Goal: Information Seeking & Learning: Learn about a topic

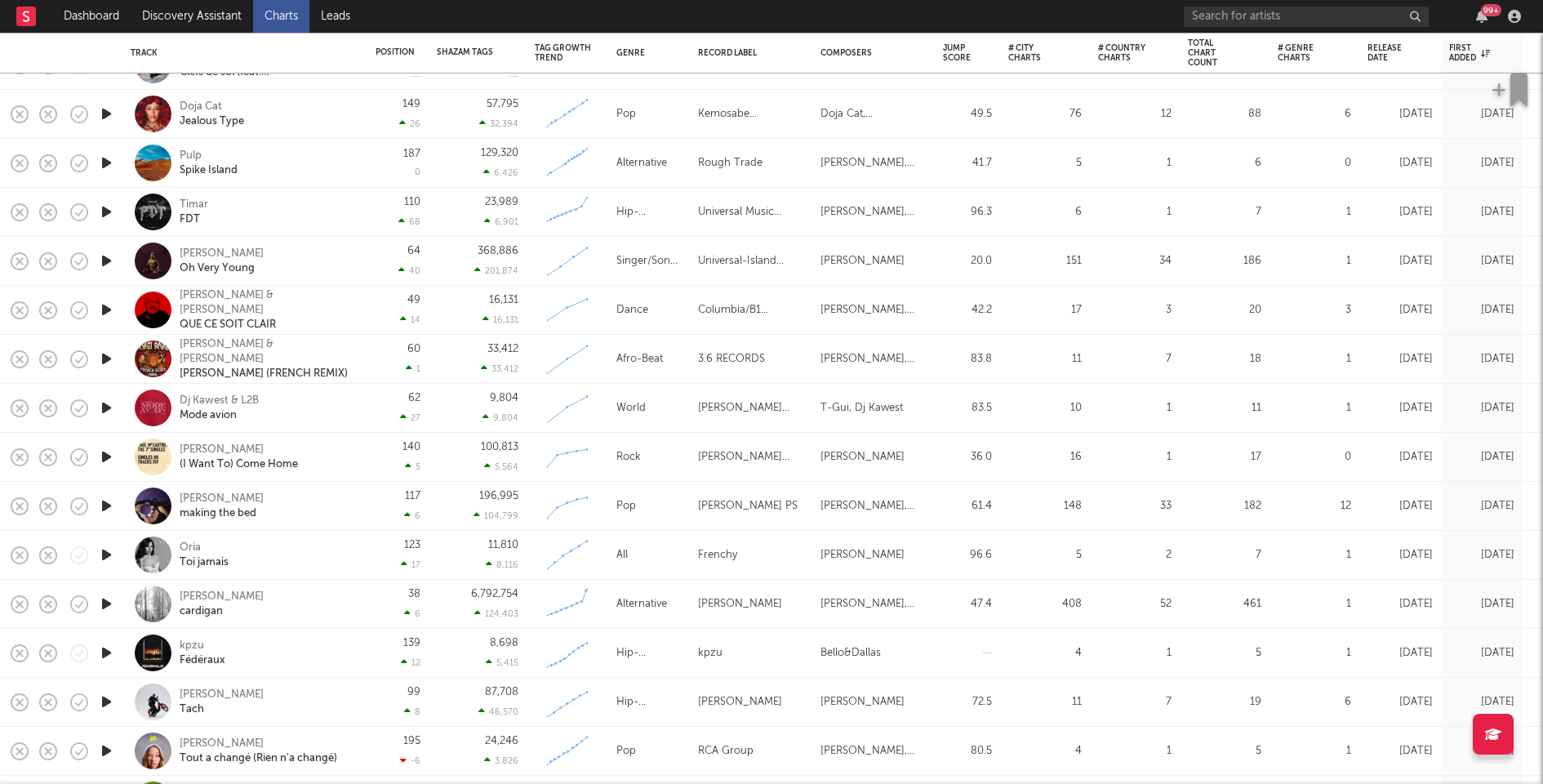
click at [111, 307] on icon "button" at bounding box center [106, 310] width 17 height 20
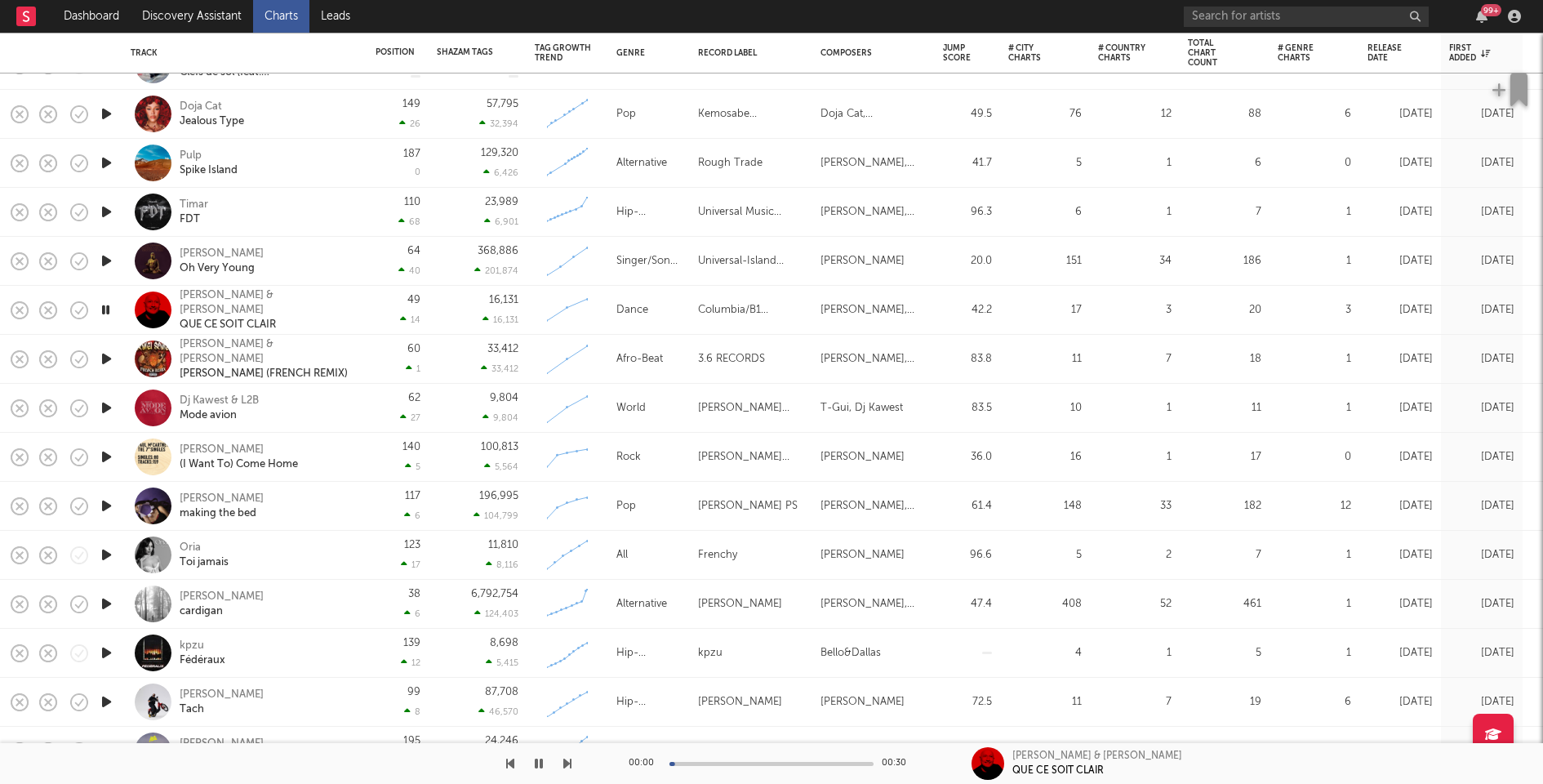
click at [717, 761] on div at bounding box center [772, 763] width 204 height 4
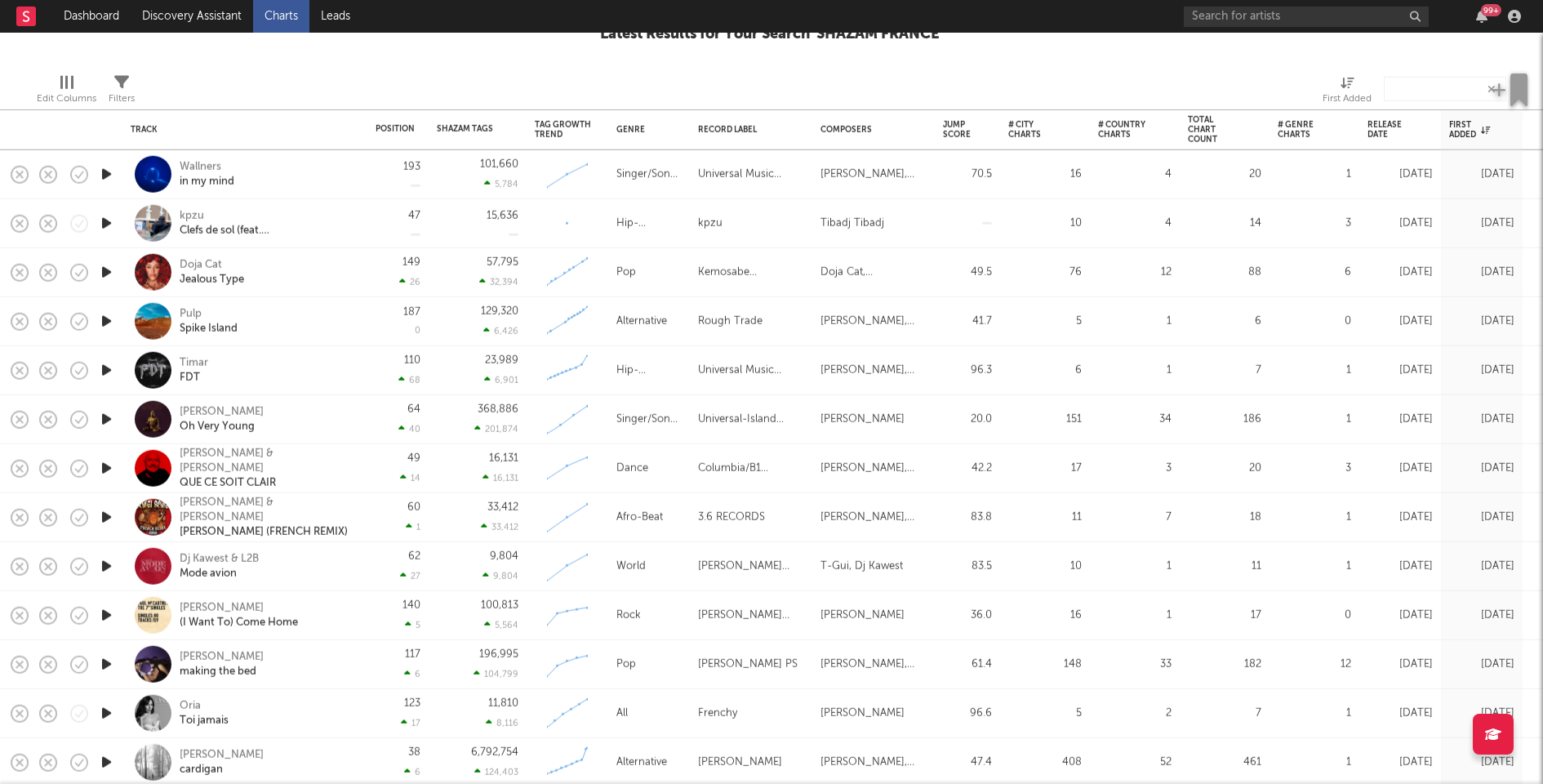
click at [111, 168] on icon "button" at bounding box center [106, 174] width 17 height 20
click at [749, 759] on div "00:05 00:29" at bounding box center [772, 763] width 286 height 41
click at [761, 764] on div at bounding box center [772, 763] width 204 height 4
click at [802, 764] on div at bounding box center [772, 763] width 204 height 4
click at [104, 224] on icon "button" at bounding box center [106, 223] width 17 height 20
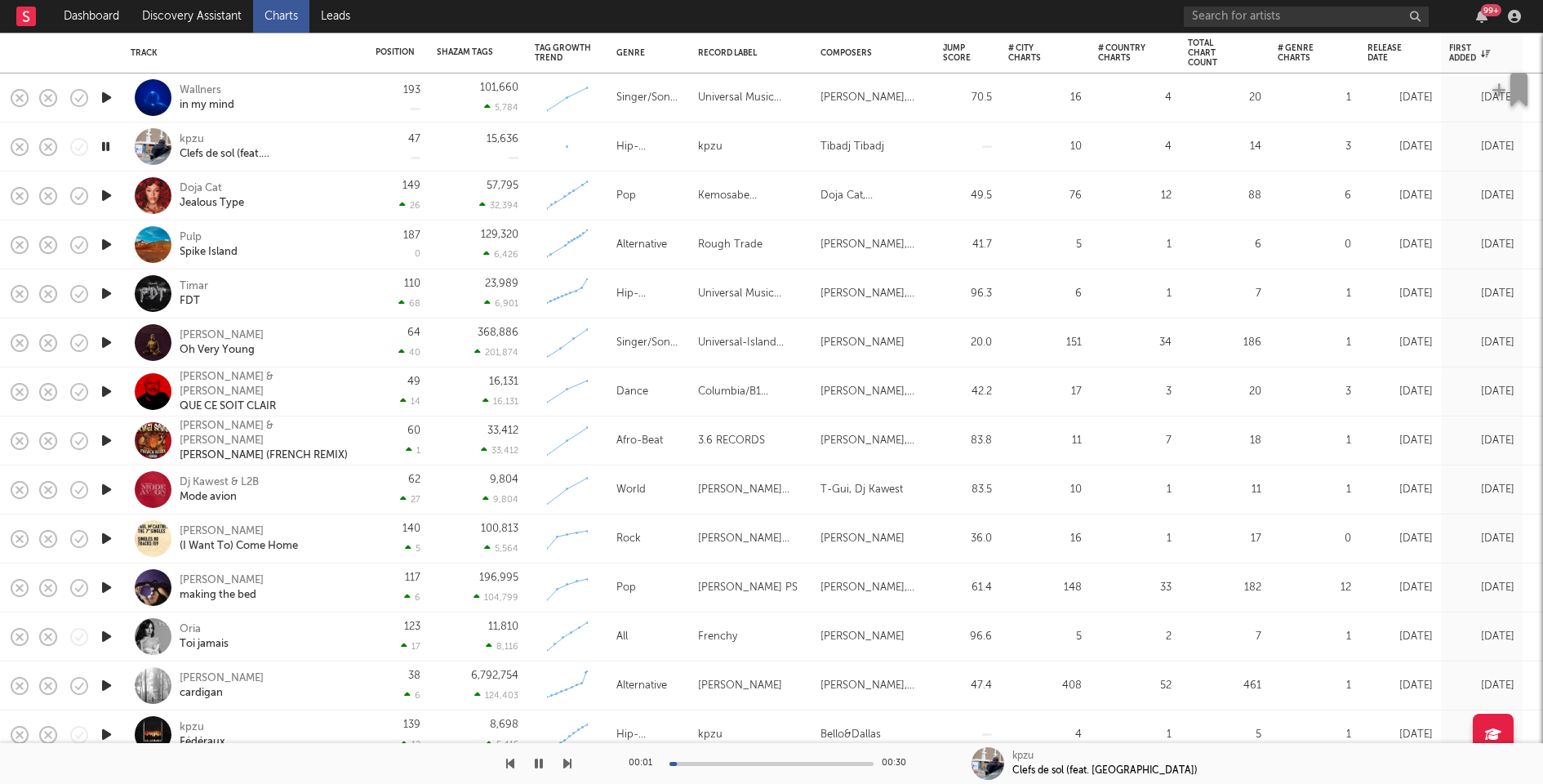
click at [105, 196] on icon "button" at bounding box center [106, 195] width 17 height 20
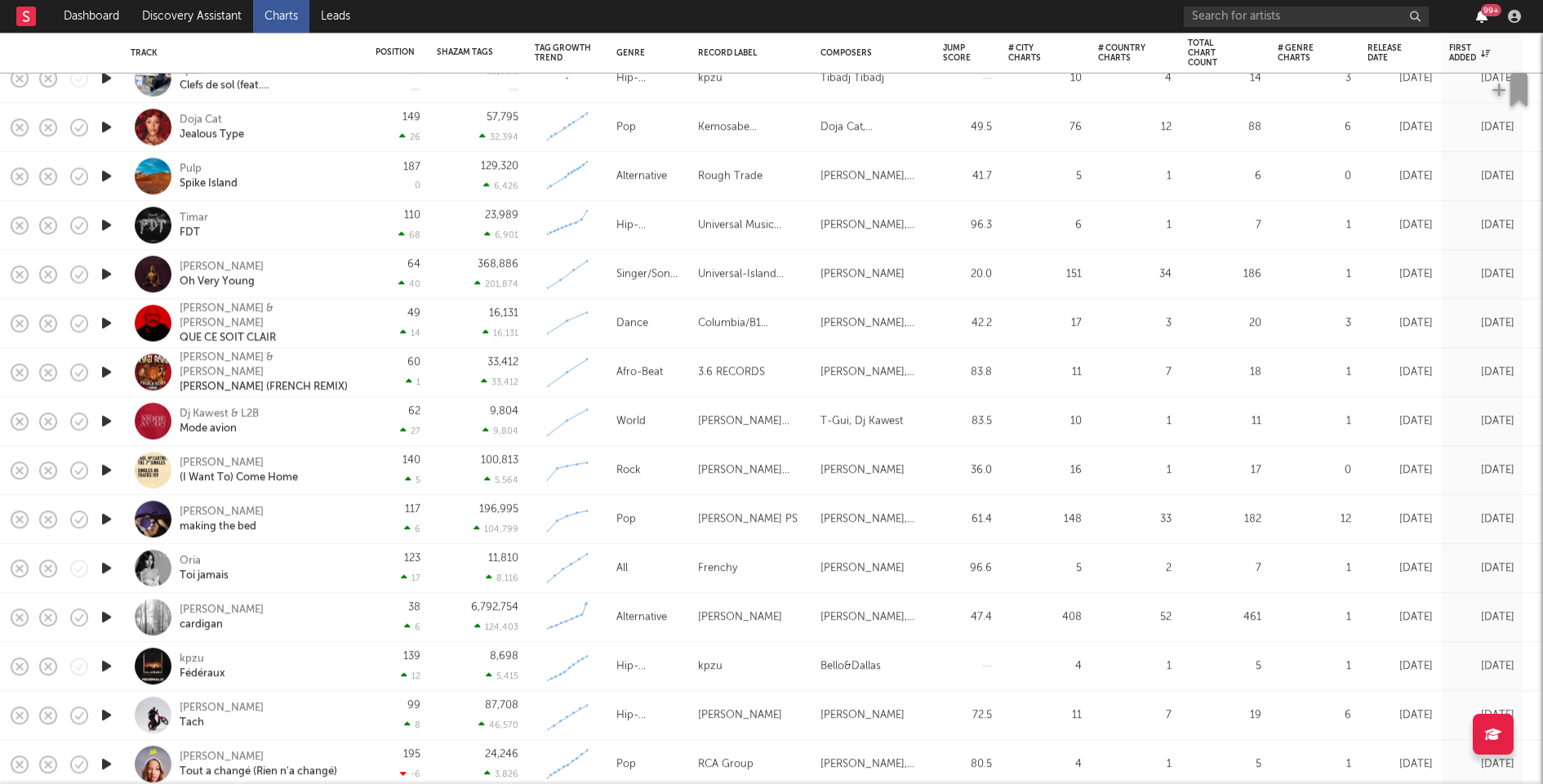
click at [1482, 18] on icon "button" at bounding box center [1482, 17] width 12 height 13
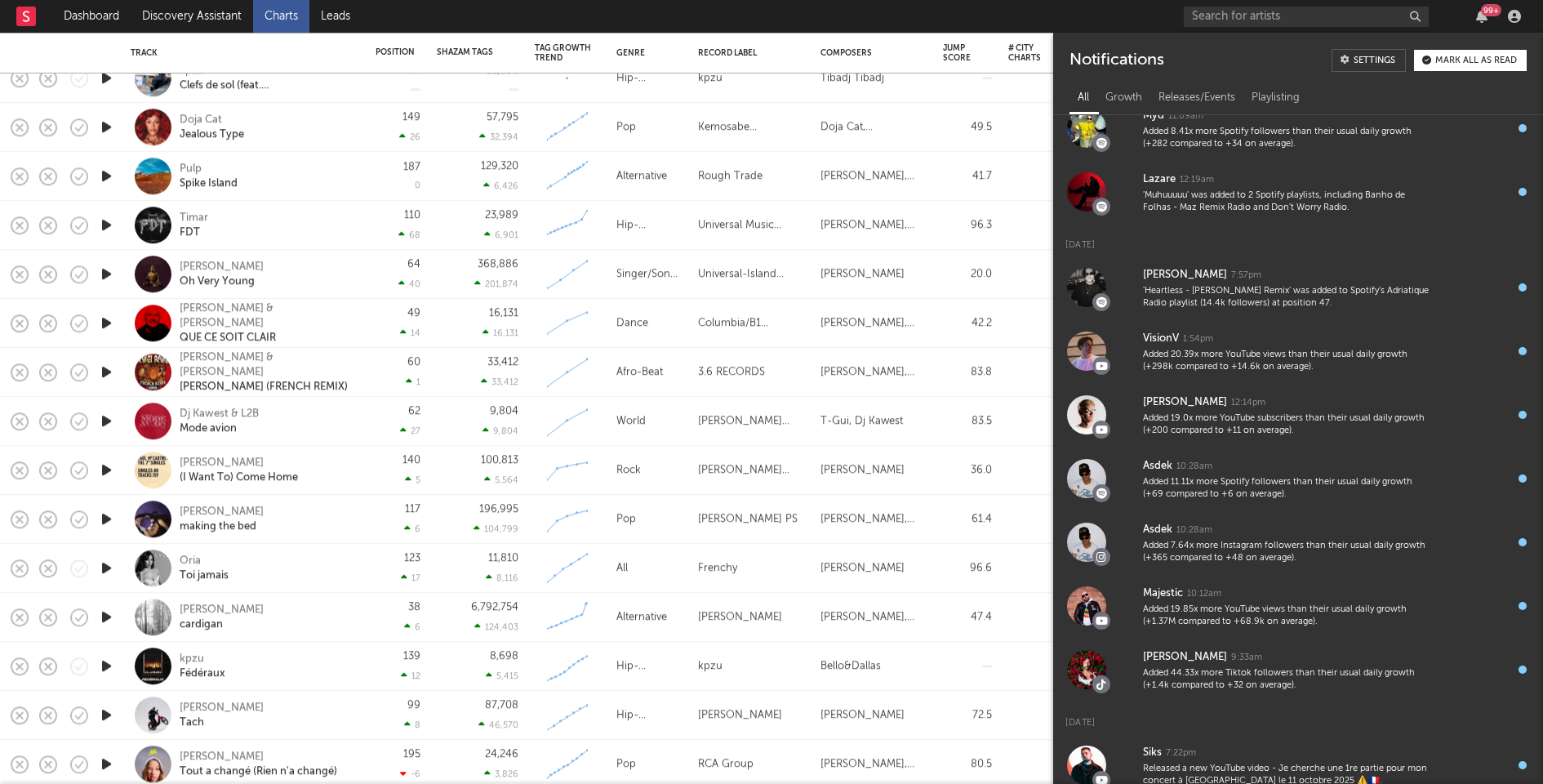
scroll to position [532, 0]
click at [1454, 57] on div "Mark all as read" at bounding box center [1476, 60] width 81 height 9
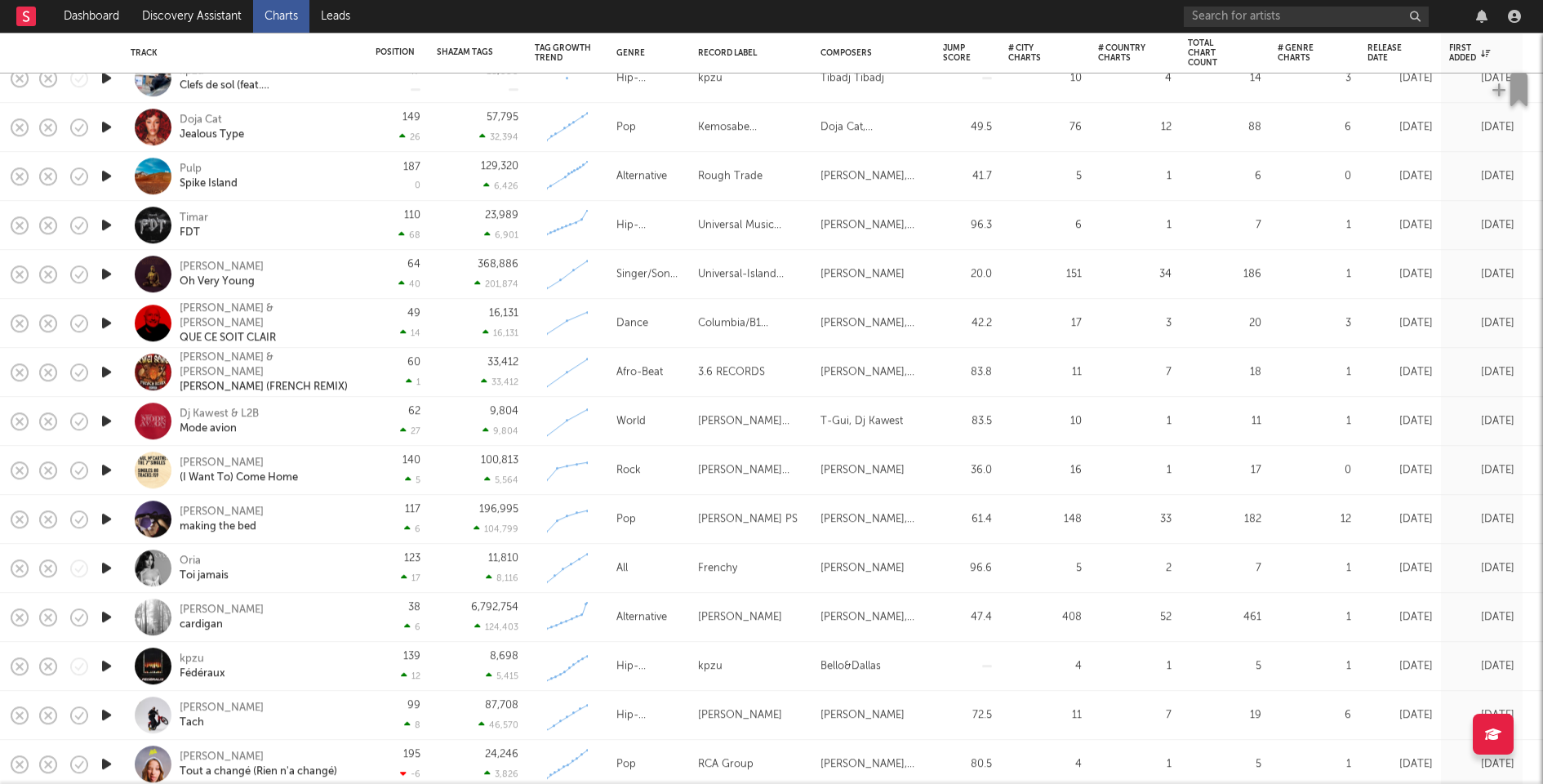
click at [1085, 14] on nav "Dashboard Discovery Assistant Charts Leads" at bounding box center [772, 16] width 1543 height 33
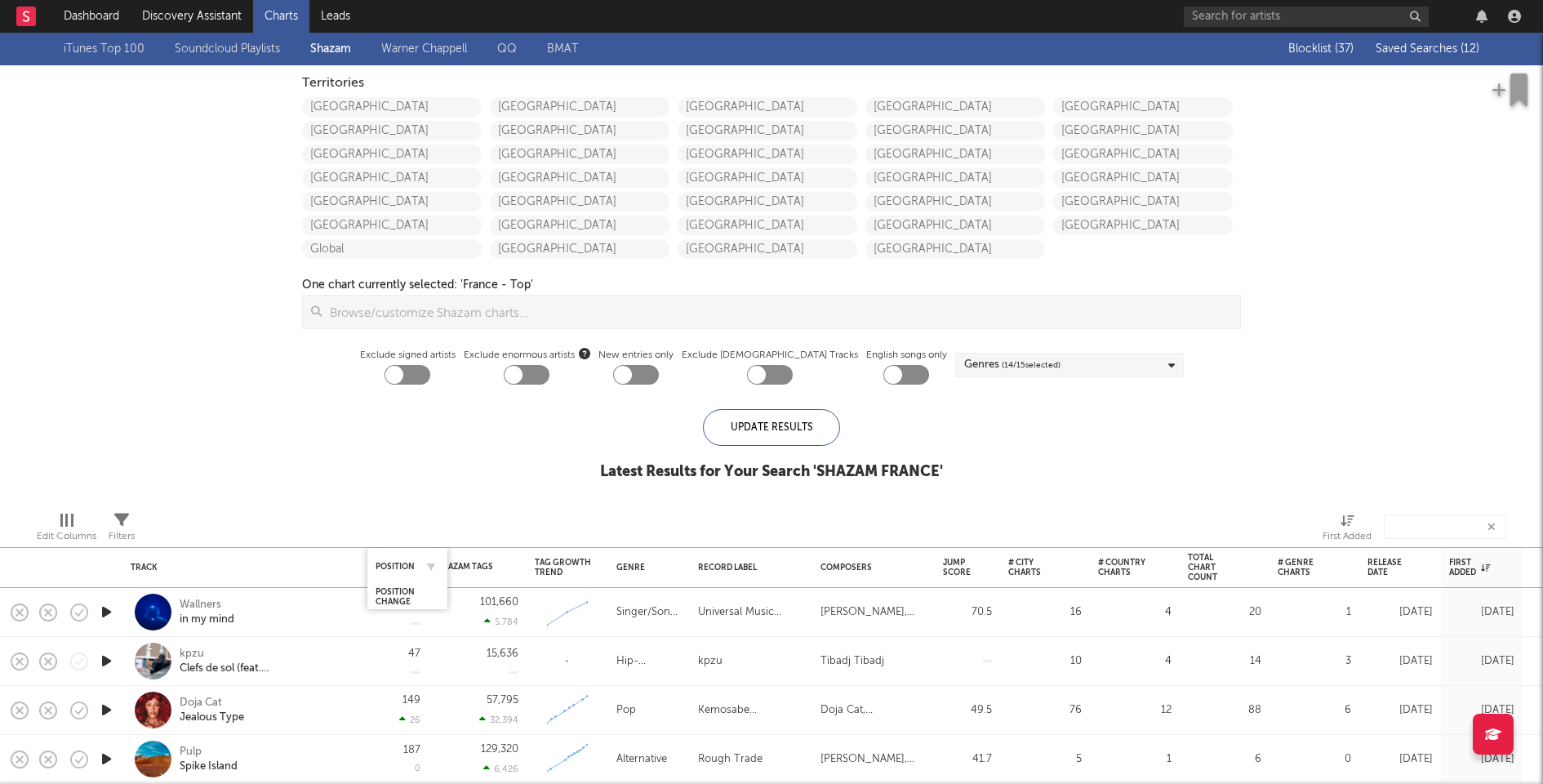
click at [403, 558] on div "Position" at bounding box center [407, 566] width 64 height 32
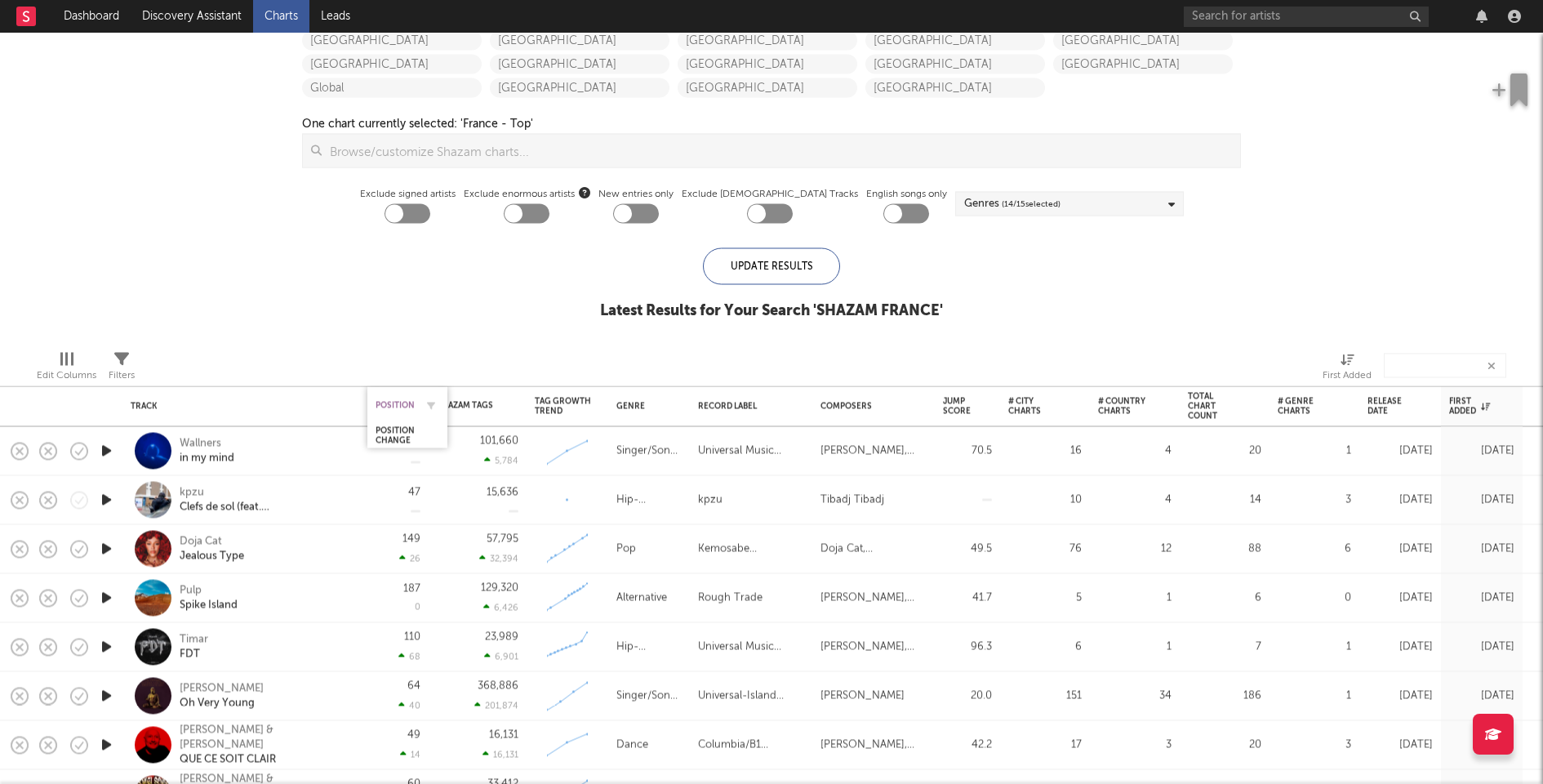
click at [401, 403] on div "Position" at bounding box center [395, 405] width 39 height 10
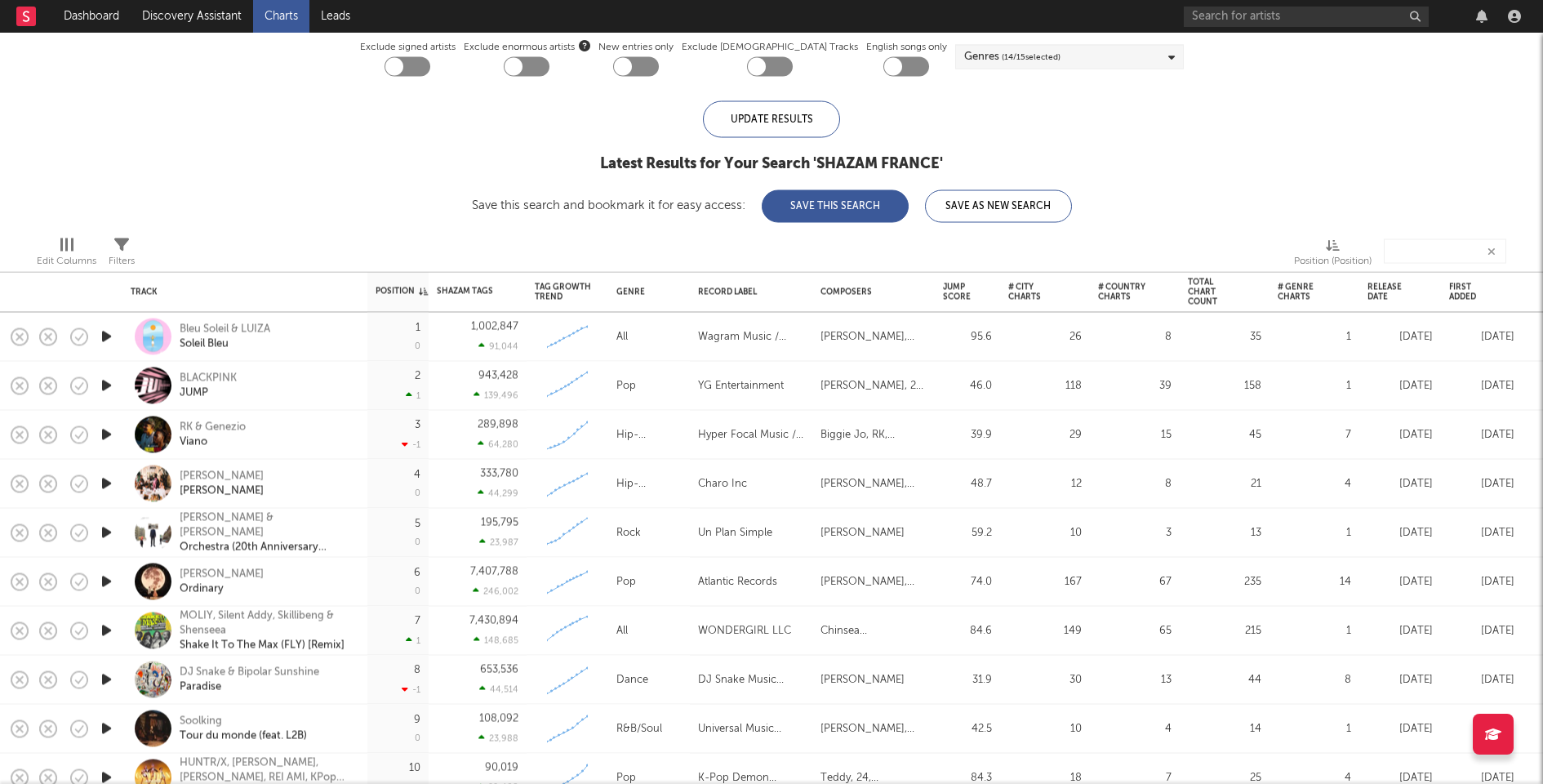
click at [106, 436] on icon "button" at bounding box center [106, 435] width 17 height 20
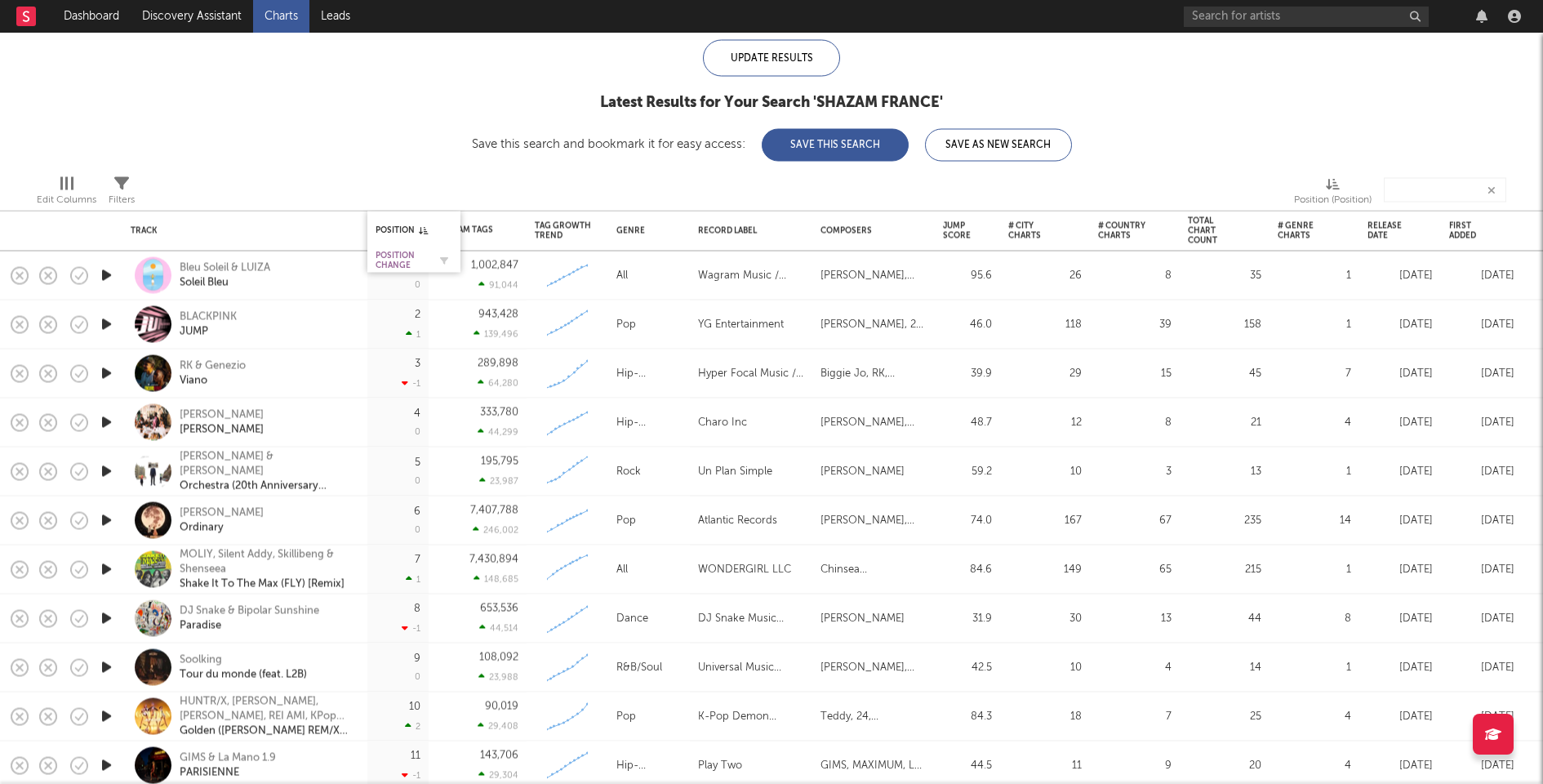
click at [381, 269] on div "Position Change" at bounding box center [401, 260] width 52 height 19
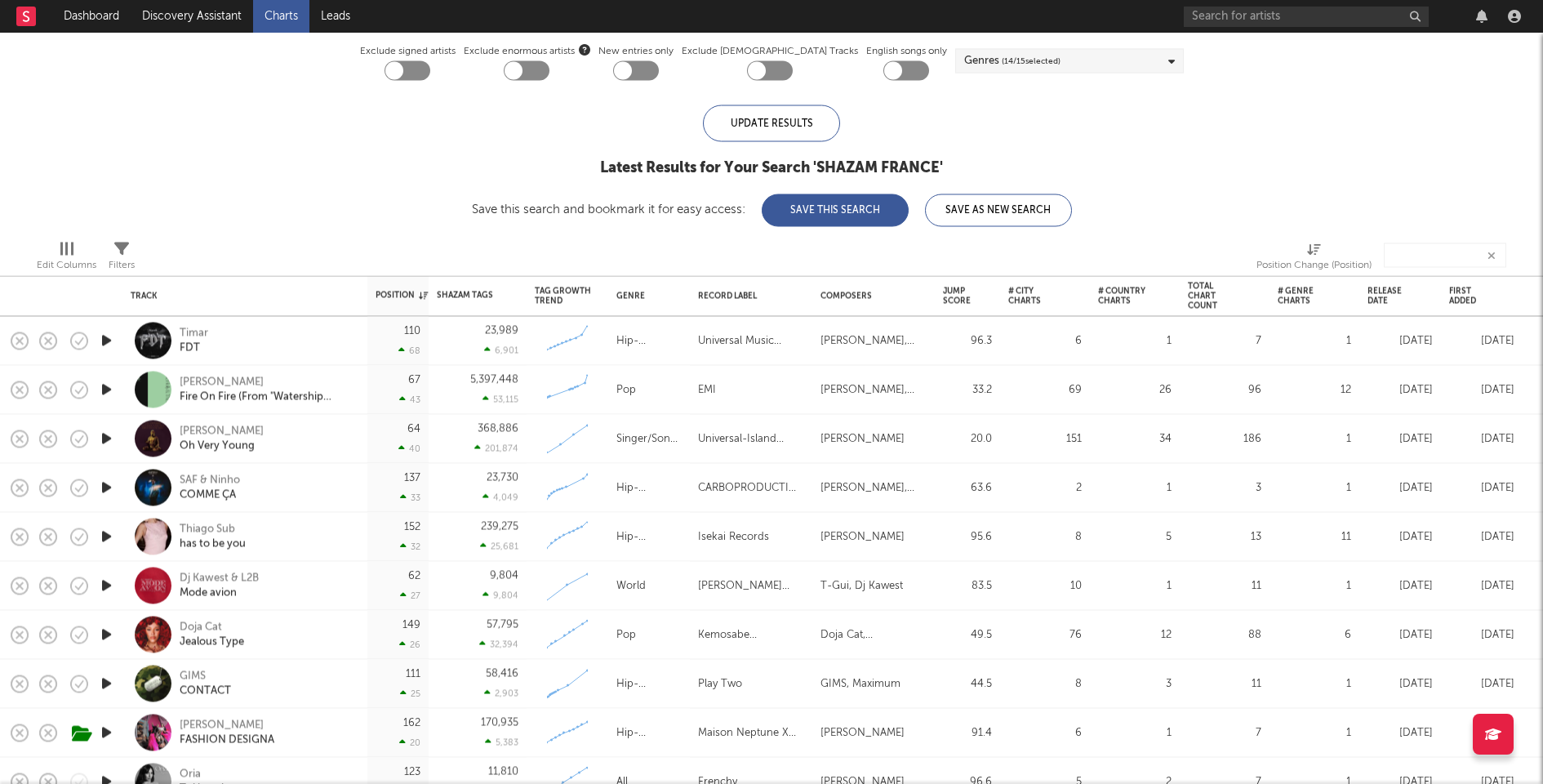
click at [106, 343] on icon "button" at bounding box center [106, 341] width 17 height 20
click at [106, 339] on icon "button" at bounding box center [106, 341] width 16 height 20
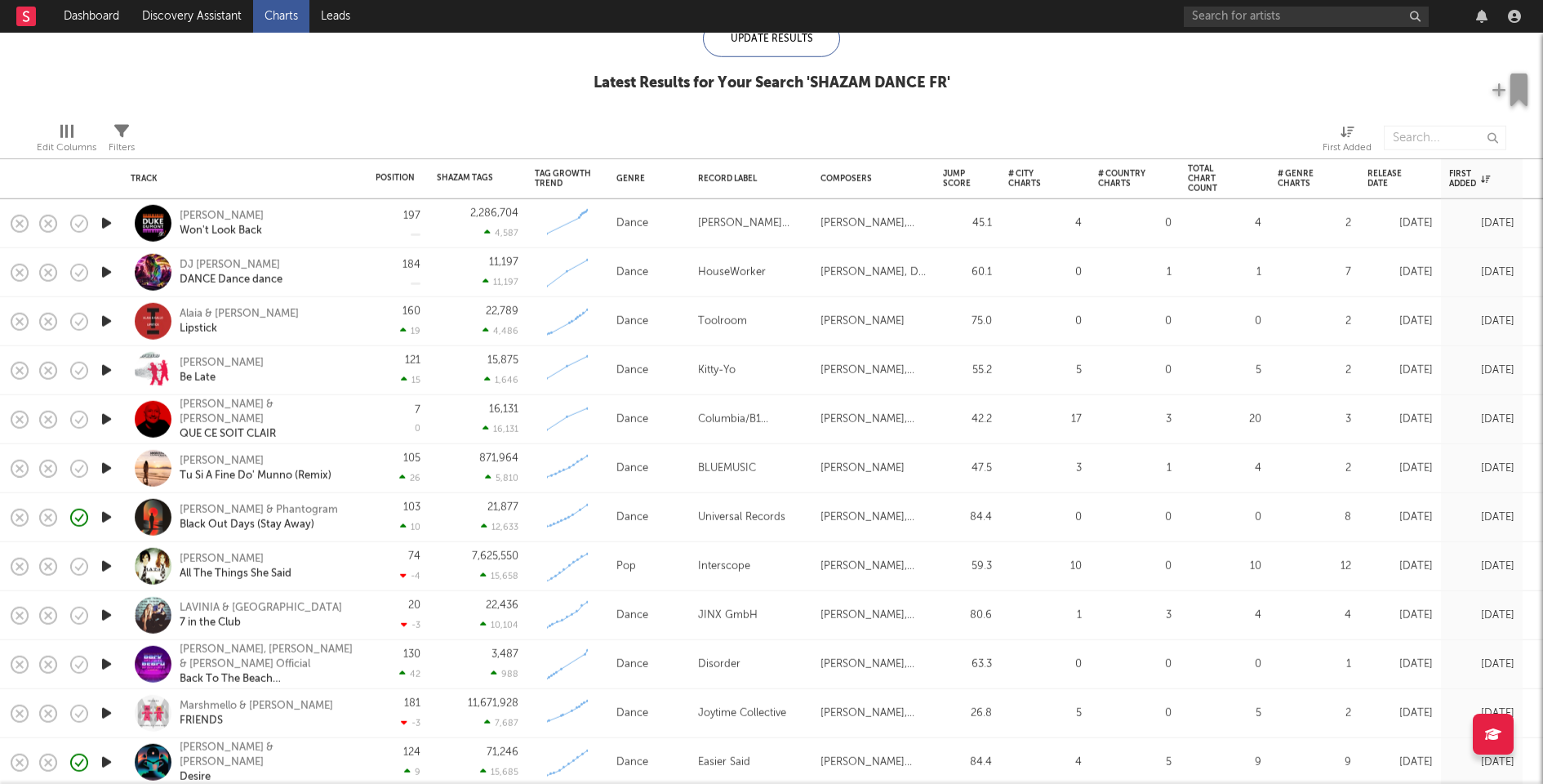
click at [109, 372] on icon "button" at bounding box center [106, 370] width 17 height 20
click at [109, 322] on icon "button" at bounding box center [106, 321] width 17 height 20
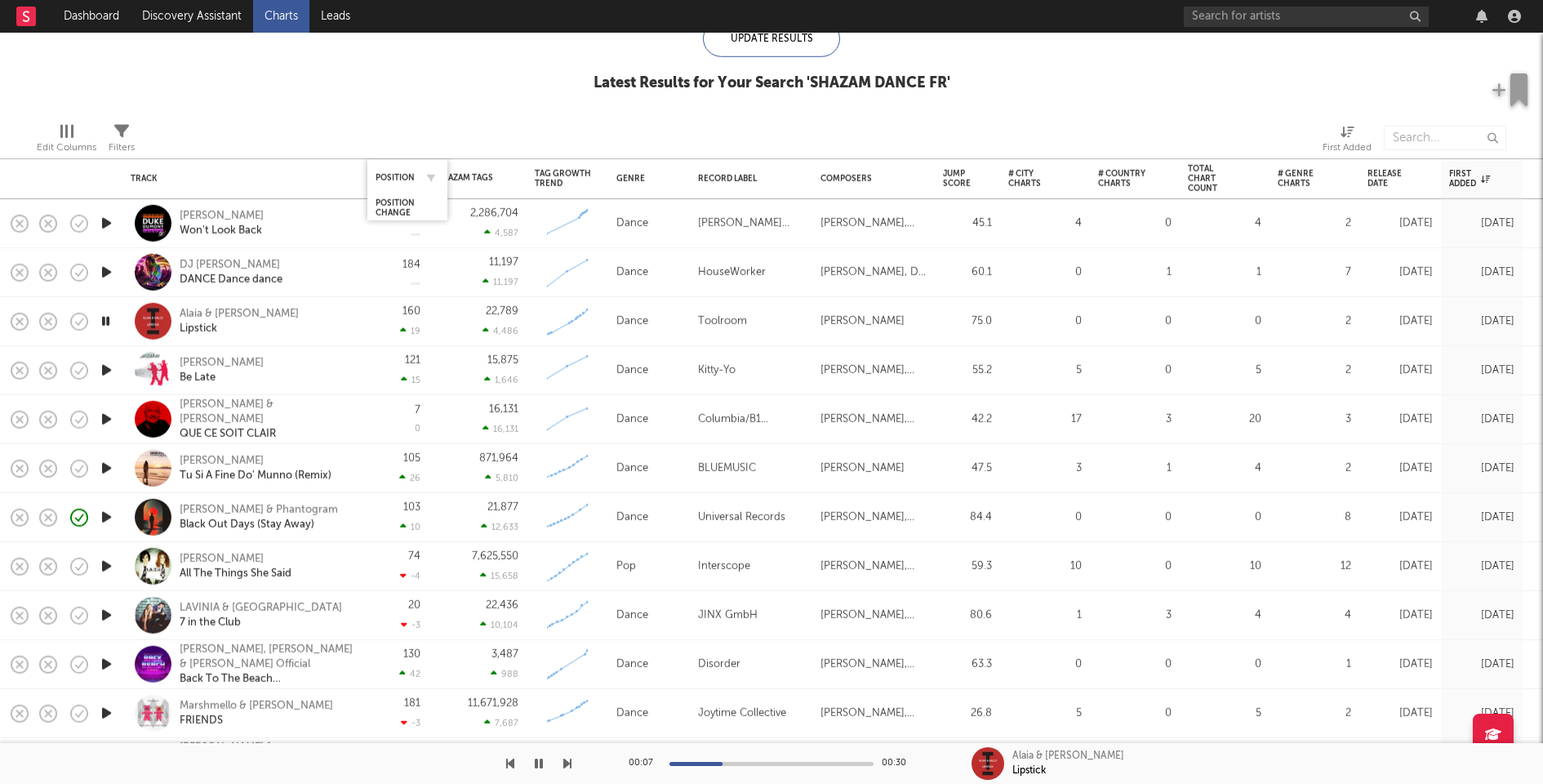
click at [392, 170] on div "Position" at bounding box center [407, 178] width 64 height 32
click at [396, 174] on div "Position" at bounding box center [395, 178] width 39 height 10
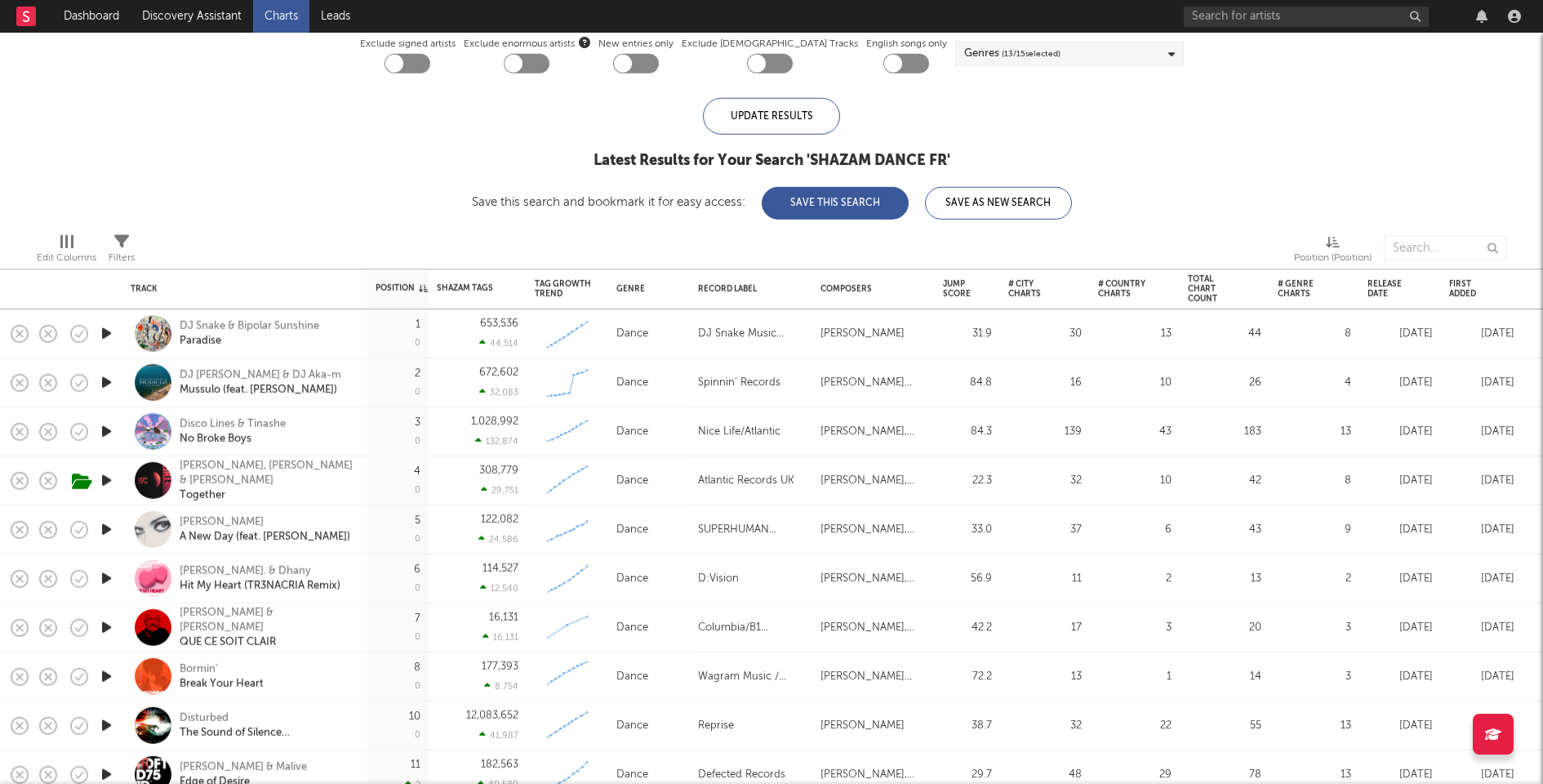
click at [93, 377] on div at bounding box center [106, 383] width 33 height 49
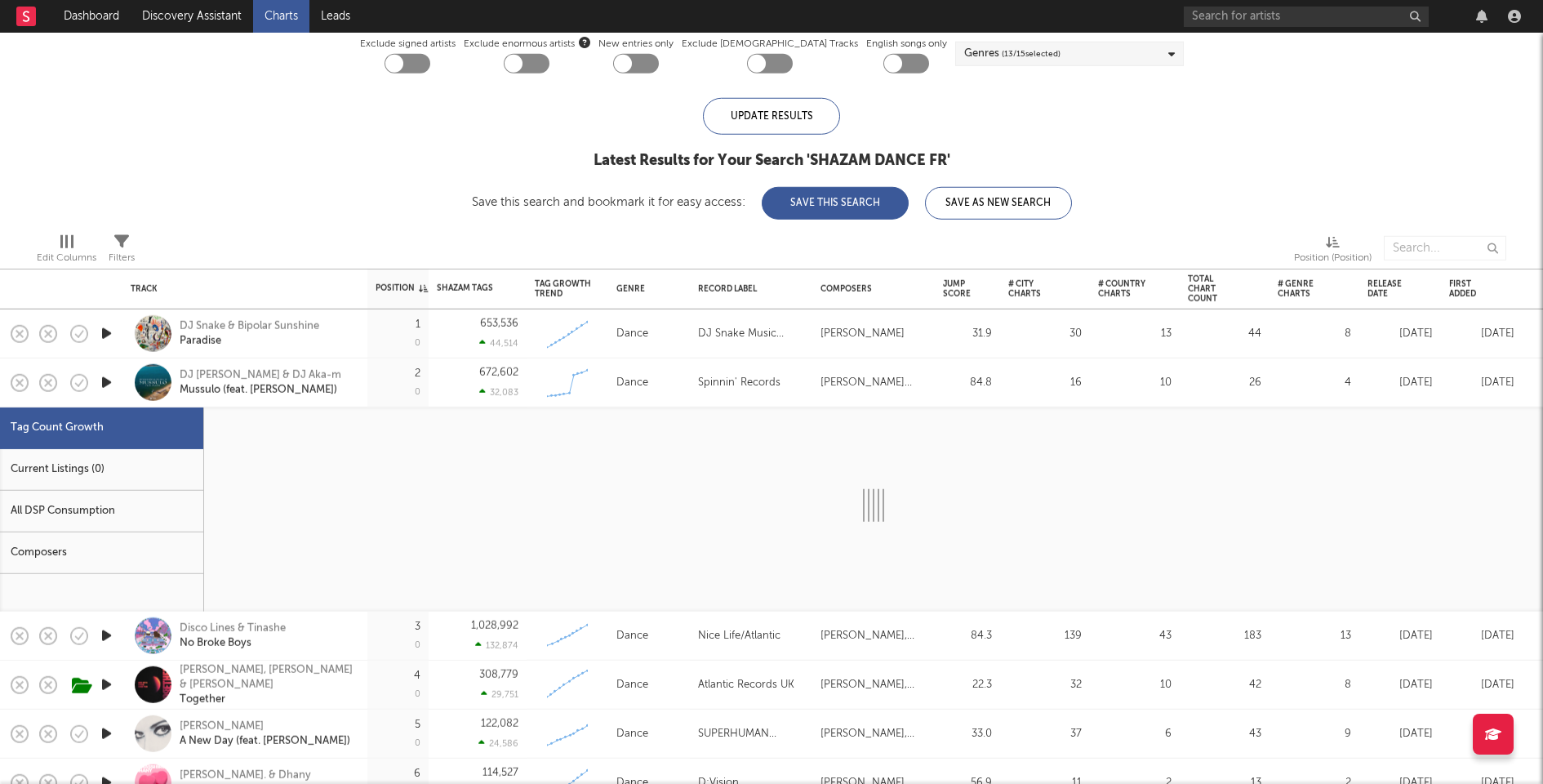
select select "3m"
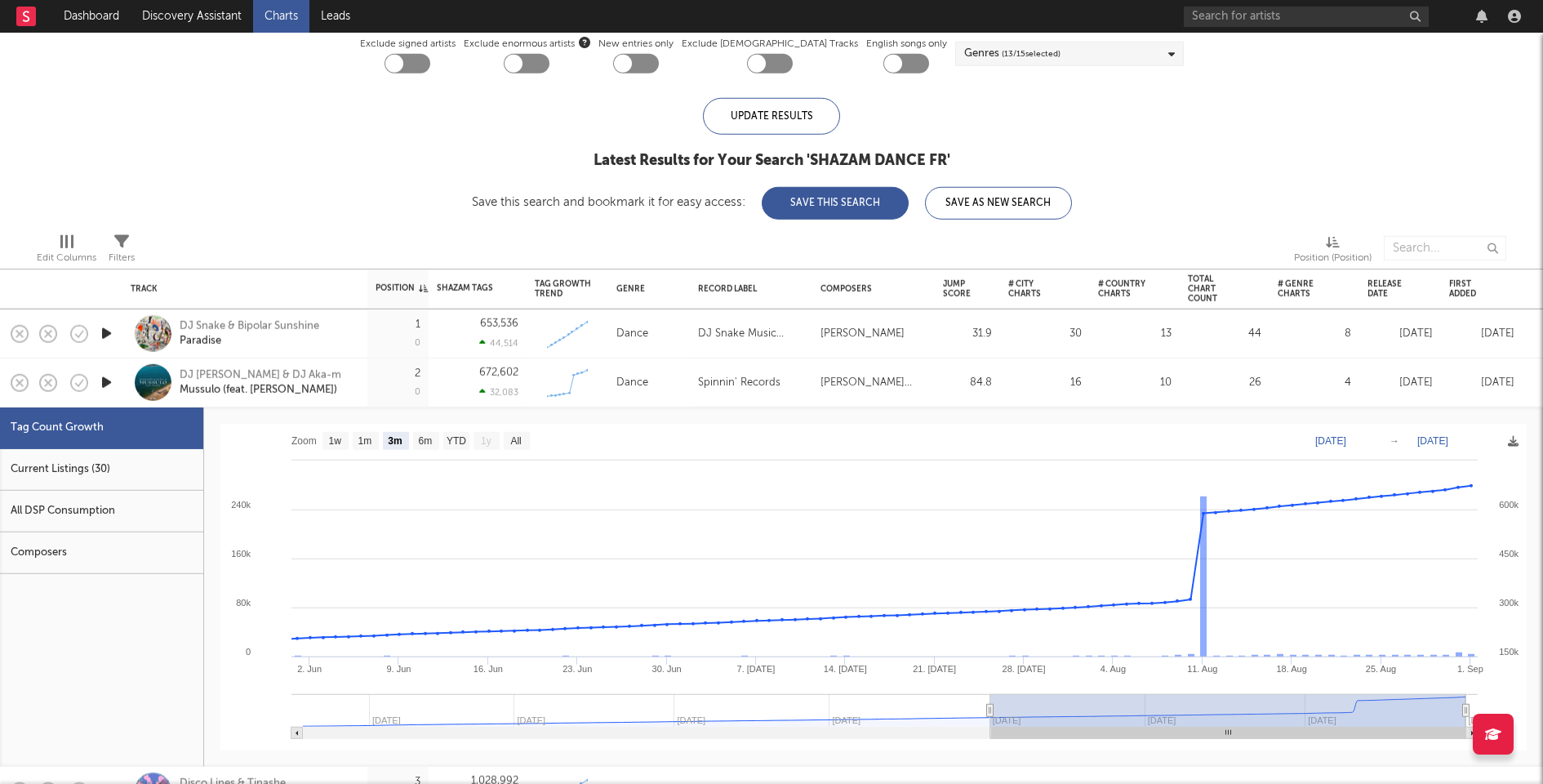
click at [369, 384] on div "2 0" at bounding box center [398, 383] width 61 height 49
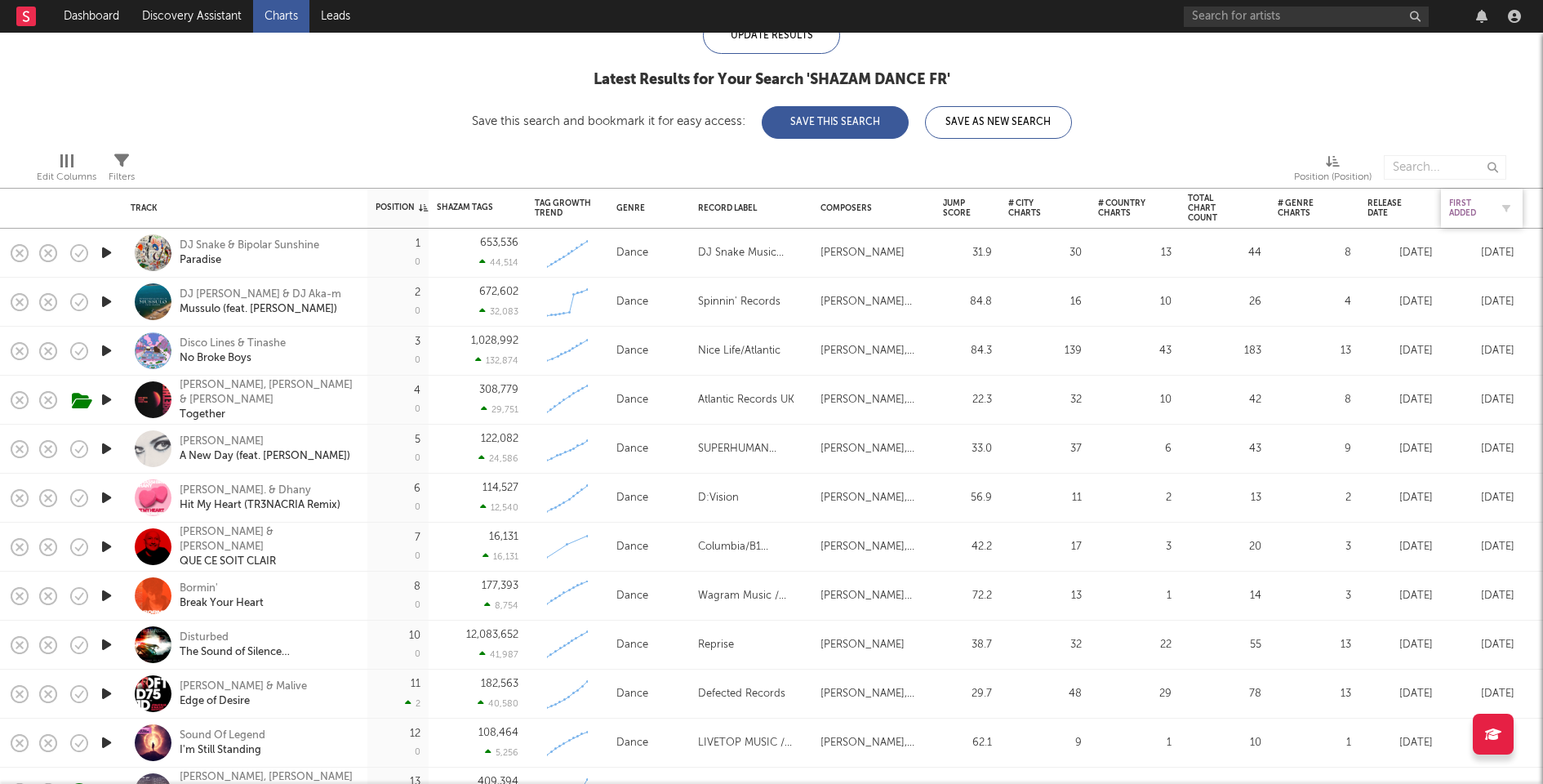
click at [1459, 207] on div "First Added" at bounding box center [1469, 208] width 41 height 19
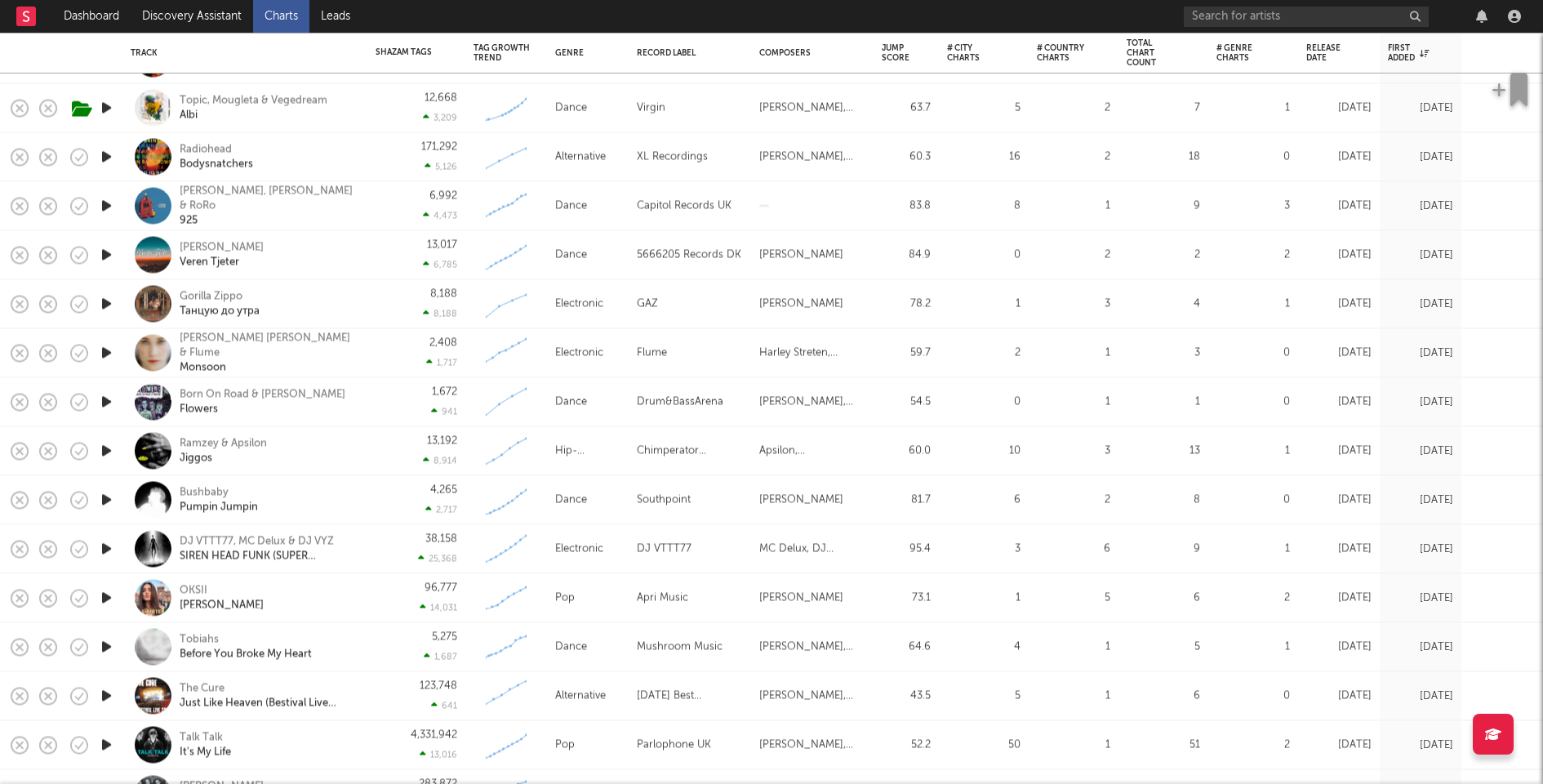
click at [105, 445] on icon "button" at bounding box center [106, 451] width 17 height 20
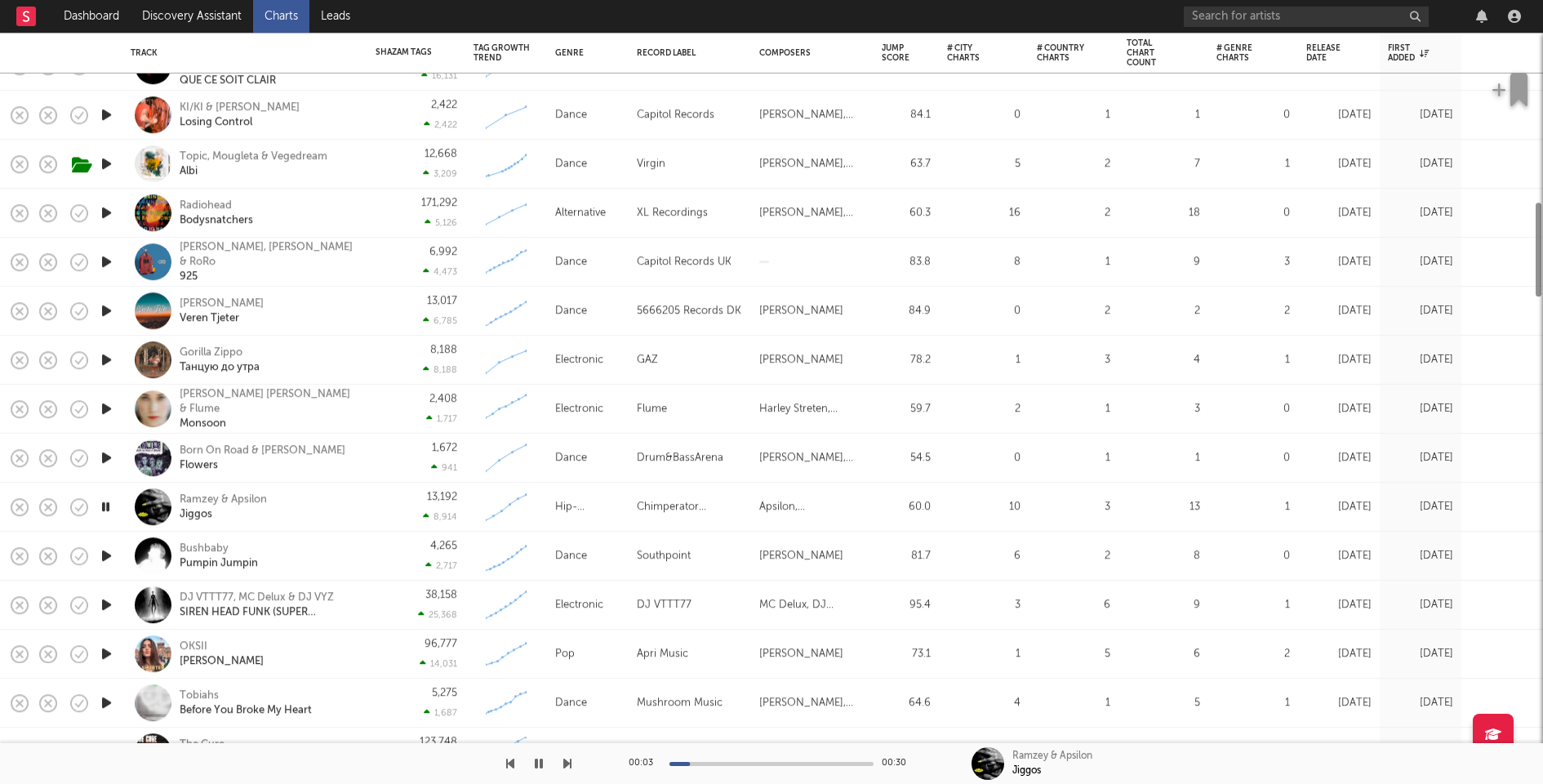
click at [106, 453] on icon "button" at bounding box center [106, 457] width 17 height 20
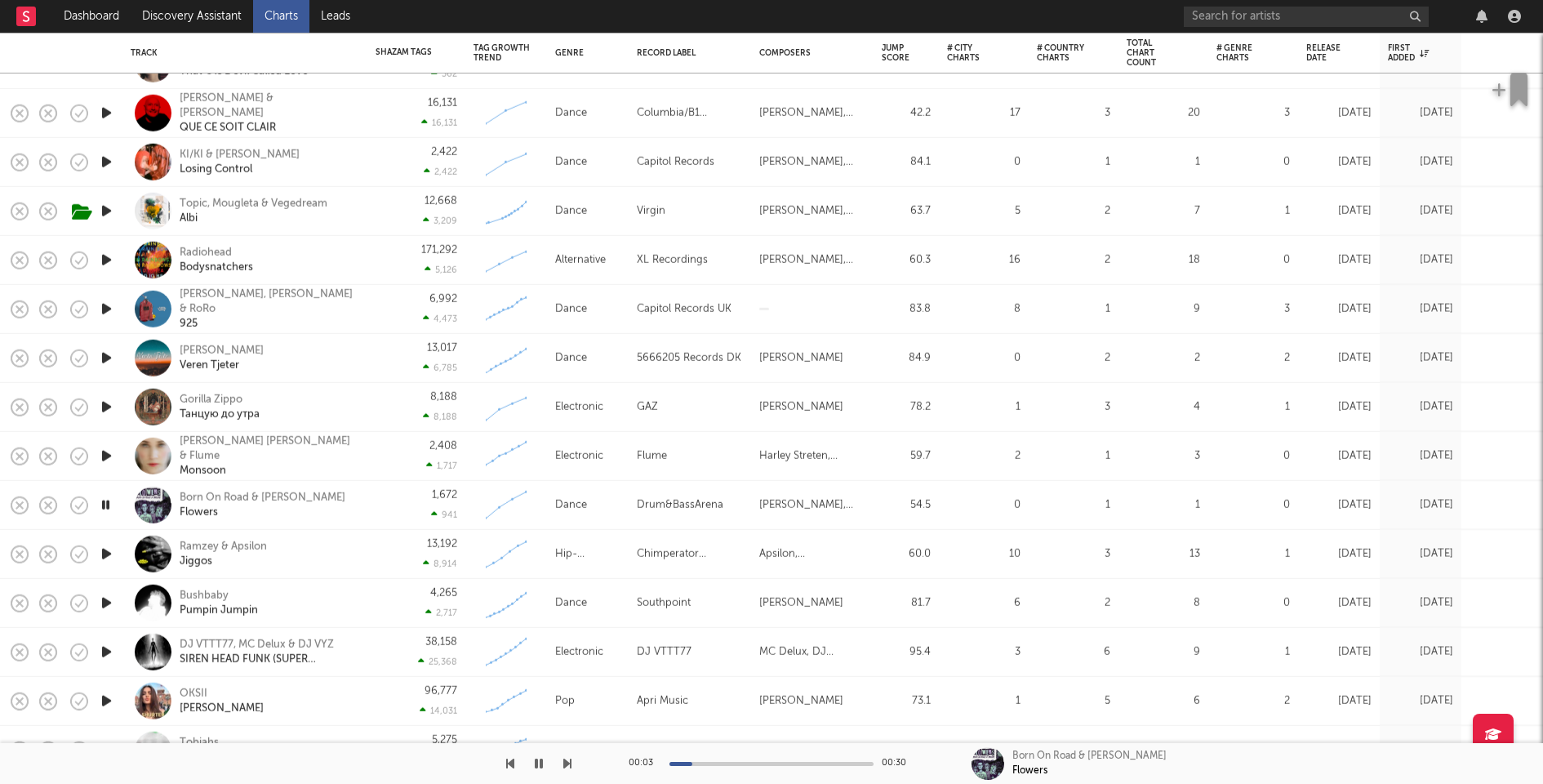
click at [100, 455] on icon "button" at bounding box center [106, 456] width 17 height 20
click at [383, 467] on div "2,408 1,717" at bounding box center [415, 456] width 81 height 49
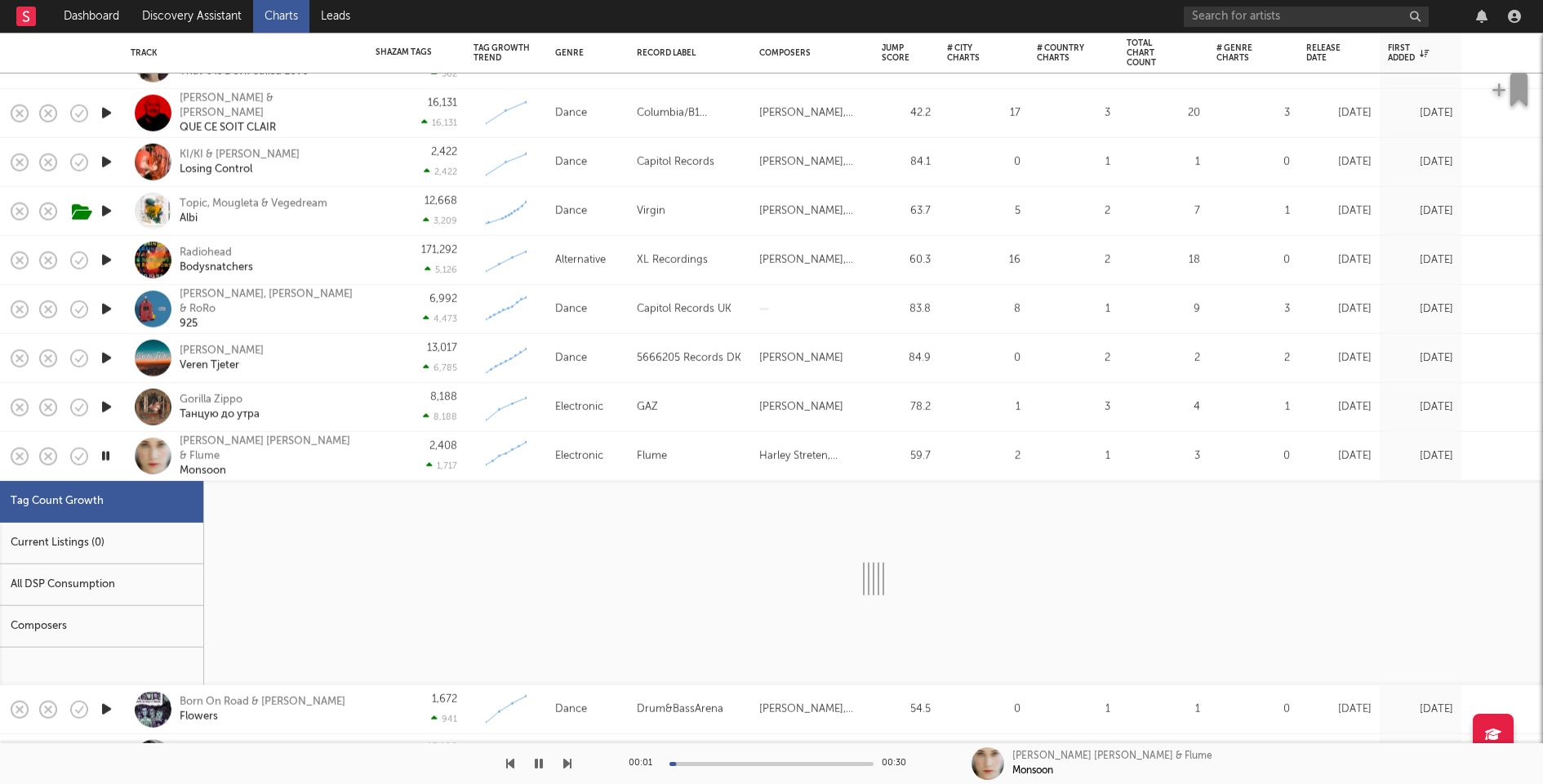
click at [132, 539] on div "Current Listings (0)" at bounding box center [101, 544] width 204 height 42
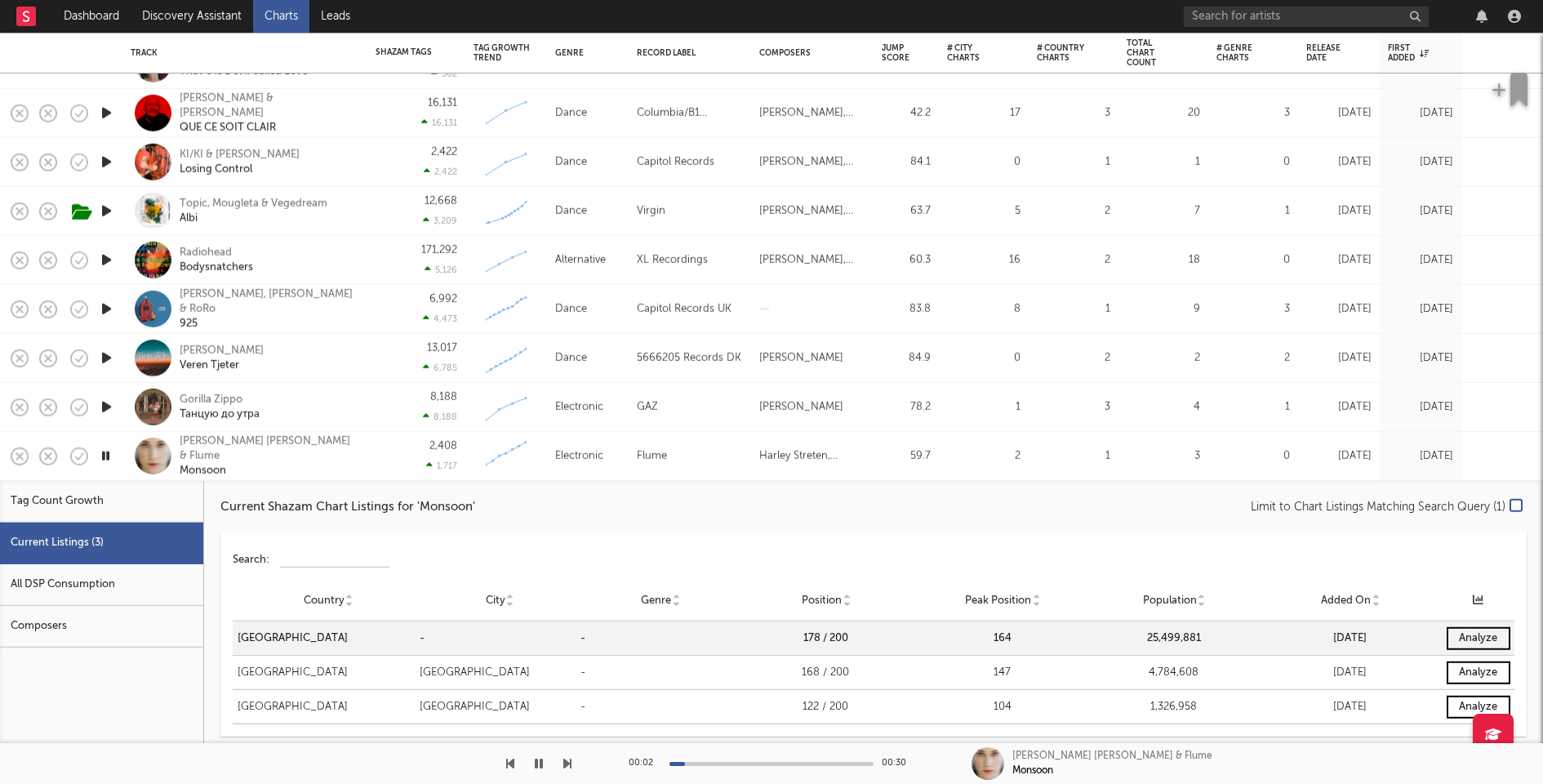
click at [365, 450] on div "Emma Louise & Flume Monsoon" at bounding box center [245, 456] width 245 height 49
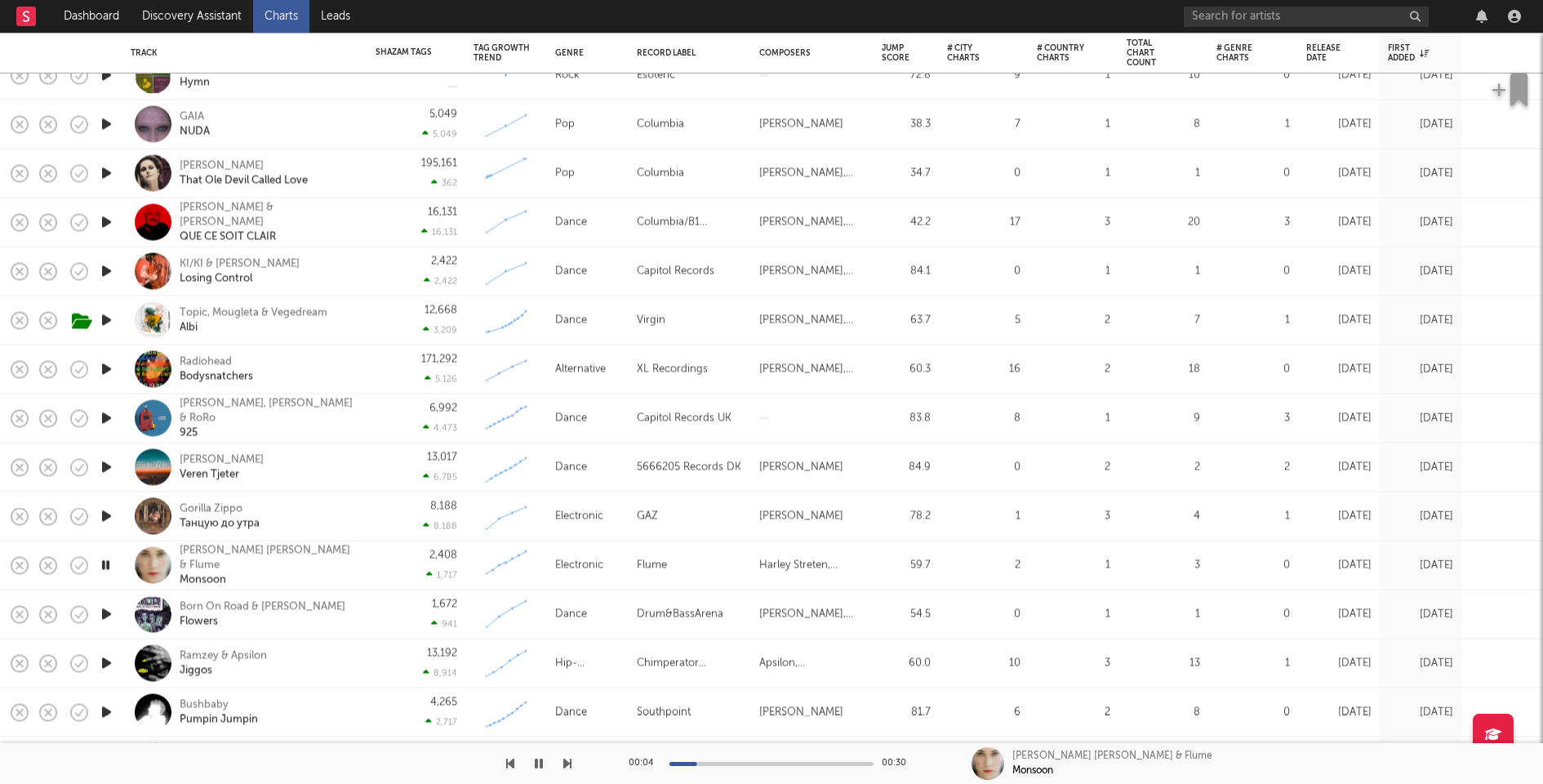
click at [106, 511] on icon "button" at bounding box center [106, 516] width 17 height 20
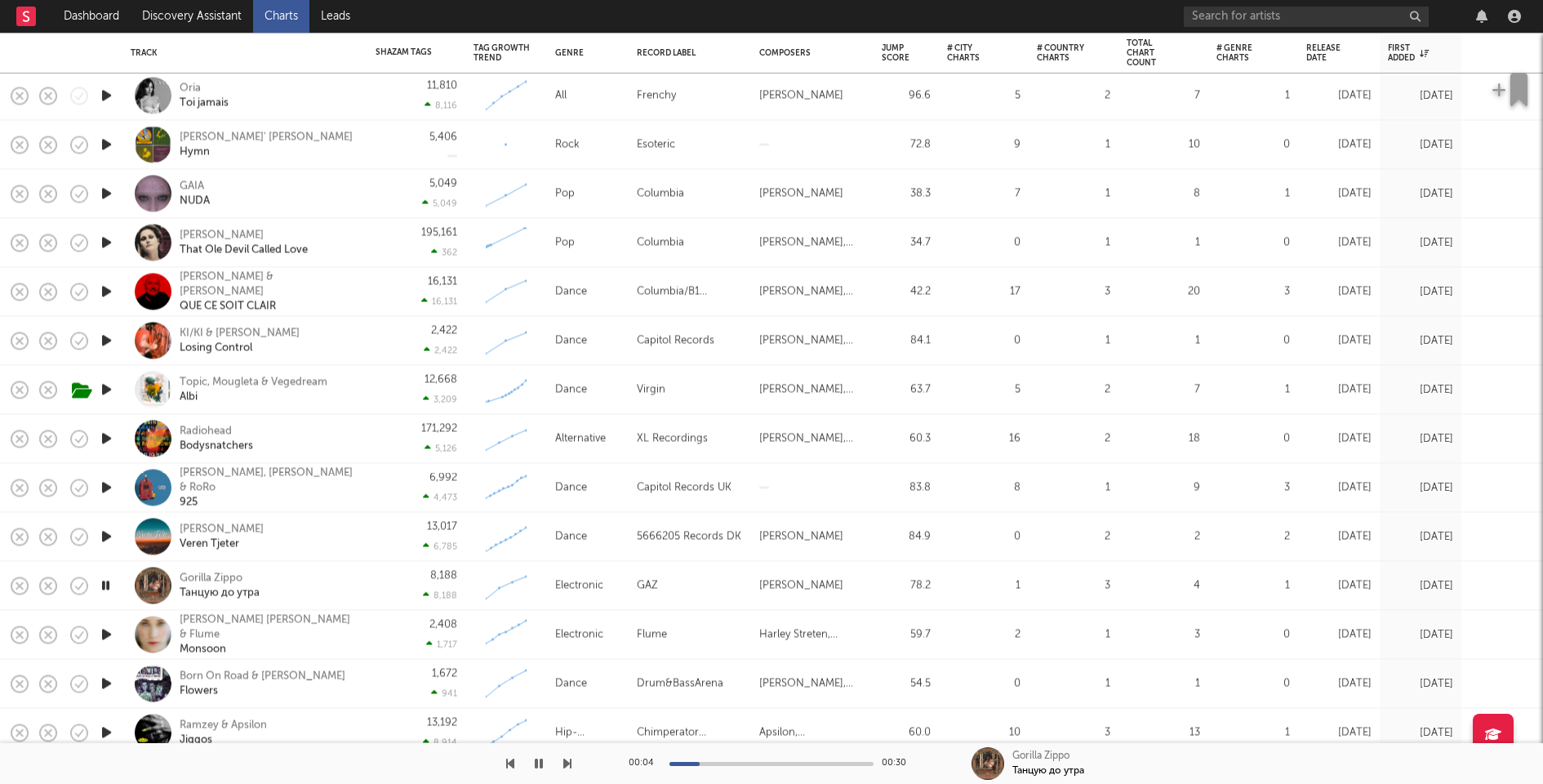
click at [106, 536] on icon "button" at bounding box center [106, 537] width 17 height 20
click at [106, 482] on icon "button" at bounding box center [106, 487] width 17 height 20
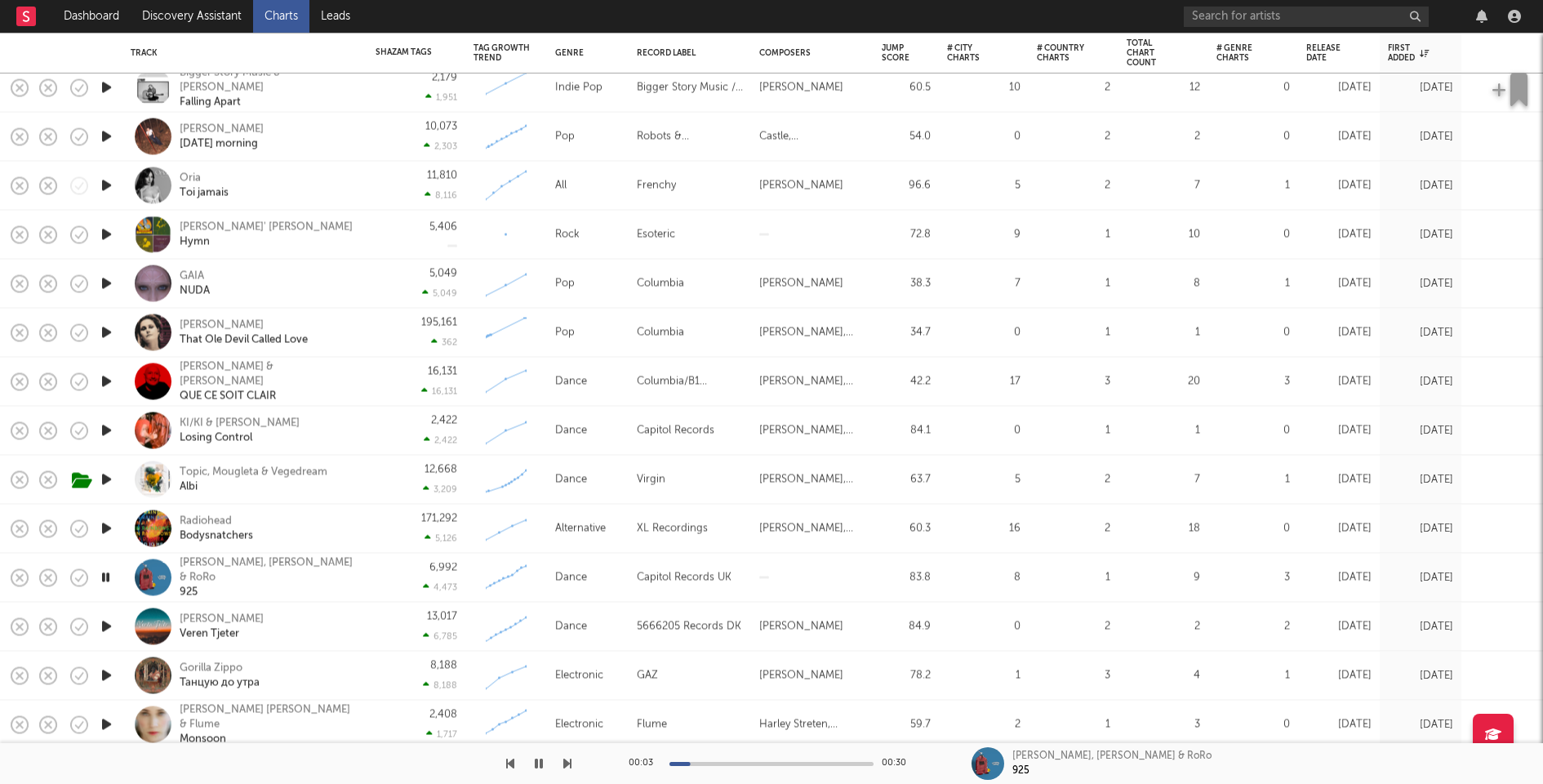
click at [106, 529] on icon "button" at bounding box center [106, 529] width 17 height 20
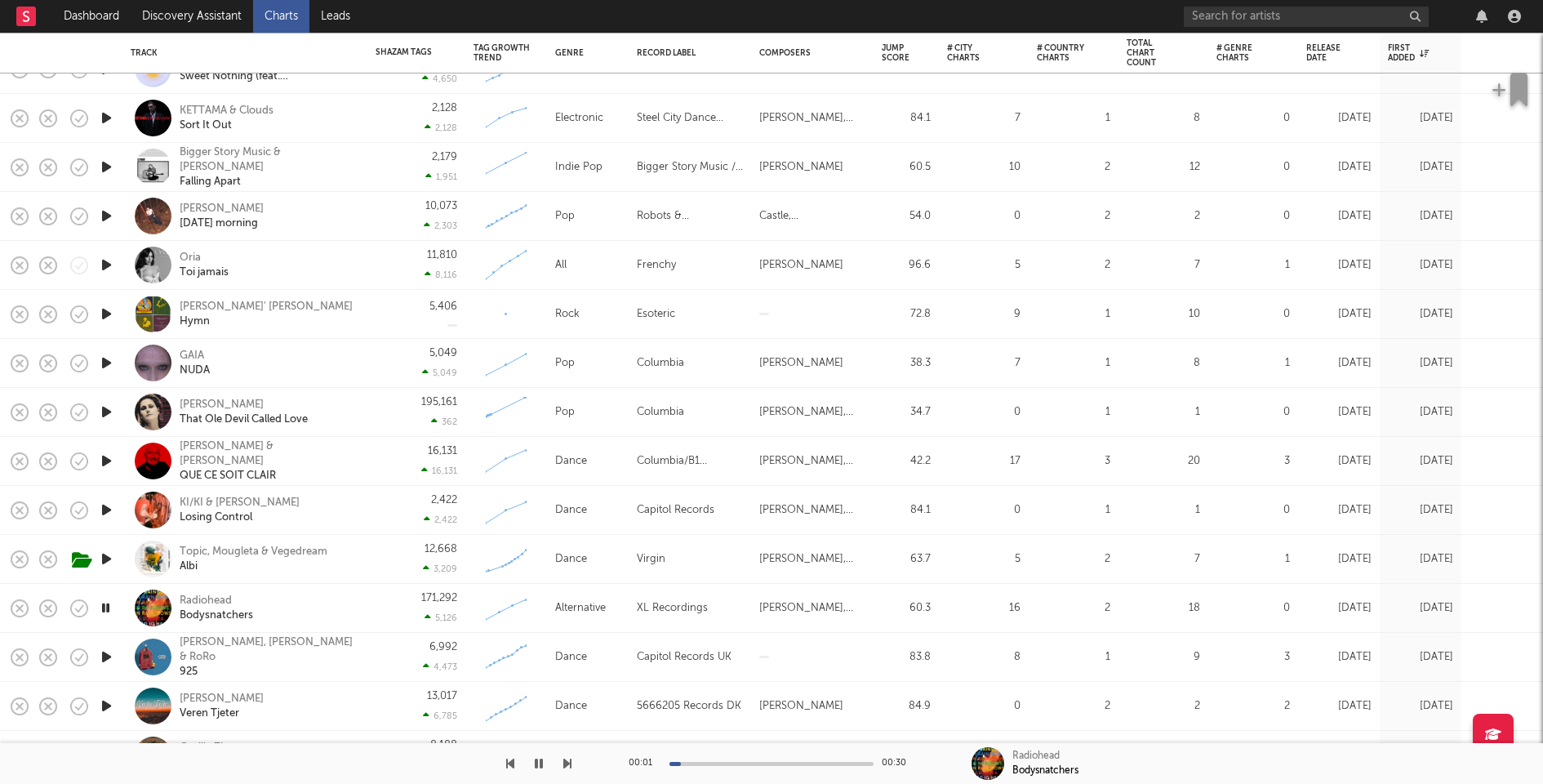
click at [106, 504] on icon "button" at bounding box center [106, 510] width 17 height 20
click at [390, 512] on div "2,422 2,422" at bounding box center [415, 510] width 81 height 49
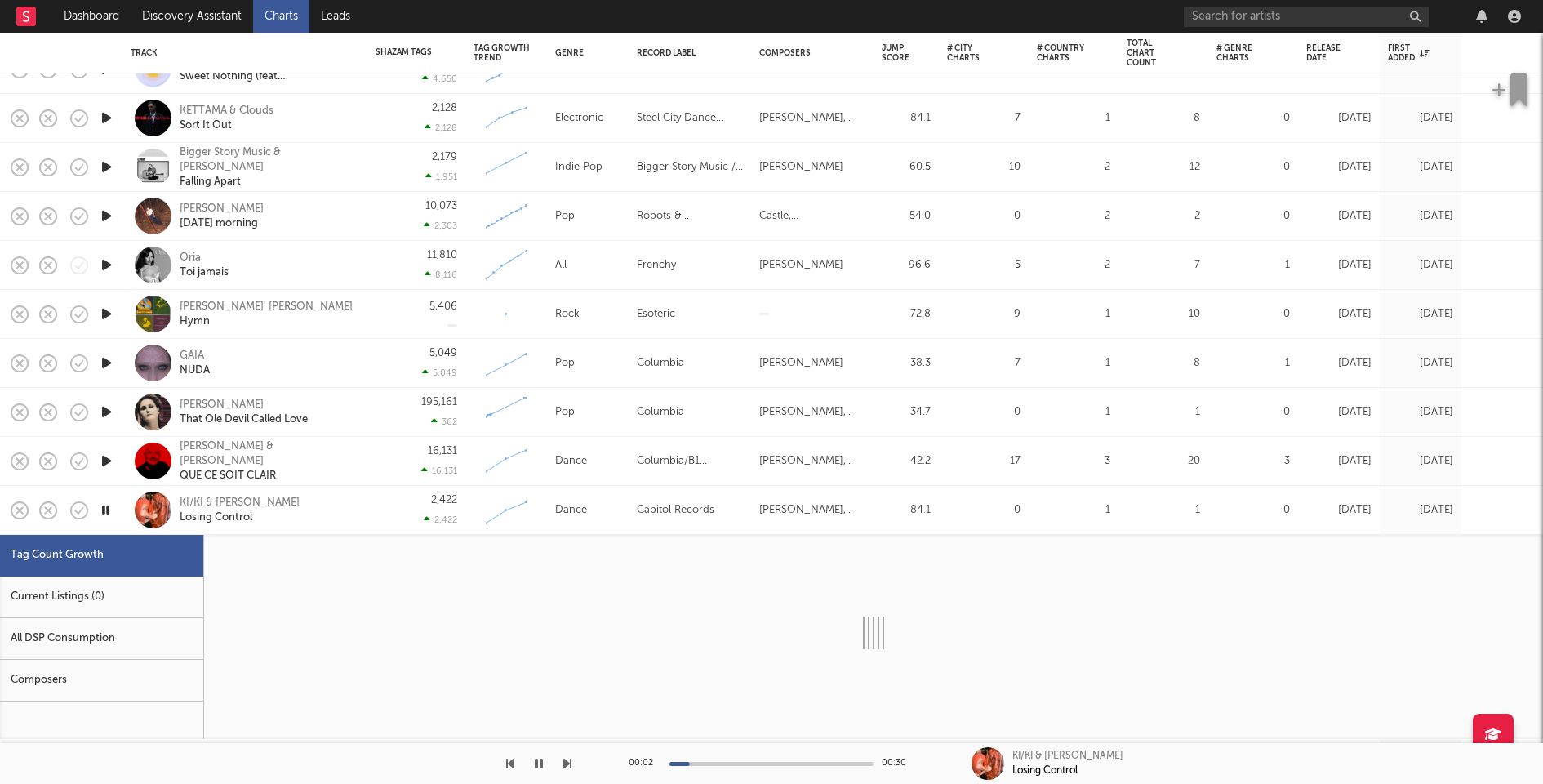
click at [108, 582] on div "Current Listings (0)" at bounding box center [101, 597] width 204 height 42
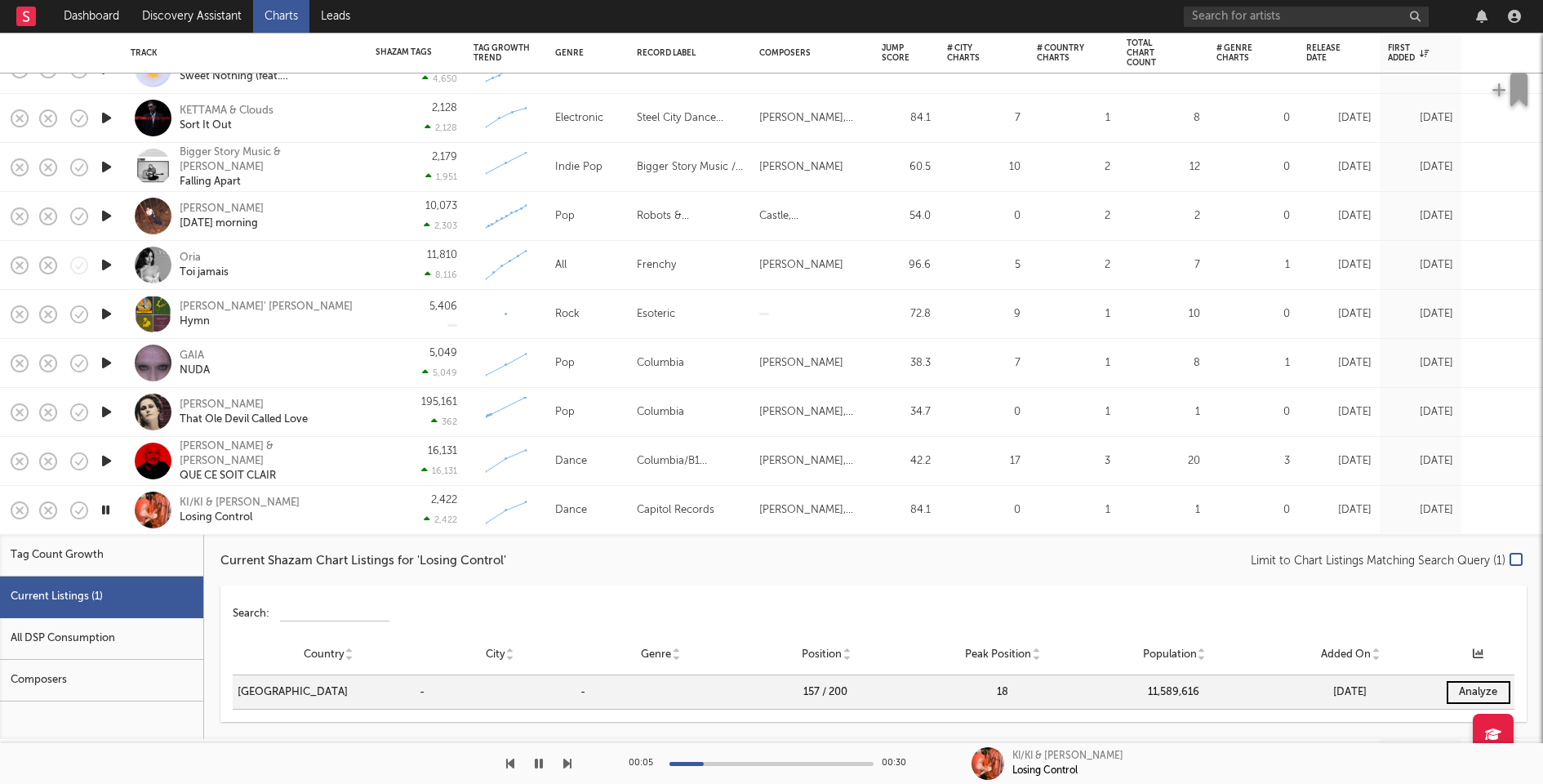
click at [331, 523] on div "KI/KI & Marlon Hoffstadt Losing Control" at bounding box center [267, 510] width 176 height 29
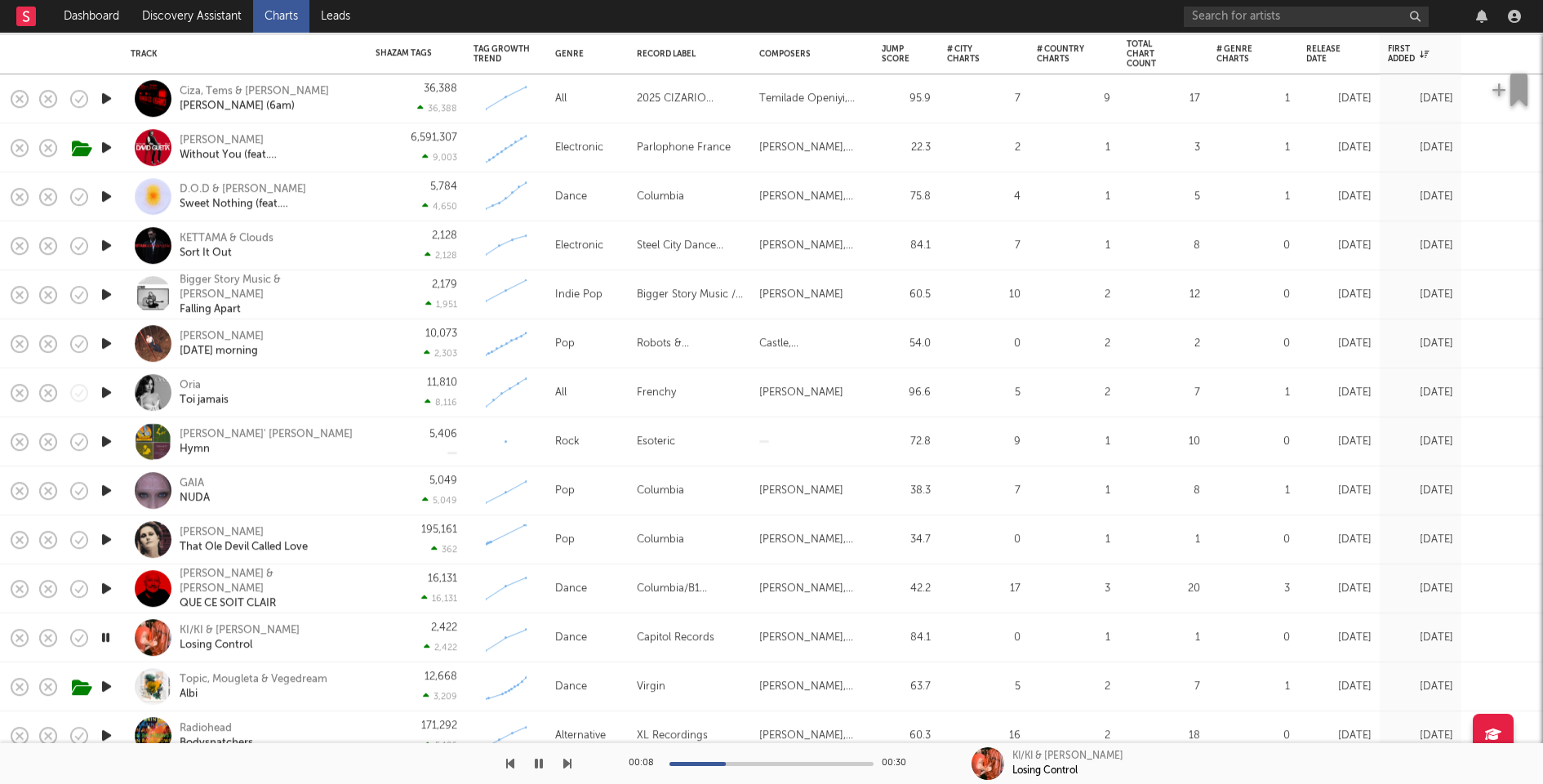
click at [104, 538] on icon "button" at bounding box center [106, 539] width 17 height 20
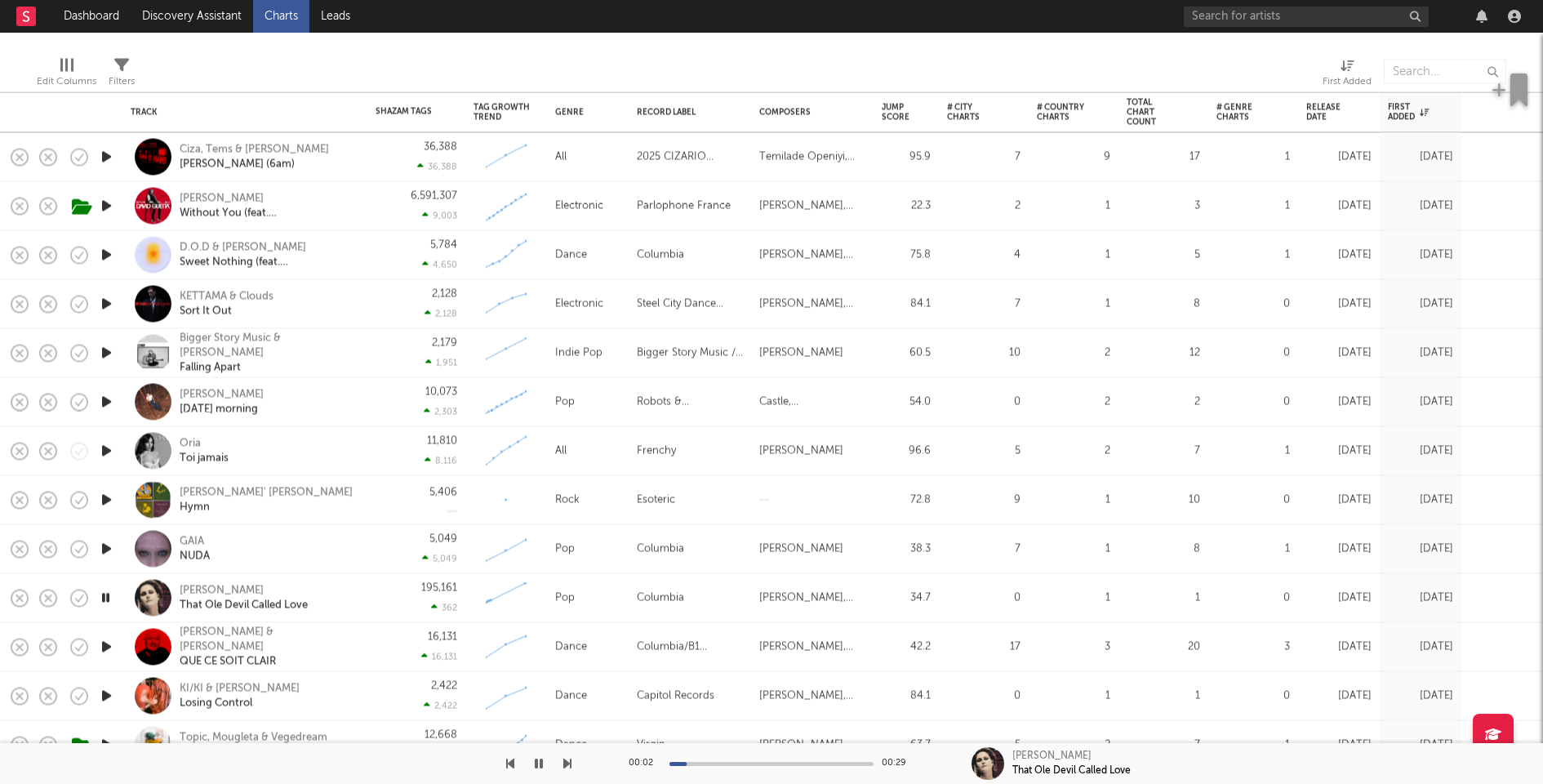
click at [106, 548] on icon "button" at bounding box center [106, 549] width 17 height 20
click at [328, 283] on div "KETTAMA & Clouds Sort It Out" at bounding box center [245, 304] width 229 height 49
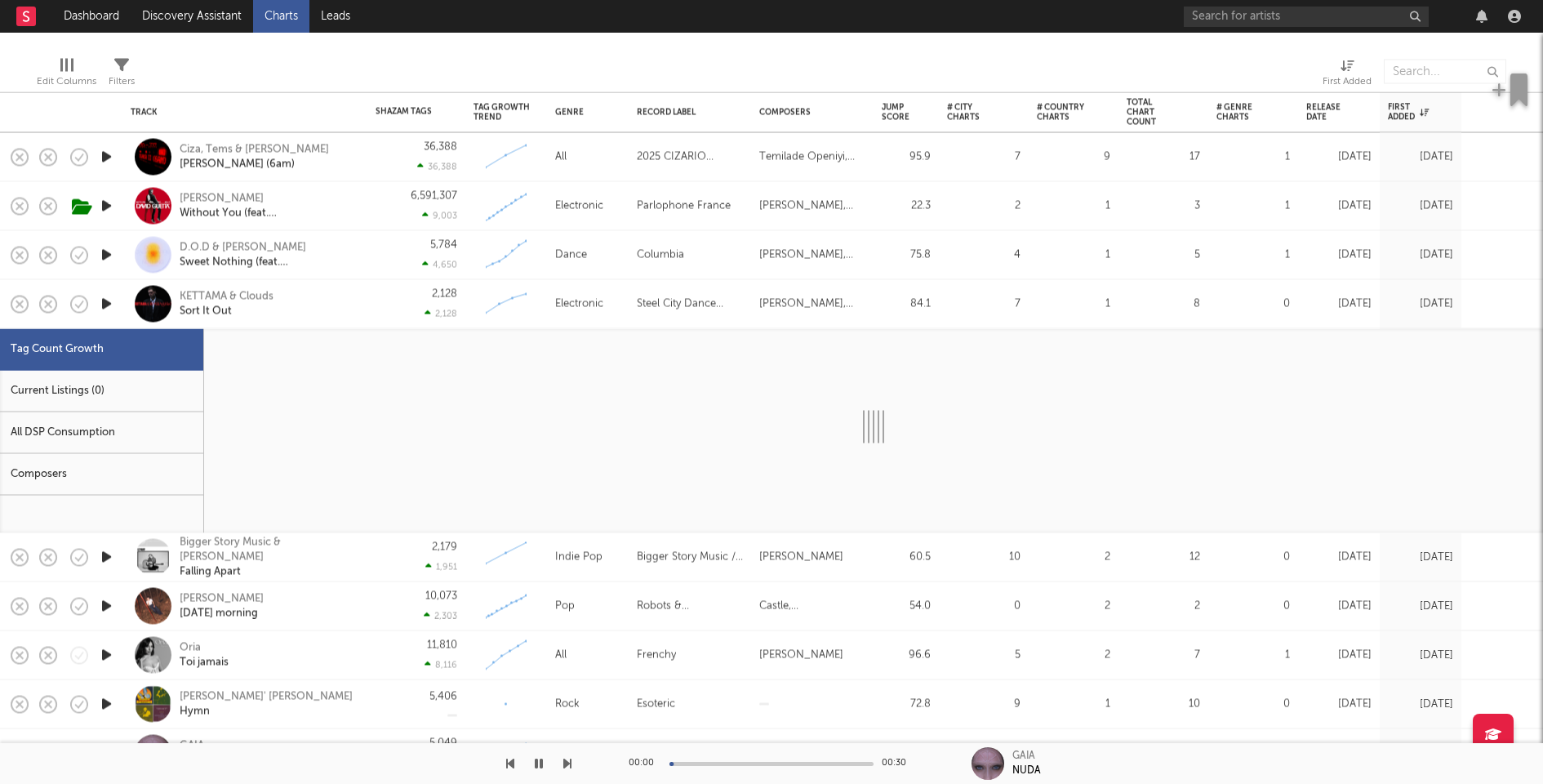
click at [128, 376] on div "Current Listings (0)" at bounding box center [101, 392] width 204 height 42
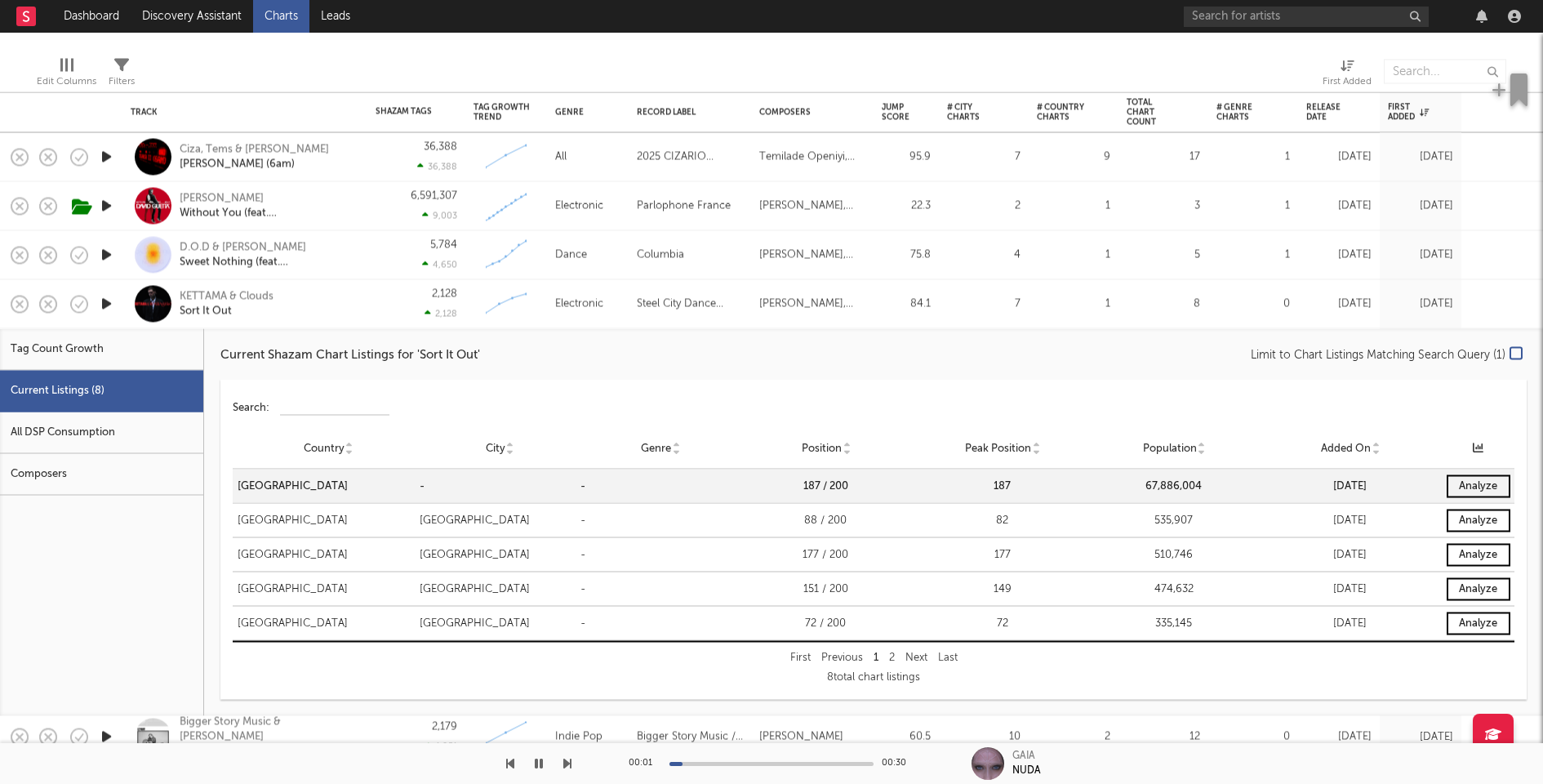
click at [343, 296] on div "KETTAMA & Clouds Sort It Out" at bounding box center [267, 303] width 176 height 29
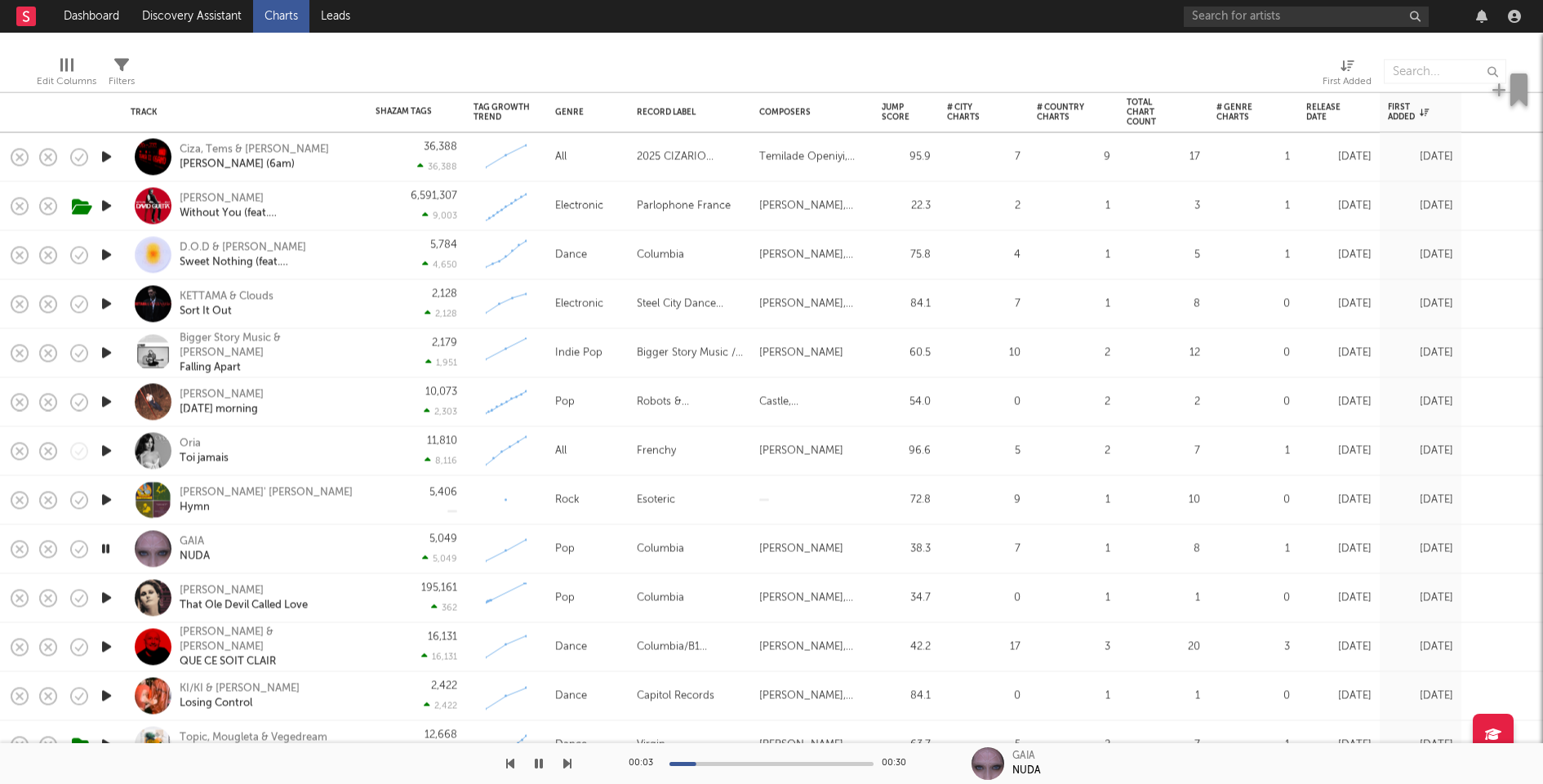
click at [107, 497] on icon "button" at bounding box center [106, 500] width 17 height 20
click at [335, 551] on div "GAIA NUDA" at bounding box center [267, 548] width 176 height 29
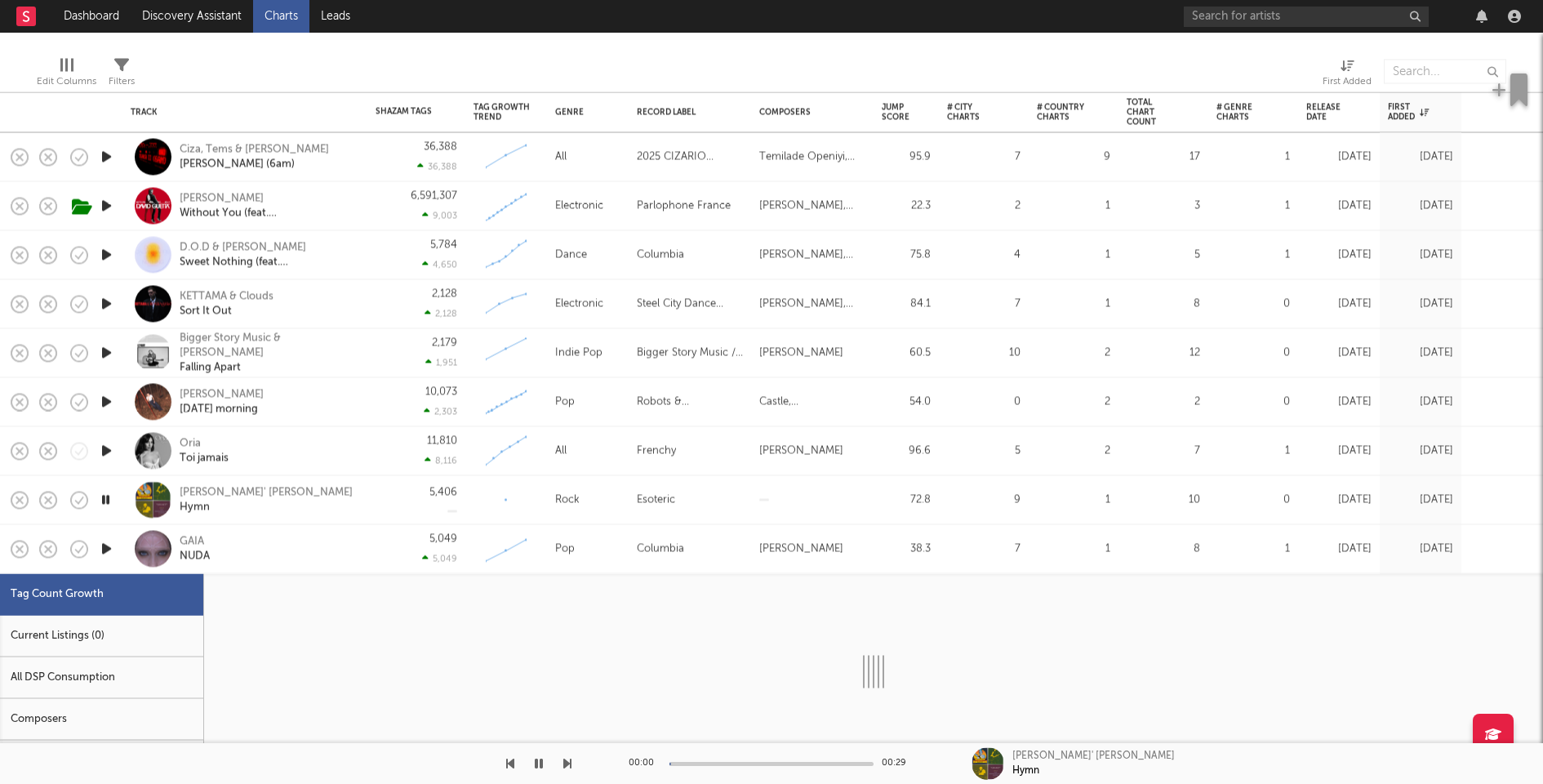
select select "1w"
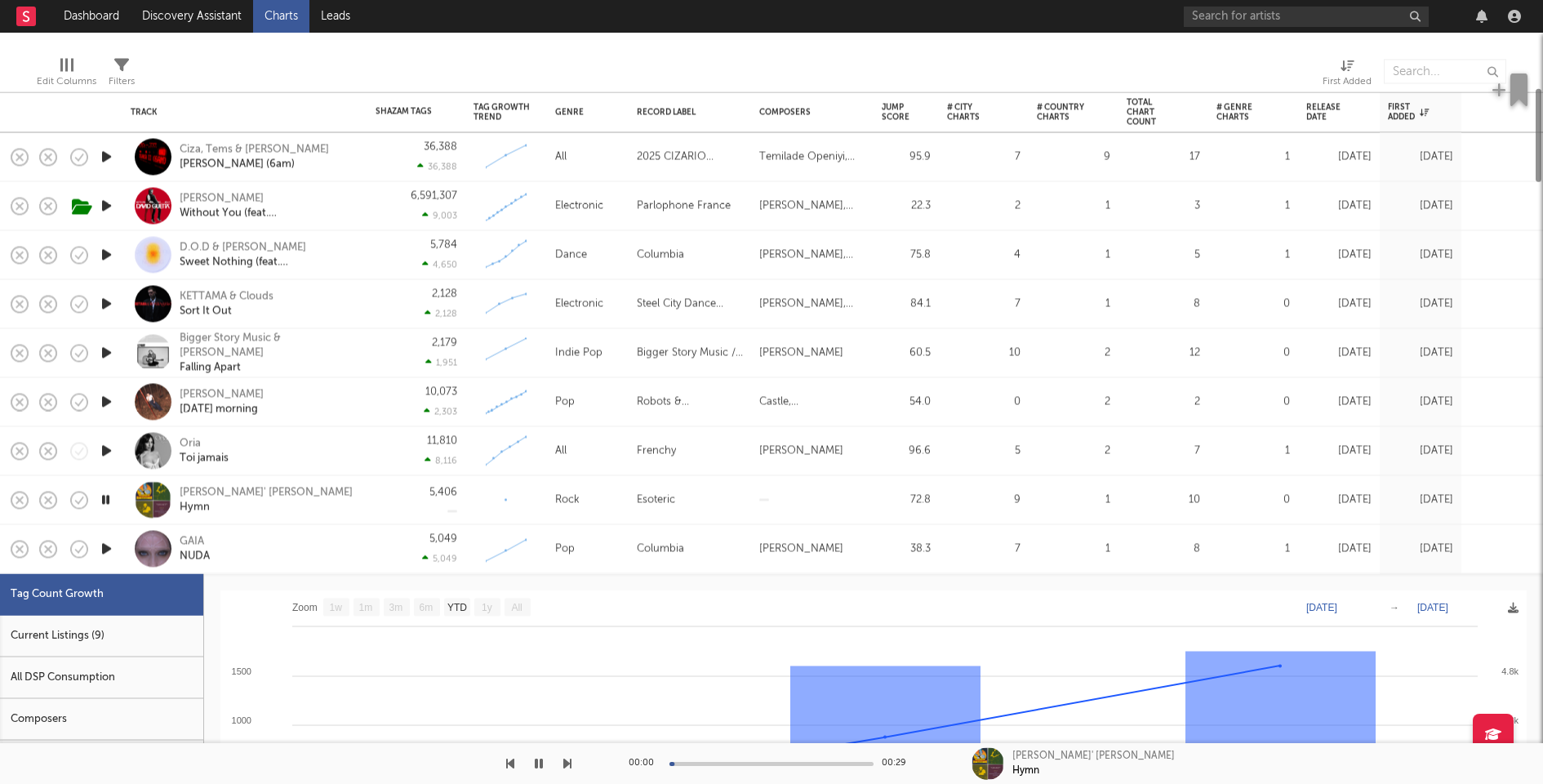
click at [116, 622] on div "Current Listings (9)" at bounding box center [101, 637] width 204 height 42
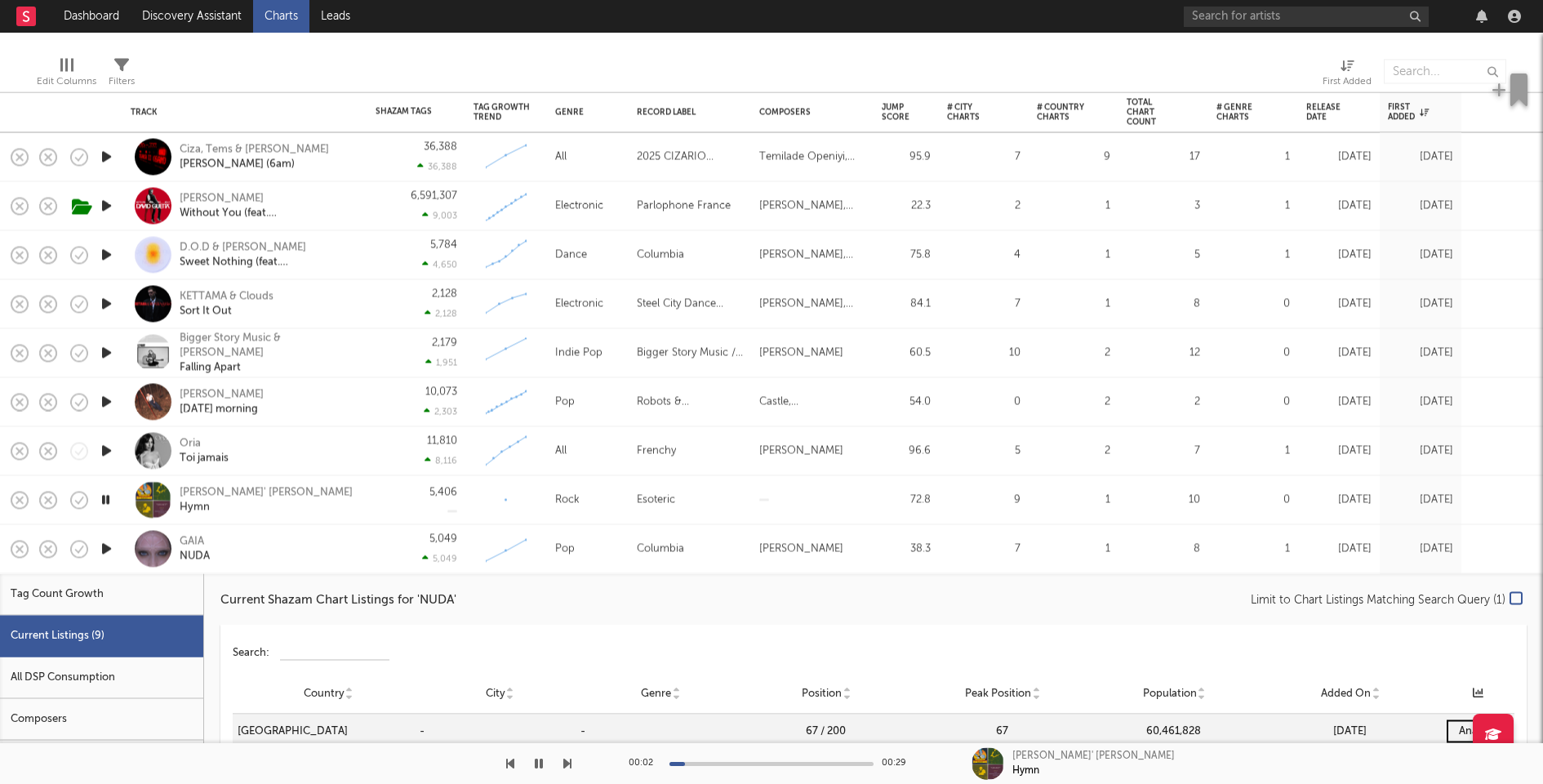
click at [317, 553] on div "GAIA NUDA" at bounding box center [267, 548] width 176 height 29
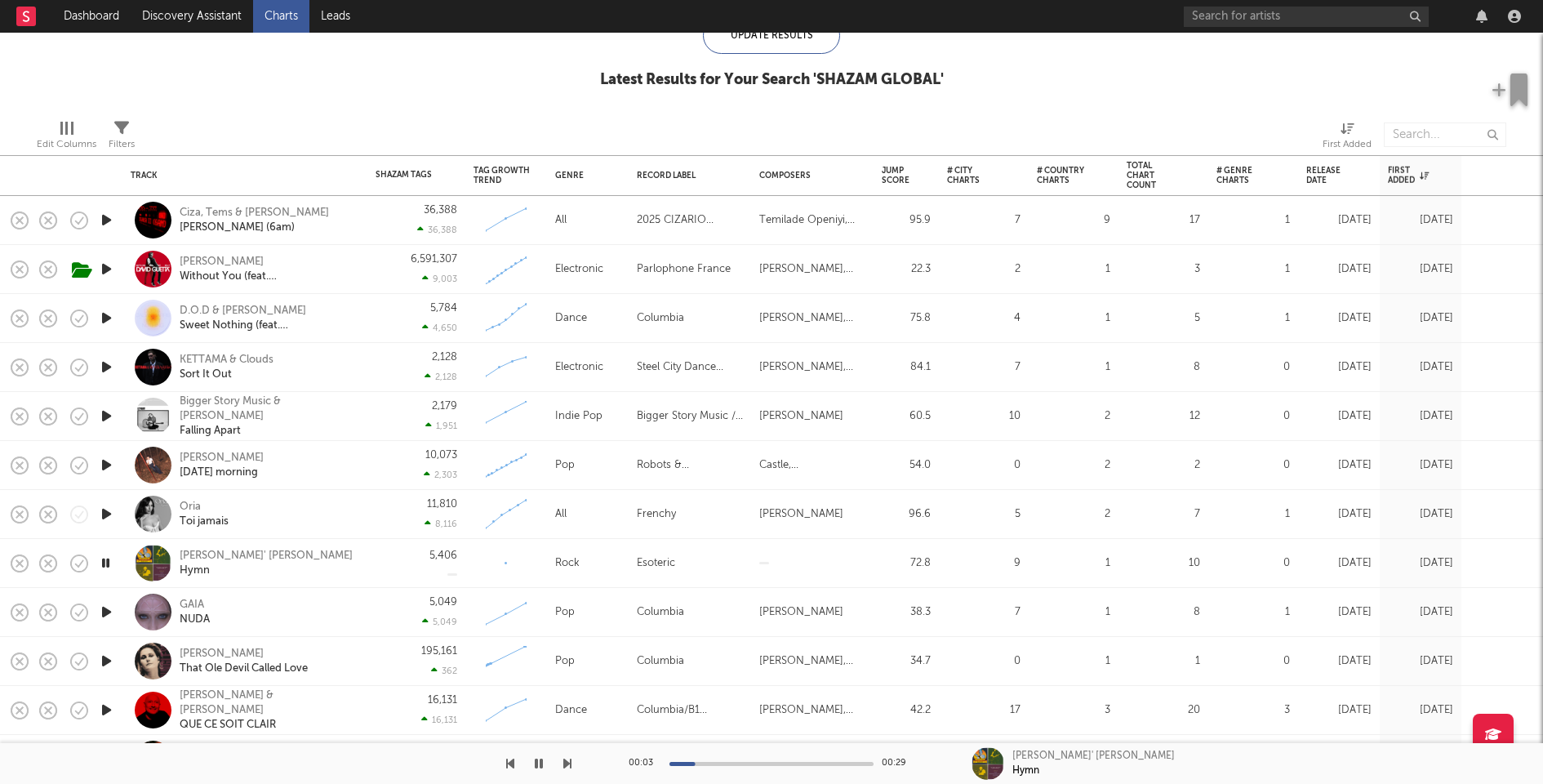
click at [107, 509] on icon "button" at bounding box center [106, 513] width 17 height 20
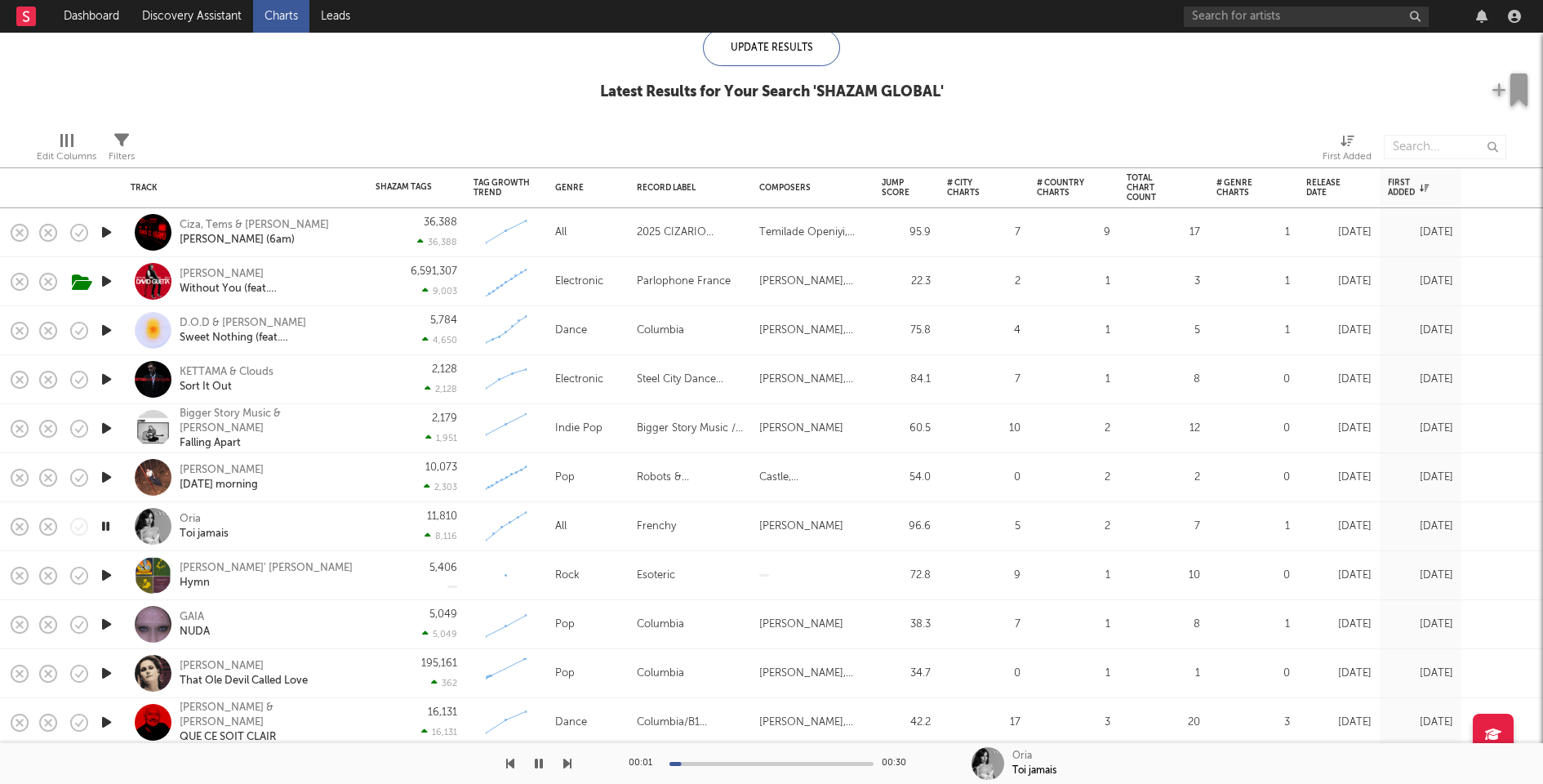
click at [109, 475] on icon "button" at bounding box center [106, 477] width 17 height 20
click at [364, 236] on div "Ciza, Tems & Omah Lay Isaka II (6am)" at bounding box center [245, 233] width 245 height 49
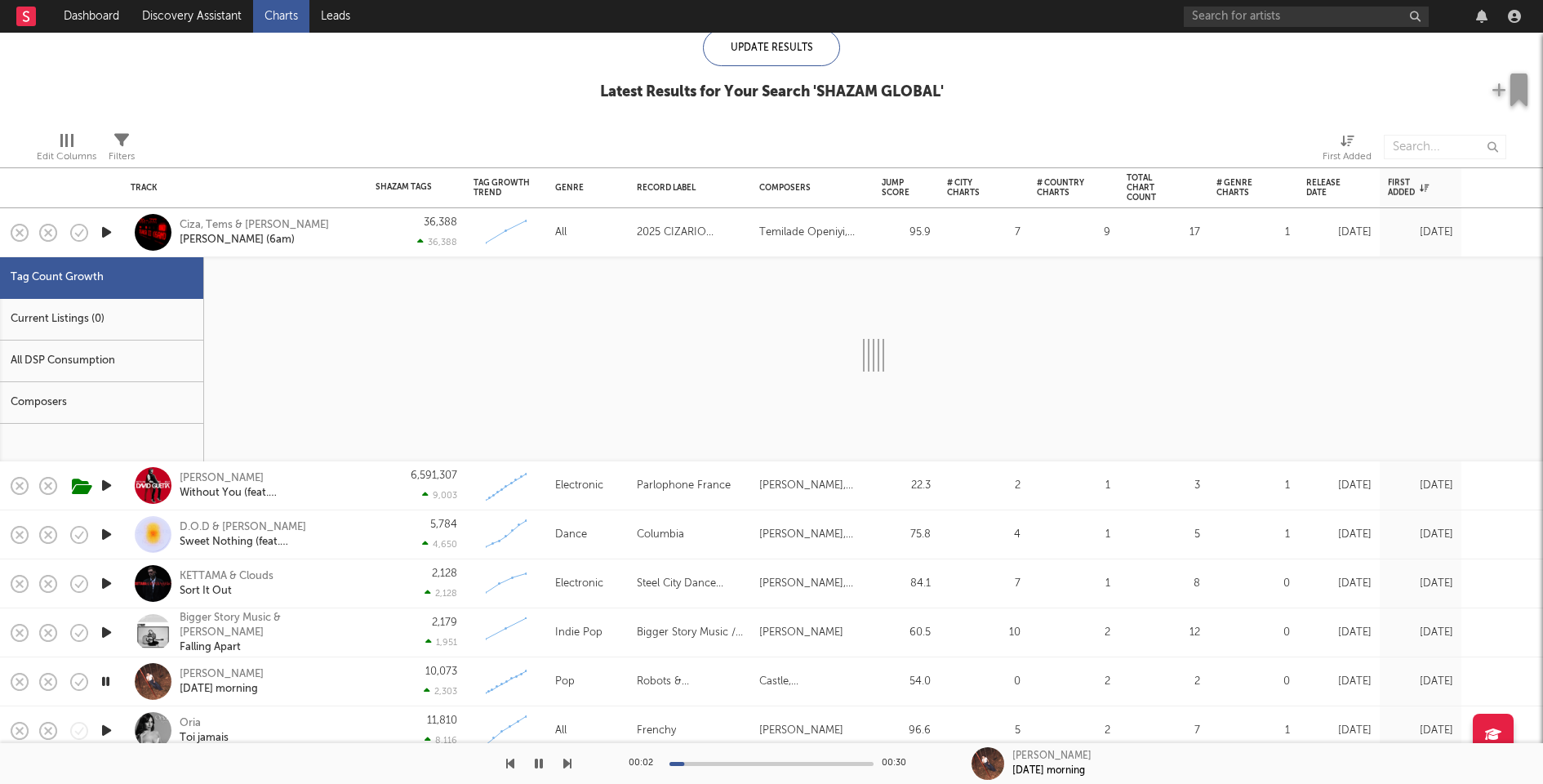
select select "1w"
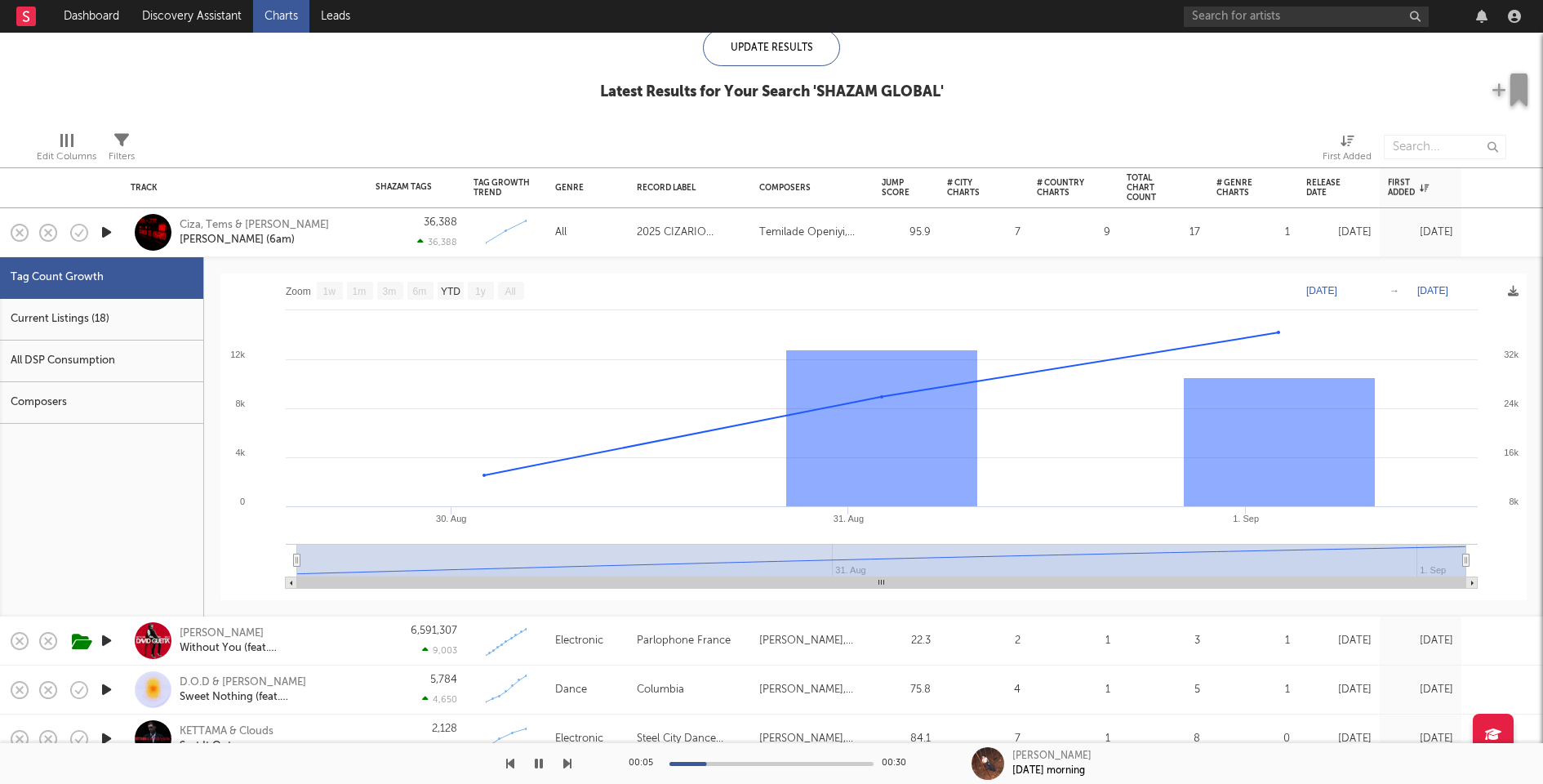
click at [144, 329] on div "Current Listings (18)" at bounding box center [101, 320] width 204 height 42
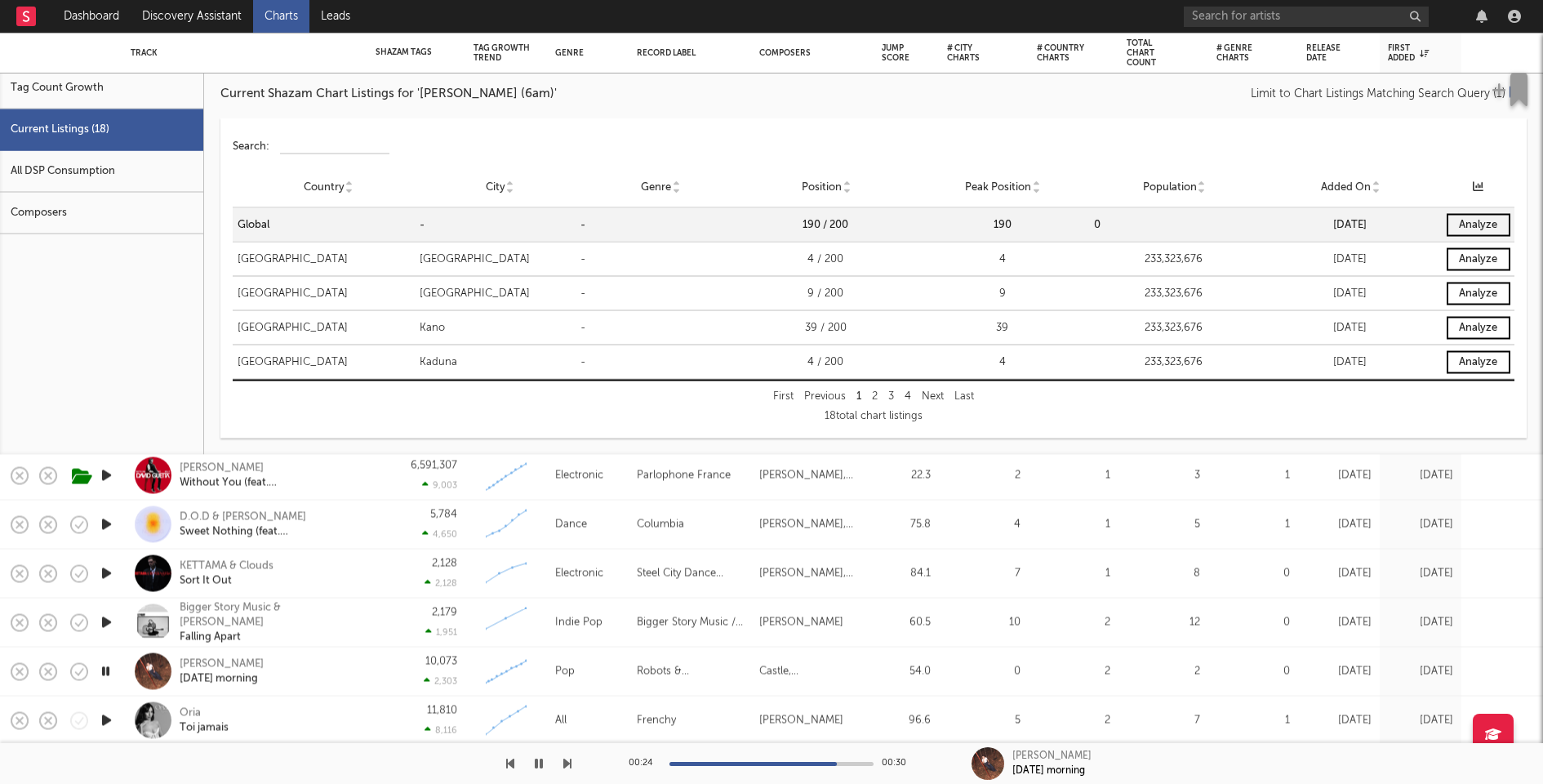
click at [109, 622] on icon "button" at bounding box center [106, 622] width 17 height 20
click at [106, 572] on icon "button" at bounding box center [106, 574] width 17 height 20
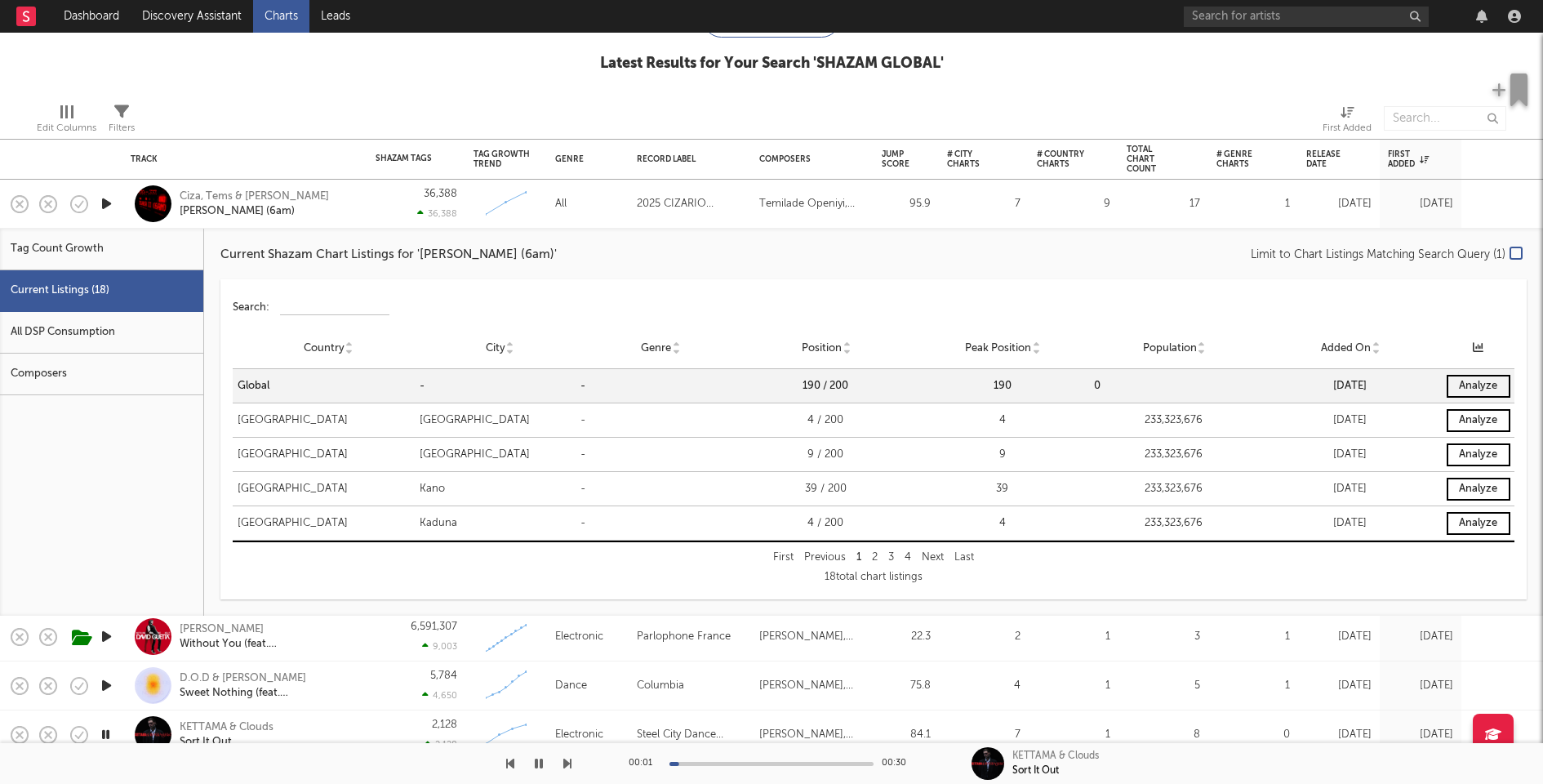
click at [354, 197] on div "Ciza, Tems & Omah Lay Isaka II (6am)" at bounding box center [267, 204] width 176 height 29
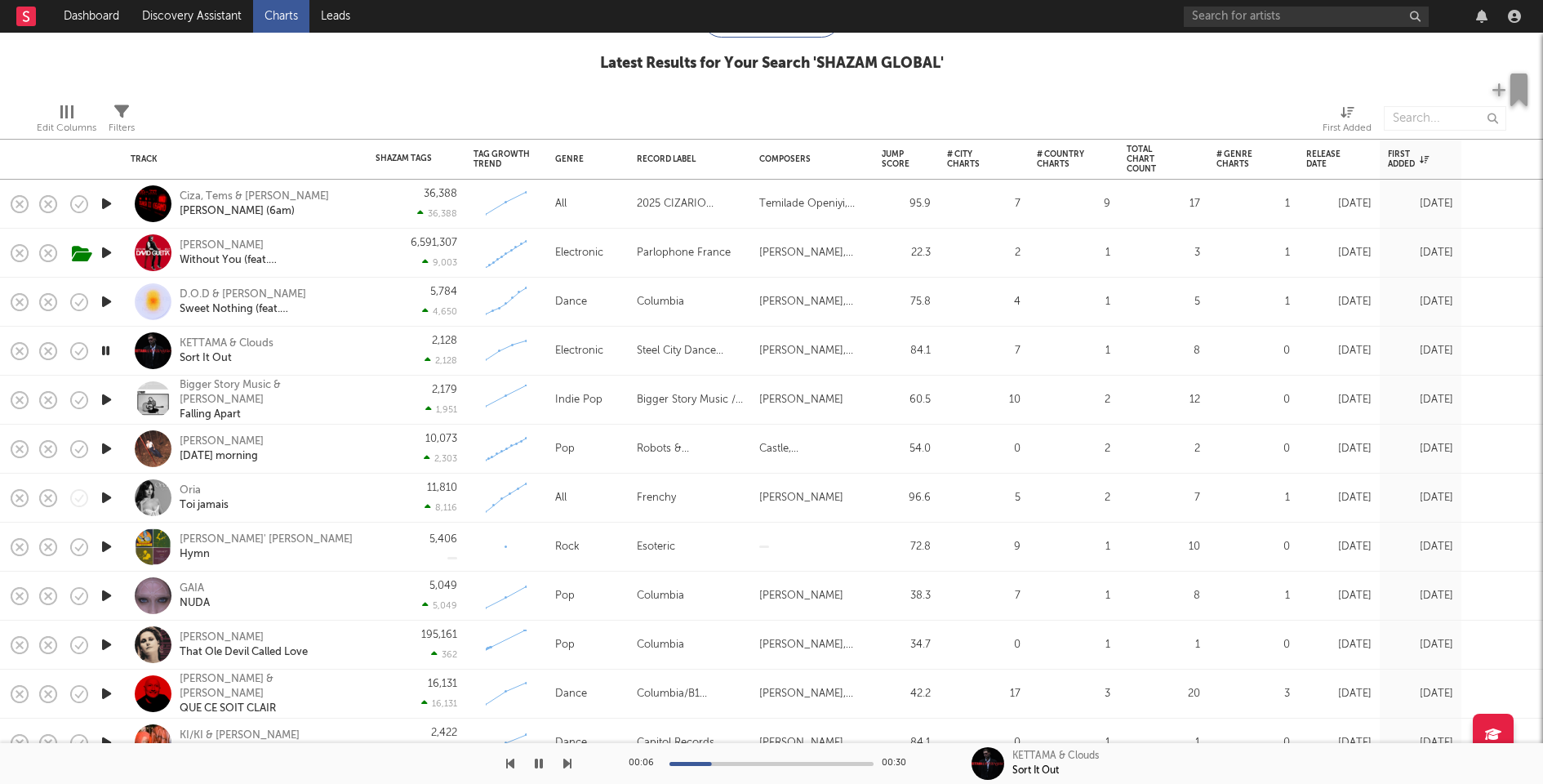
click at [354, 198] on div "Ciza, Tems & Omah Lay Isaka II (6am)" at bounding box center [267, 204] width 176 height 29
select select "1w"
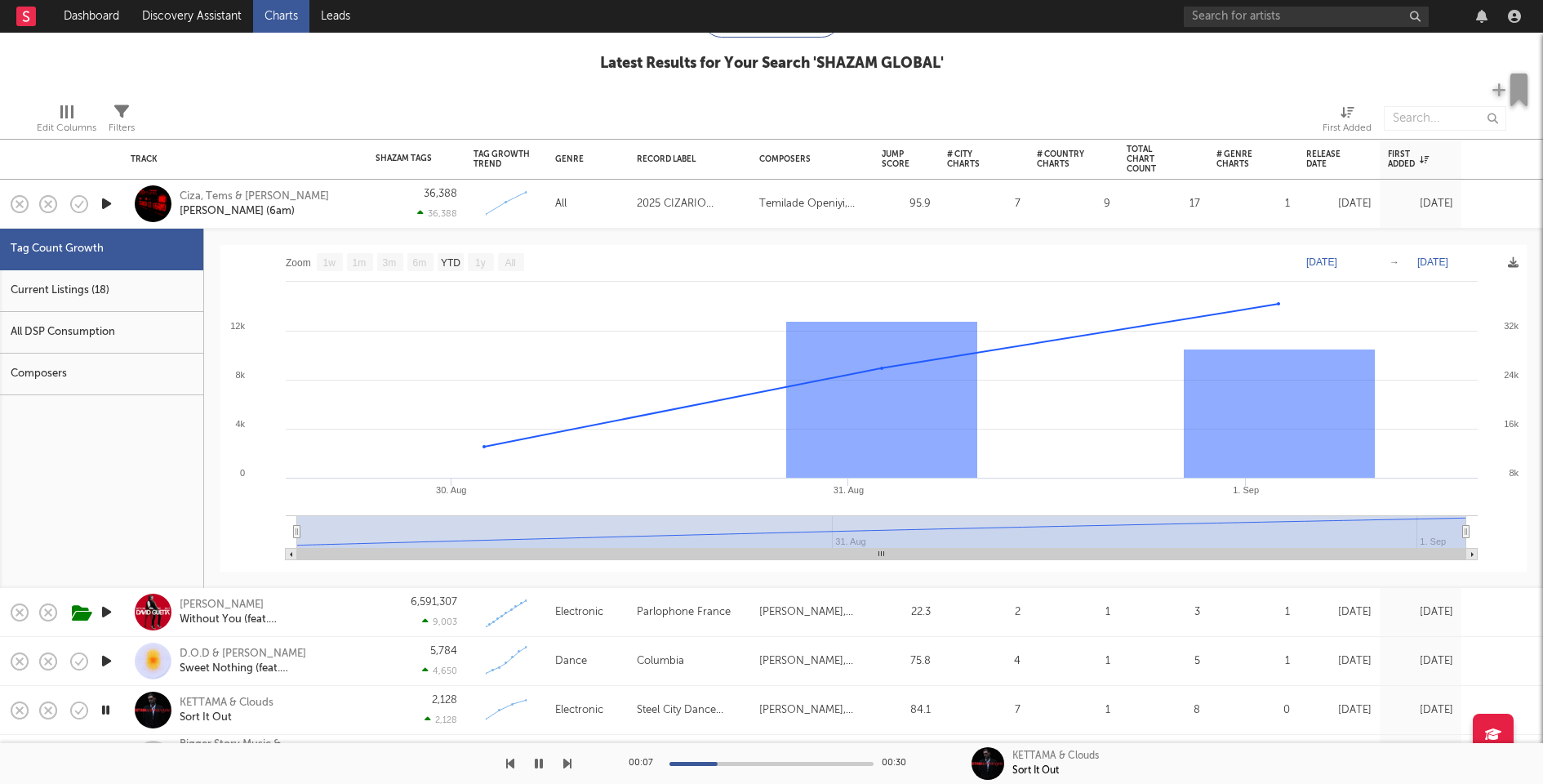
click at [134, 271] on div "Current Listings (18)" at bounding box center [101, 291] width 204 height 42
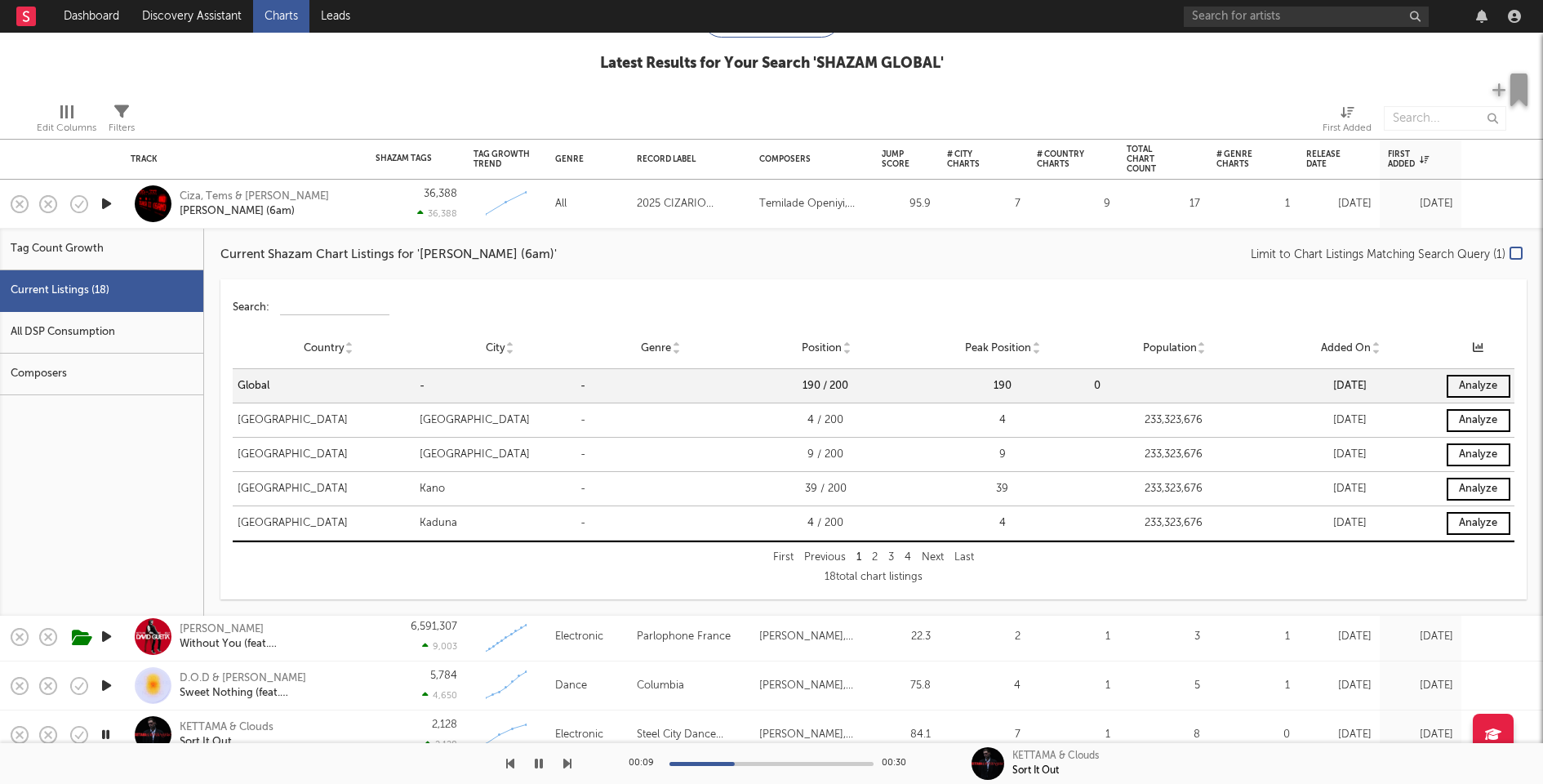
click at [365, 195] on div "Ciza, Tems & Omah Lay Isaka II (6am)" at bounding box center [245, 204] width 245 height 49
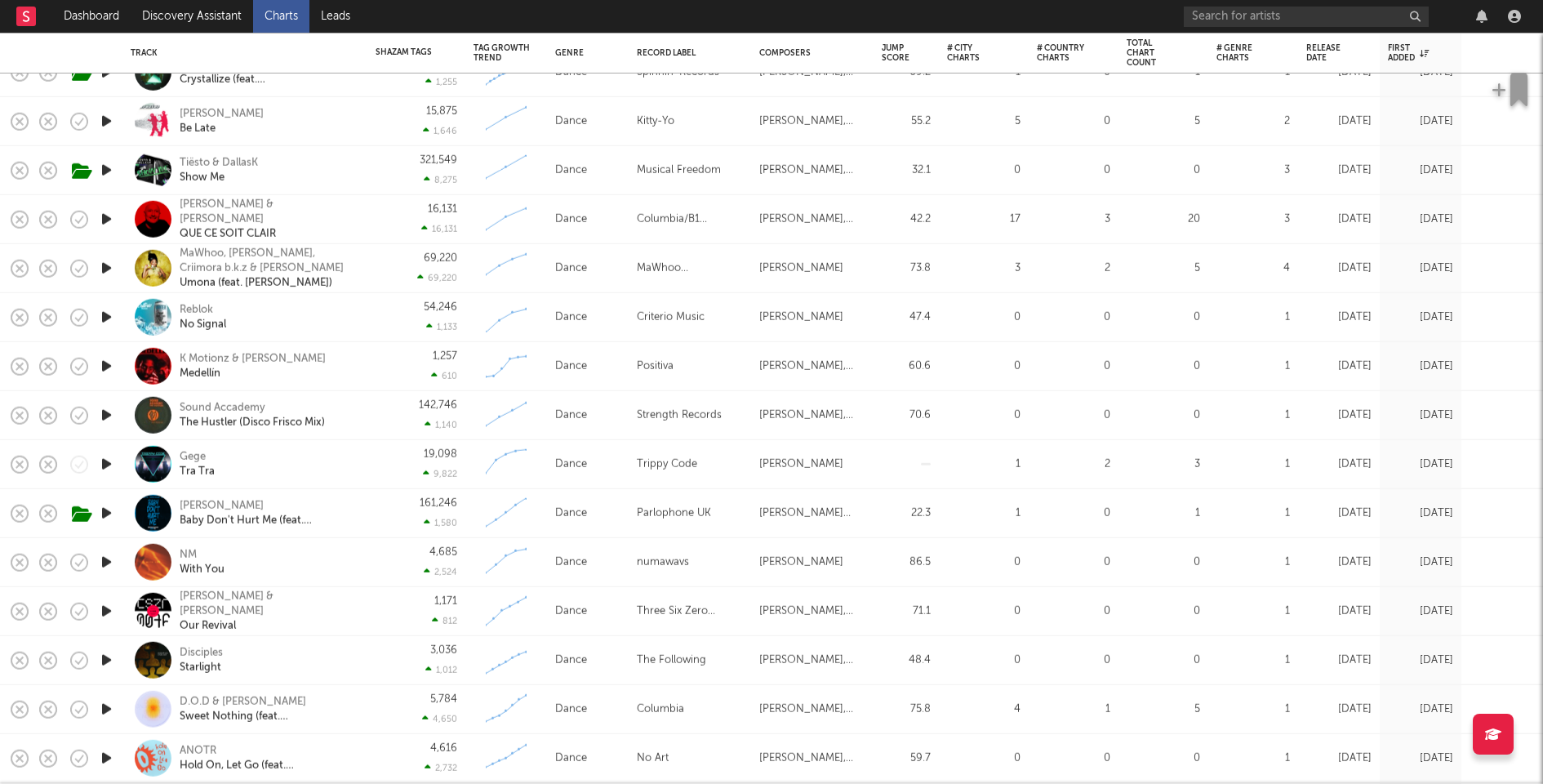
click at [107, 415] on icon "button" at bounding box center [106, 415] width 17 height 20
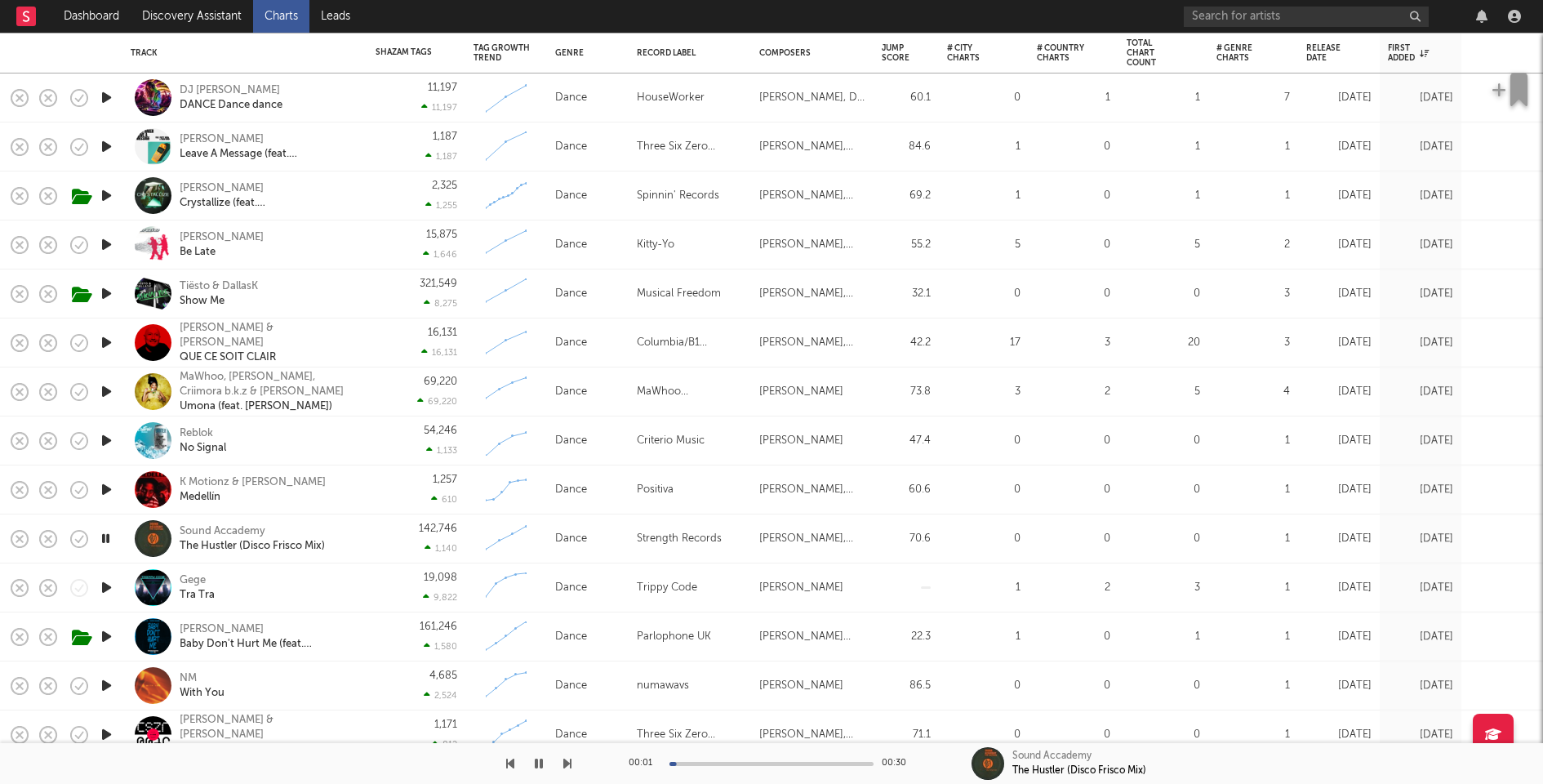
click at [104, 487] on icon "button" at bounding box center [106, 489] width 17 height 20
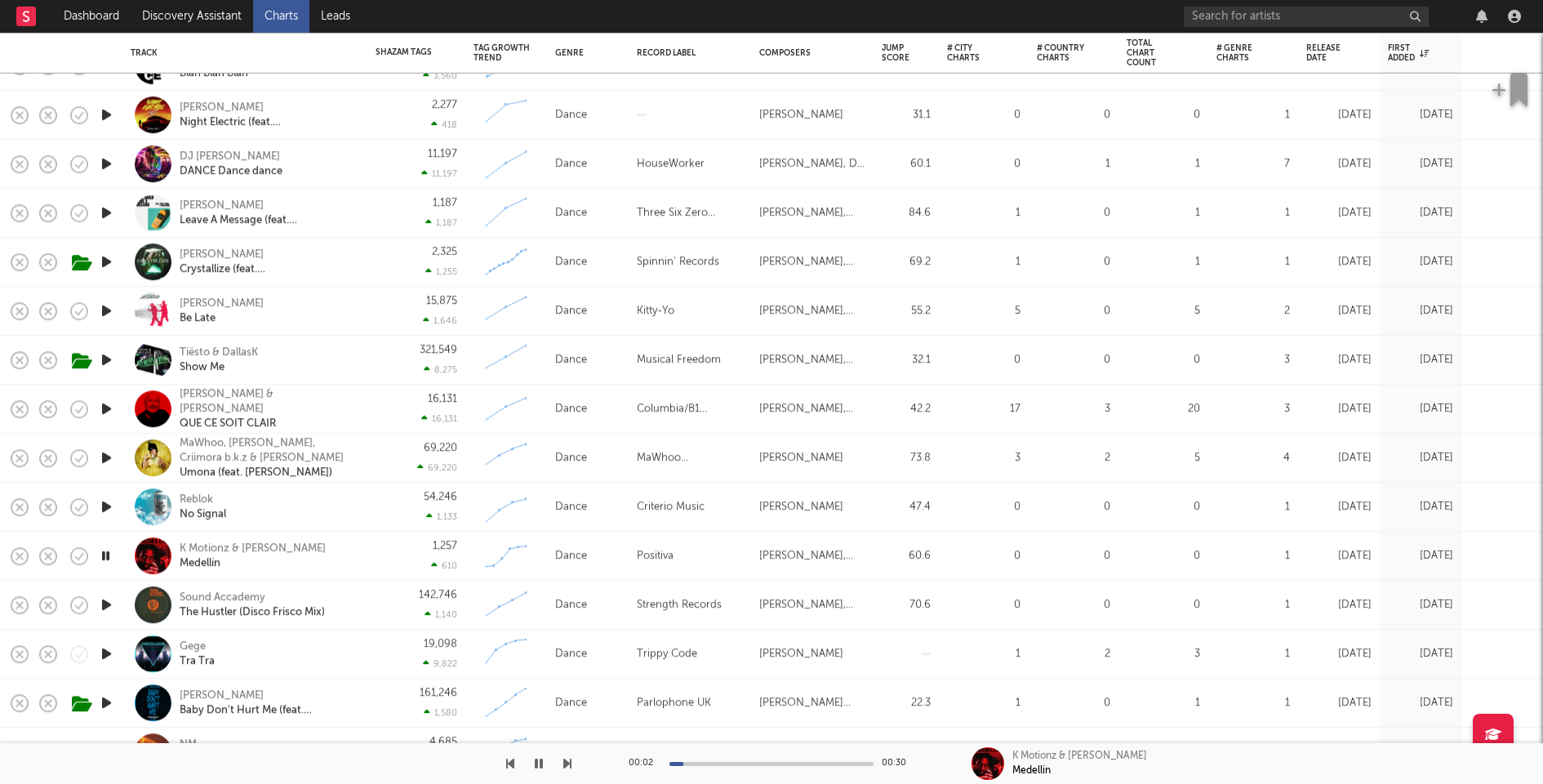
click at [104, 506] on icon "button" at bounding box center [106, 507] width 17 height 20
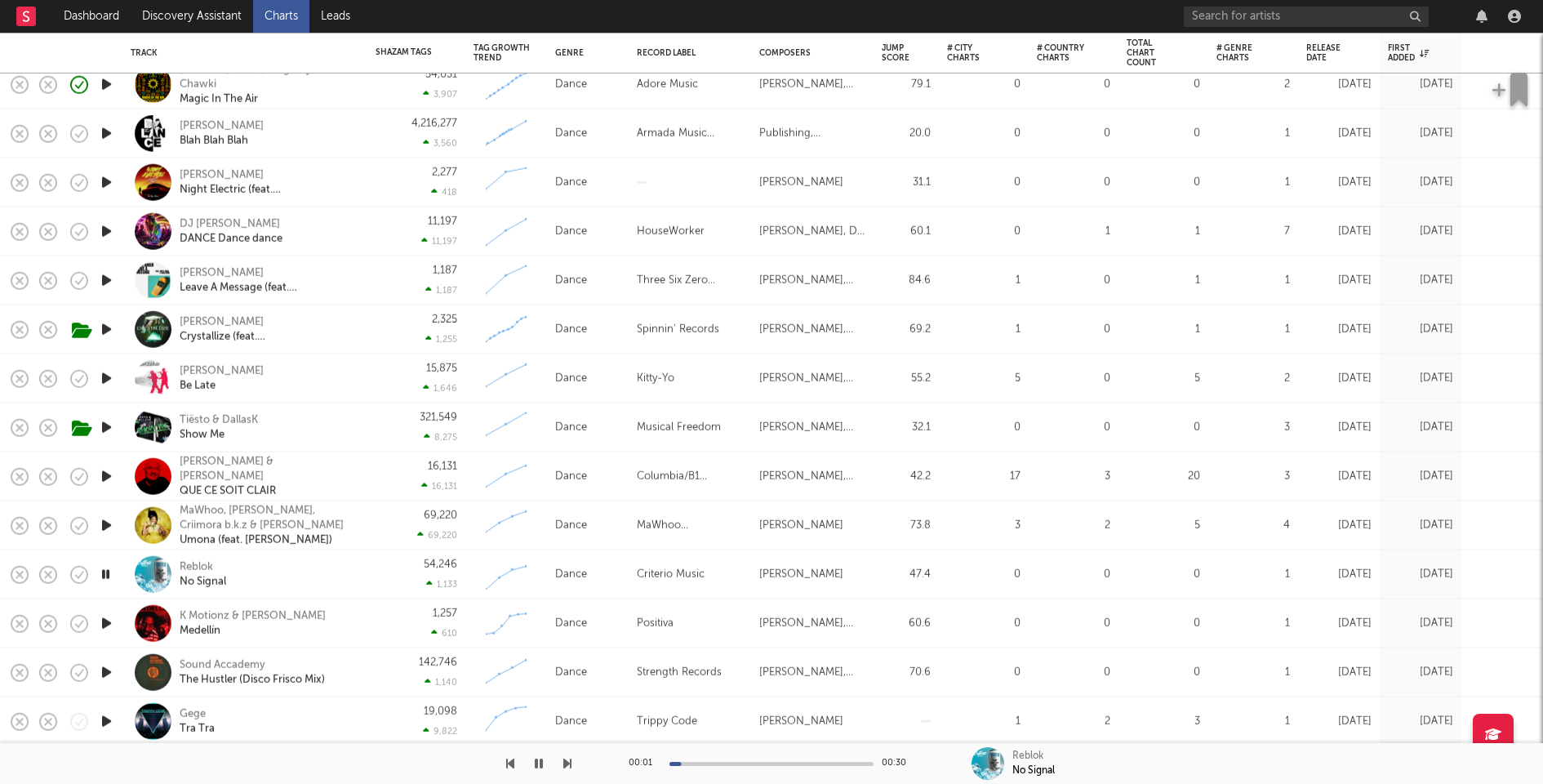
click at [104, 522] on icon "button" at bounding box center [106, 525] width 17 height 20
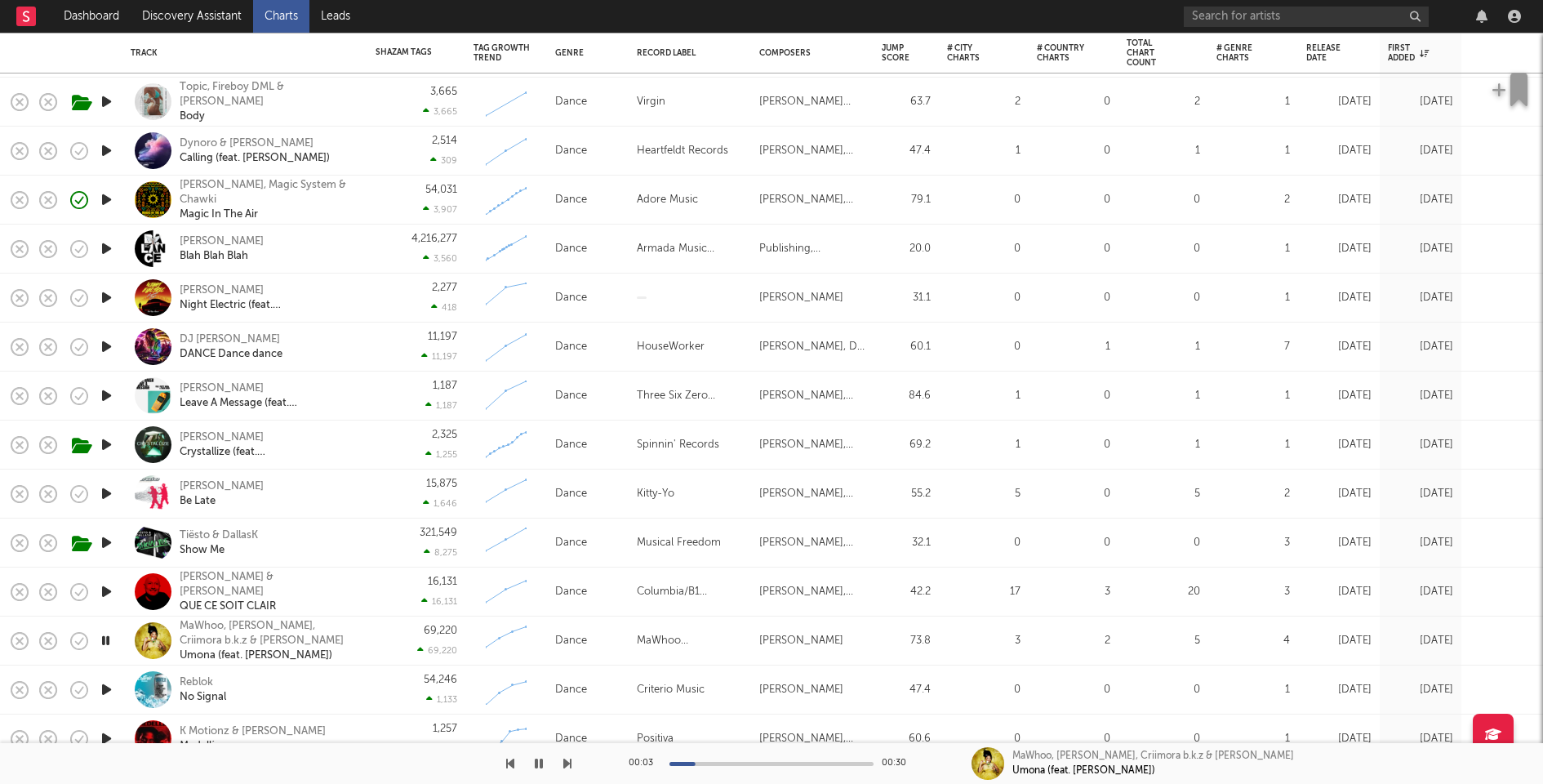
click at [104, 539] on icon "button" at bounding box center [106, 543] width 17 height 20
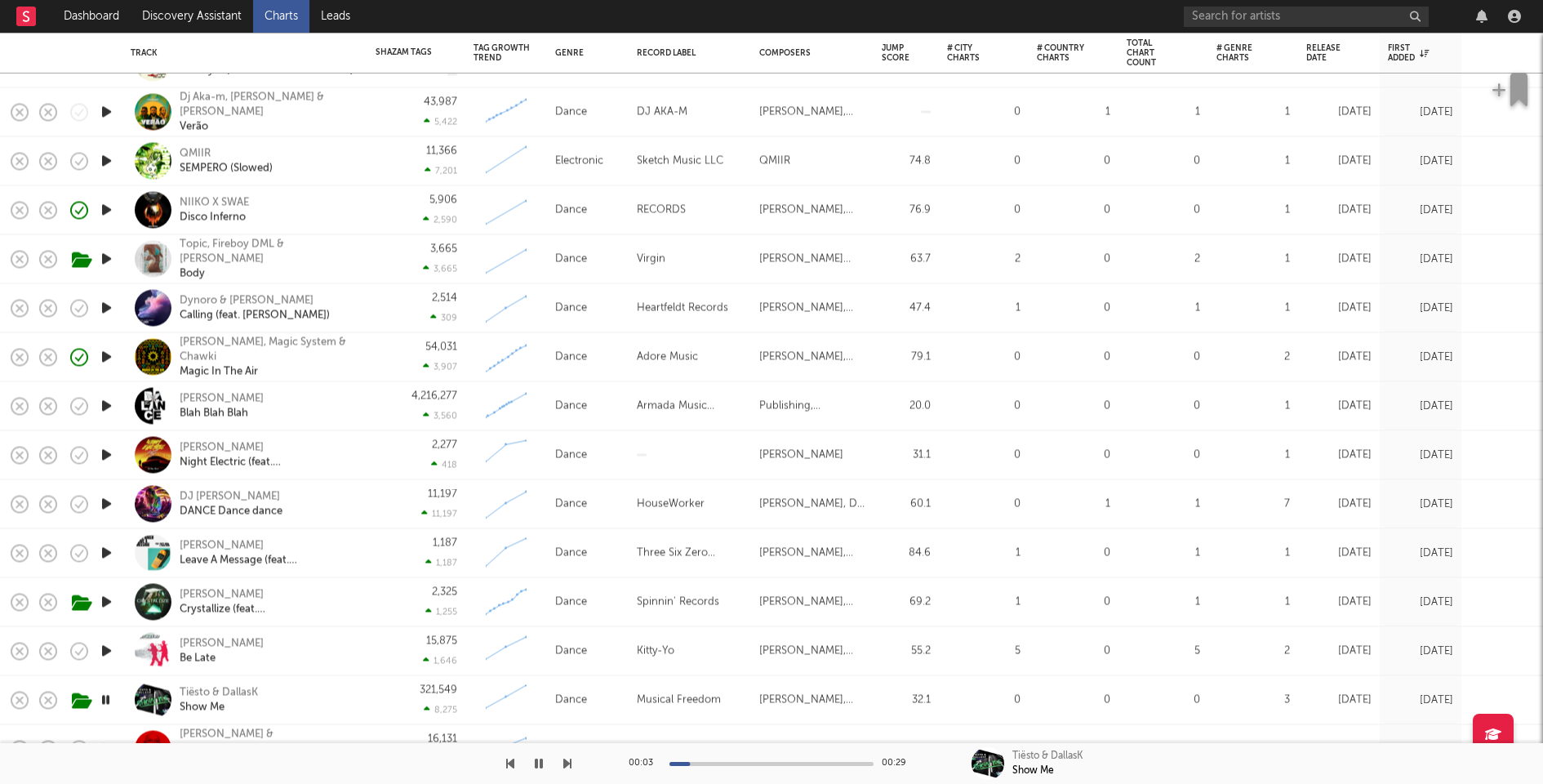
click at [381, 353] on div "54,031 3,907" at bounding box center [415, 358] width 81 height 49
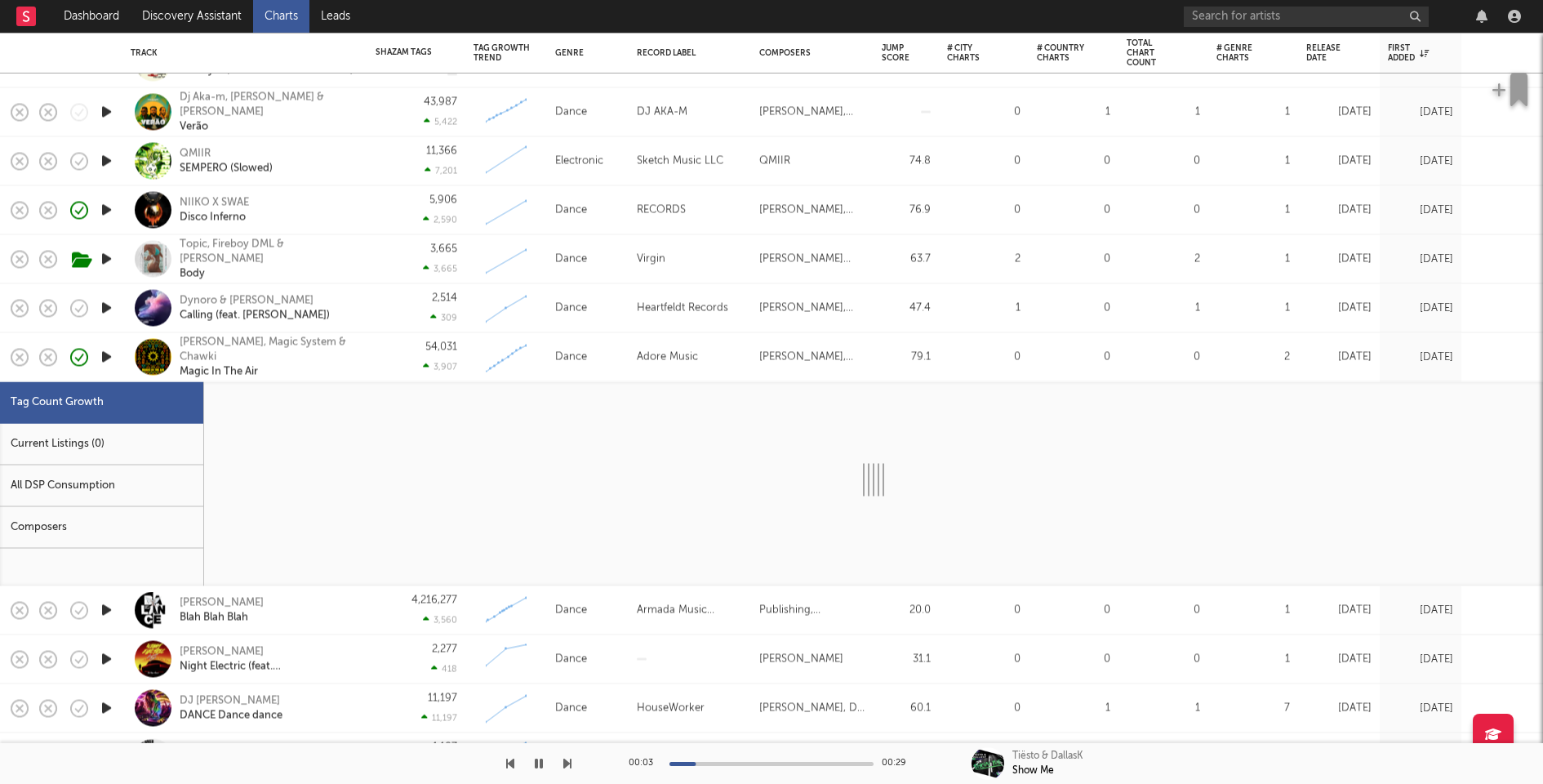
click at [125, 431] on div "Current Listings (0)" at bounding box center [101, 445] width 204 height 42
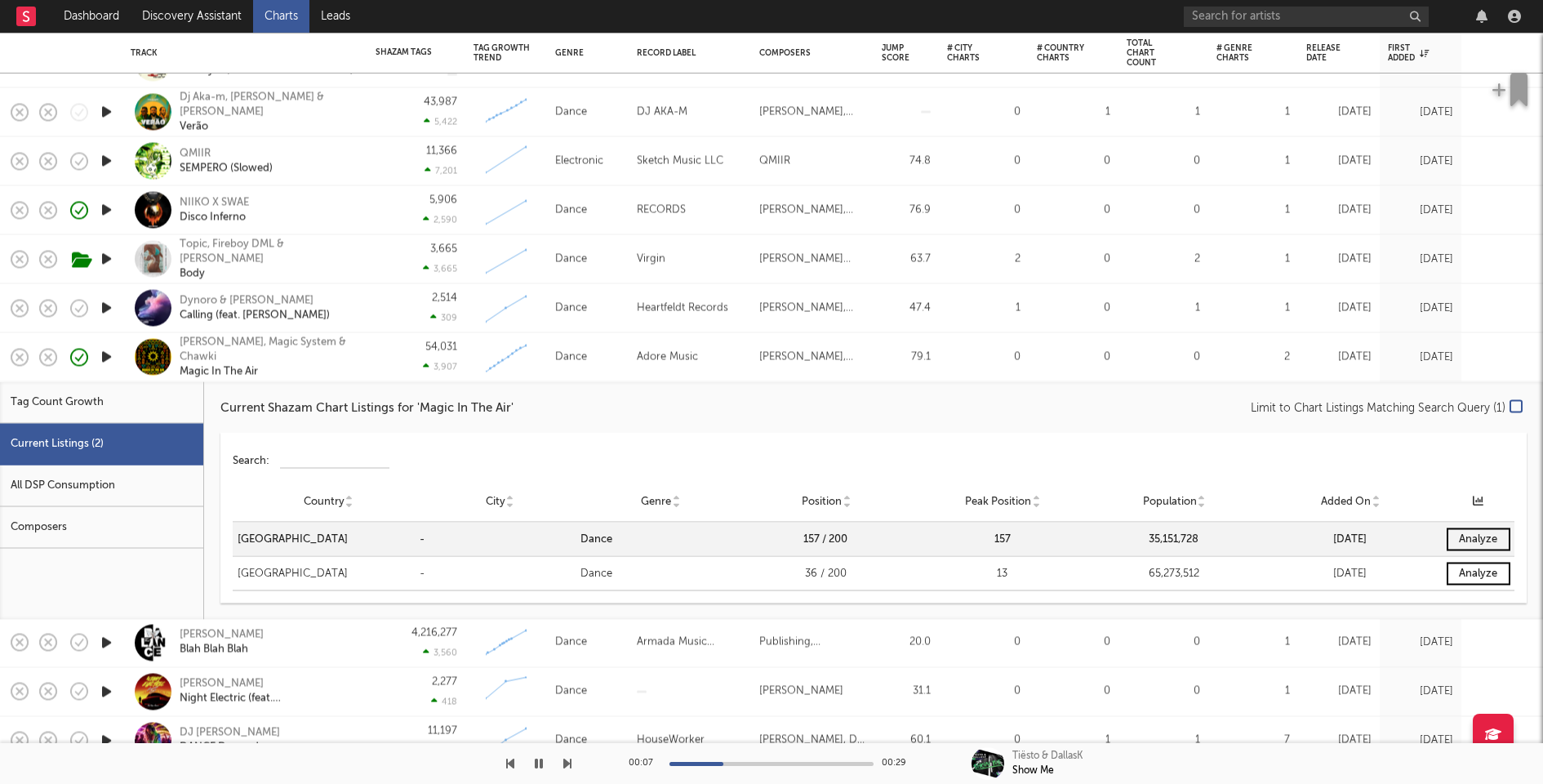
click at [391, 368] on div "54,031 3,907" at bounding box center [415, 358] width 81 height 49
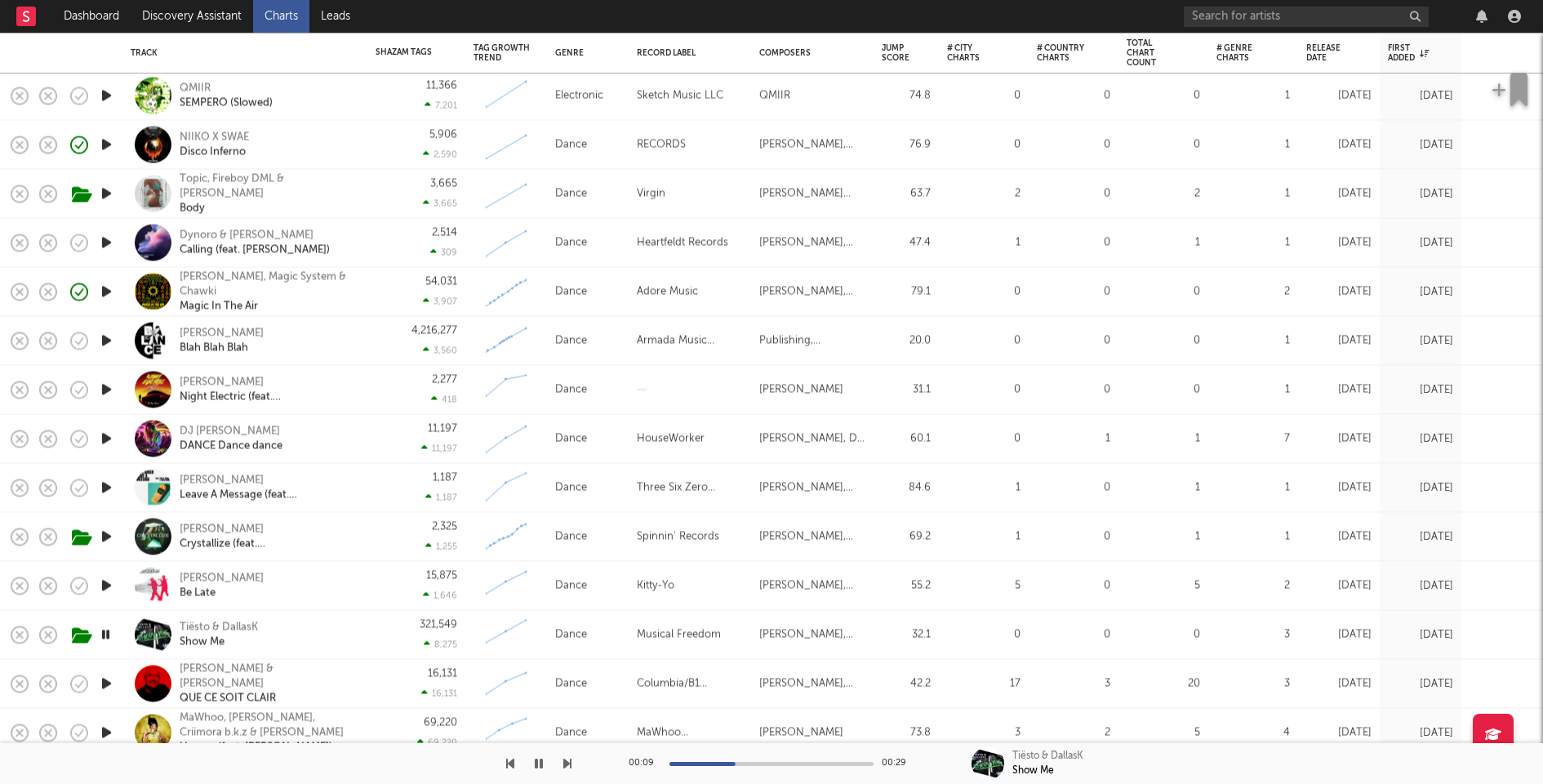
click at [107, 580] on icon "button" at bounding box center [106, 585] width 17 height 20
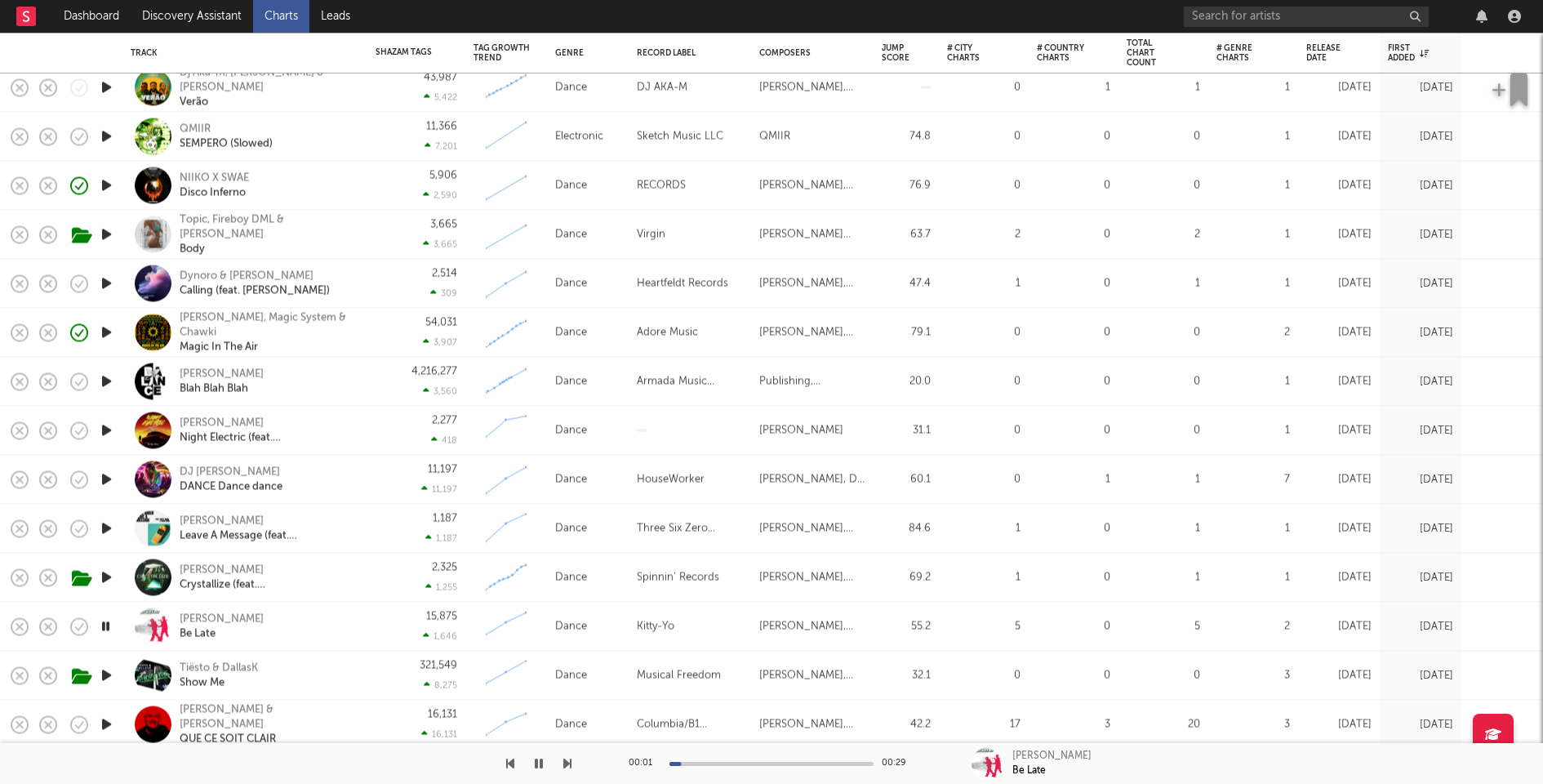
click at [107, 577] on icon "button" at bounding box center [106, 577] width 17 height 20
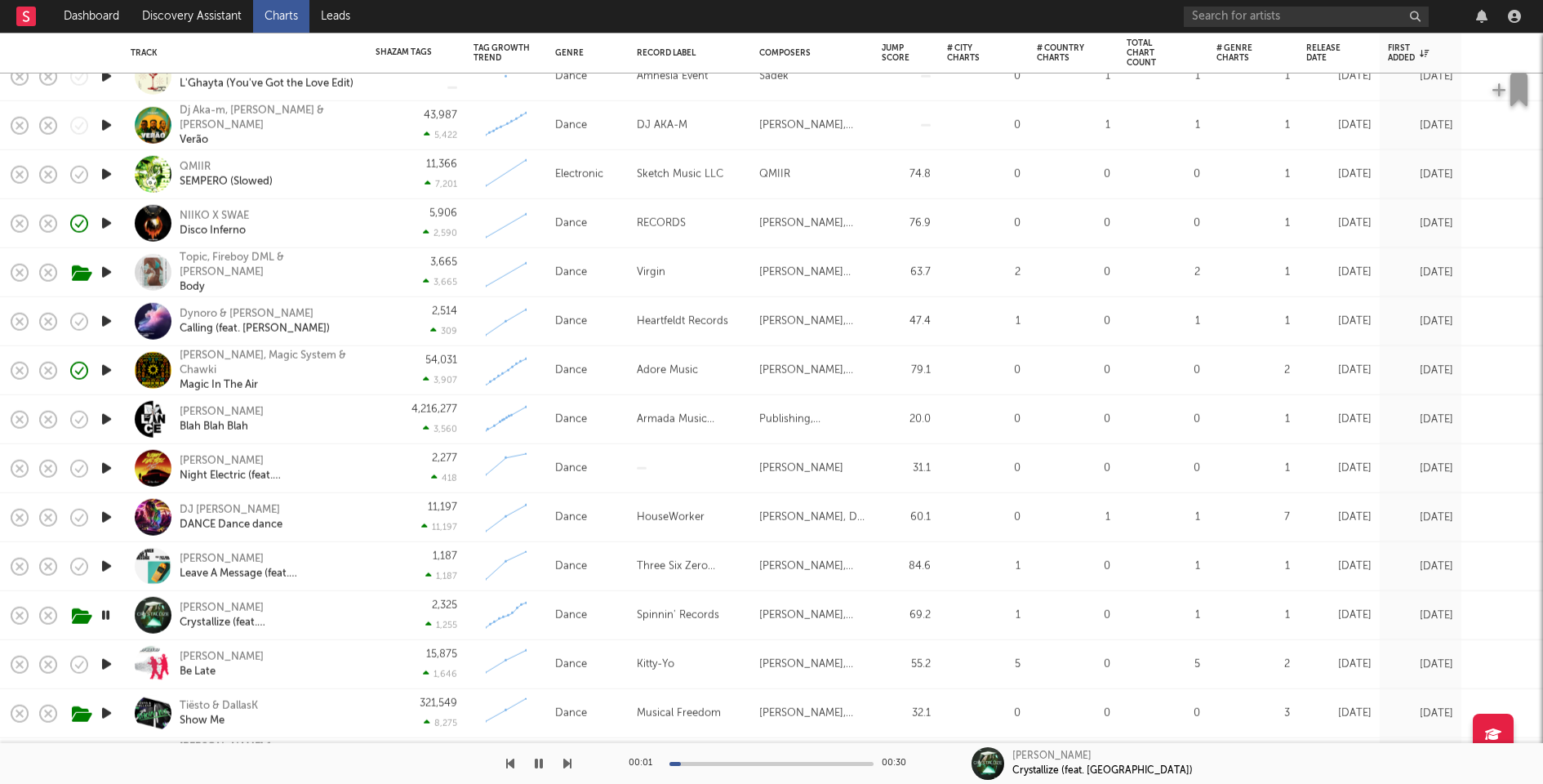
click at [106, 567] on icon "button" at bounding box center [106, 566] width 17 height 20
click at [772, 762] on div at bounding box center [772, 763] width 204 height 4
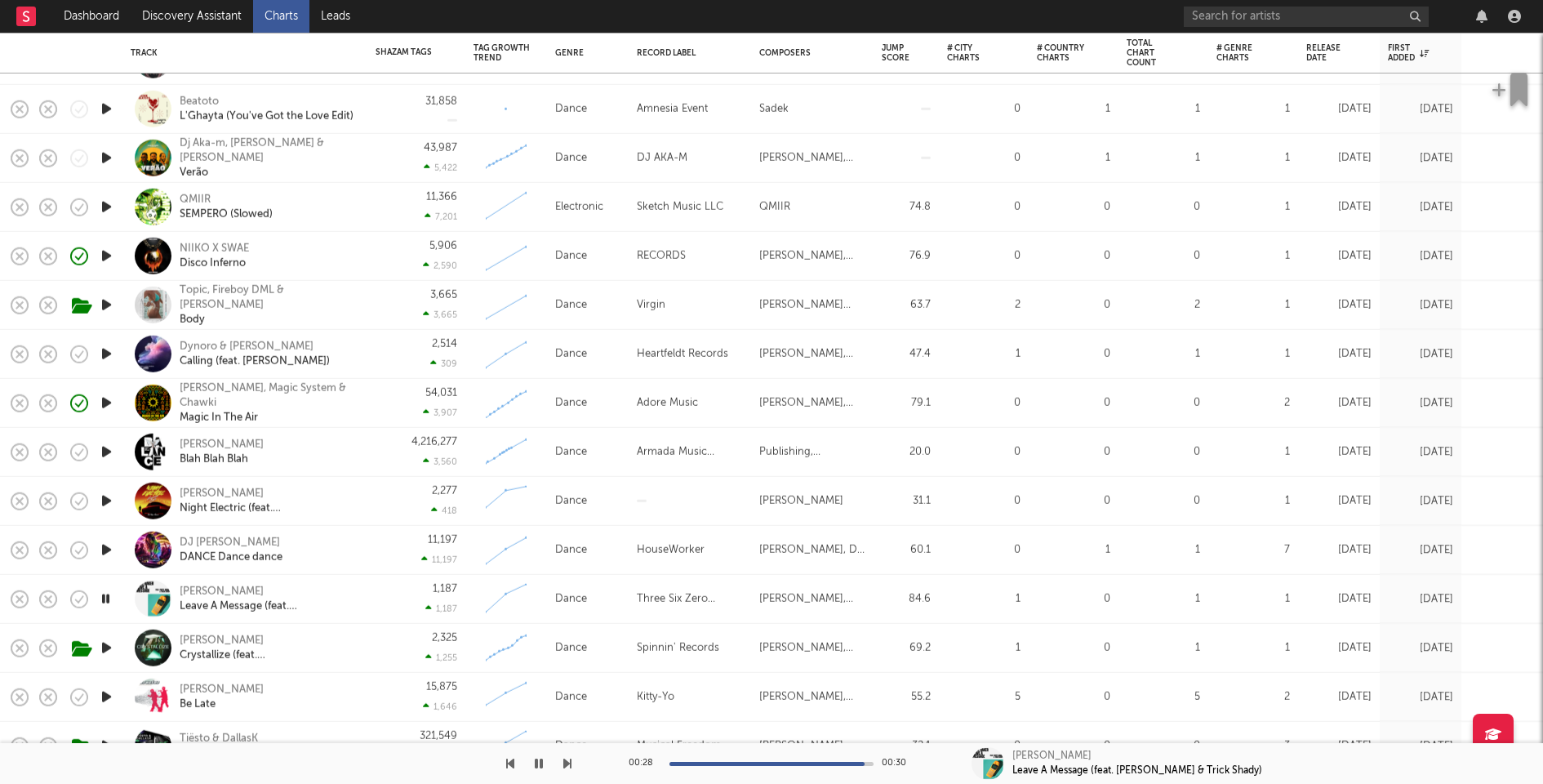
click at [107, 549] on icon "button" at bounding box center [106, 549] width 17 height 20
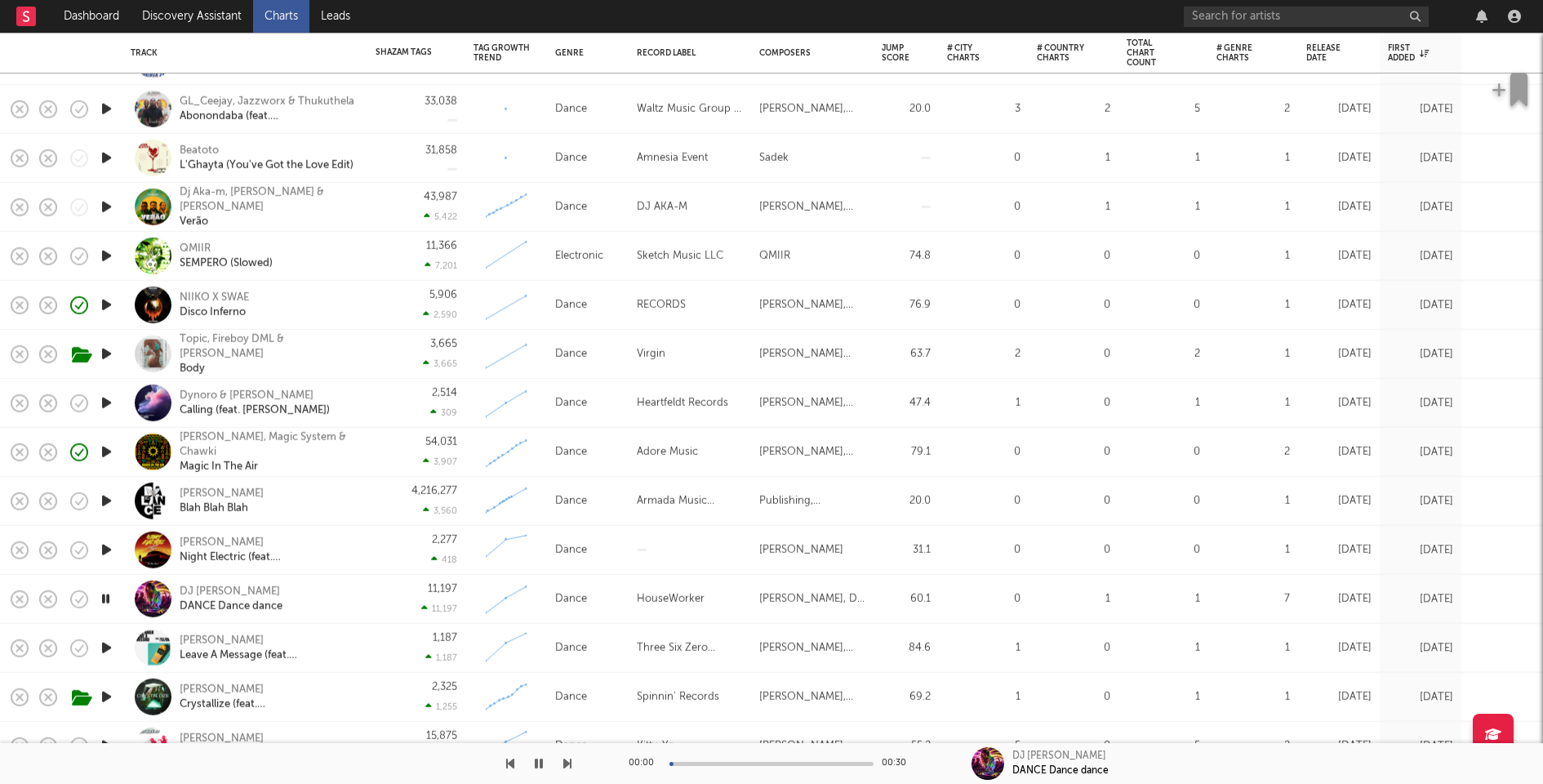
click at [107, 549] on icon "button" at bounding box center [106, 549] width 17 height 20
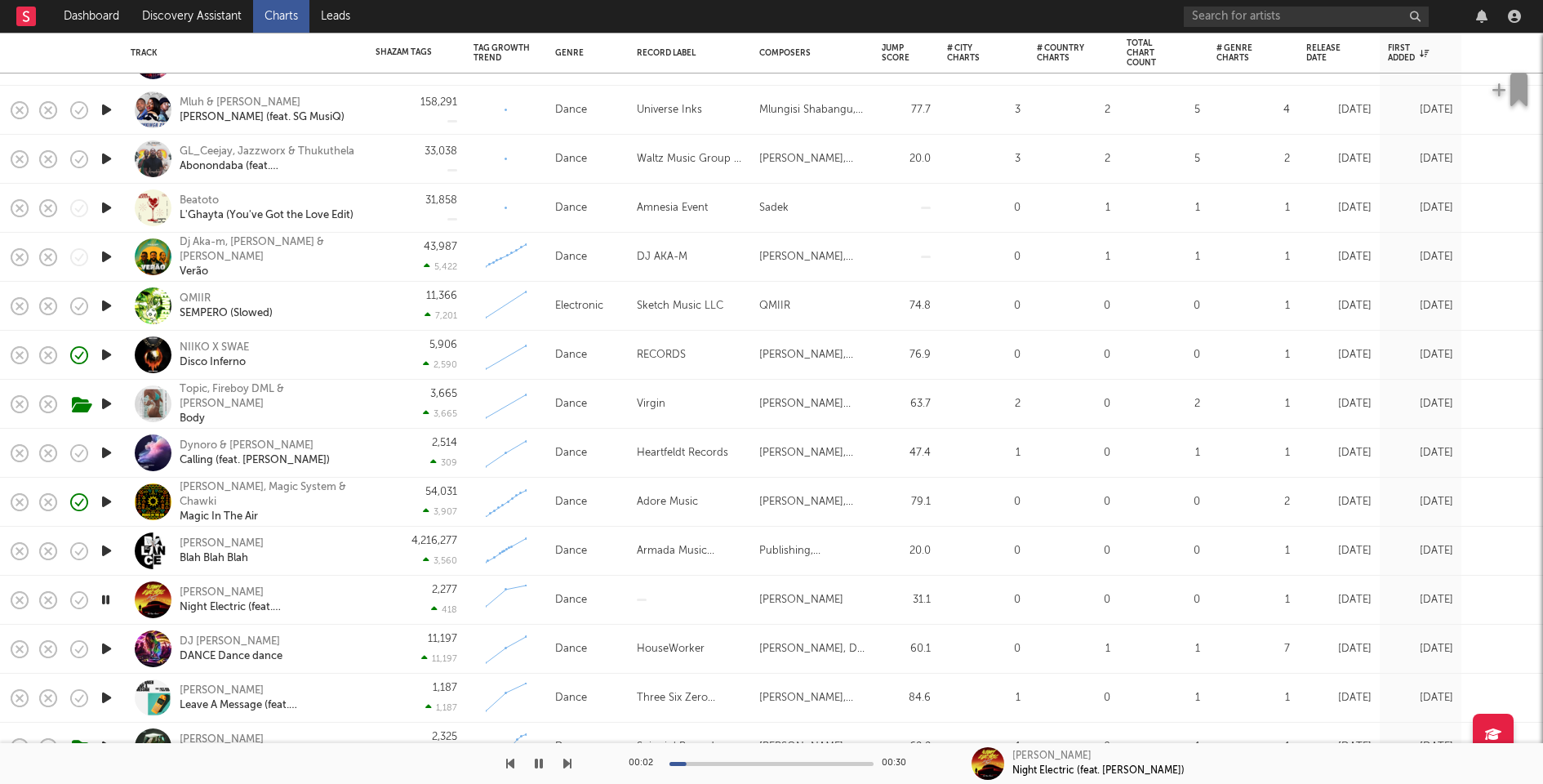
click at [101, 454] on icon "button" at bounding box center [106, 452] width 17 height 20
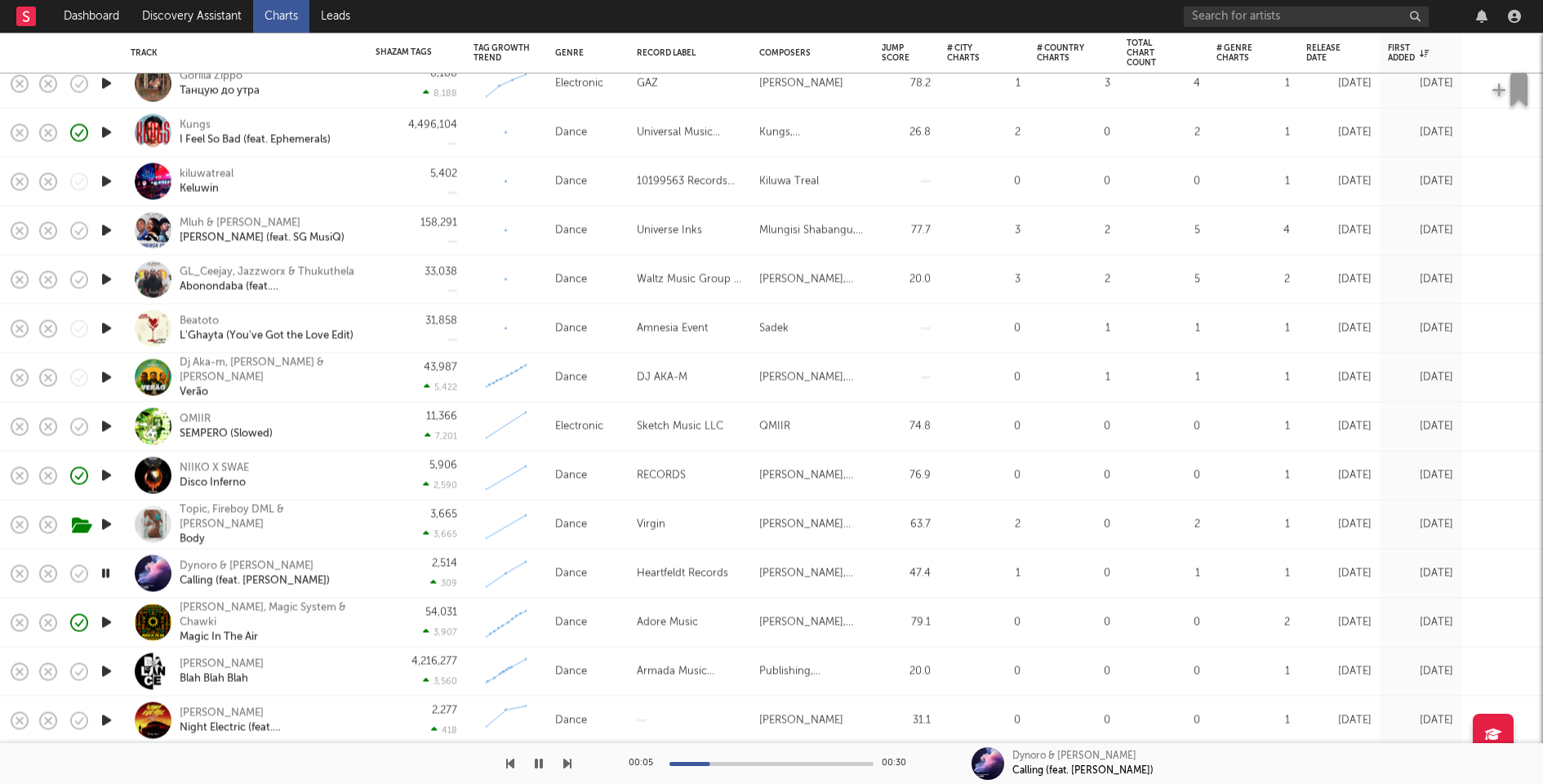
click at [107, 473] on icon "button" at bounding box center [106, 476] width 17 height 20
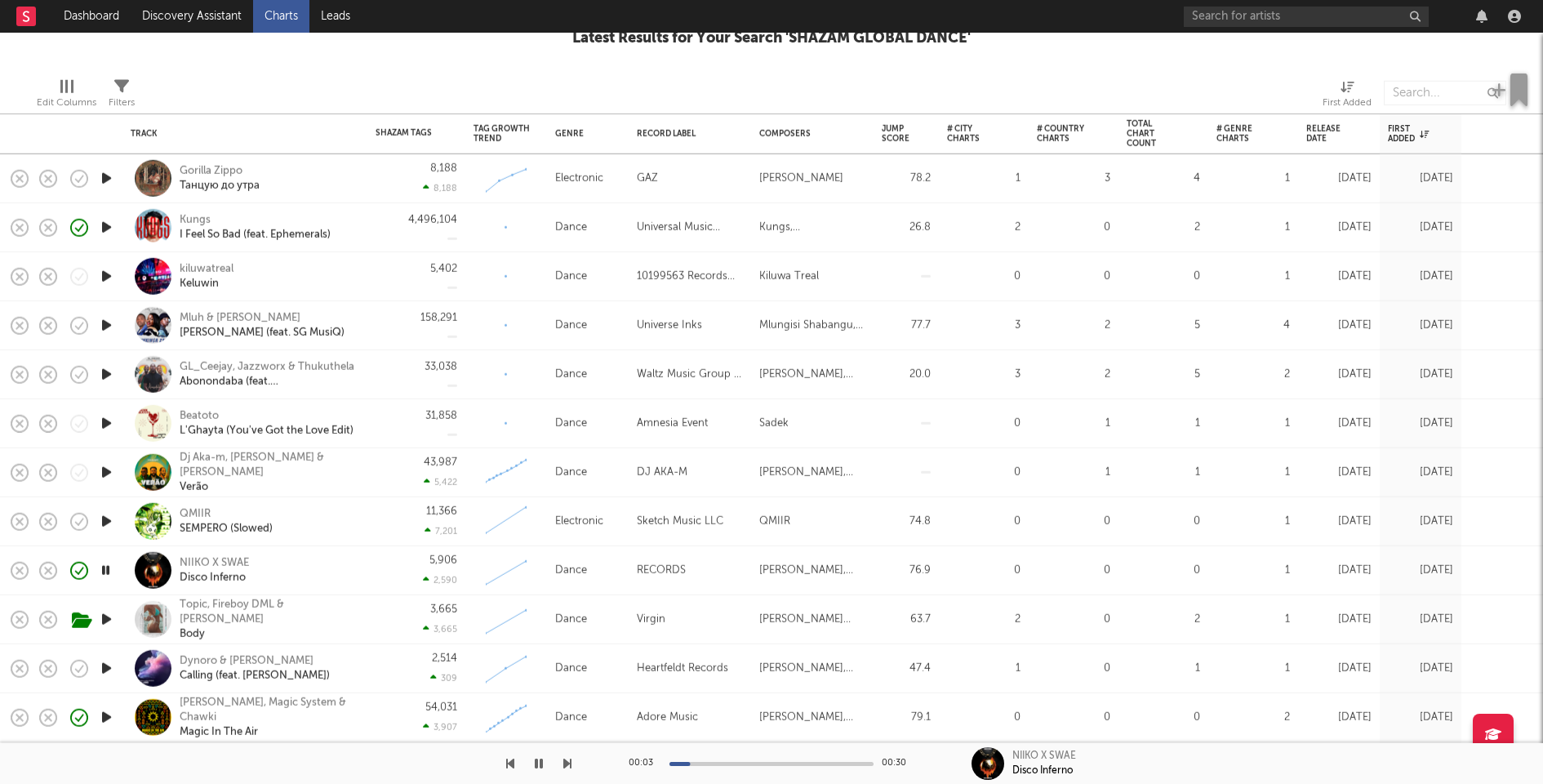
click at [107, 422] on icon "button" at bounding box center [106, 423] width 17 height 20
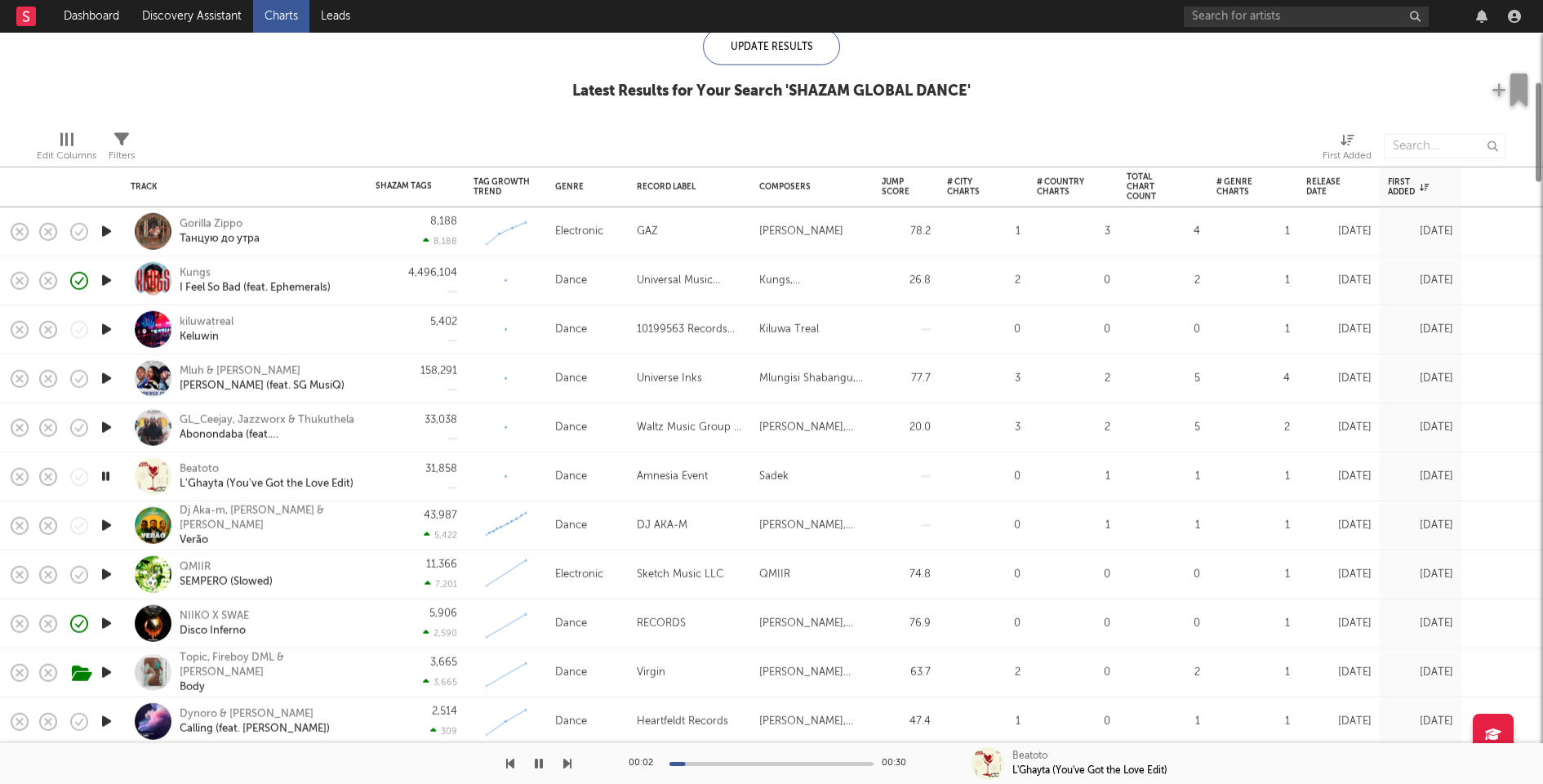
click at [106, 422] on icon "button" at bounding box center [106, 427] width 17 height 20
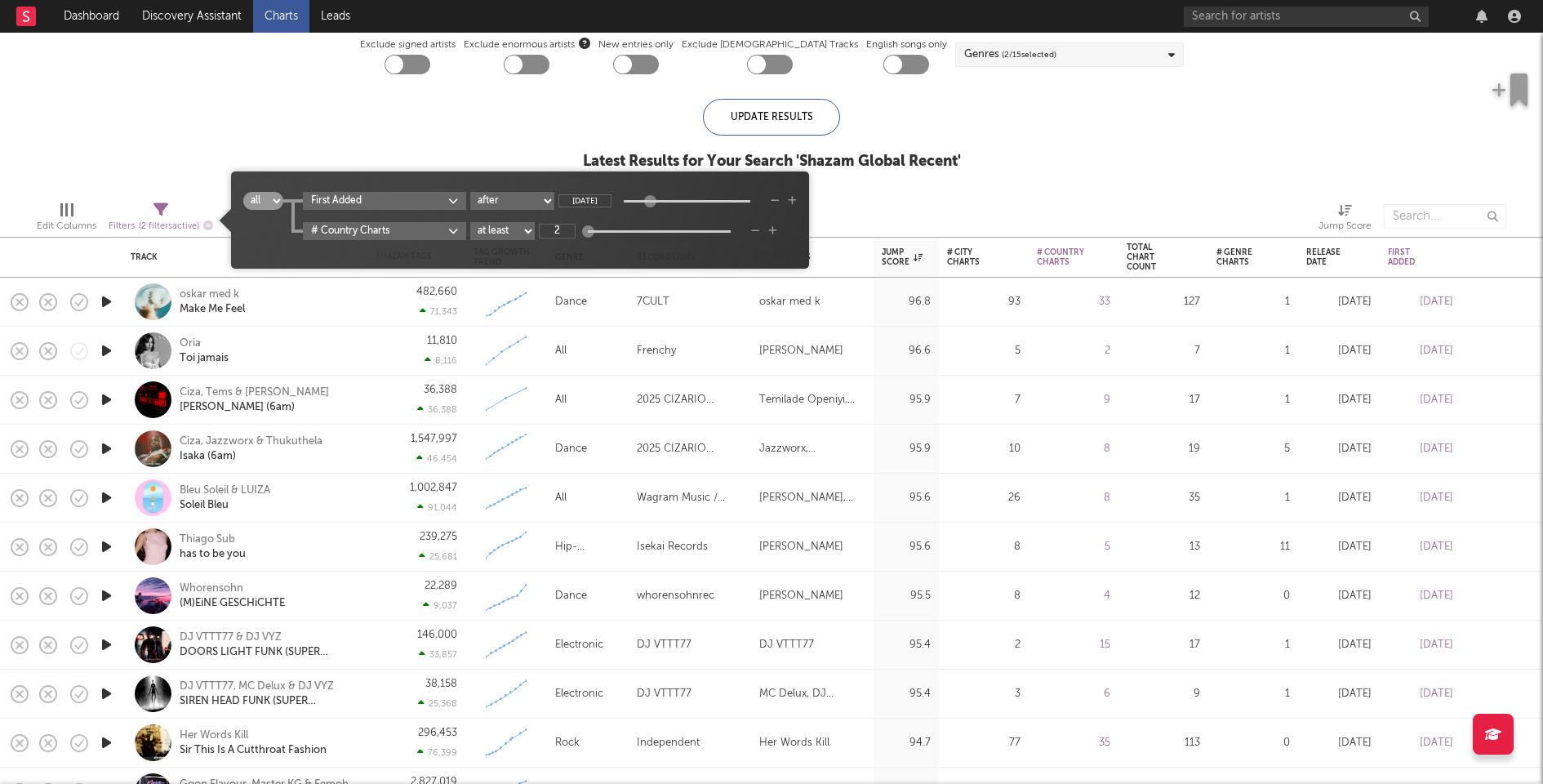
click at [166, 223] on span "( 2 filters active)" at bounding box center [169, 226] width 60 height 9
click at [586, 194] on input "[DATE]" at bounding box center [585, 201] width 53 height 13
click at [582, 198] on input "[DATE]" at bounding box center [585, 201] width 53 height 13
type input "[DATE]"
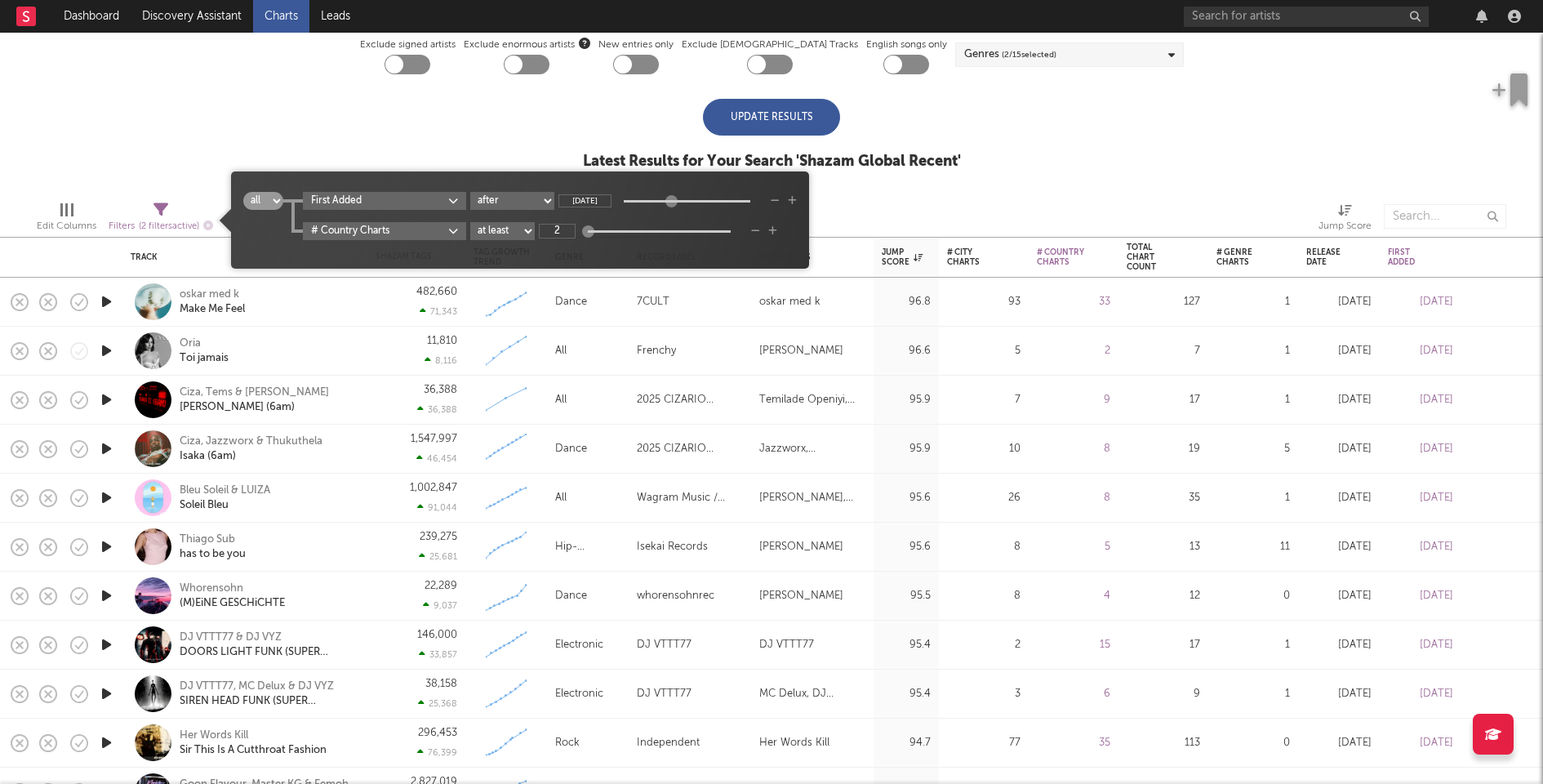
click at [779, 116] on div "Update Results" at bounding box center [772, 117] width 137 height 37
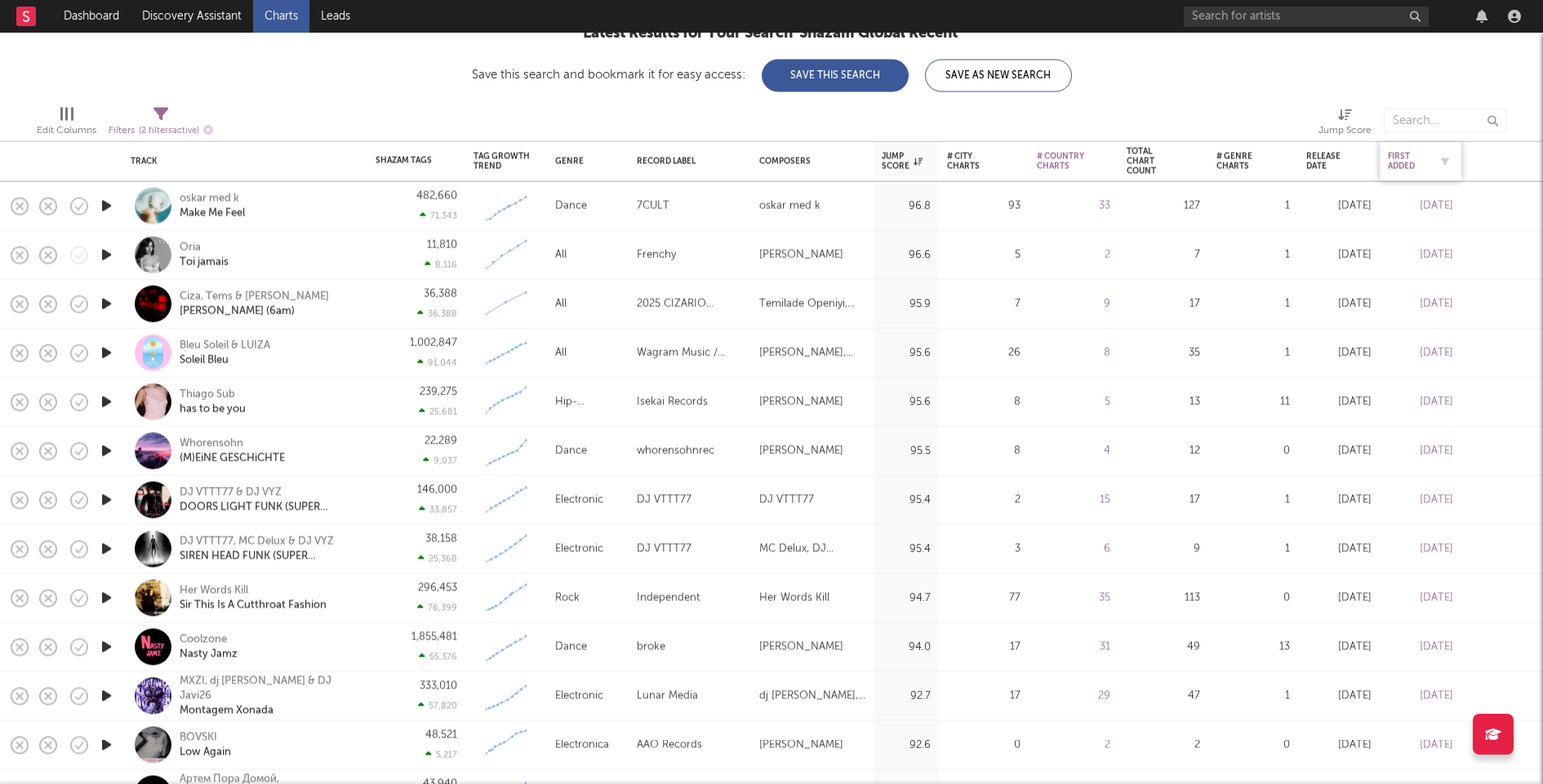
click at [1402, 158] on div "First Added" at bounding box center [1408, 161] width 41 height 19
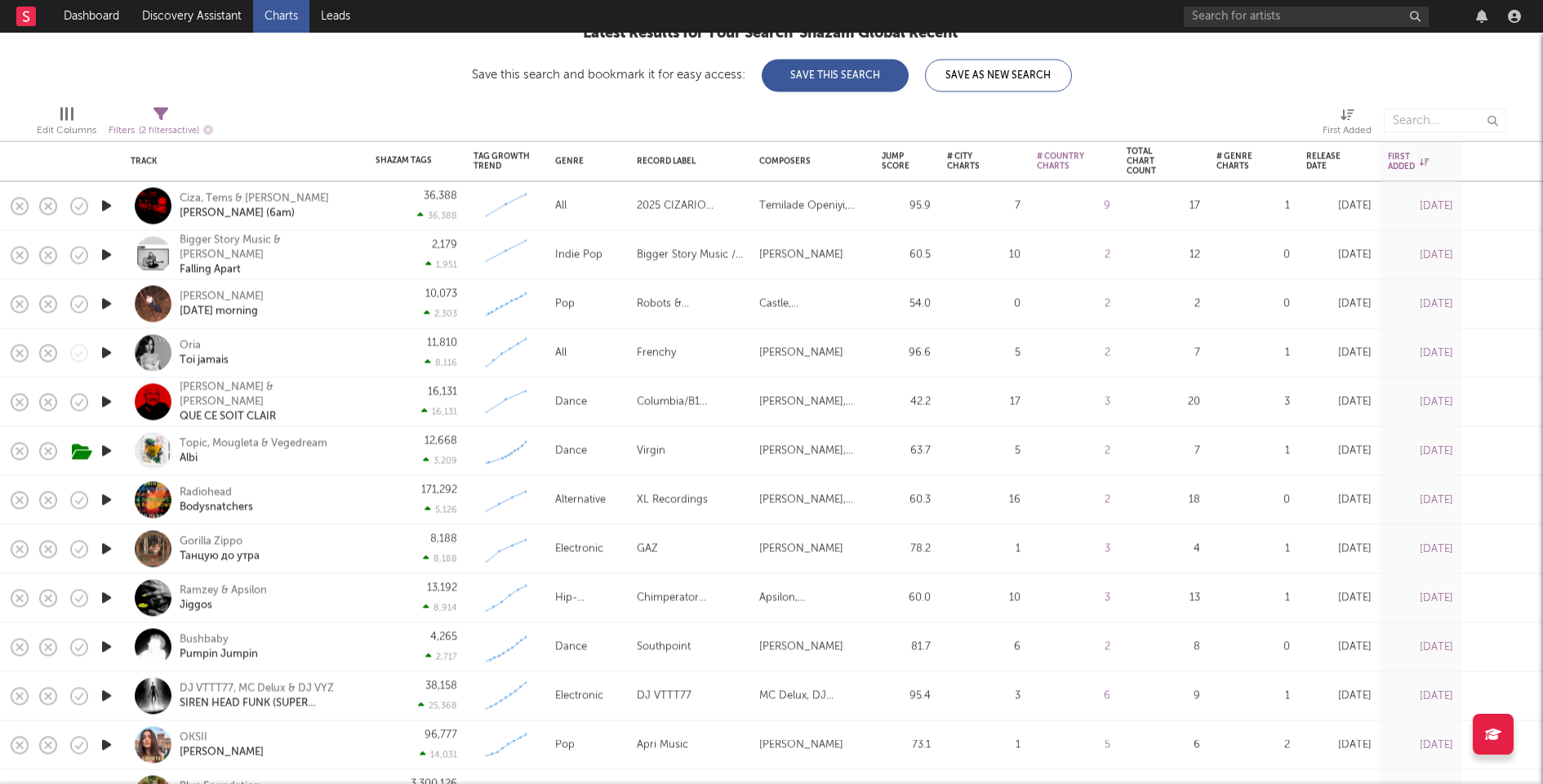
click at [109, 252] on icon "button" at bounding box center [106, 255] width 17 height 20
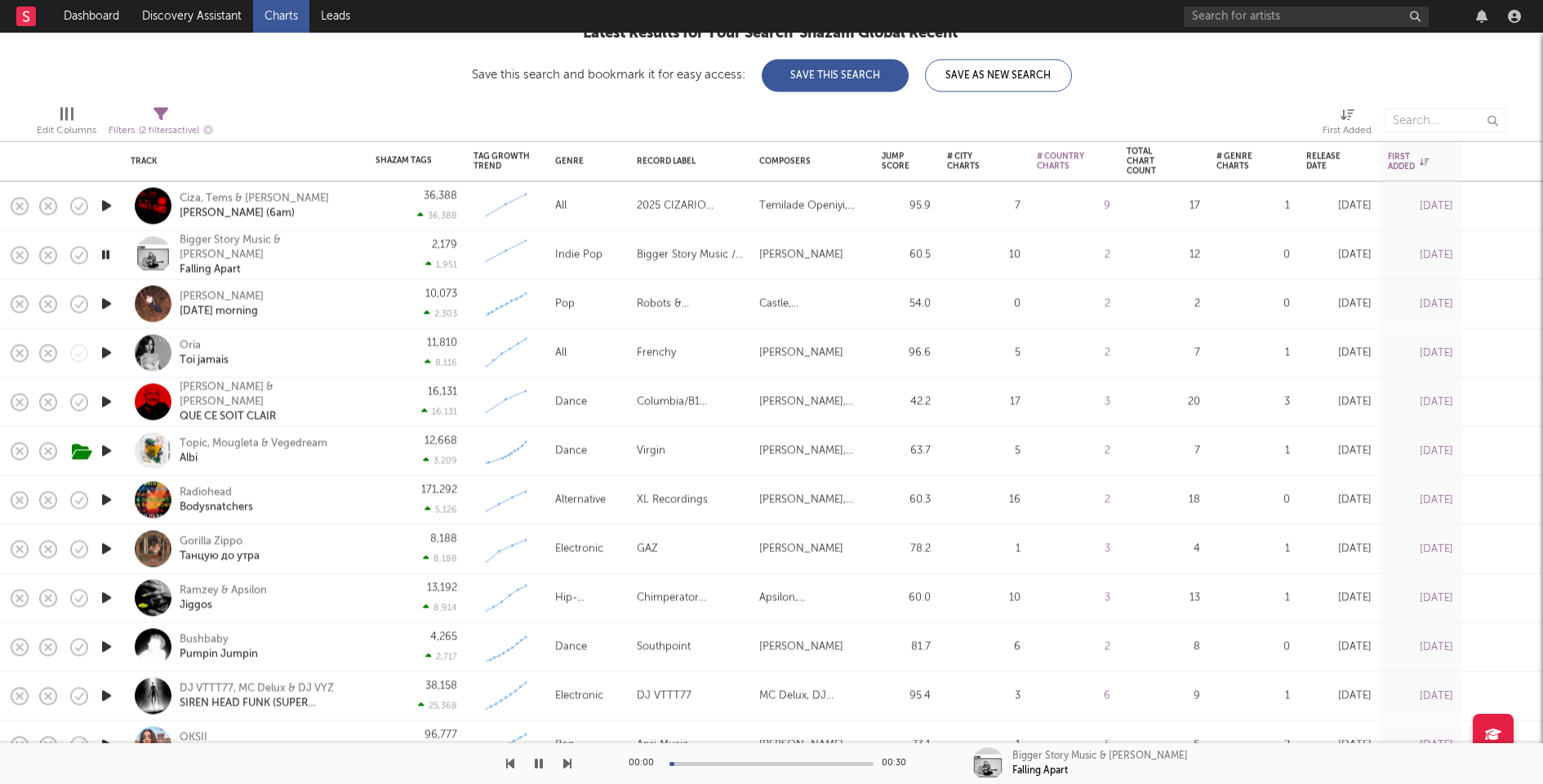
click at [109, 252] on icon "button" at bounding box center [106, 255] width 16 height 20
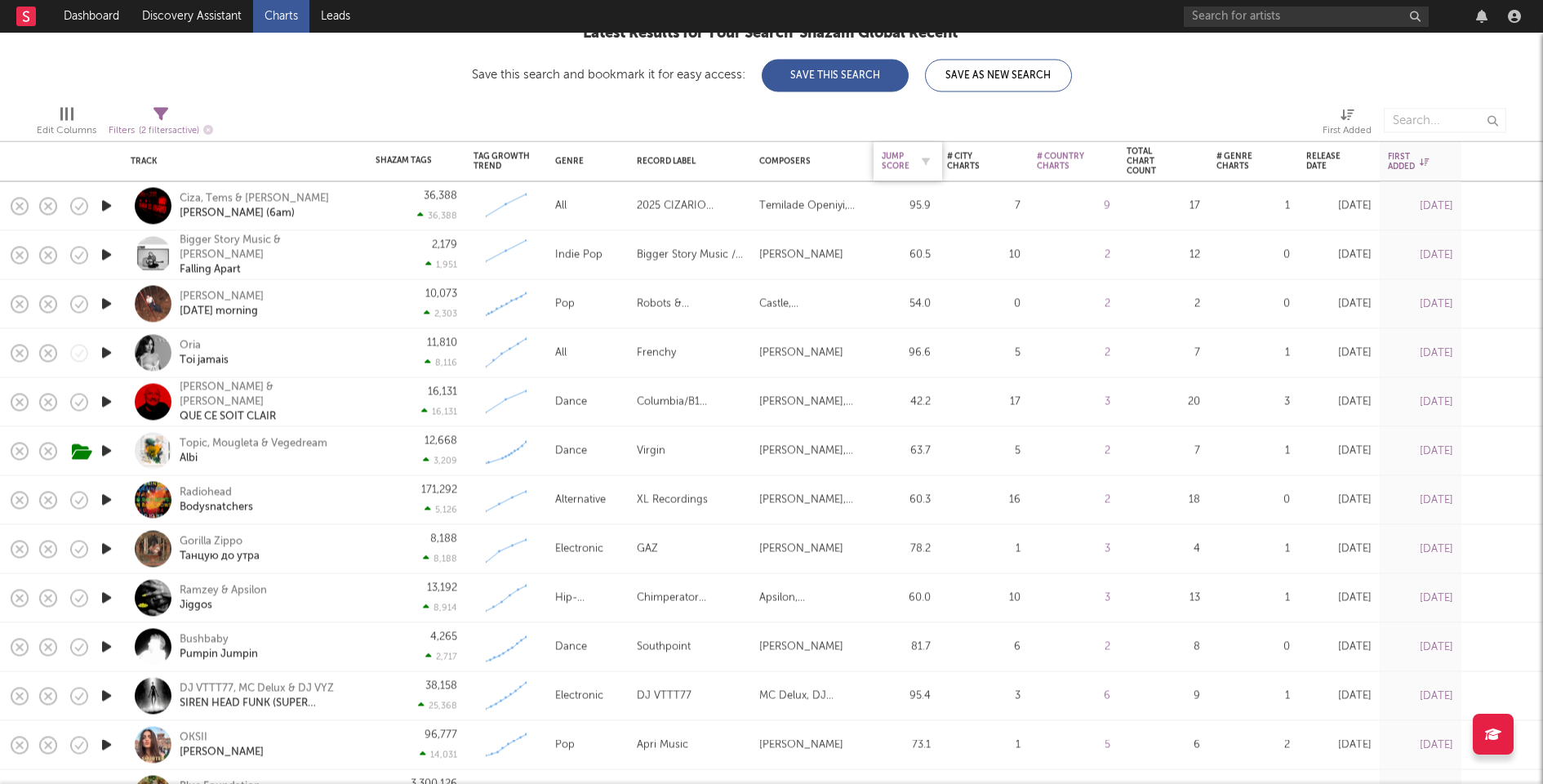
click at [891, 157] on div "Jump Score" at bounding box center [895, 161] width 28 height 19
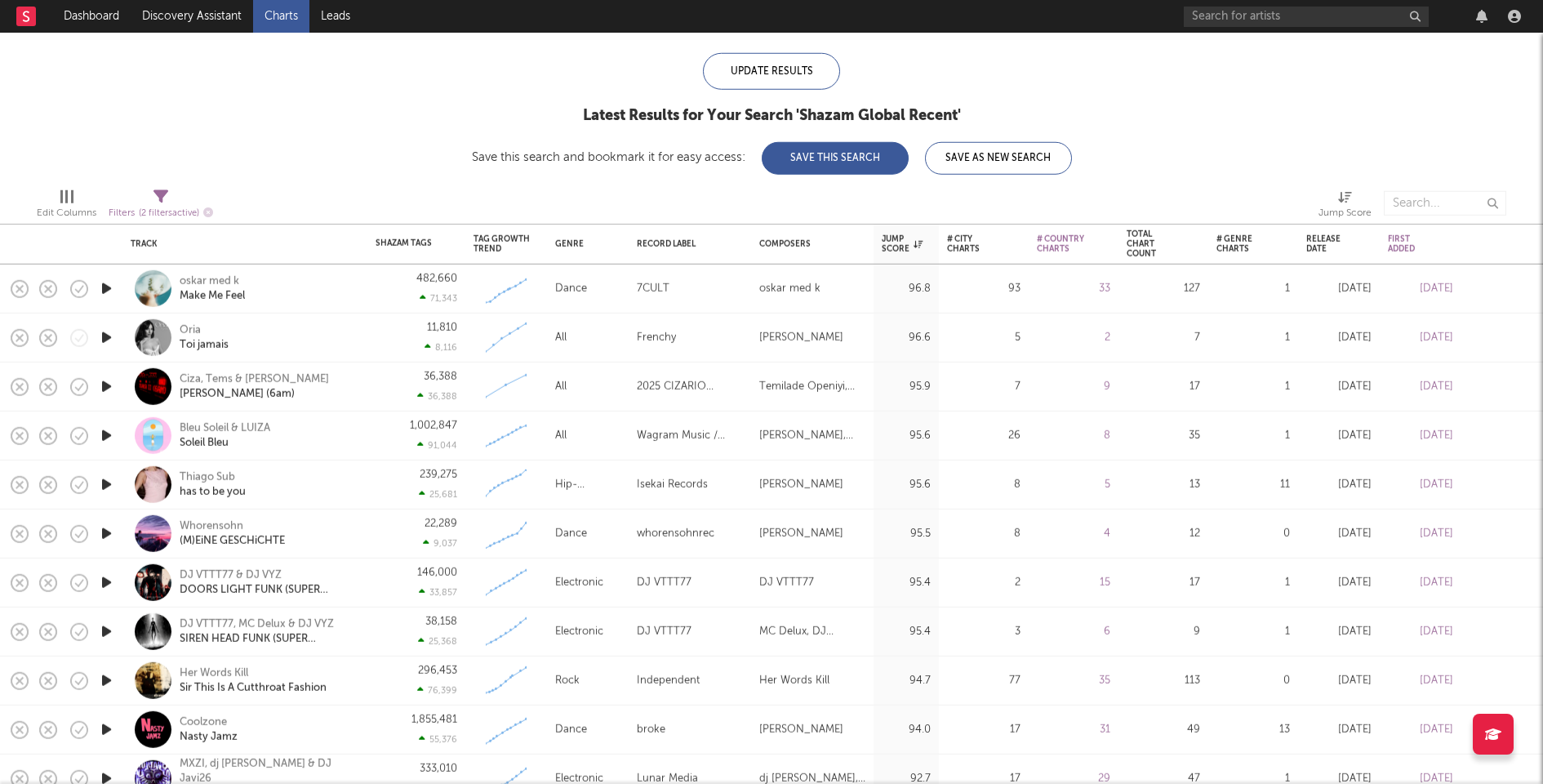
click at [105, 339] on icon "button" at bounding box center [106, 338] width 17 height 20
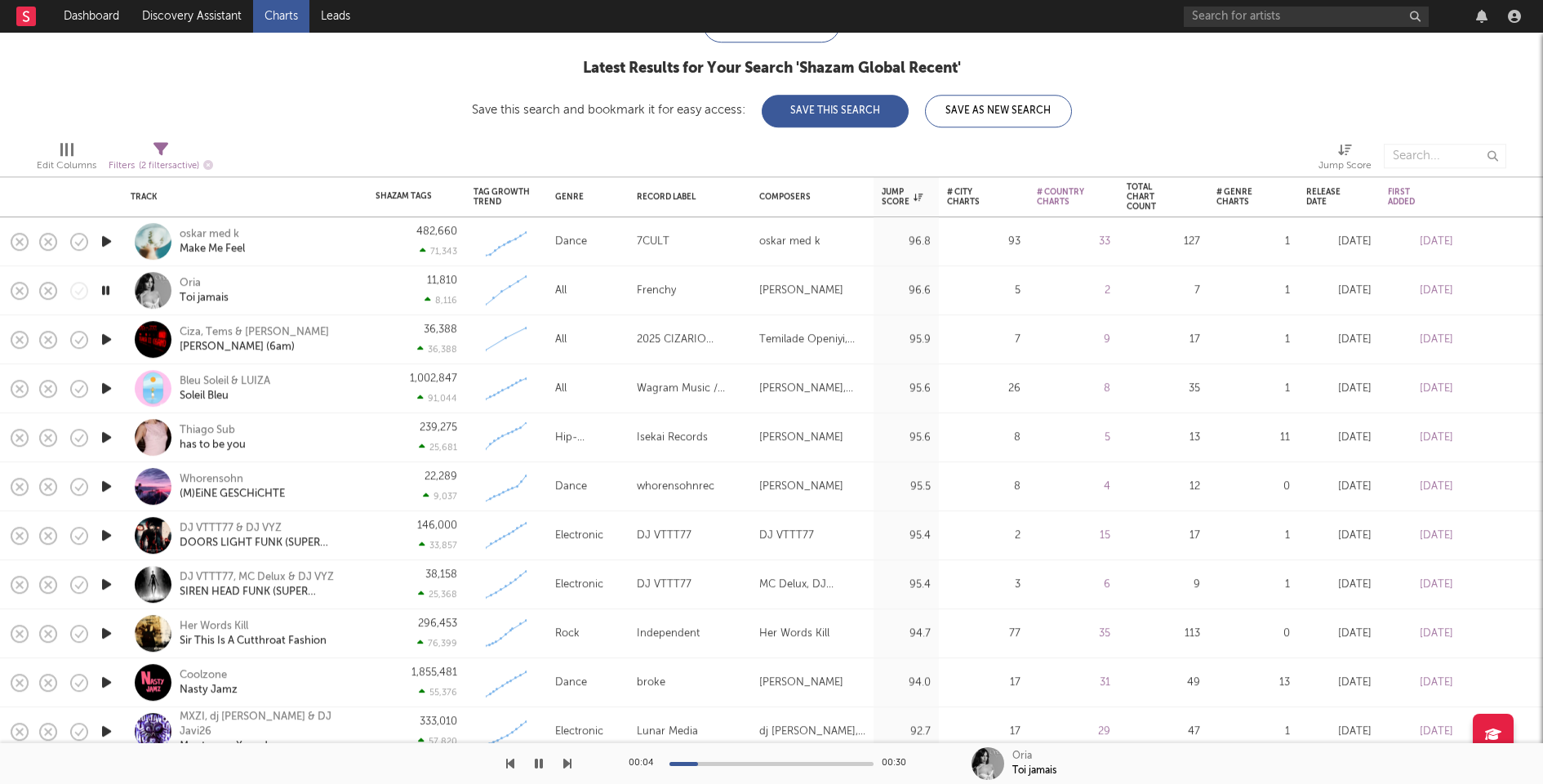
click at [107, 434] on icon "button" at bounding box center [106, 437] width 17 height 20
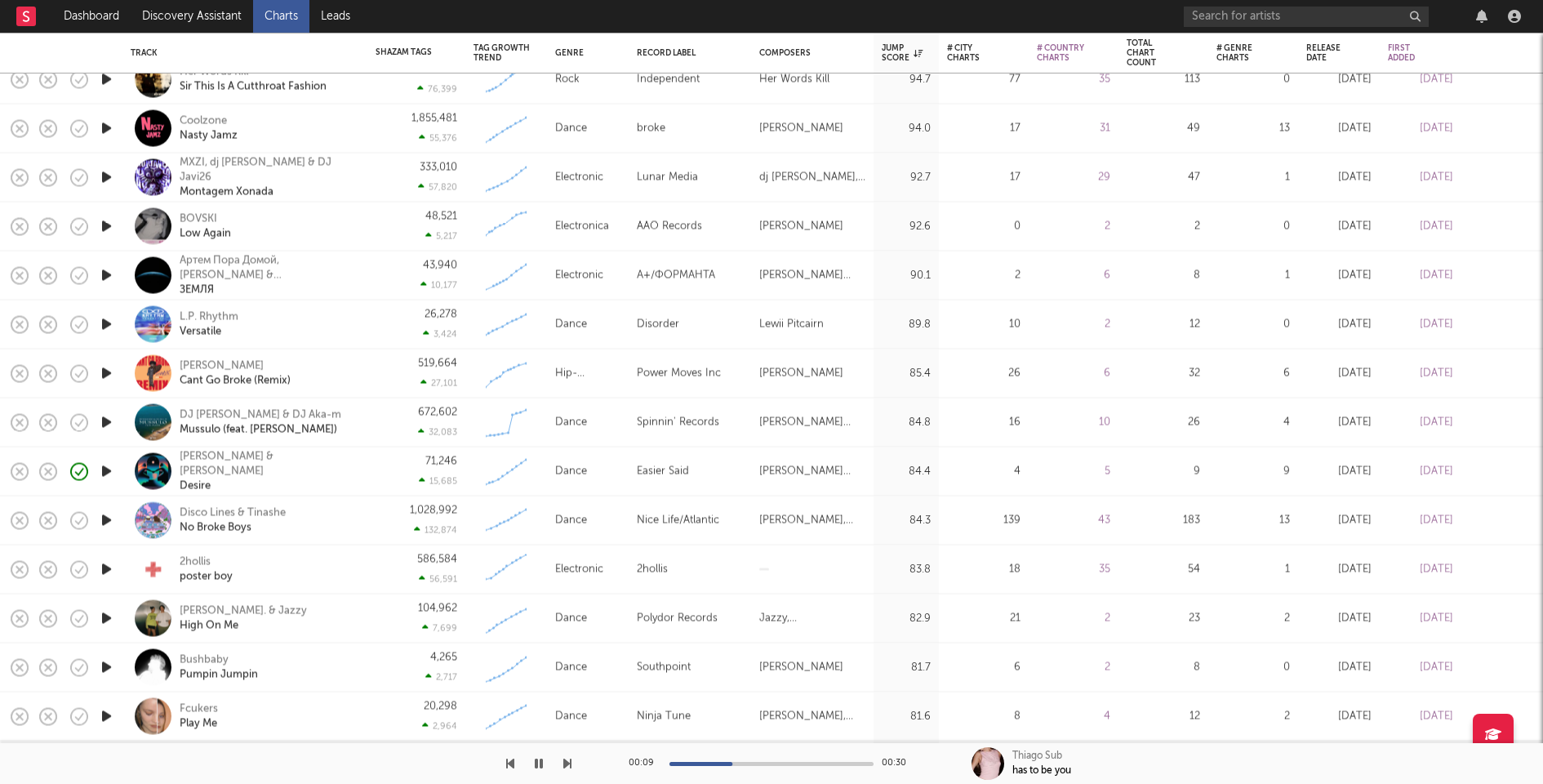
click at [106, 566] on icon "button" at bounding box center [106, 570] width 17 height 20
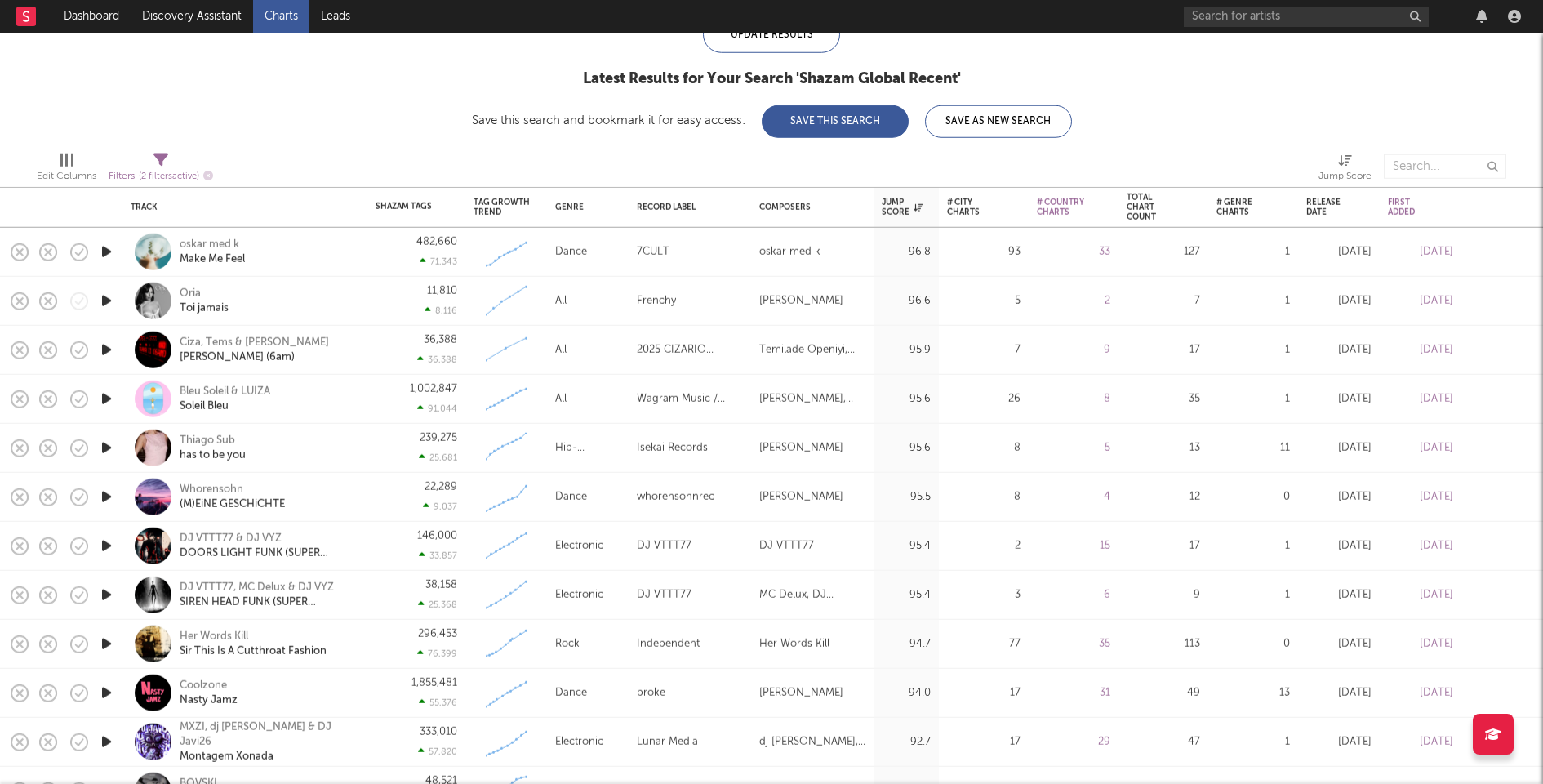
click at [792, 131] on button "Save This Search" at bounding box center [834, 121] width 147 height 33
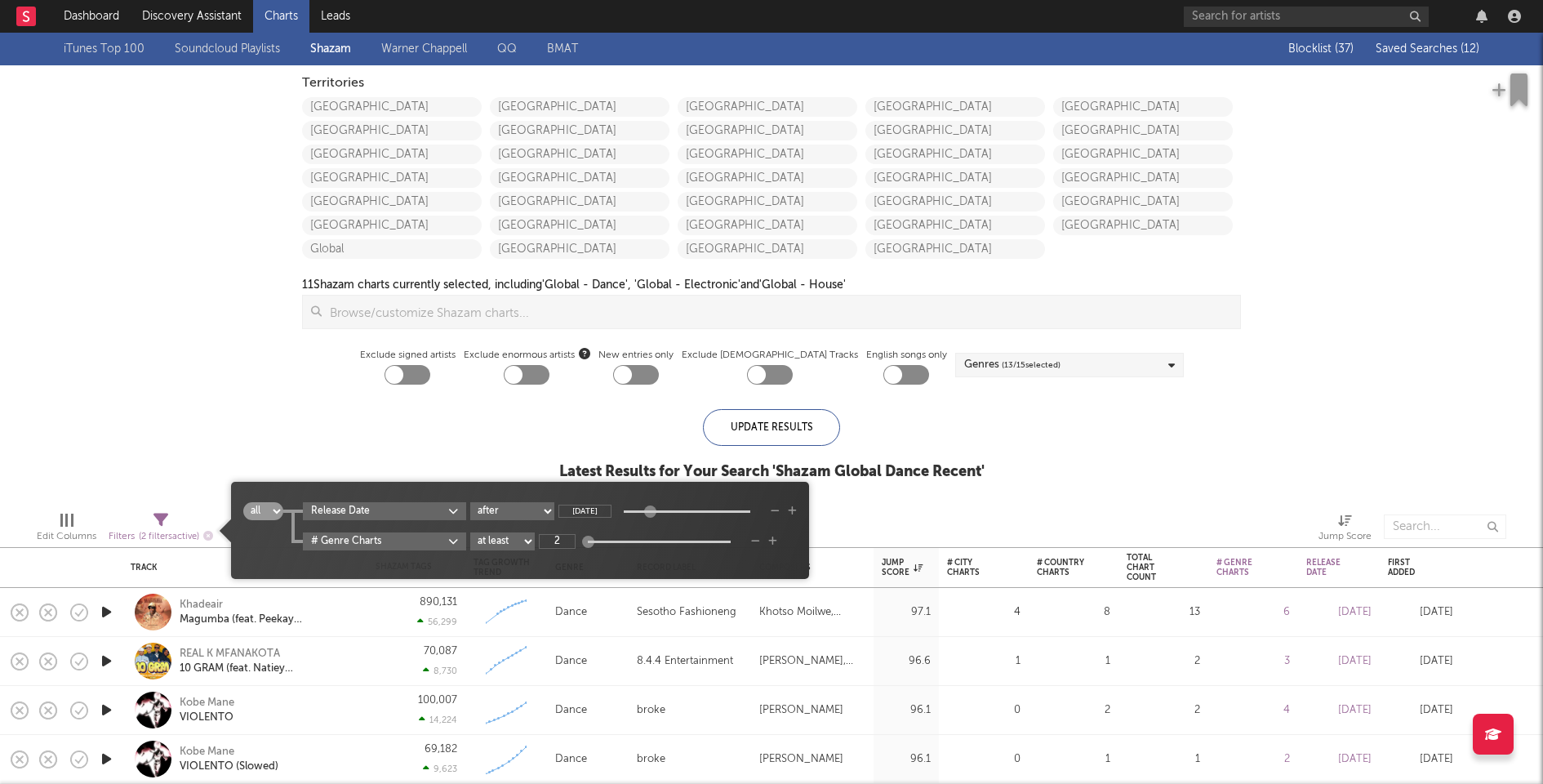
click at [151, 529] on div "Filters ( 2 filters active)" at bounding box center [161, 537] width 105 height 20
click at [575, 506] on input "[DATE]" at bounding box center [585, 511] width 53 height 13
click at [584, 507] on input "[DATE]" at bounding box center [585, 511] width 53 height 13
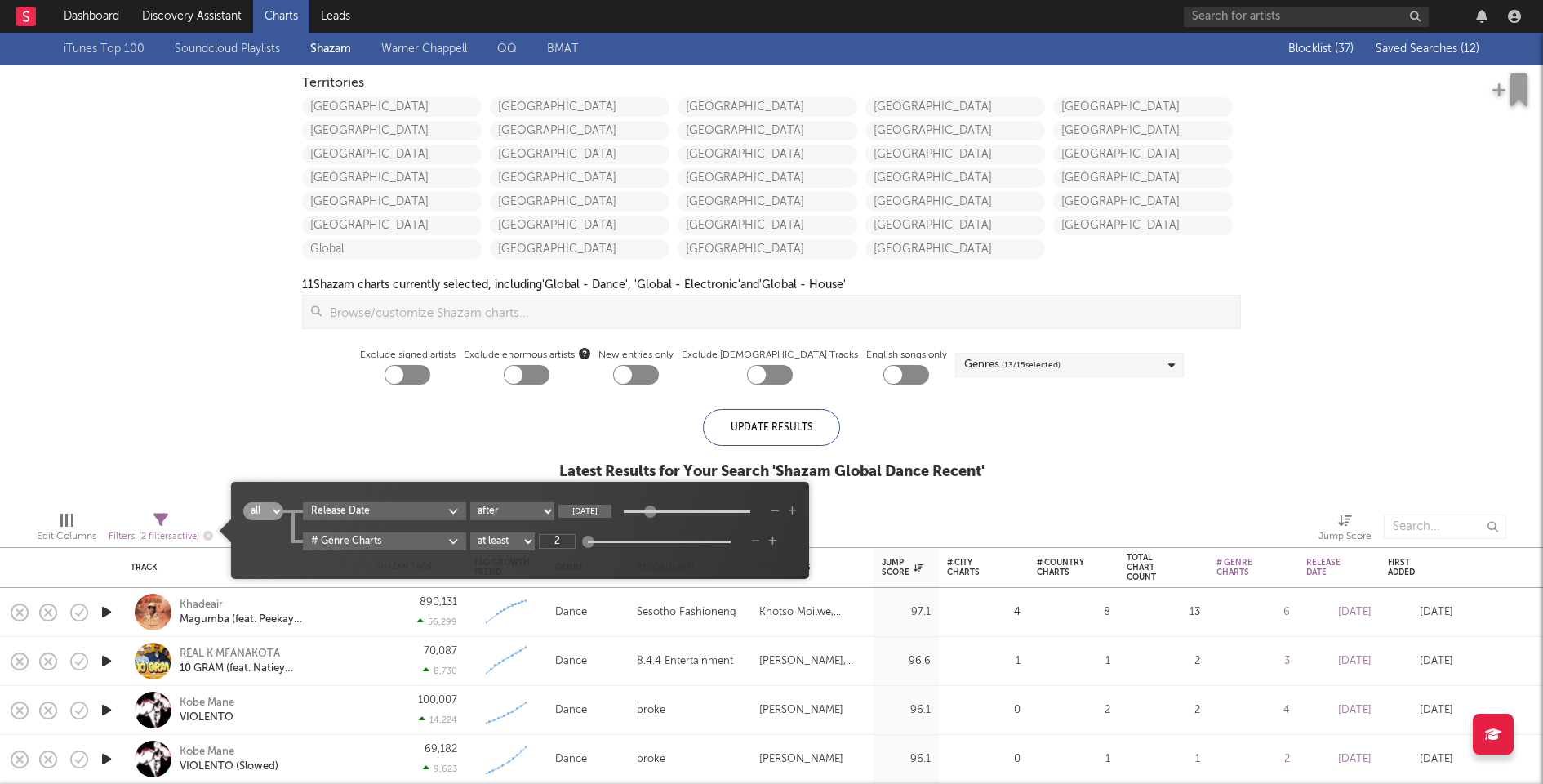
click at [583, 507] on input "[DATE]" at bounding box center [585, 511] width 53 height 13
type input "[DATE]"
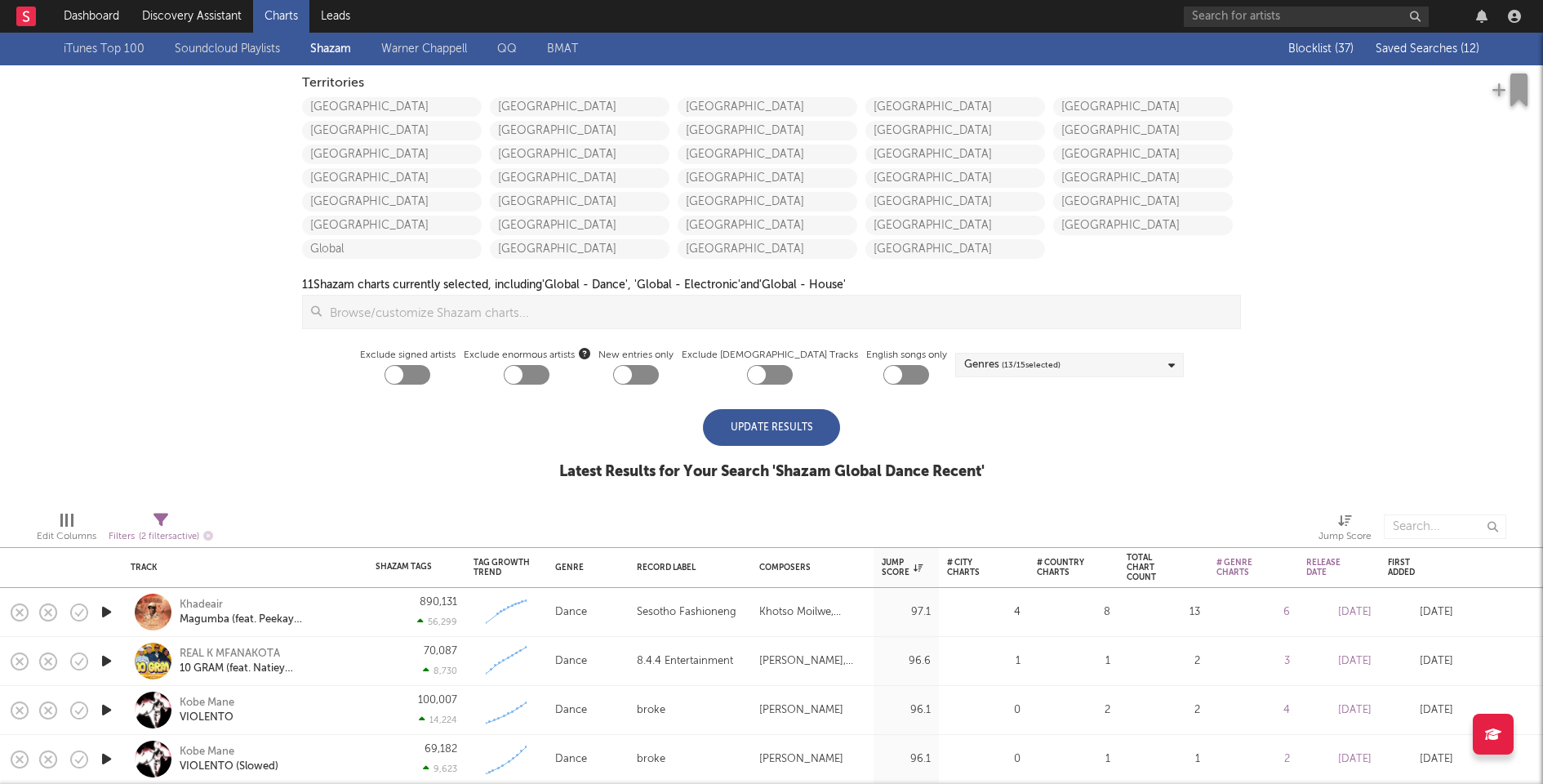
click at [757, 421] on div "Update Results" at bounding box center [772, 427] width 137 height 37
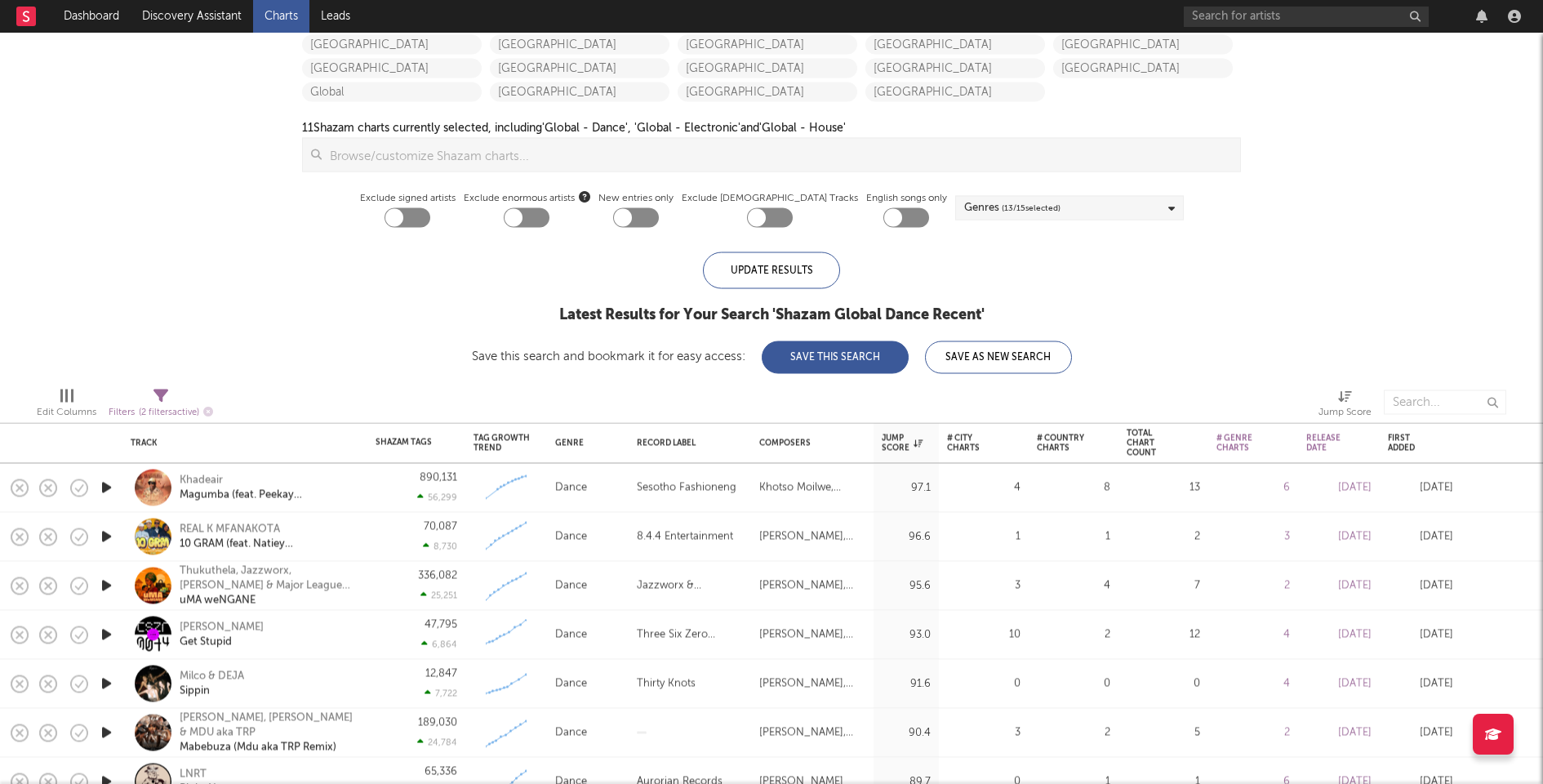
click at [864, 358] on button "Save This Search" at bounding box center [834, 357] width 147 height 33
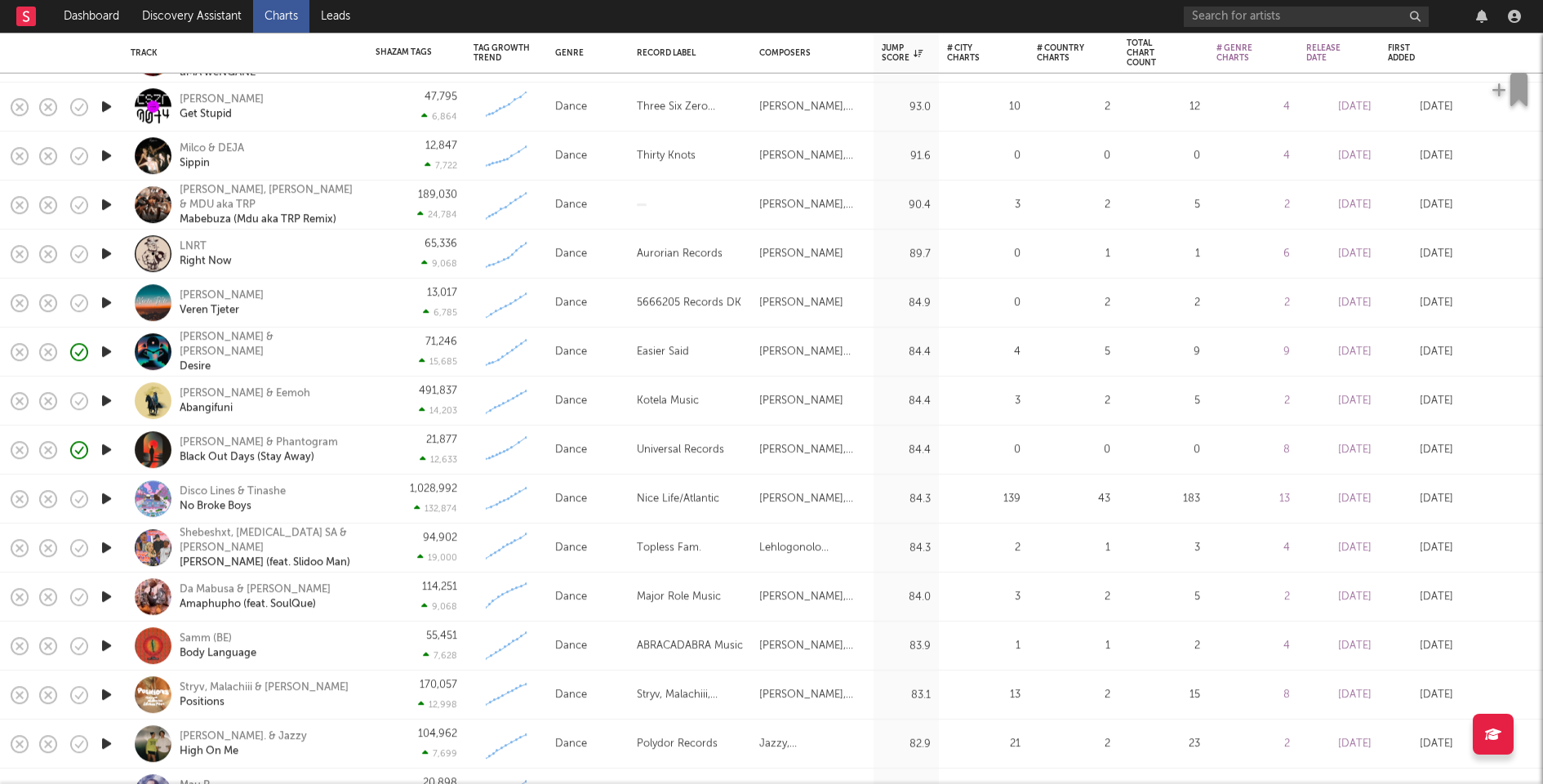
click at [103, 647] on icon "button" at bounding box center [106, 645] width 17 height 20
click at [103, 646] on icon "button" at bounding box center [106, 645] width 16 height 20
click at [372, 645] on div "55,451 7,628" at bounding box center [416, 646] width 98 height 49
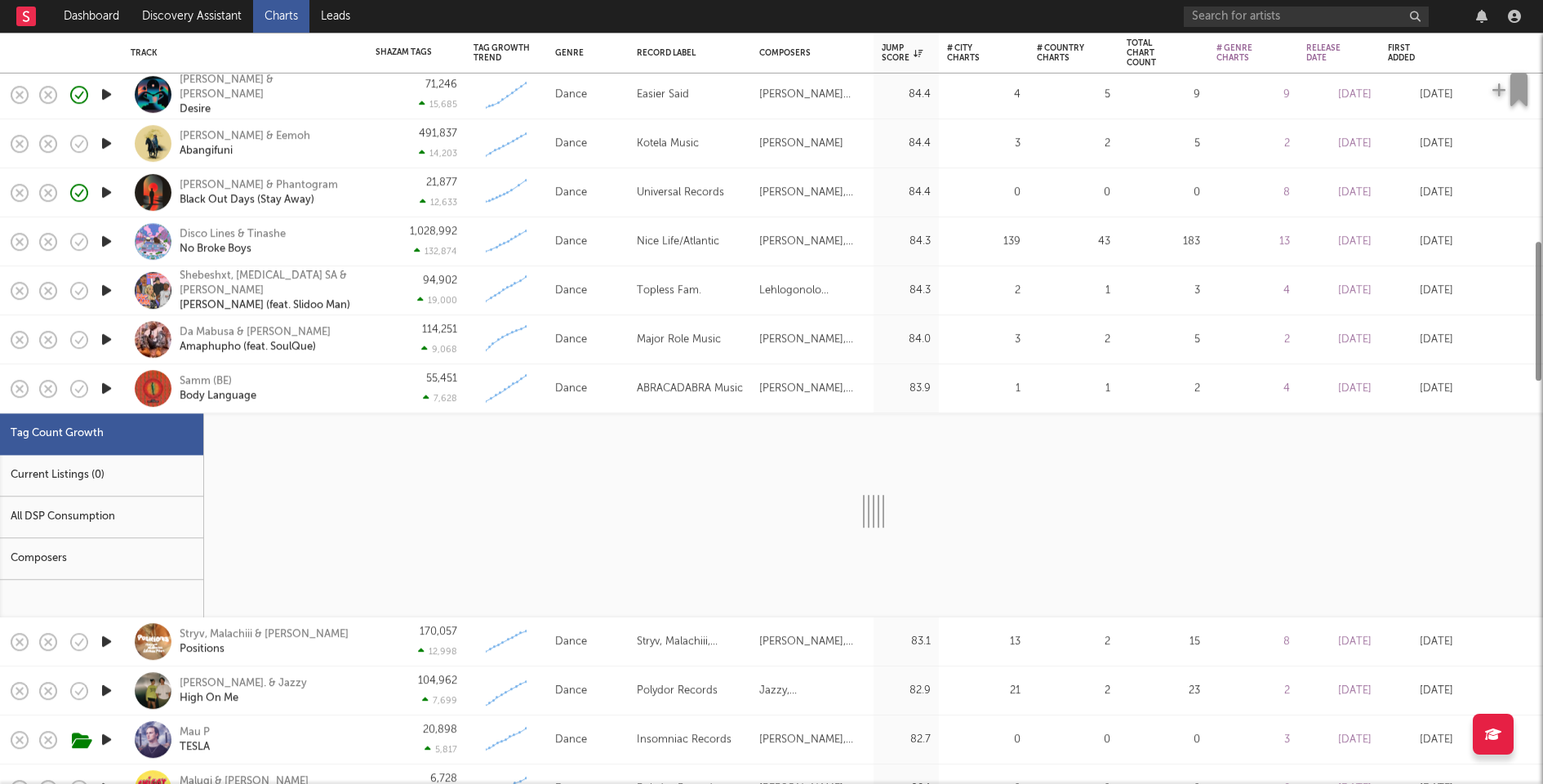
select select "1w"
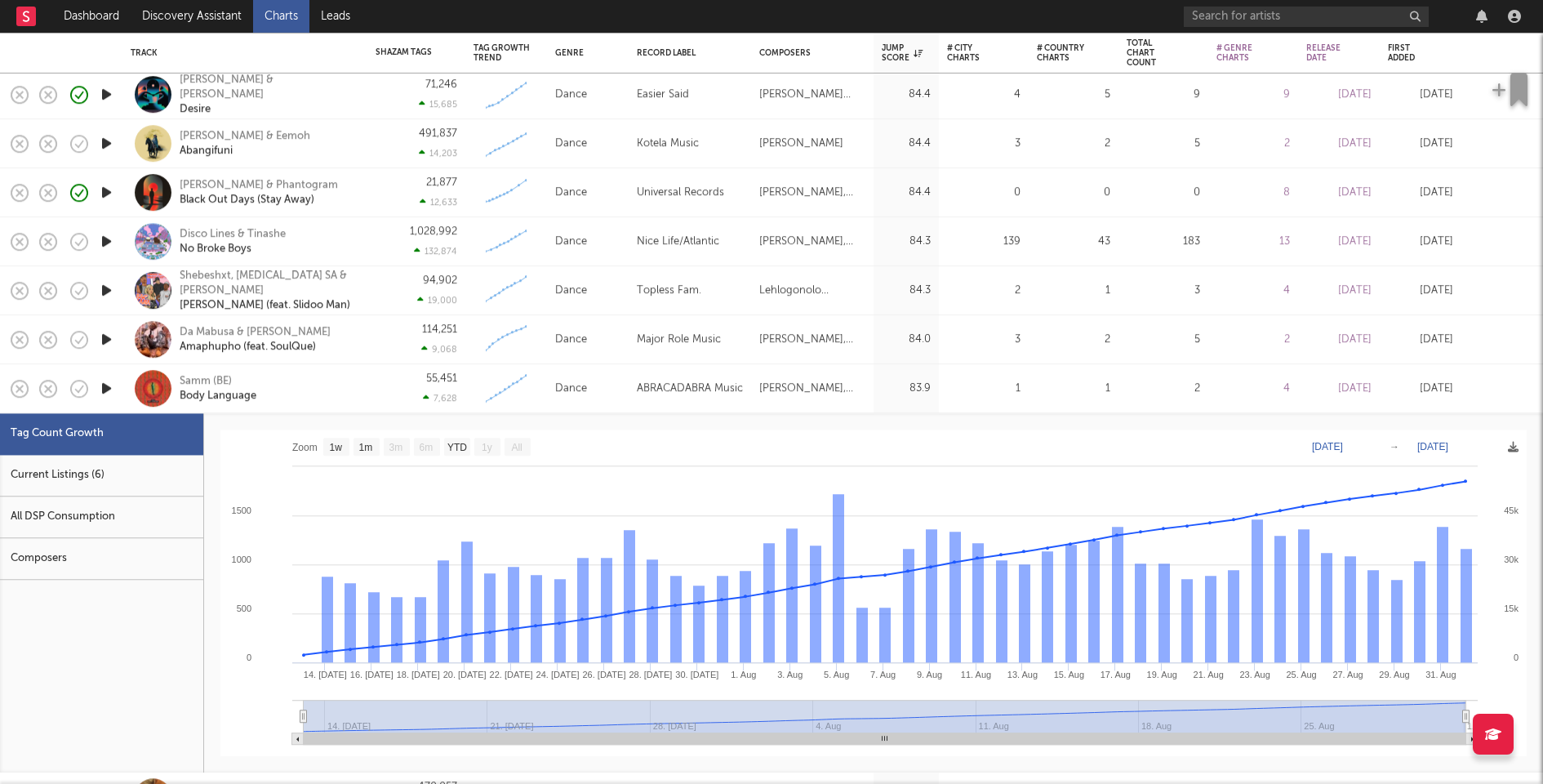
click at [142, 472] on div "Current Listings (6)" at bounding box center [101, 476] width 204 height 42
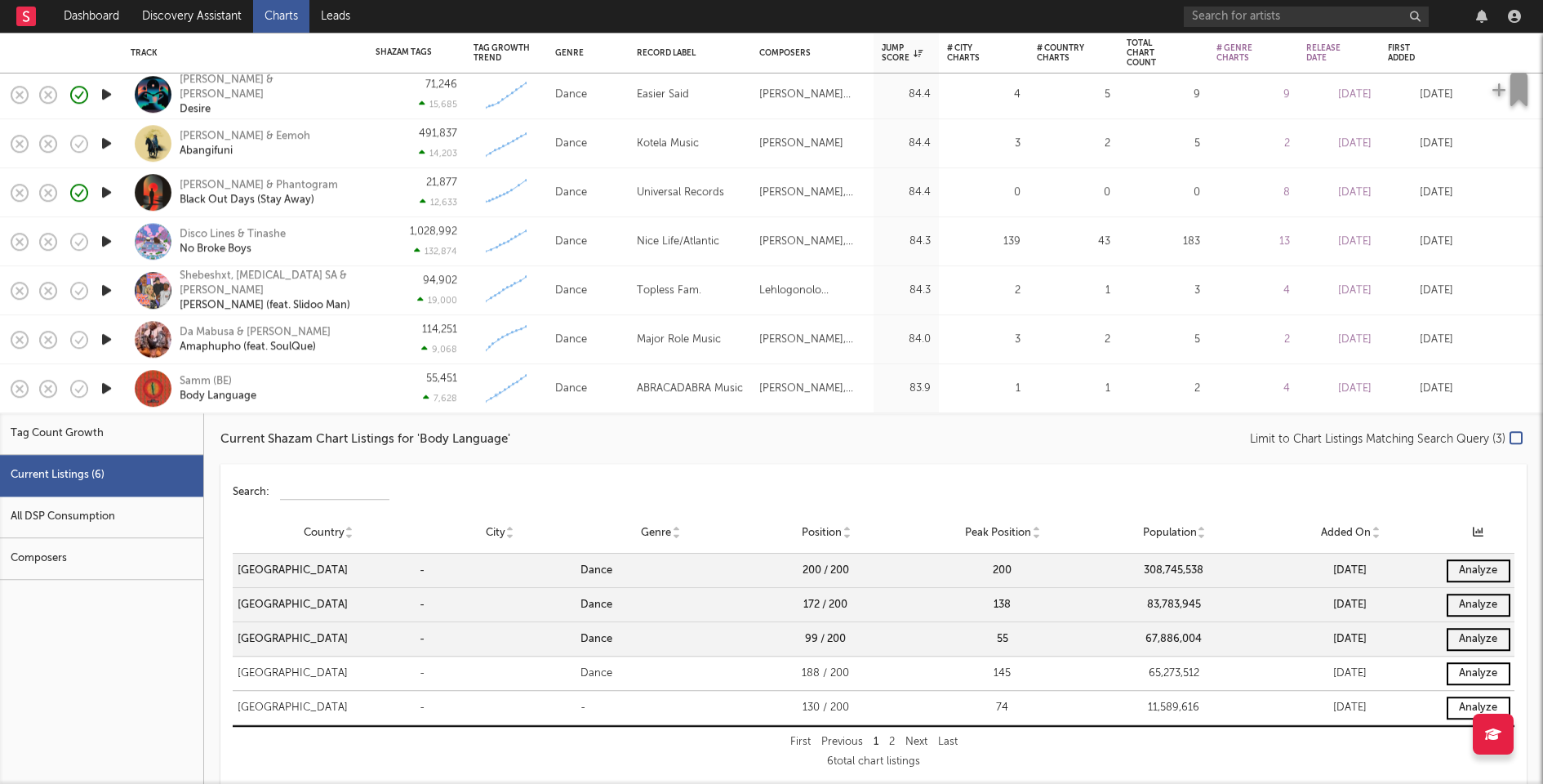
click at [370, 367] on div "55,451 7,628" at bounding box center [416, 389] width 98 height 49
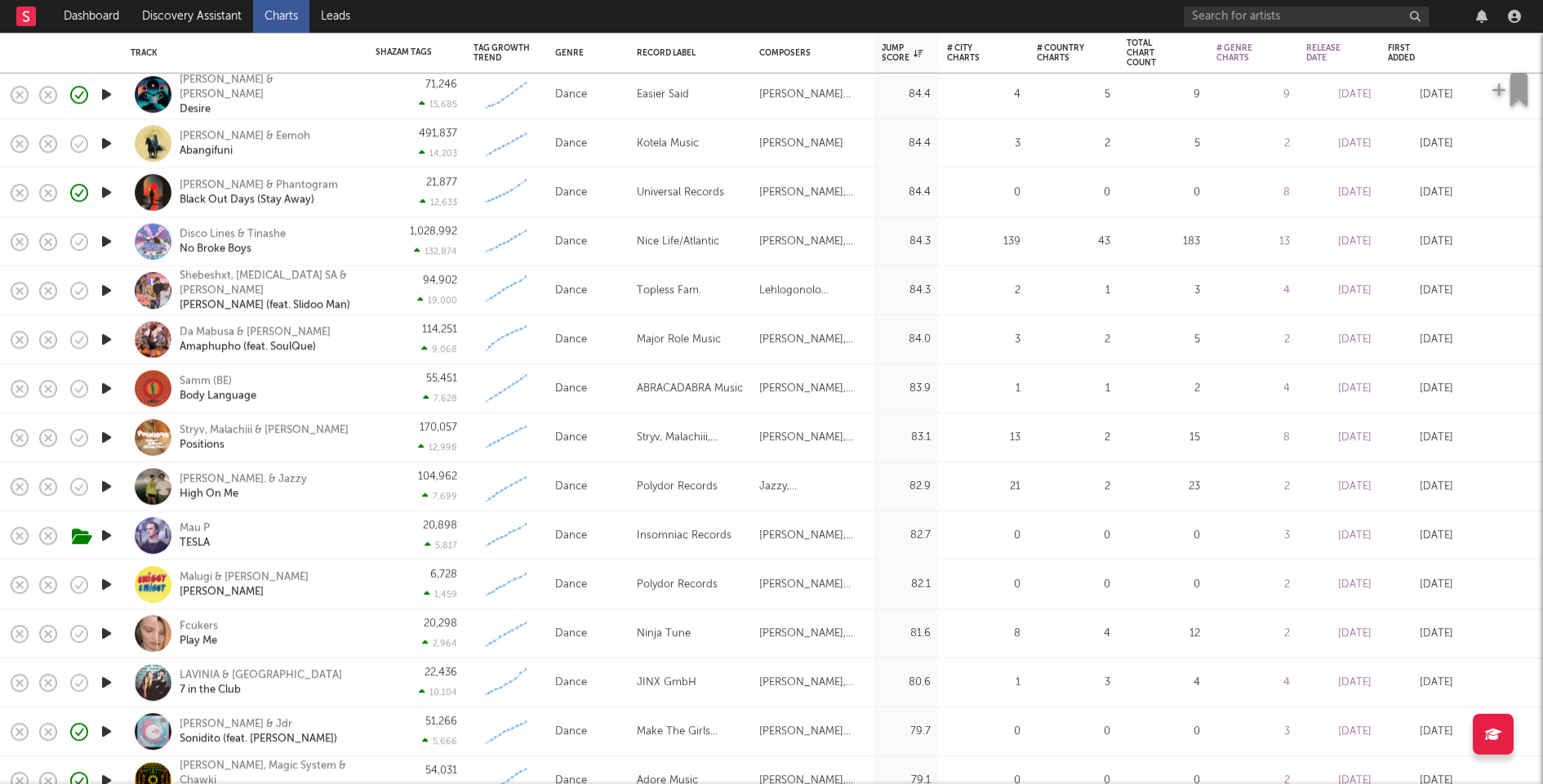
click at [363, 544] on div "Mau P TESLA" at bounding box center [245, 535] width 245 height 49
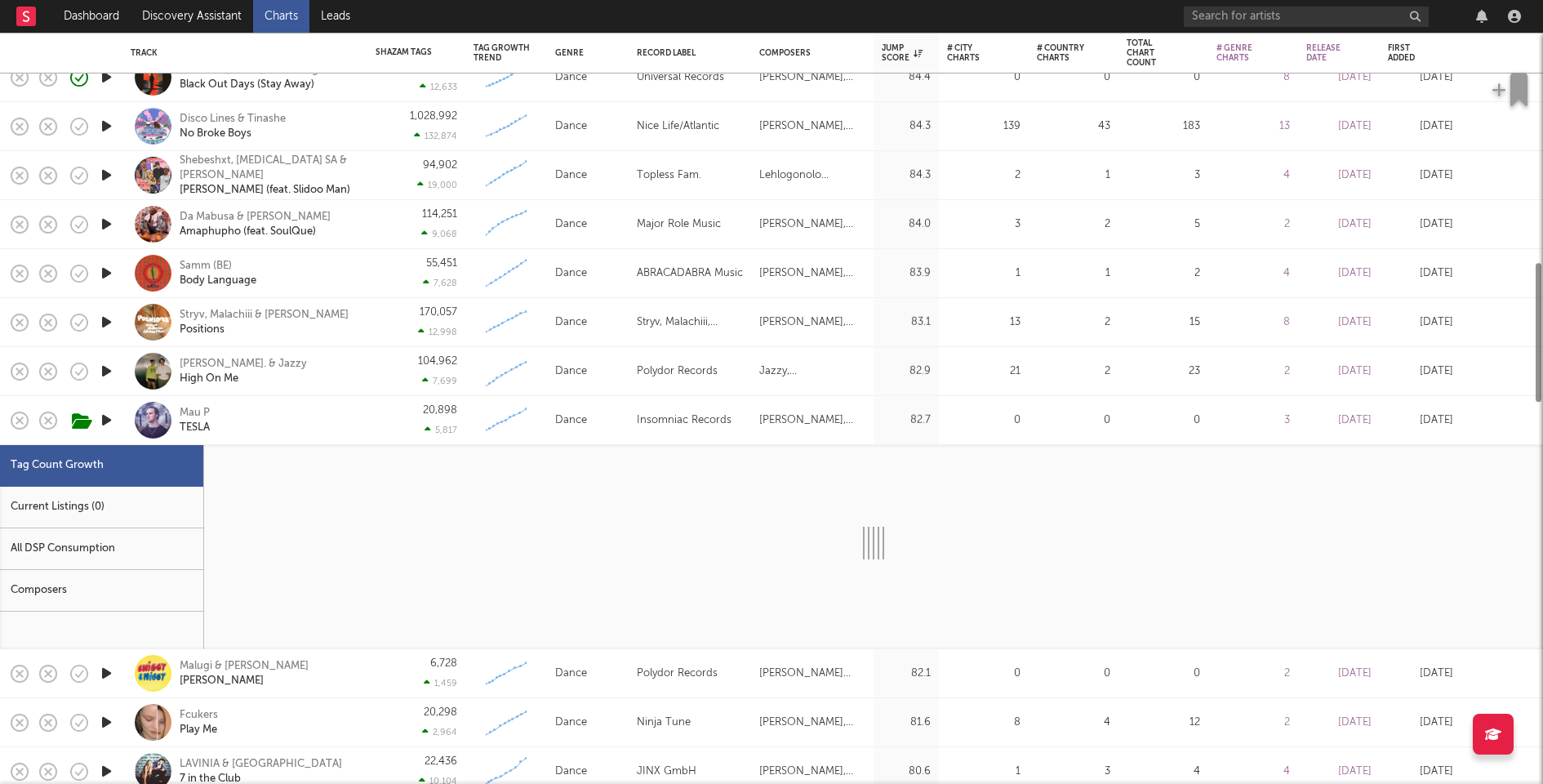
click at [86, 506] on div "Current Listings (0)" at bounding box center [101, 508] width 204 height 42
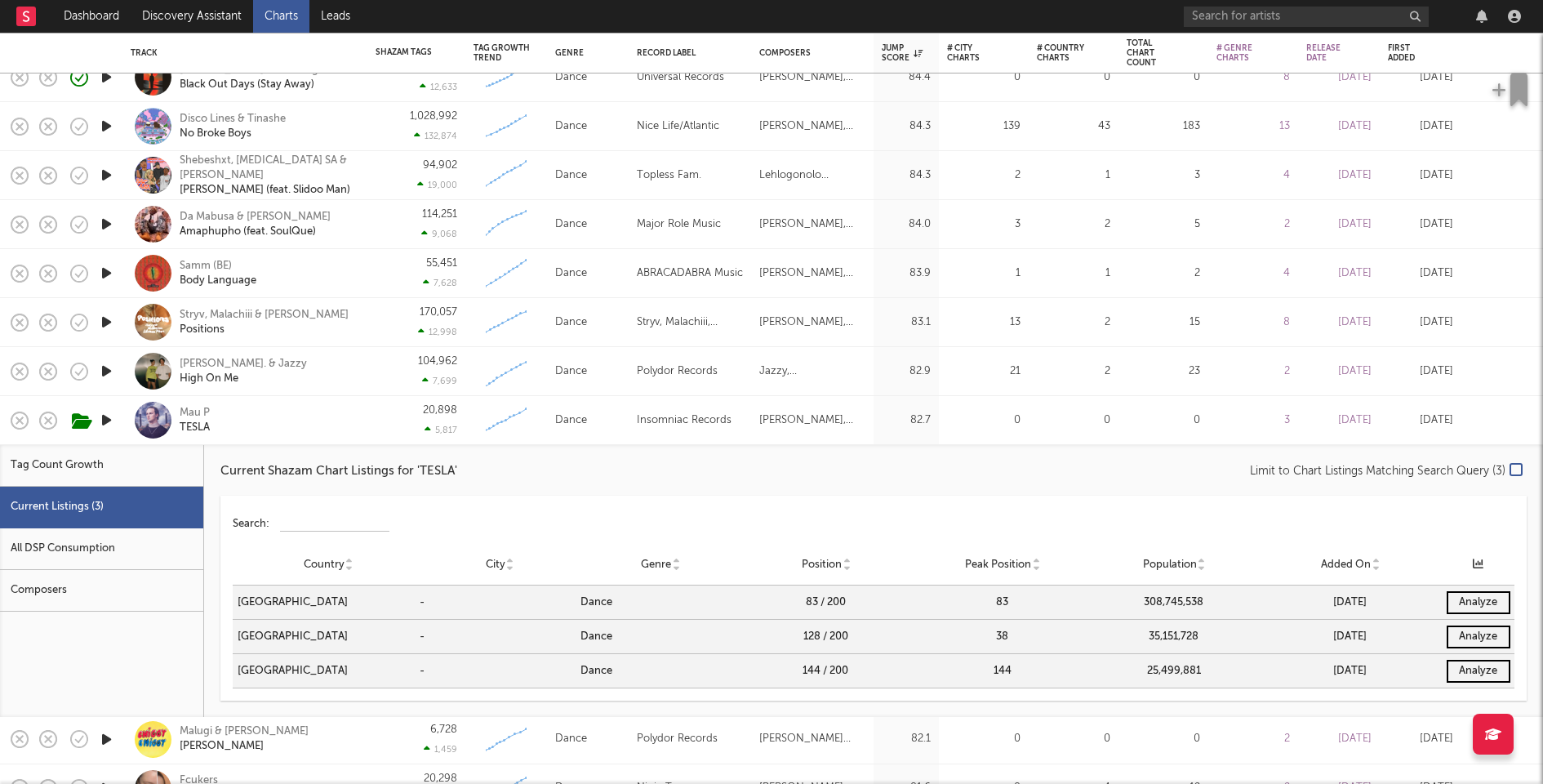
click at [294, 426] on div "Mau P TESLA" at bounding box center [267, 420] width 176 height 29
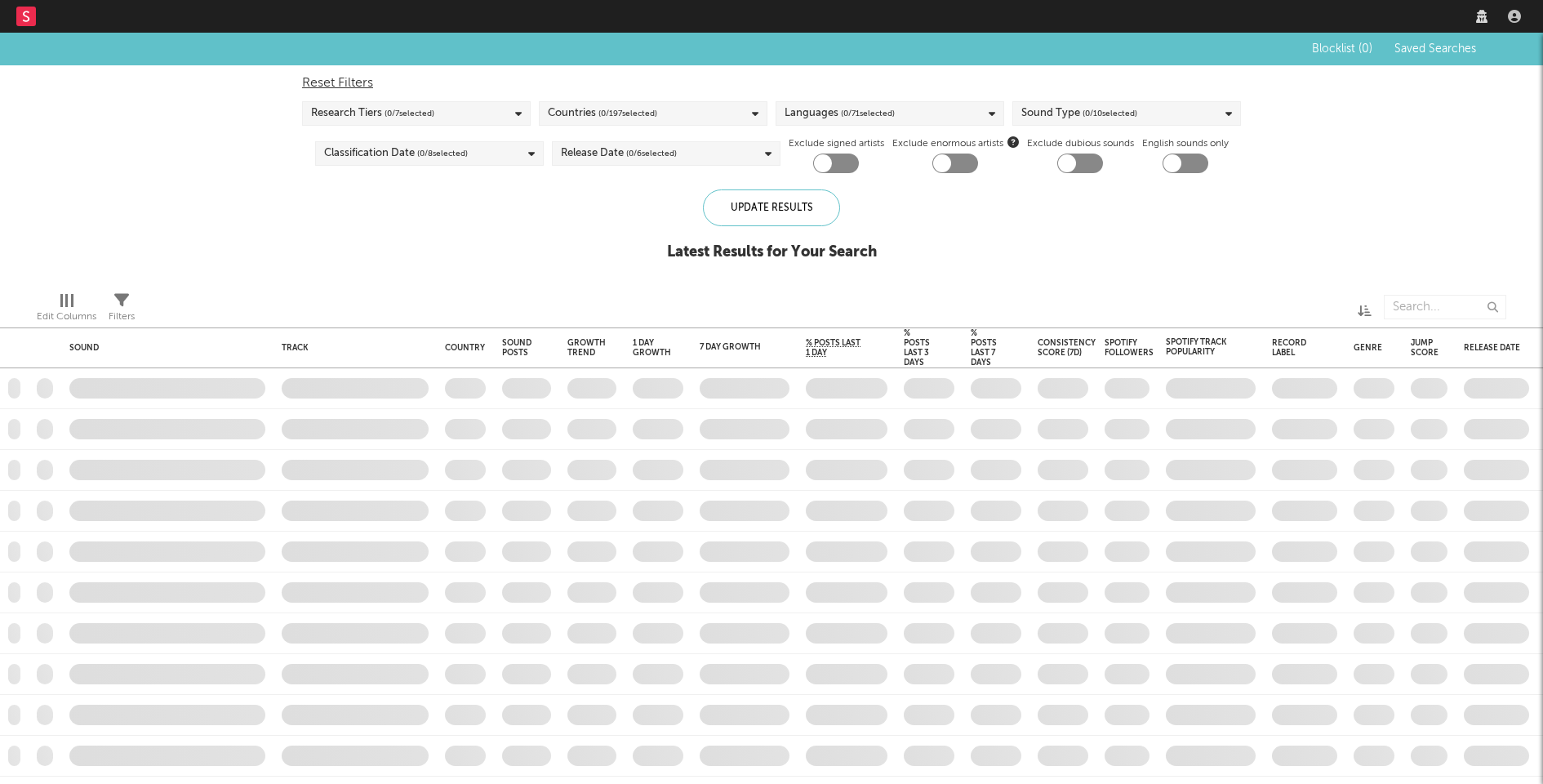
checkbox input "true"
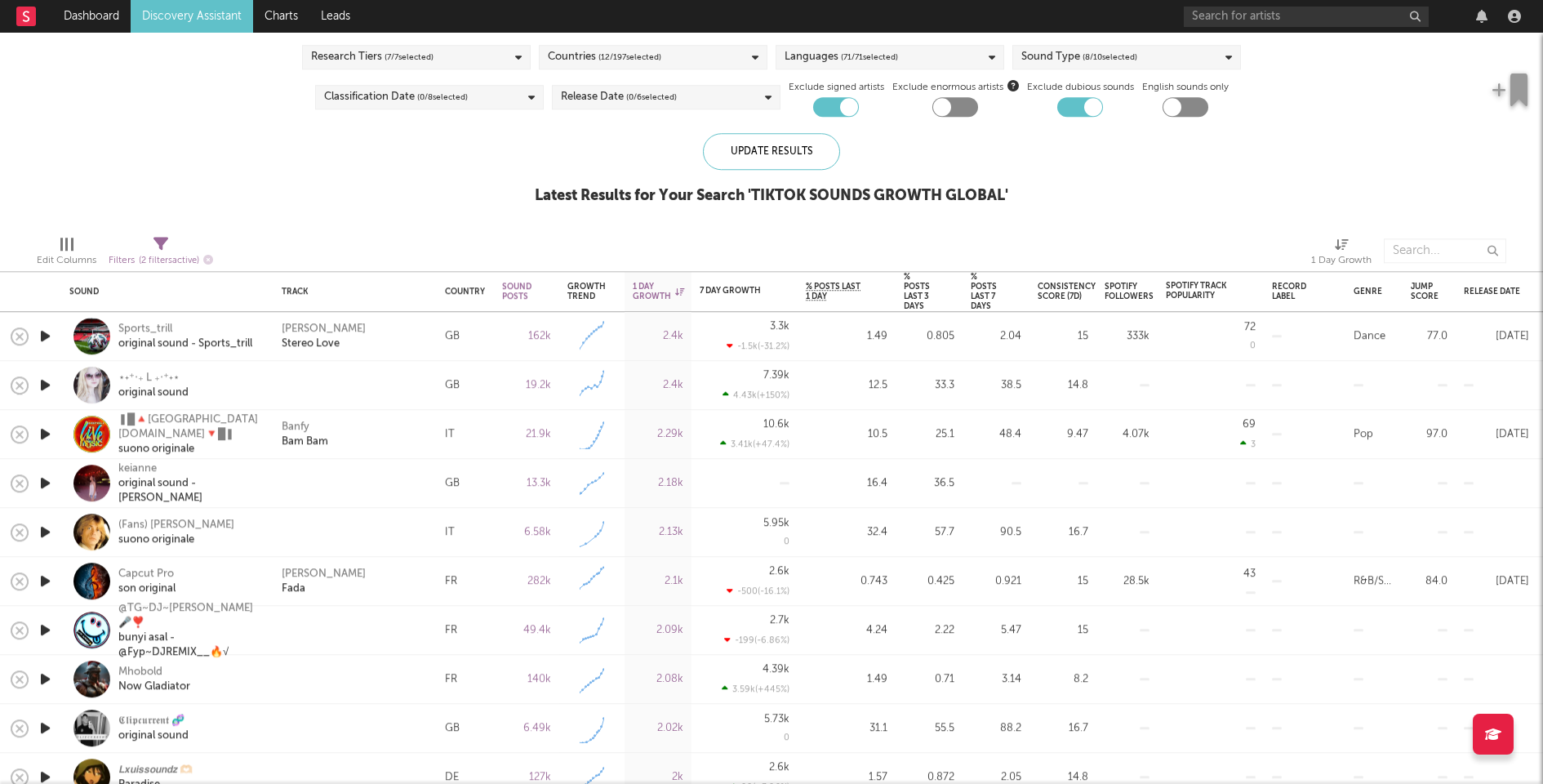
click at [44, 384] on icon "button" at bounding box center [45, 384] width 17 height 20
click at [49, 484] on icon "button" at bounding box center [45, 482] width 17 height 20
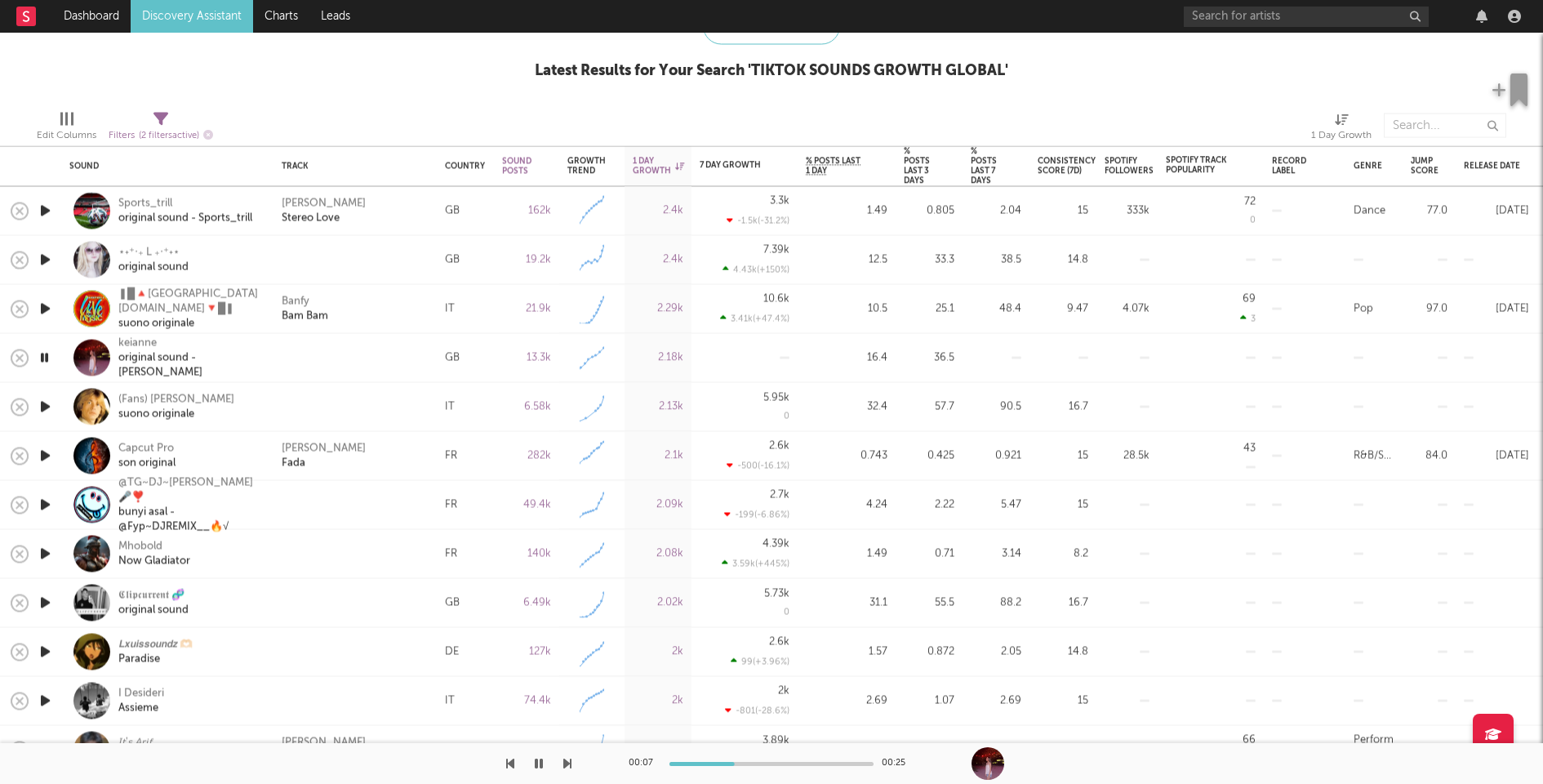
click at [799, 761] on div at bounding box center [772, 763] width 204 height 4
click at [1262, 24] on input "text" at bounding box center [1306, 17] width 245 height 20
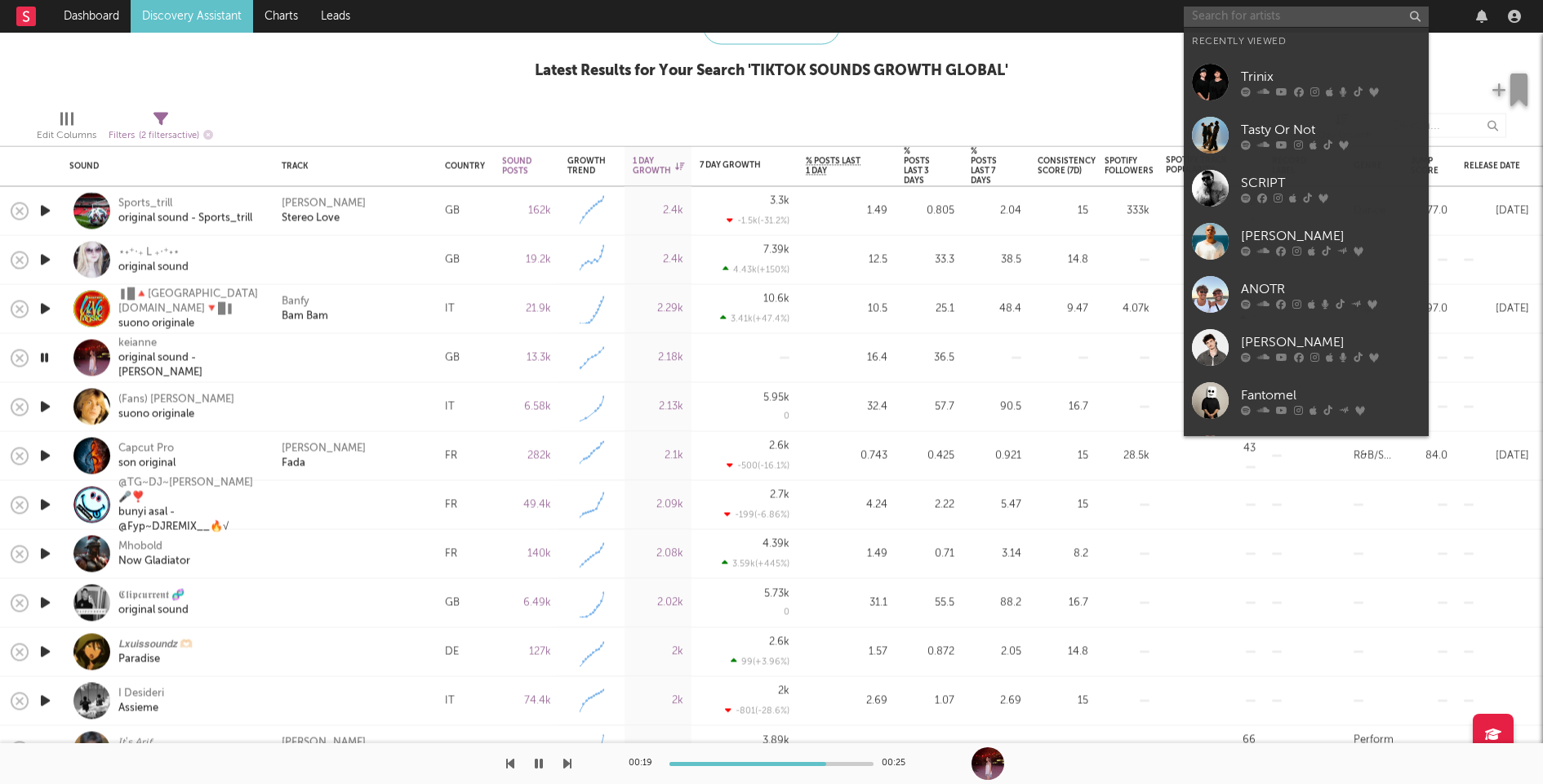
type input "t"
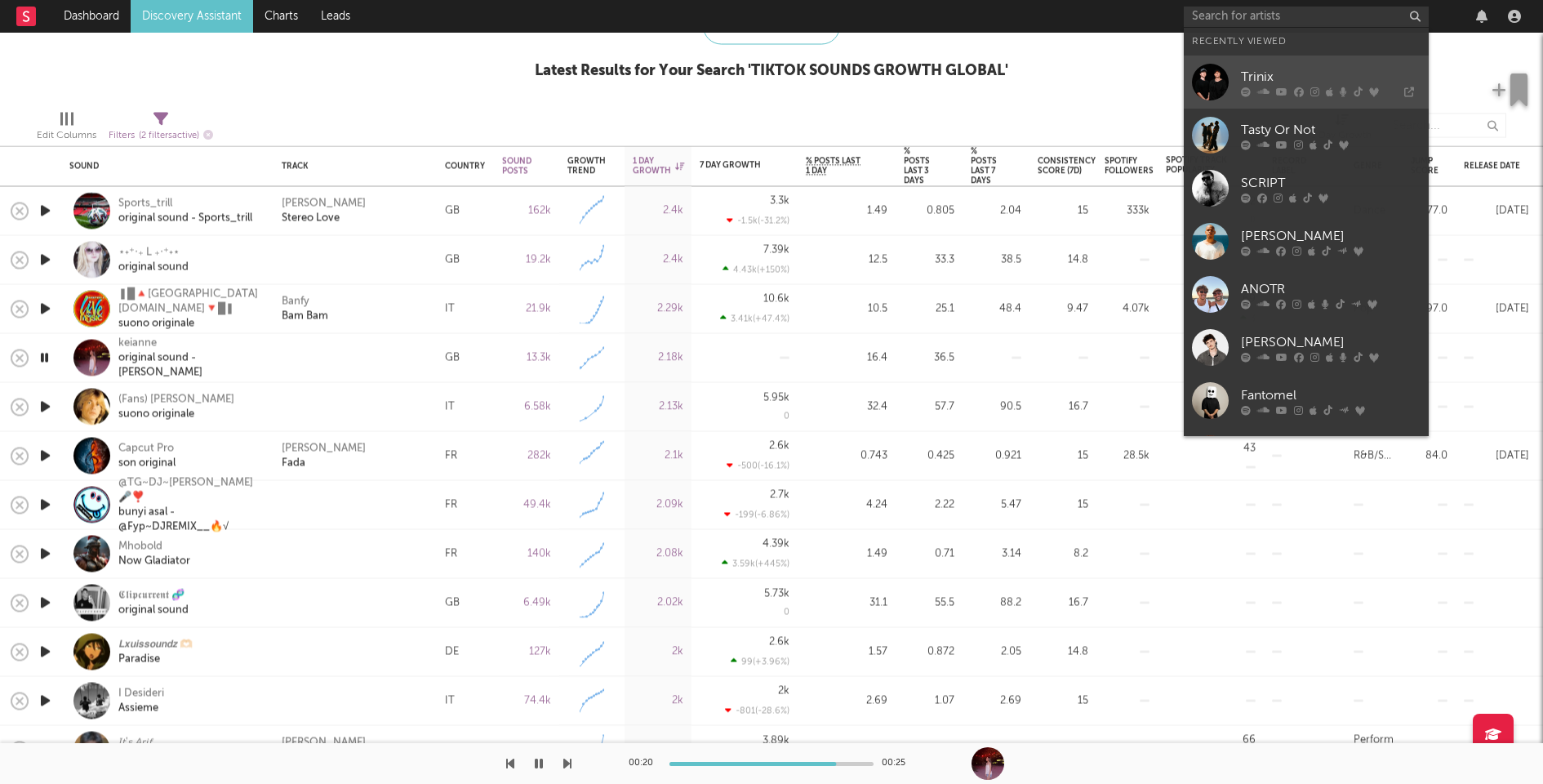
click at [1247, 71] on div "Trinix" at bounding box center [1331, 76] width 179 height 19
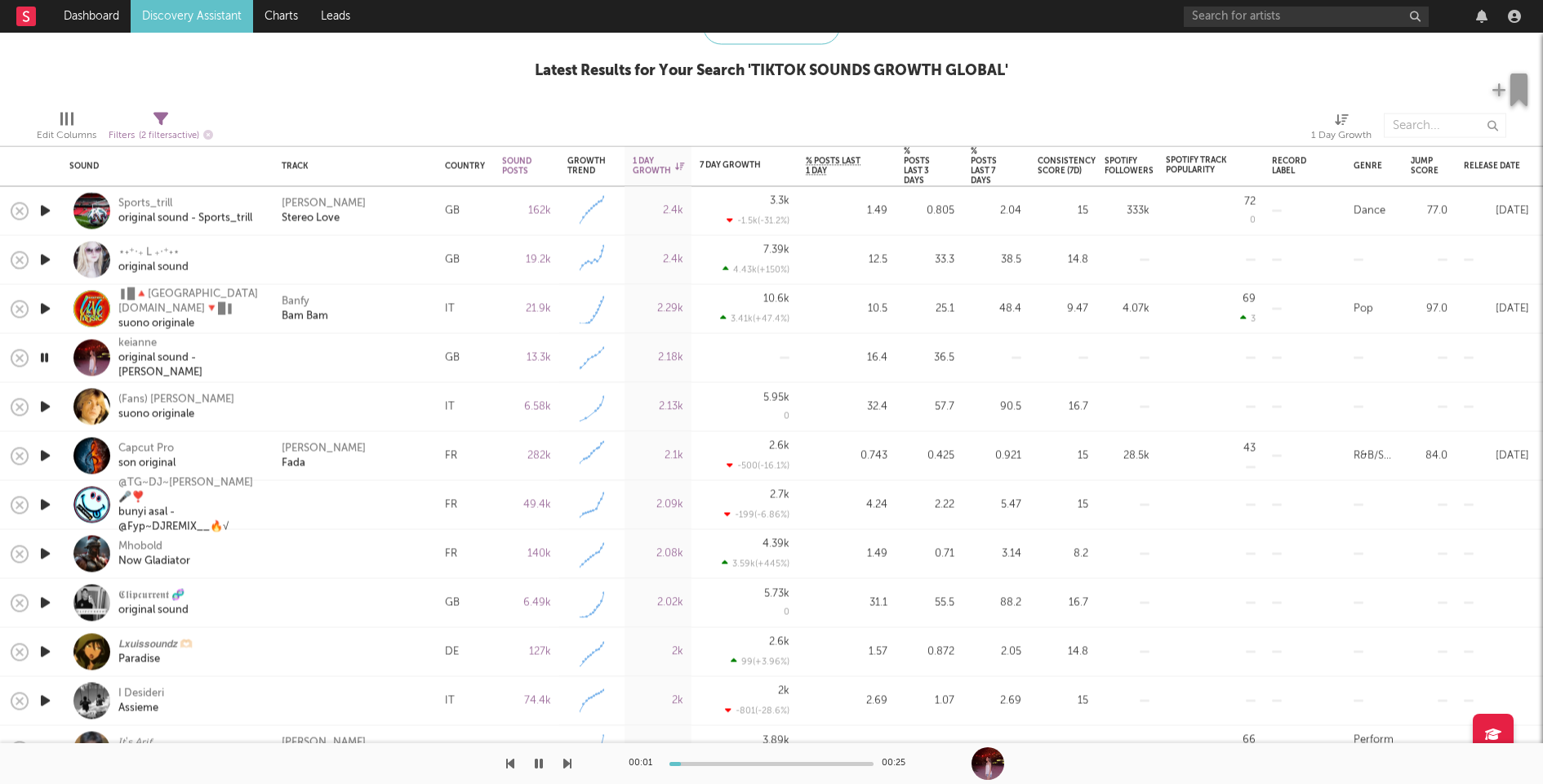
click at [44, 405] on icon "button" at bounding box center [45, 407] width 17 height 20
click at [44, 498] on icon "button" at bounding box center [45, 505] width 17 height 20
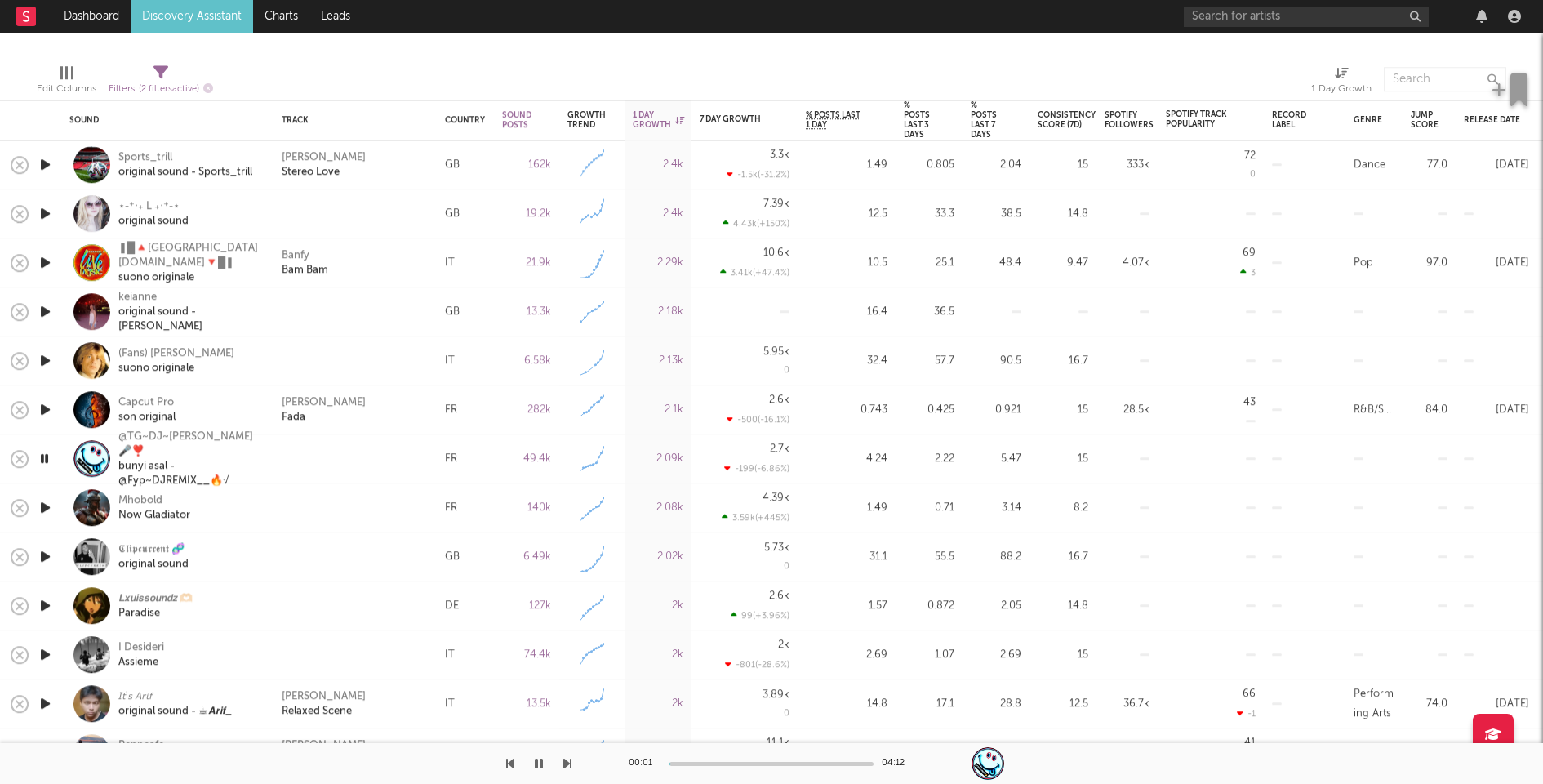
click at [44, 506] on icon "button" at bounding box center [45, 508] width 17 height 20
click at [48, 457] on icon "button" at bounding box center [45, 458] width 17 height 20
click at [788, 760] on div "00:01 04:12" at bounding box center [772, 763] width 286 height 41
click at [788, 762] on div at bounding box center [772, 763] width 204 height 4
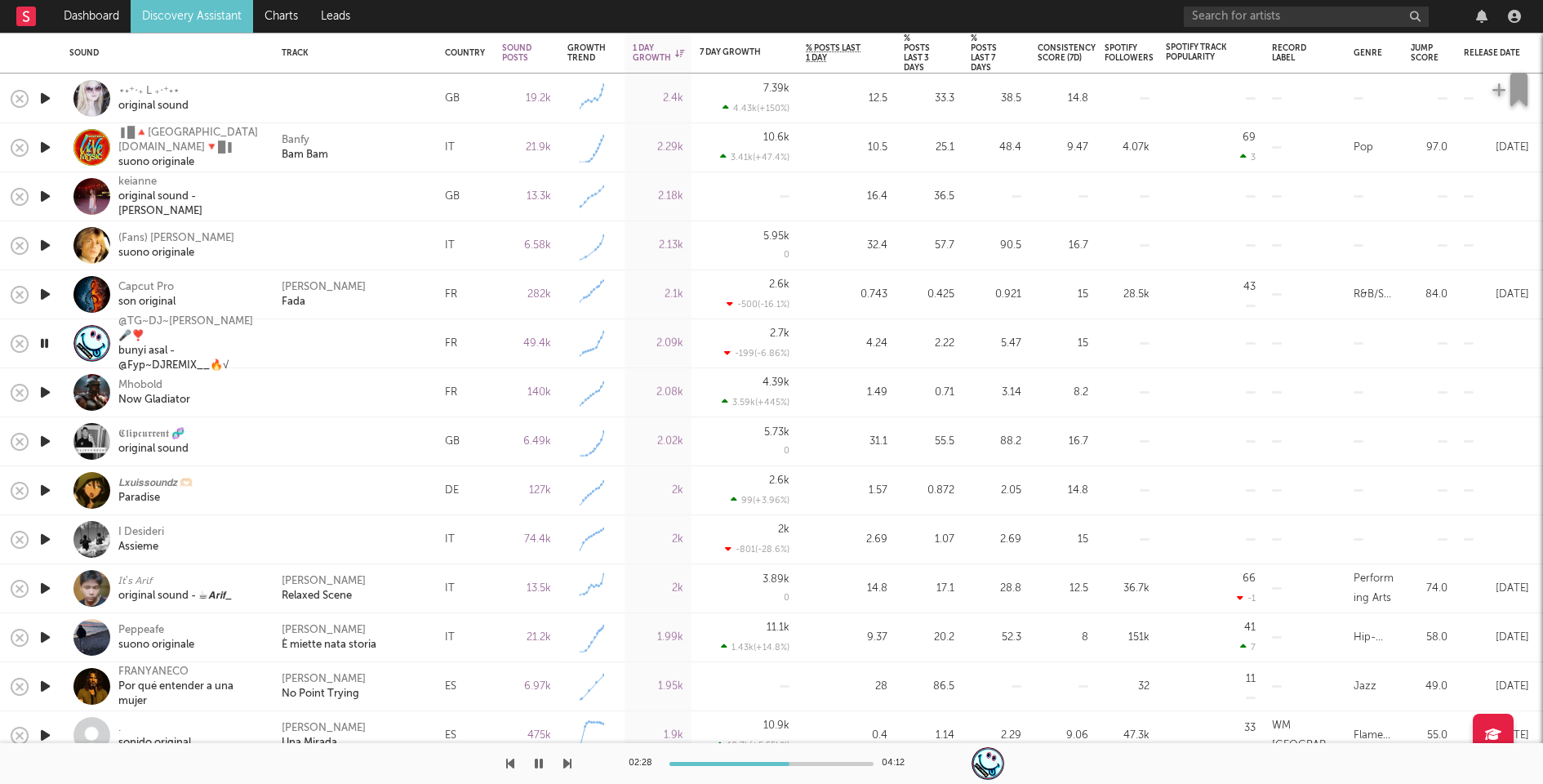
click at [44, 436] on icon "button" at bounding box center [45, 441] width 17 height 20
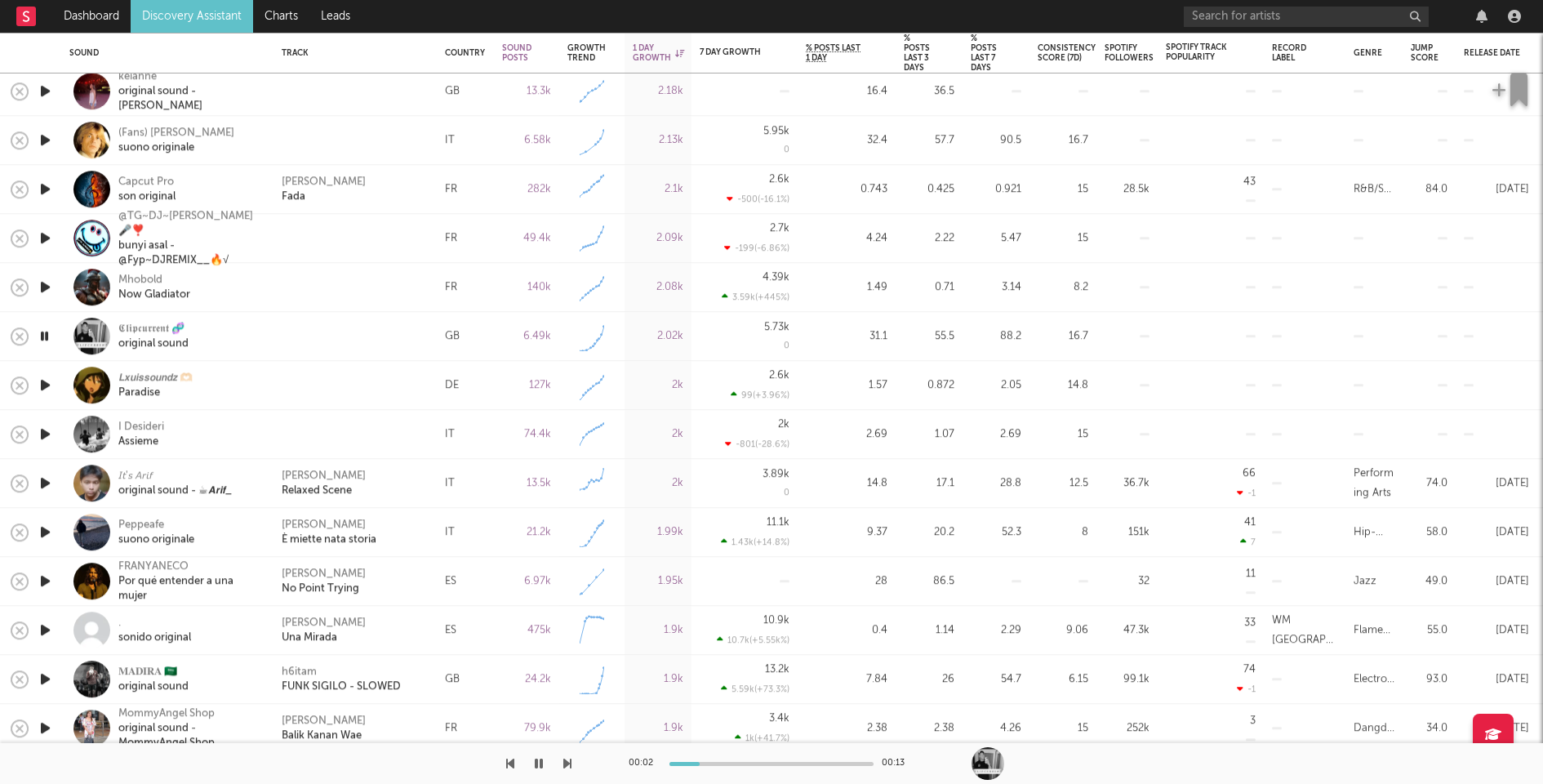
click at [45, 383] on icon "button" at bounding box center [45, 384] width 17 height 20
click at [45, 428] on icon "button" at bounding box center [45, 434] width 17 height 20
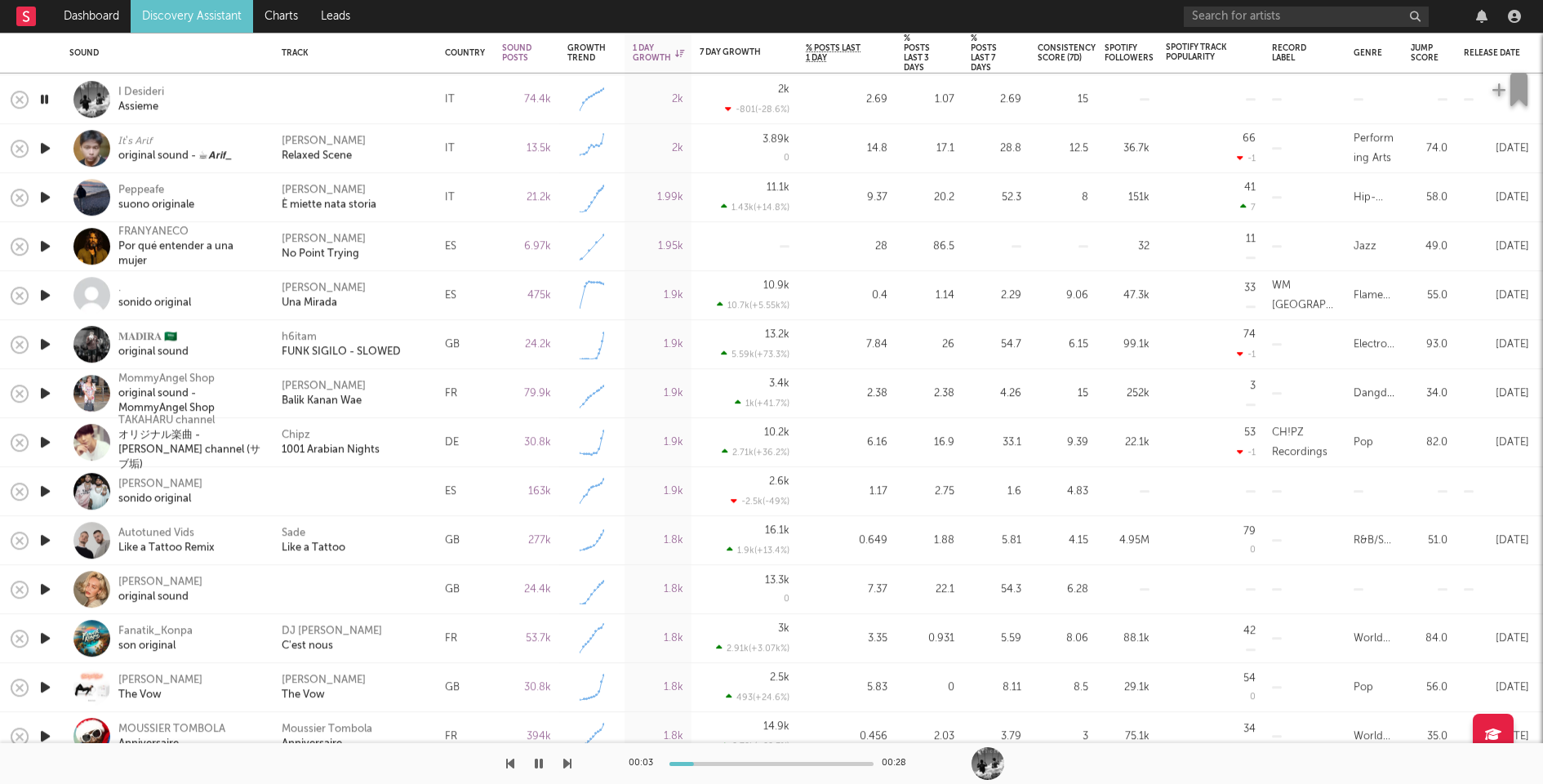
click at [52, 492] on icon "button" at bounding box center [45, 491] width 17 height 20
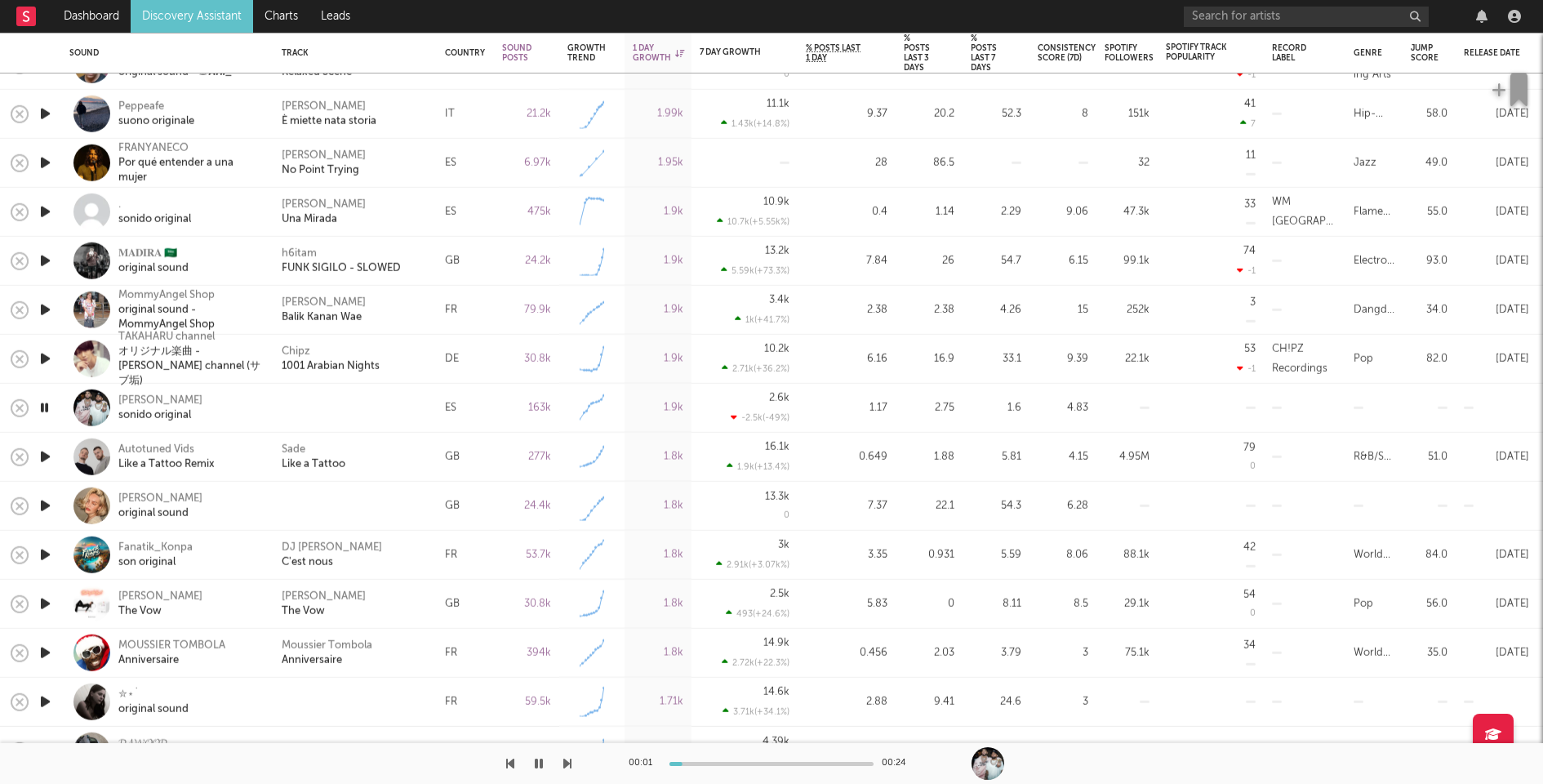
click at [44, 502] on icon "button" at bounding box center [45, 506] width 17 height 20
click at [353, 510] on div at bounding box center [354, 506] width 147 height 15
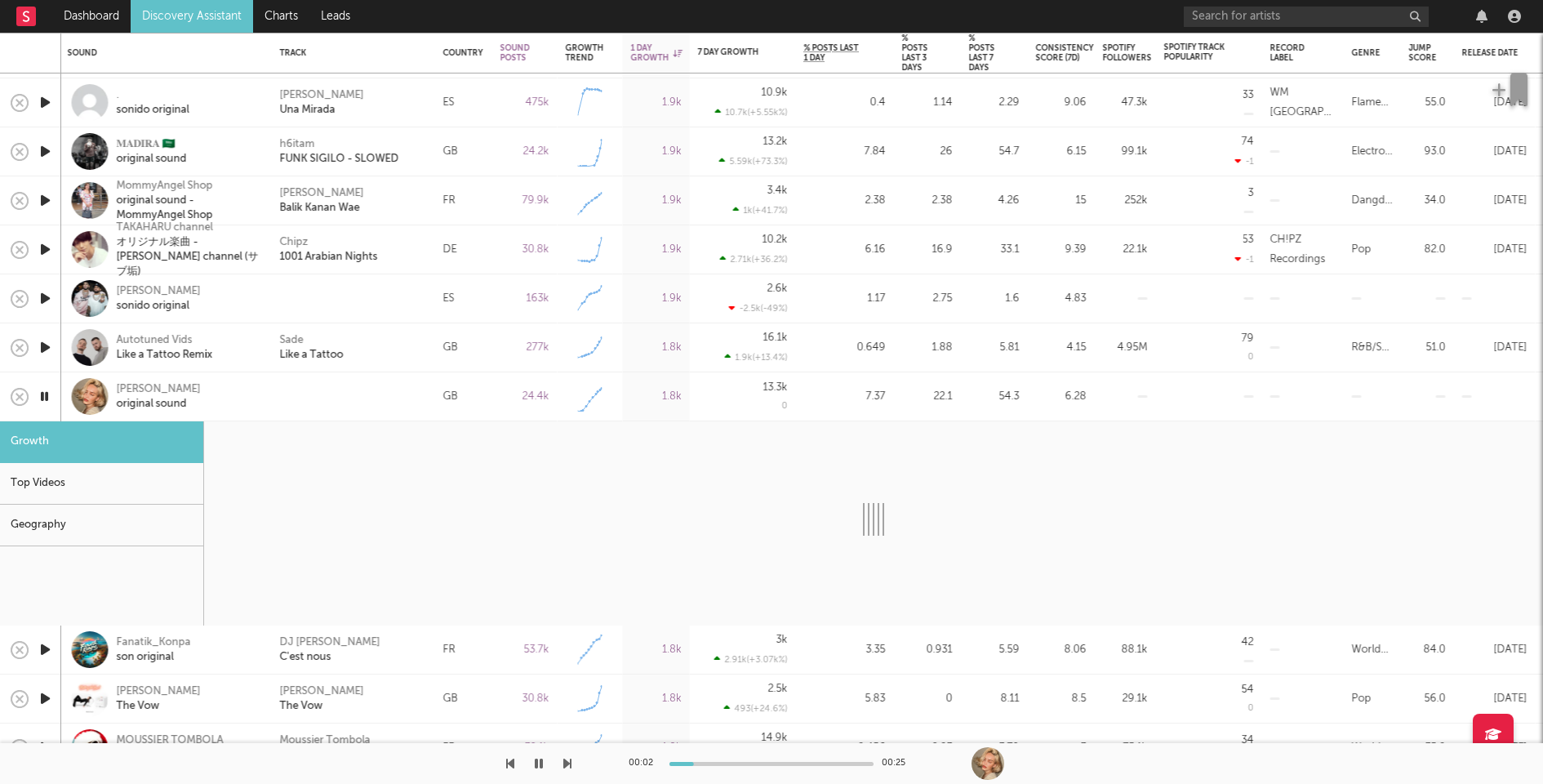
select select "1w"
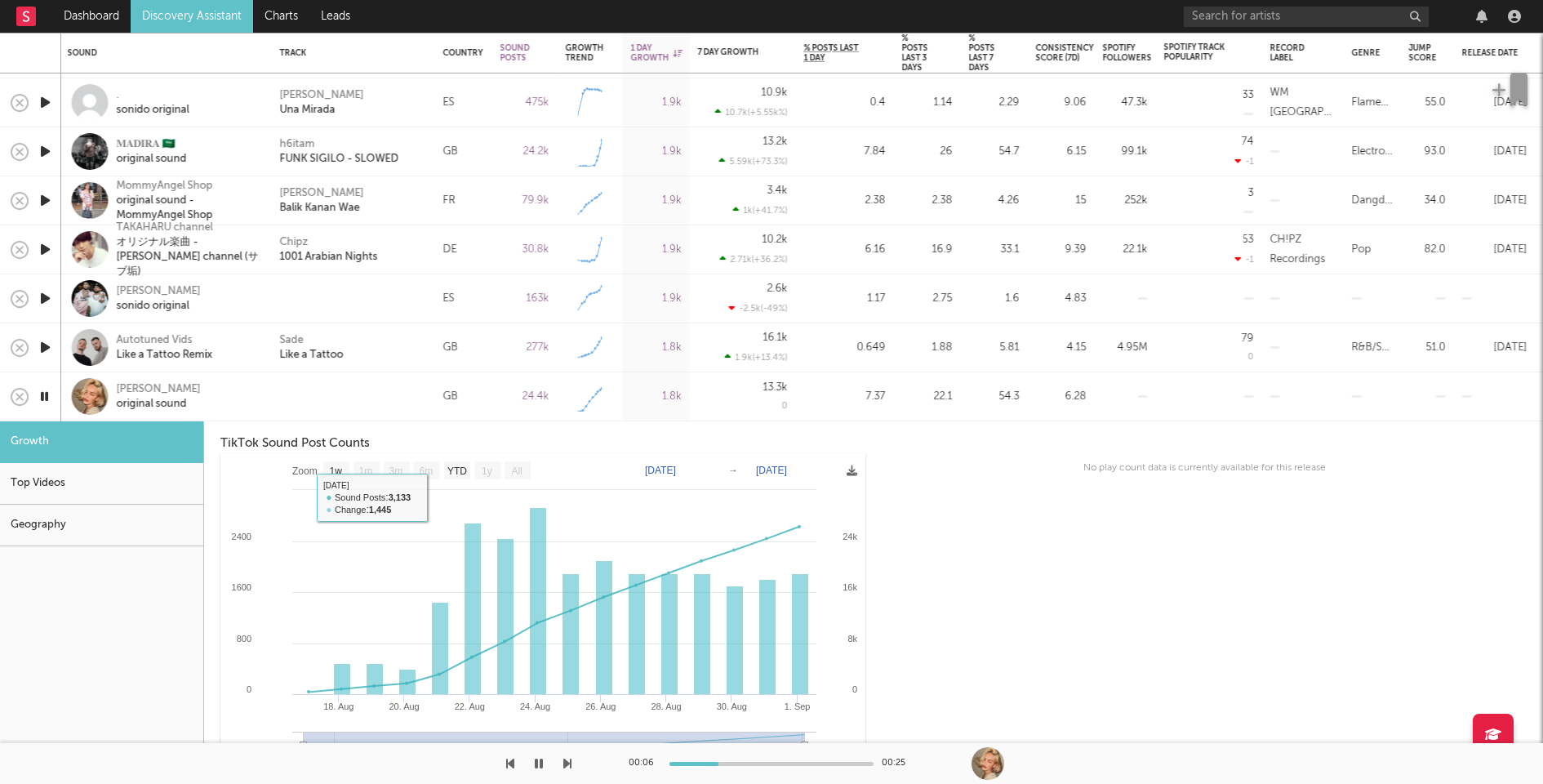
click at [300, 389] on div at bounding box center [353, 397] width 147 height 15
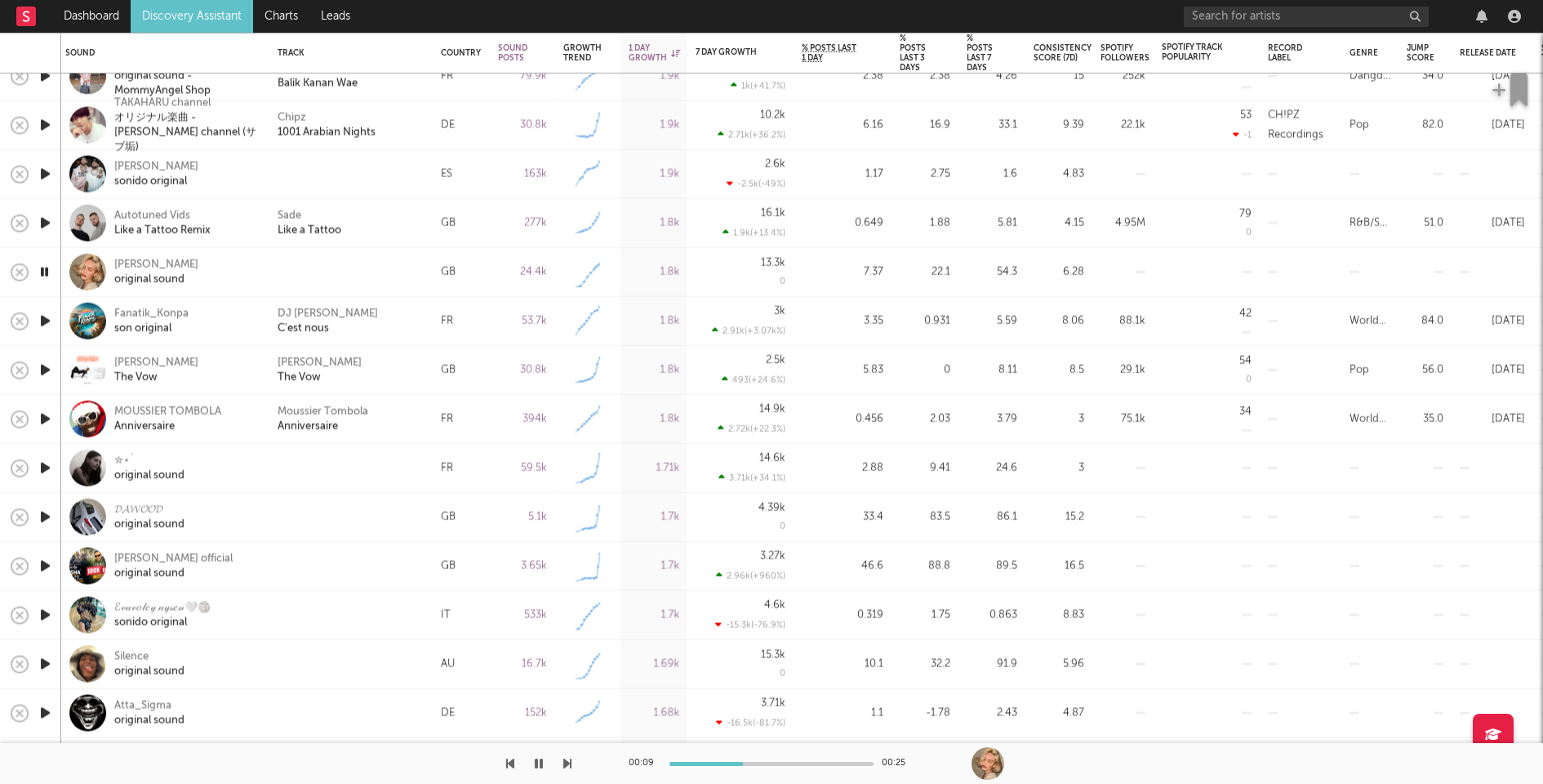
click at [44, 466] on icon "button" at bounding box center [45, 468] width 17 height 20
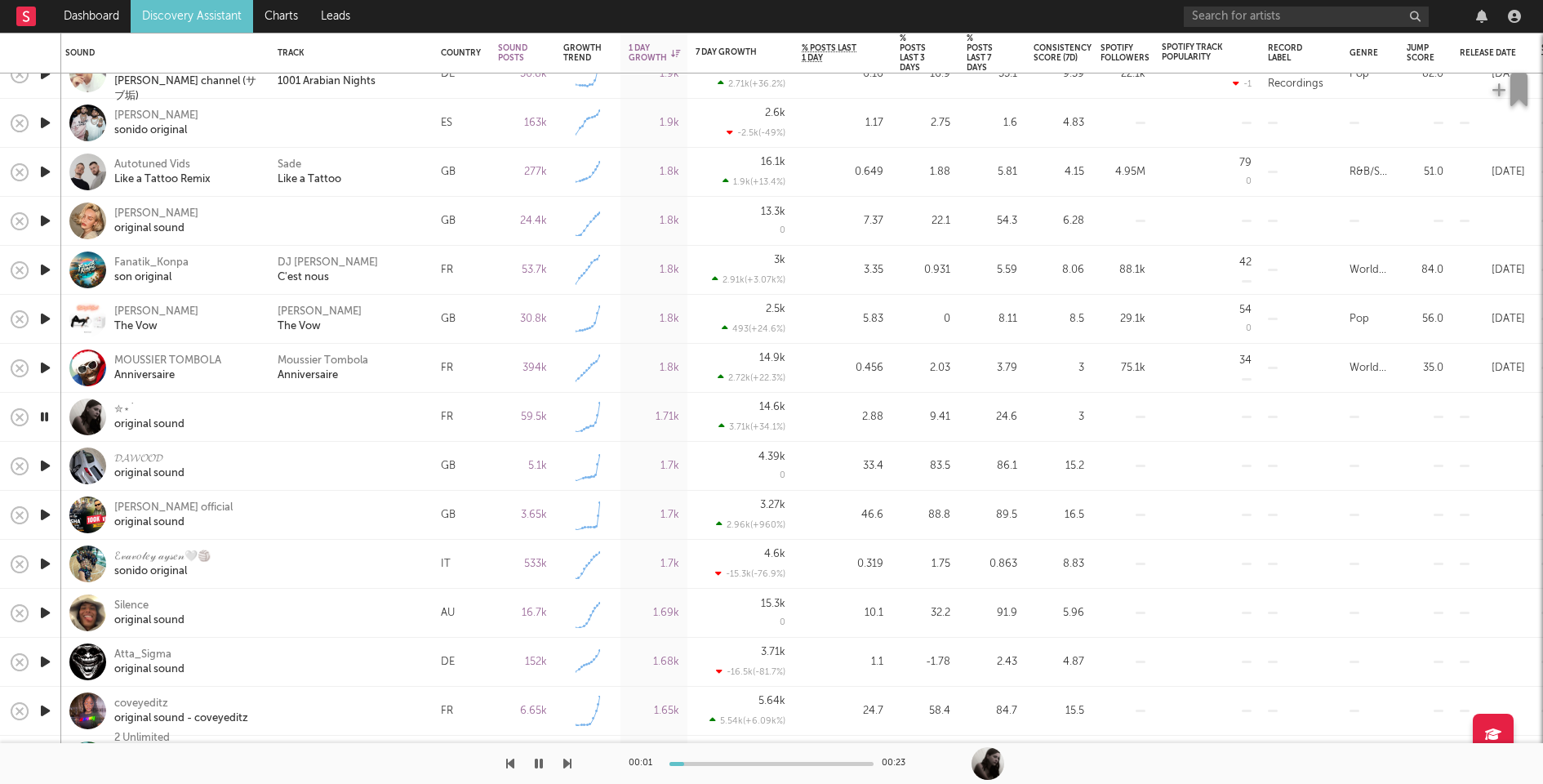
click at [44, 467] on icon "button" at bounding box center [45, 466] width 17 height 20
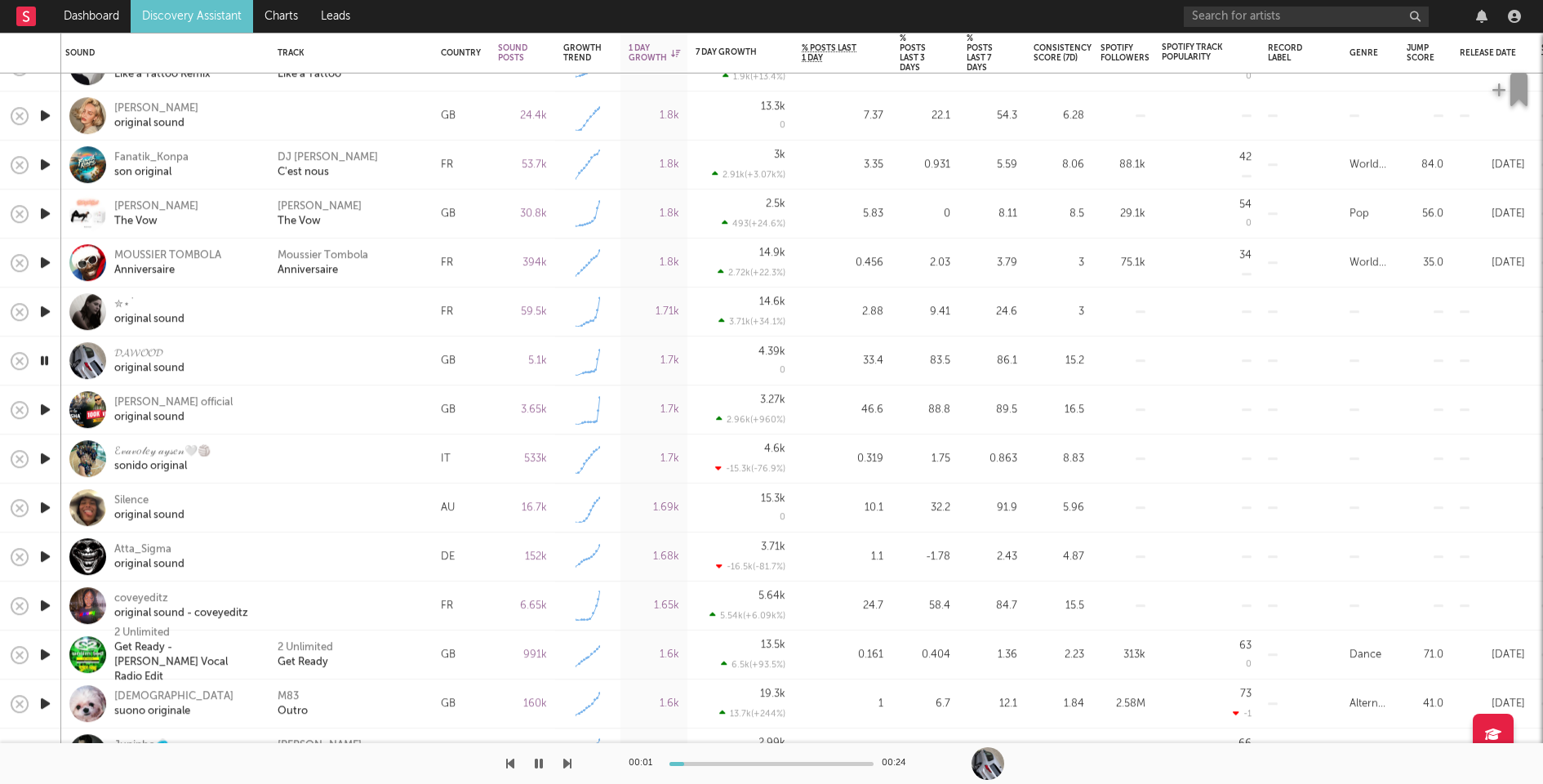
click at [44, 410] on icon "button" at bounding box center [45, 410] width 17 height 20
click at [44, 456] on icon "button" at bounding box center [45, 458] width 17 height 20
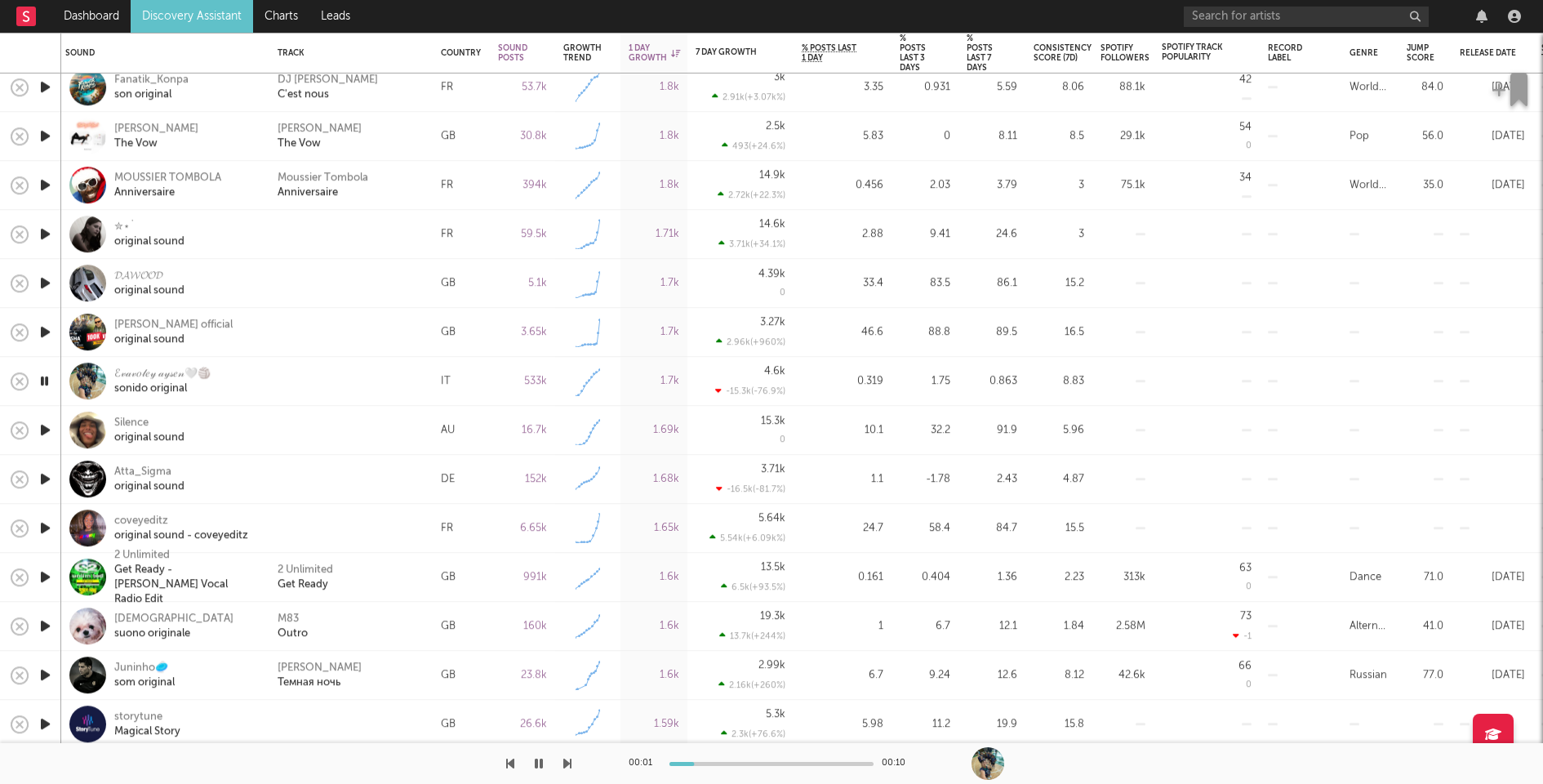
click at [44, 429] on icon "button" at bounding box center [45, 430] width 17 height 20
click at [45, 475] on icon "button" at bounding box center [45, 479] width 17 height 20
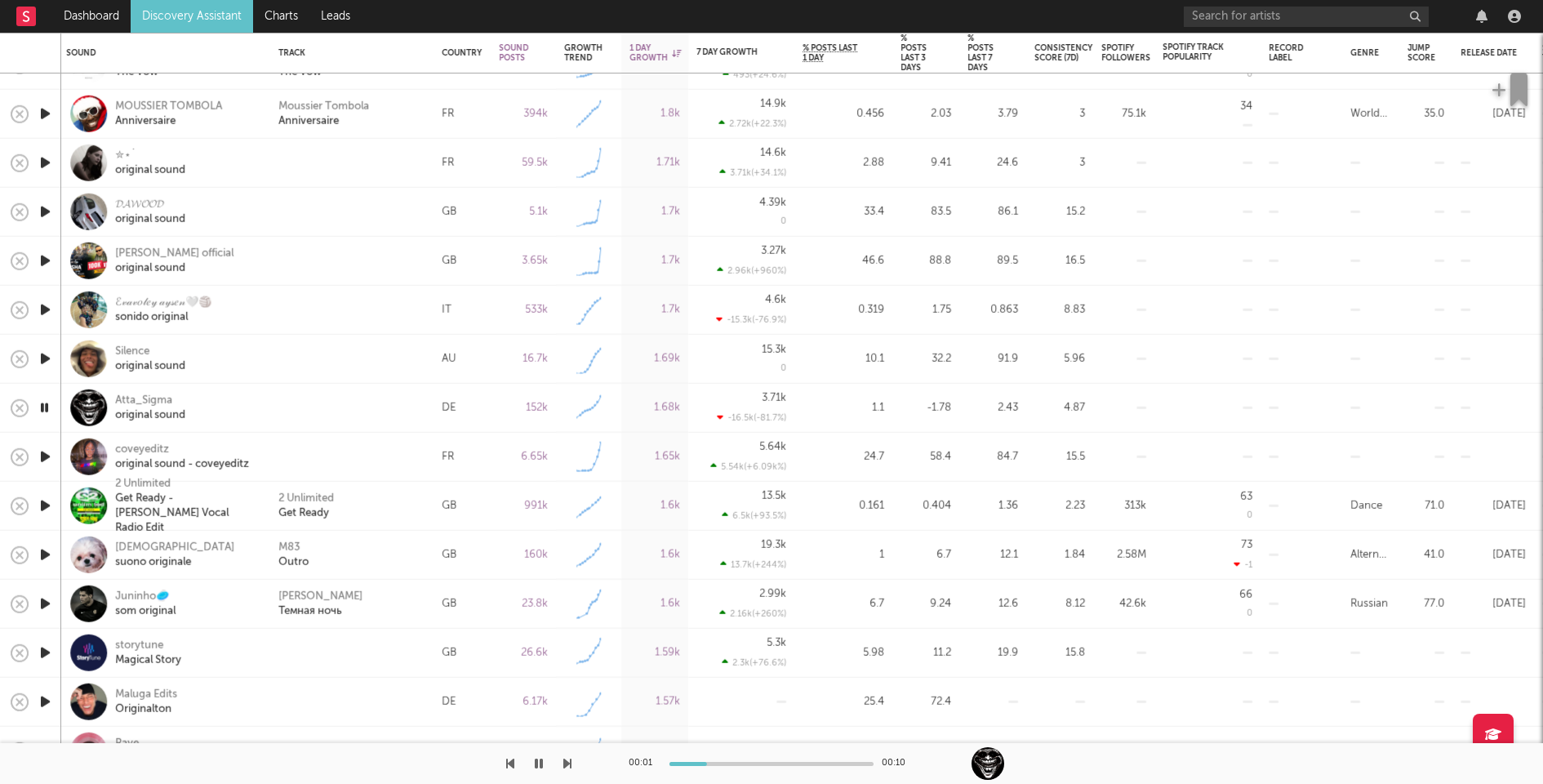
click at [48, 453] on icon "button" at bounding box center [45, 456] width 17 height 20
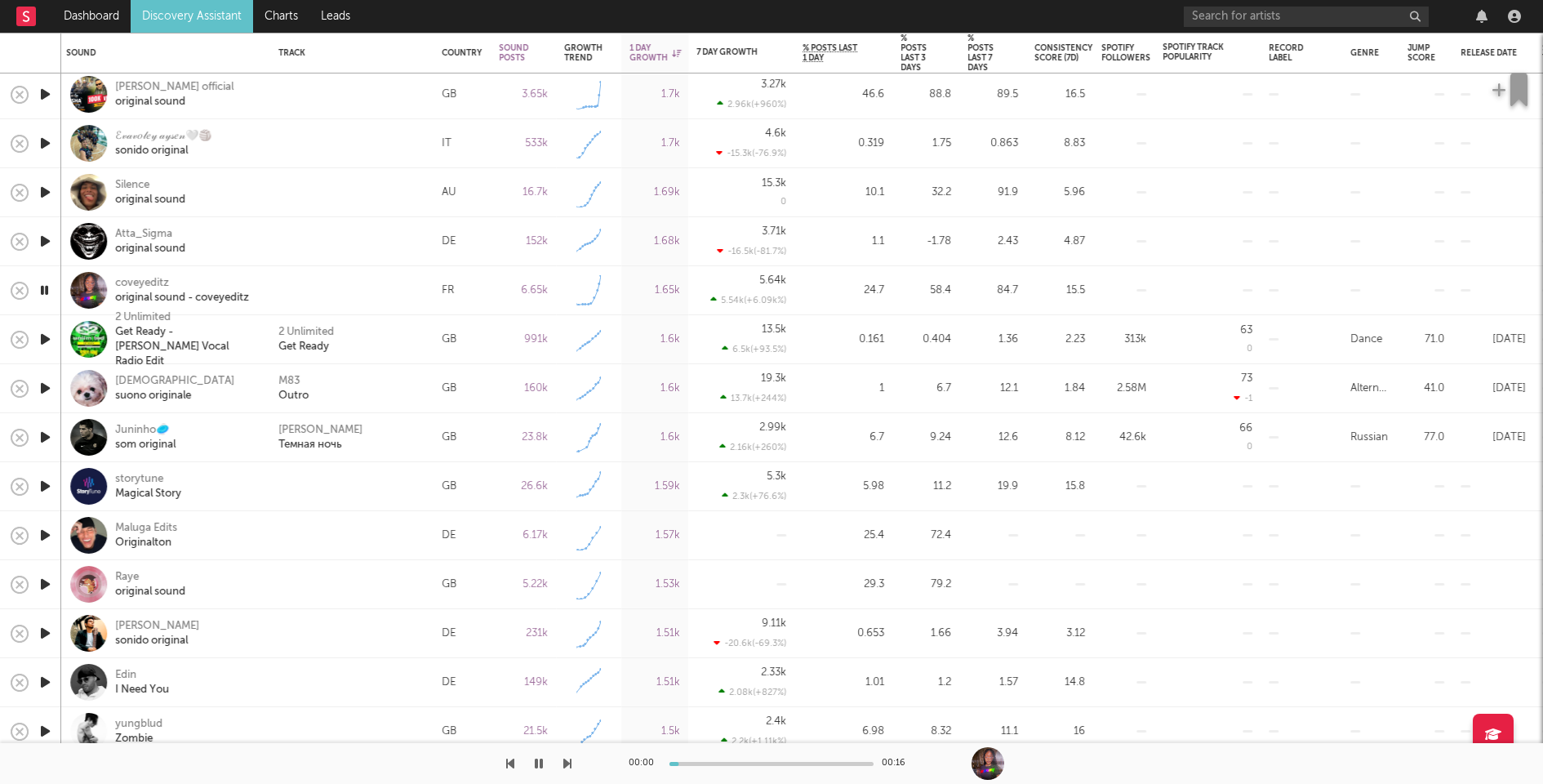
click at [44, 482] on icon "button" at bounding box center [45, 486] width 17 height 20
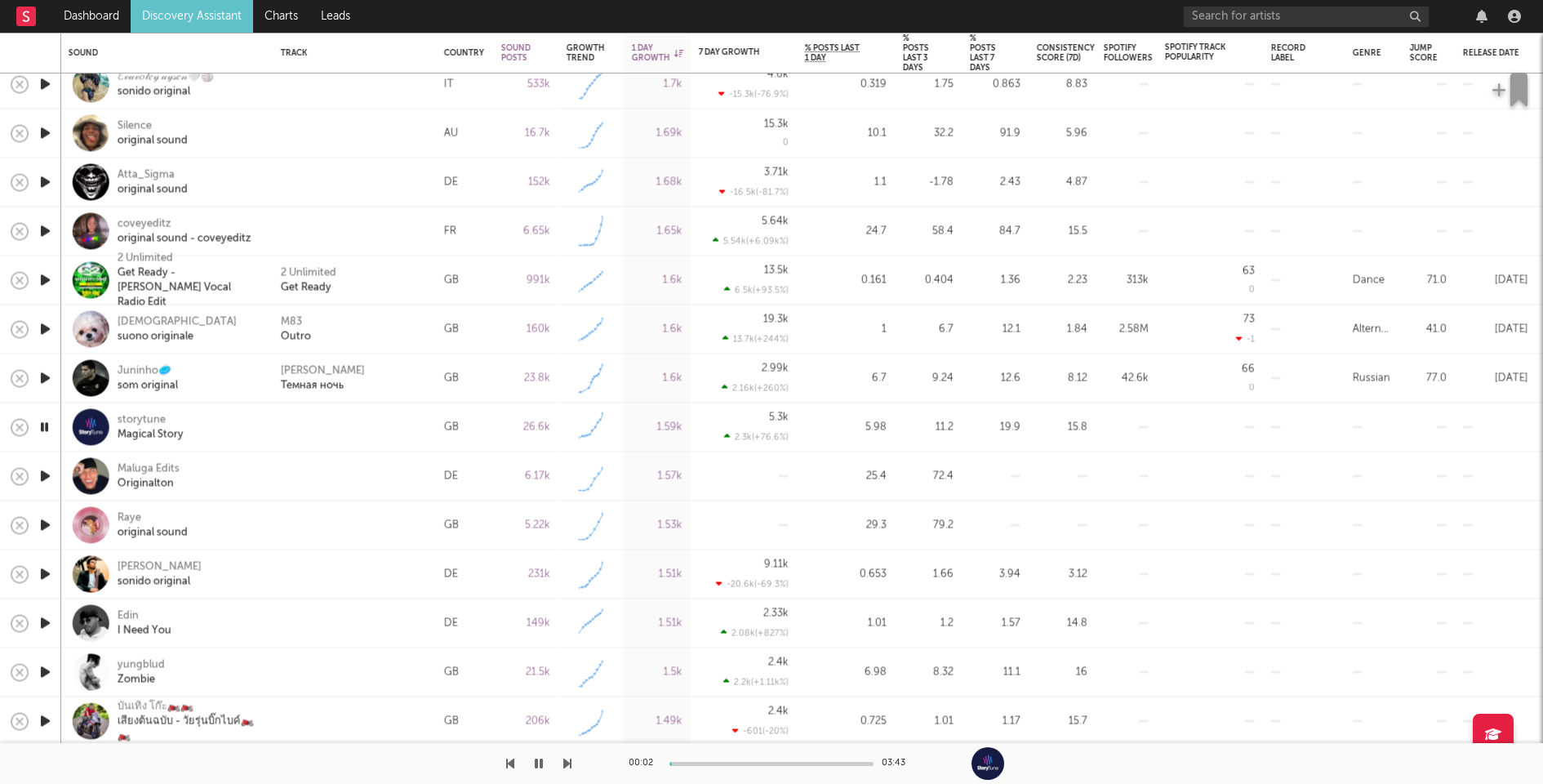
click at [44, 476] on icon "button" at bounding box center [45, 477] width 17 height 20
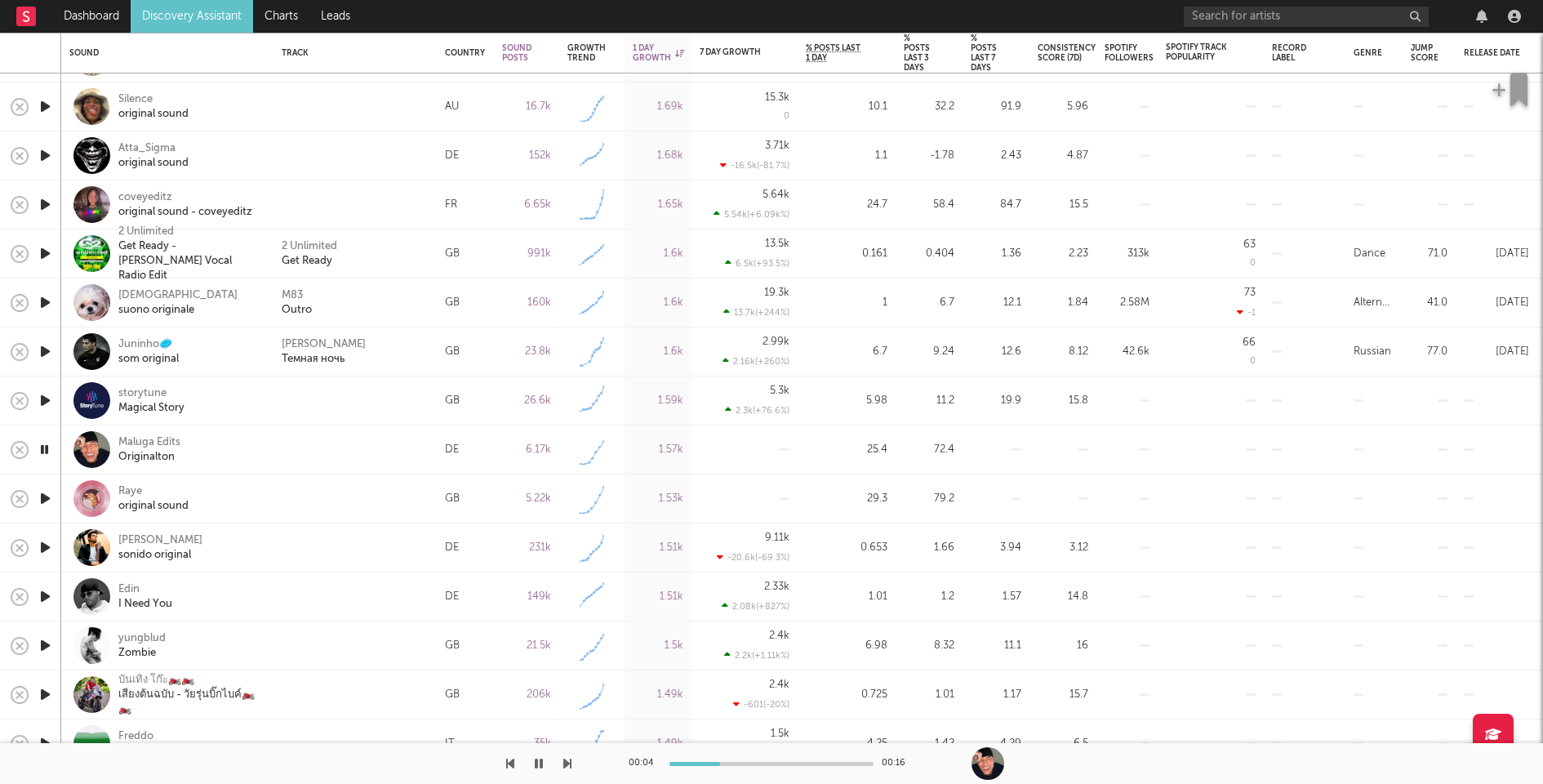
click at [45, 496] on icon "button" at bounding box center [45, 498] width 17 height 20
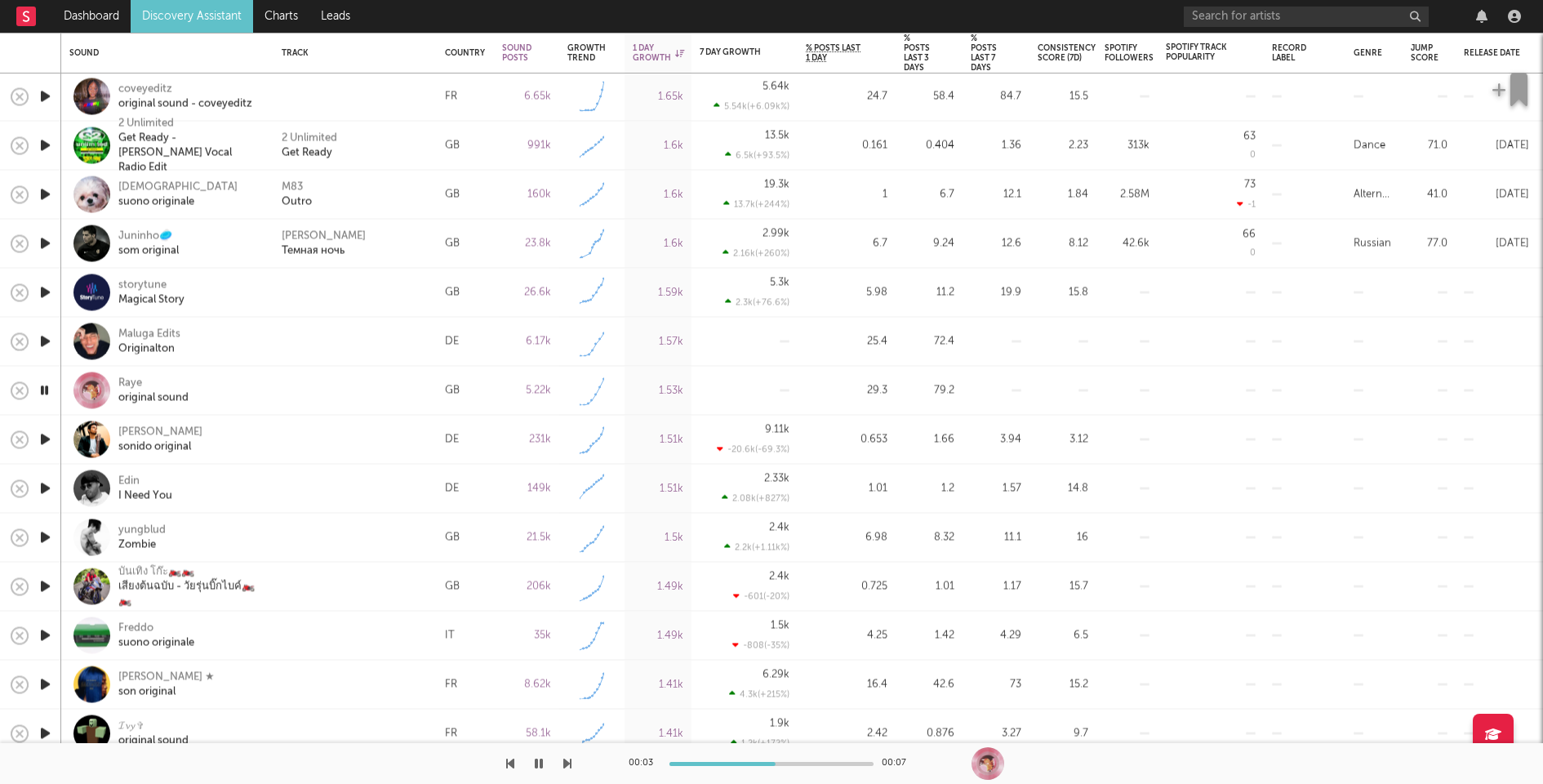
click at [281, 382] on div at bounding box center [355, 391] width 163 height 49
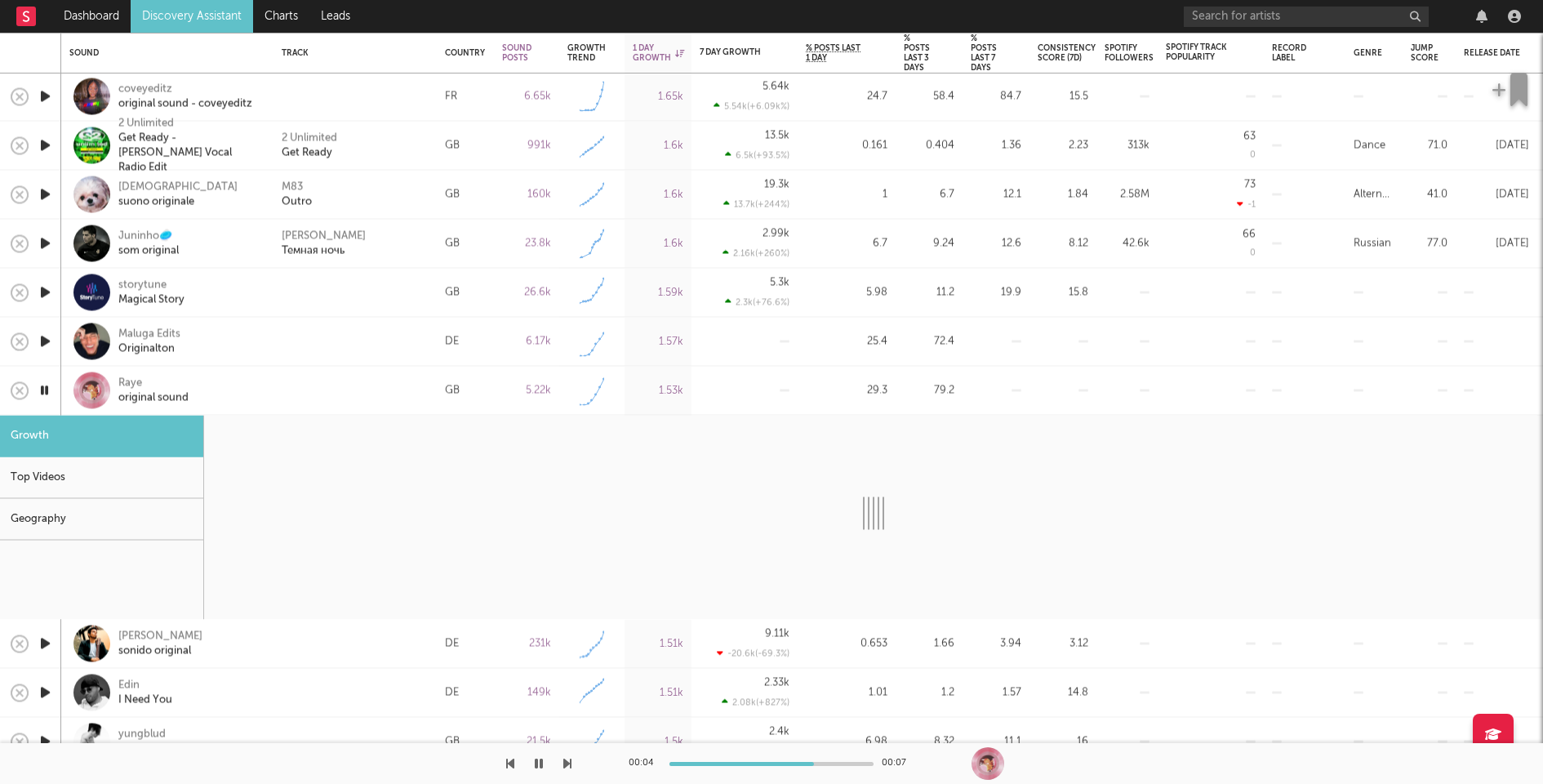
select select "1w"
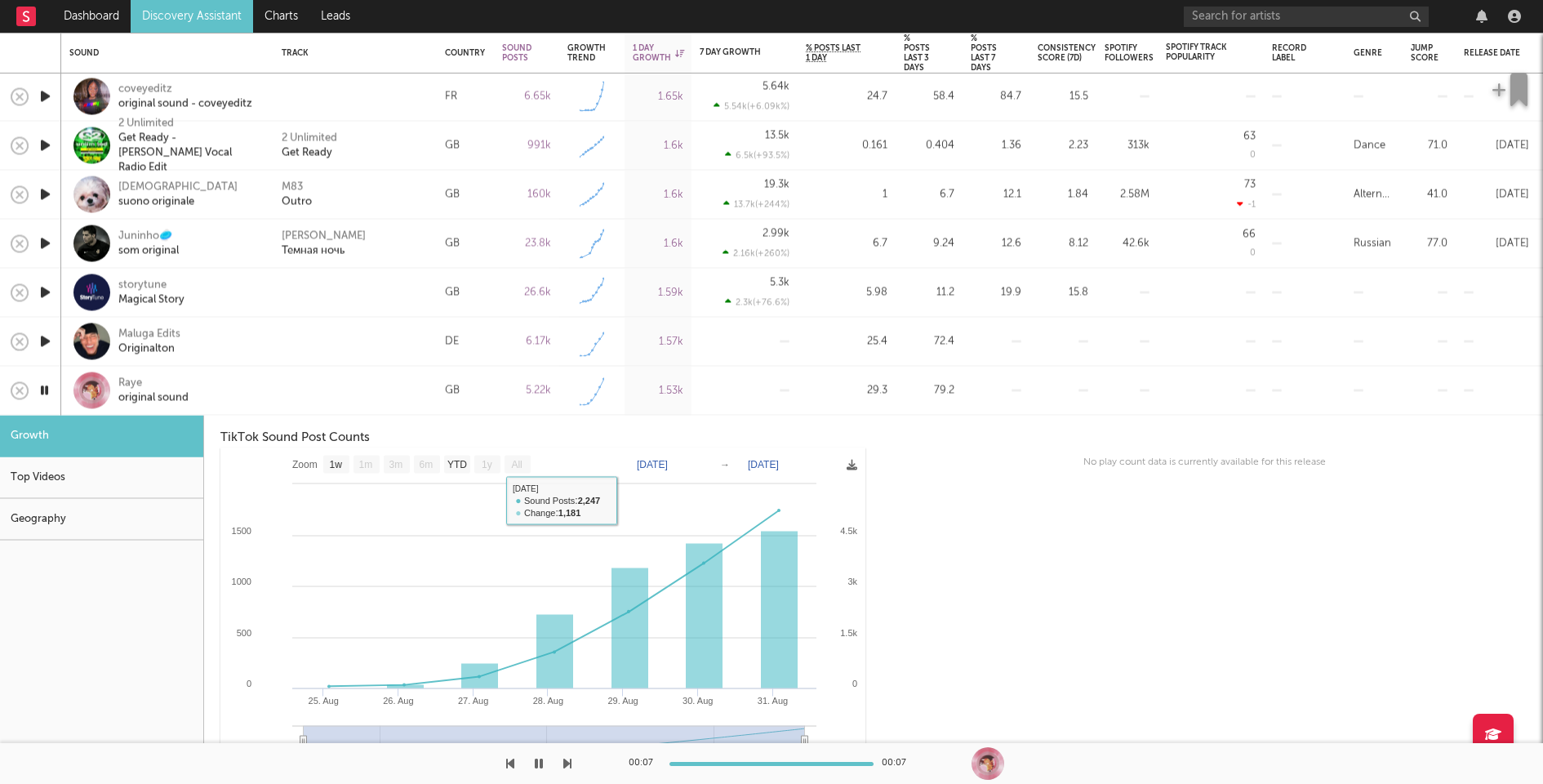
click at [323, 384] on div at bounding box center [354, 390] width 147 height 15
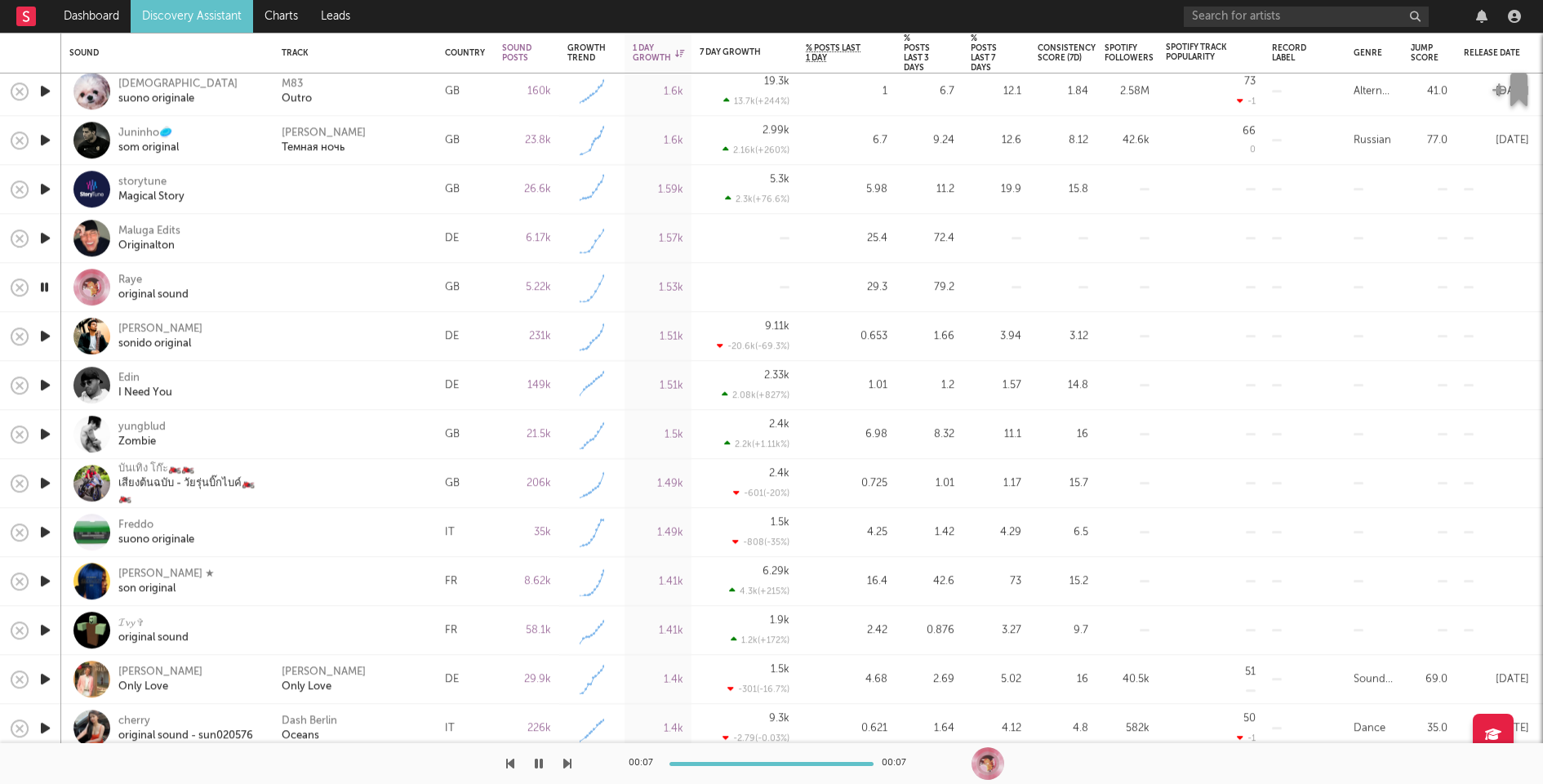
click at [42, 333] on icon "button" at bounding box center [45, 336] width 17 height 20
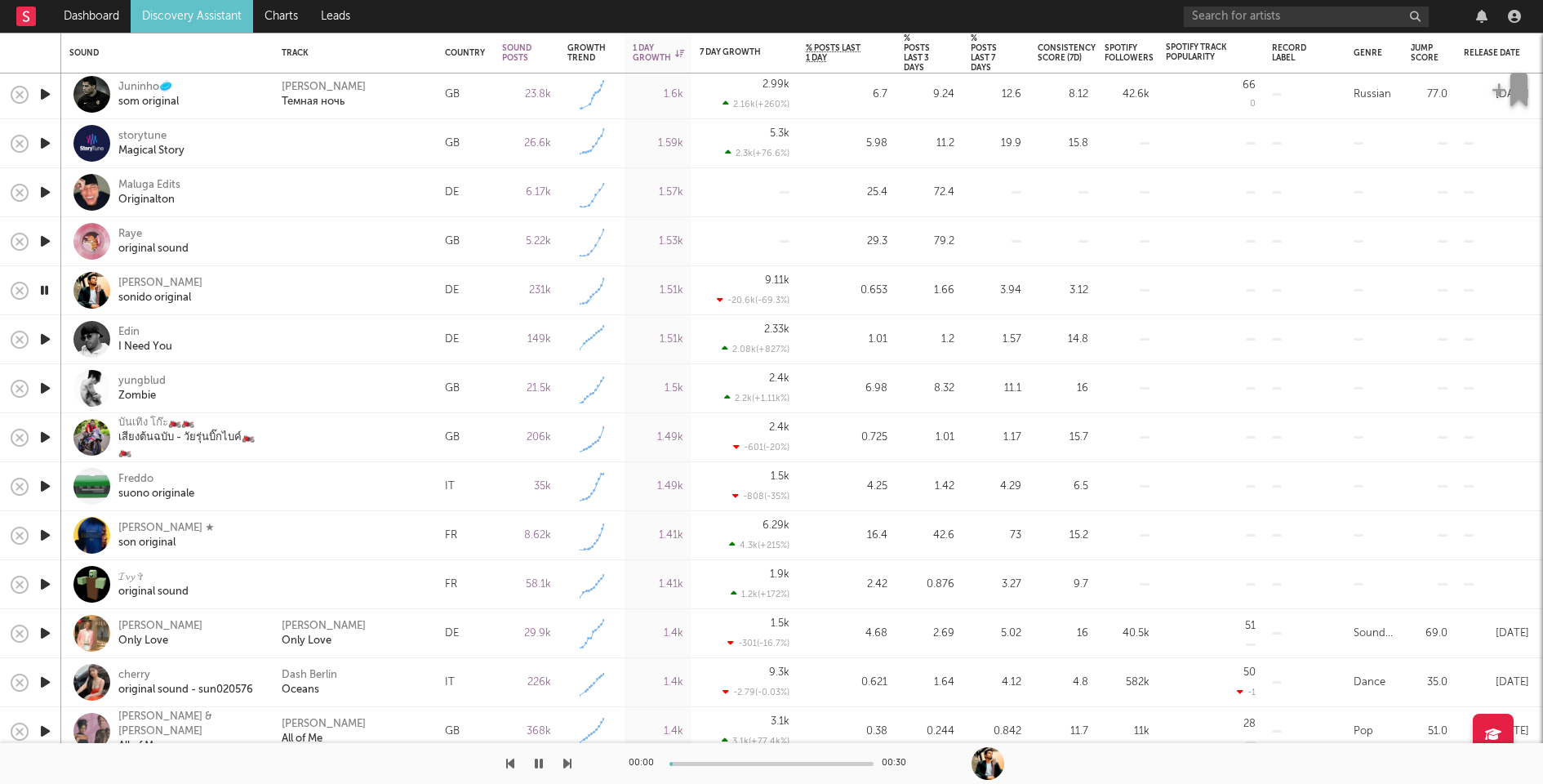
click at [42, 339] on icon "button" at bounding box center [45, 339] width 17 height 20
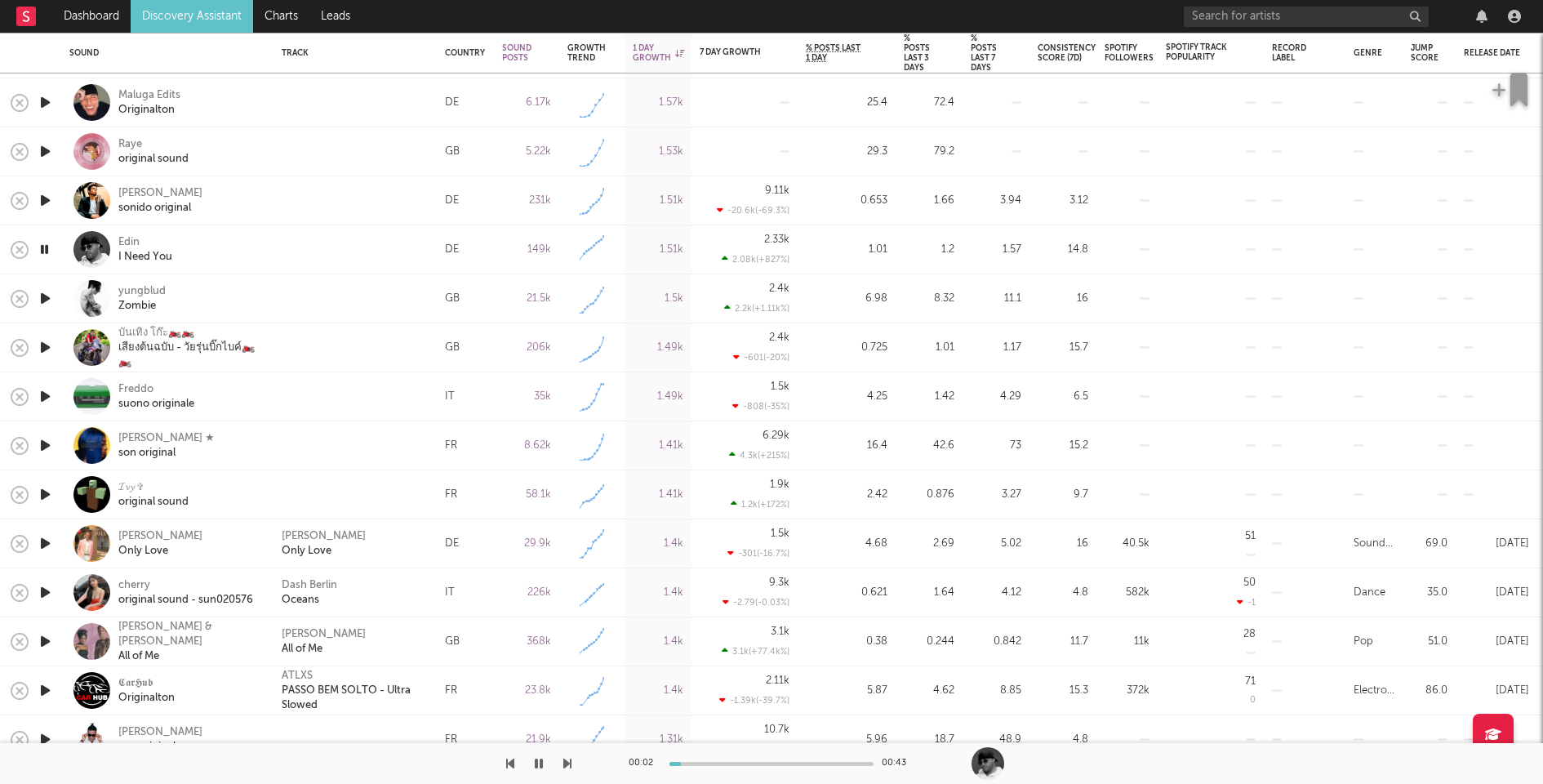
click at [44, 497] on icon "button" at bounding box center [45, 494] width 17 height 20
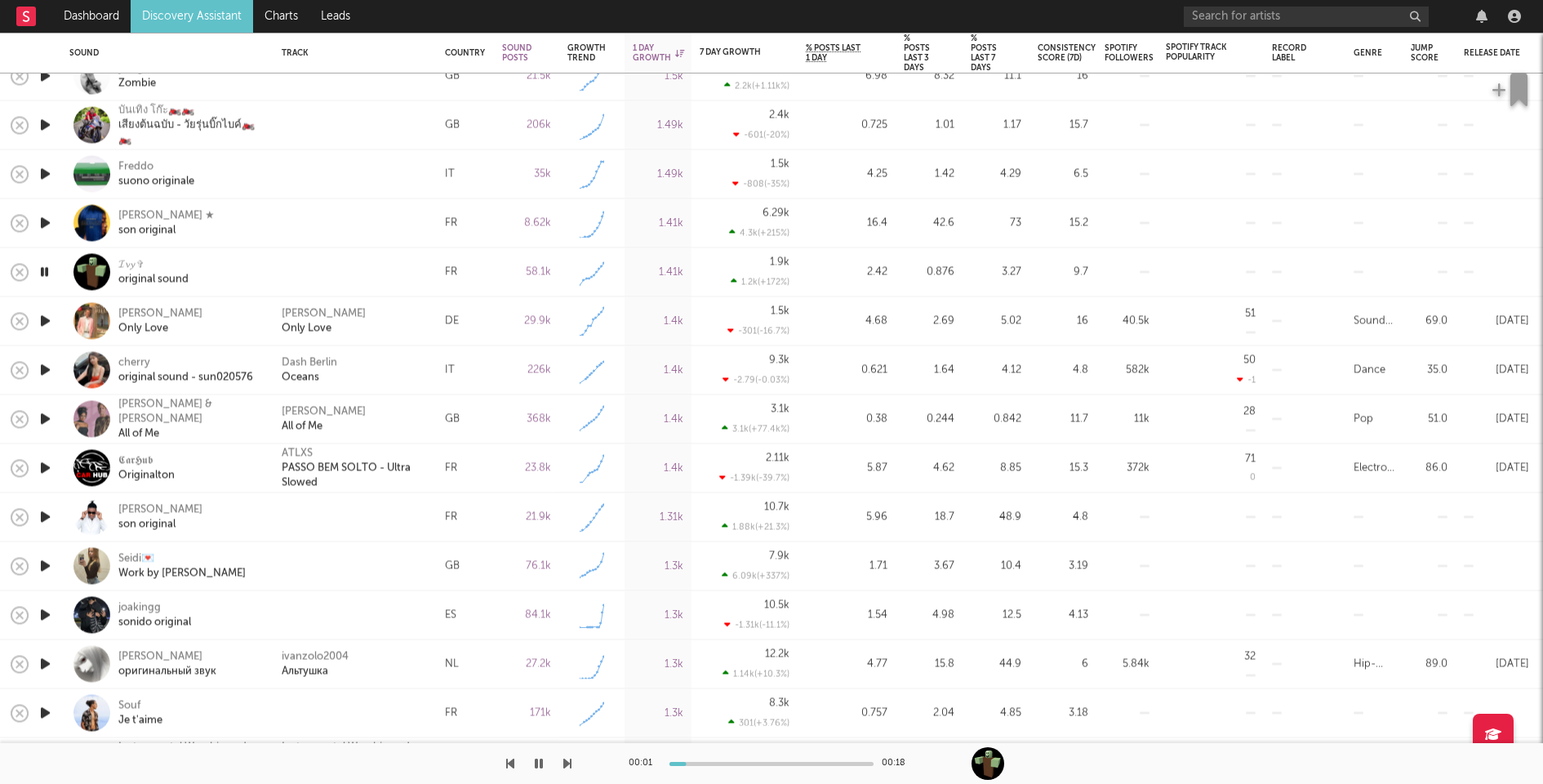
click at [47, 513] on icon "button" at bounding box center [45, 517] width 17 height 20
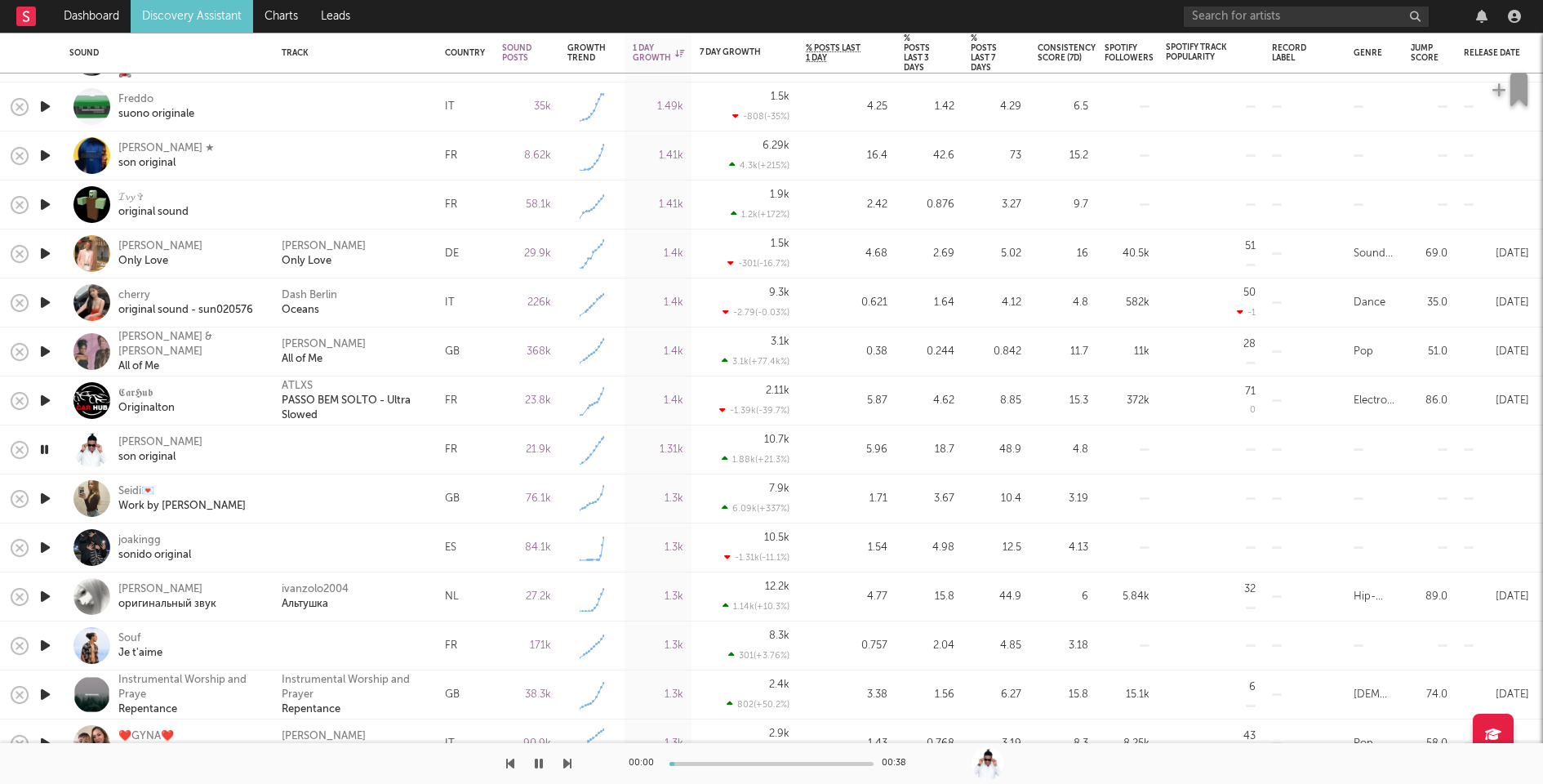
click at [44, 548] on icon "button" at bounding box center [45, 547] width 17 height 20
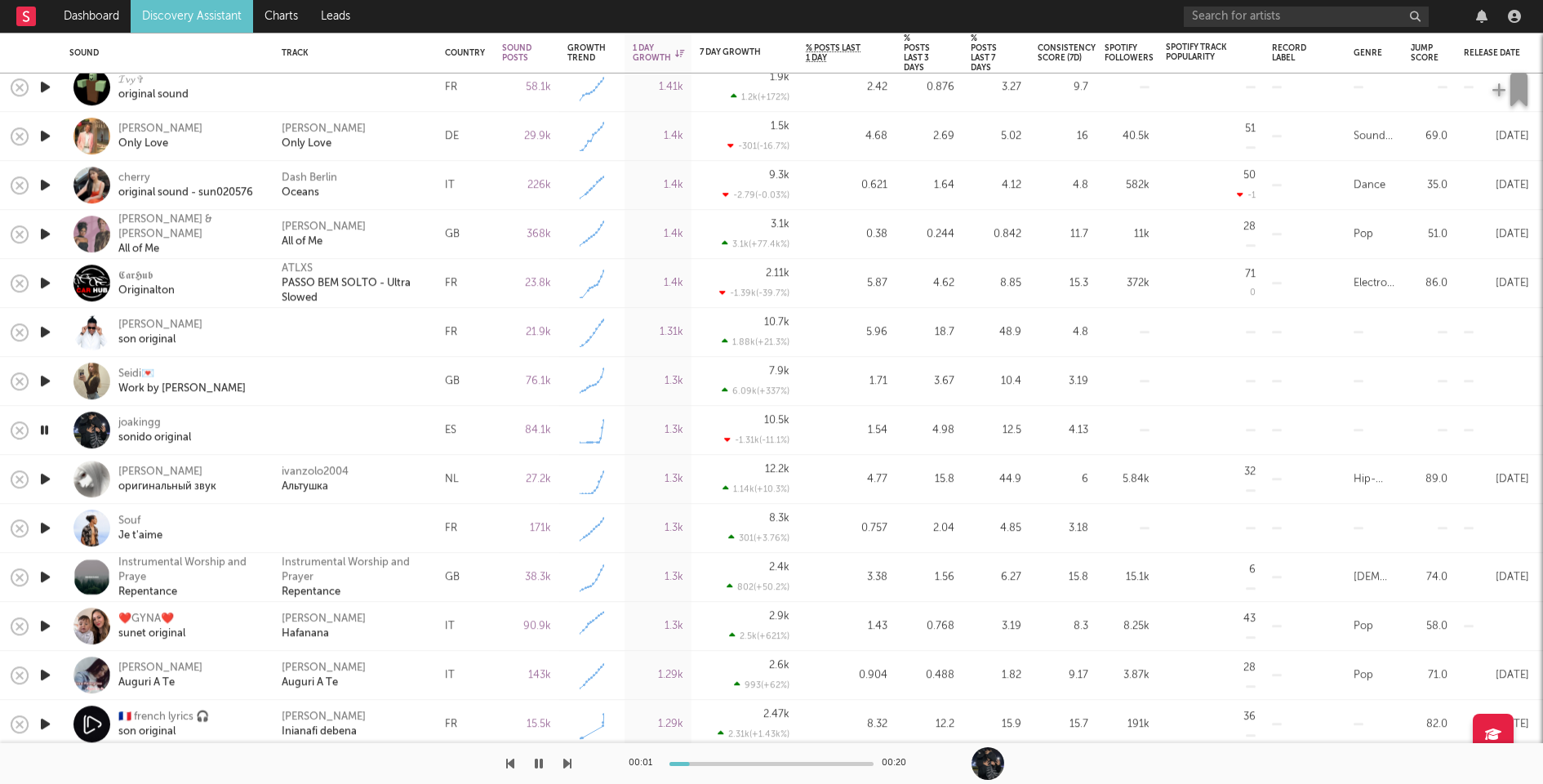
click at [44, 527] on icon "button" at bounding box center [45, 528] width 17 height 20
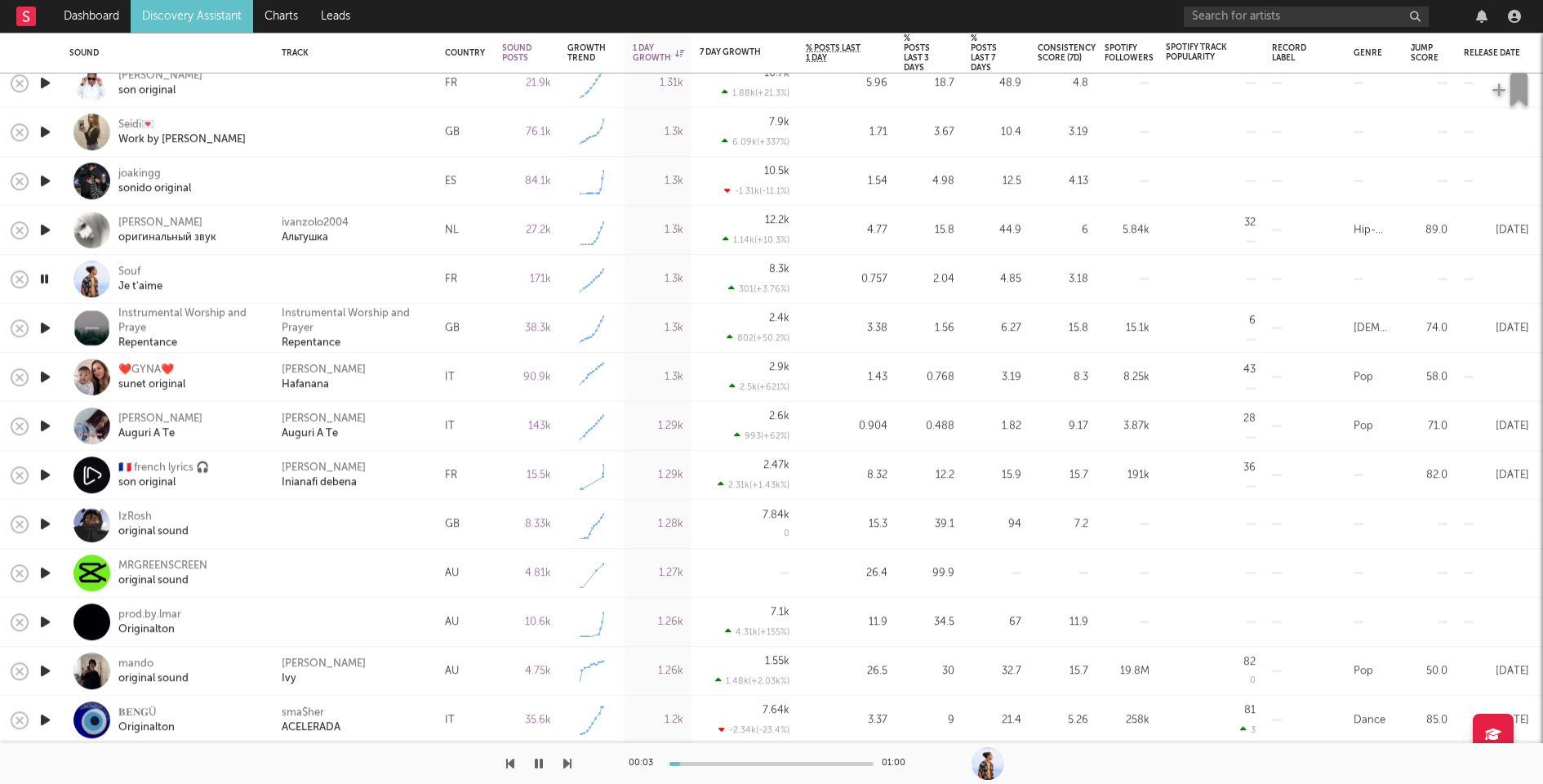
click at [45, 522] on icon "button" at bounding box center [45, 524] width 17 height 20
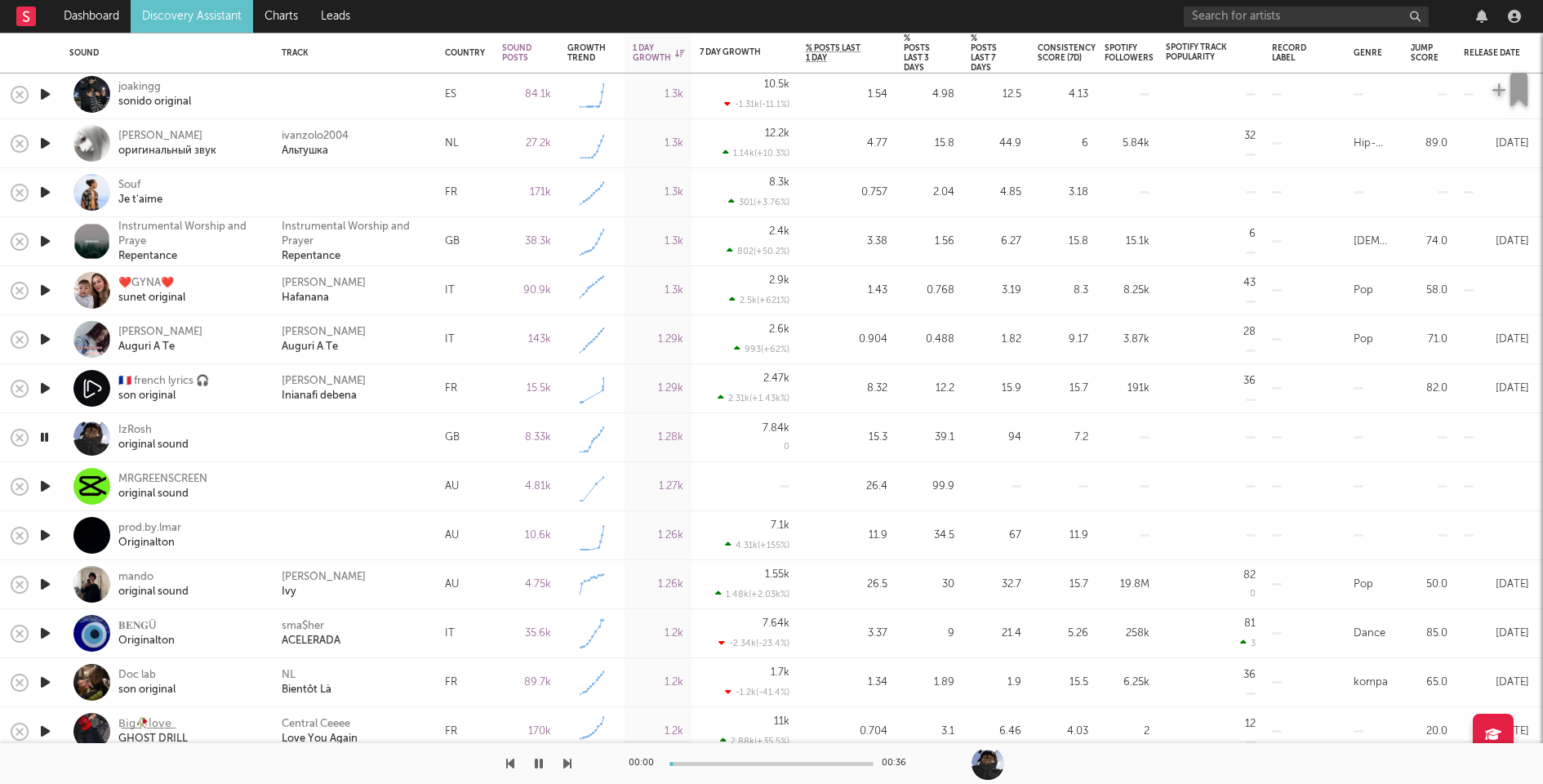
click at [47, 481] on icon "button" at bounding box center [45, 486] width 17 height 20
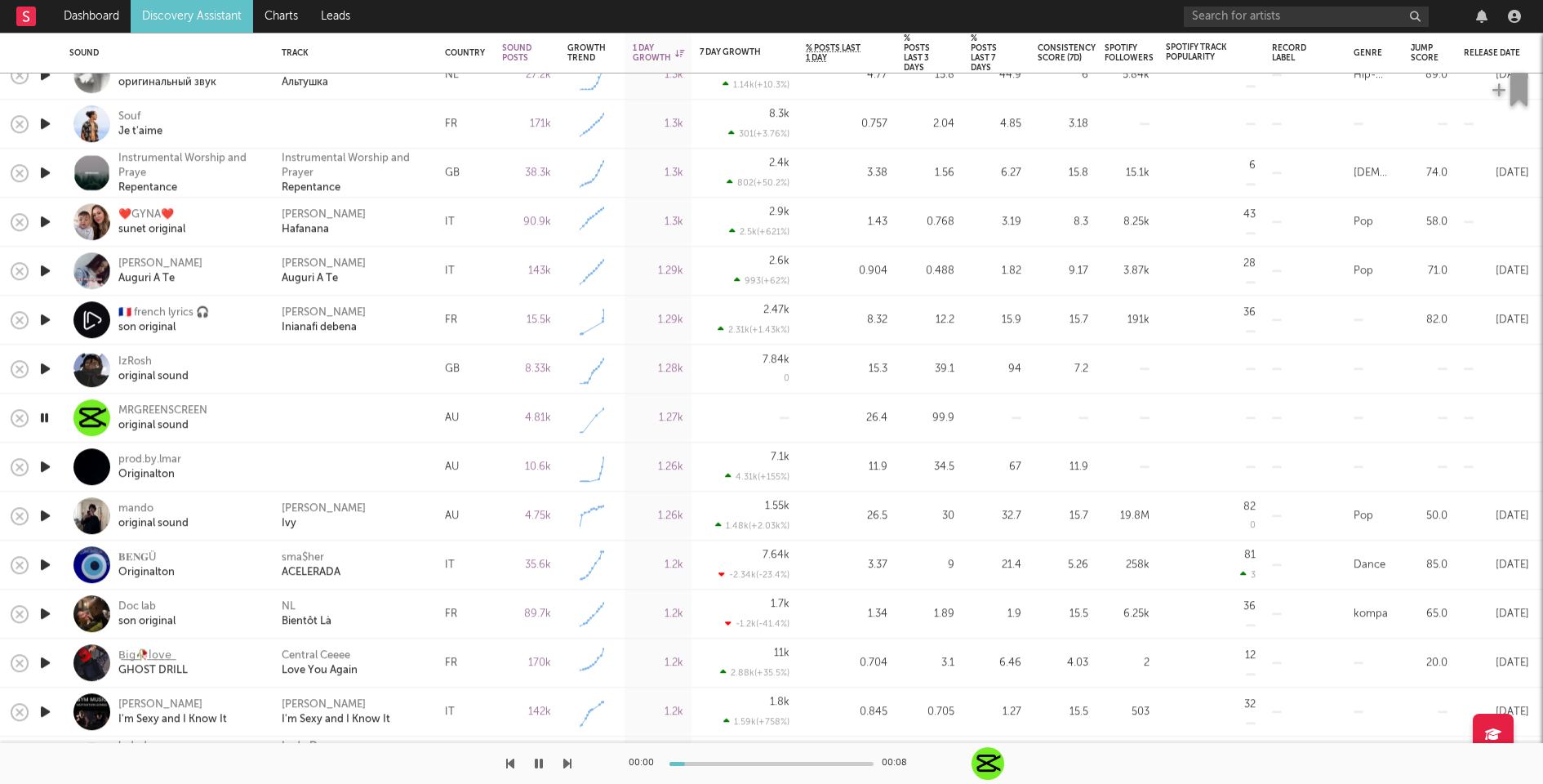
click at [49, 464] on icon "button" at bounding box center [45, 467] width 17 height 20
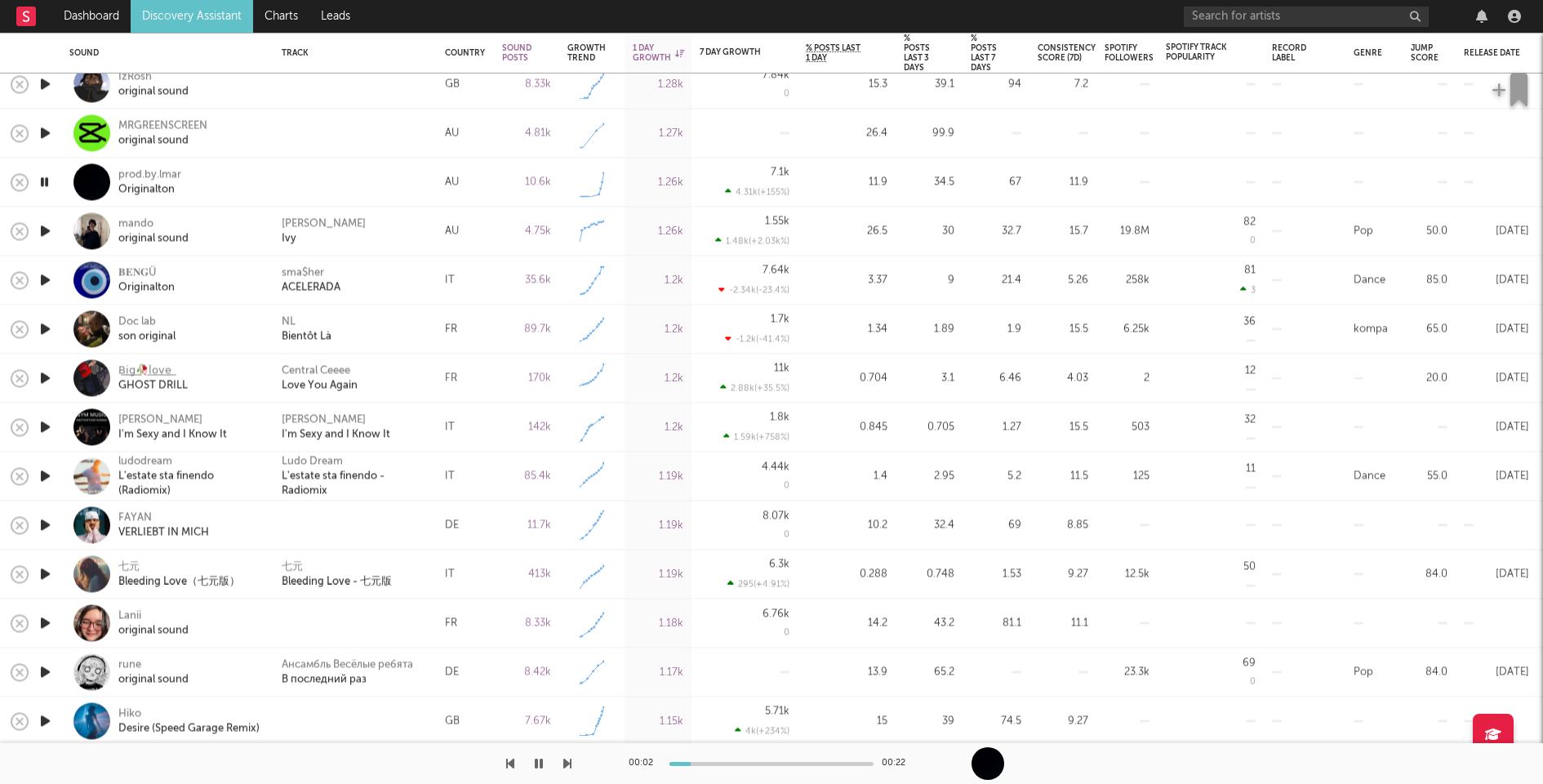
click at [49, 523] on icon "button" at bounding box center [45, 525] width 17 height 20
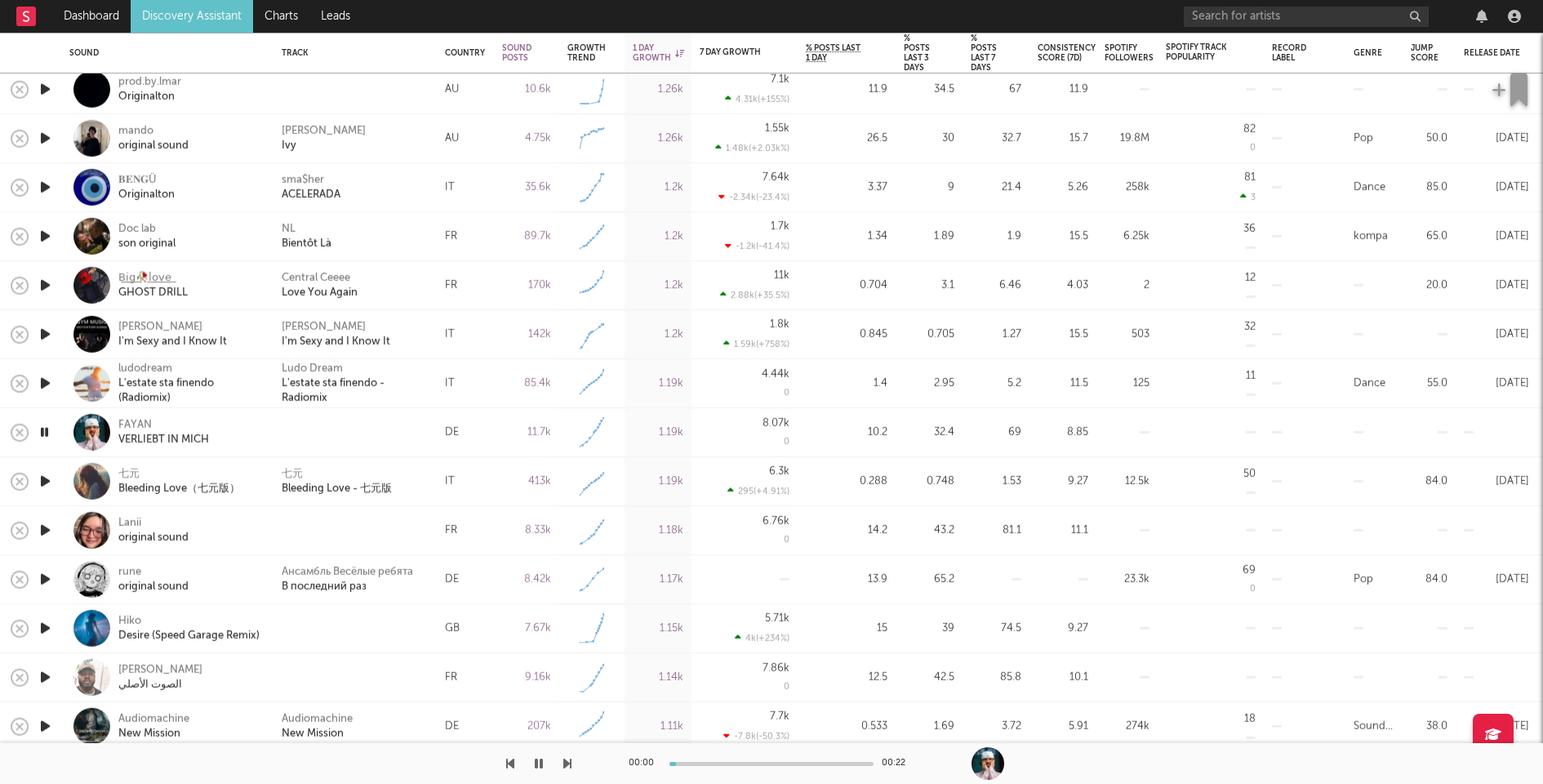
click at [45, 527] on icon "button" at bounding box center [45, 530] width 17 height 20
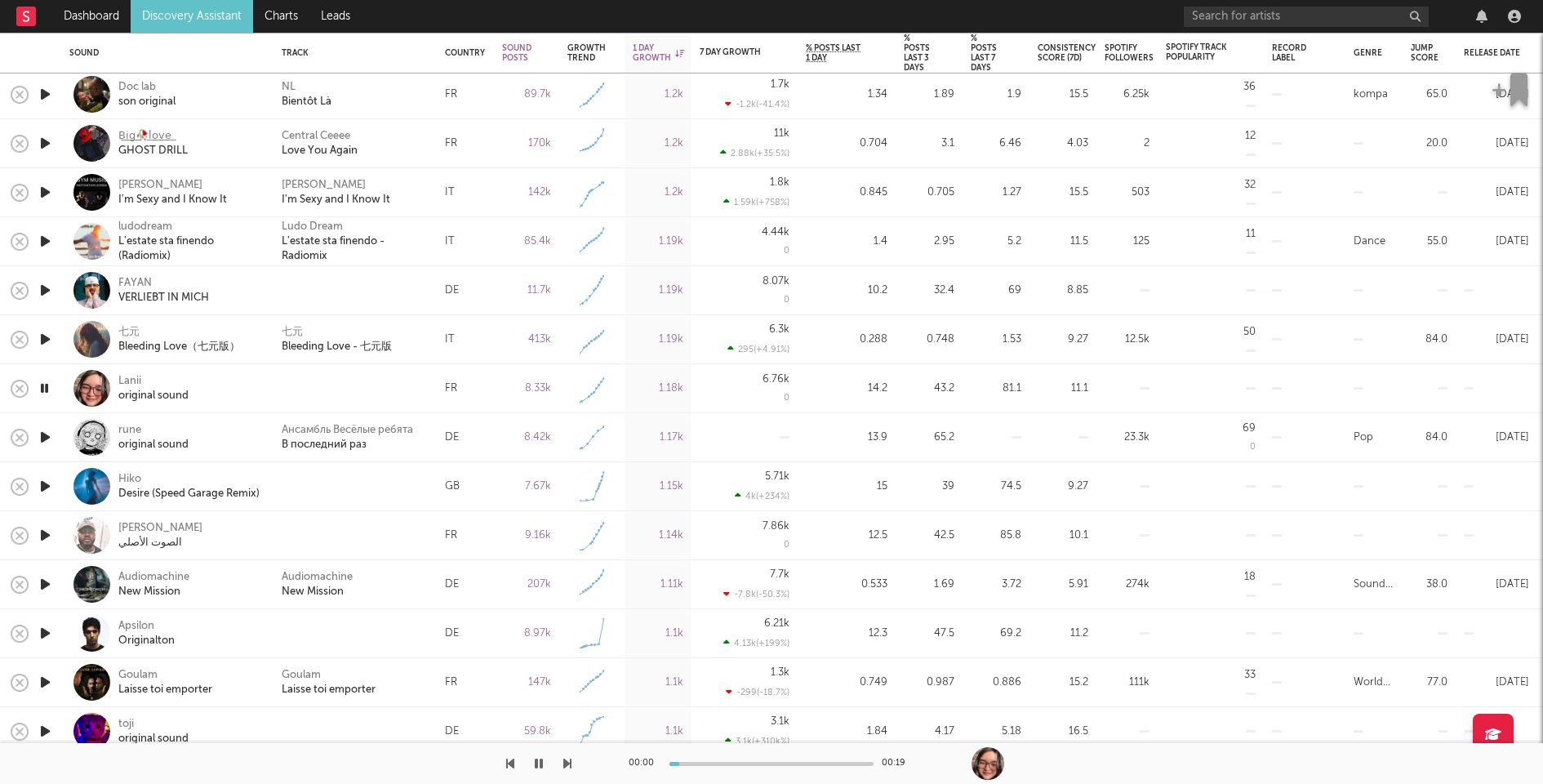
click at [45, 483] on icon "button" at bounding box center [45, 486] width 17 height 20
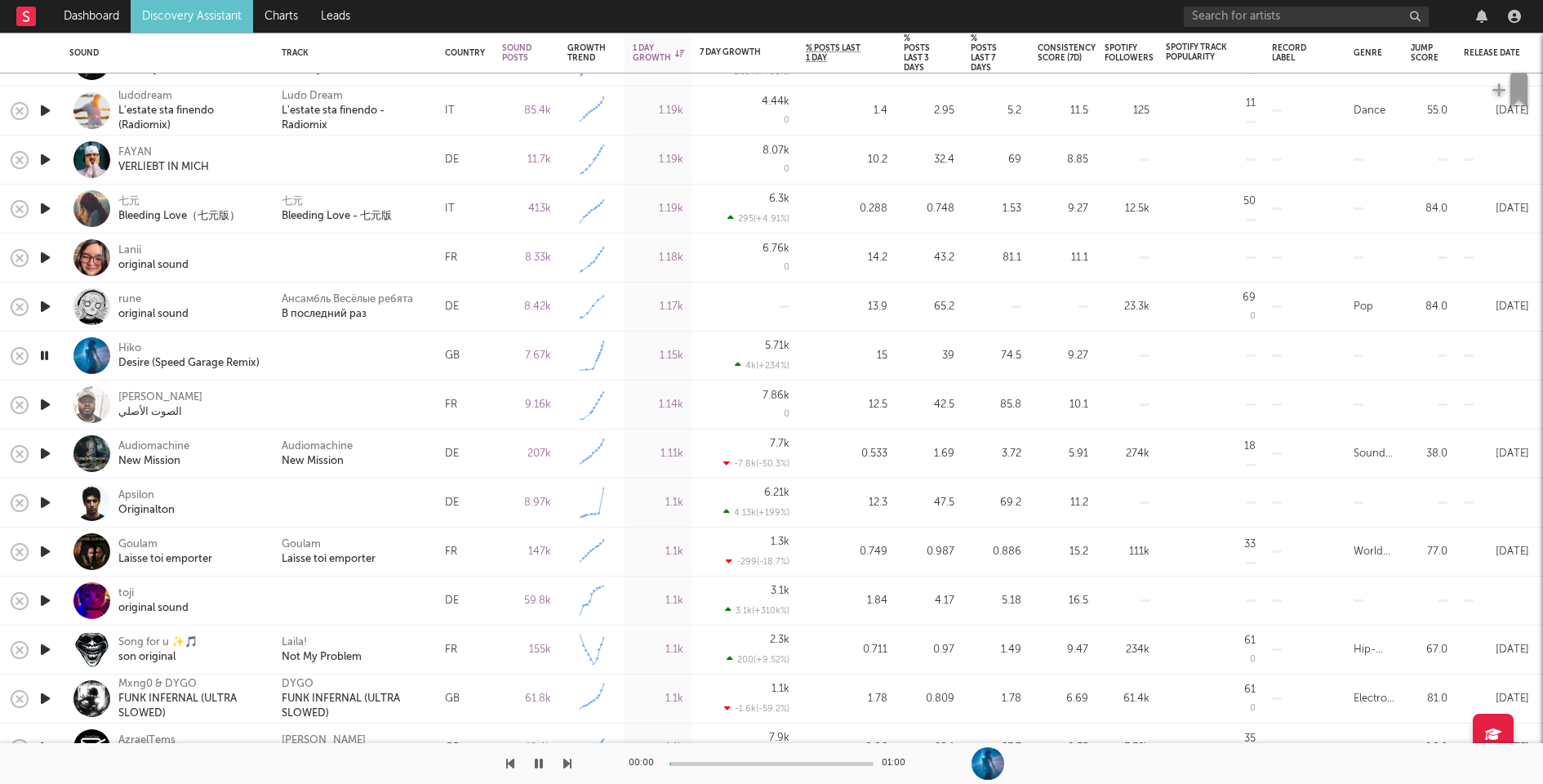
click at [45, 498] on icon "button" at bounding box center [45, 503] width 17 height 20
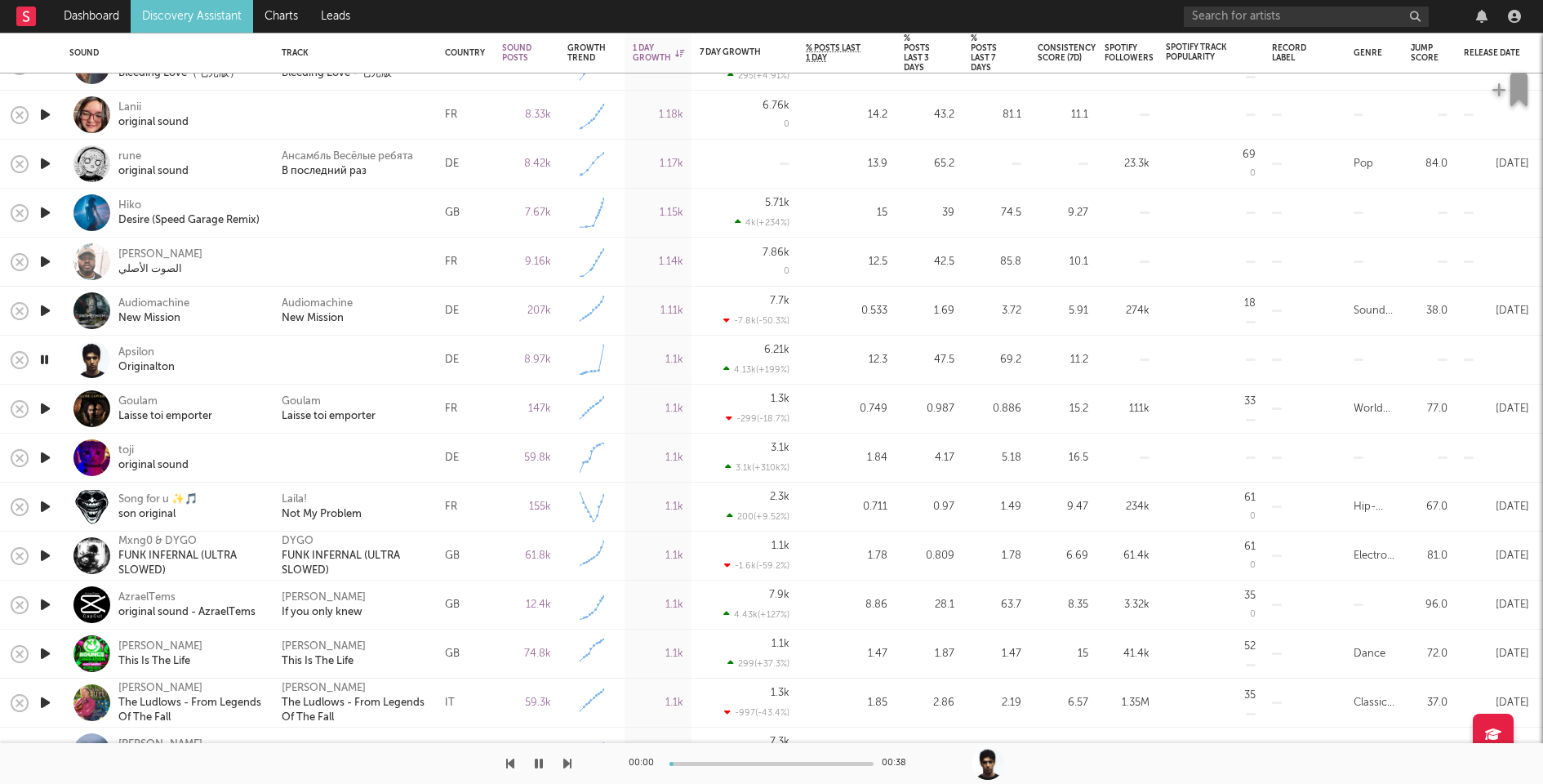
click at [44, 455] on icon "button" at bounding box center [45, 457] width 17 height 20
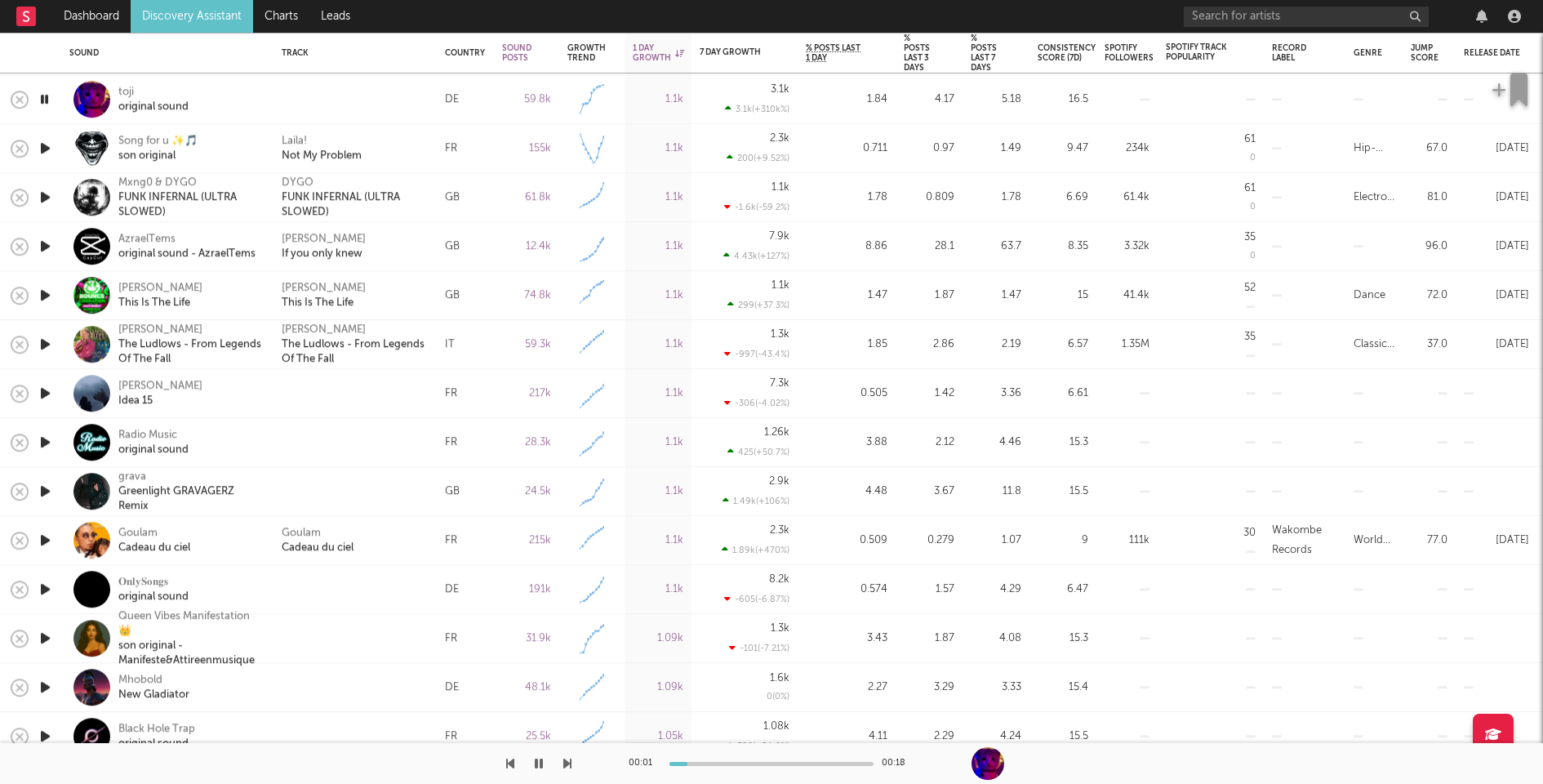
click at [41, 392] on icon "button" at bounding box center [45, 393] width 17 height 20
click at [42, 437] on icon "button" at bounding box center [45, 442] width 17 height 20
click at [46, 492] on icon "button" at bounding box center [45, 491] width 17 height 20
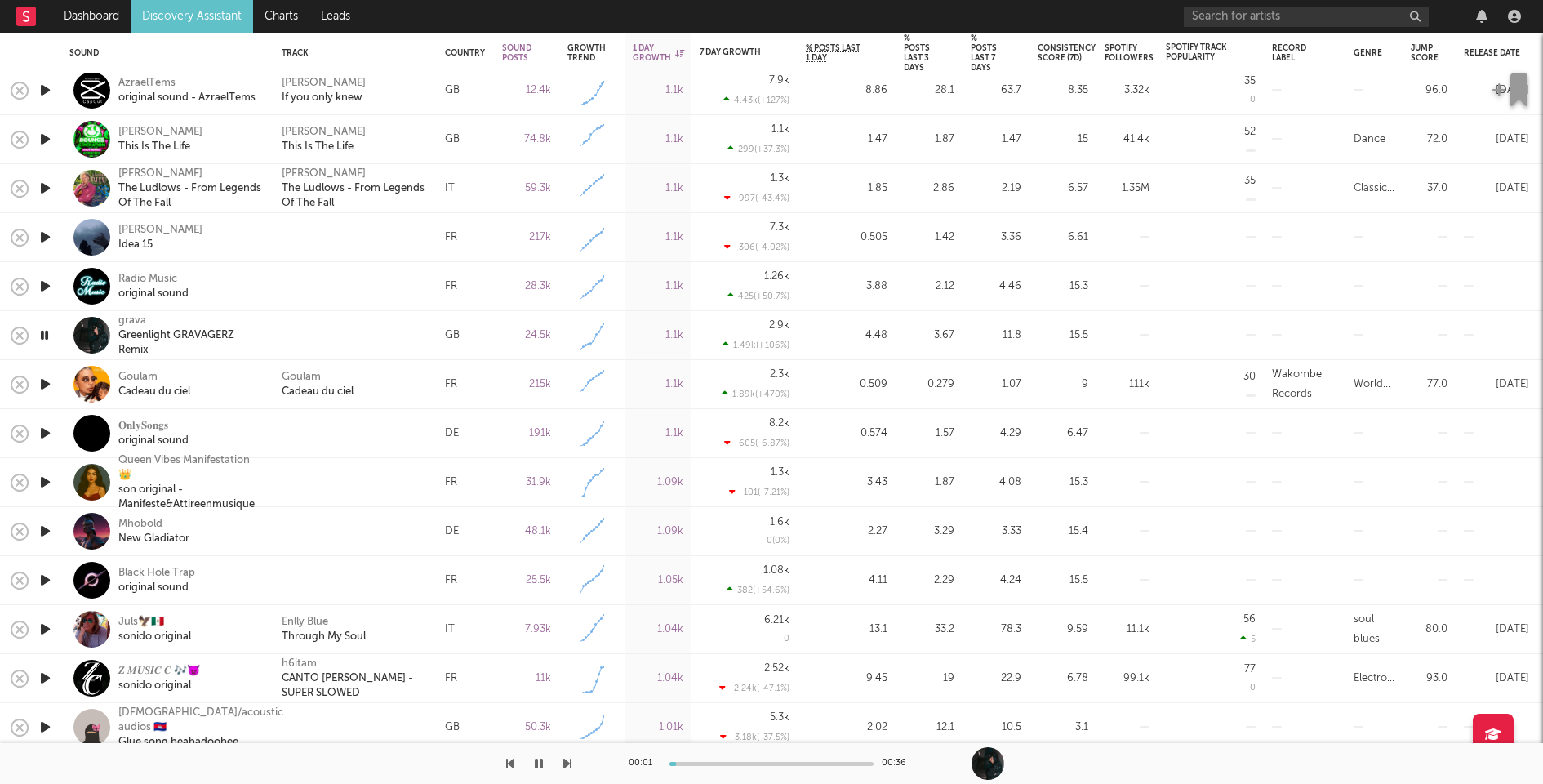
click at [43, 479] on icon "button" at bounding box center [45, 482] width 17 height 20
click at [47, 431] on icon "button" at bounding box center [45, 433] width 17 height 20
click at [286, 327] on div at bounding box center [355, 335] width 163 height 49
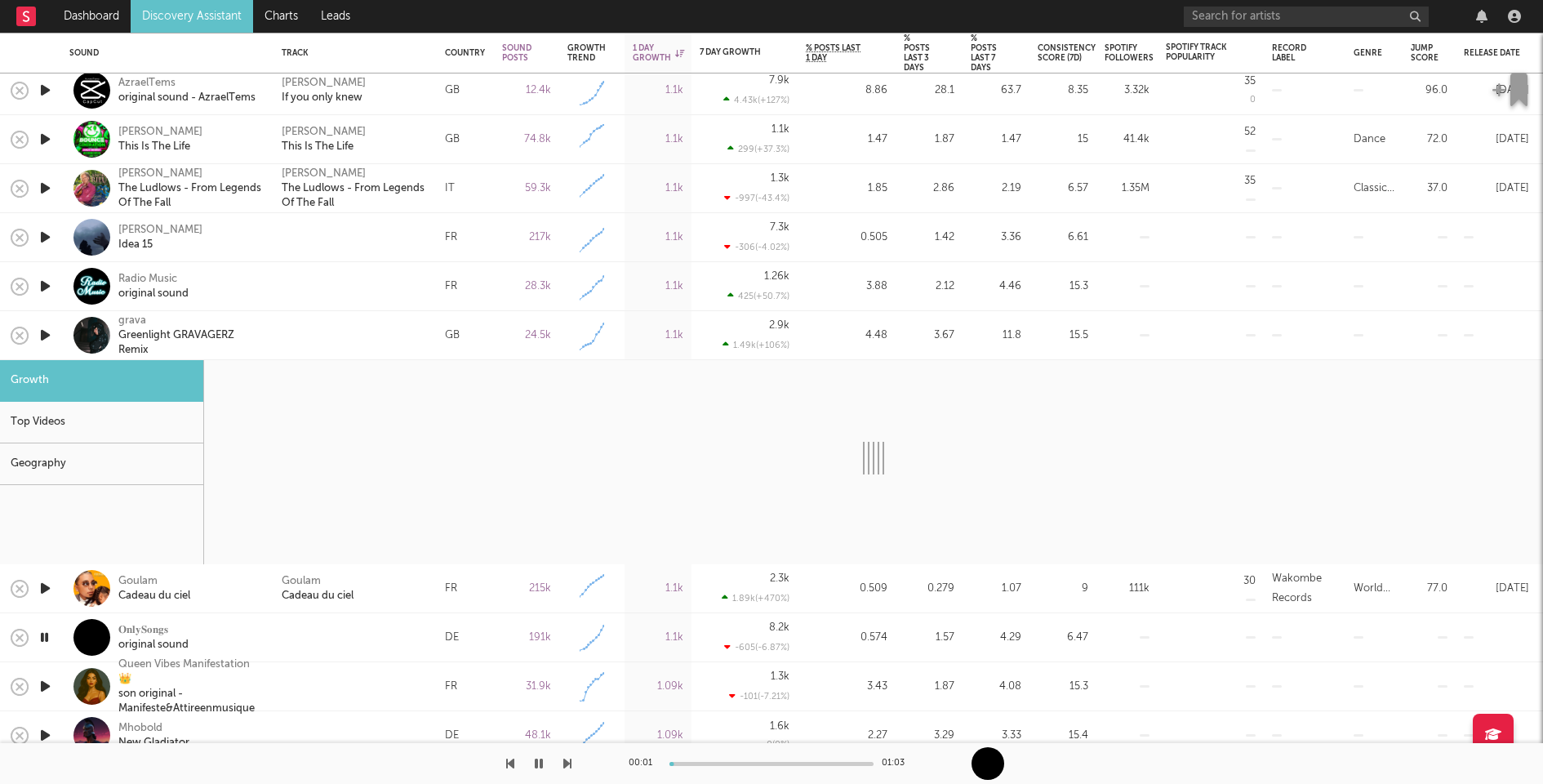
click at [167, 412] on div "Top Videos" at bounding box center [101, 423] width 204 height 42
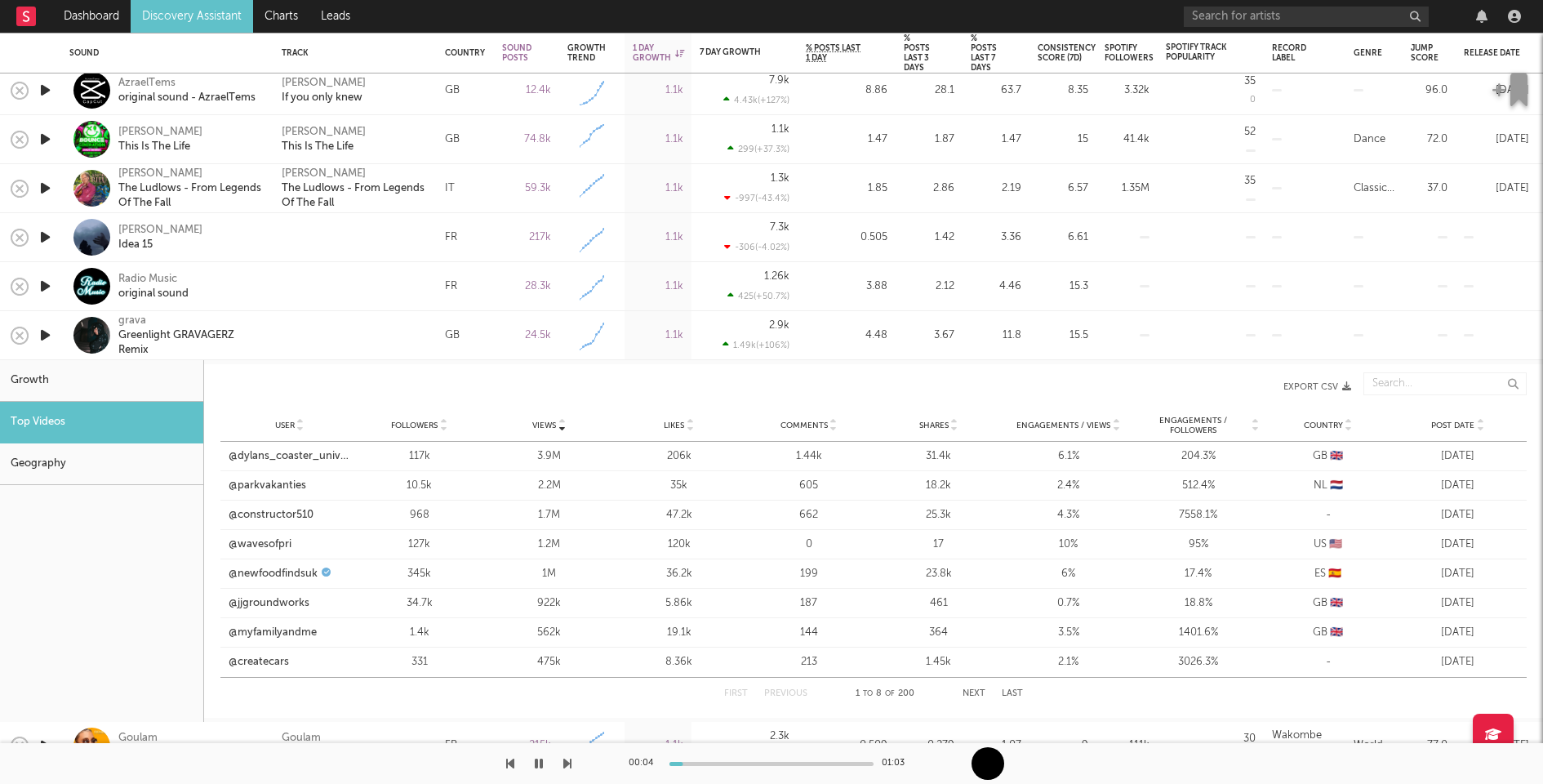
click at [108, 376] on div "Growth" at bounding box center [101, 381] width 204 height 42
select select "6m"
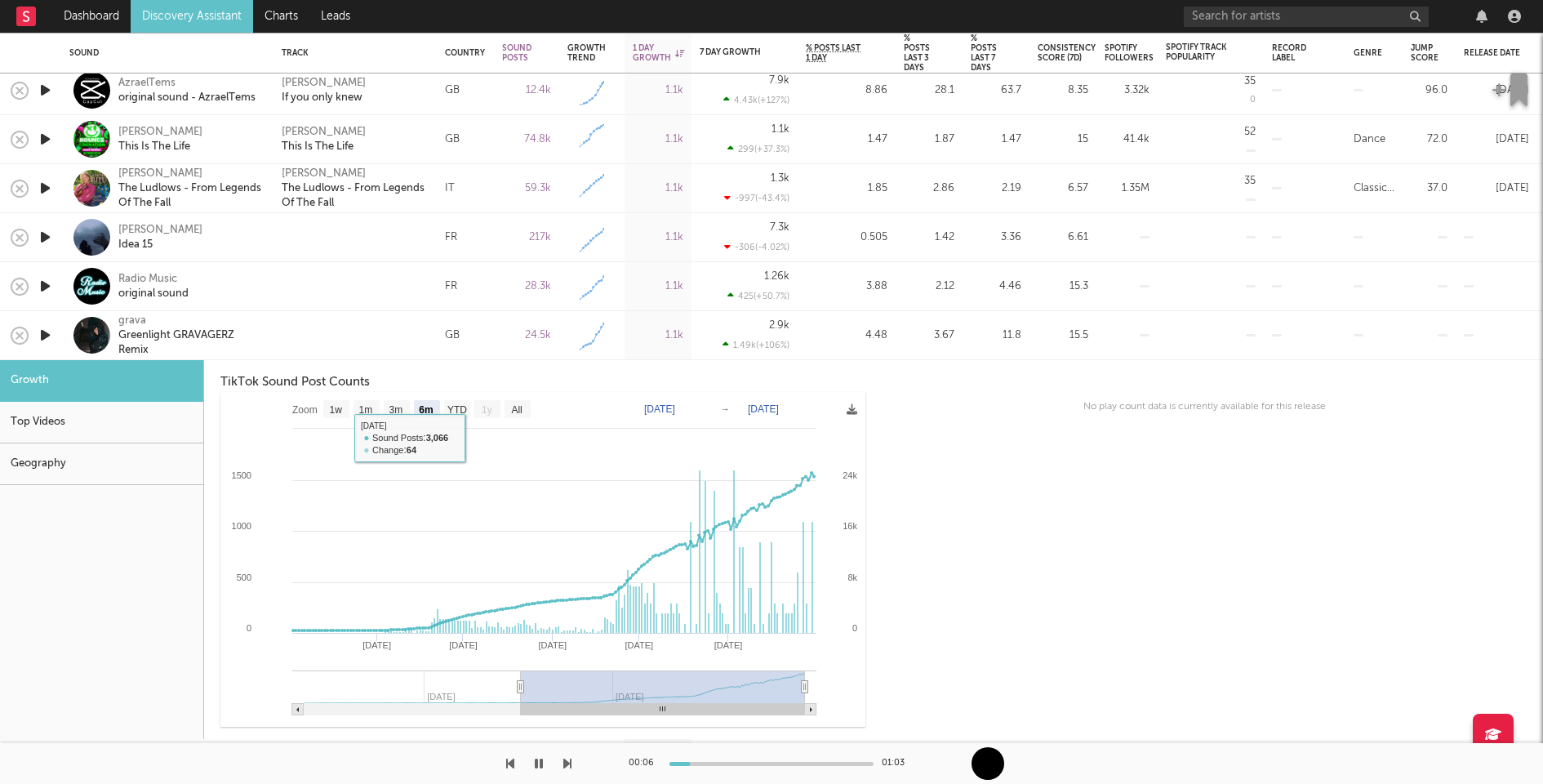
click at [324, 325] on div at bounding box center [355, 335] width 163 height 49
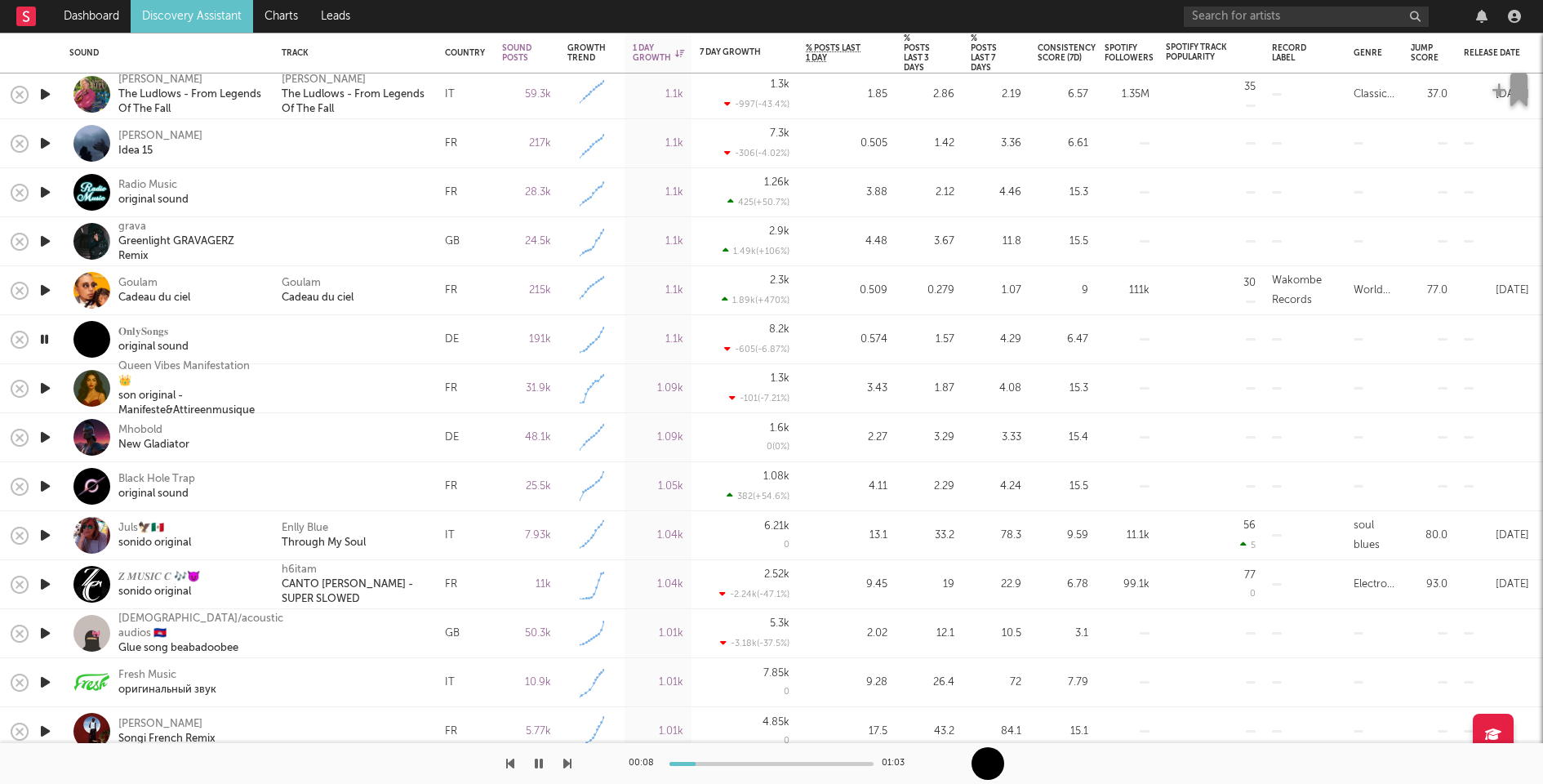
click at [39, 436] on icon "button" at bounding box center [45, 437] width 17 height 20
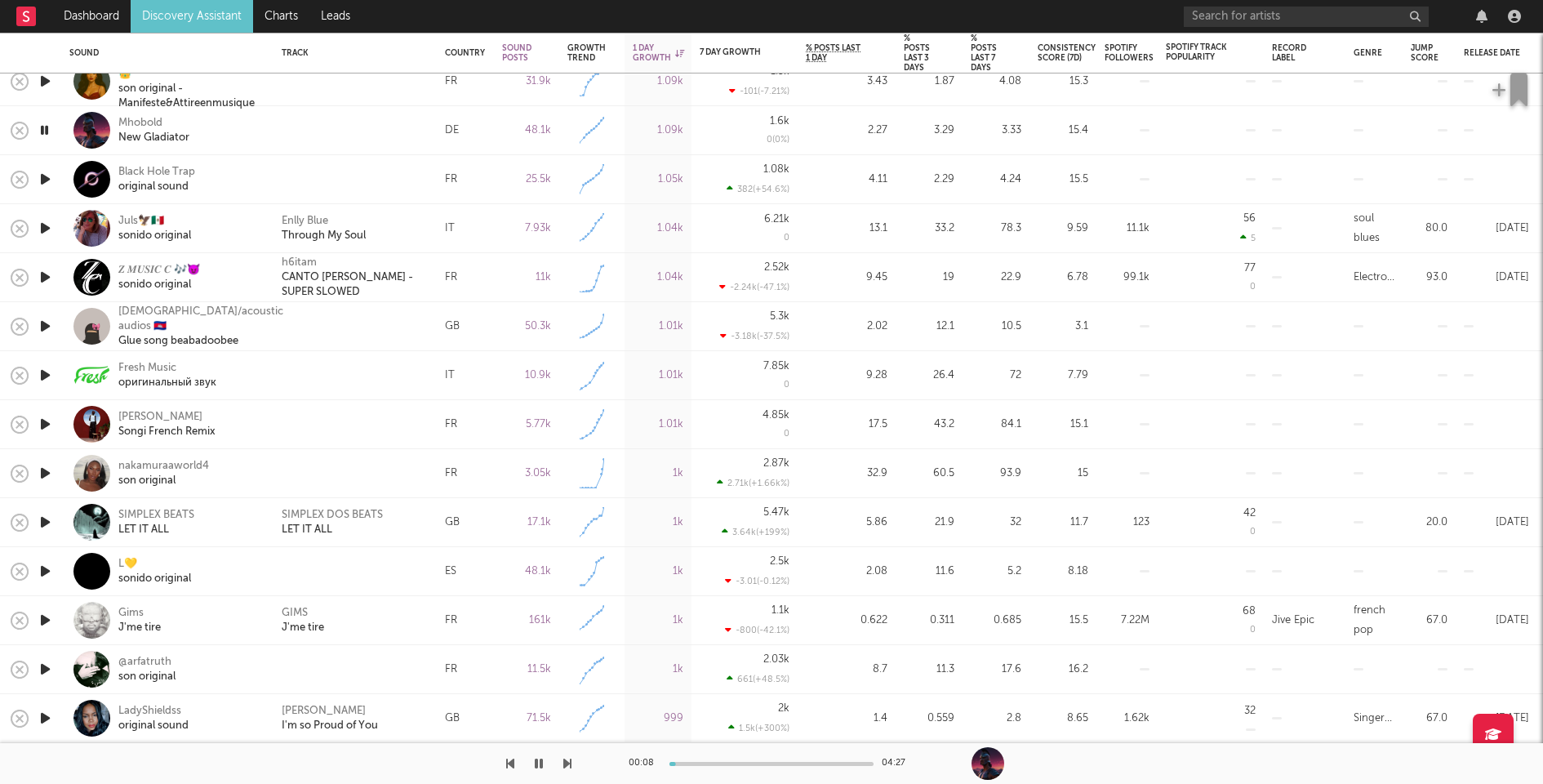
click at [44, 565] on icon "button" at bounding box center [45, 571] width 17 height 20
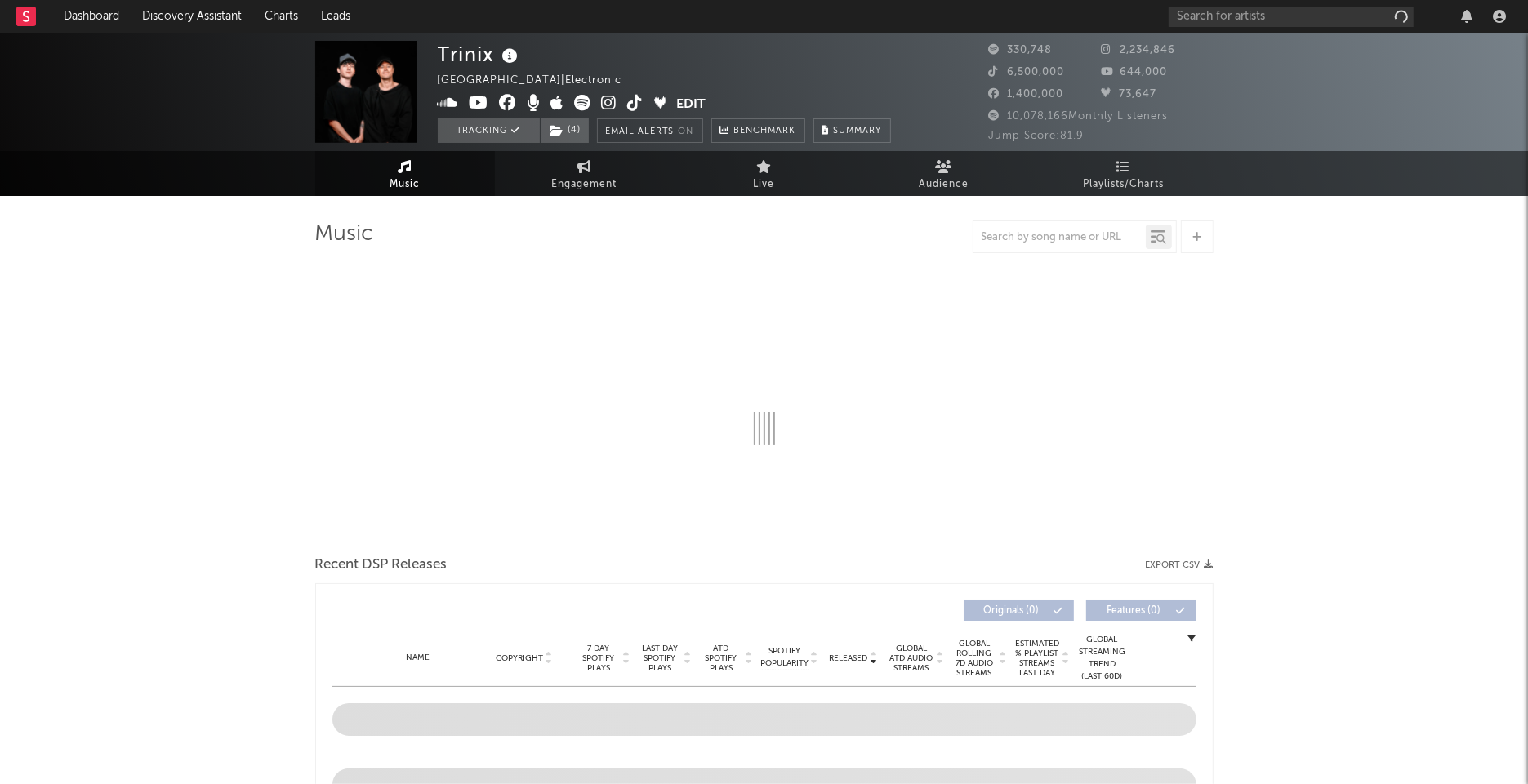
select select "6m"
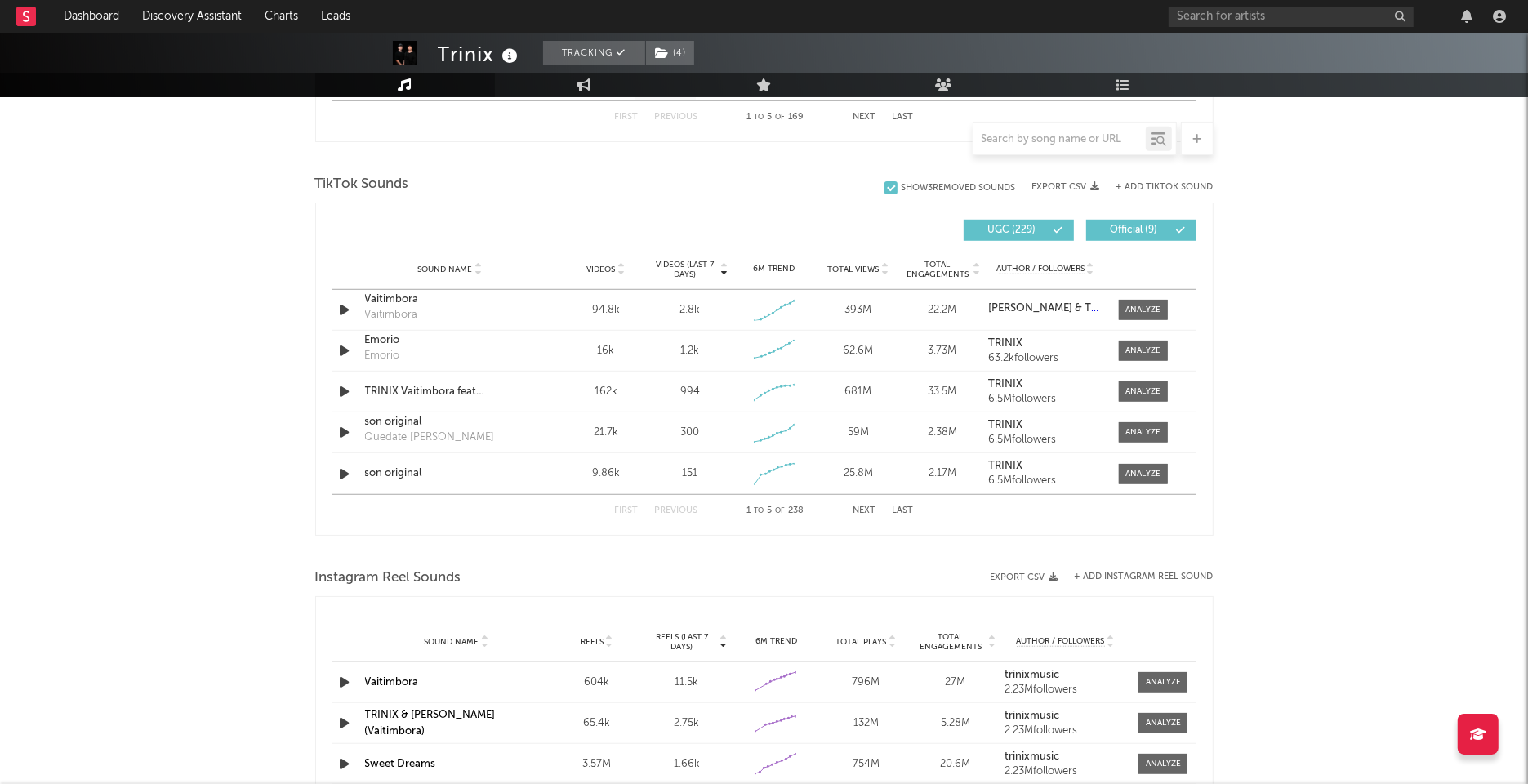
scroll to position [1017, 0]
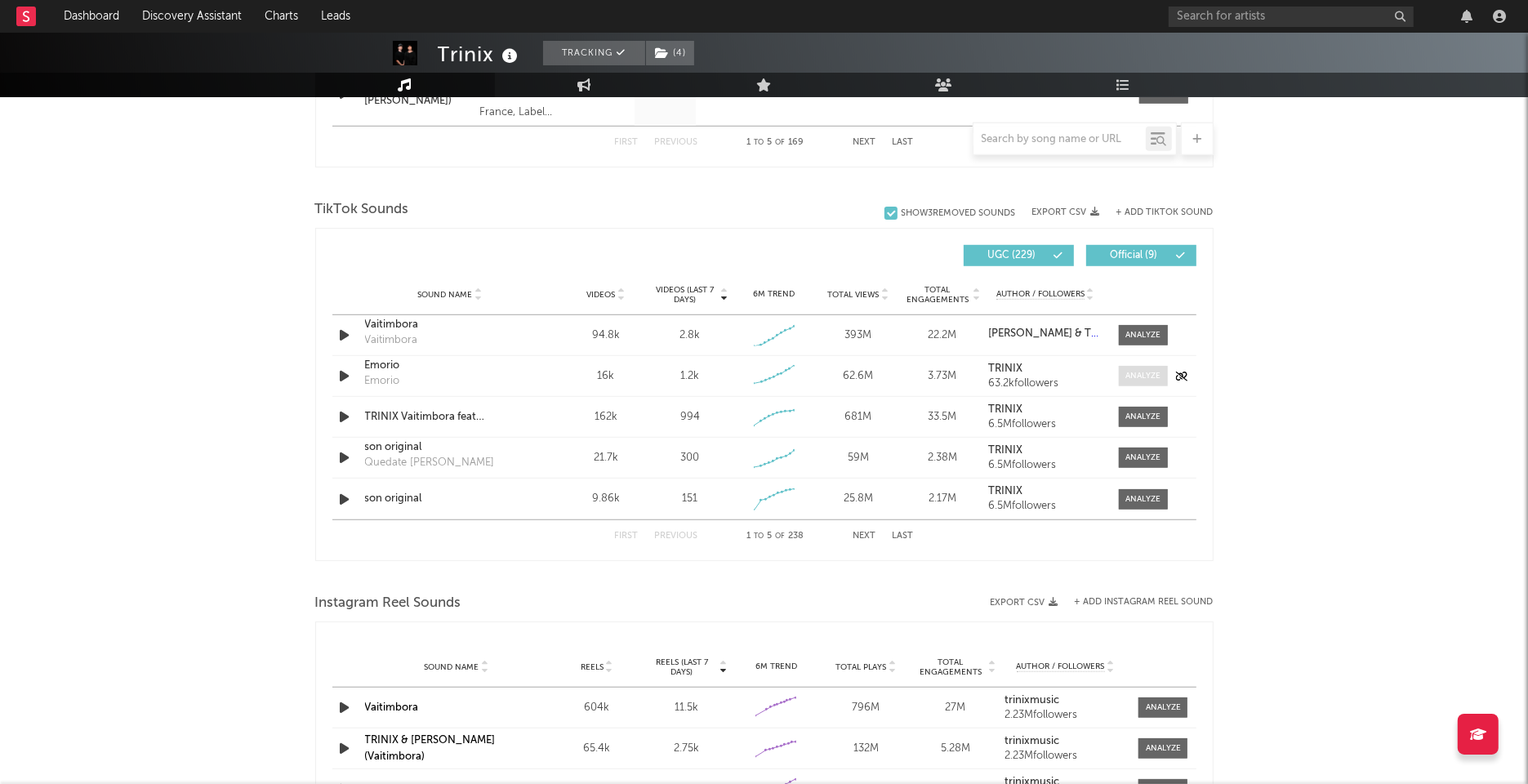
click at [1155, 370] on div at bounding box center [1143, 376] width 35 height 13
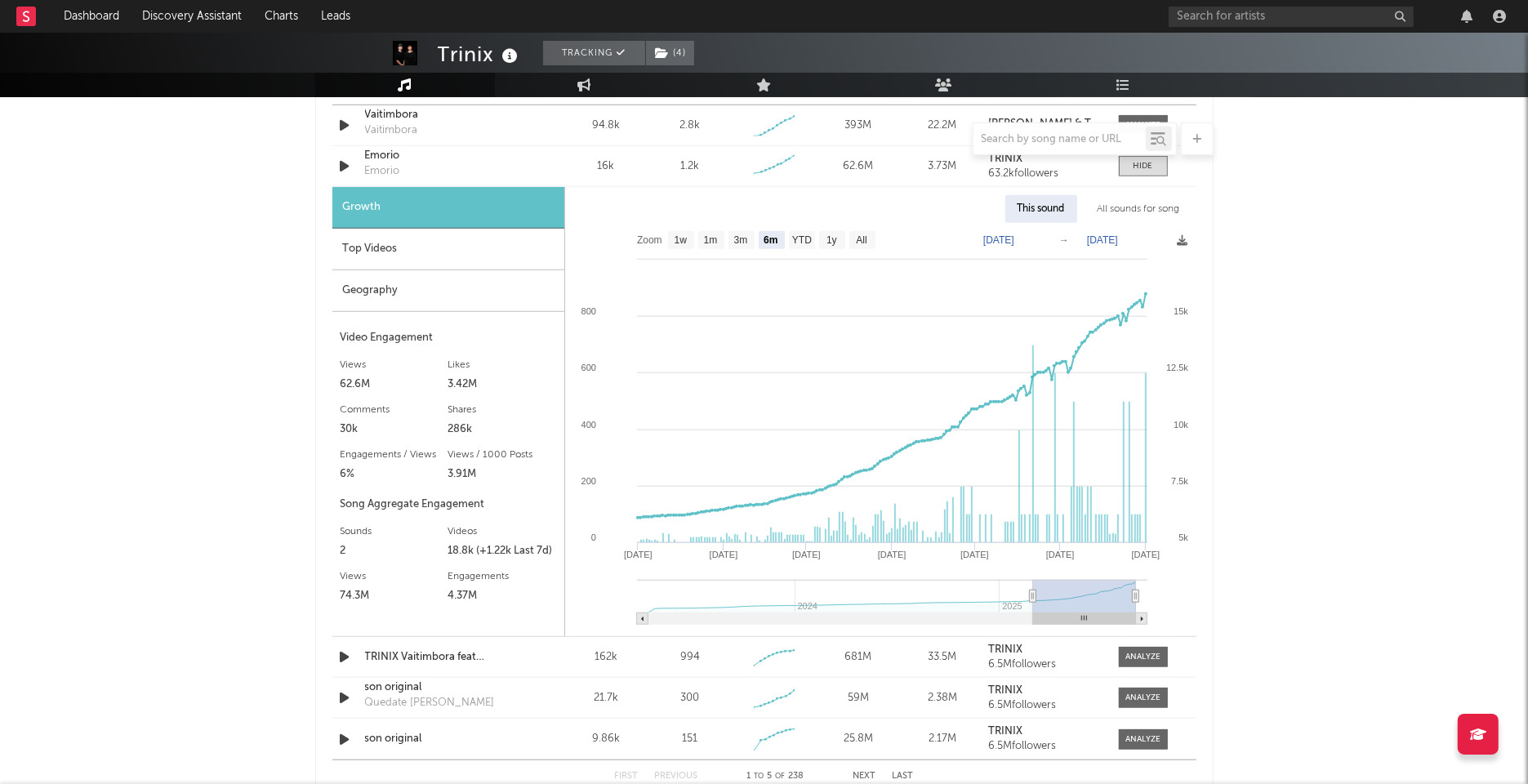
scroll to position [1196, 0]
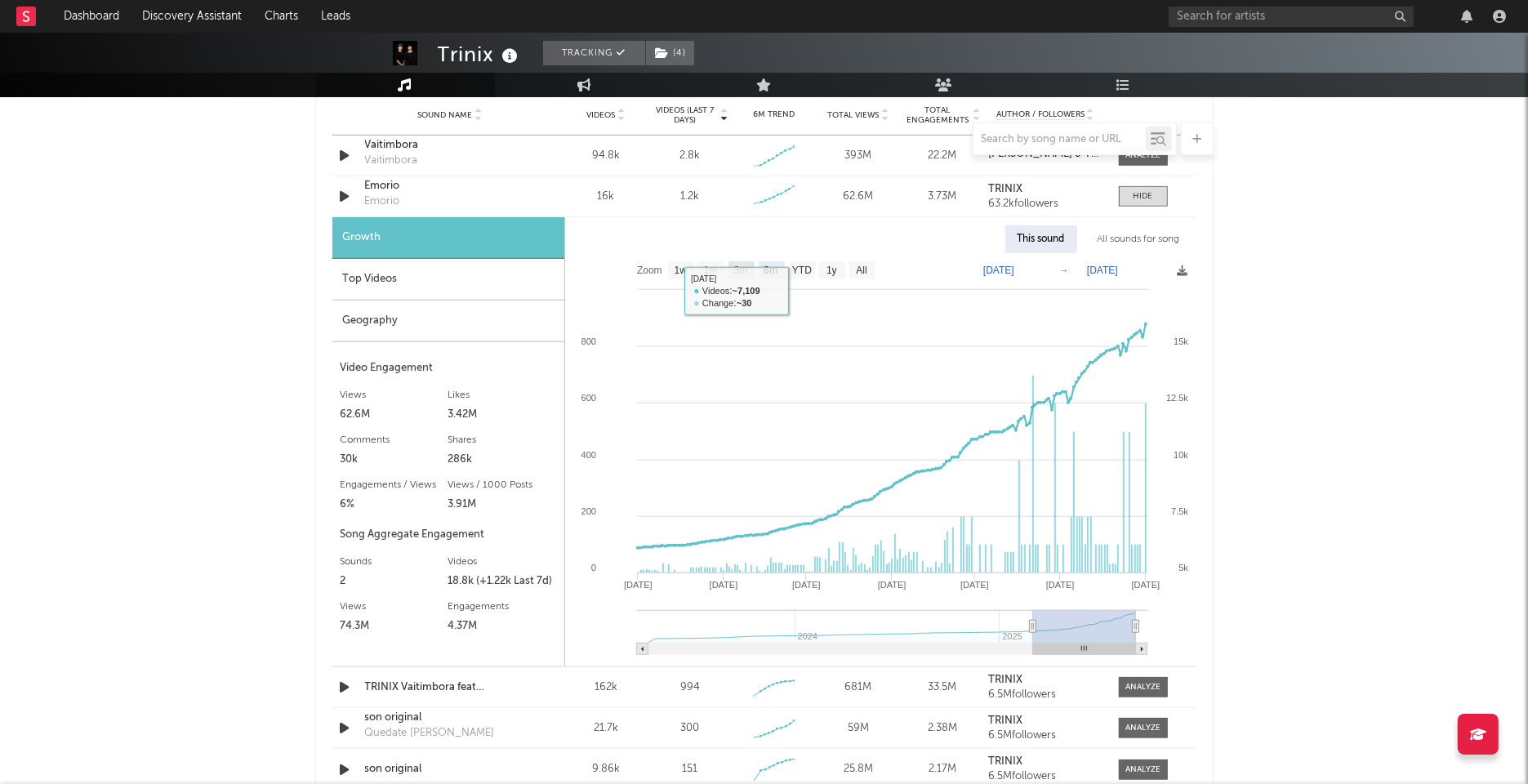
click at [747, 270] on text "3m" at bounding box center [740, 271] width 14 height 12
select select "3m"
type input "[DATE]"
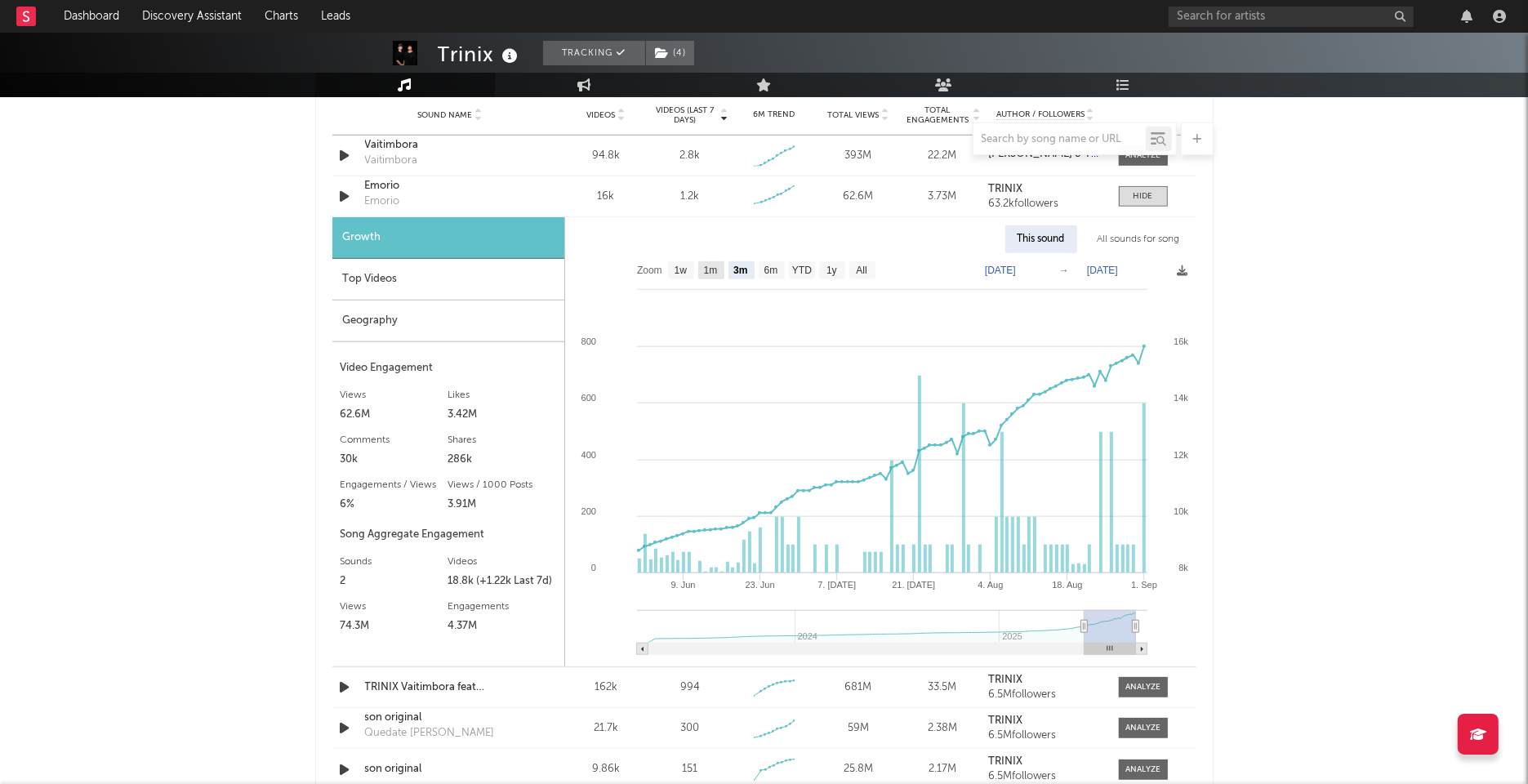
click at [715, 269] on text "1m" at bounding box center [710, 271] width 14 height 12
select select "1m"
type input "[DATE]"
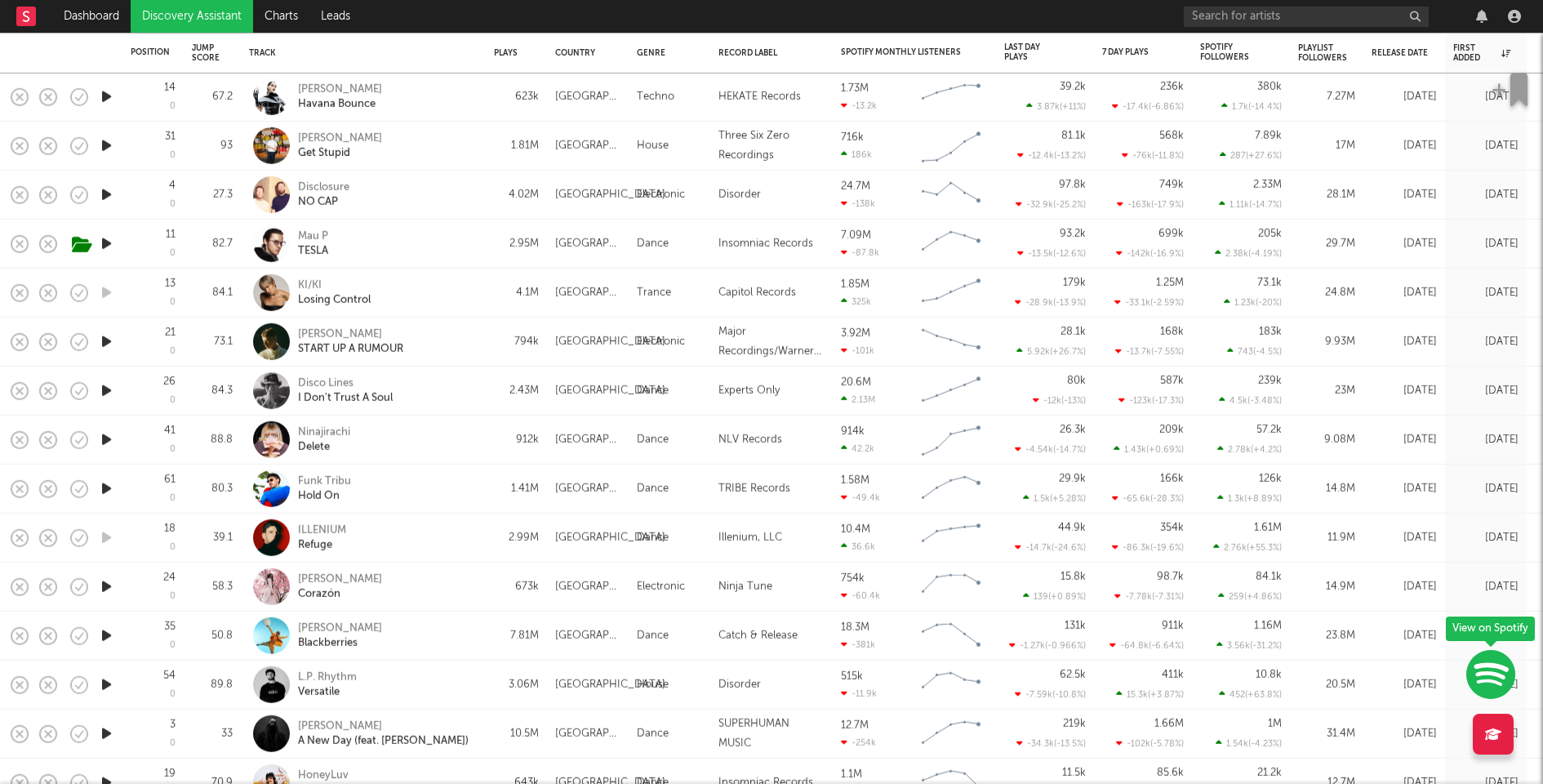
click at [112, 391] on icon "button" at bounding box center [106, 390] width 17 height 20
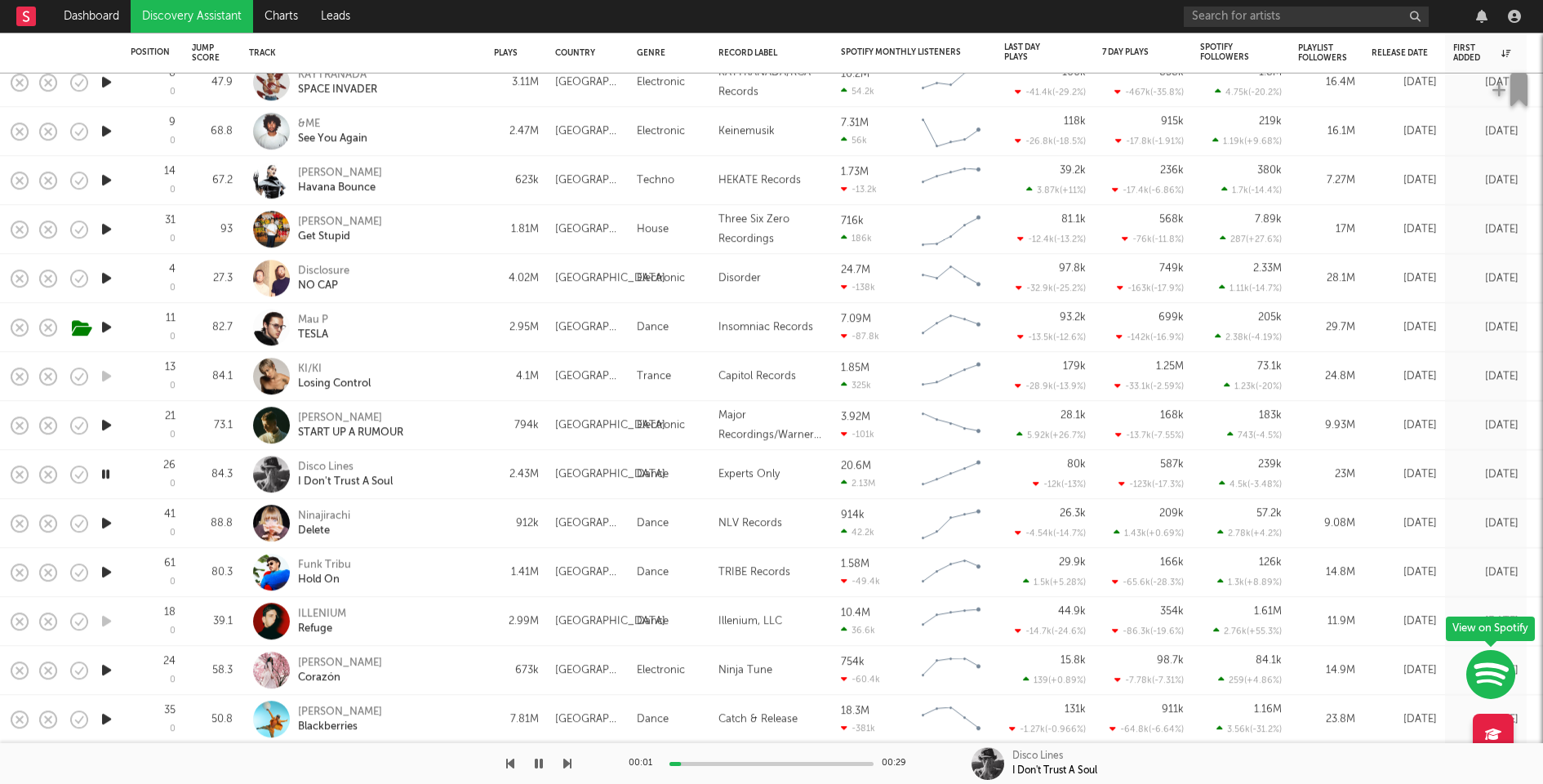
click at [106, 425] on icon "button" at bounding box center [106, 425] width 17 height 20
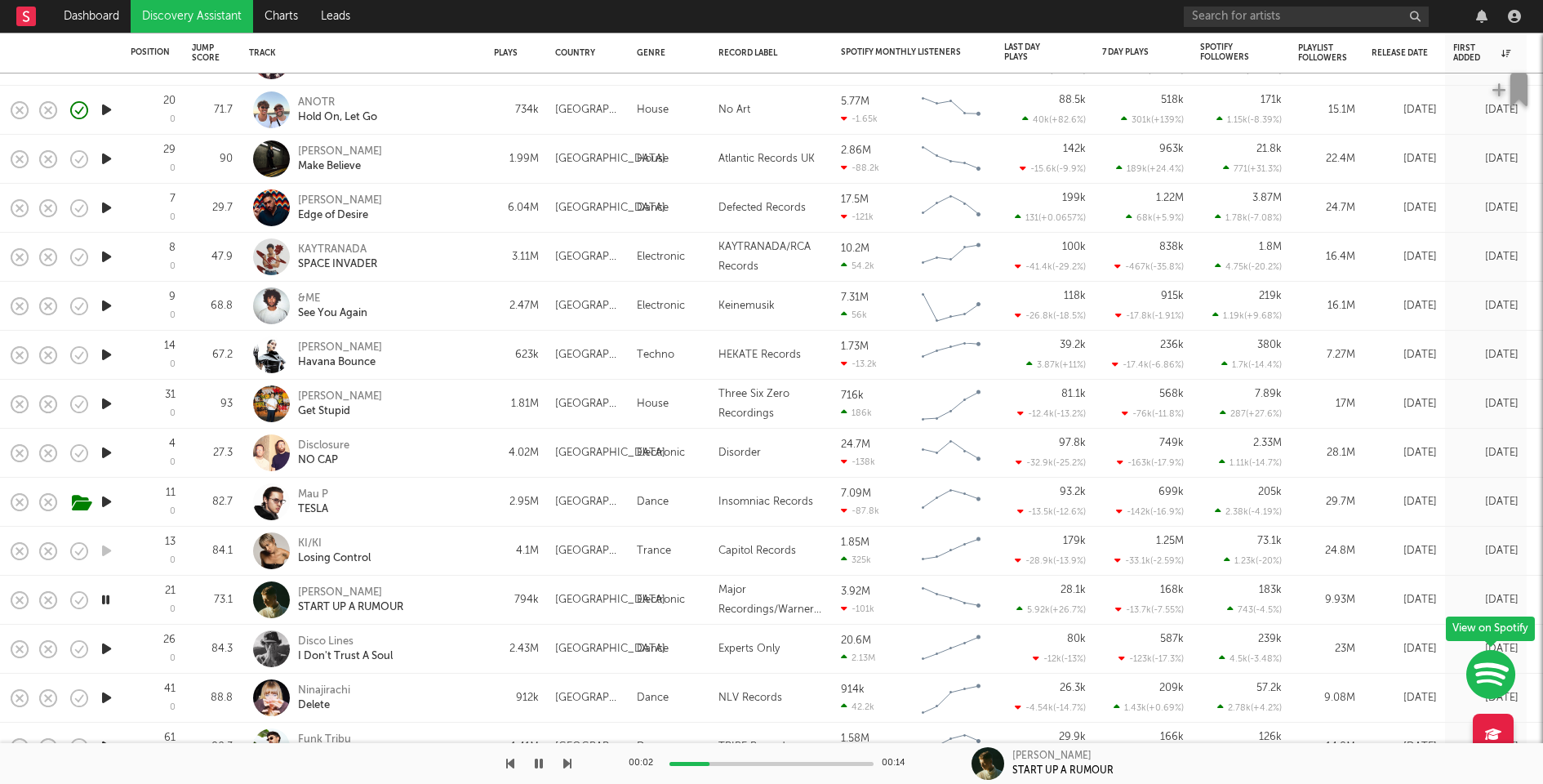
click at [108, 455] on icon "button" at bounding box center [106, 452] width 17 height 20
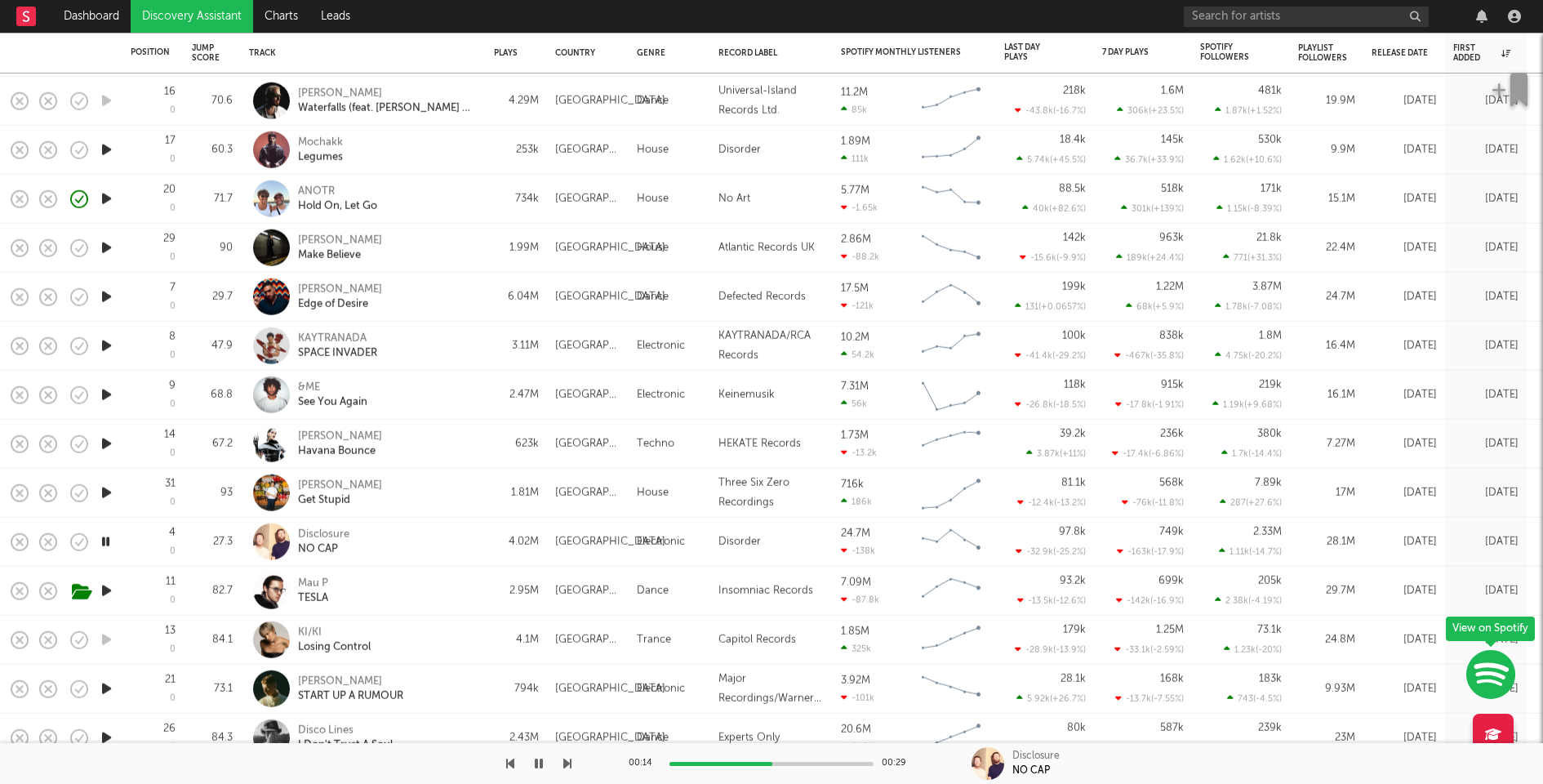
click at [772, 761] on div at bounding box center [772, 763] width 204 height 4
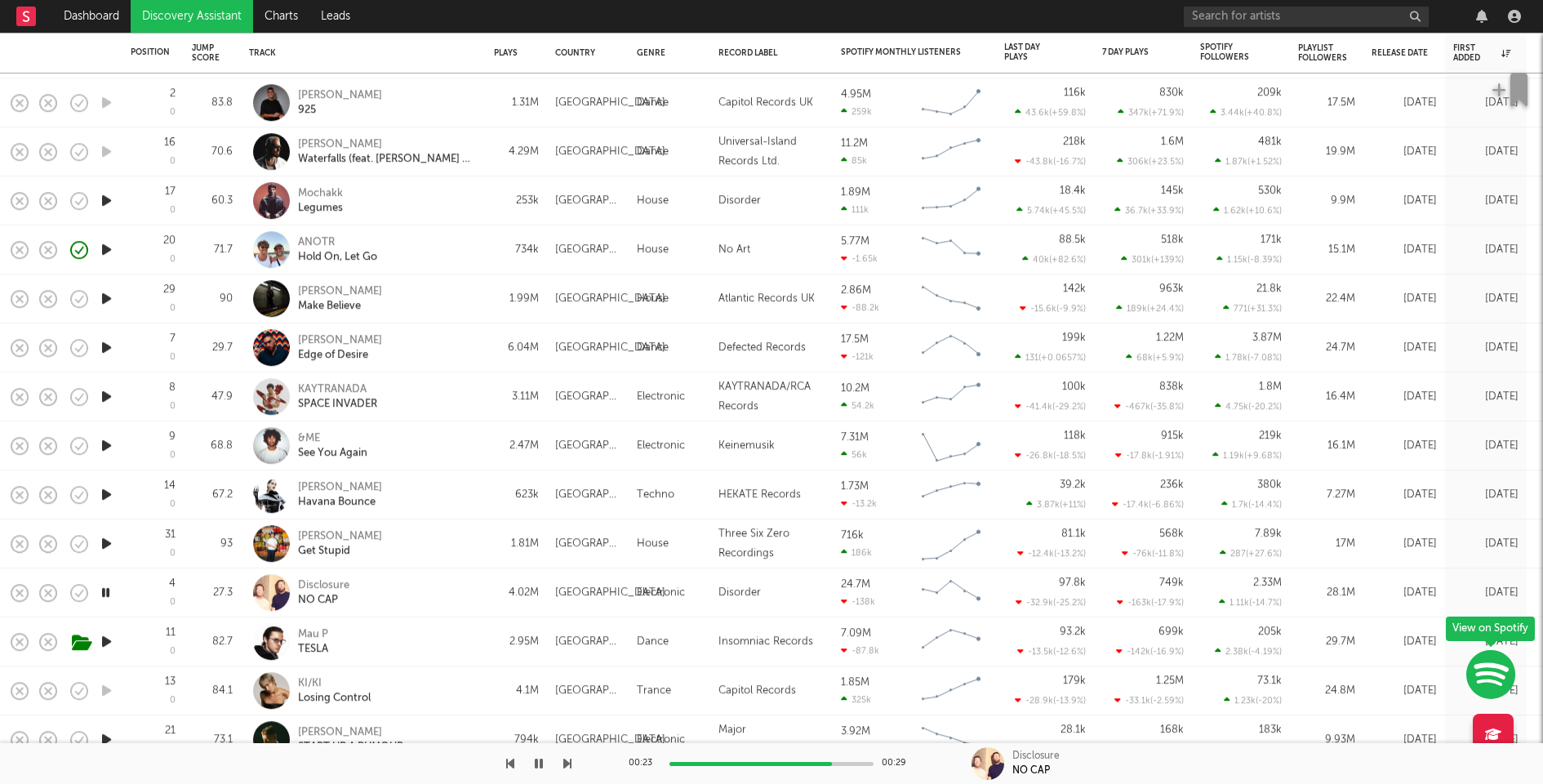
click at [832, 762] on div at bounding box center [772, 763] width 204 height 4
click at [109, 539] on icon "button" at bounding box center [106, 544] width 17 height 20
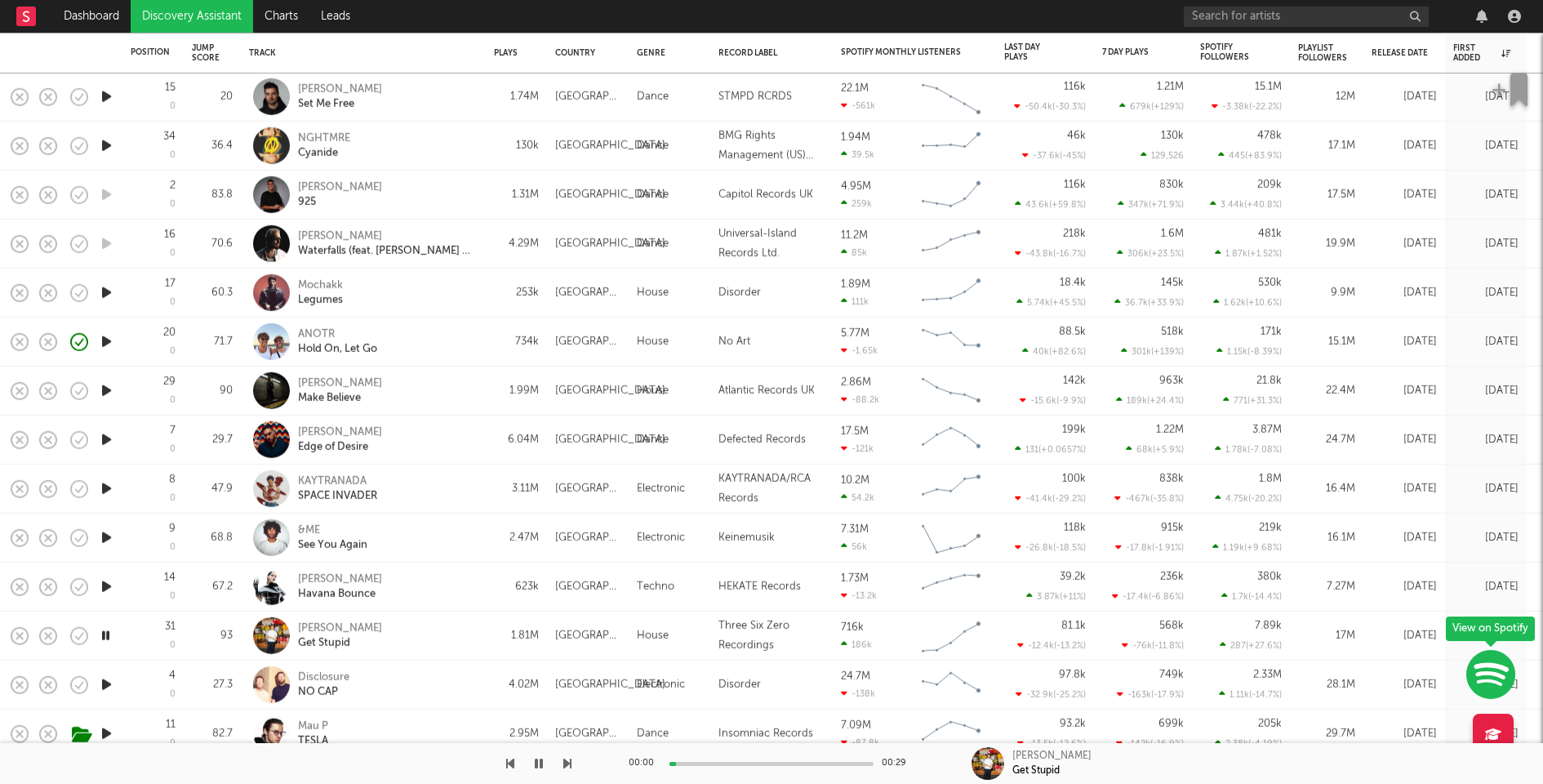
click at [110, 581] on icon "button" at bounding box center [106, 586] width 17 height 20
click at [109, 533] on icon "button" at bounding box center [106, 538] width 17 height 20
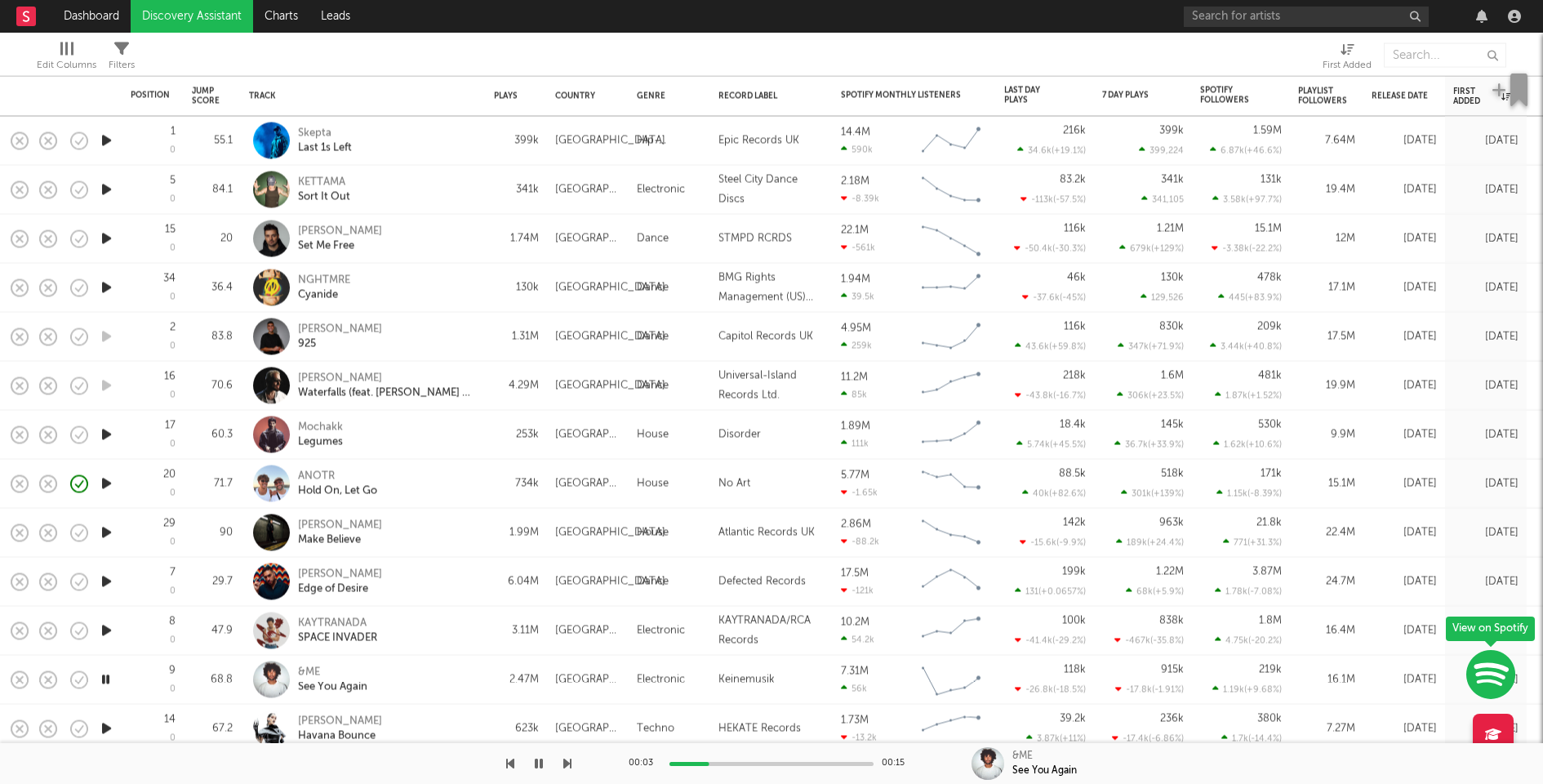
click at [109, 580] on icon "button" at bounding box center [106, 581] width 17 height 20
click at [106, 630] on icon "button" at bounding box center [106, 631] width 17 height 20
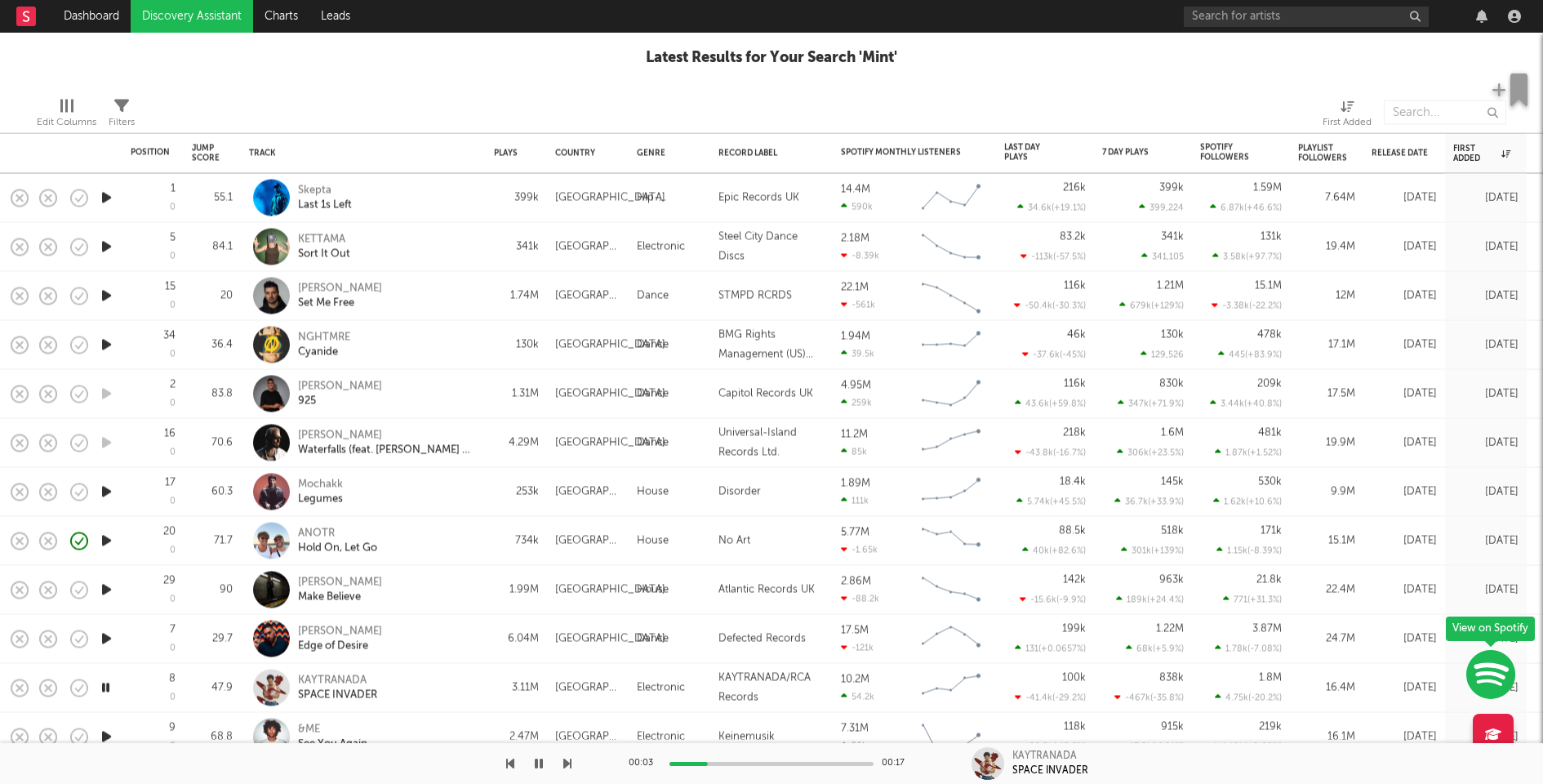
click at [106, 590] on icon "button" at bounding box center [106, 590] width 17 height 20
click at [110, 489] on icon "button" at bounding box center [106, 492] width 17 height 20
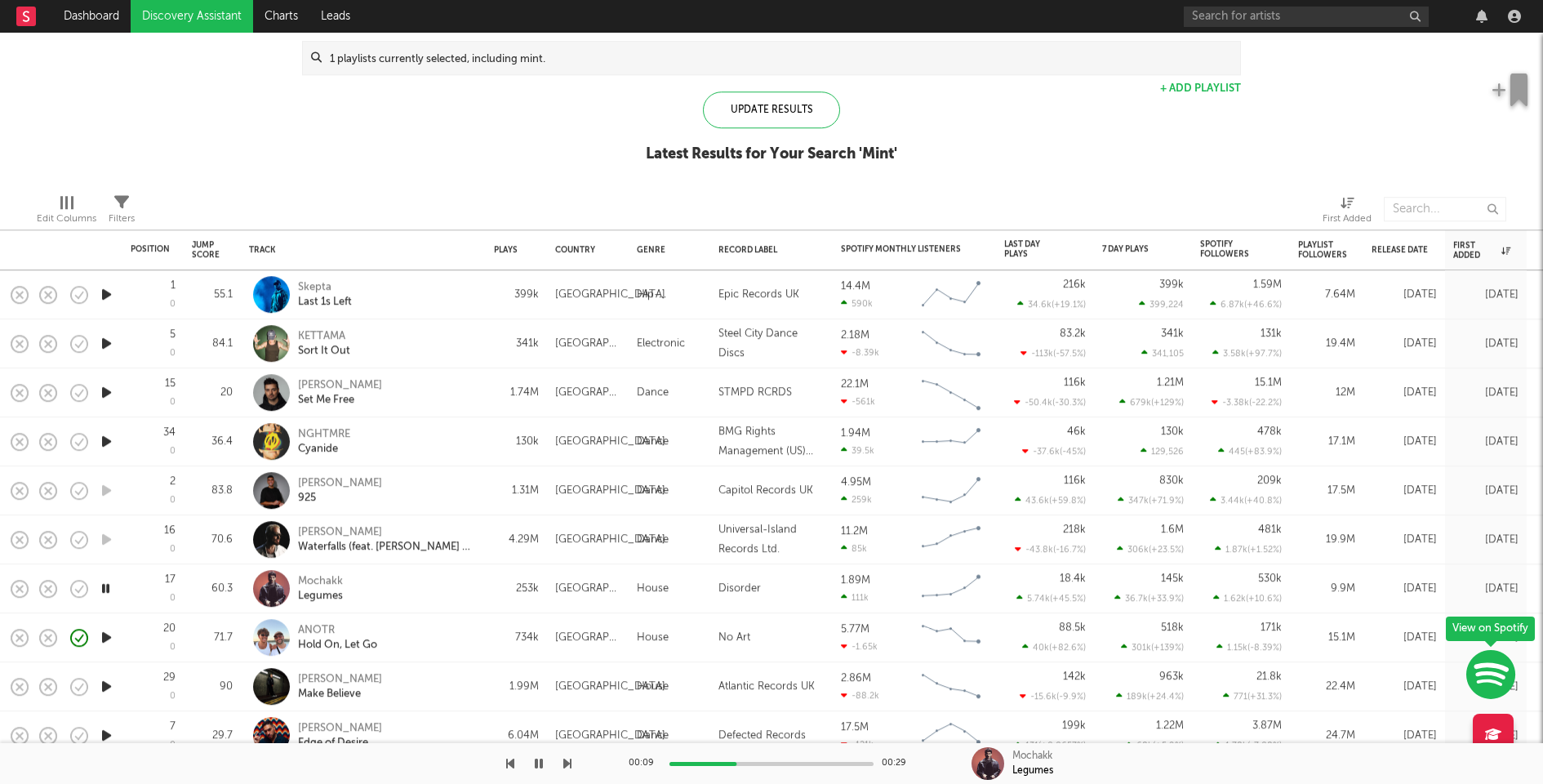
click at [104, 432] on icon "button" at bounding box center [106, 441] width 17 height 20
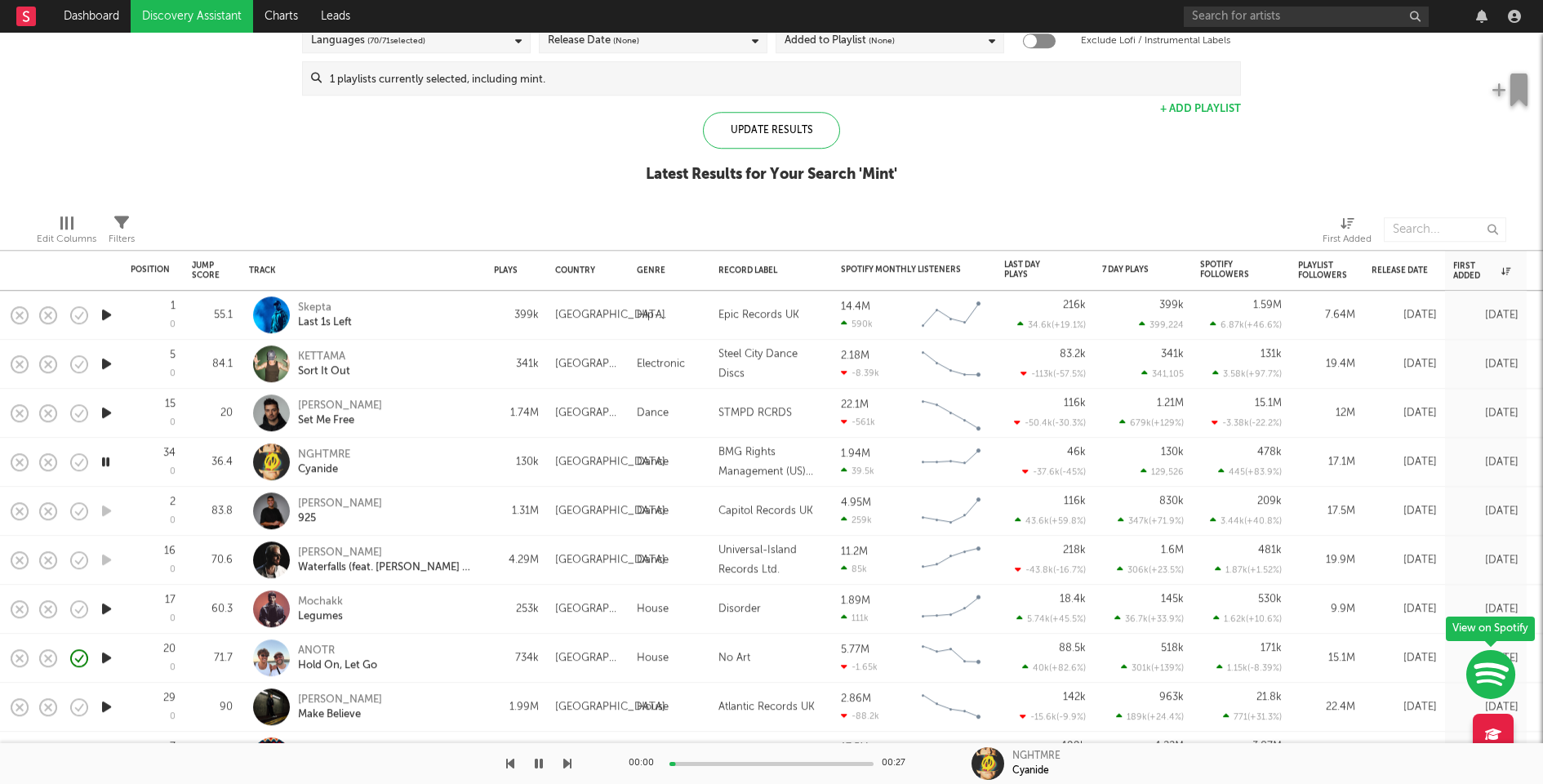
click at [108, 409] on icon "button" at bounding box center [106, 413] width 17 height 20
click at [111, 312] on icon "button" at bounding box center [106, 315] width 17 height 20
click at [755, 760] on div "00:01 00:28" at bounding box center [772, 763] width 286 height 41
click at [764, 762] on div at bounding box center [772, 763] width 204 height 4
click at [830, 760] on div "00:13 00:28" at bounding box center [772, 763] width 286 height 41
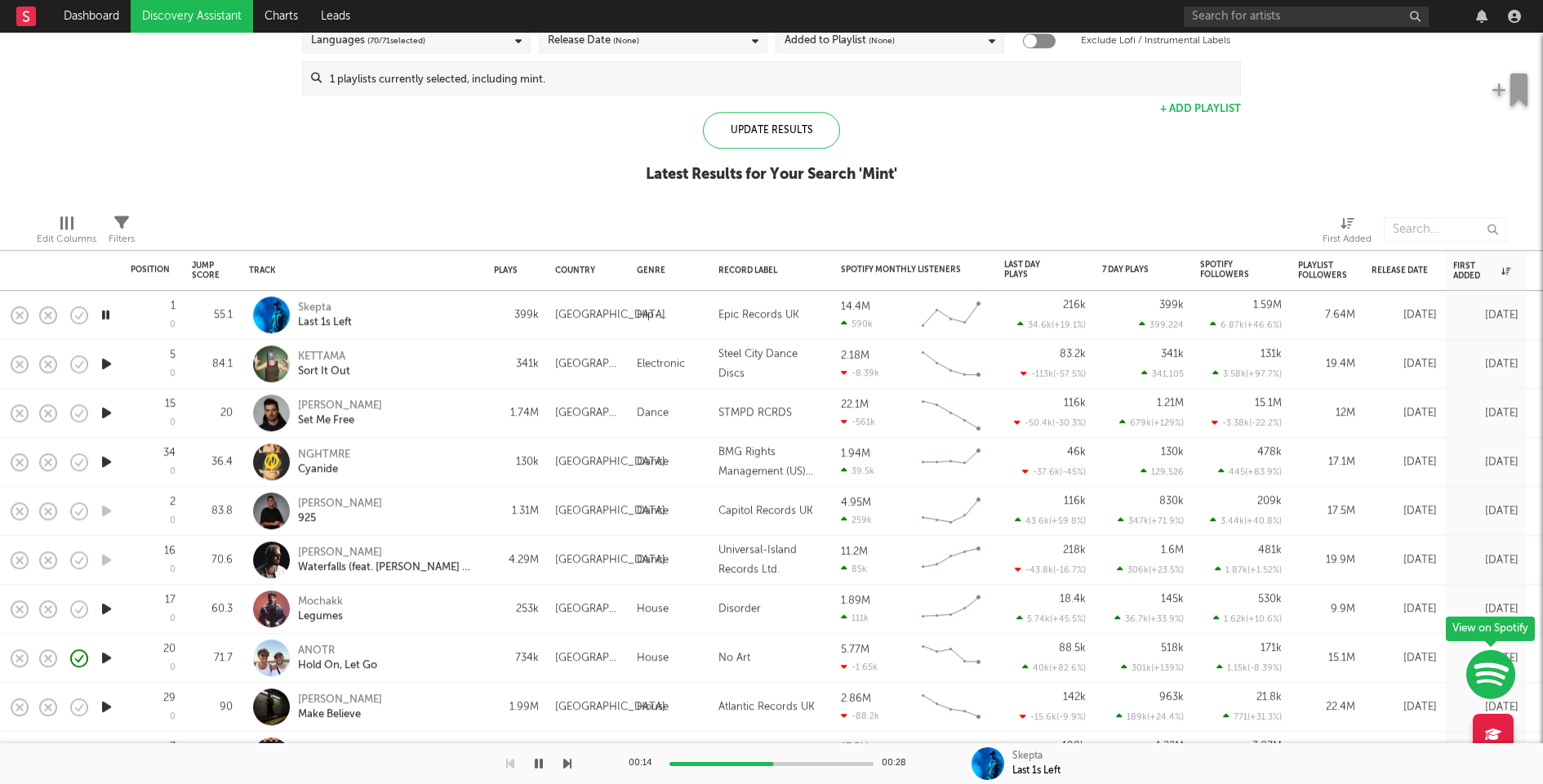
click at [849, 761] on div at bounding box center [772, 763] width 204 height 4
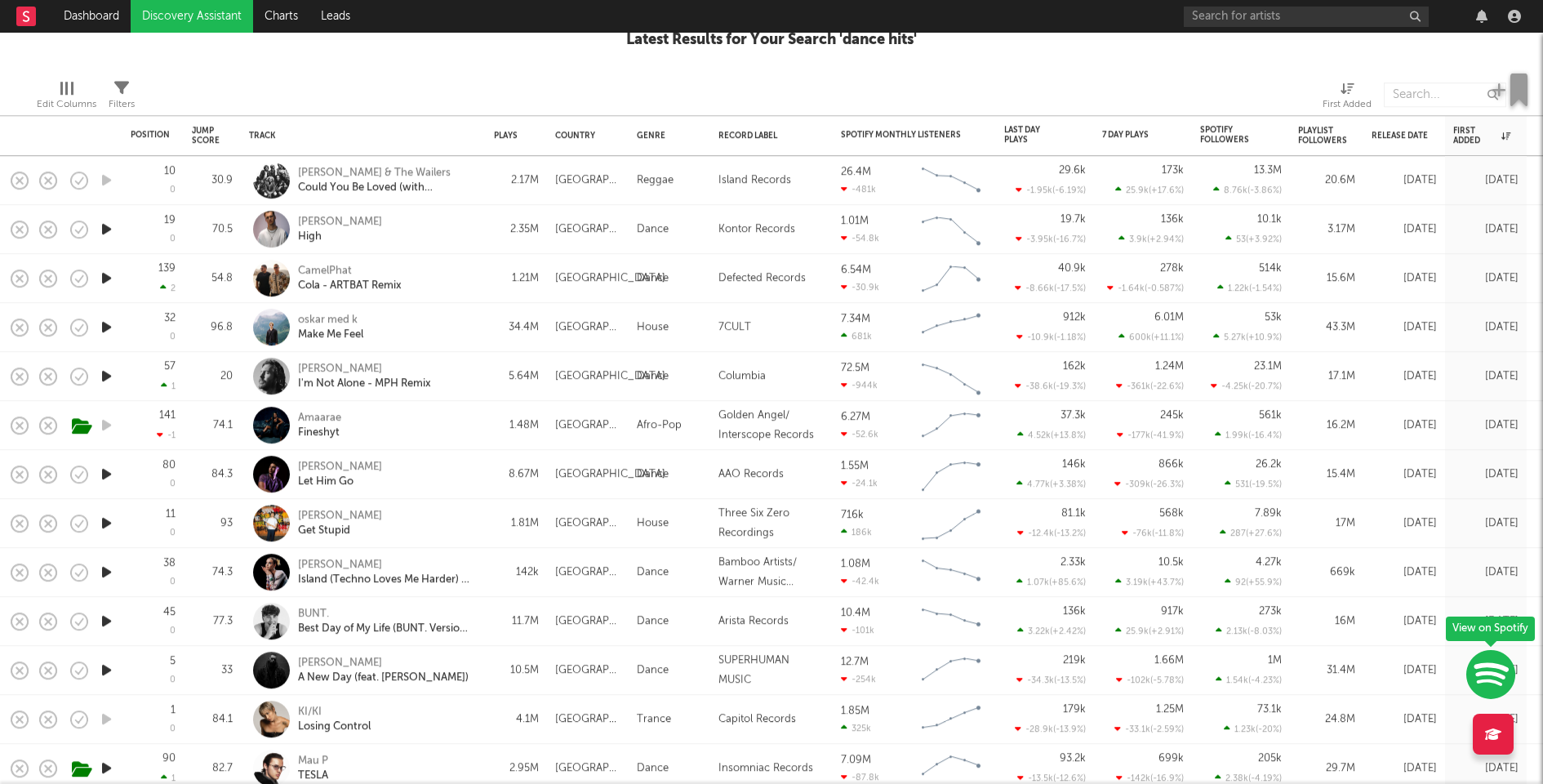
click at [106, 230] on icon "button" at bounding box center [106, 229] width 17 height 20
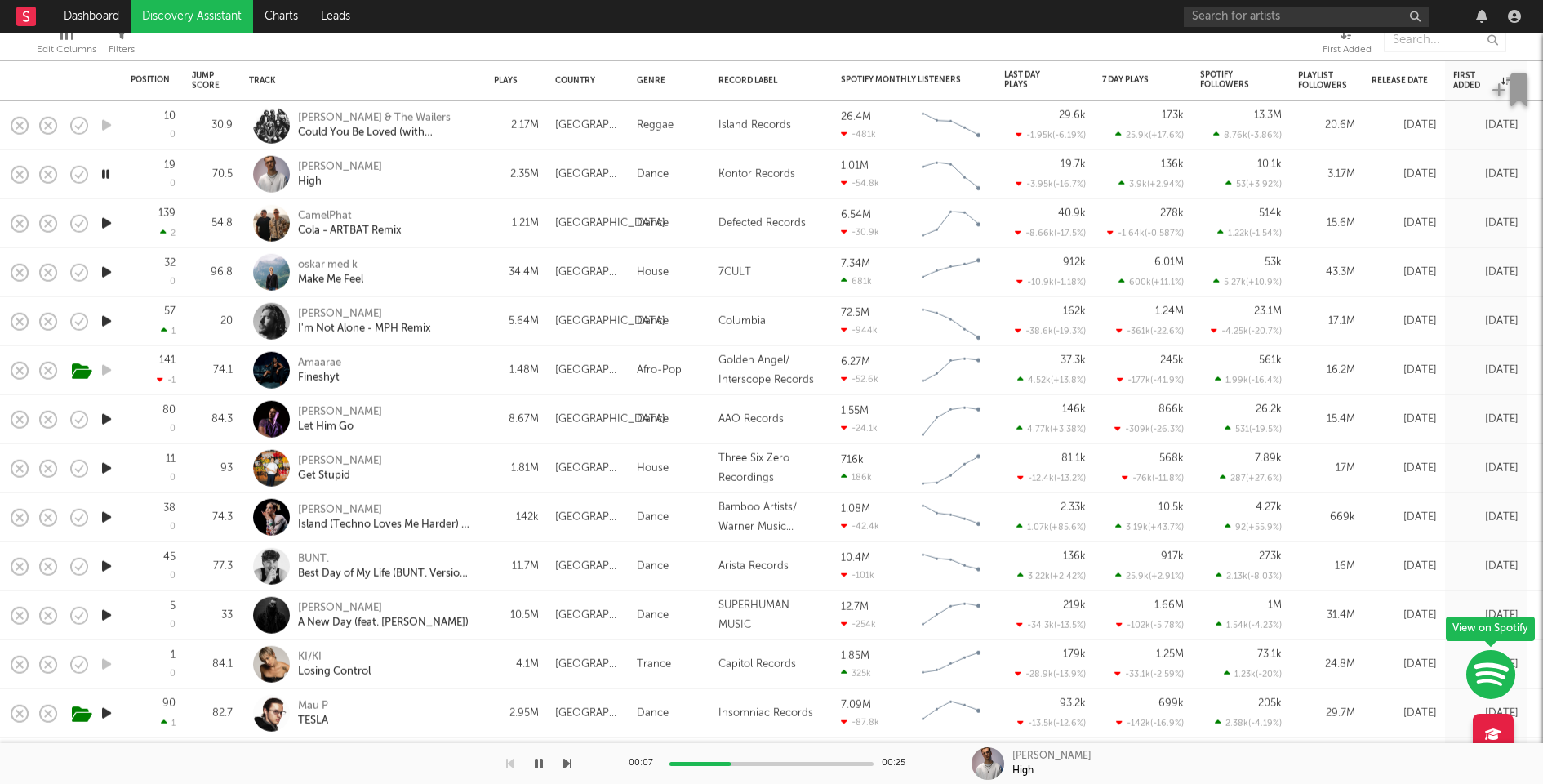
click at [110, 317] on icon "button" at bounding box center [106, 321] width 17 height 20
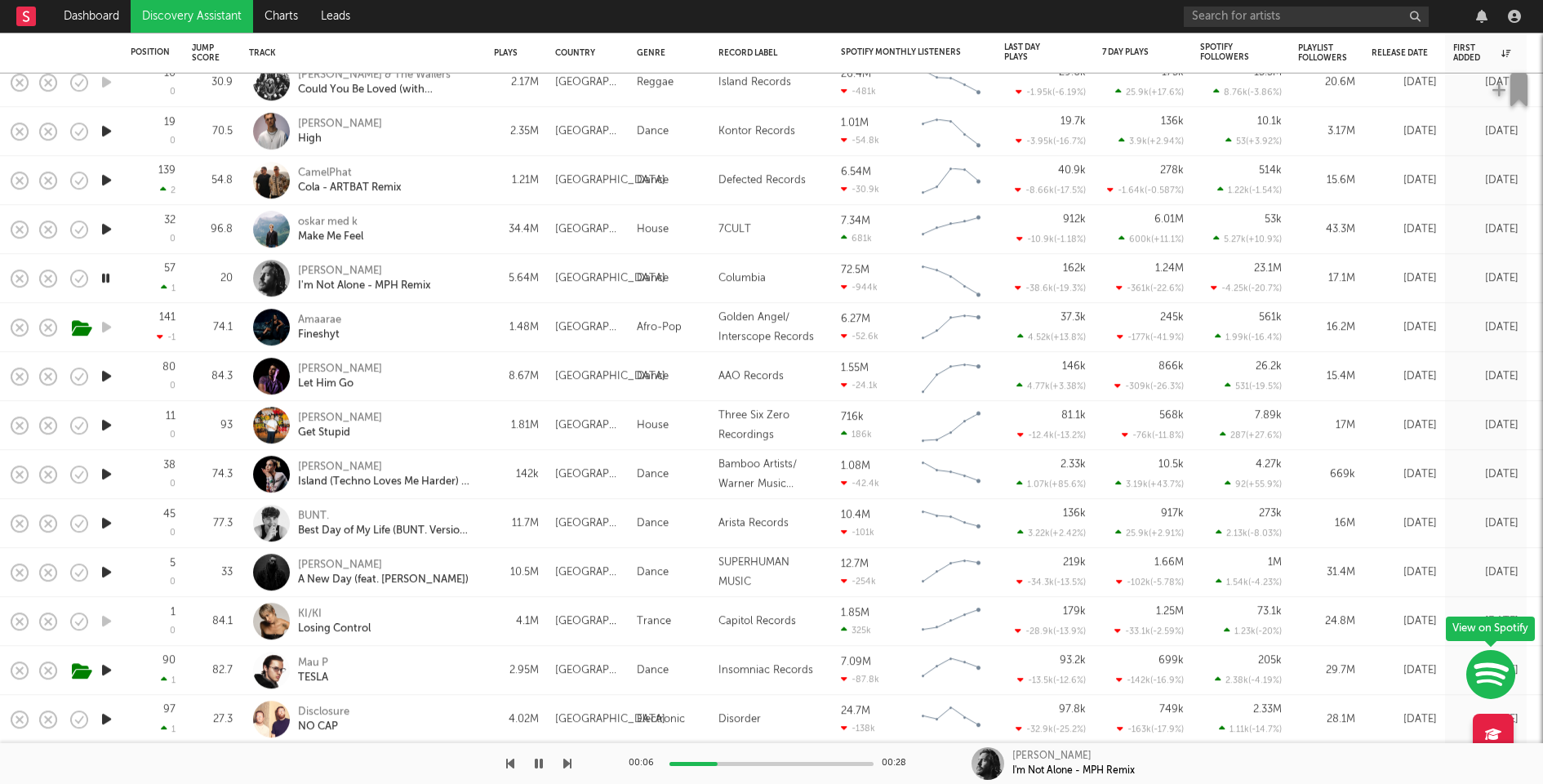
click at [105, 378] on icon "button" at bounding box center [106, 376] width 17 height 20
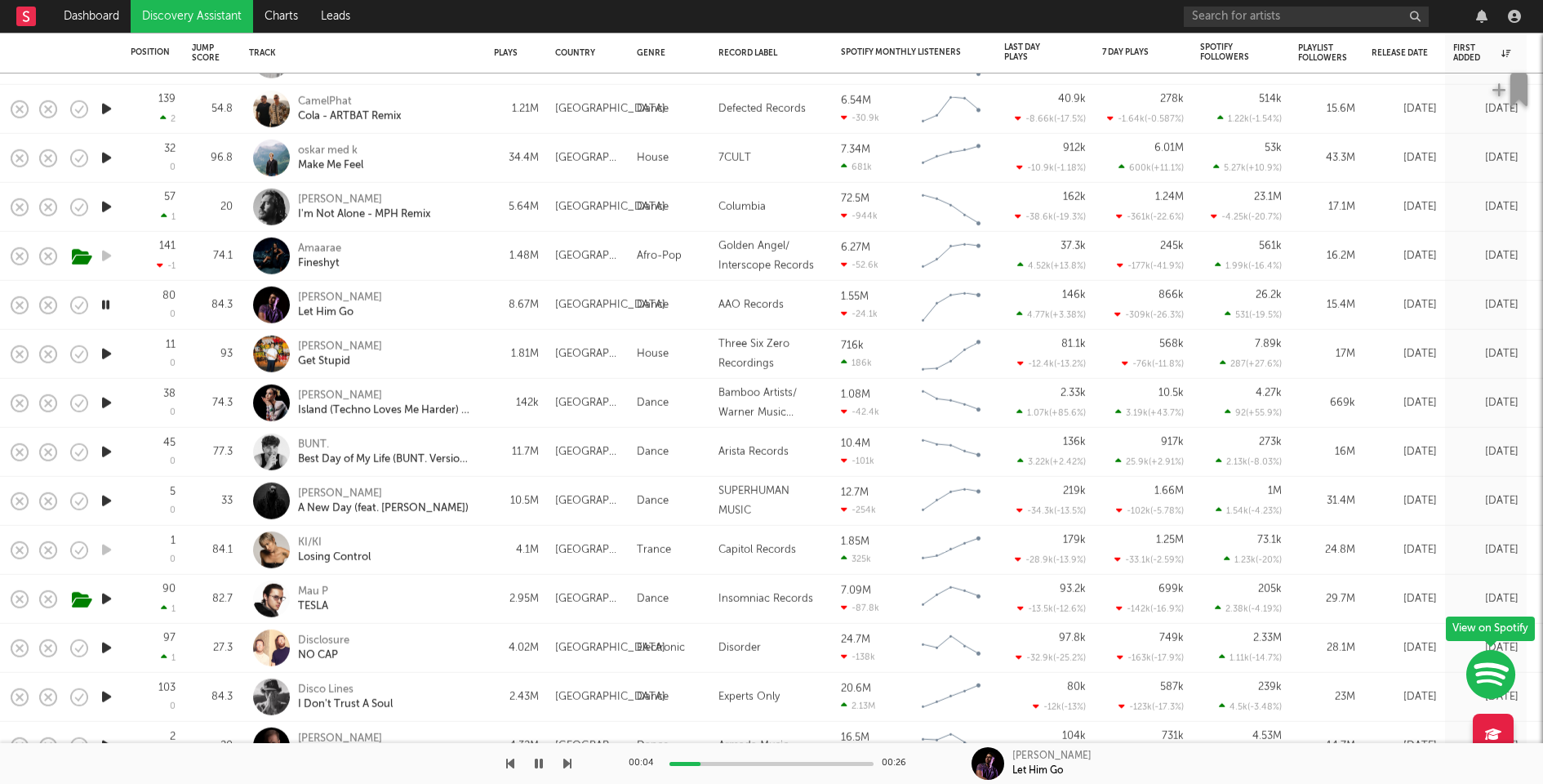
click at [106, 353] on icon "button" at bounding box center [106, 353] width 17 height 20
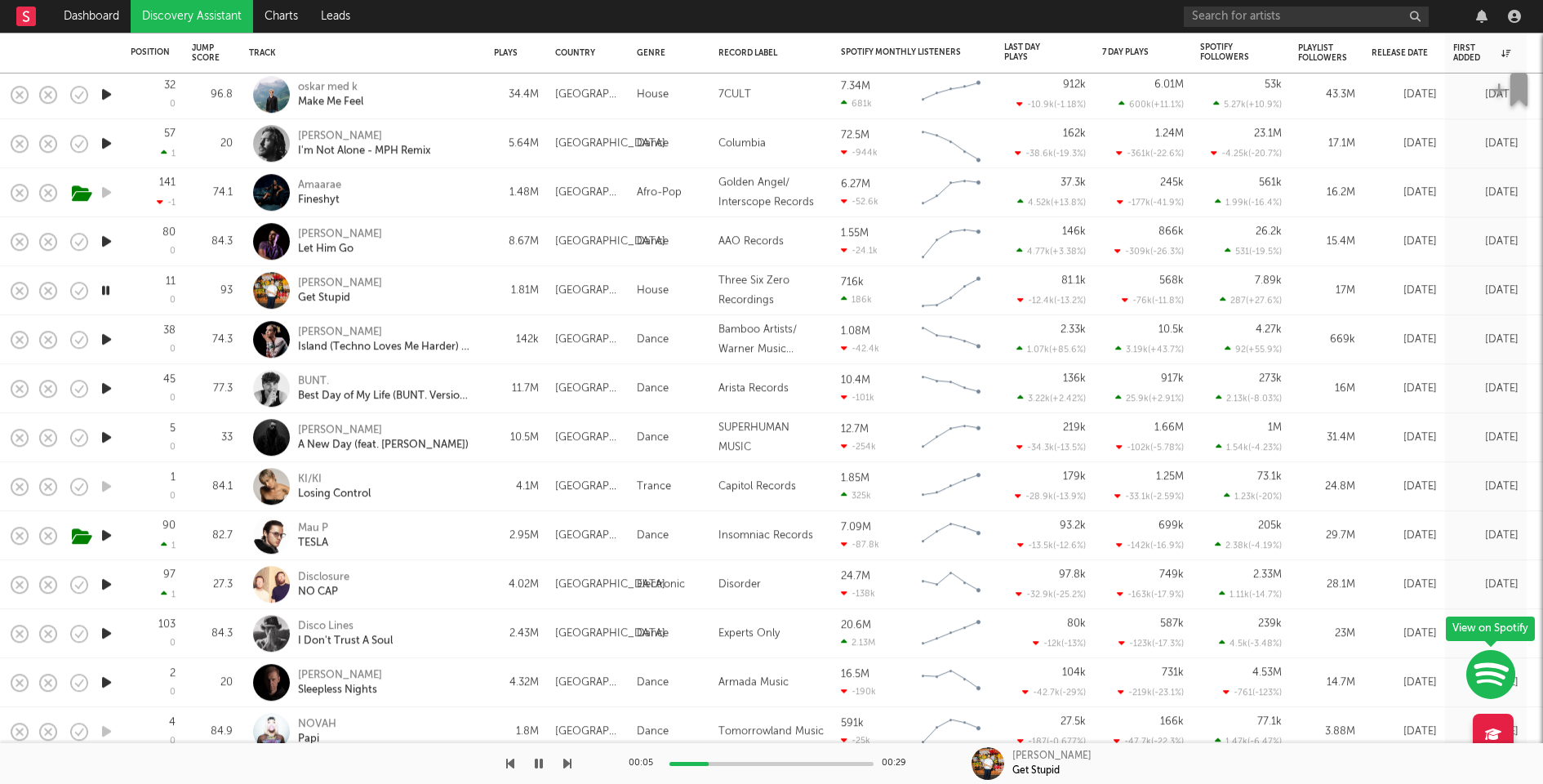
click at [107, 339] on icon "button" at bounding box center [106, 339] width 17 height 20
click at [105, 384] on icon "button" at bounding box center [106, 388] width 17 height 20
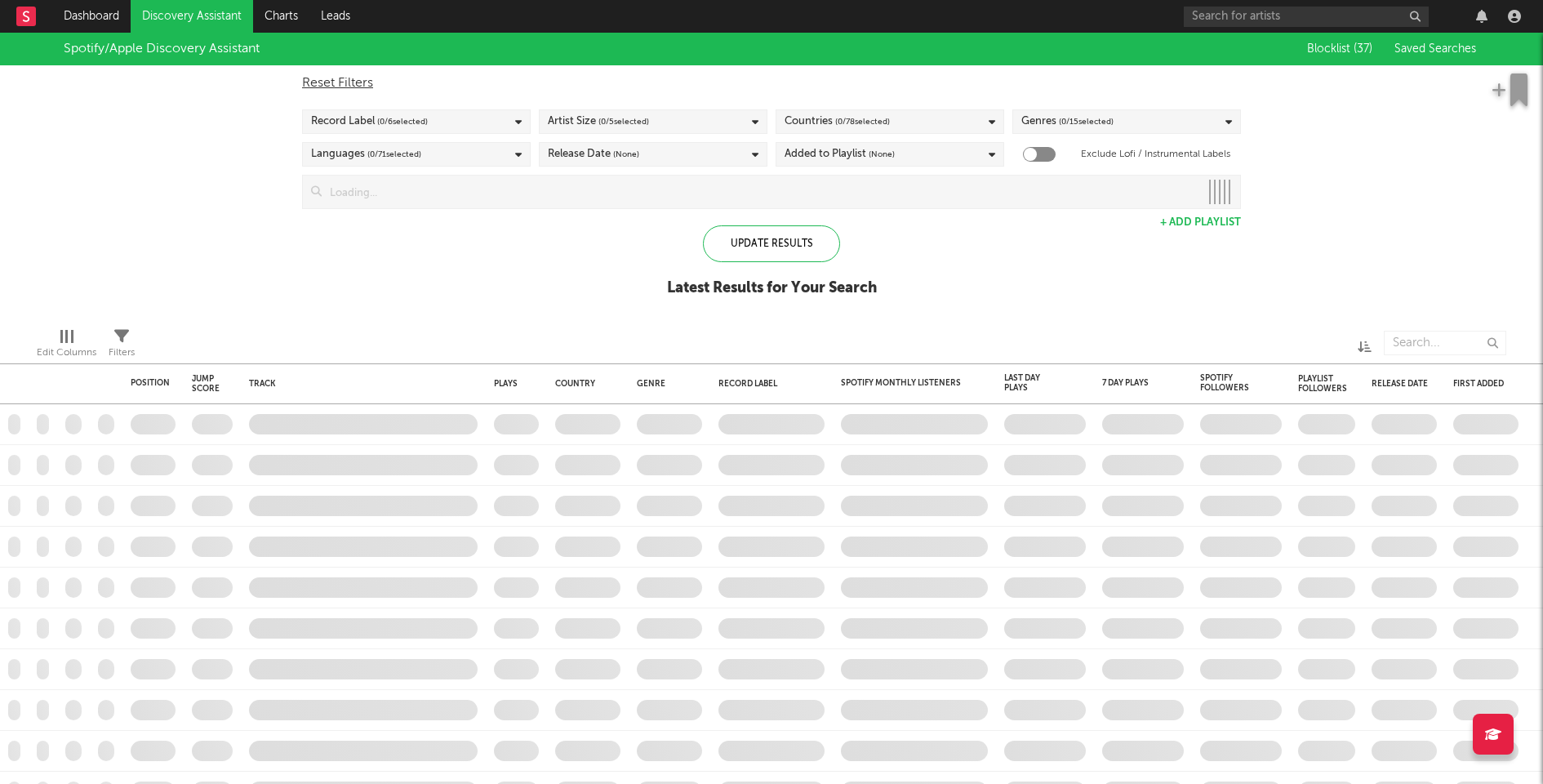
checkbox input "true"
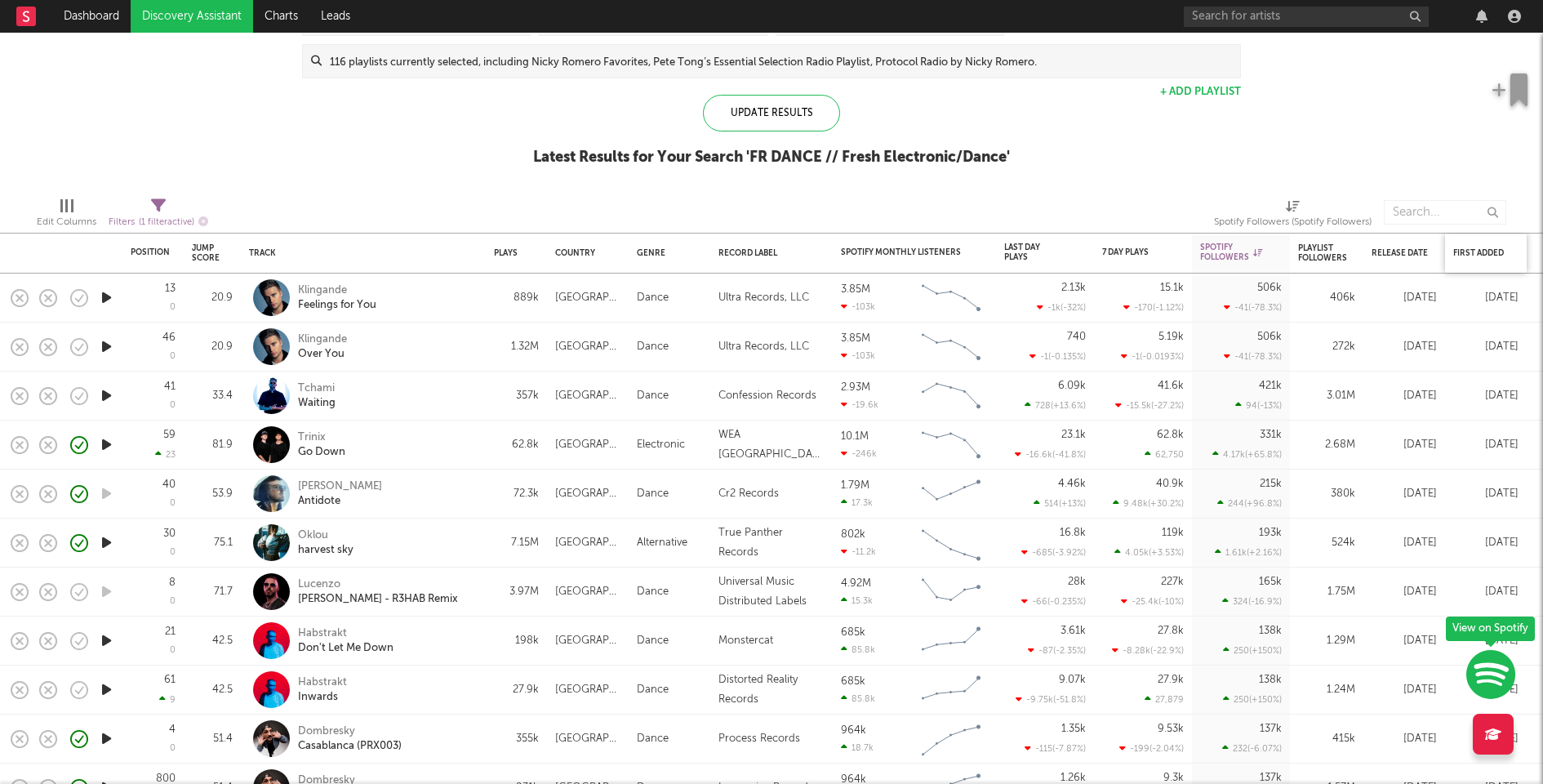
click at [1488, 246] on div "First Added" at bounding box center [1486, 253] width 65 height 34
click at [1485, 251] on div "First Added" at bounding box center [1482, 253] width 57 height 10
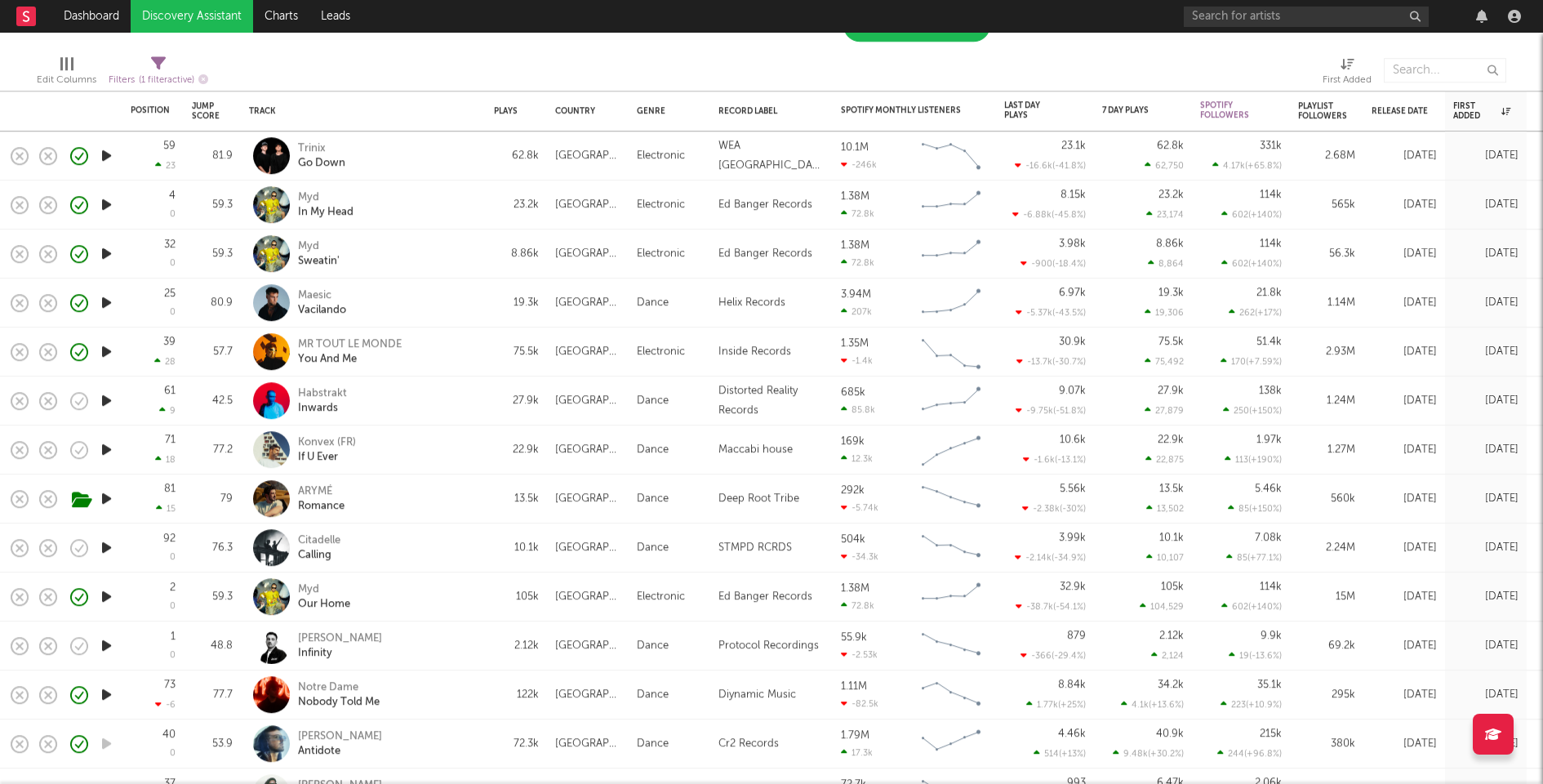
click at [431, 290] on div "Maesic Vacilando" at bounding box center [386, 302] width 176 height 29
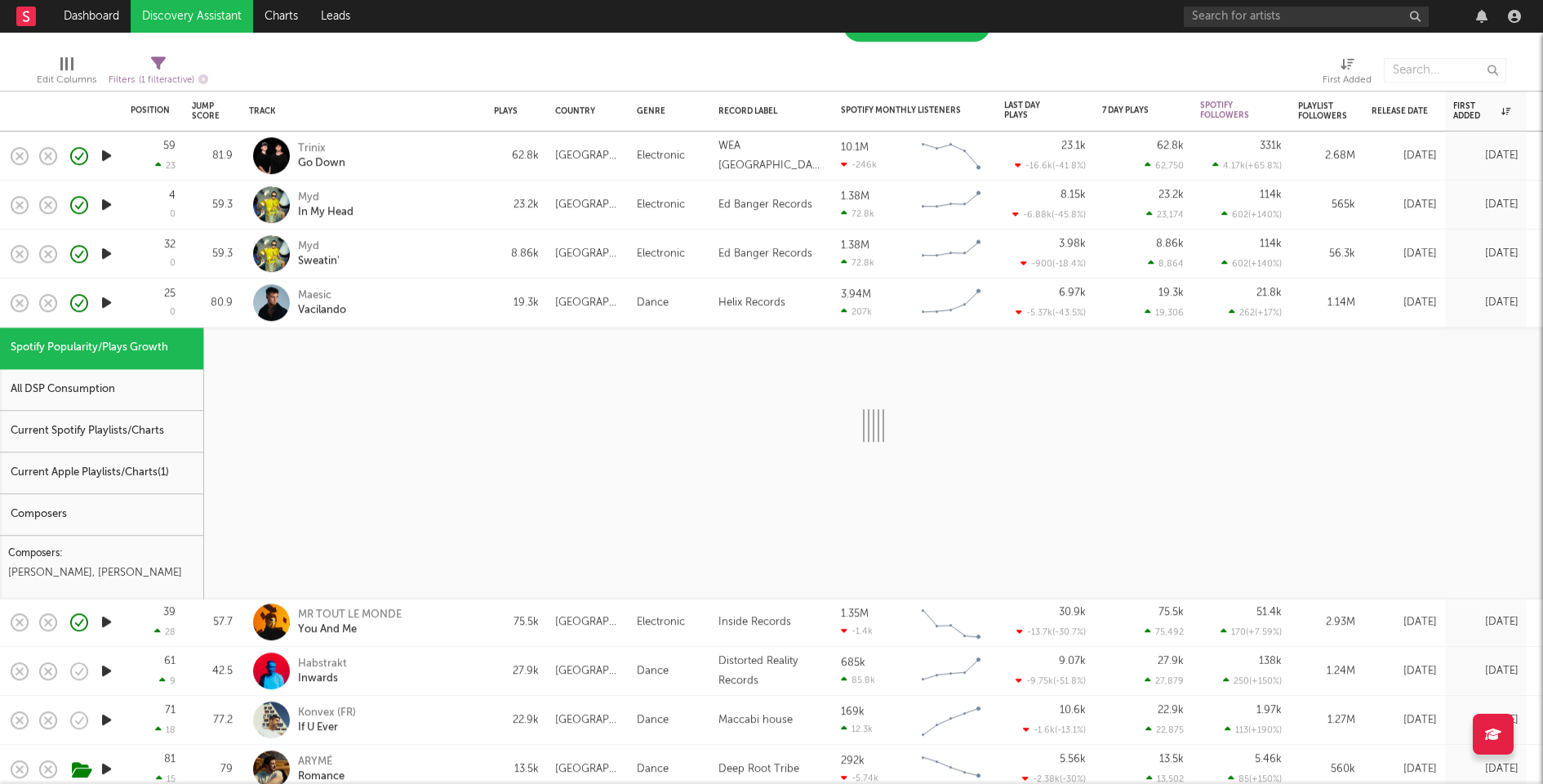
click at [152, 425] on div "Current Spotify Playlists/Charts" at bounding box center [101, 431] width 204 height 42
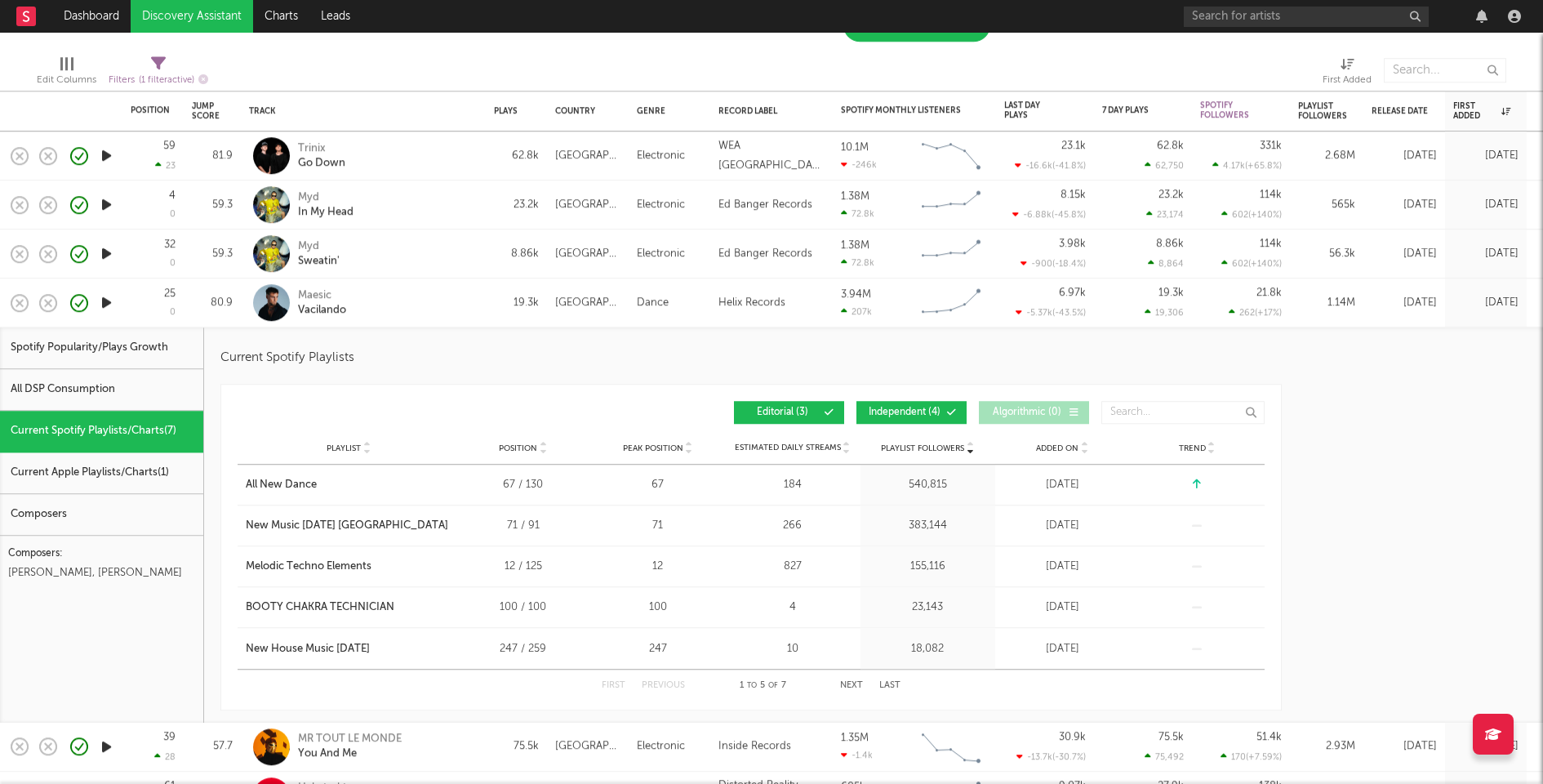
click at [403, 297] on div "Maesic Vacilando" at bounding box center [386, 302] width 176 height 29
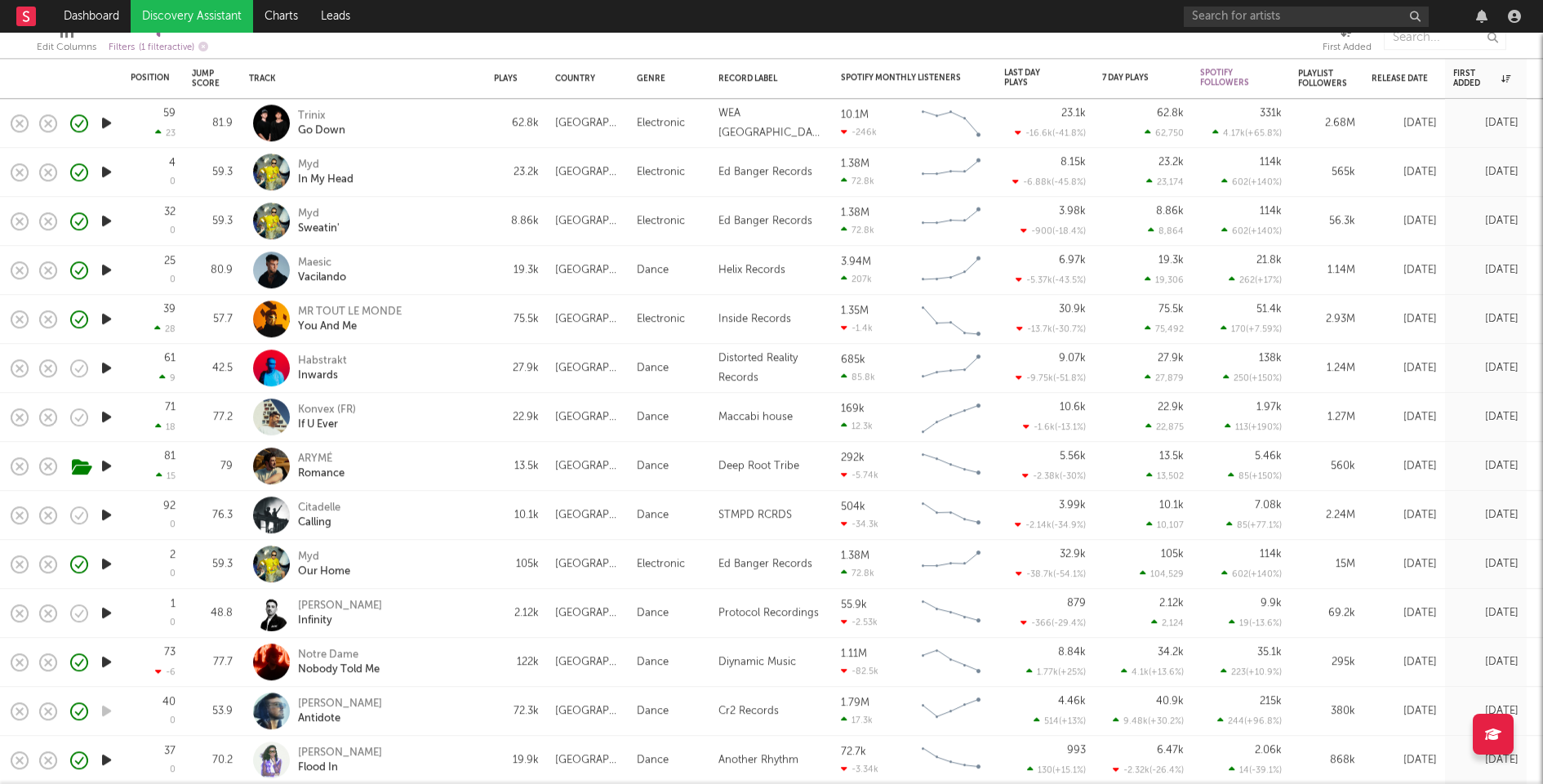
click at [400, 406] on div "Konvex (FR) If U Ever" at bounding box center [386, 417] width 176 height 29
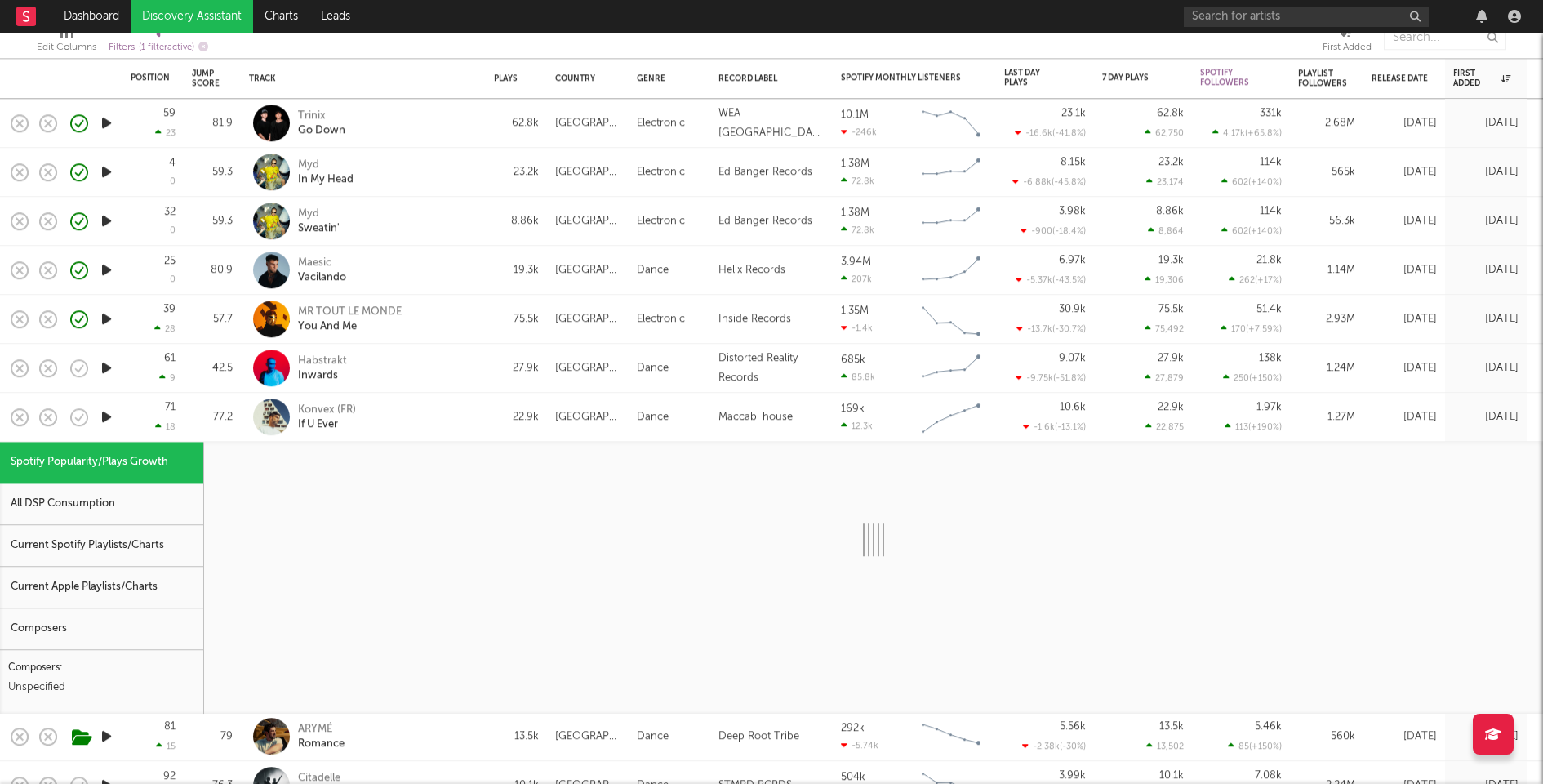
select select "1w"
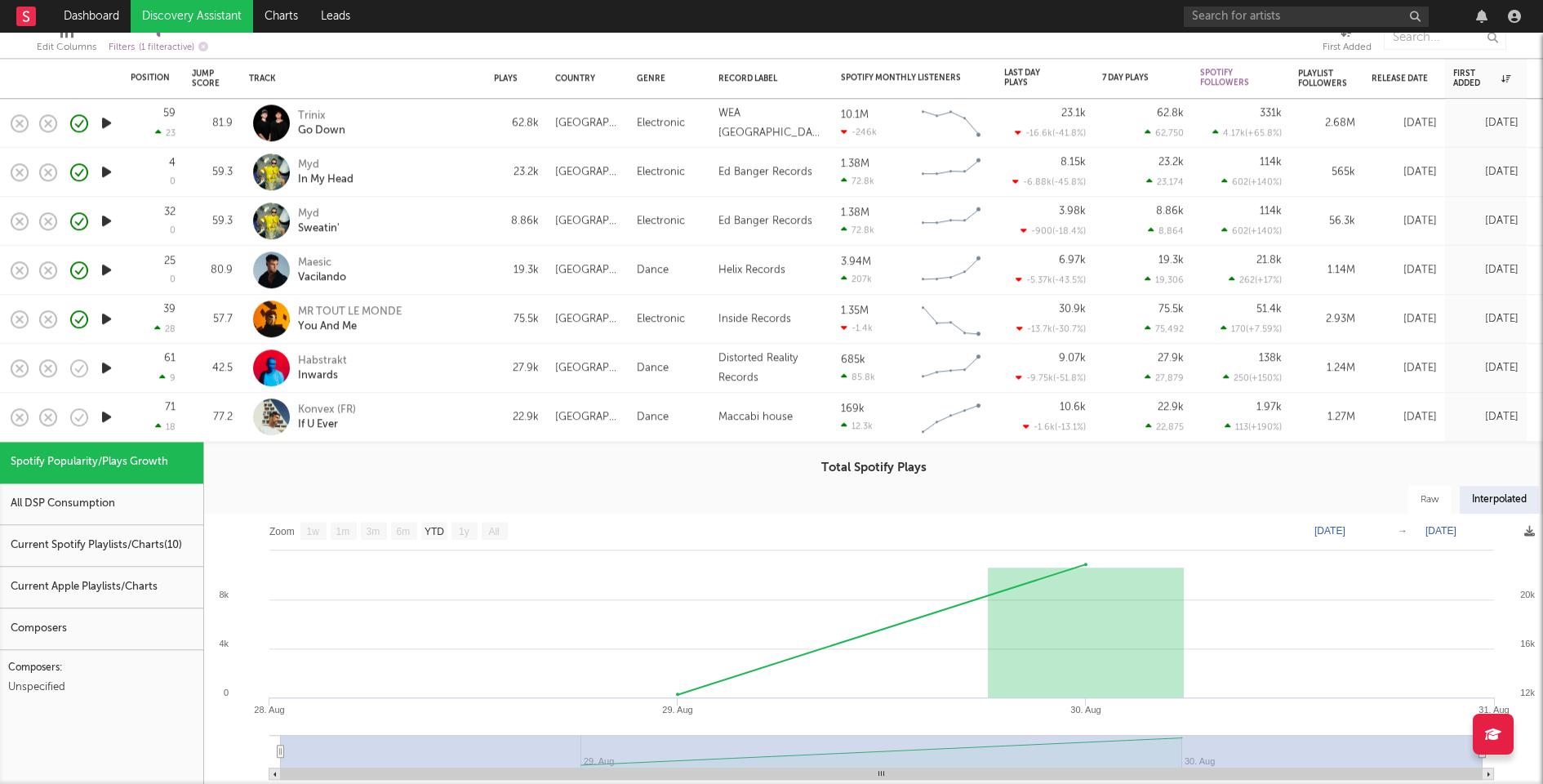
click at [175, 534] on div "Current Spotify Playlists/Charts ( 10 )" at bounding box center [101, 546] width 204 height 42
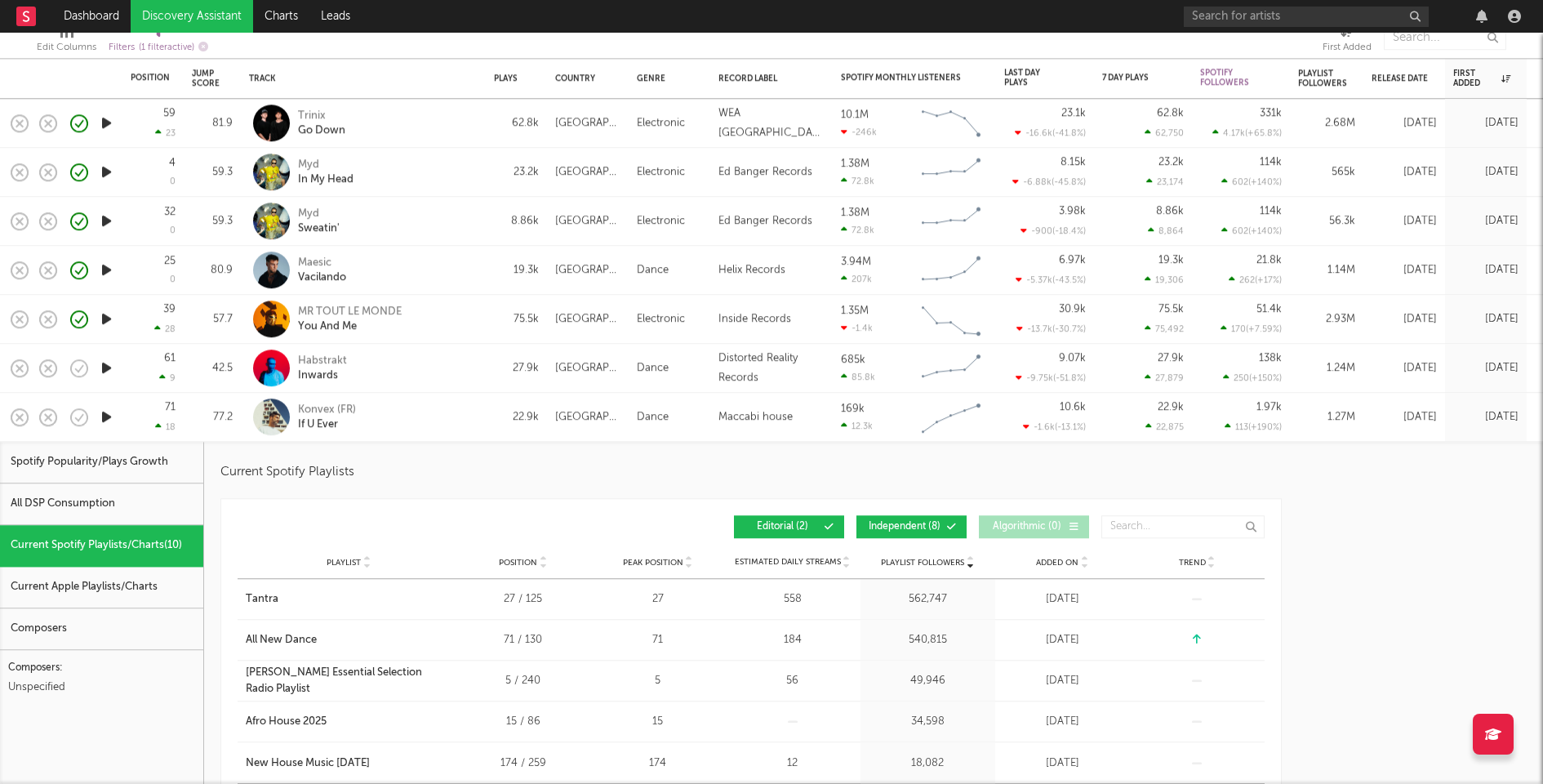
click at [906, 518] on button "Independent ( 8 )" at bounding box center [912, 527] width 111 height 23
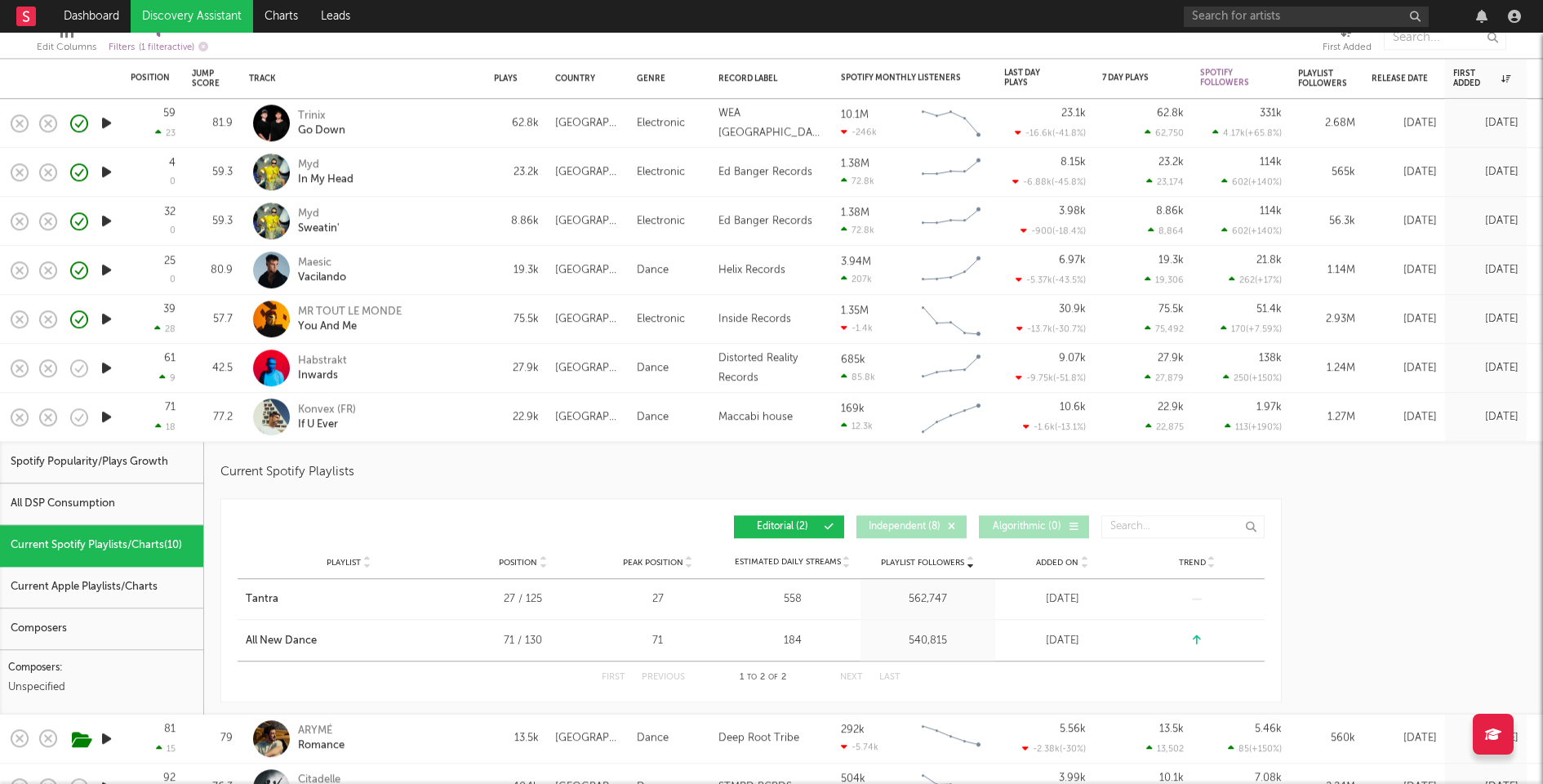
click at [418, 407] on div "Konvex (FR) If U Ever" at bounding box center [386, 417] width 176 height 29
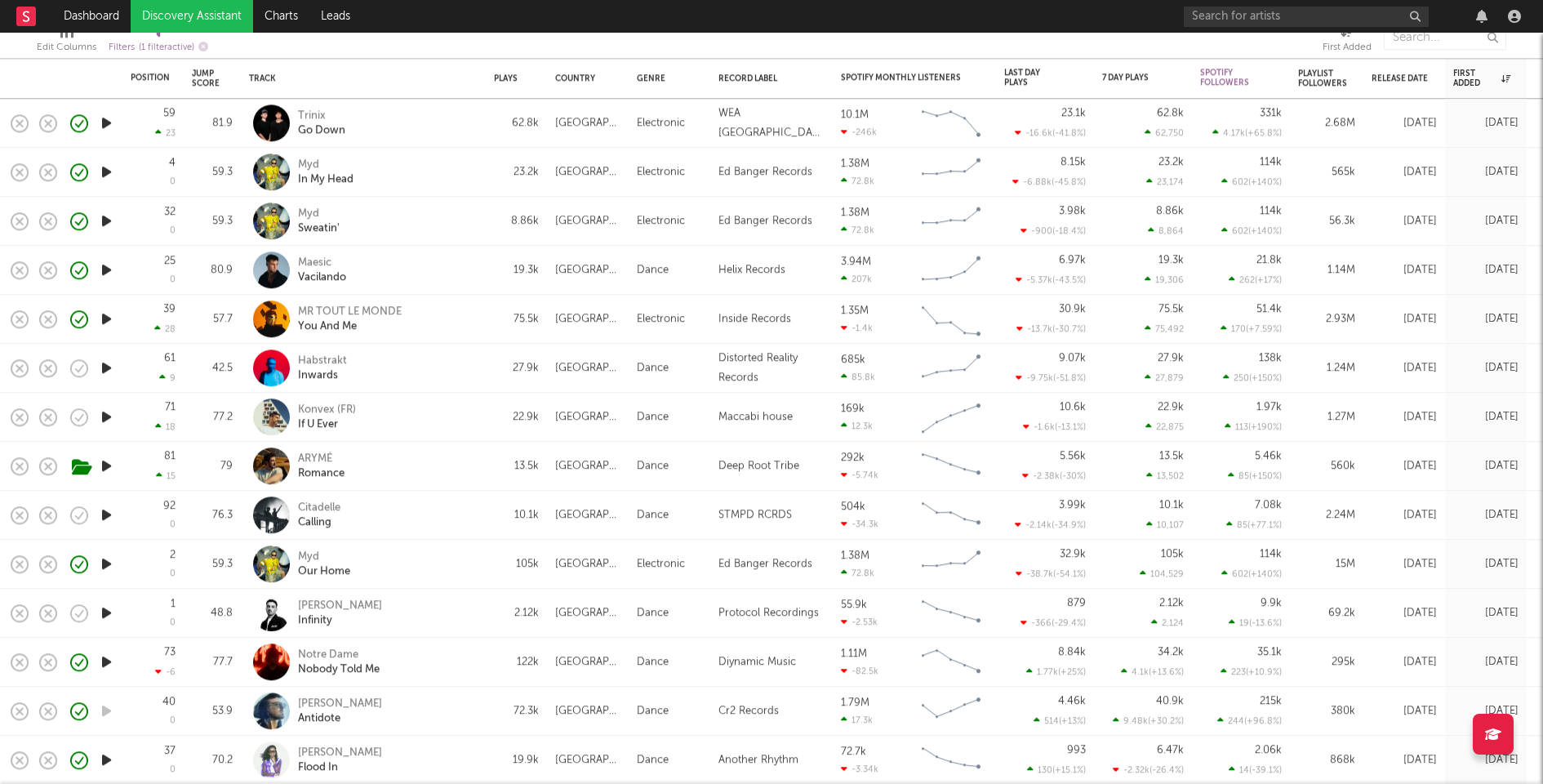
click at [109, 658] on icon "button" at bounding box center [106, 662] width 17 height 20
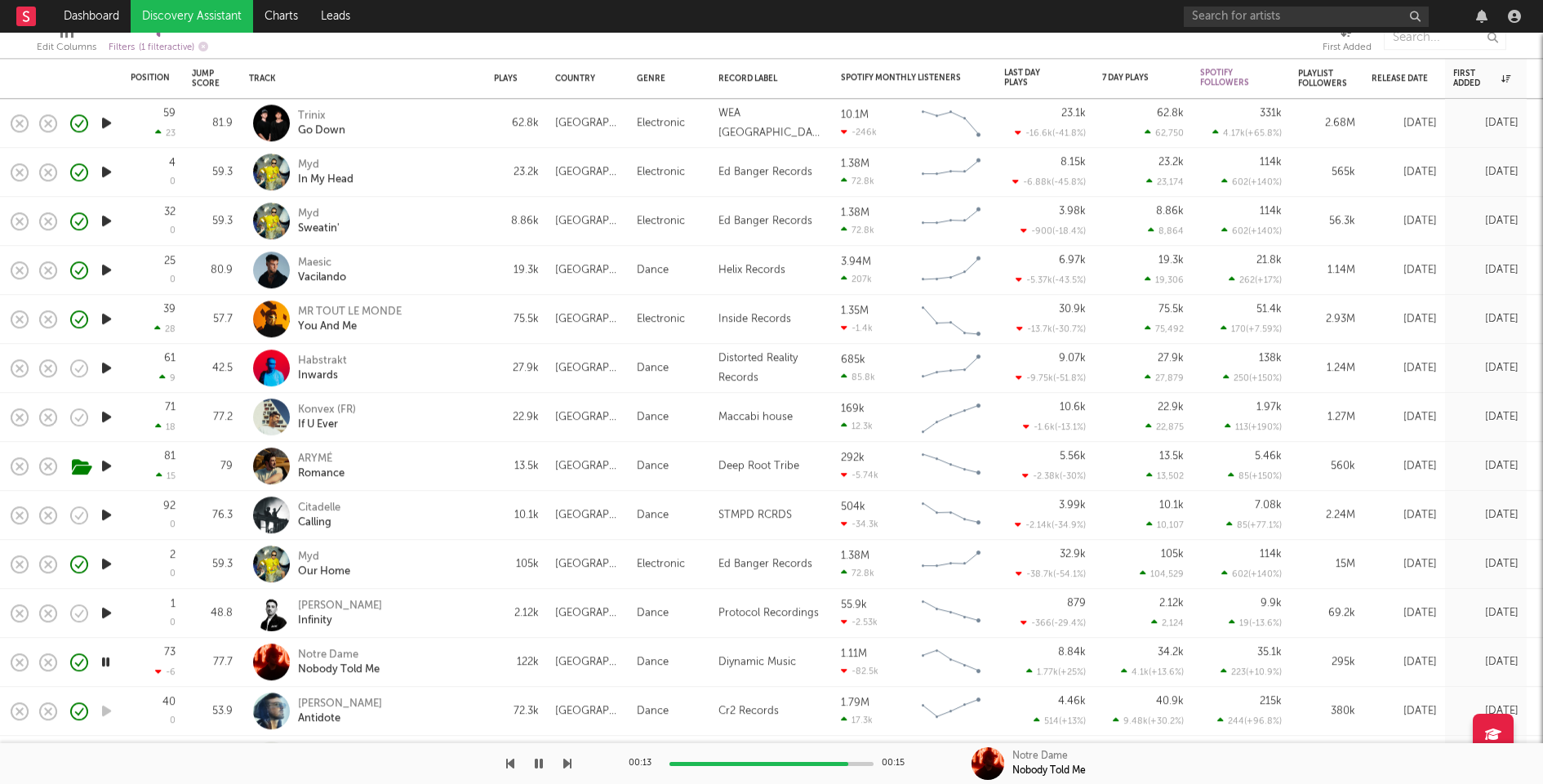
click at [109, 658] on icon "button" at bounding box center [106, 662] width 16 height 20
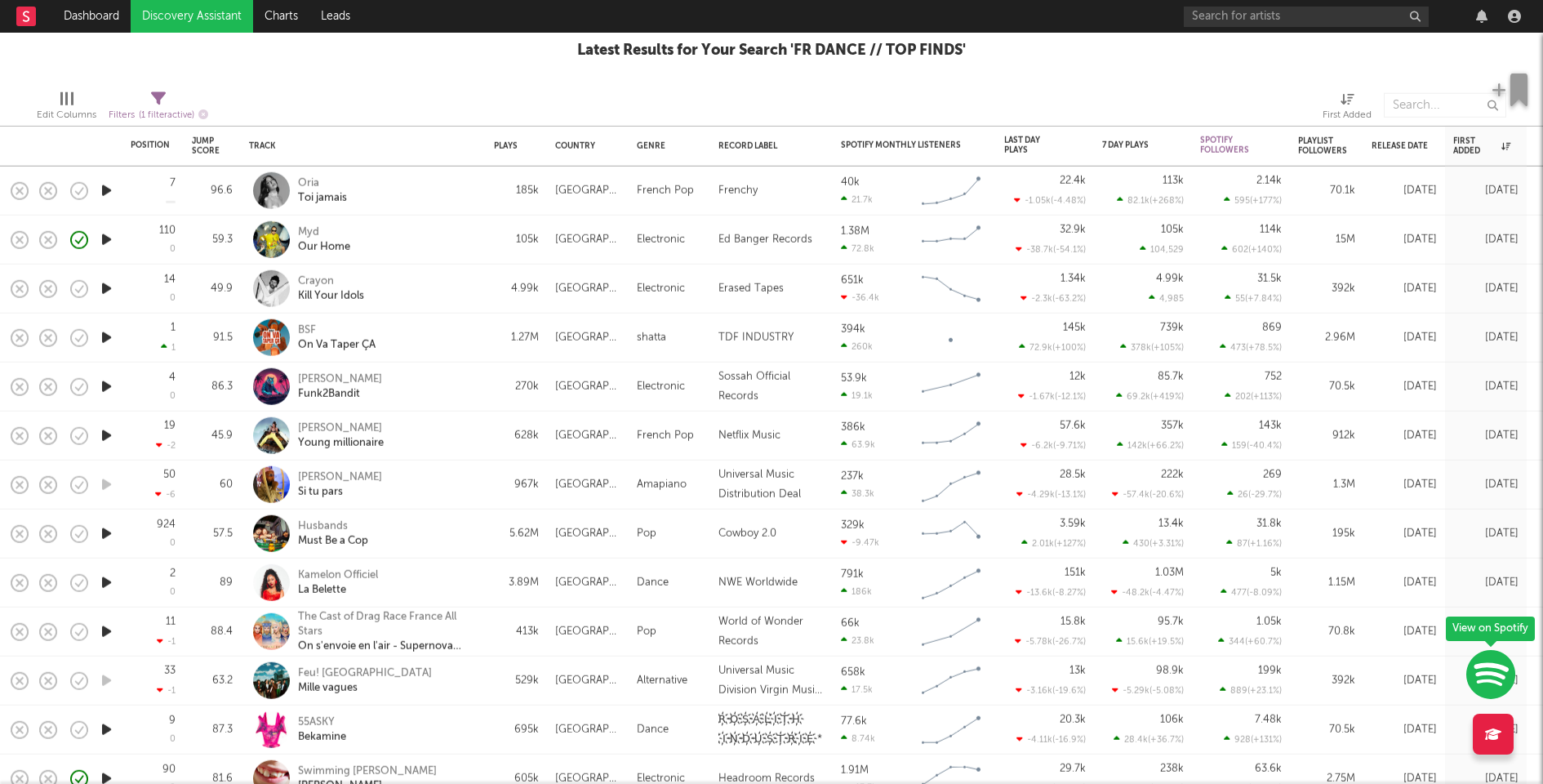
click at [110, 182] on icon "button" at bounding box center [106, 190] width 17 height 20
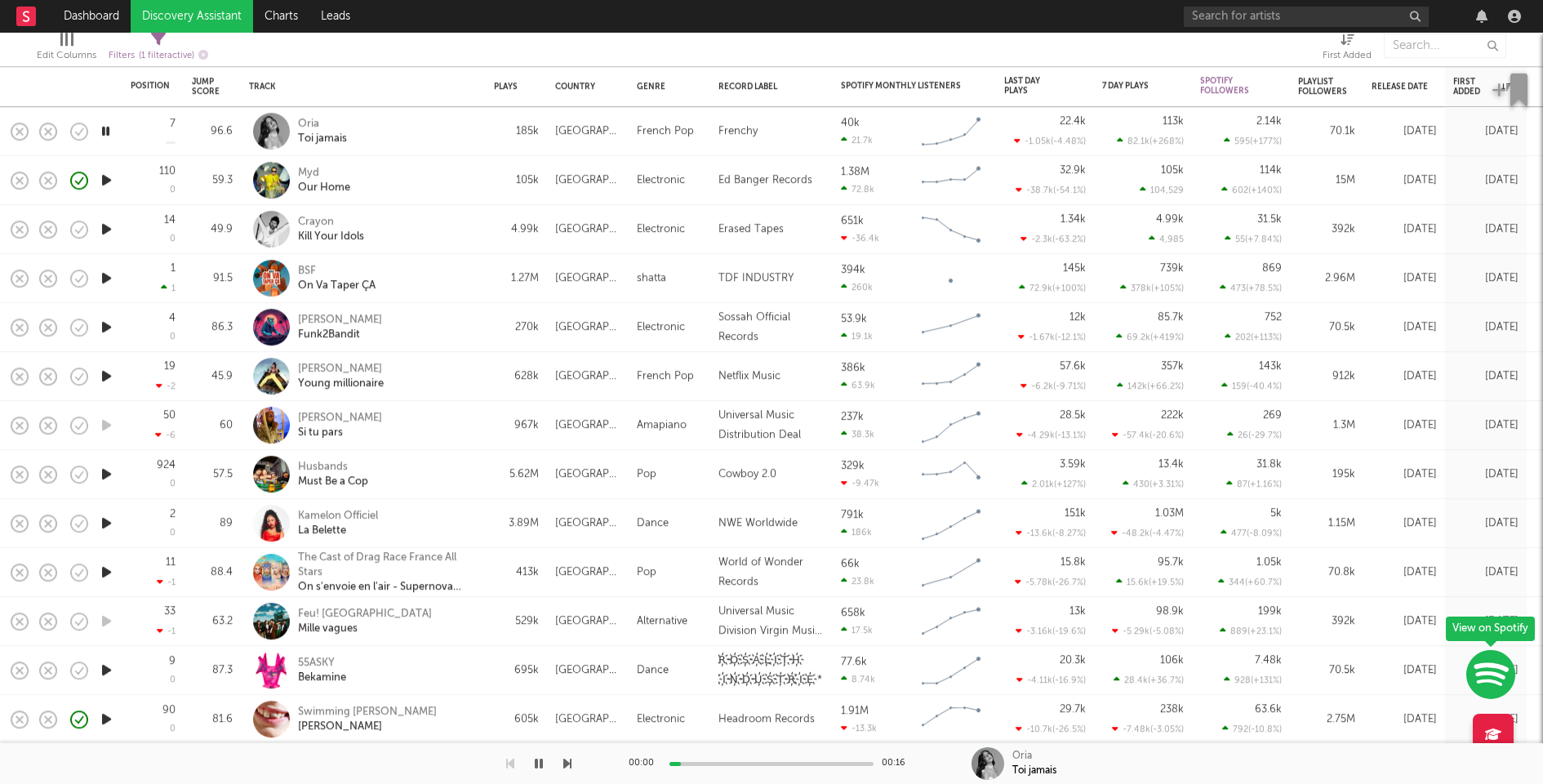
click at [104, 225] on icon "button" at bounding box center [106, 229] width 17 height 20
click at [107, 273] on icon "button" at bounding box center [106, 278] width 17 height 20
click at [106, 174] on icon "button" at bounding box center [106, 180] width 17 height 20
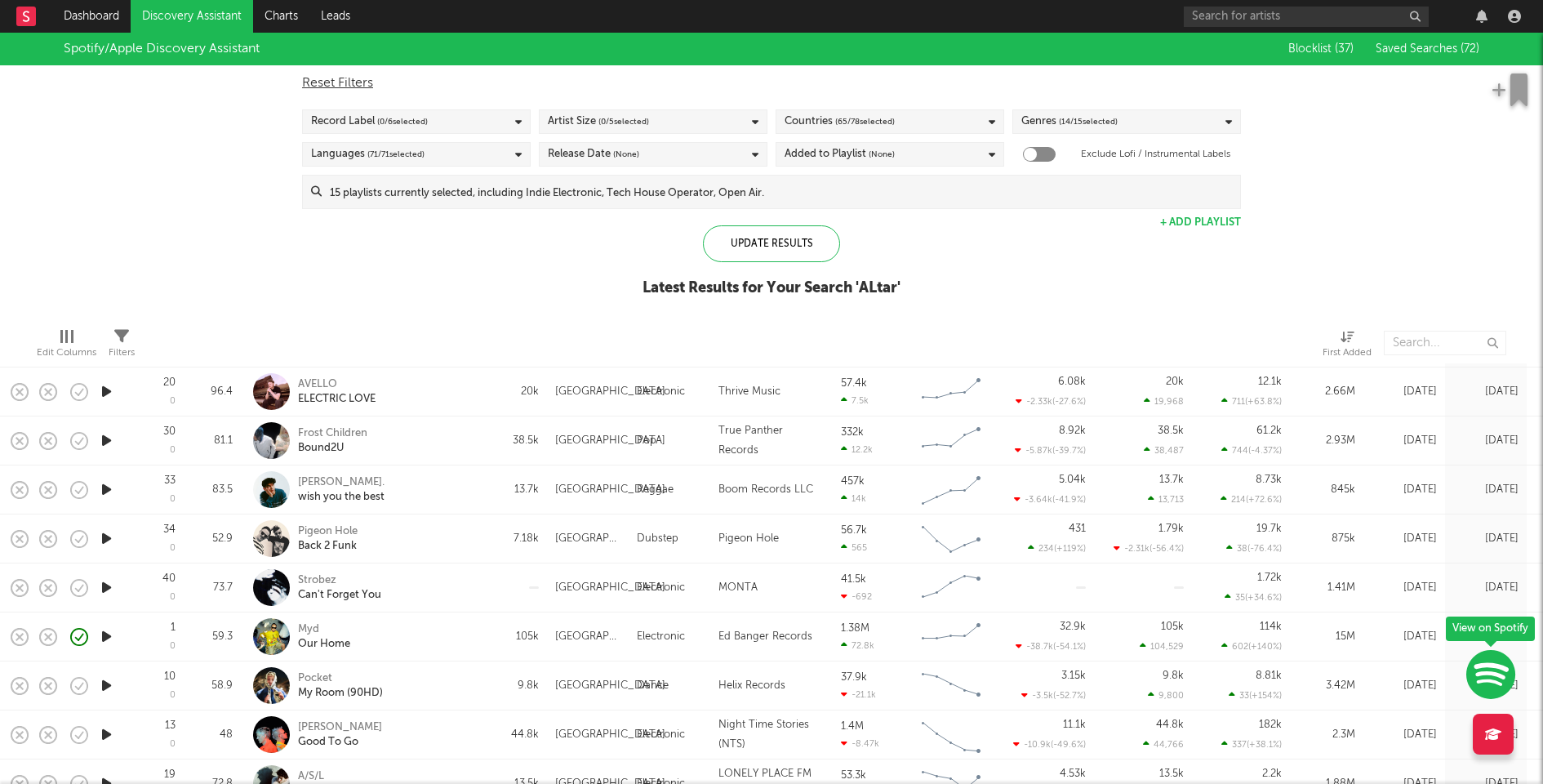
click at [108, 436] on icon "button" at bounding box center [106, 441] width 17 height 20
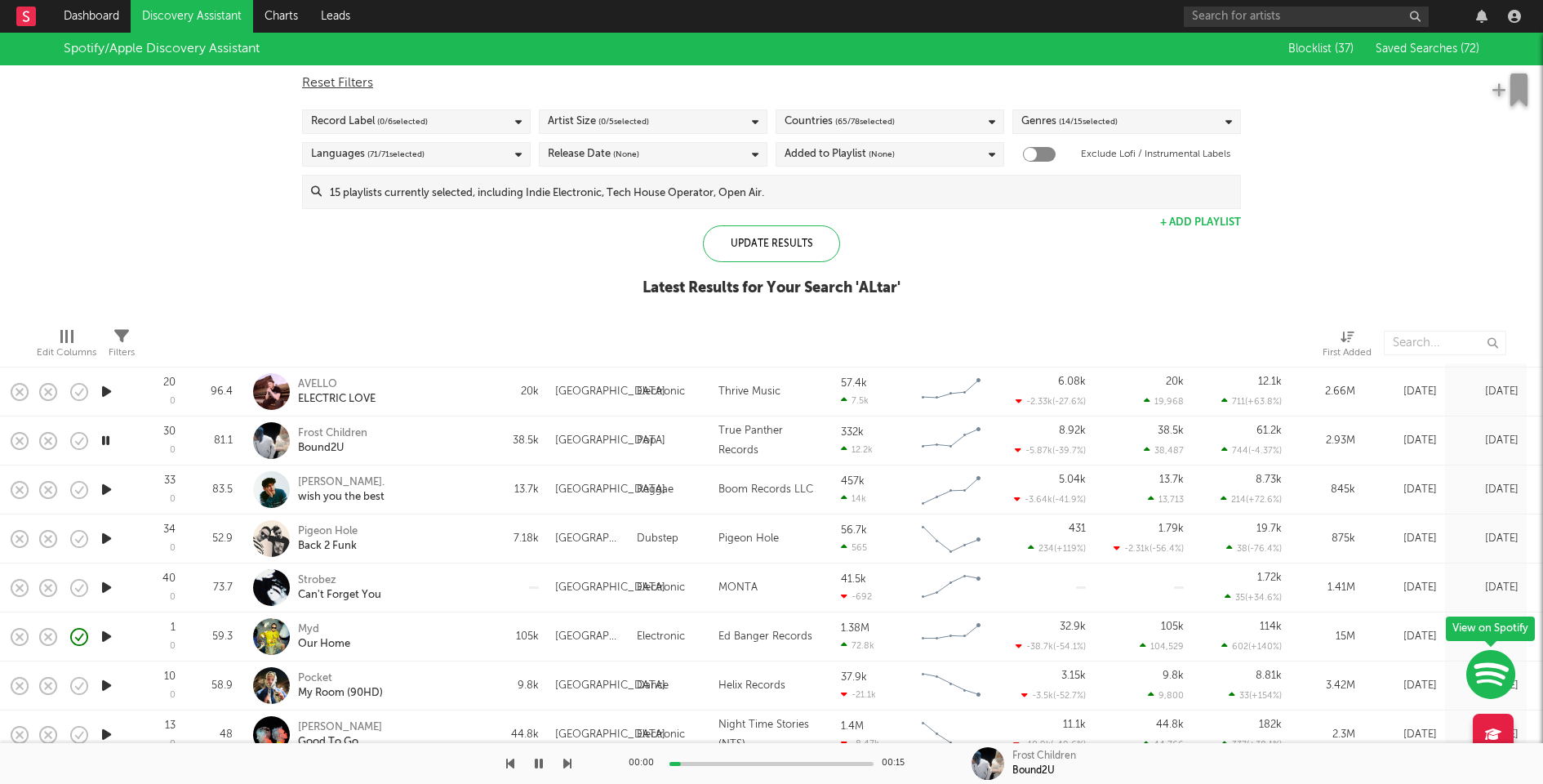
click at [109, 487] on icon "button" at bounding box center [106, 489] width 17 height 20
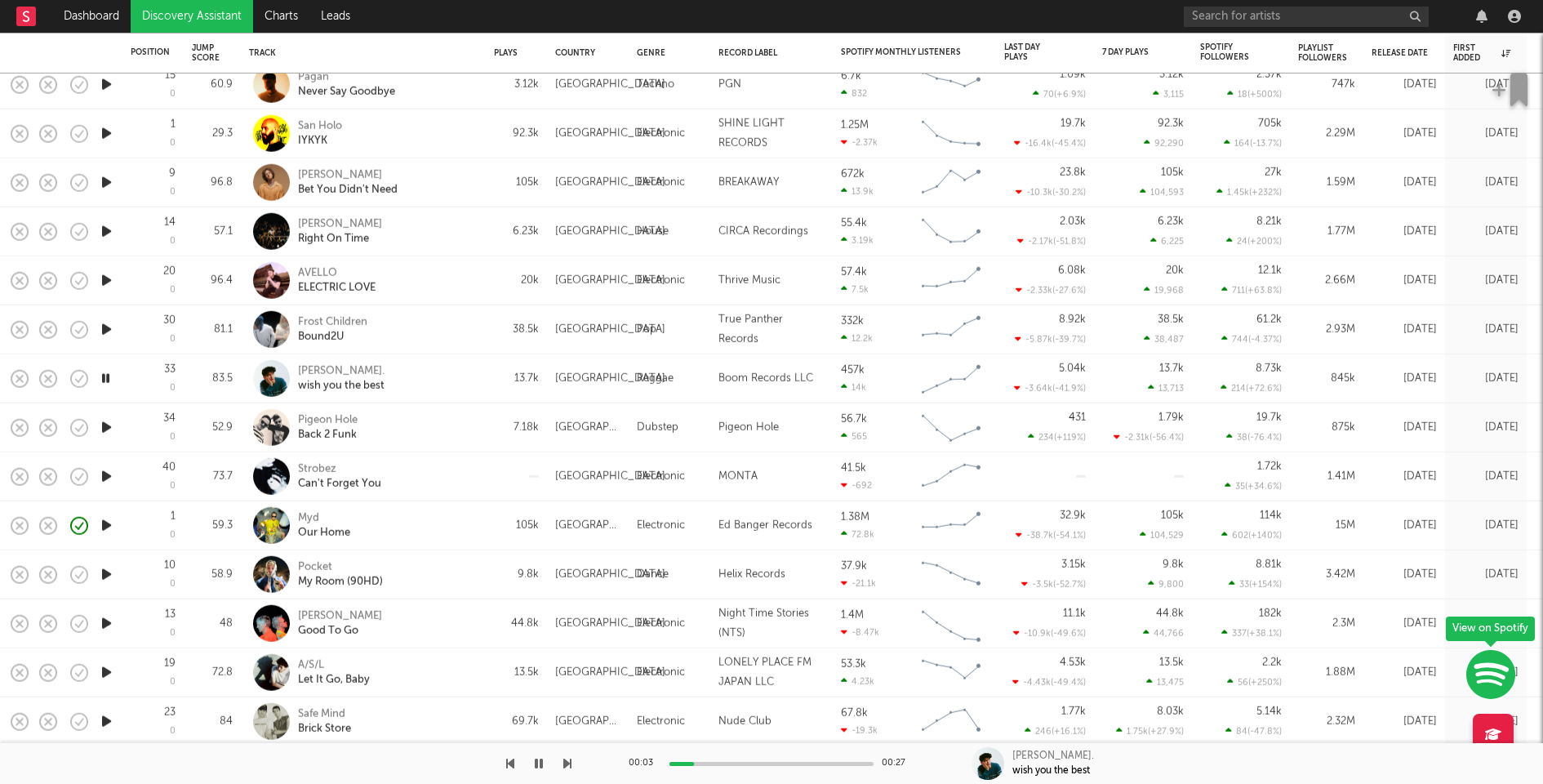
click at [100, 177] on icon "button" at bounding box center [106, 183] width 17 height 20
click at [104, 223] on icon "button" at bounding box center [106, 231] width 17 height 20
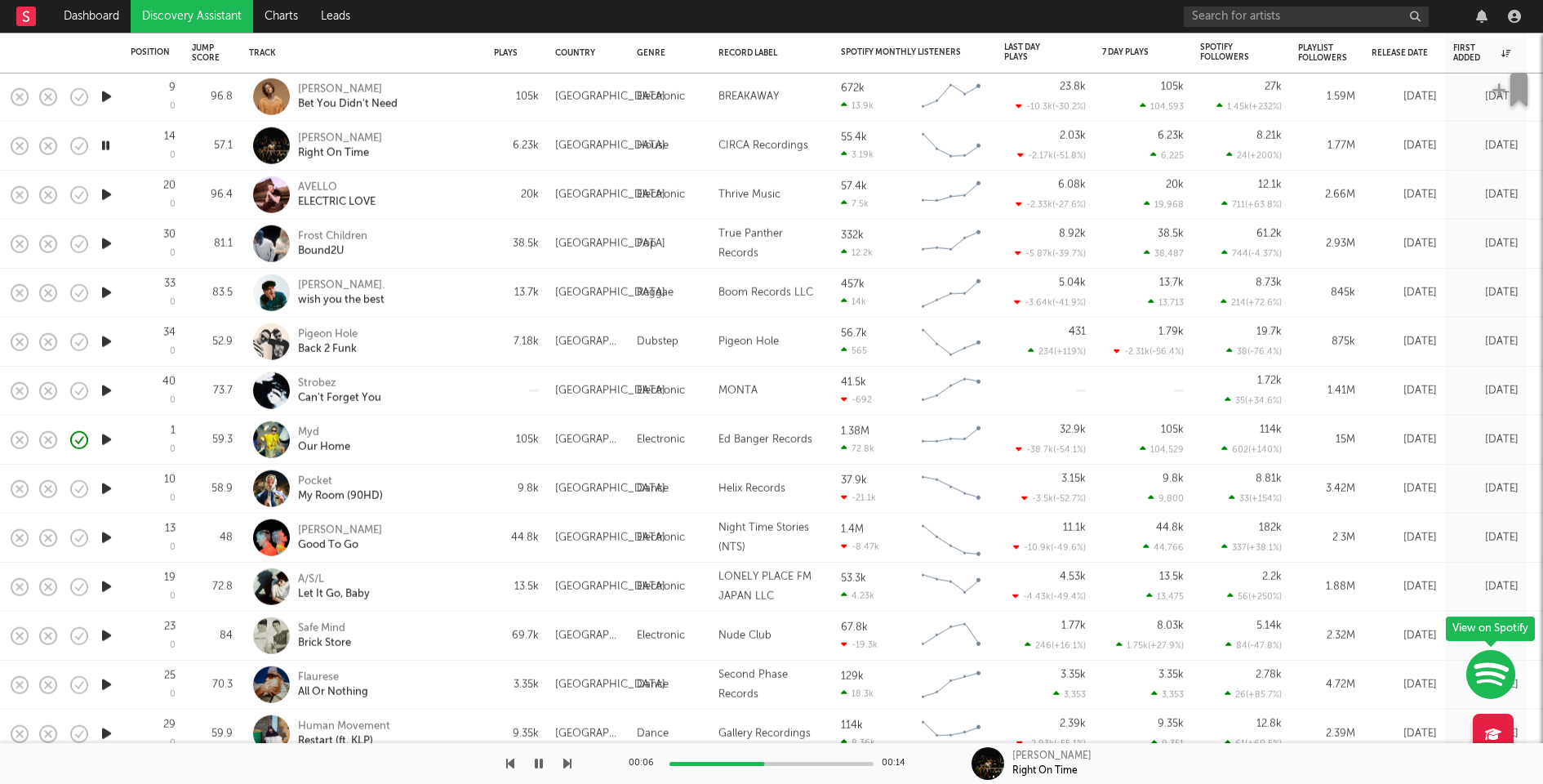
click at [104, 193] on icon "button" at bounding box center [106, 194] width 17 height 20
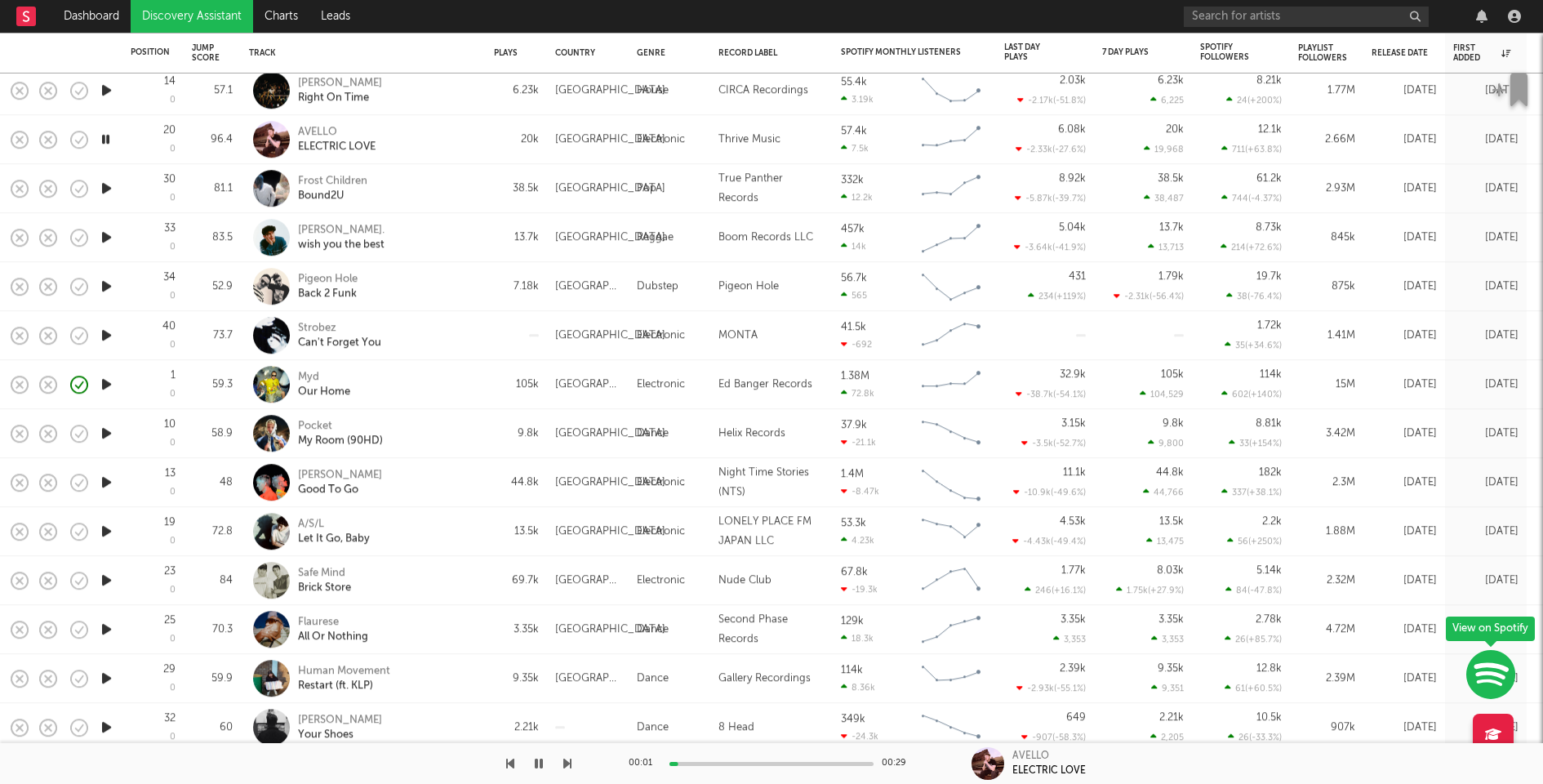
click at [106, 191] on icon "button" at bounding box center [106, 188] width 17 height 20
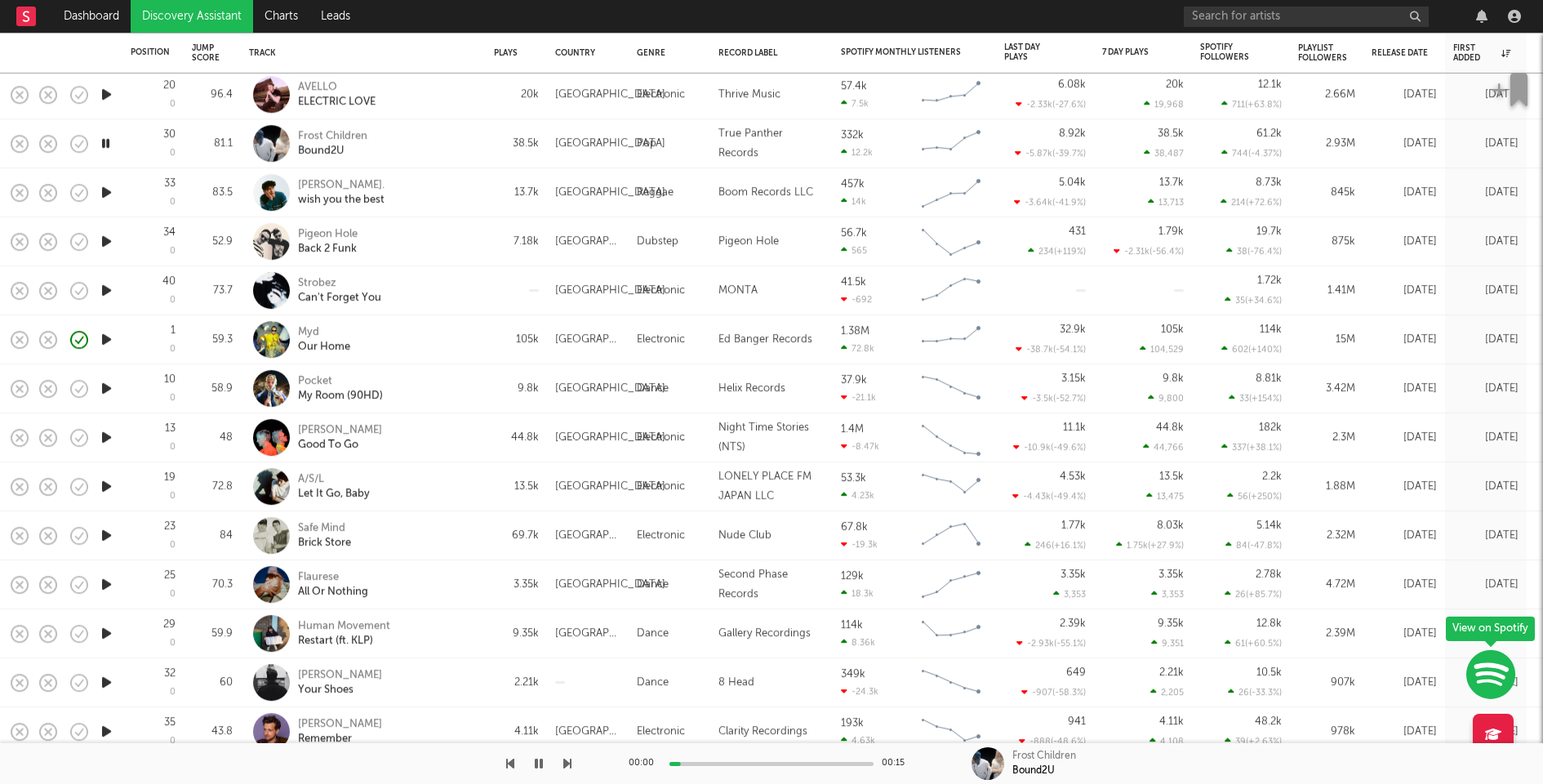
click at [108, 192] on icon "button" at bounding box center [106, 192] width 17 height 20
click at [111, 239] on icon "button" at bounding box center [106, 241] width 17 height 20
click at [106, 290] on icon "button" at bounding box center [106, 290] width 17 height 20
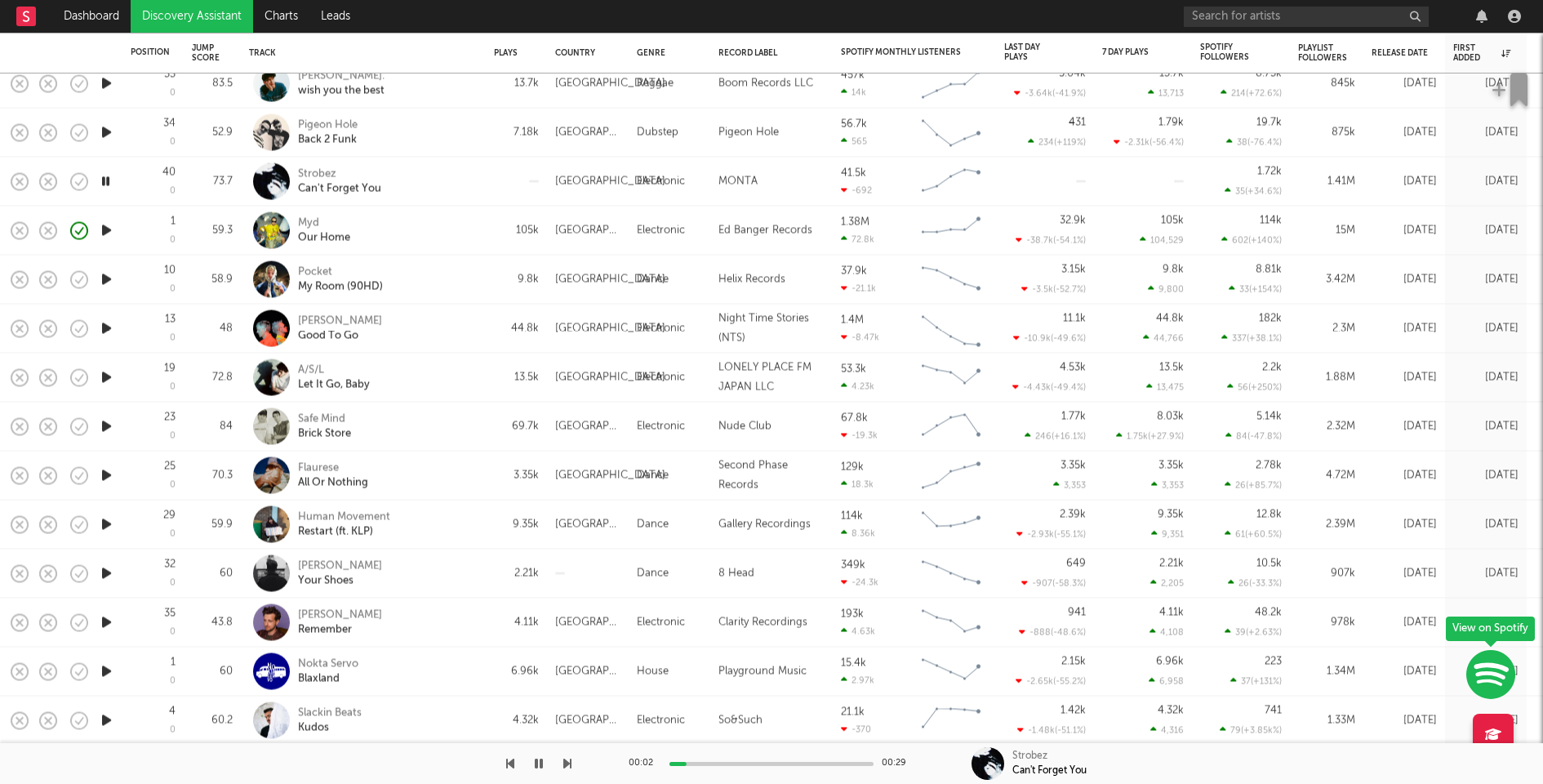
click at [103, 327] on icon "button" at bounding box center [106, 328] width 17 height 20
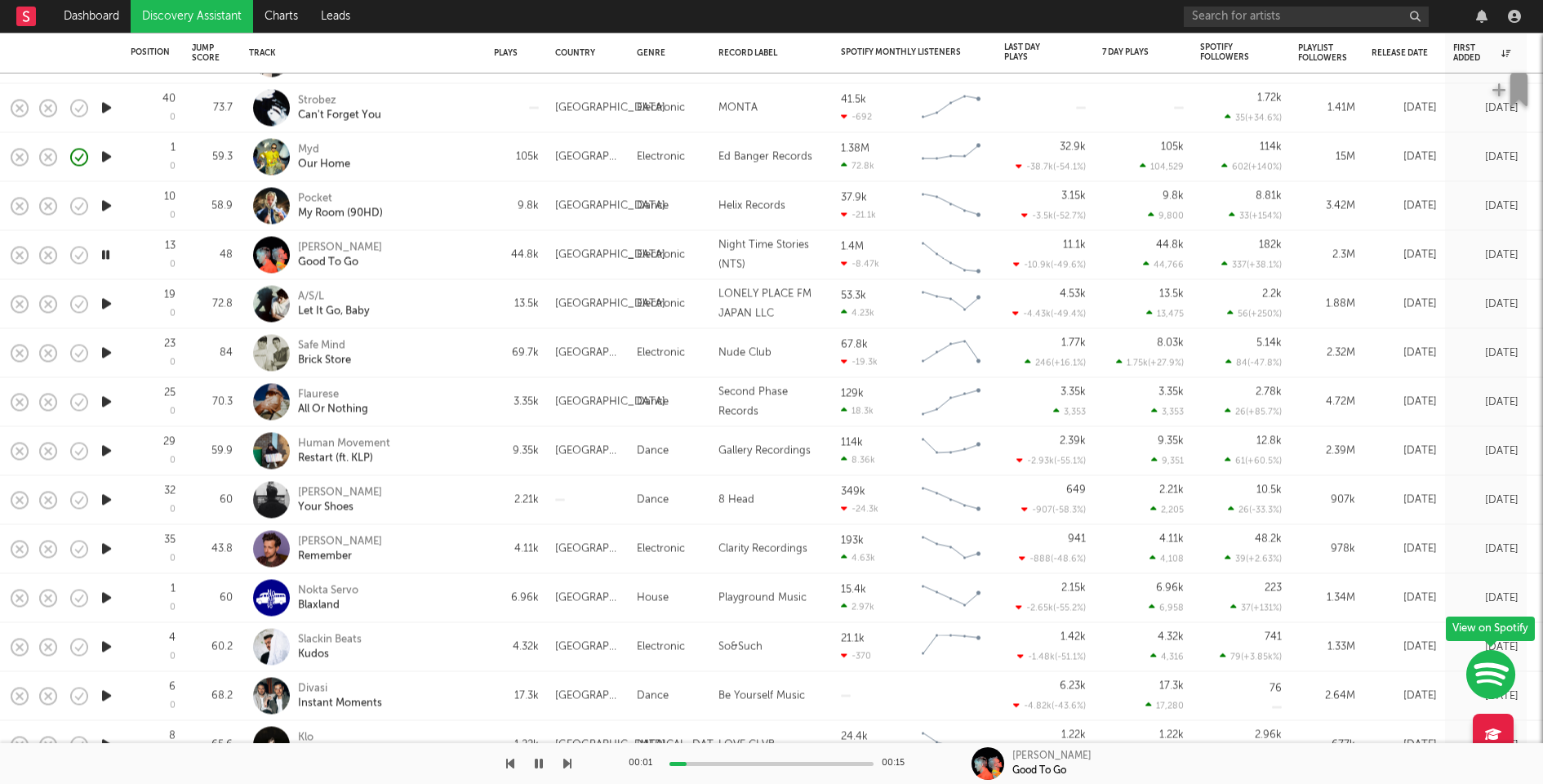
click at [108, 302] on icon "button" at bounding box center [106, 304] width 17 height 20
click at [108, 352] on icon "button" at bounding box center [106, 353] width 17 height 20
click at [107, 400] on icon "button" at bounding box center [106, 402] width 17 height 20
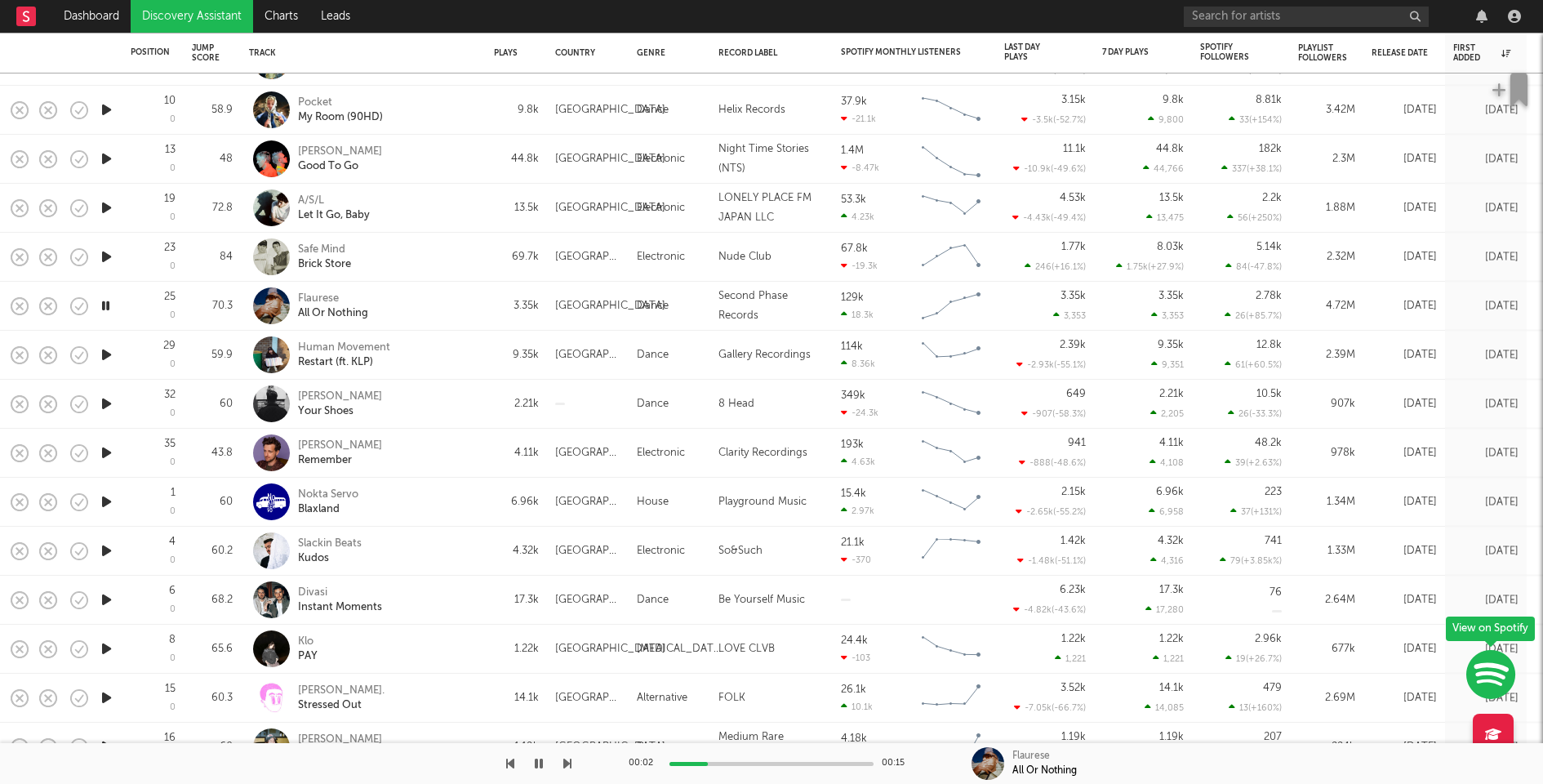
click at [108, 353] on icon "button" at bounding box center [106, 354] width 17 height 20
click at [108, 353] on icon "button" at bounding box center [106, 354] width 16 height 20
click at [106, 404] on icon "button" at bounding box center [106, 404] width 17 height 20
click at [749, 761] on div at bounding box center [772, 763] width 204 height 4
click at [110, 456] on icon "button" at bounding box center [106, 452] width 17 height 20
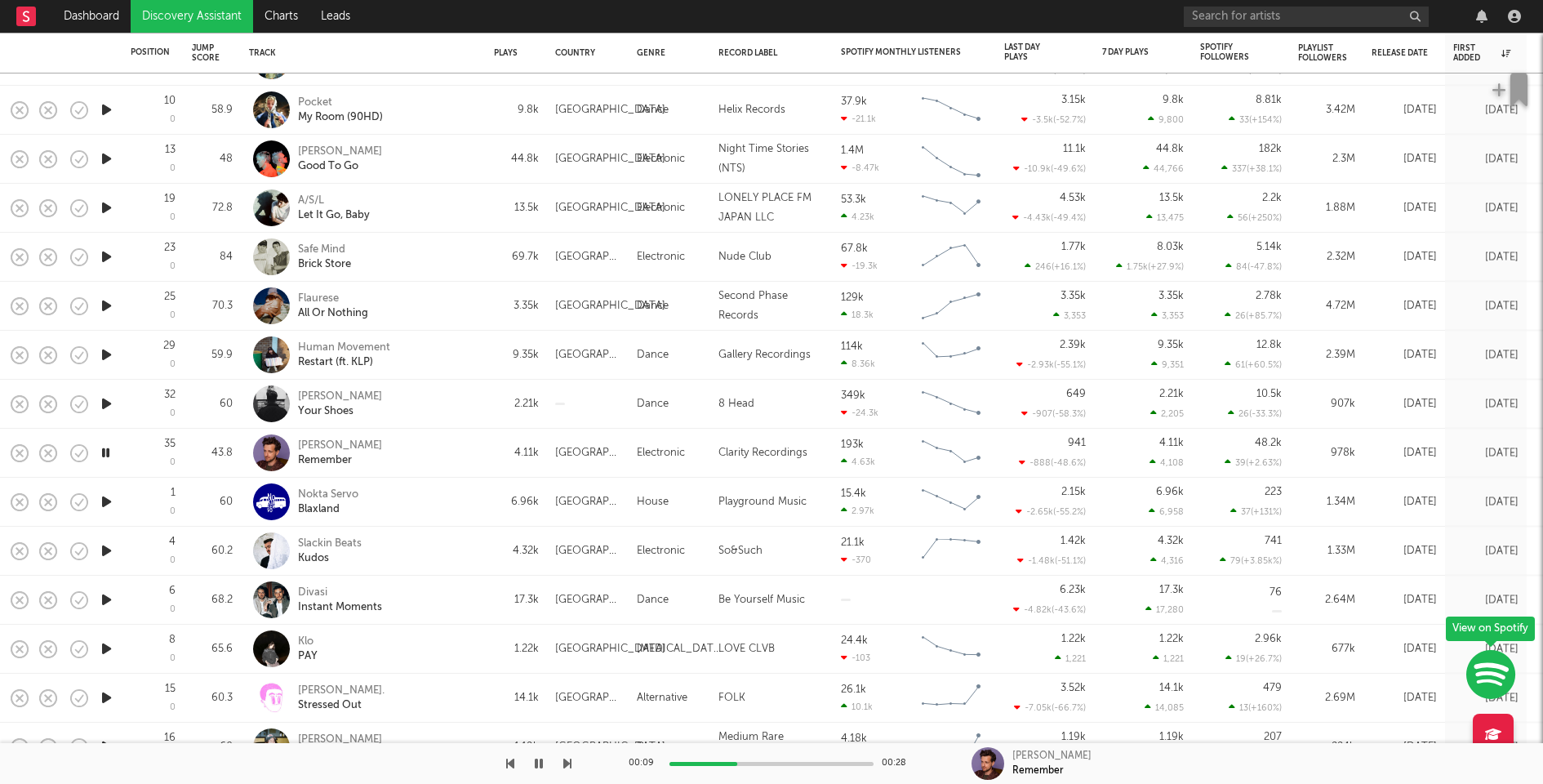
click at [105, 502] on icon "button" at bounding box center [106, 502] width 17 height 20
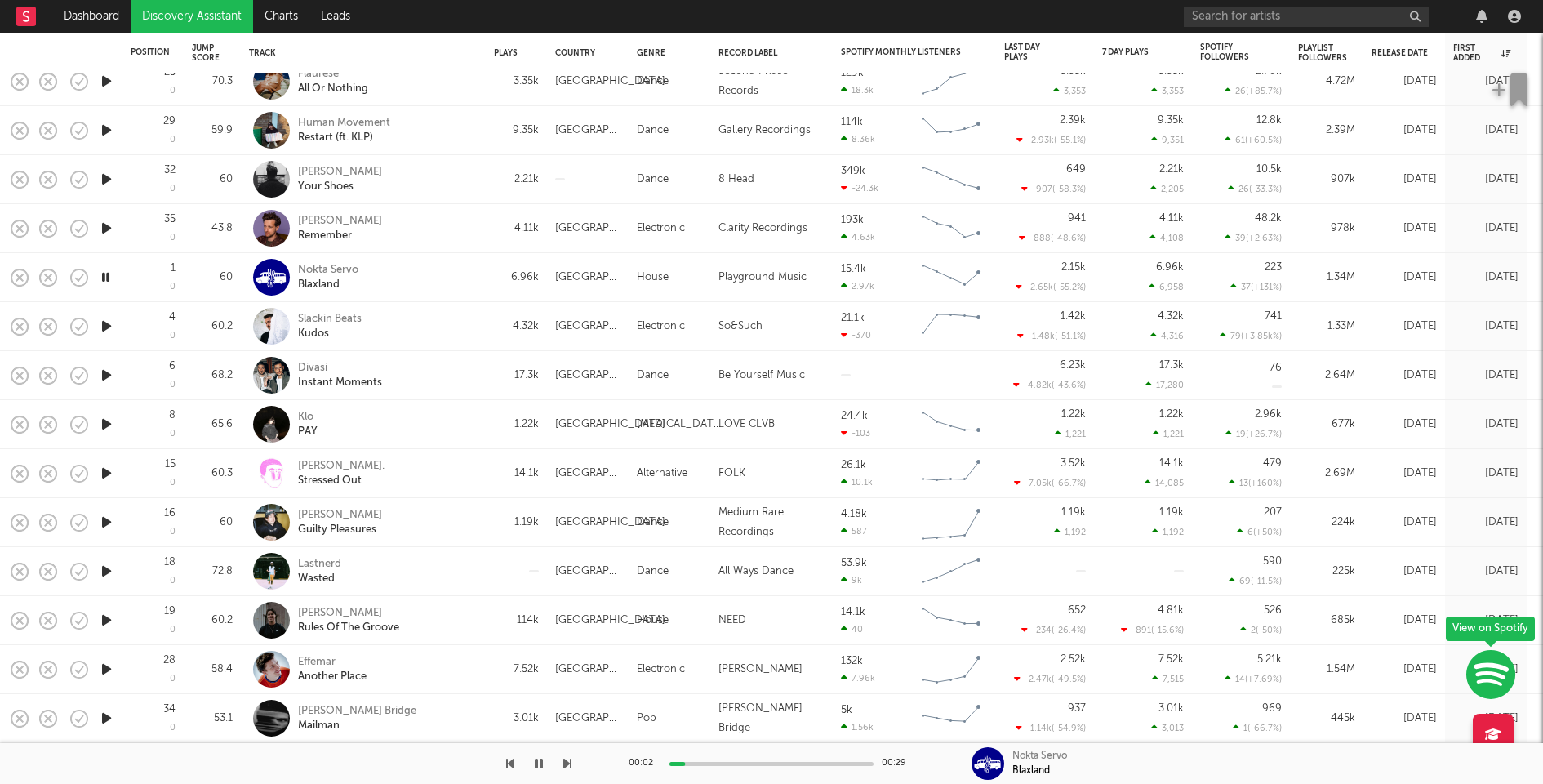
click at [111, 325] on icon "button" at bounding box center [106, 326] width 17 height 20
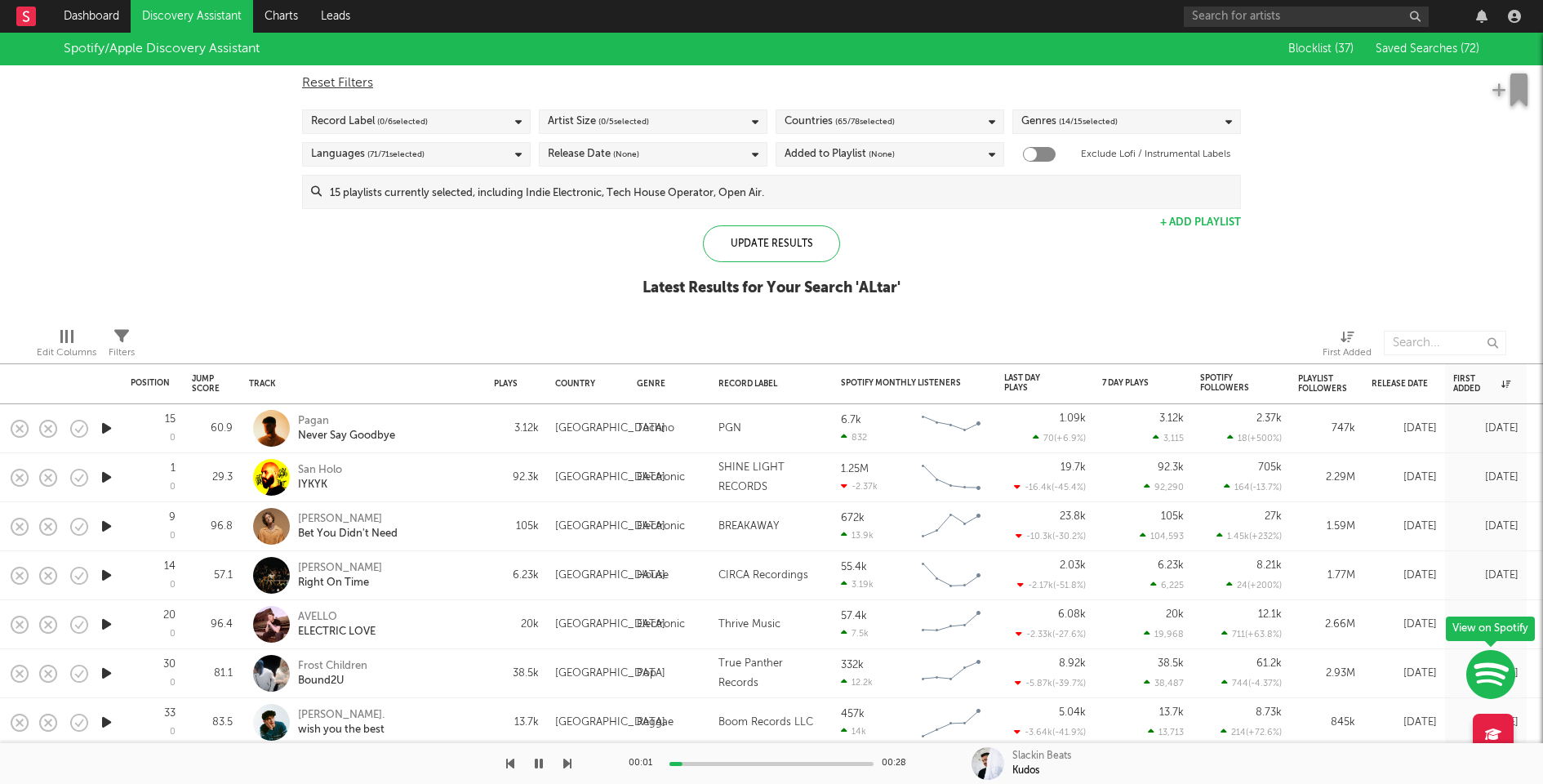
click at [617, 196] on input at bounding box center [781, 192] width 919 height 33
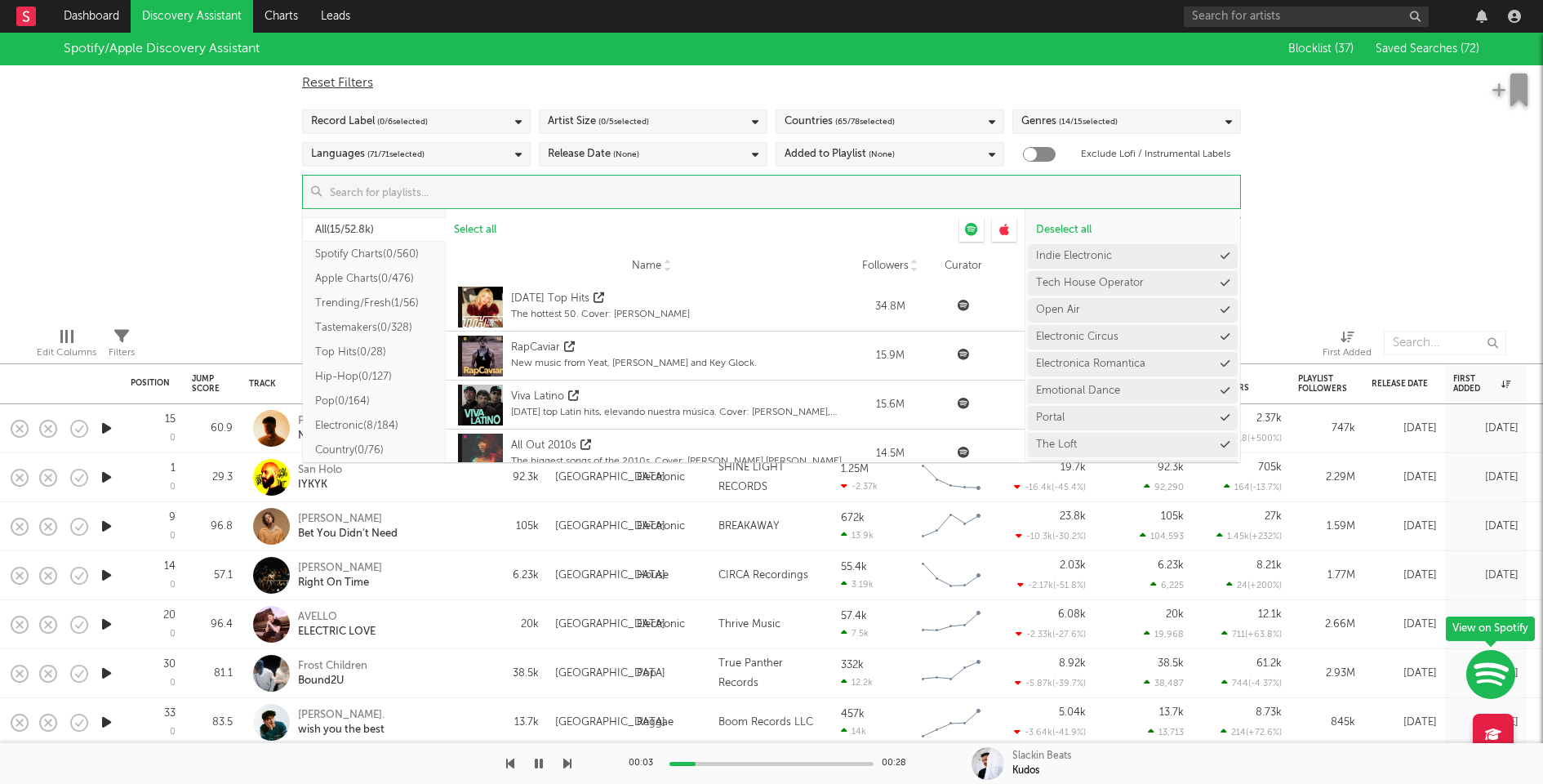
click at [1384, 302] on div "Spotify/Apple Discovery Assistant Blocklist ( 37 ) Saved Searches ( 72 ) Reset …" at bounding box center [772, 173] width 1543 height 281
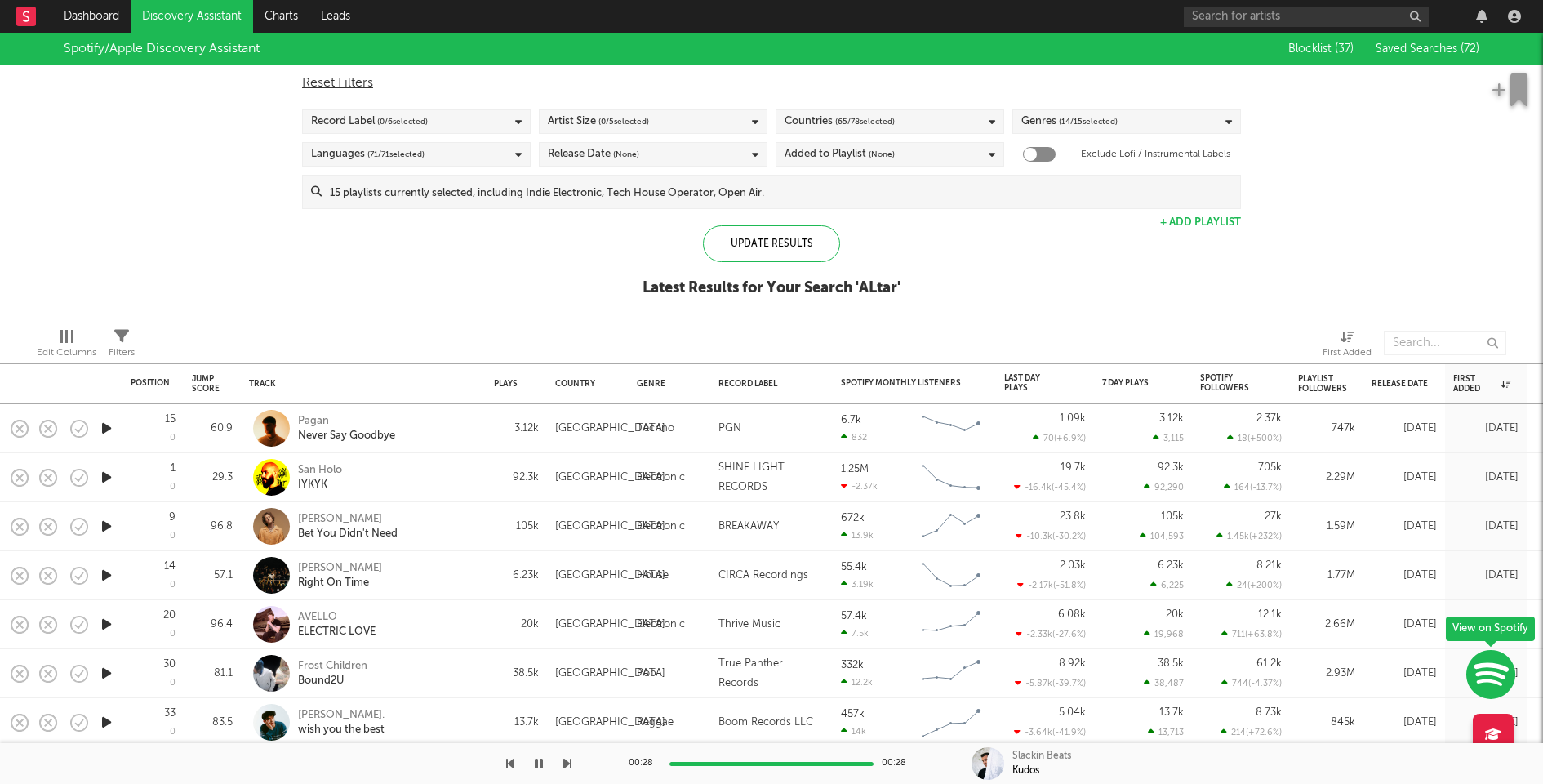
click at [751, 185] on input at bounding box center [781, 192] width 919 height 33
click at [1329, 265] on div "Spotify/Apple Discovery Assistant Blocklist ( 37 ) Saved Searches ( 72 ) Reset …" at bounding box center [772, 173] width 1543 height 281
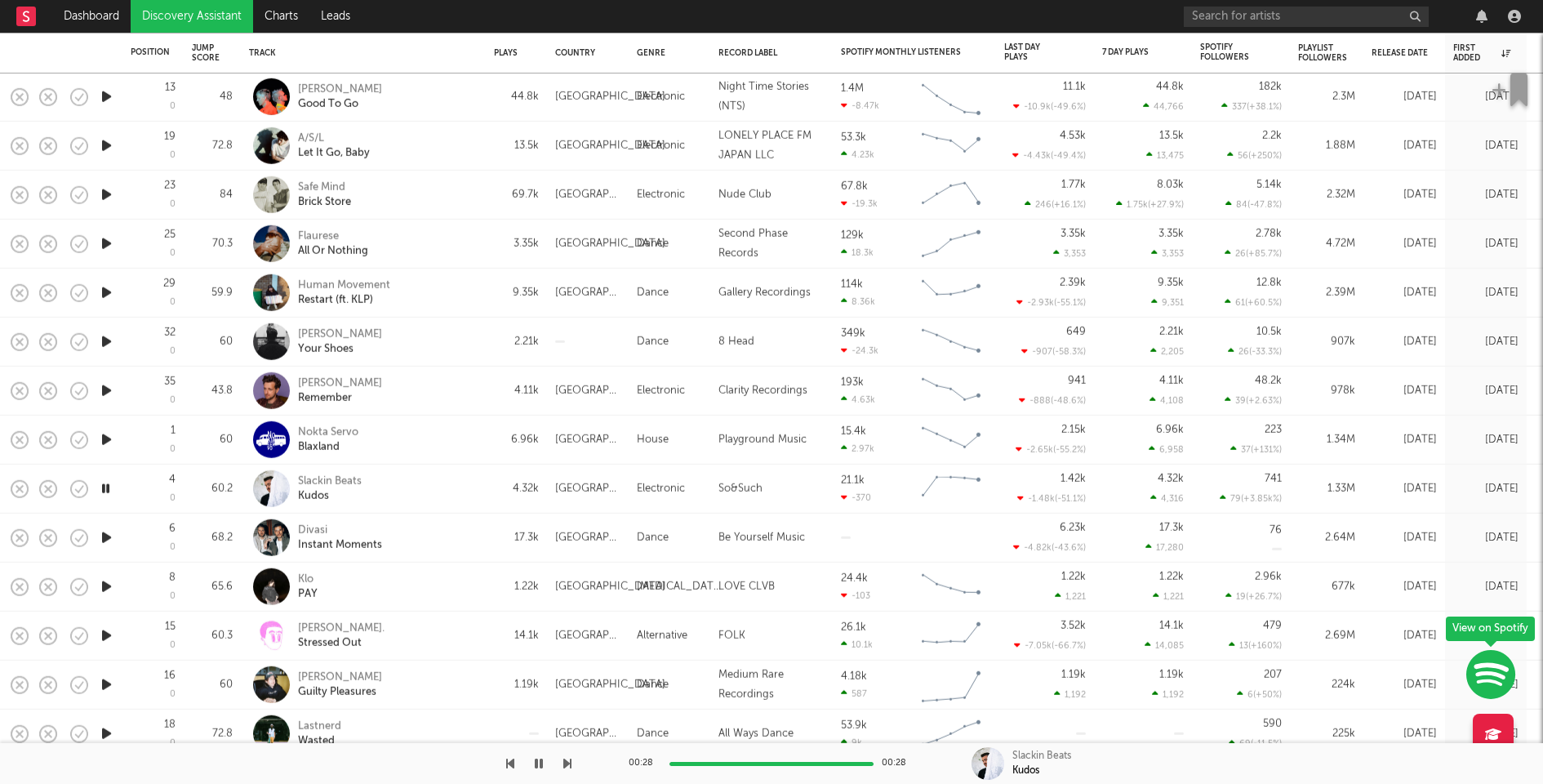
click at [108, 542] on icon "button" at bounding box center [106, 538] width 17 height 20
click at [104, 588] on icon "button" at bounding box center [106, 586] width 17 height 20
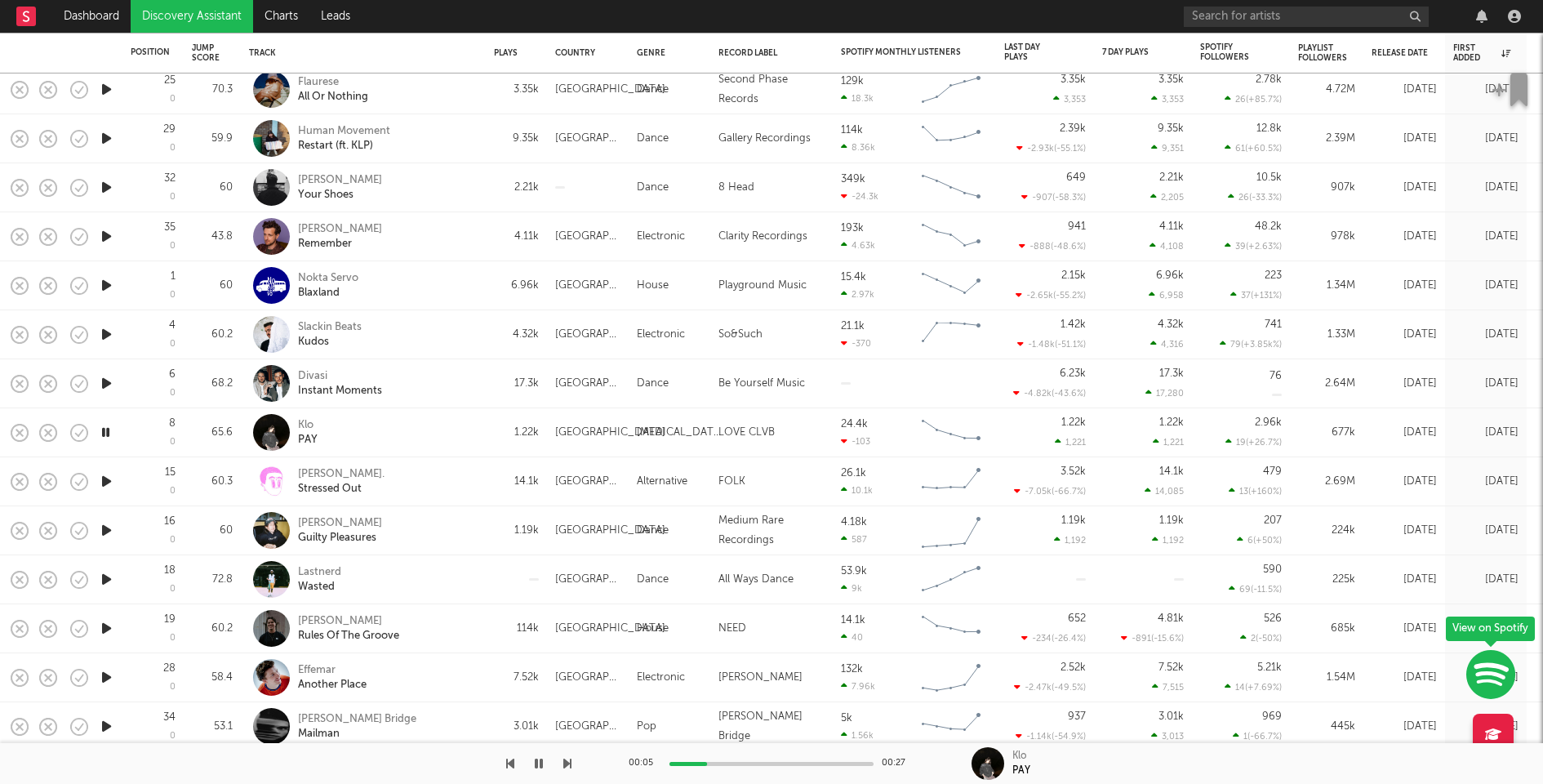
click at [434, 440] on div "Klo PAY" at bounding box center [386, 432] width 176 height 29
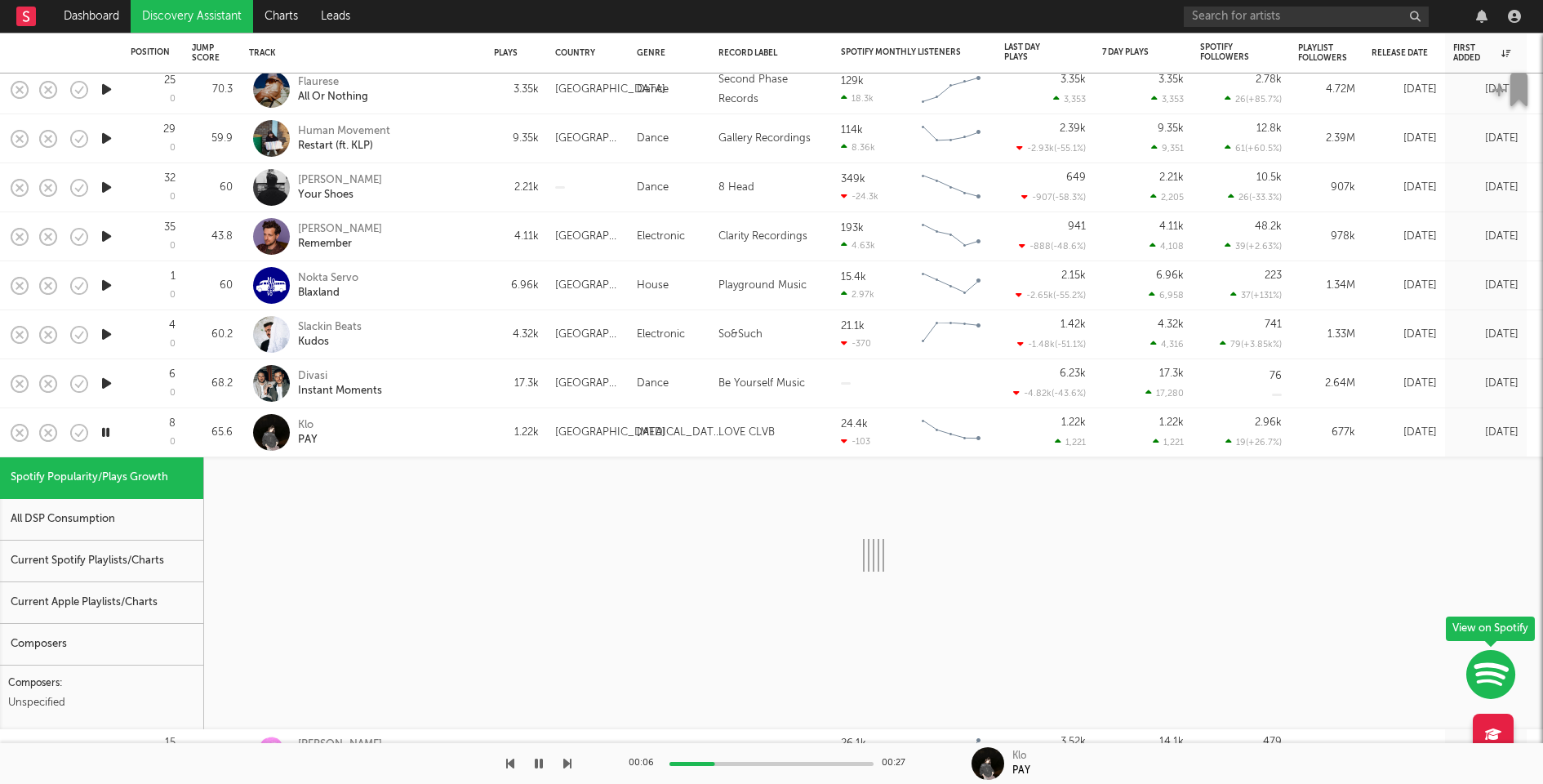
click at [105, 570] on div "Current Spotify Playlists/Charts" at bounding box center [101, 561] width 204 height 42
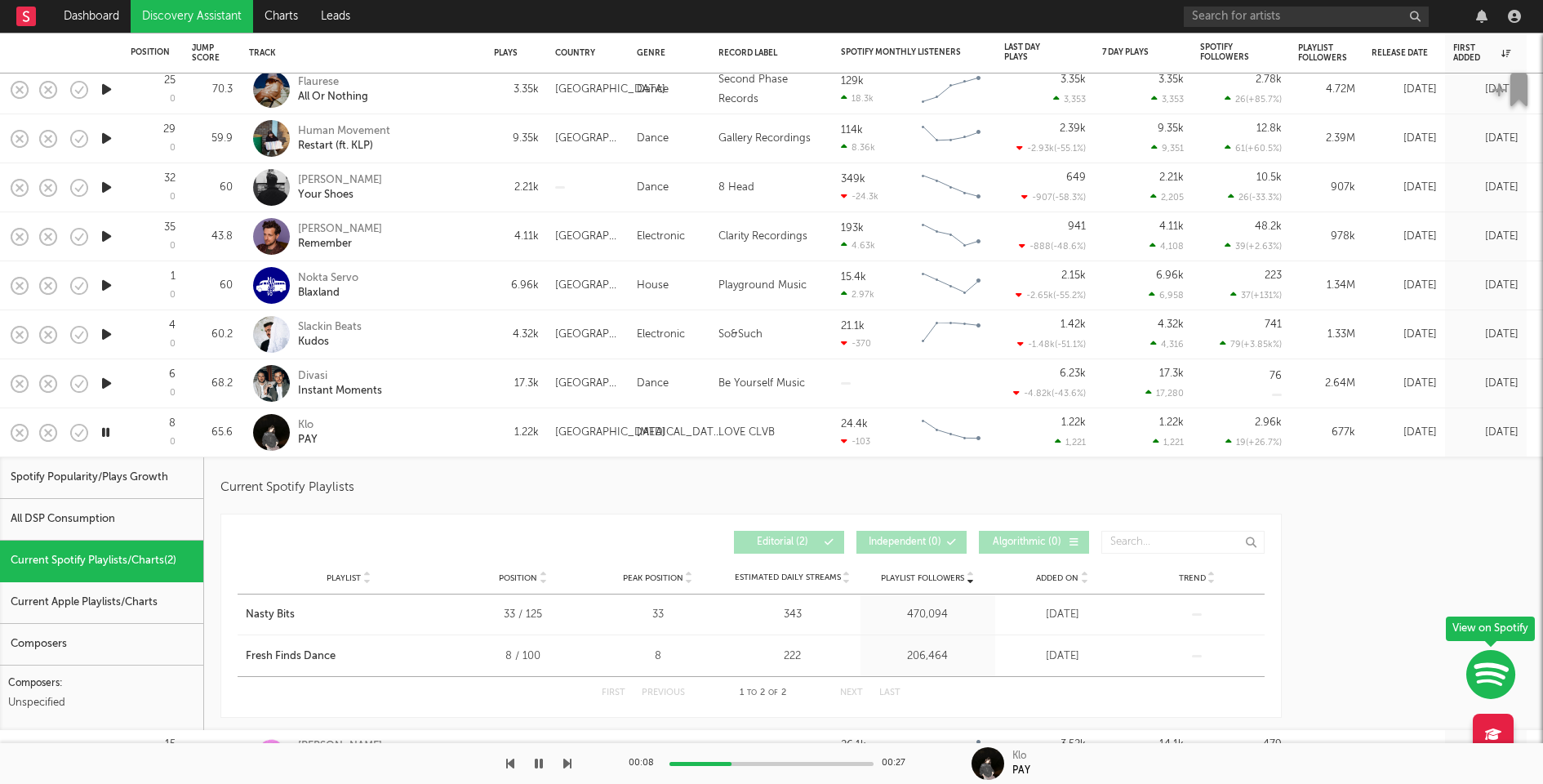
click at [452, 428] on div "Klo PAY" at bounding box center [386, 432] width 176 height 29
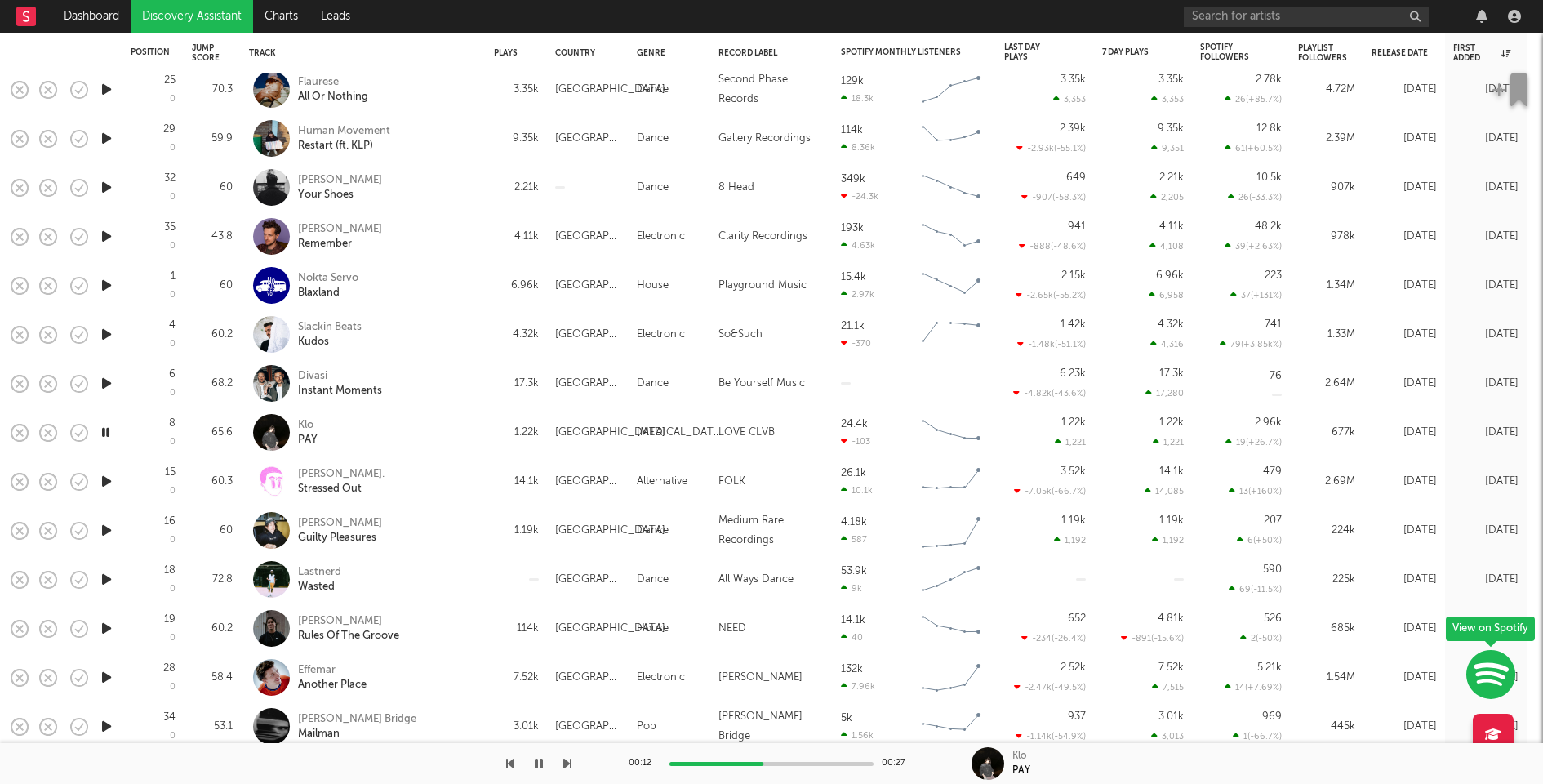
click at [107, 485] on icon "button" at bounding box center [106, 481] width 17 height 20
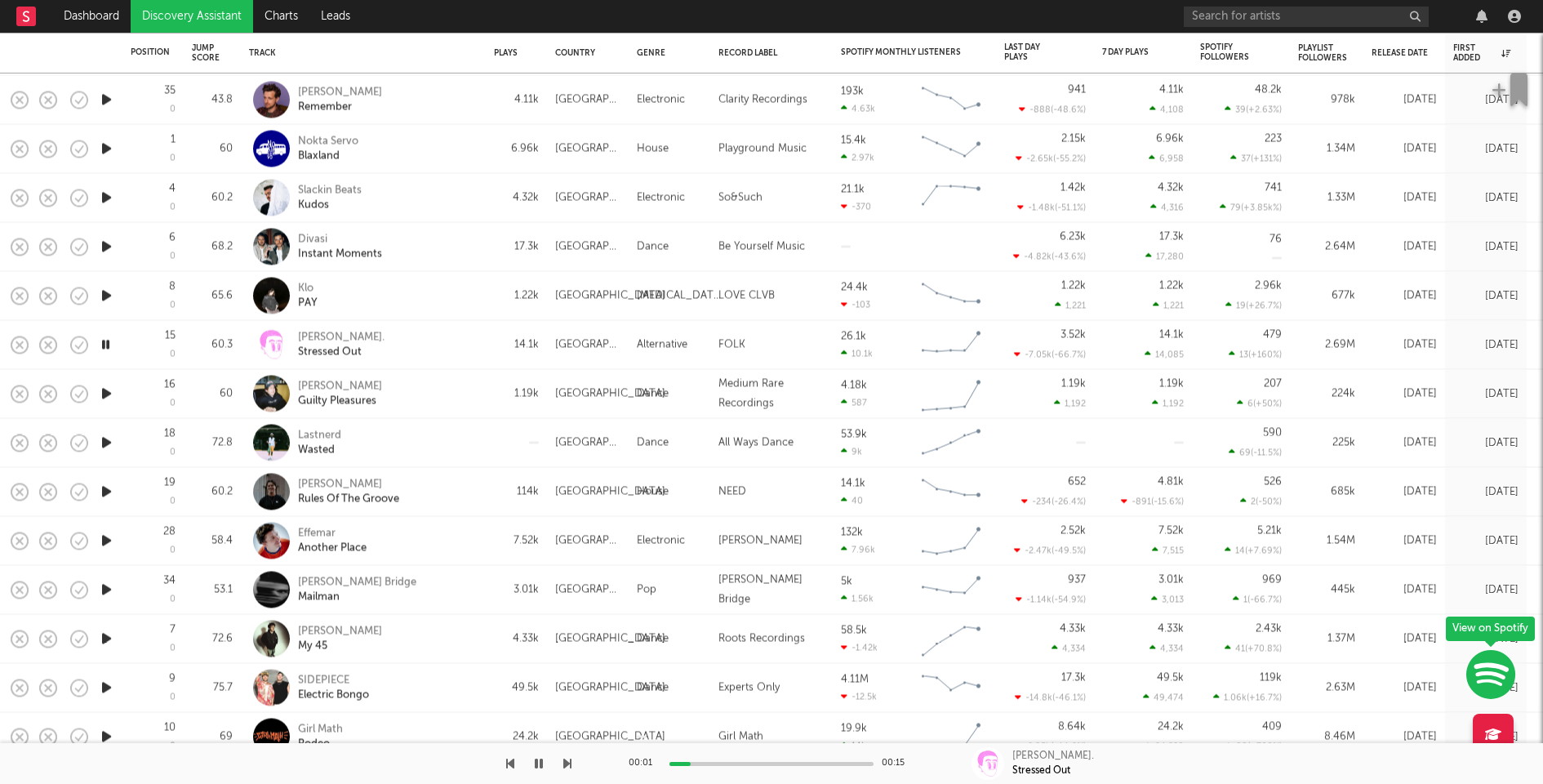
click at [111, 392] on icon "button" at bounding box center [106, 394] width 17 height 20
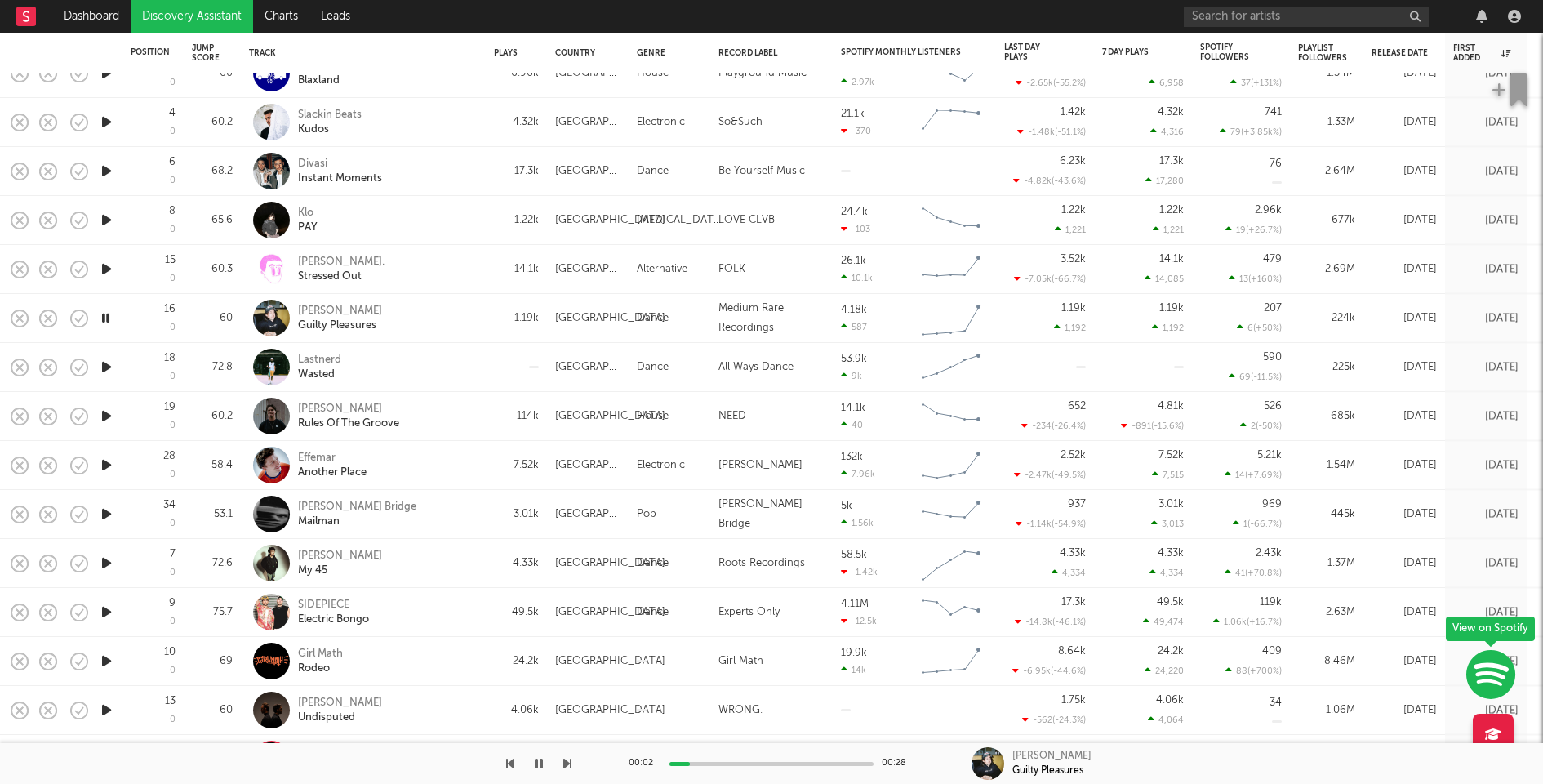
click at [433, 312] on div "Thommy Simmons Guilty Pleasures" at bounding box center [386, 318] width 176 height 29
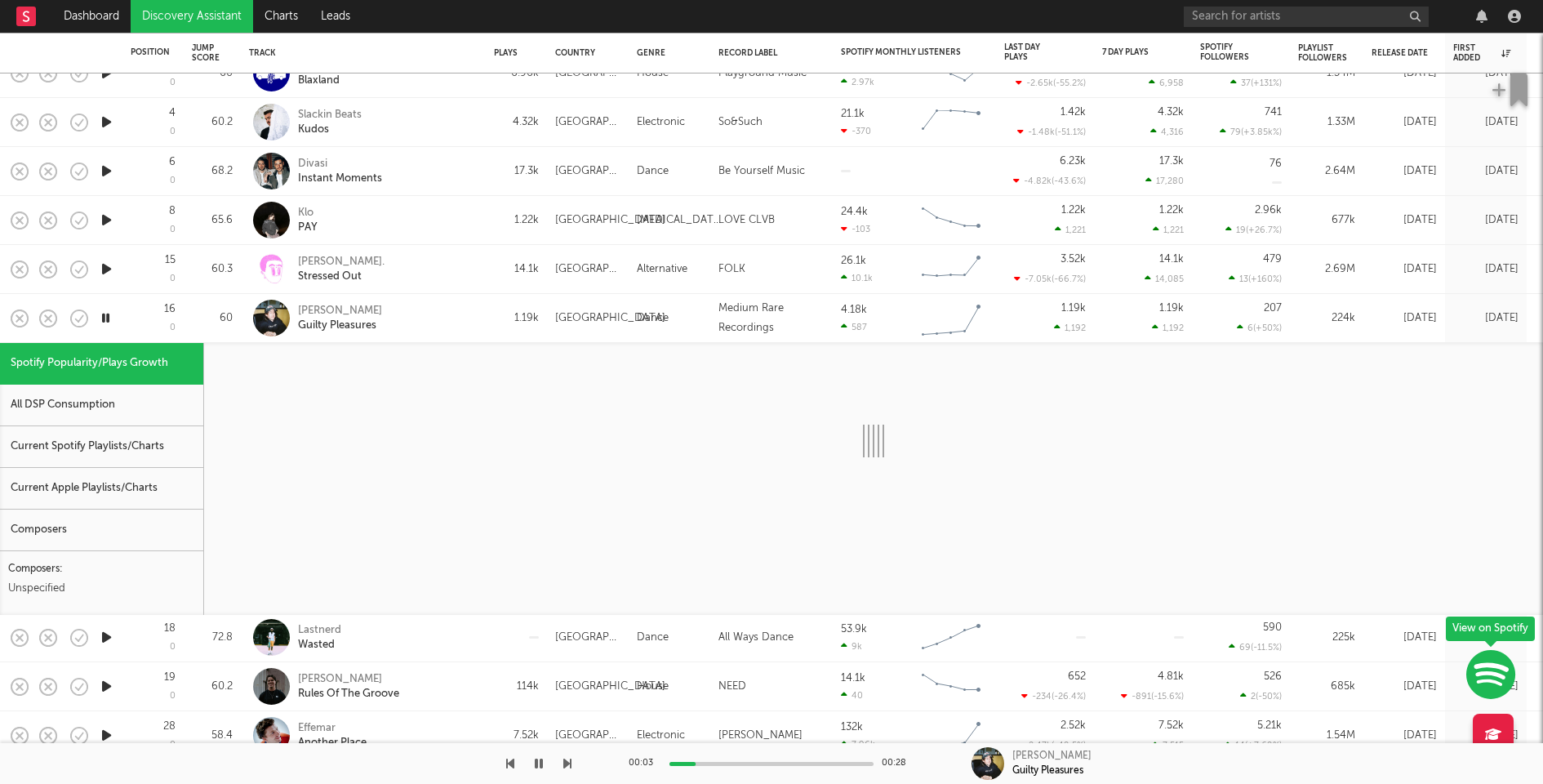
click at [117, 448] on div "Current Spotify Playlists/Charts" at bounding box center [101, 447] width 204 height 42
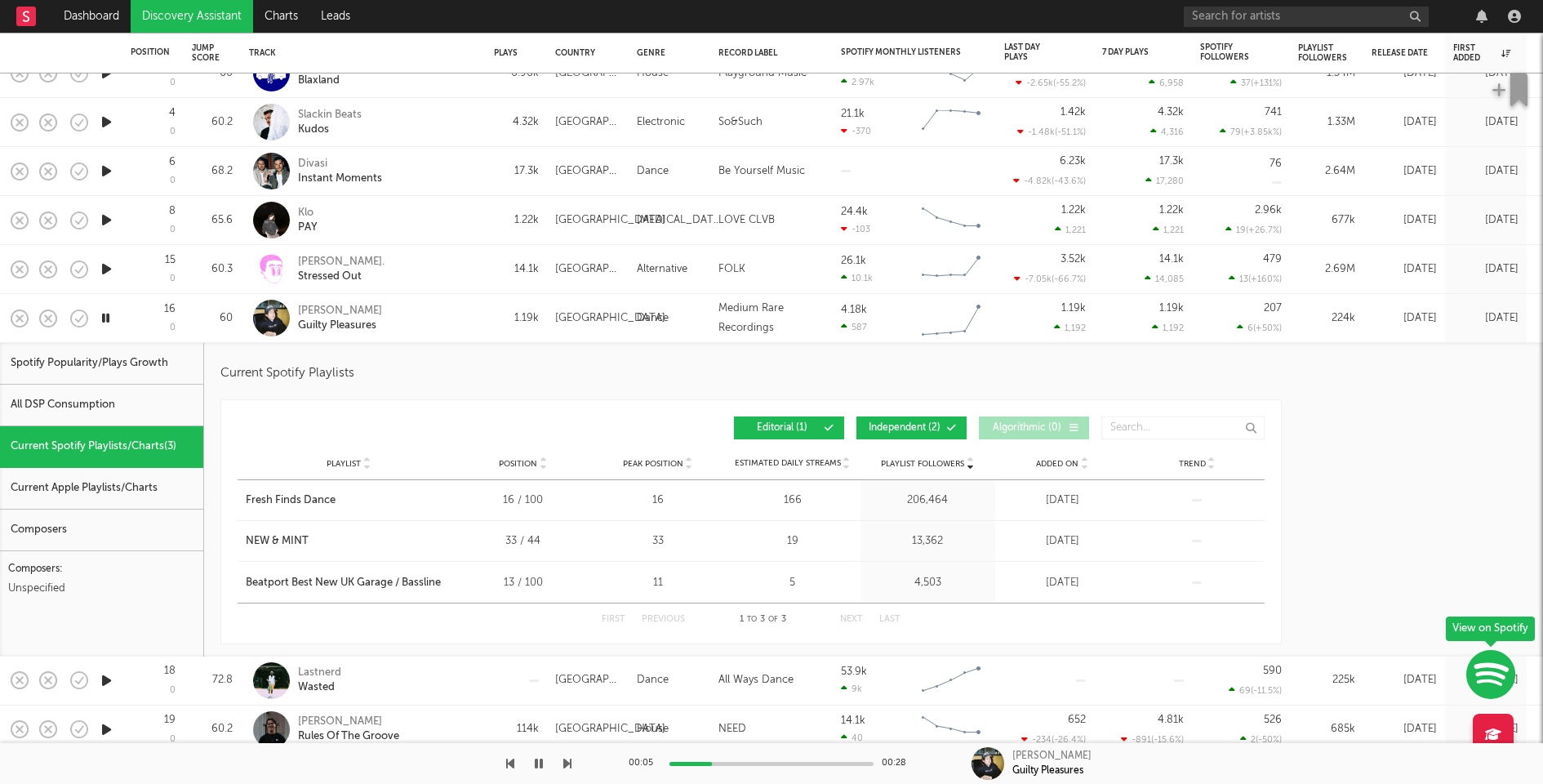
click at [472, 320] on div "Thommy Simmons Guilty Pleasures" at bounding box center [386, 318] width 176 height 29
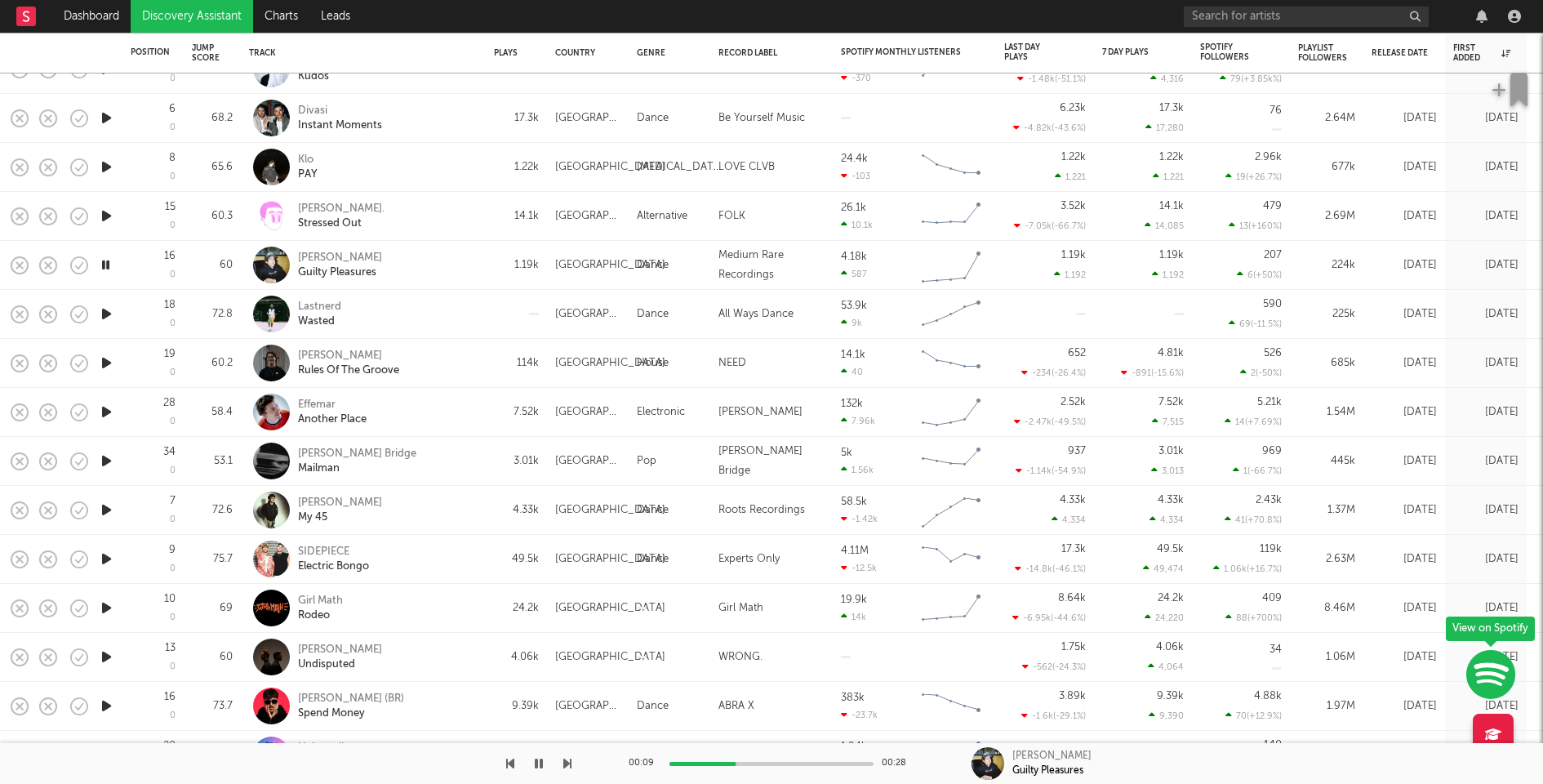
click at [111, 315] on icon "button" at bounding box center [106, 314] width 17 height 20
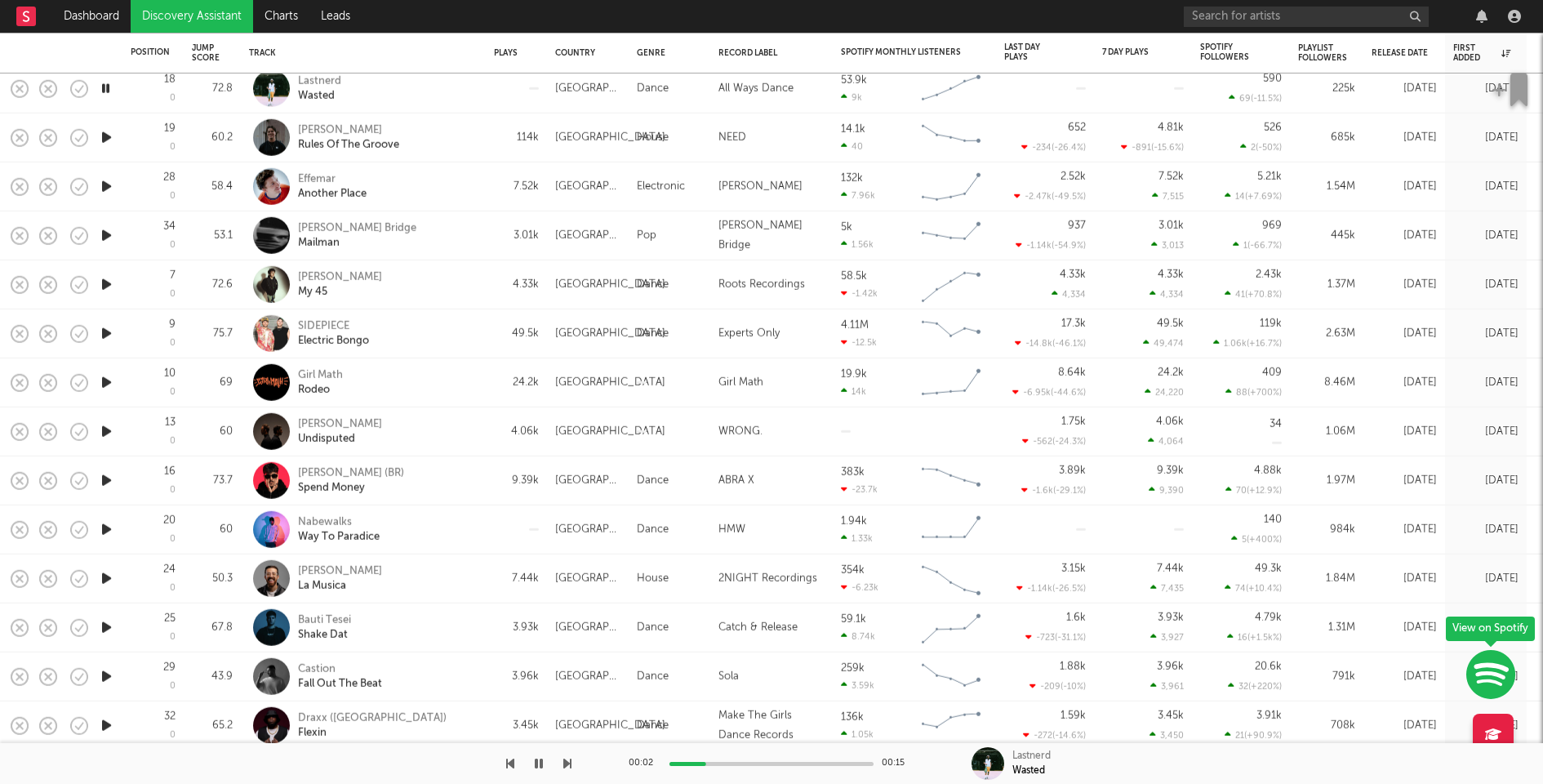
click at [108, 481] on icon "button" at bounding box center [106, 480] width 17 height 20
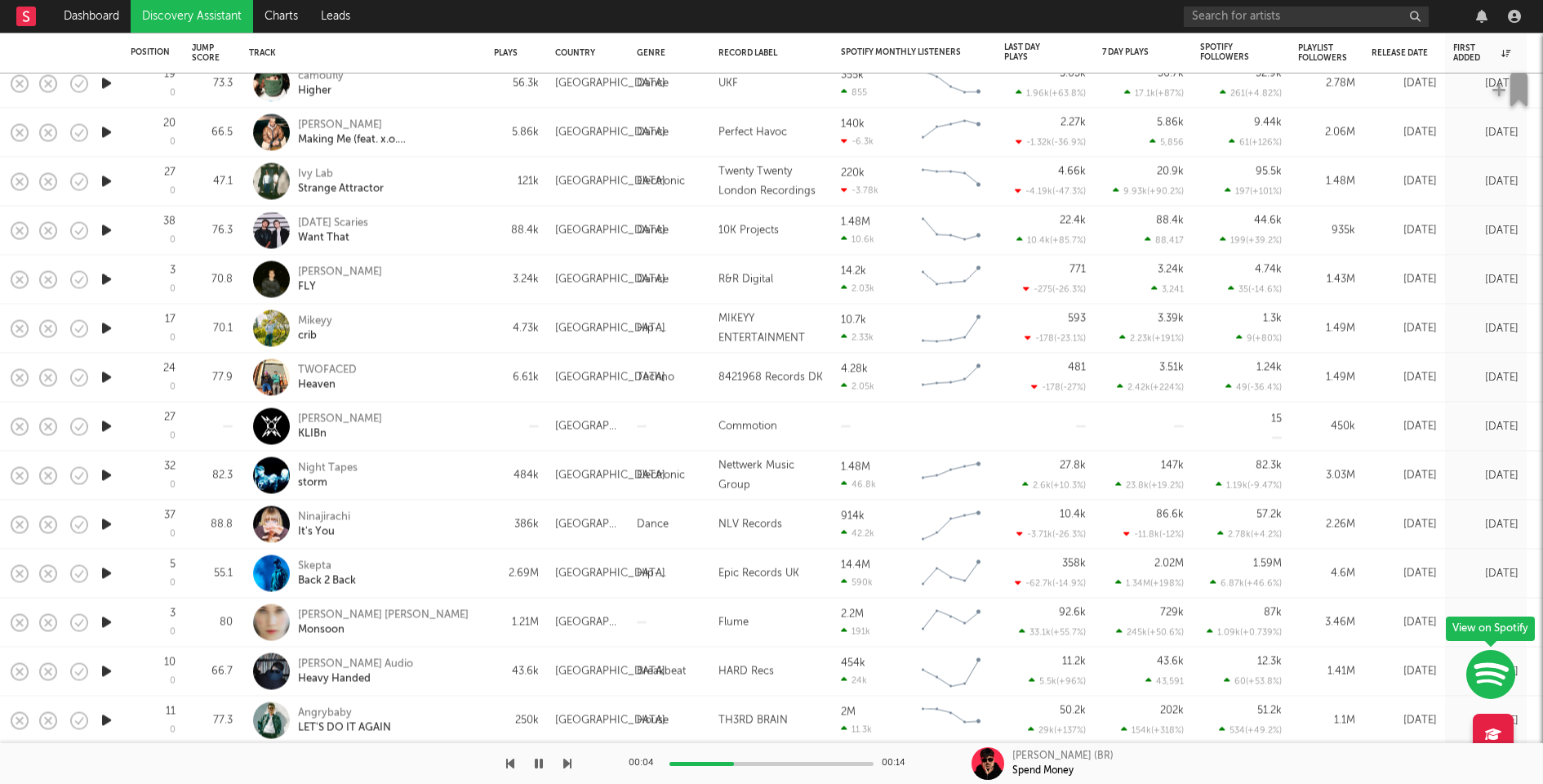
click at [417, 425] on div "INGA BARI KLIBn" at bounding box center [386, 426] width 176 height 29
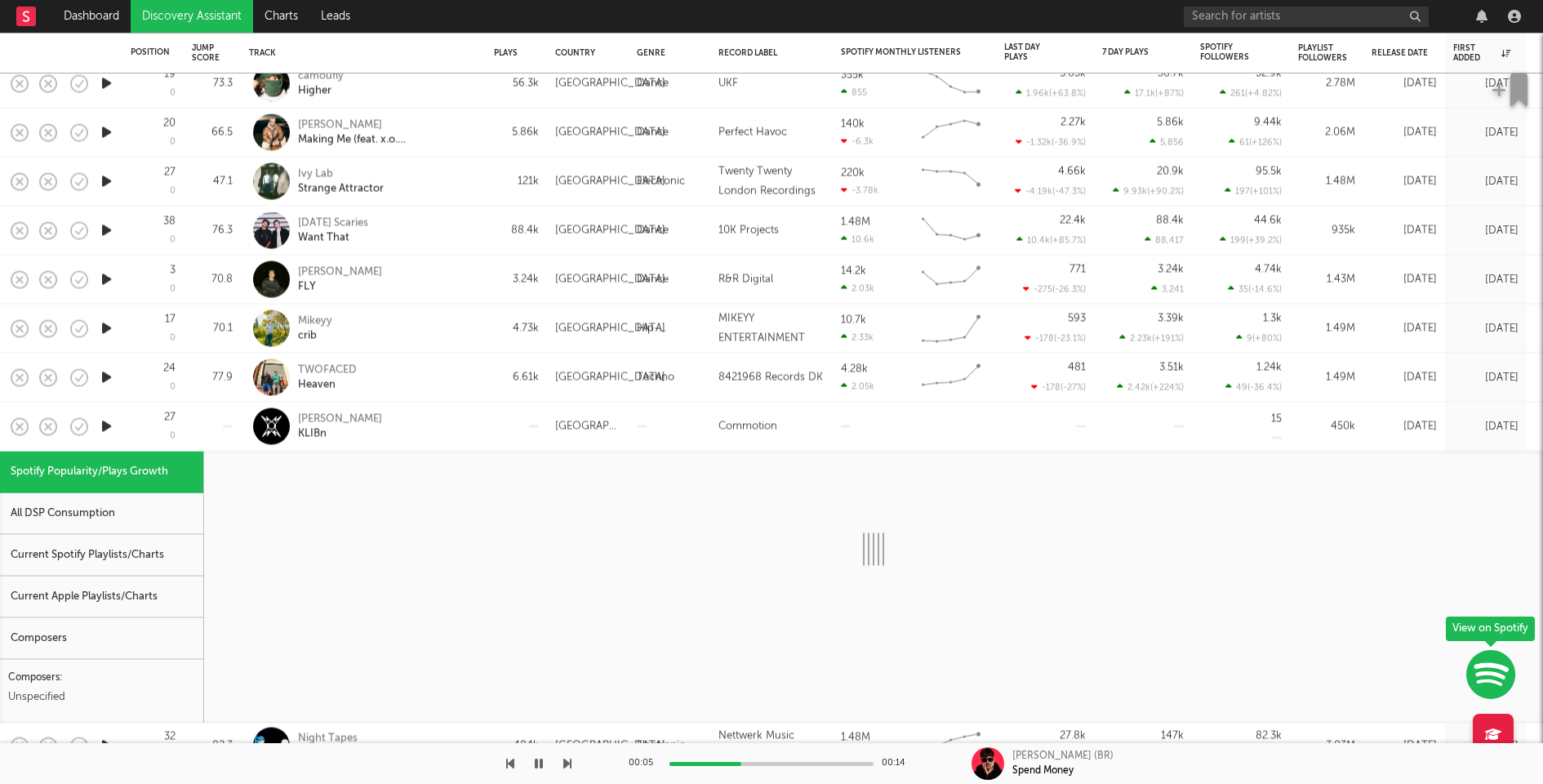
click at [147, 505] on div "All DSP Consumption" at bounding box center [101, 514] width 204 height 42
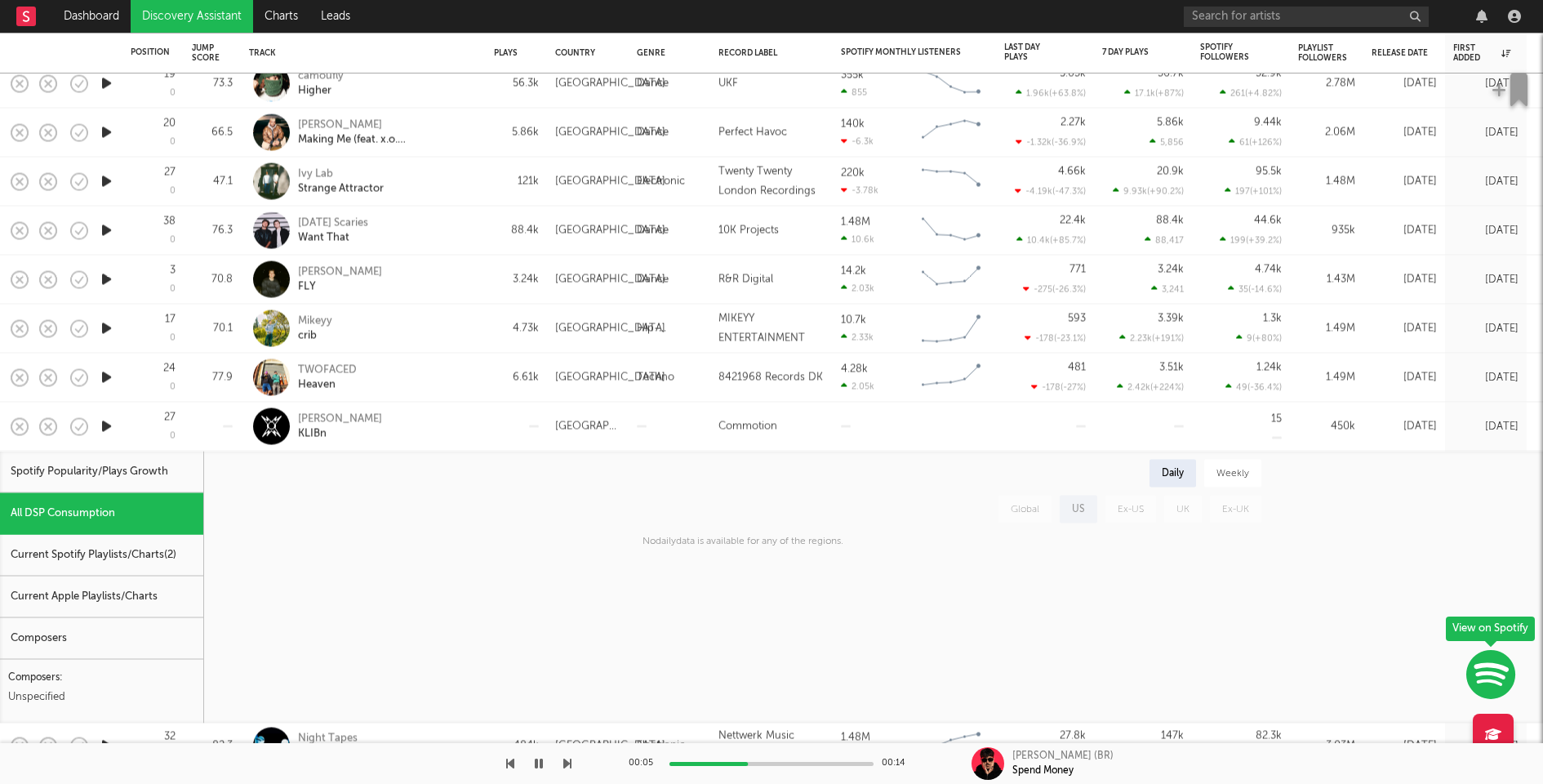
click at [147, 549] on div "Current Spotify Playlists/Charts ( 2 )" at bounding box center [101, 555] width 204 height 42
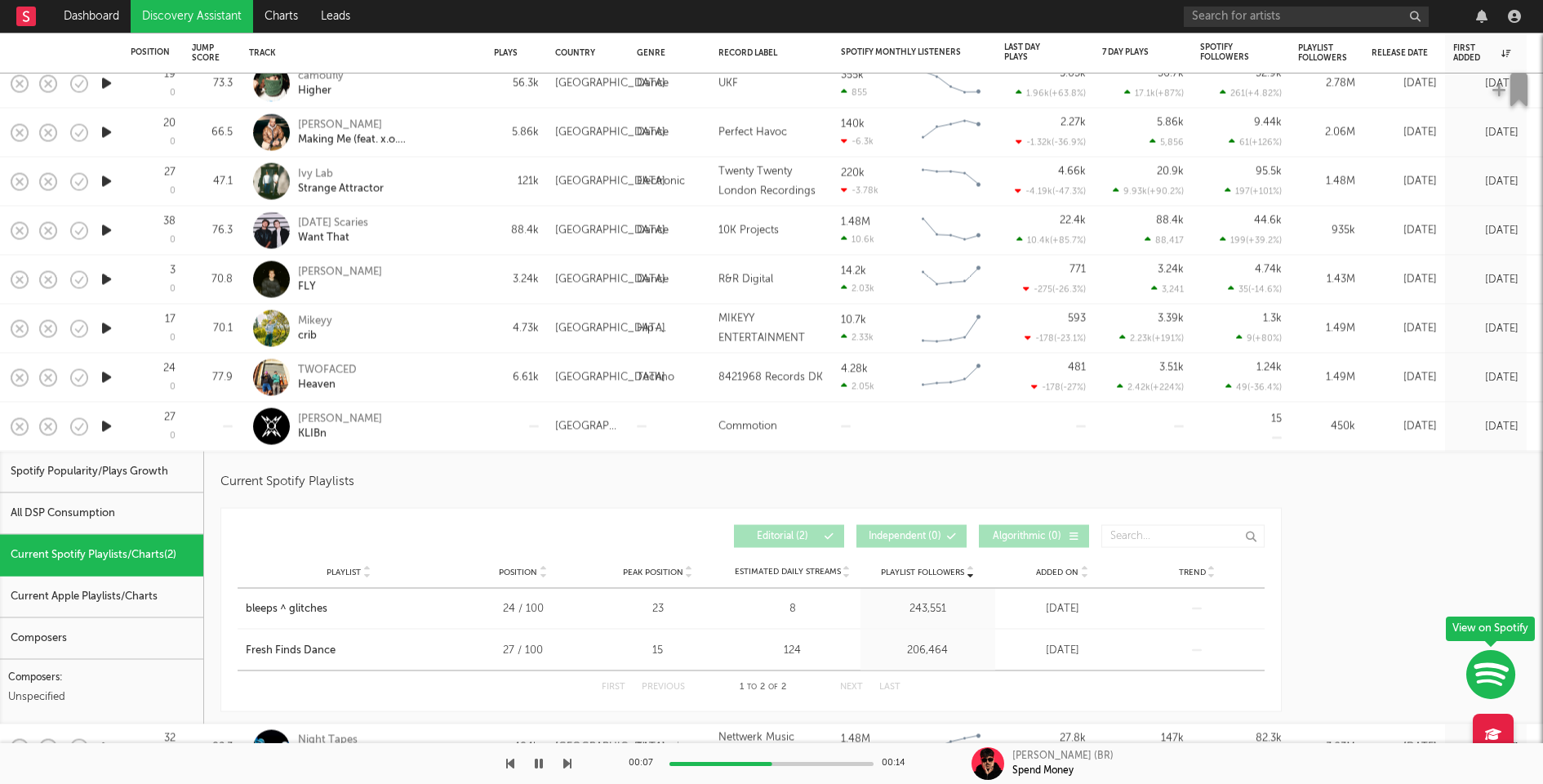
click at [399, 379] on div "TWOFACED Heaven" at bounding box center [386, 377] width 176 height 29
select select "1w"
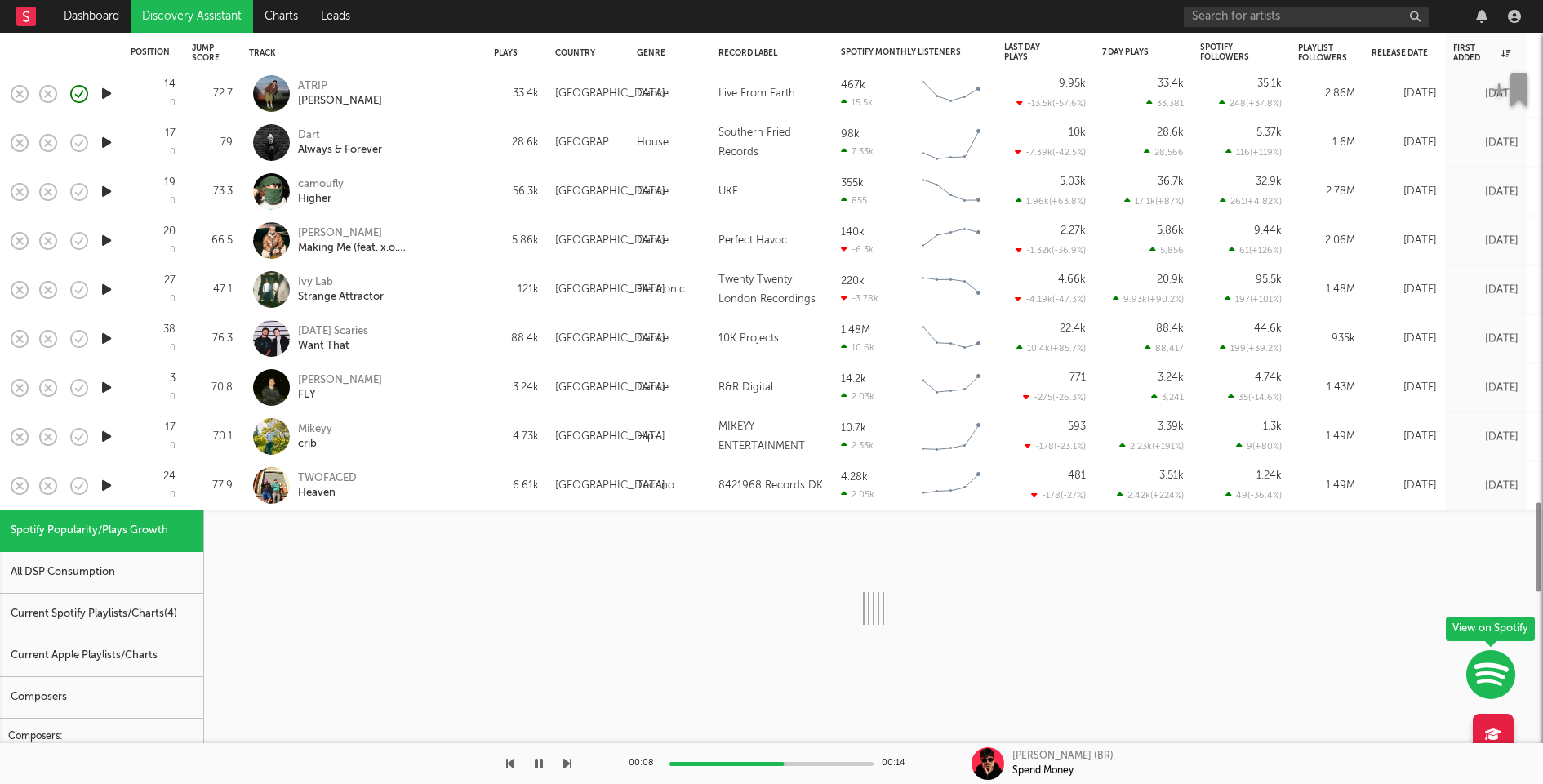
select select "1w"
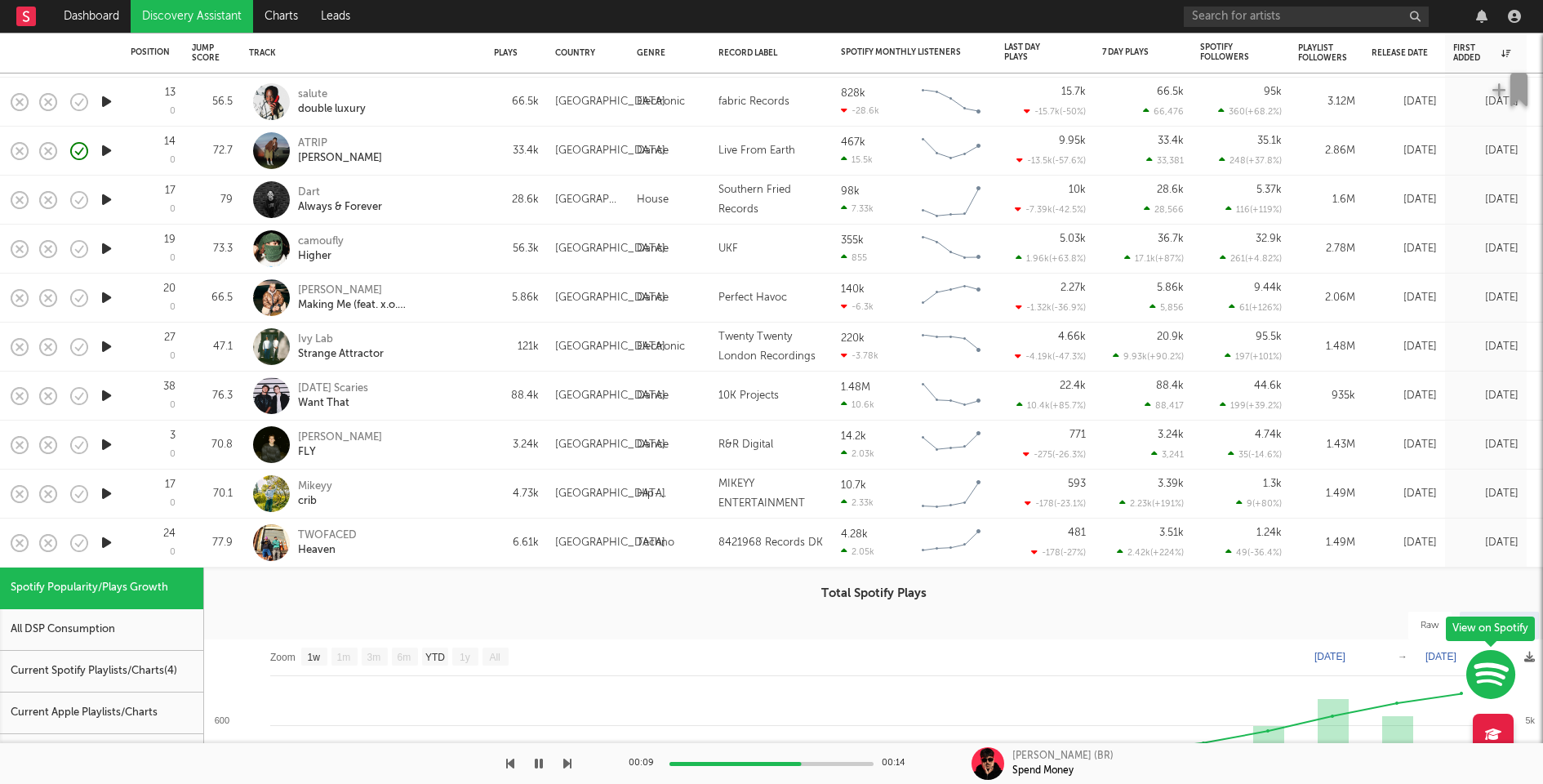
click at [446, 250] on div "camoufly Higher" at bounding box center [386, 249] width 176 height 29
select select "1w"
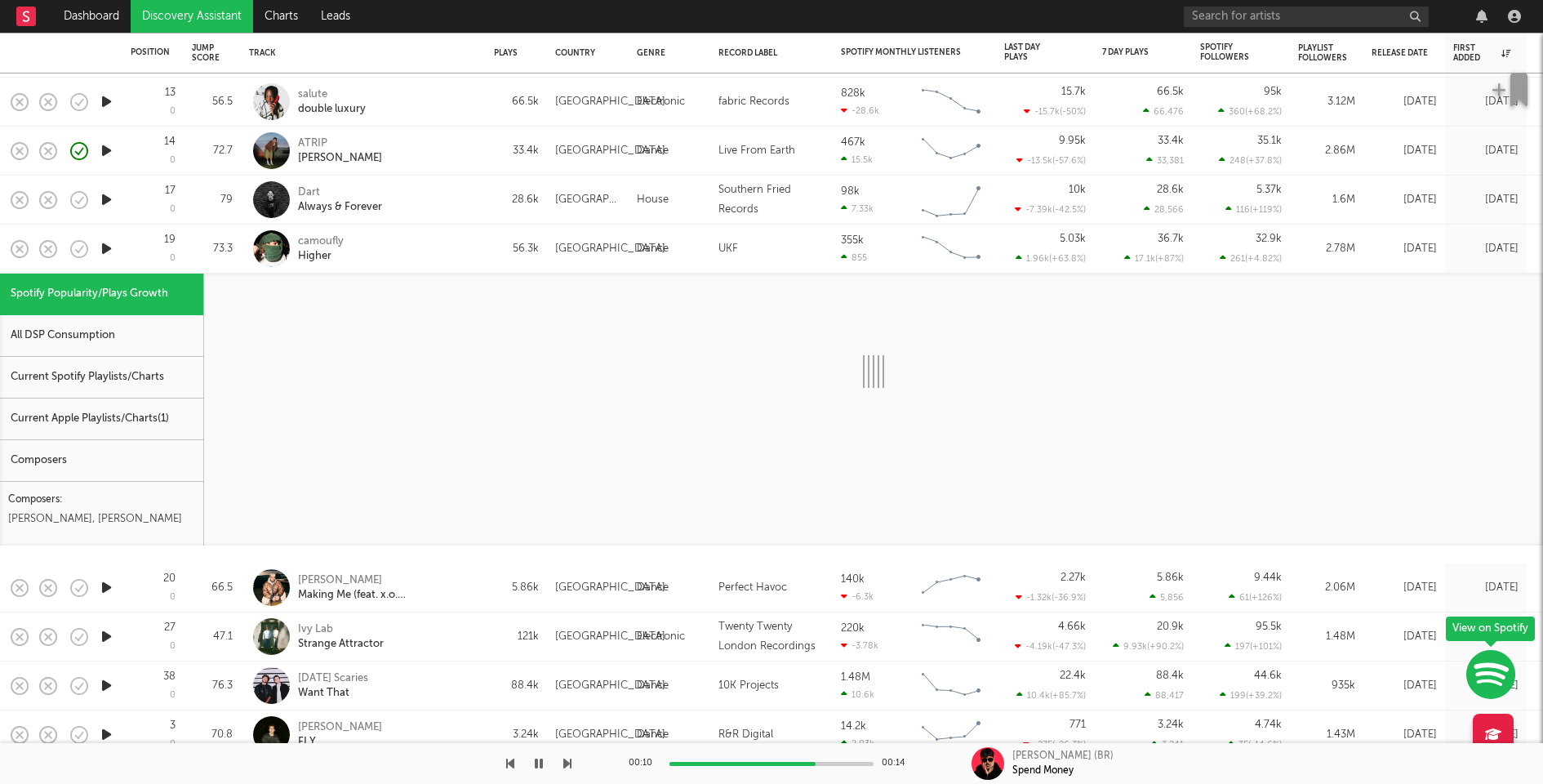
click at [102, 363] on div "Current Spotify Playlists/Charts" at bounding box center [101, 378] width 204 height 42
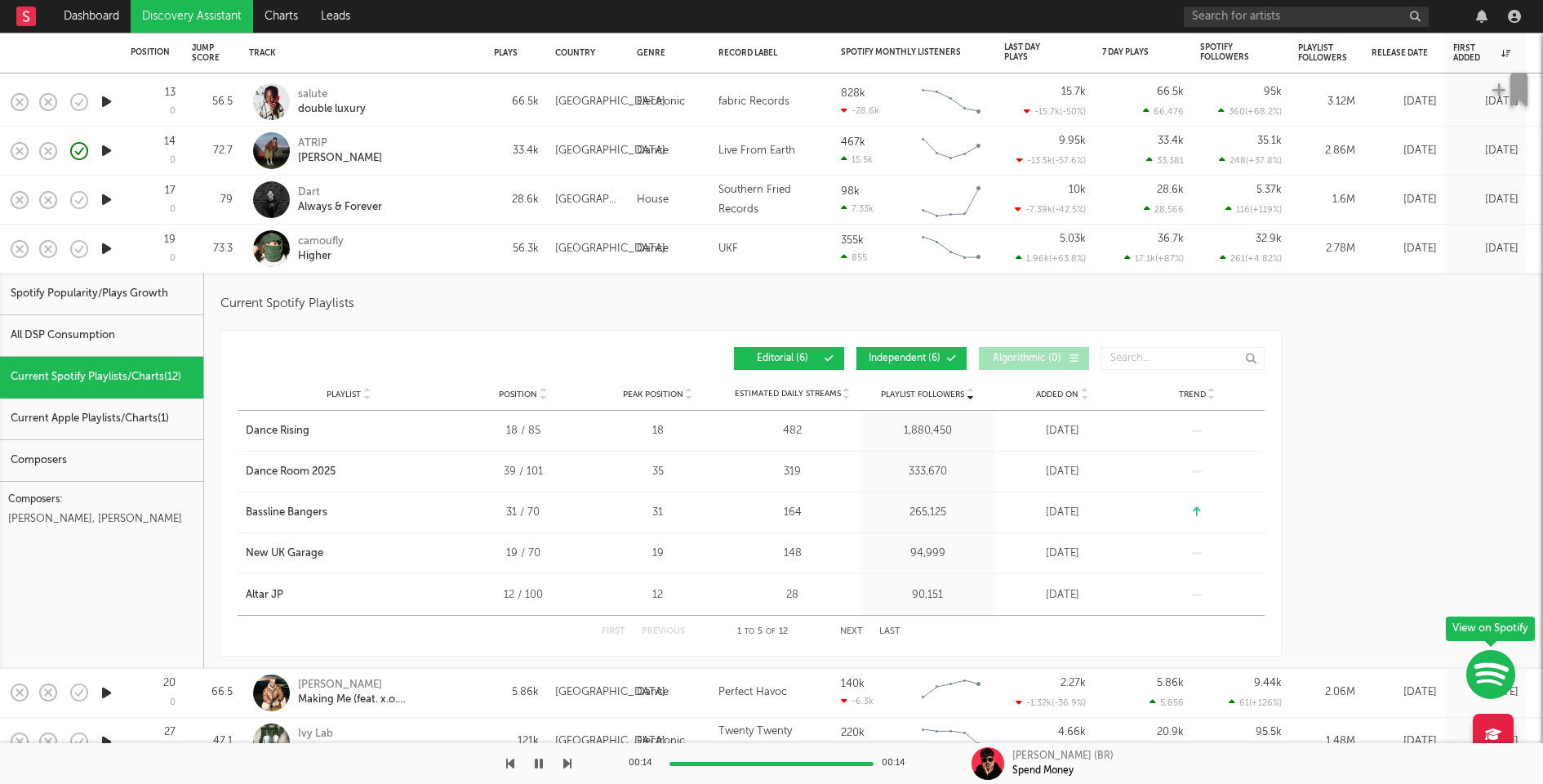
click at [858, 631] on button "Next" at bounding box center [851, 632] width 23 height 9
click at [906, 355] on span "Independent ( 6 )" at bounding box center [905, 358] width 75 height 10
click at [106, 247] on icon "button" at bounding box center [106, 249] width 17 height 20
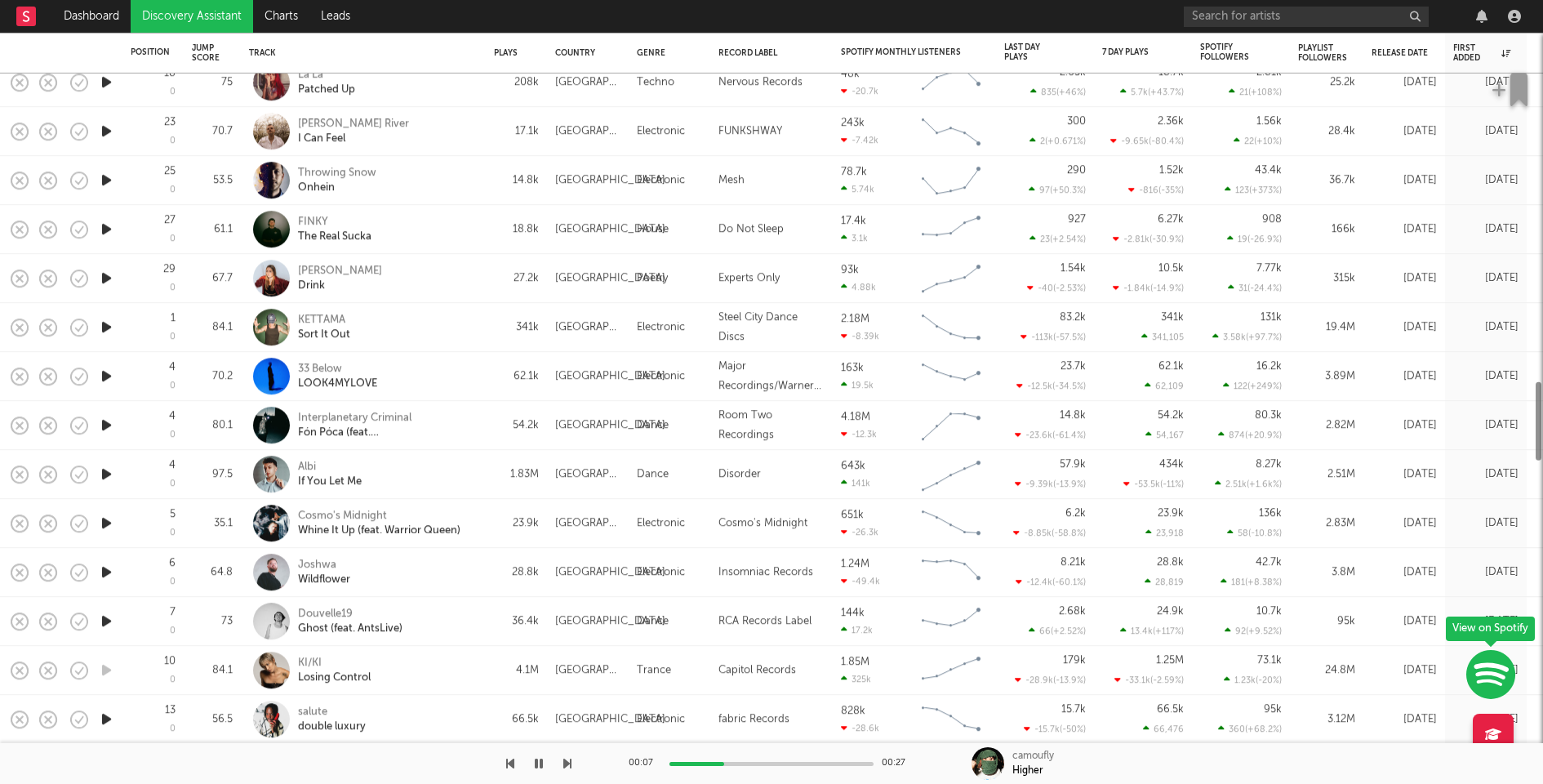
select select "1w"
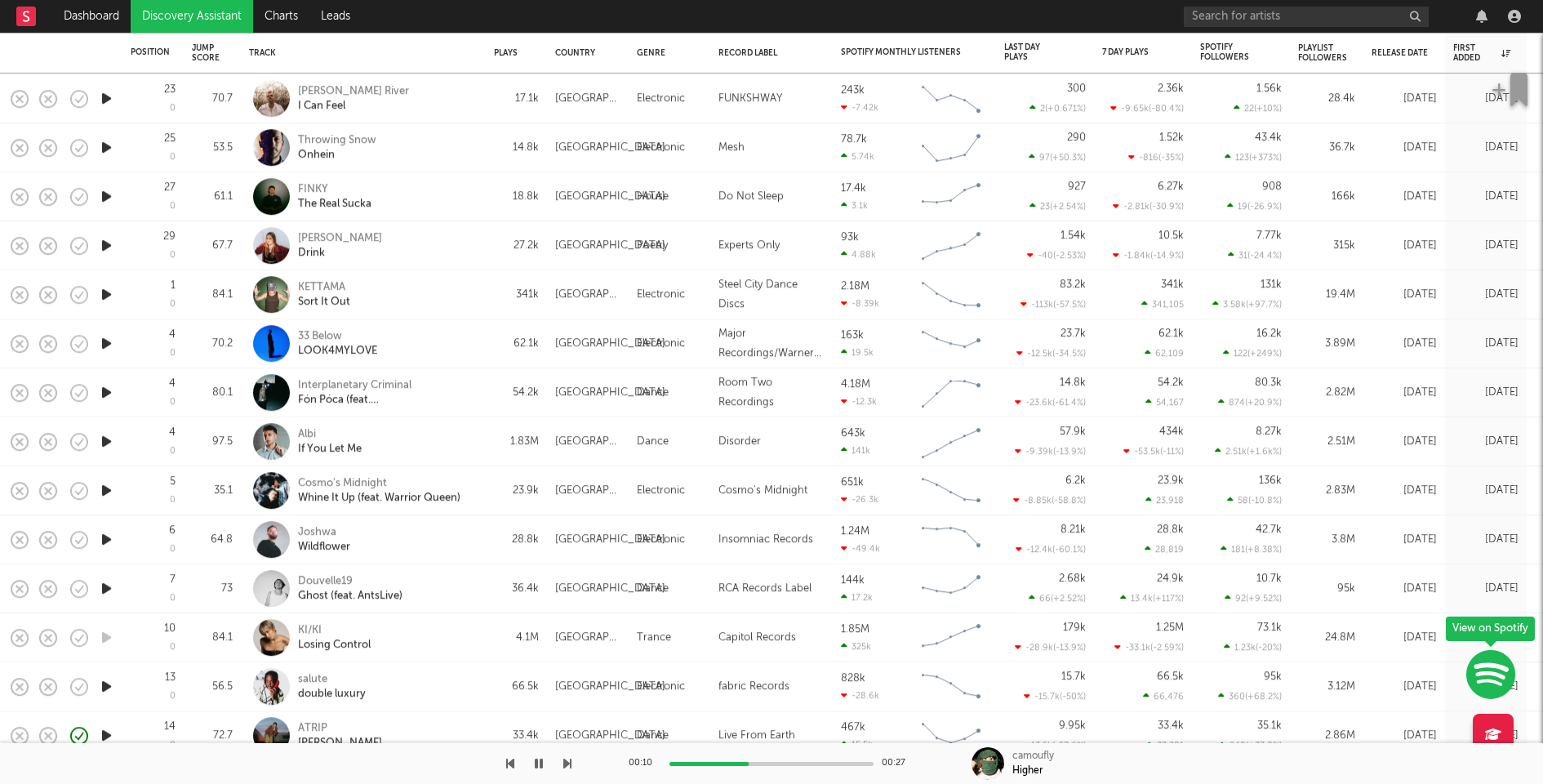
click at [111, 586] on icon "button" at bounding box center [106, 588] width 17 height 20
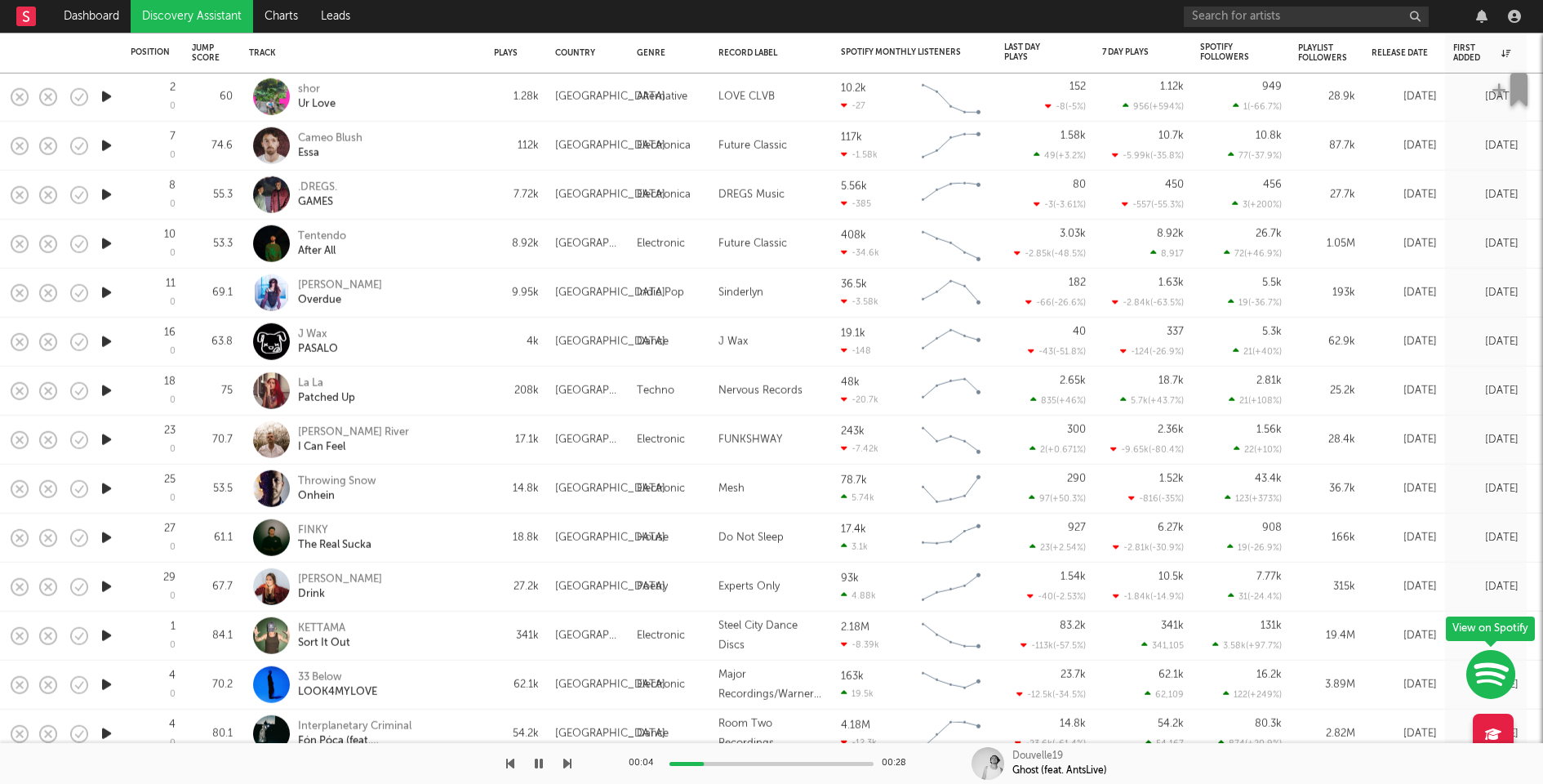
click at [782, 761] on div at bounding box center [772, 763] width 204 height 4
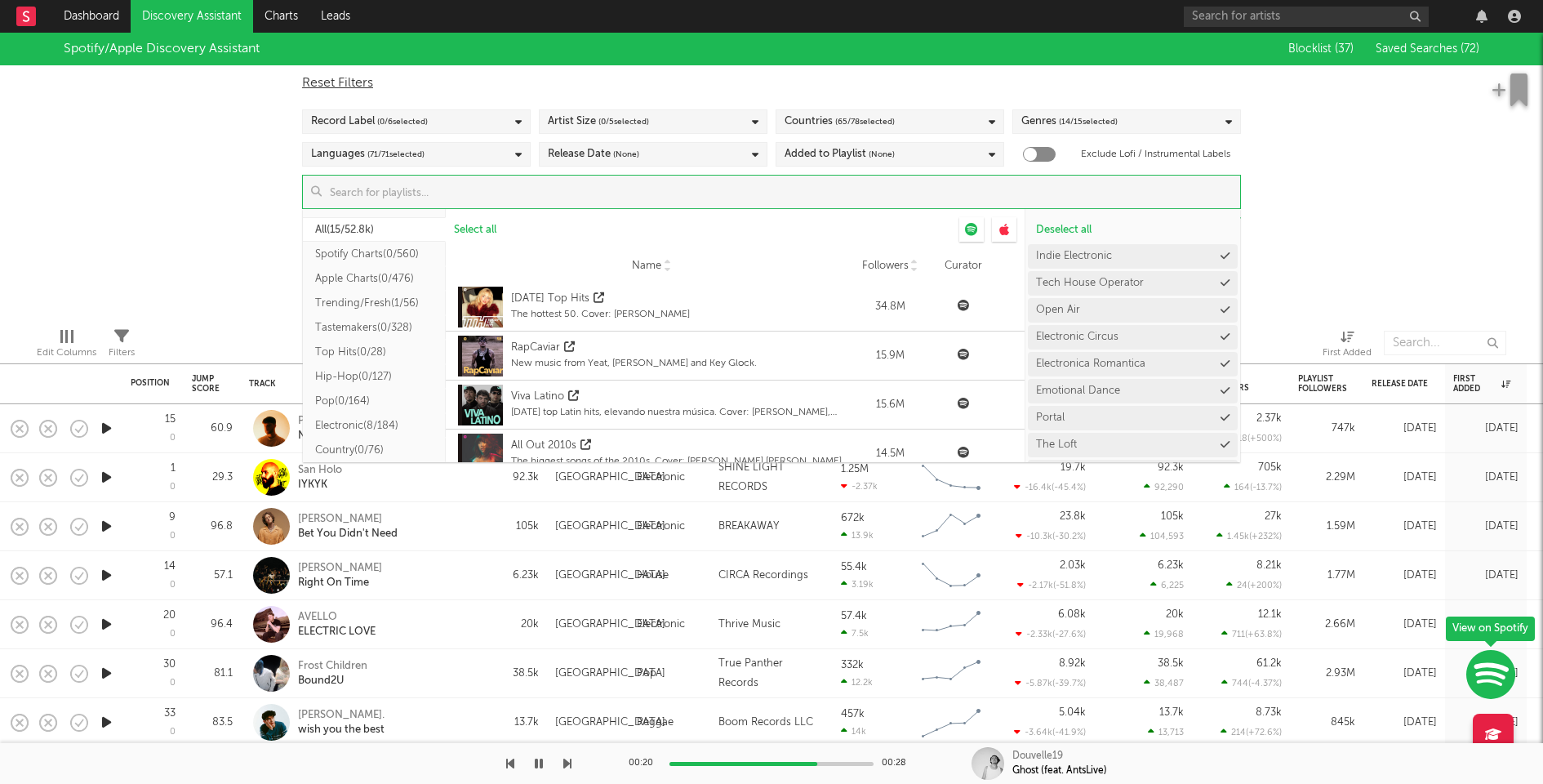
click at [670, 206] on input at bounding box center [781, 192] width 919 height 33
click at [1220, 286] on icon at bounding box center [1225, 282] width 9 height 11
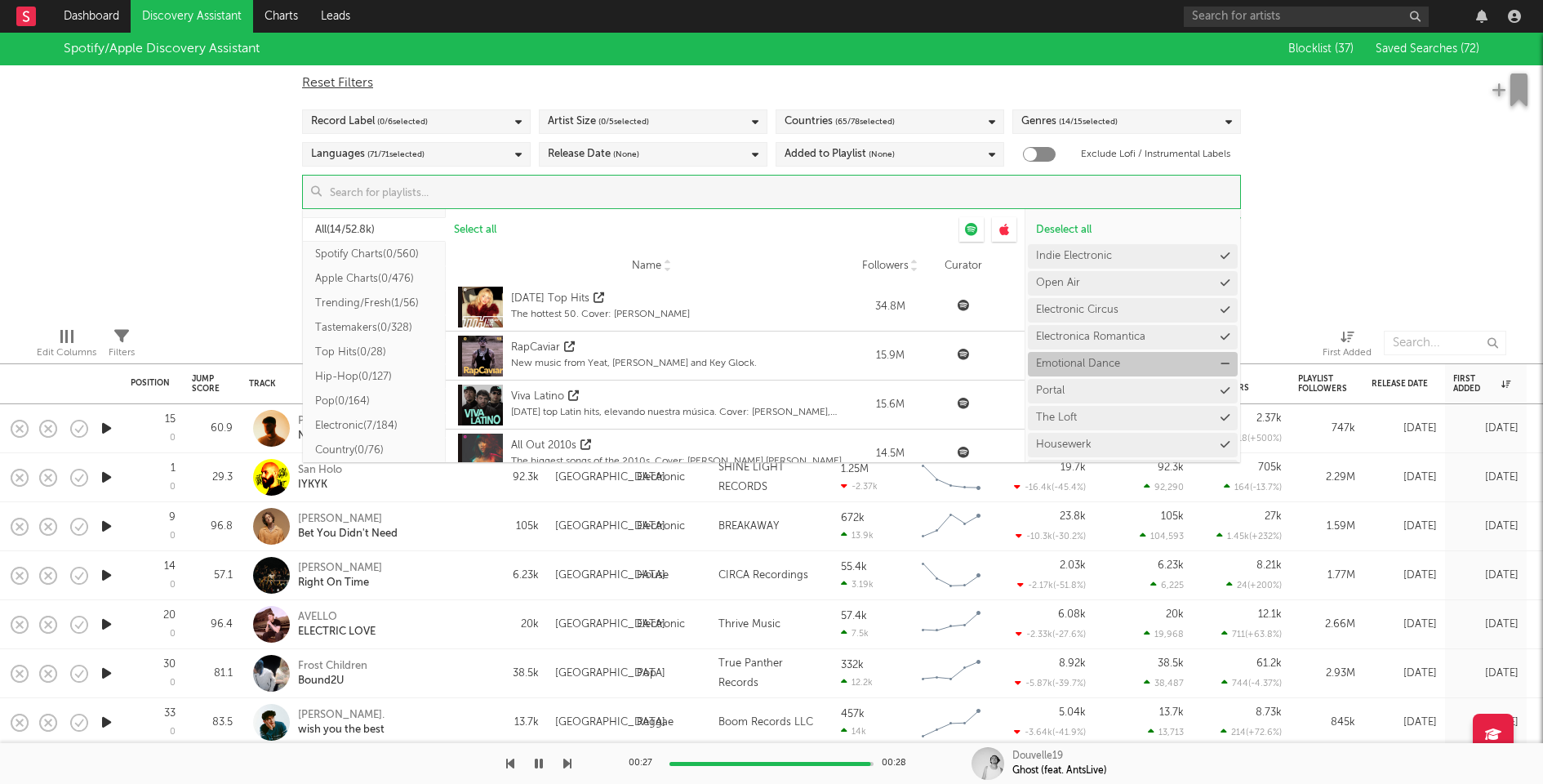
click at [1220, 361] on icon at bounding box center [1225, 364] width 9 height 11
click at [1220, 365] on icon at bounding box center [1225, 364] width 9 height 11
click at [1220, 386] on icon at bounding box center [1225, 390] width 9 height 11
click at [1220, 389] on icon at bounding box center [1225, 390] width 9 height 11
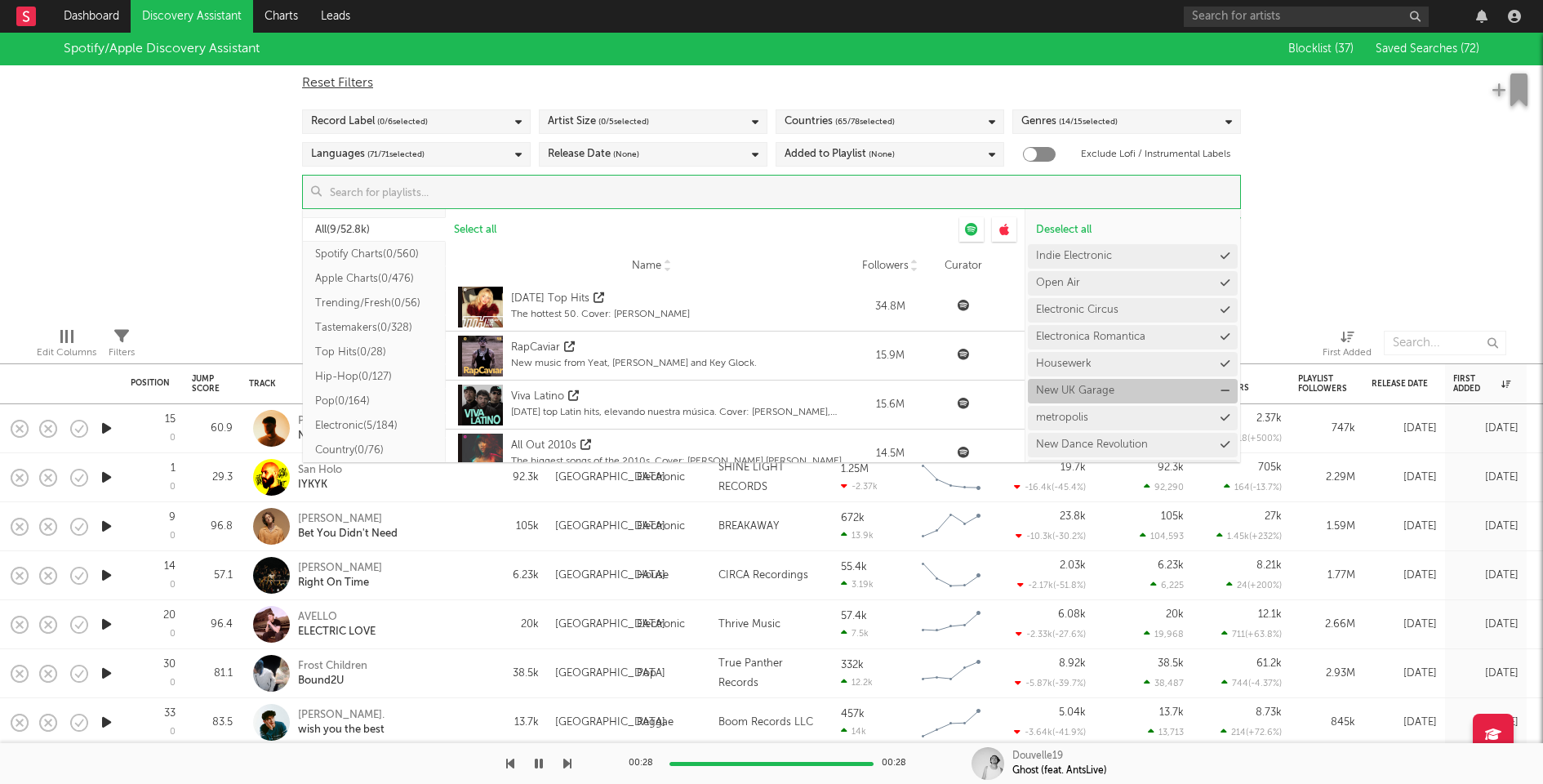
click at [1220, 390] on icon at bounding box center [1225, 390] width 9 height 11
click at [1223, 409] on button "New Dance Revolution" at bounding box center [1133, 417] width 210 height 24
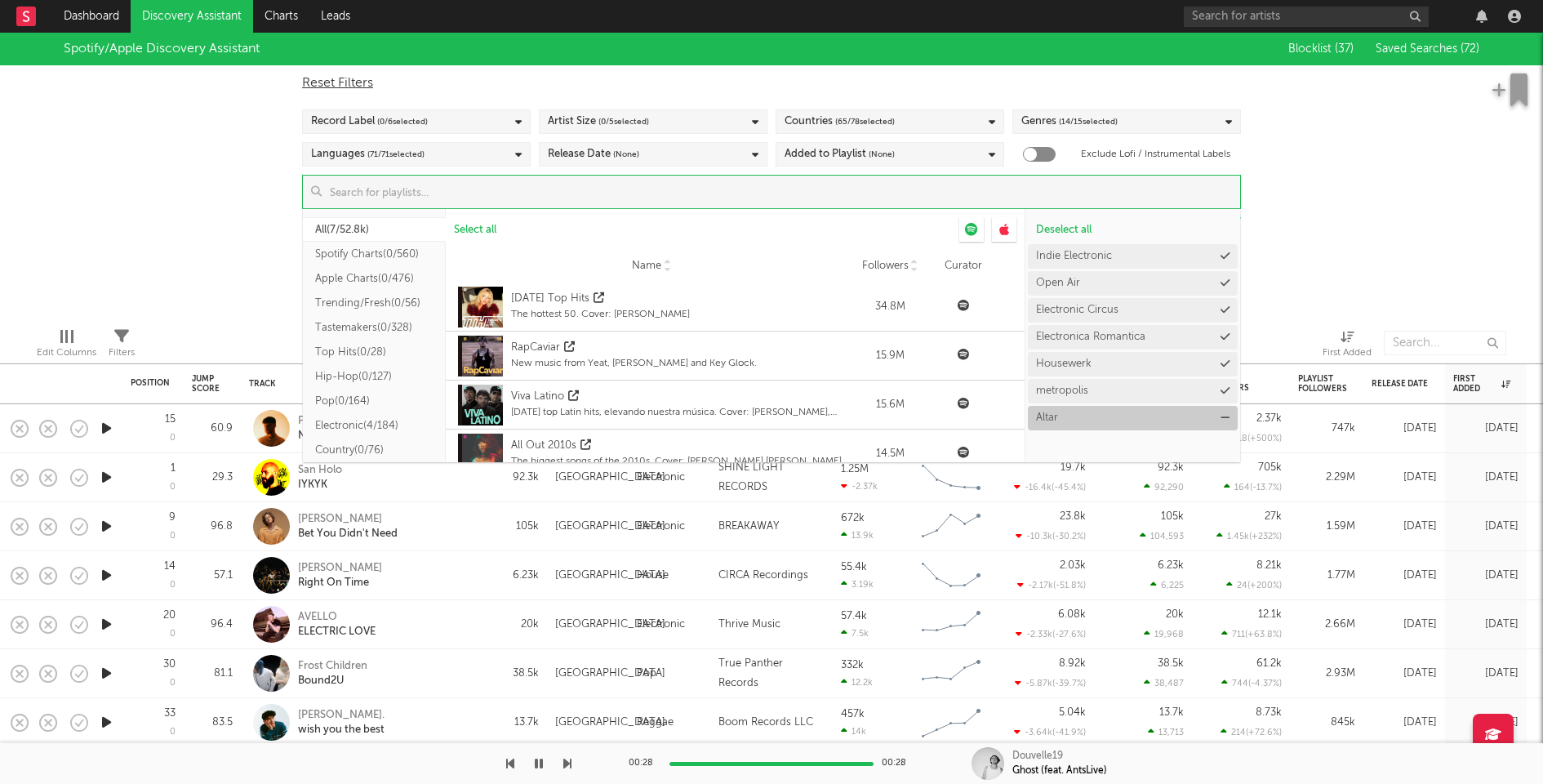
click at [1223, 413] on icon at bounding box center [1225, 417] width 9 height 11
click at [1316, 249] on div "Spotify/Apple Discovery Assistant Blocklist ( 37 ) Saved Searches ( 72 ) Reset …" at bounding box center [772, 173] width 1543 height 281
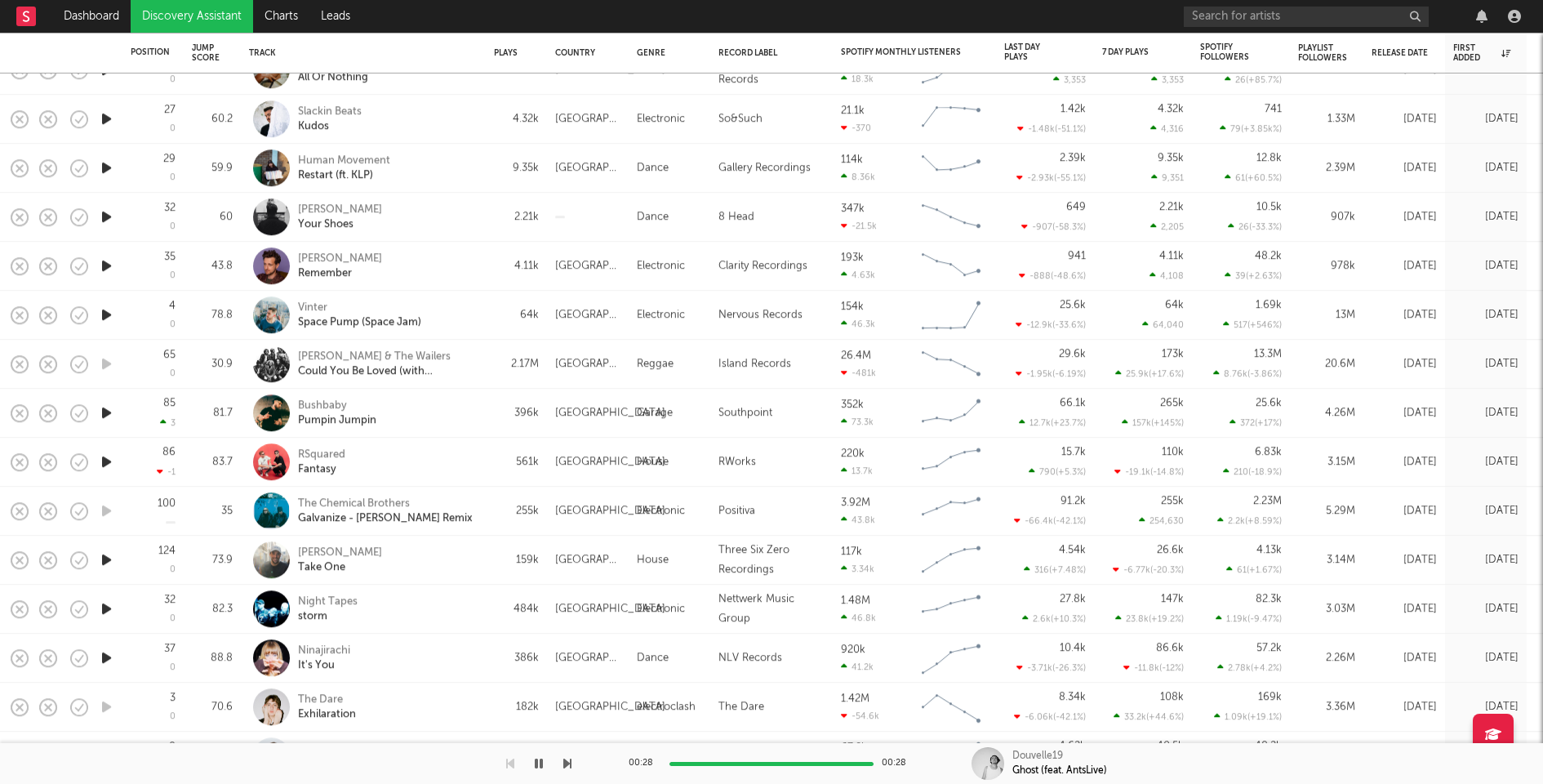
click at [106, 557] on icon "button" at bounding box center [106, 560] width 17 height 20
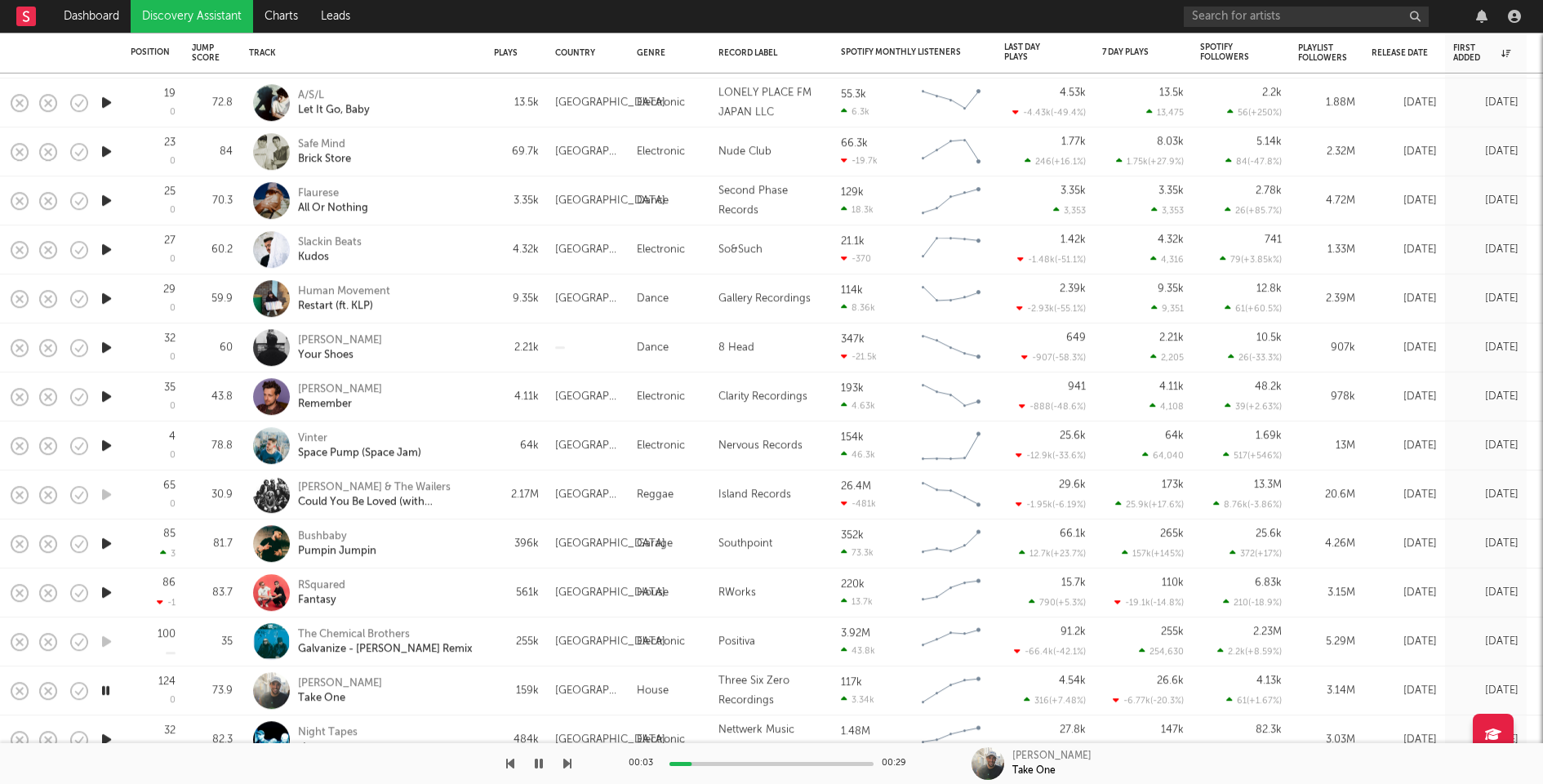
click at [761, 766] on div "00:03 00:29" at bounding box center [772, 763] width 286 height 41
click at [107, 594] on icon "button" at bounding box center [106, 592] width 17 height 20
click at [110, 541] on icon "button" at bounding box center [106, 544] width 17 height 20
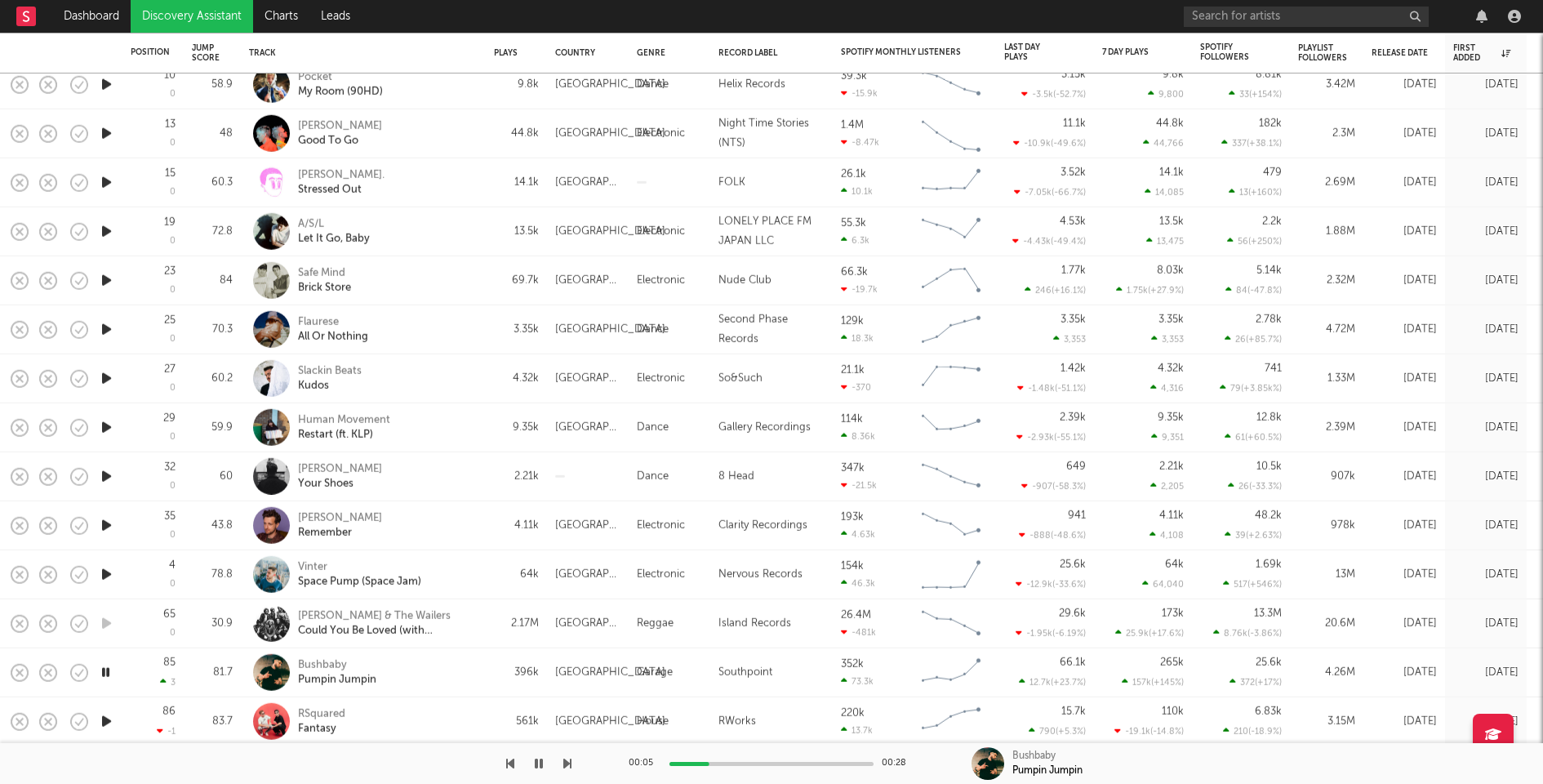
click at [448, 680] on div "Bushbaby Pumpin Jumpin" at bounding box center [386, 672] width 176 height 29
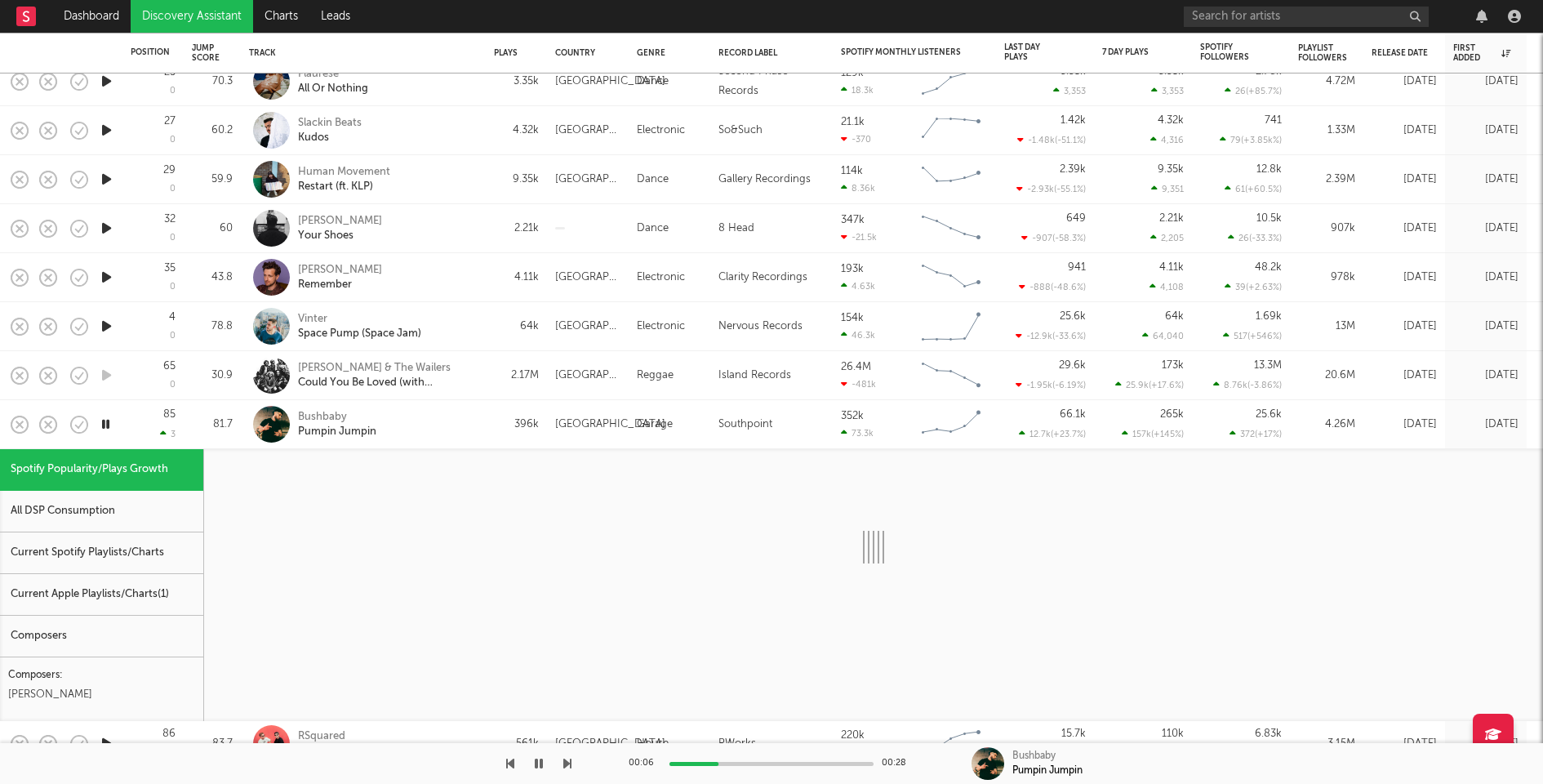
click at [166, 564] on div "Current Spotify Playlists/Charts" at bounding box center [101, 554] width 204 height 42
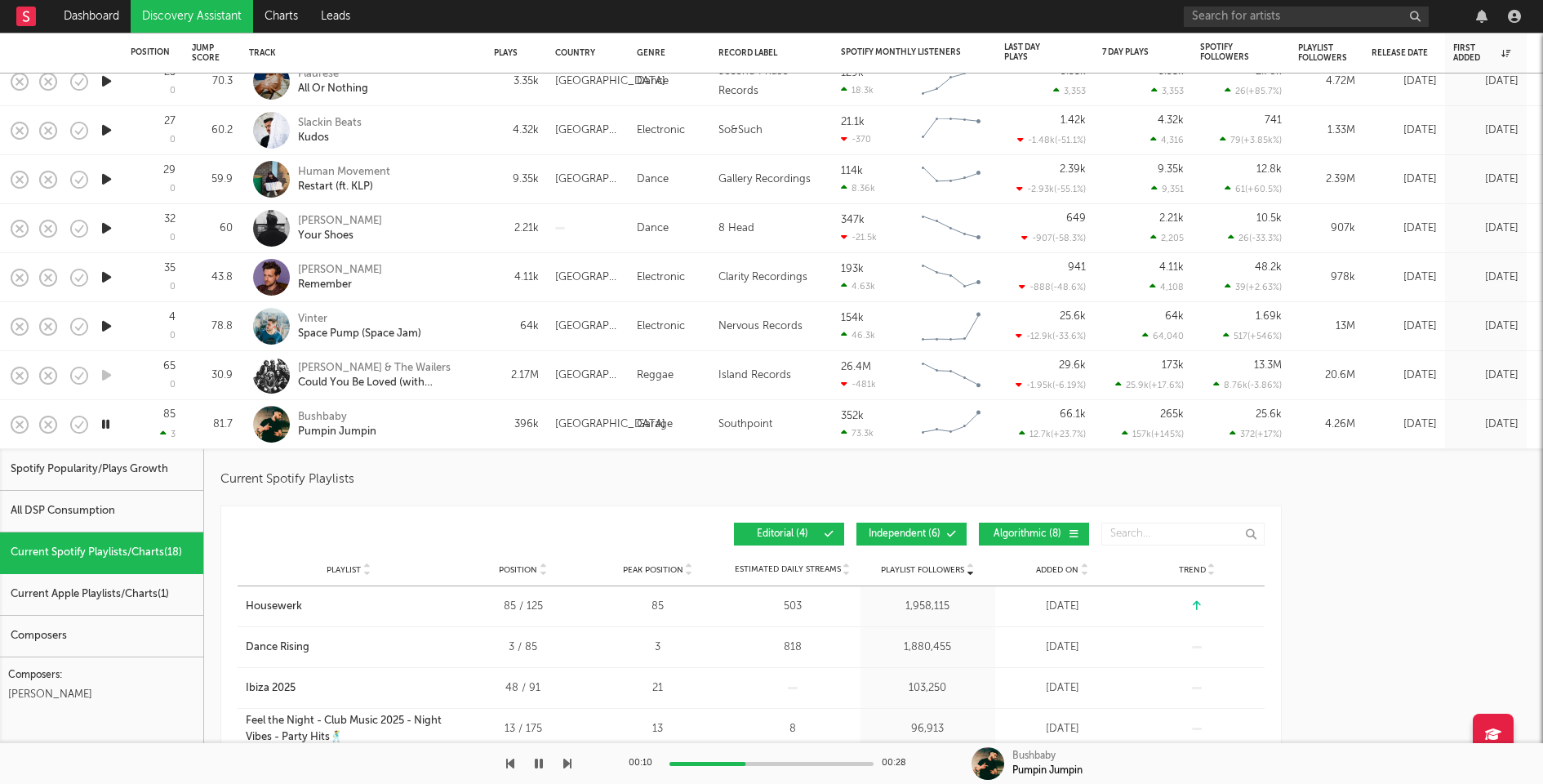
click at [916, 524] on button "Independent ( 6 )" at bounding box center [912, 534] width 111 height 23
click at [1009, 529] on span "Algorithmic ( 8 )" at bounding box center [1027, 534] width 75 height 10
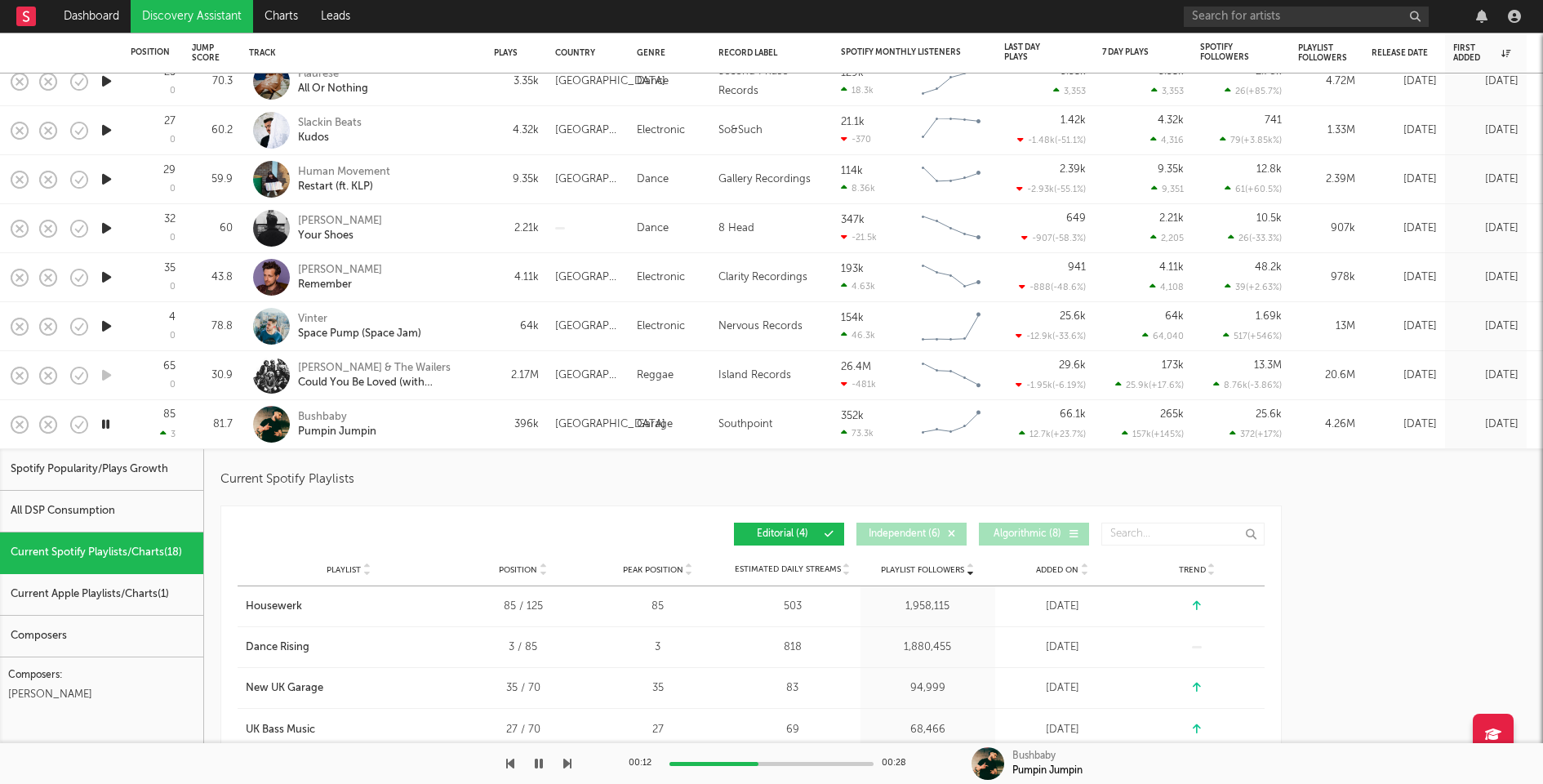
click at [460, 424] on div "Bushbaby Pumpin Jumpin" at bounding box center [386, 424] width 176 height 29
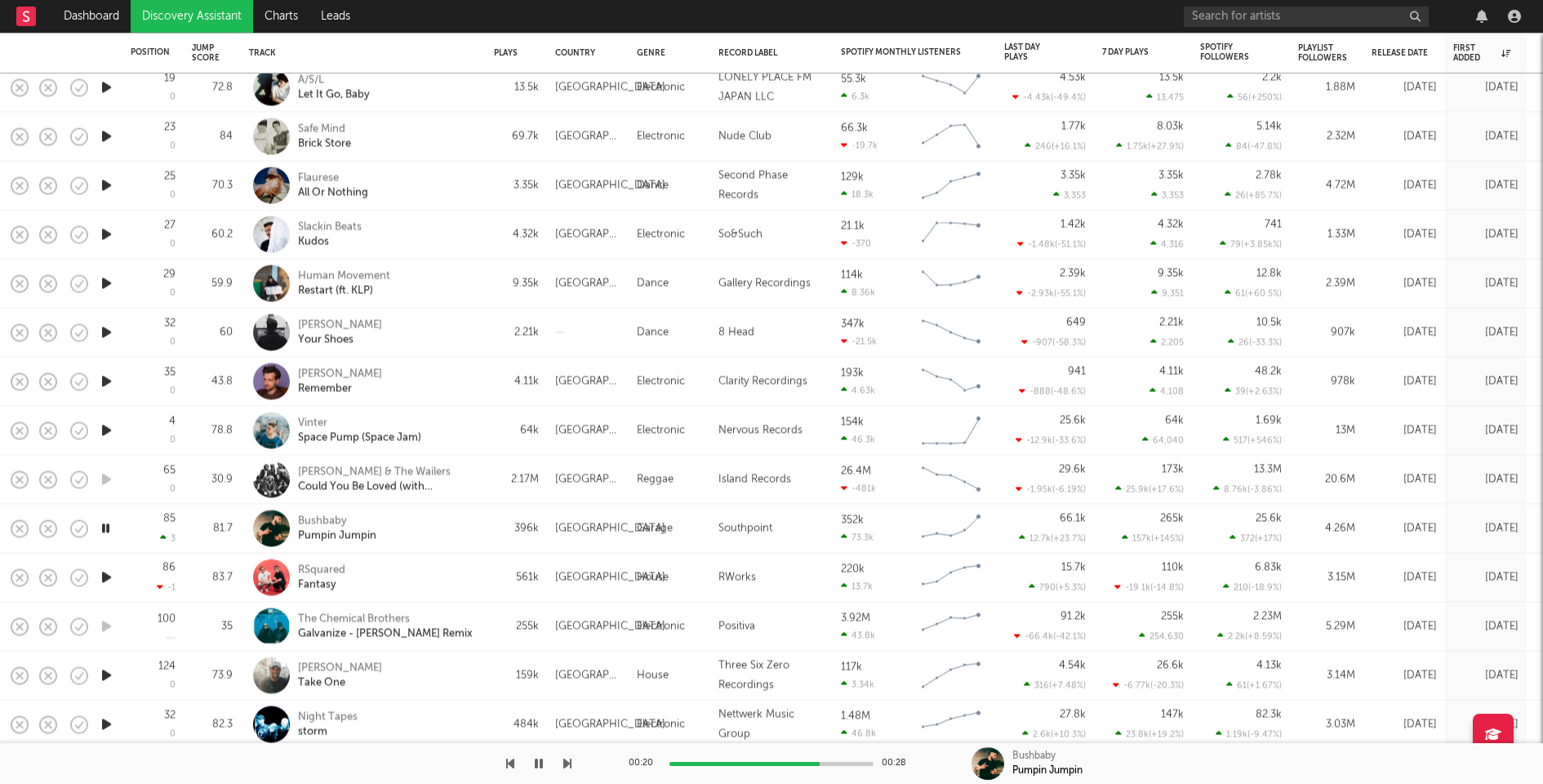
click at [106, 427] on icon "button" at bounding box center [106, 431] width 17 height 20
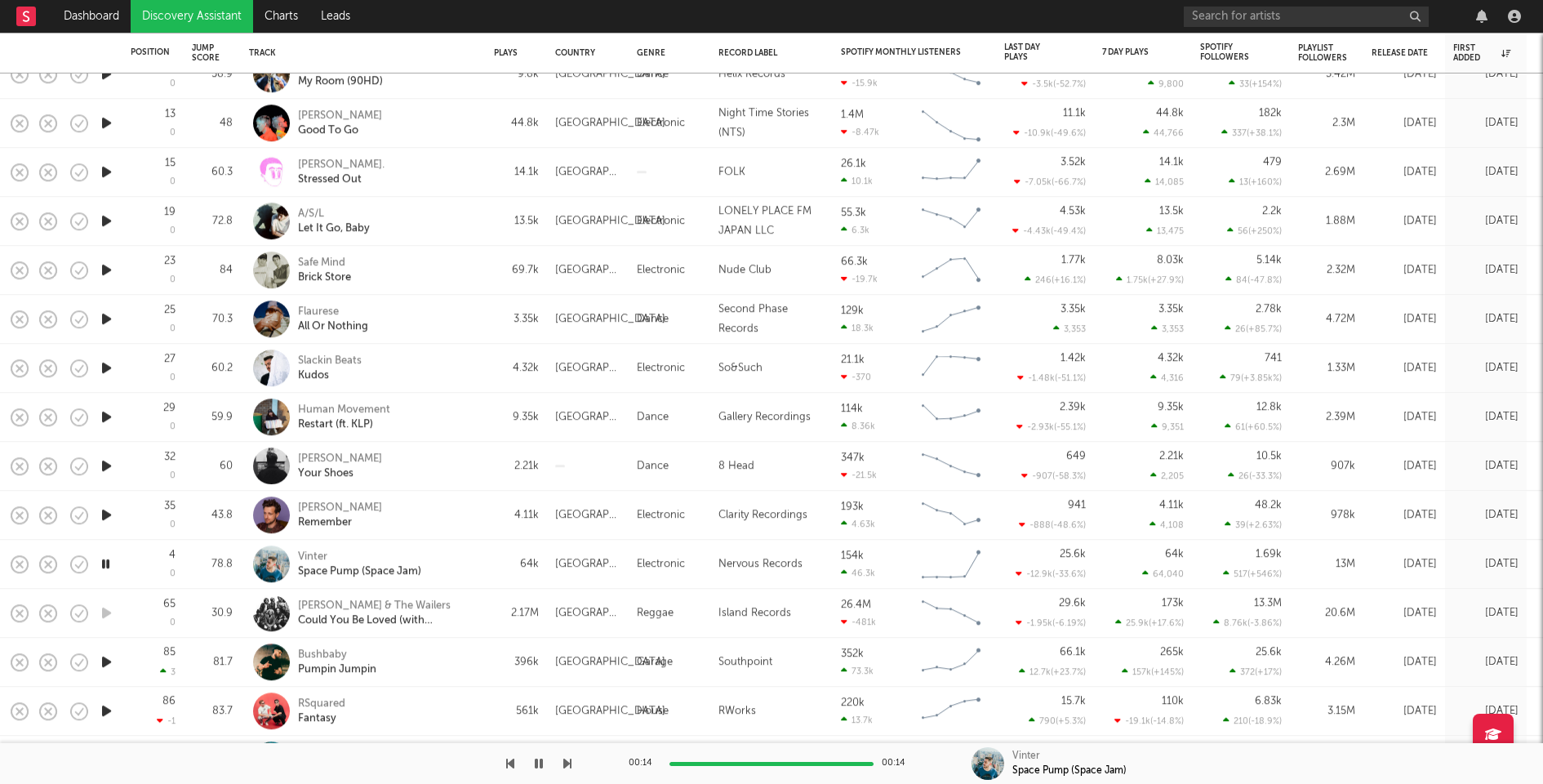
click at [106, 517] on icon "button" at bounding box center [106, 514] width 17 height 20
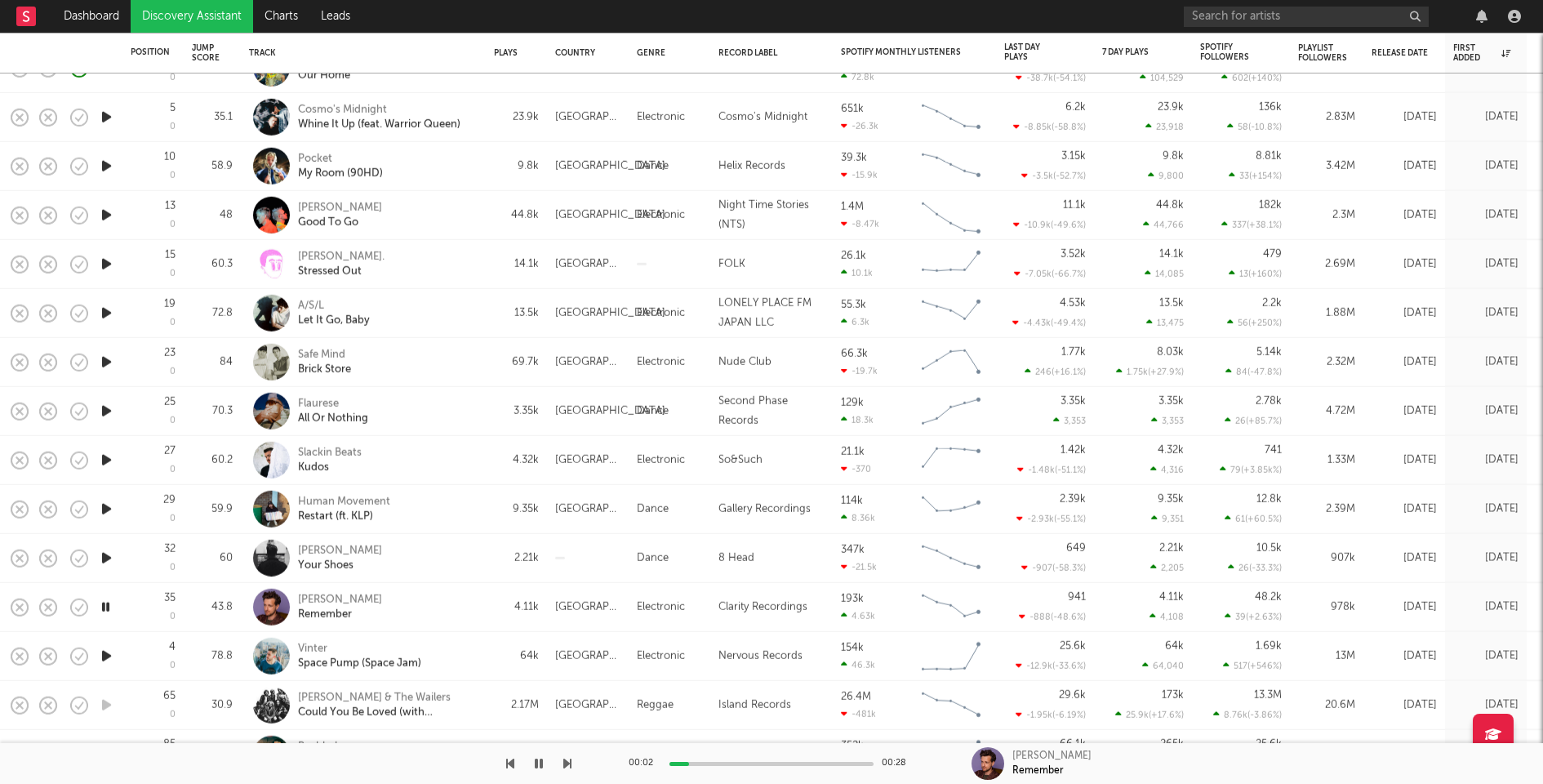
click at [776, 765] on div at bounding box center [772, 763] width 204 height 4
click at [101, 556] on icon "button" at bounding box center [106, 558] width 17 height 20
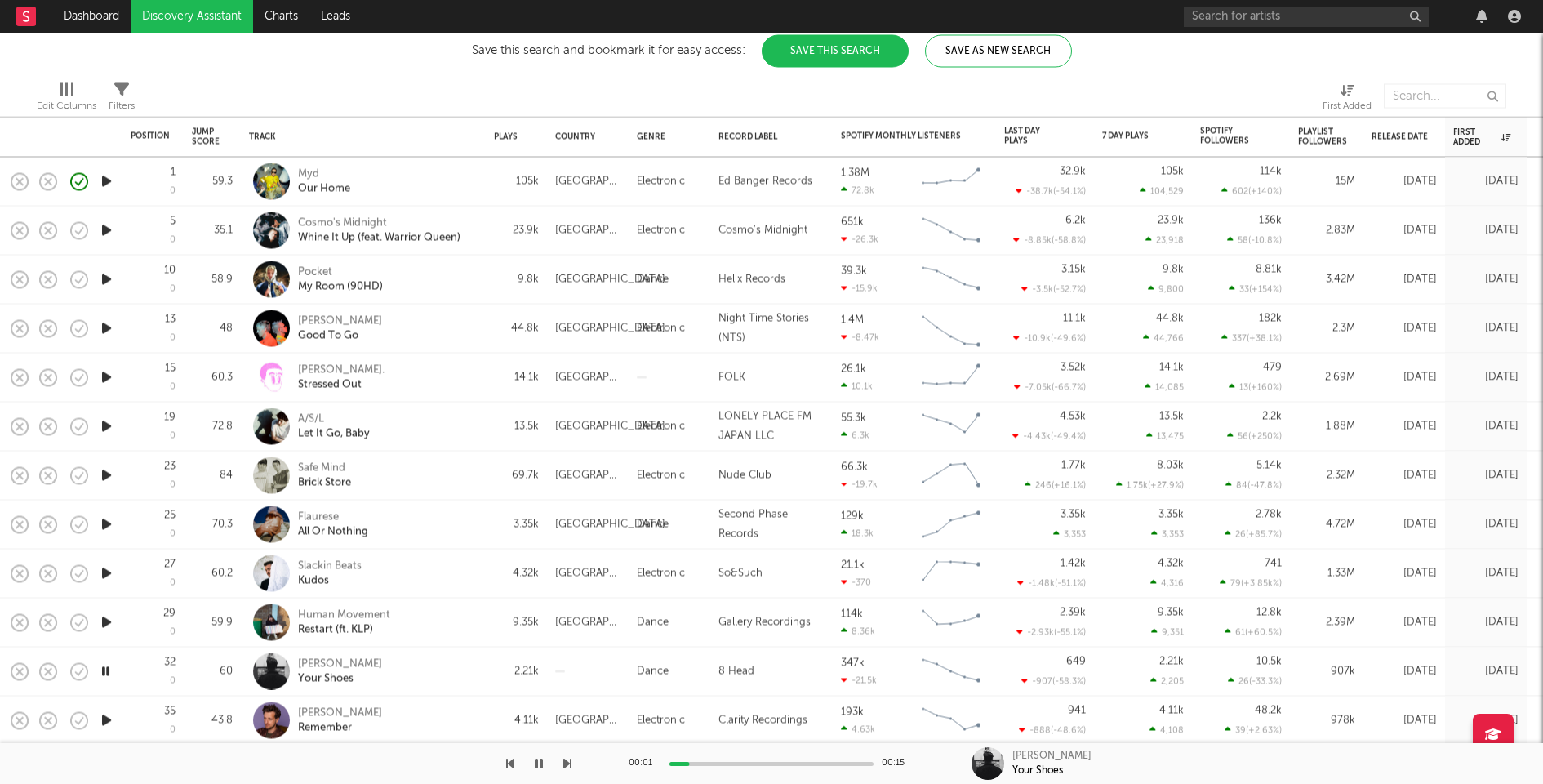
click at [106, 621] on icon "button" at bounding box center [106, 622] width 17 height 20
click at [456, 273] on div "Pocket My Room (90HD)" at bounding box center [386, 279] width 176 height 29
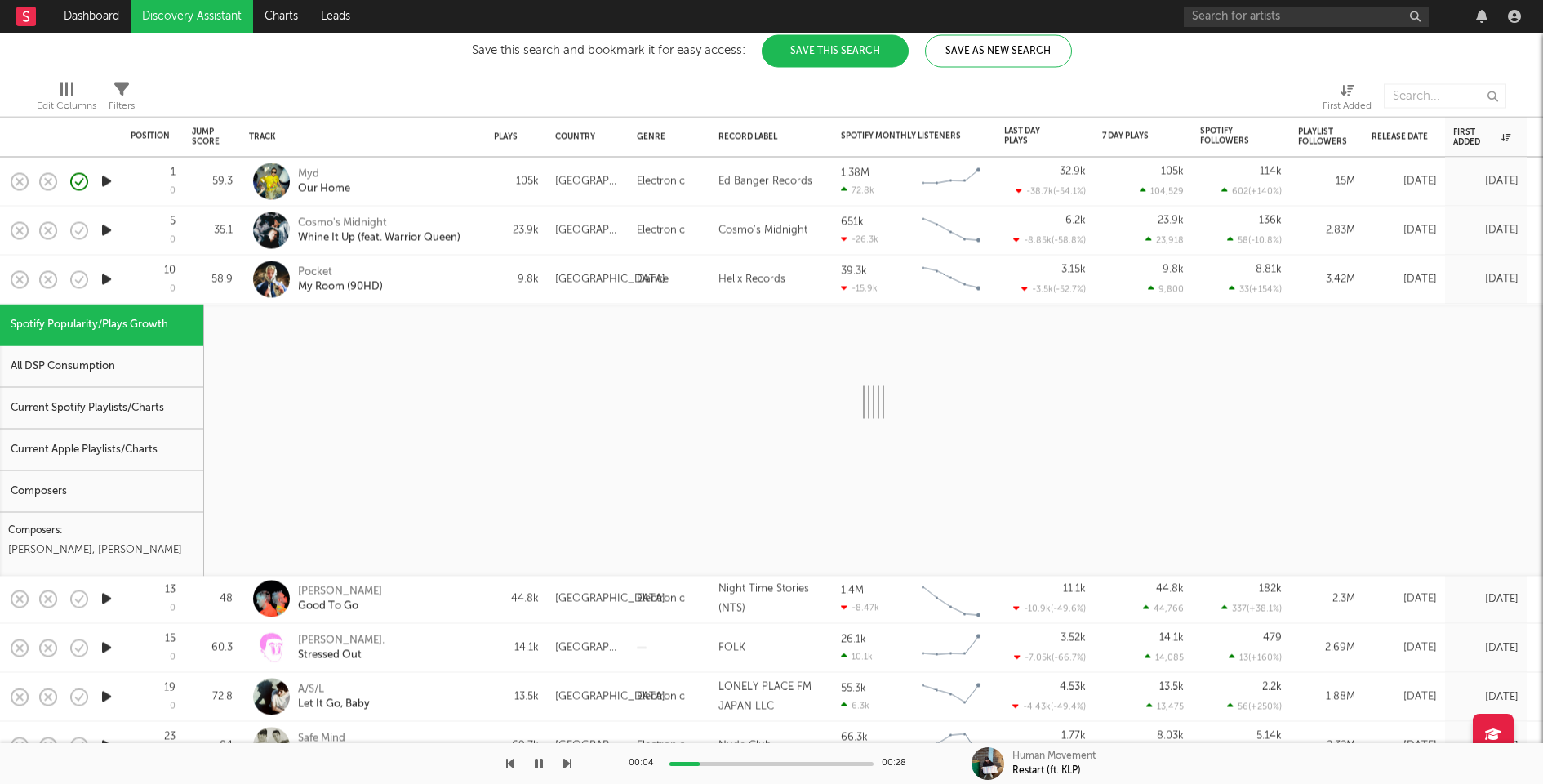
click at [113, 403] on div "Current Spotify Playlists/Charts" at bounding box center [101, 409] width 204 height 42
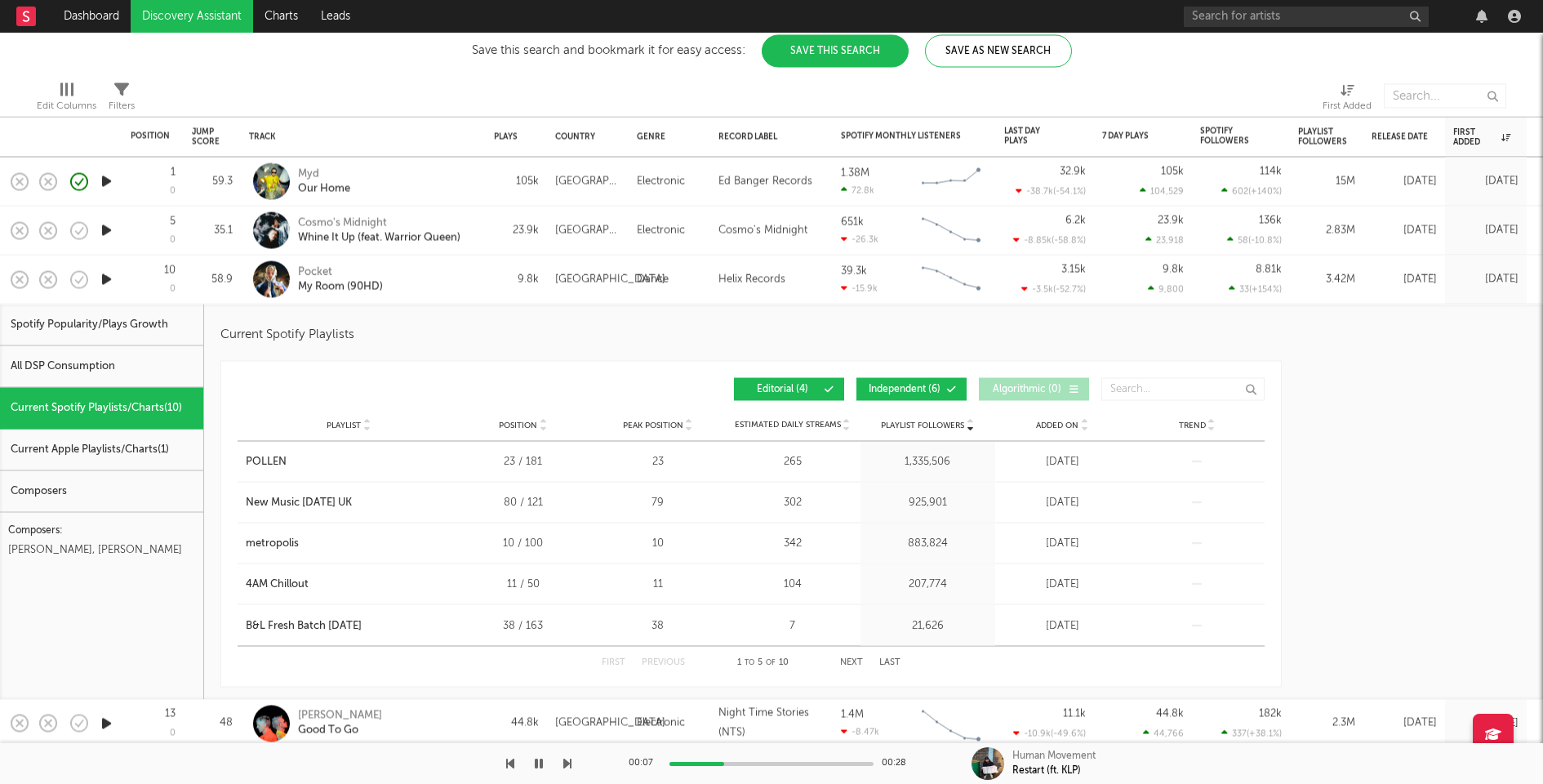
click at [895, 391] on span "Independent ( 6 )" at bounding box center [905, 389] width 75 height 10
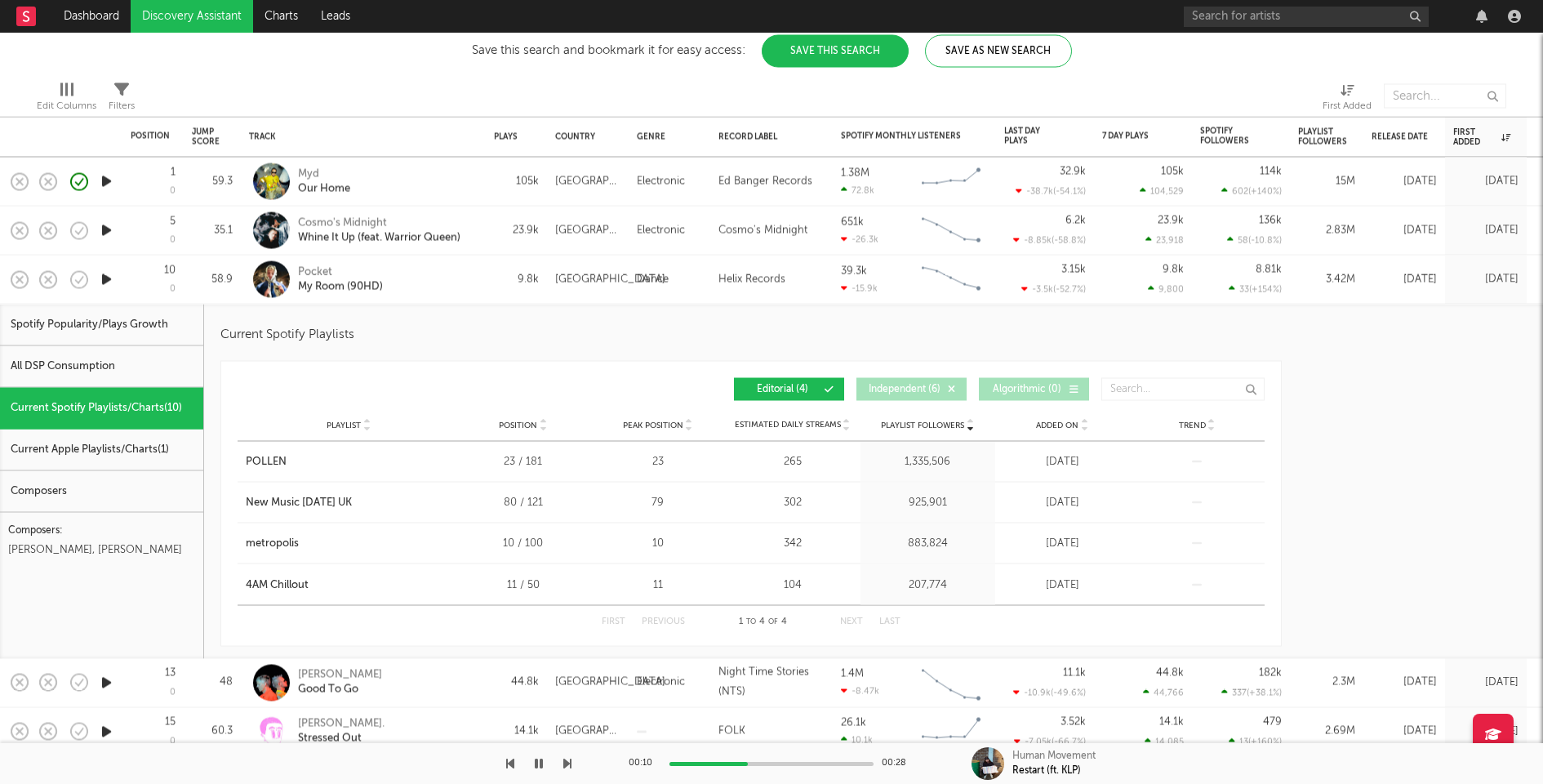
click at [442, 288] on div "Pocket My Room (90HD)" at bounding box center [386, 279] width 176 height 29
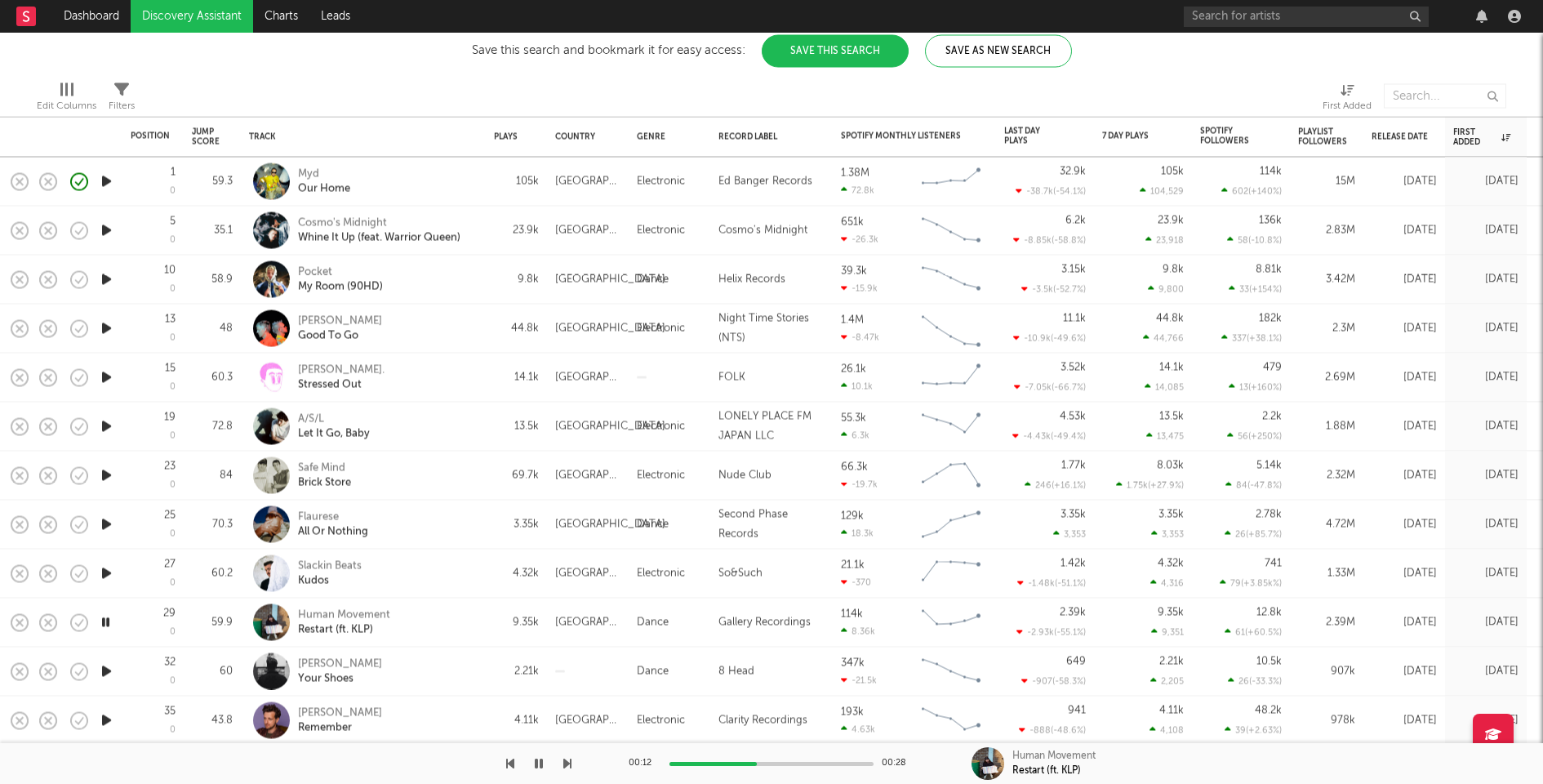
click at [107, 567] on icon "button" at bounding box center [106, 574] width 17 height 20
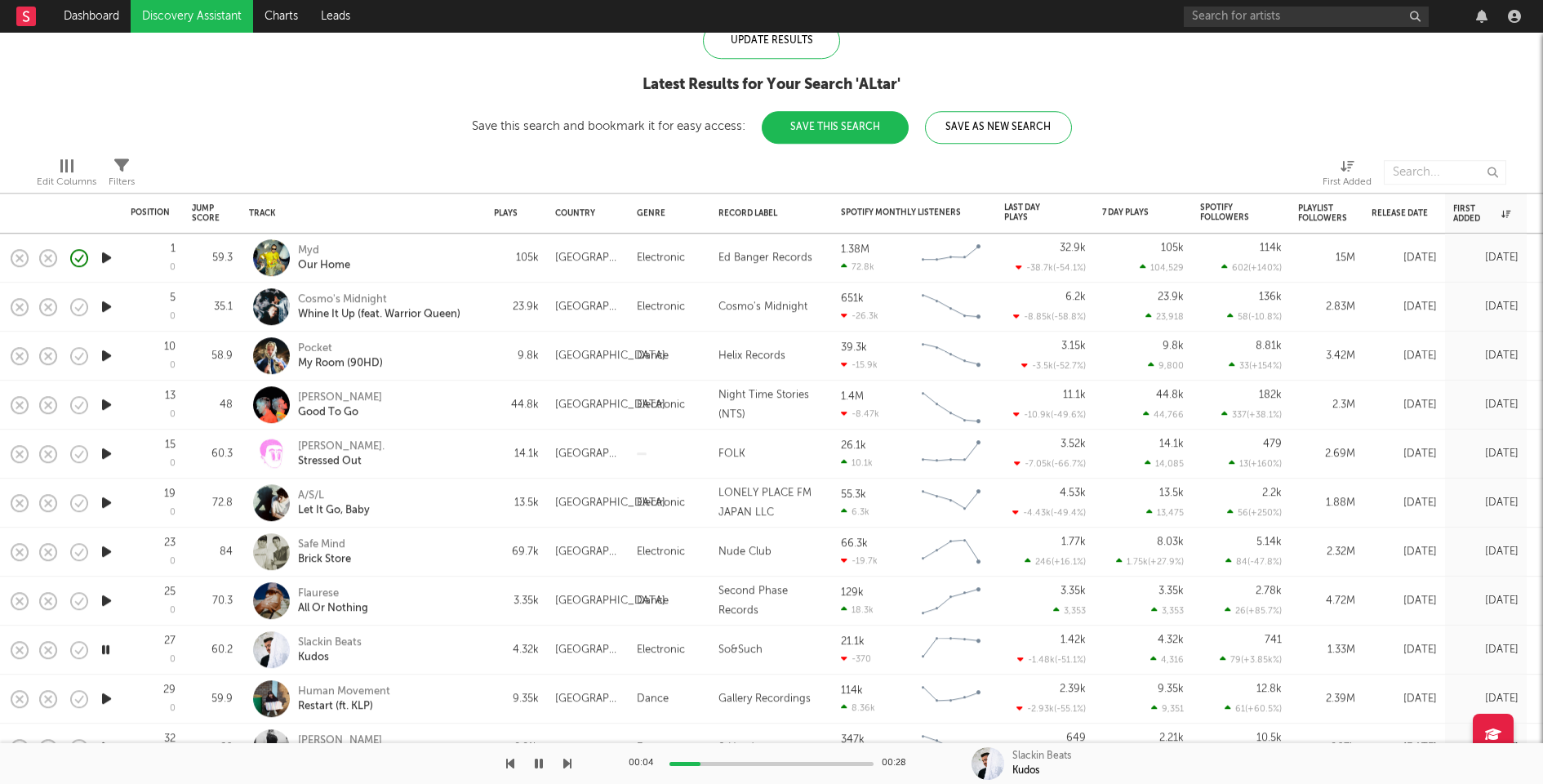
click at [107, 599] on icon "button" at bounding box center [106, 601] width 17 height 20
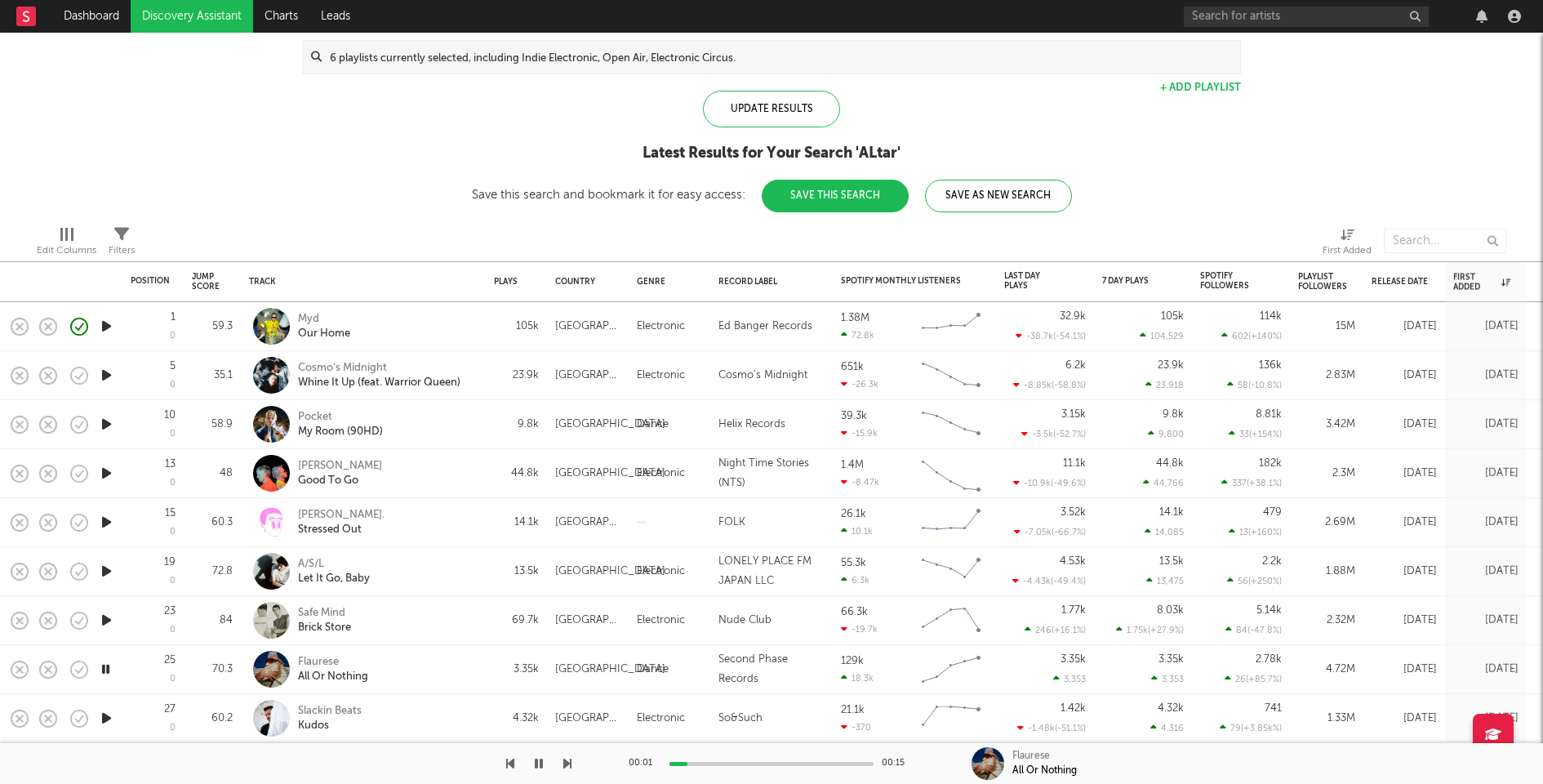
click at [106, 617] on icon "button" at bounding box center [106, 620] width 17 height 20
click at [110, 568] on icon "button" at bounding box center [106, 571] width 17 height 20
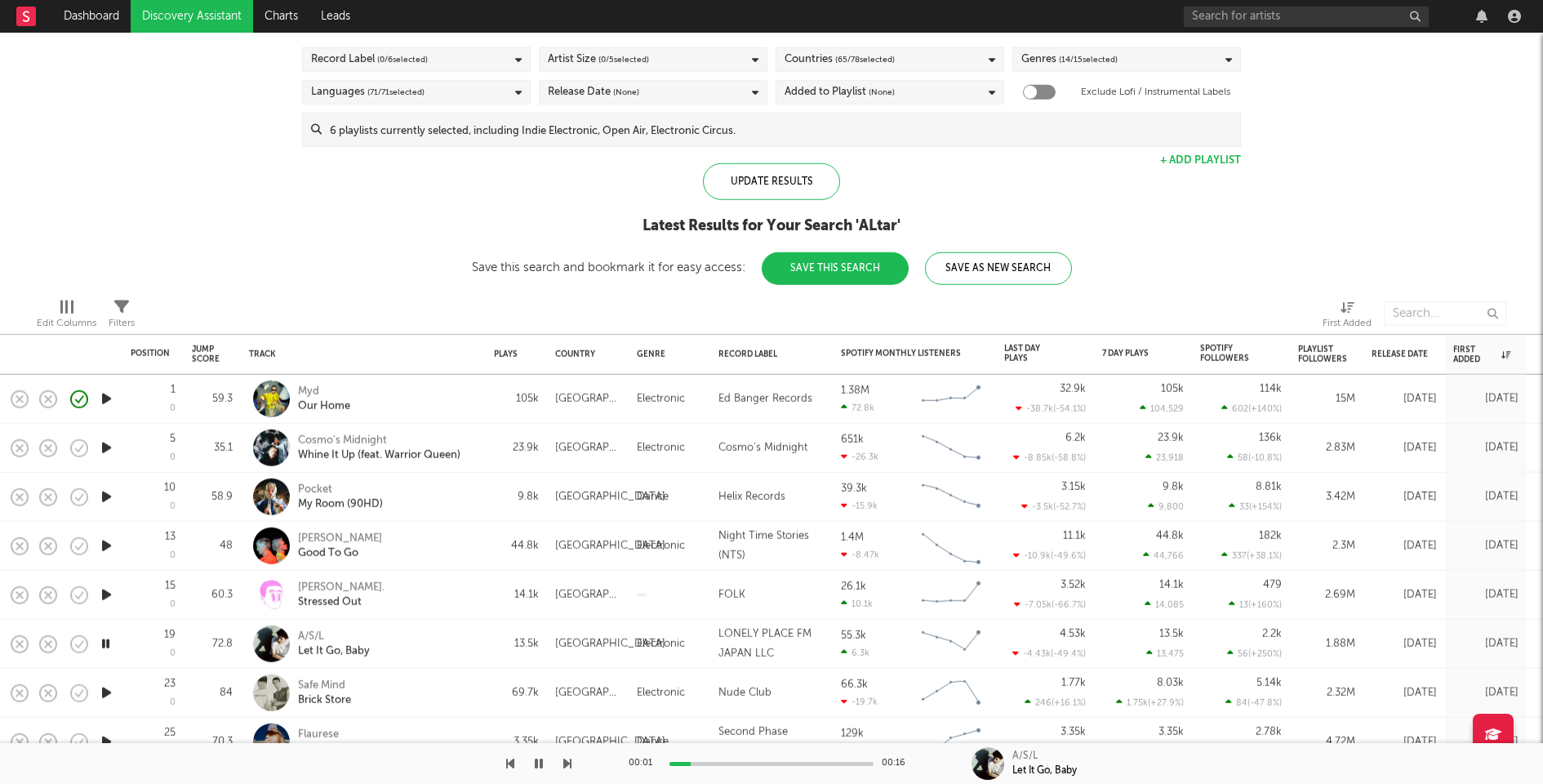
click at [421, 651] on div "A/S/L Let It Go, Baby" at bounding box center [386, 643] width 176 height 29
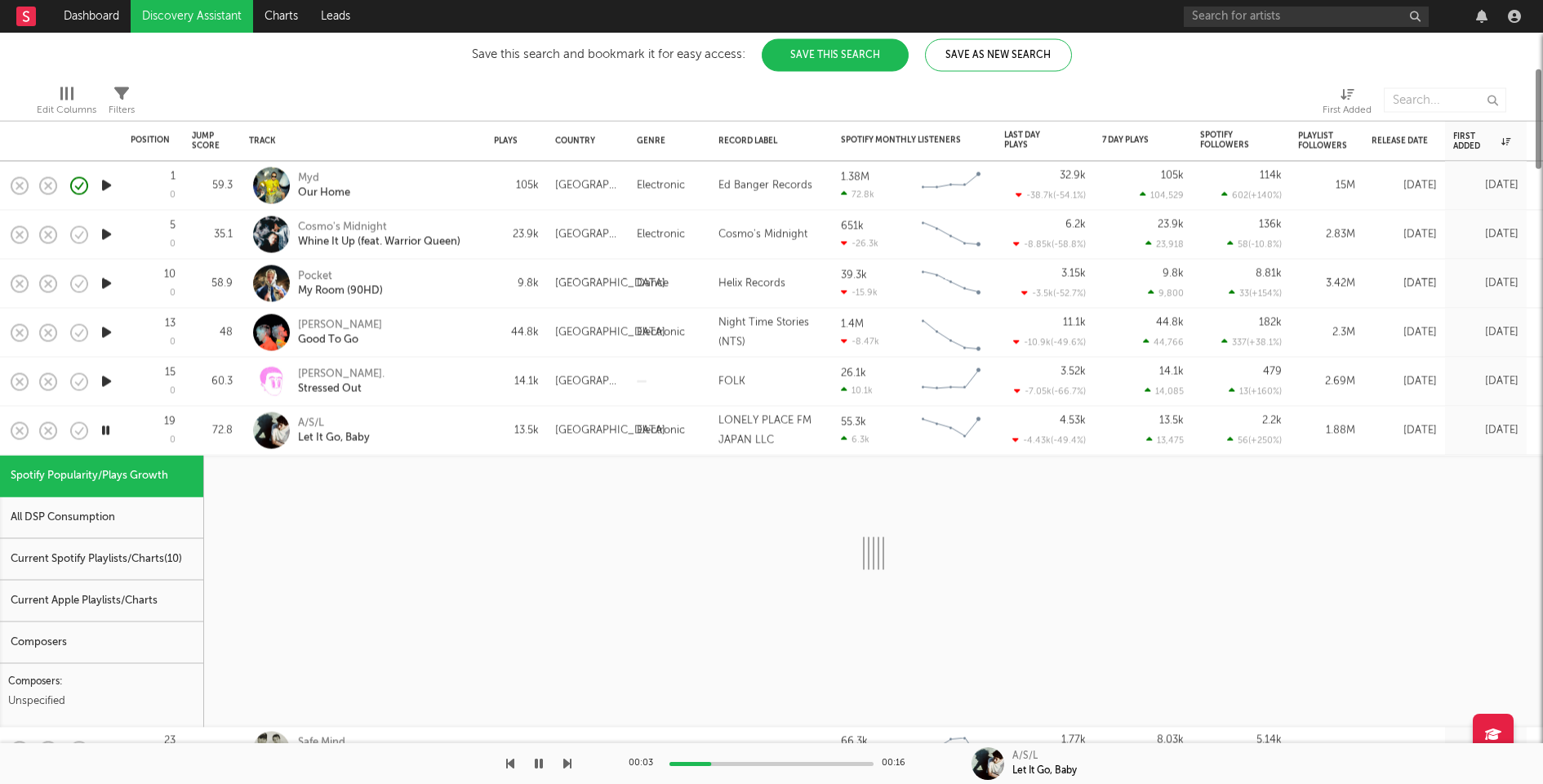
select select "1w"
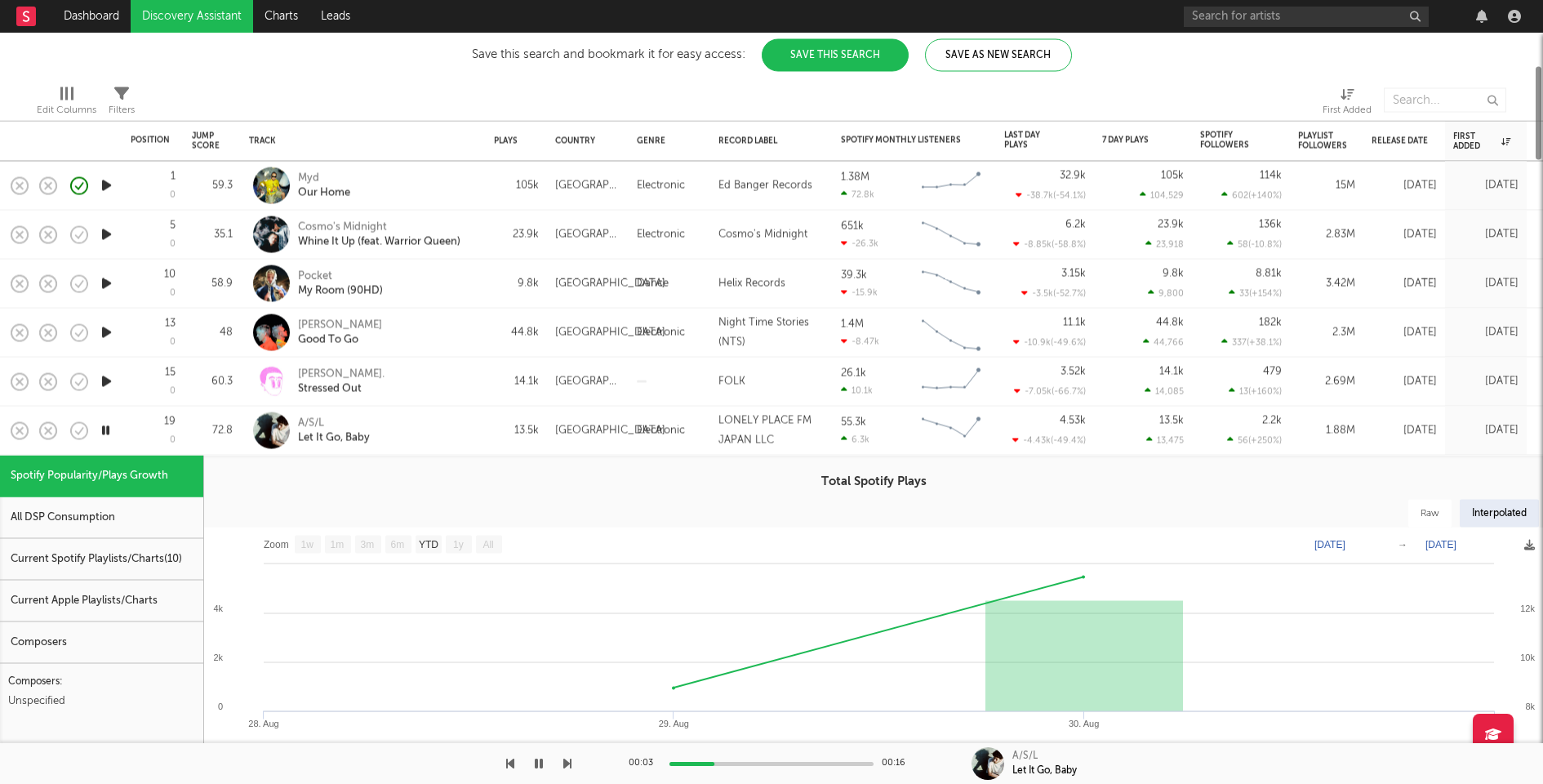
click at [107, 550] on div "Current Spotify Playlists/Charts ( 10 )" at bounding box center [101, 560] width 204 height 42
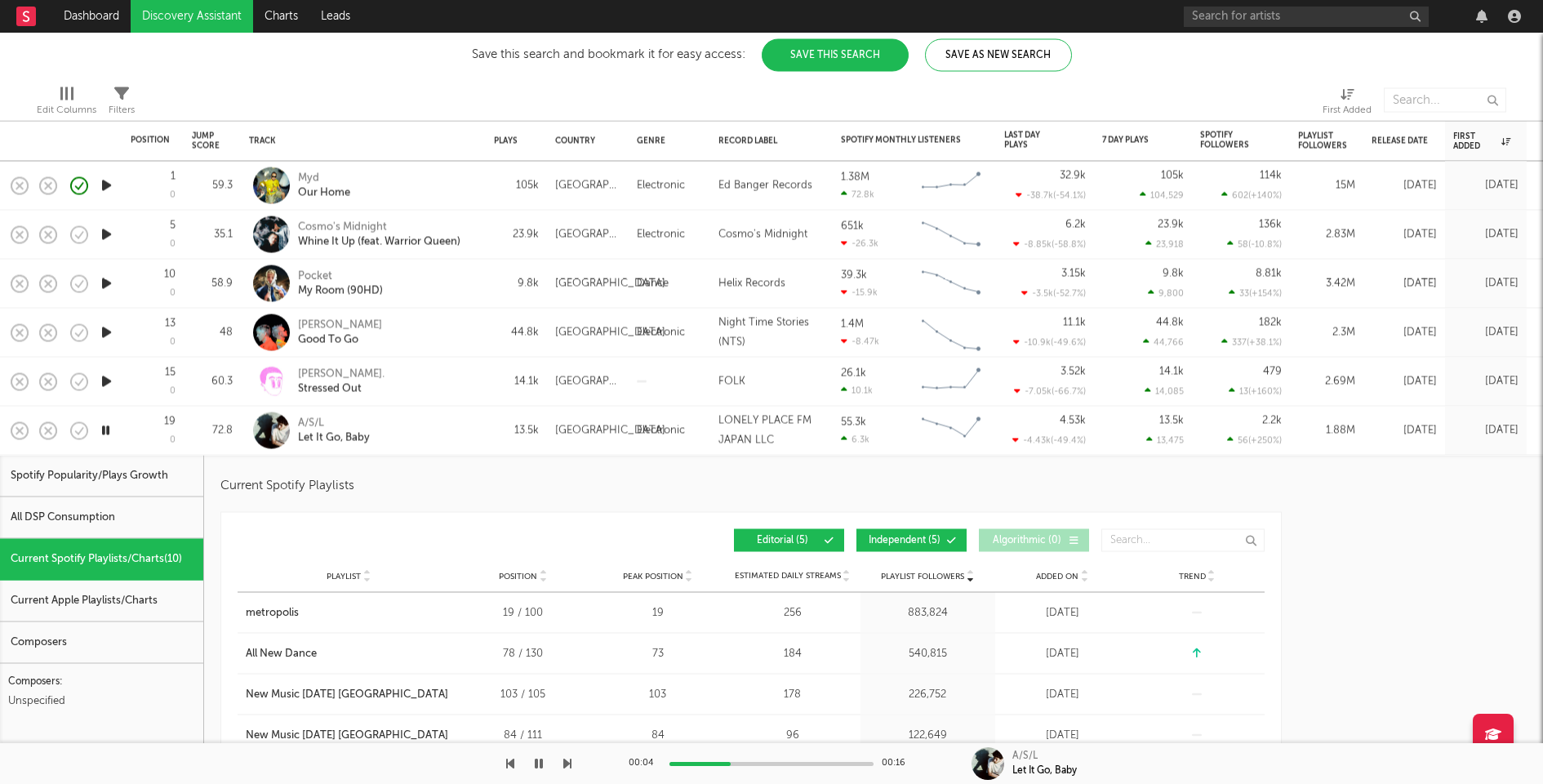
click at [412, 435] on div "A/S/L Let It Go, Baby" at bounding box center [386, 430] width 176 height 29
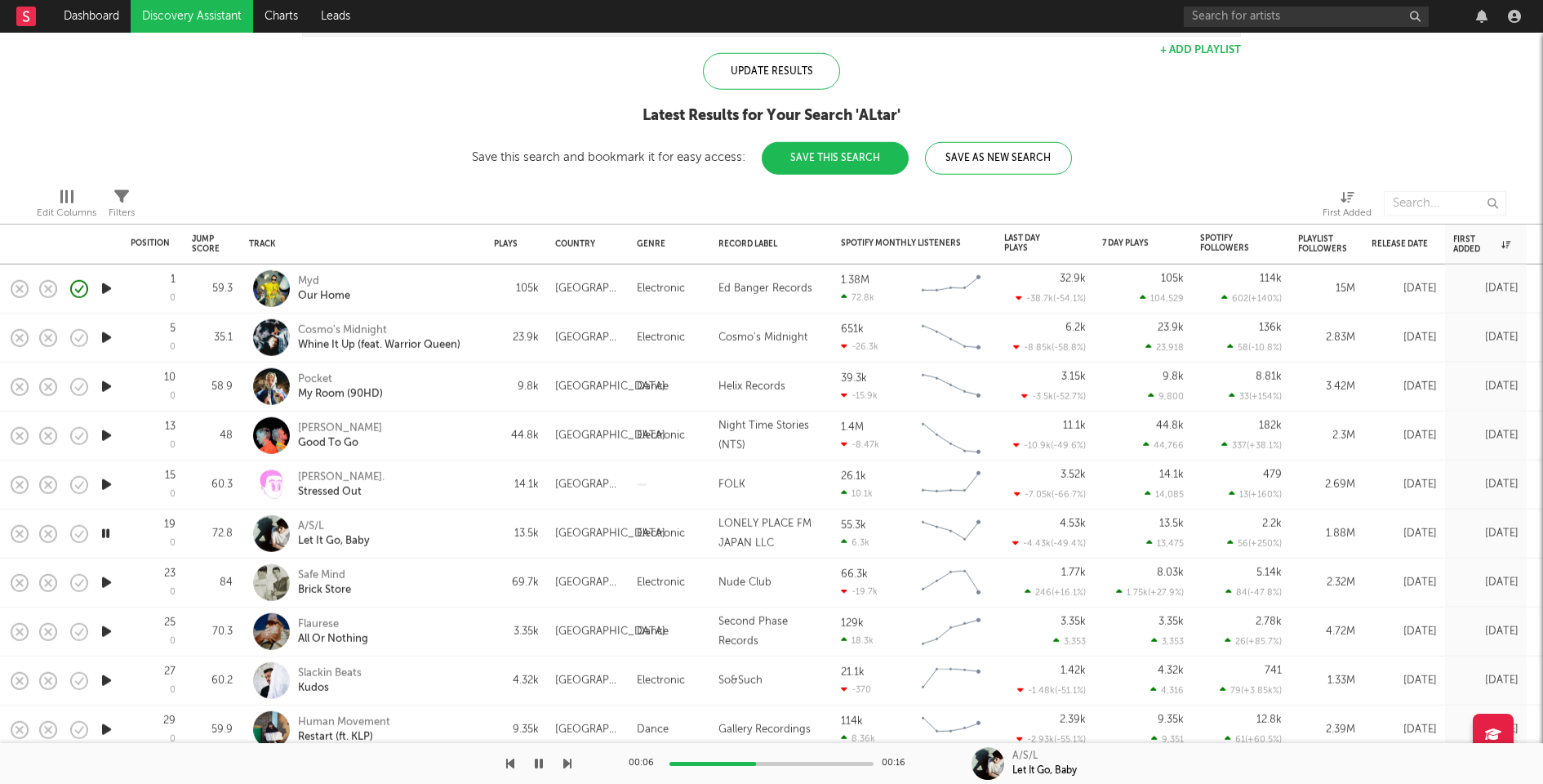
click at [102, 339] on icon "button" at bounding box center [106, 338] width 17 height 20
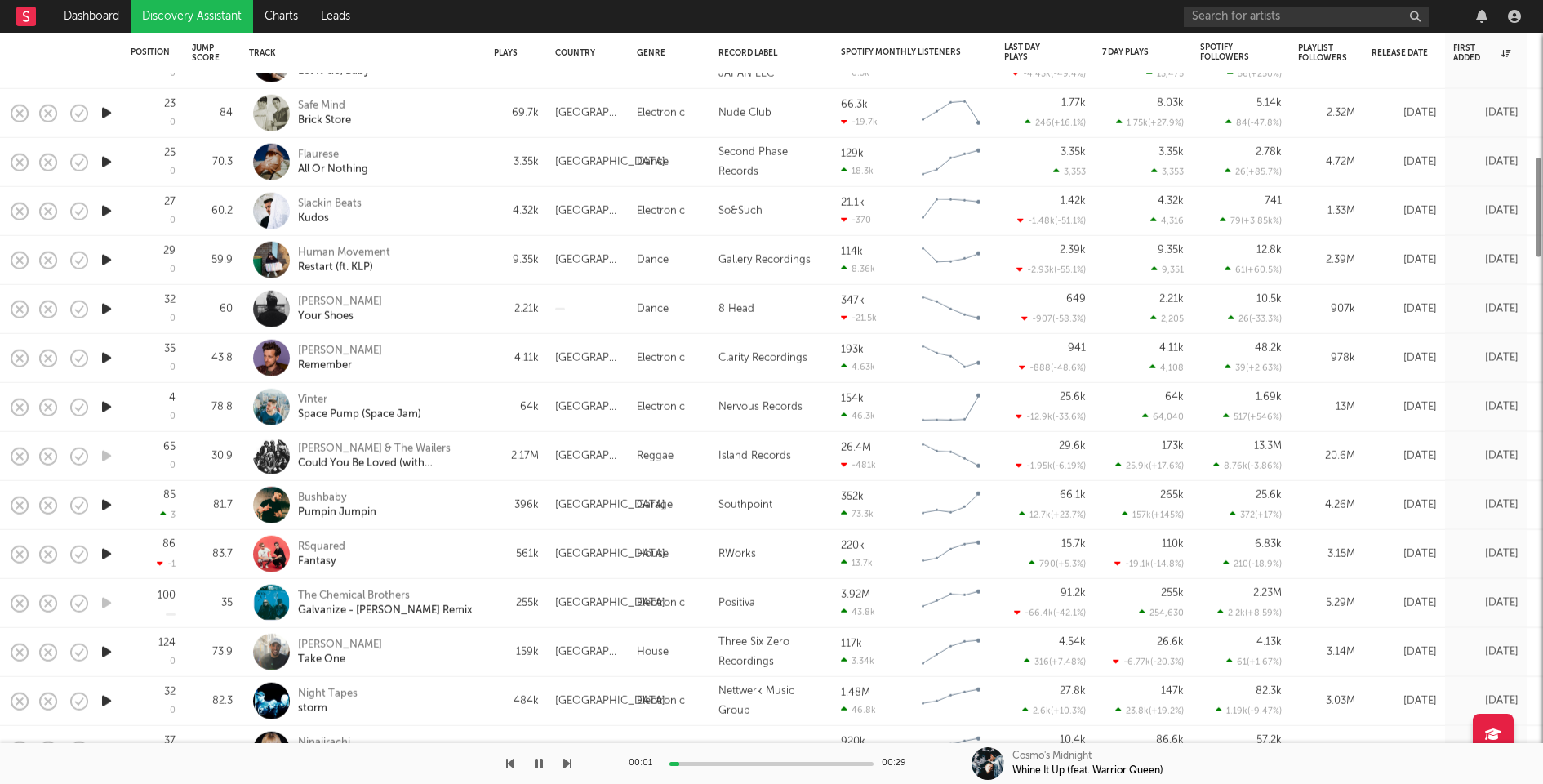
click at [426, 518] on div "Bushbaby Pumpin Jumpin" at bounding box center [386, 504] width 176 height 29
select select "1w"
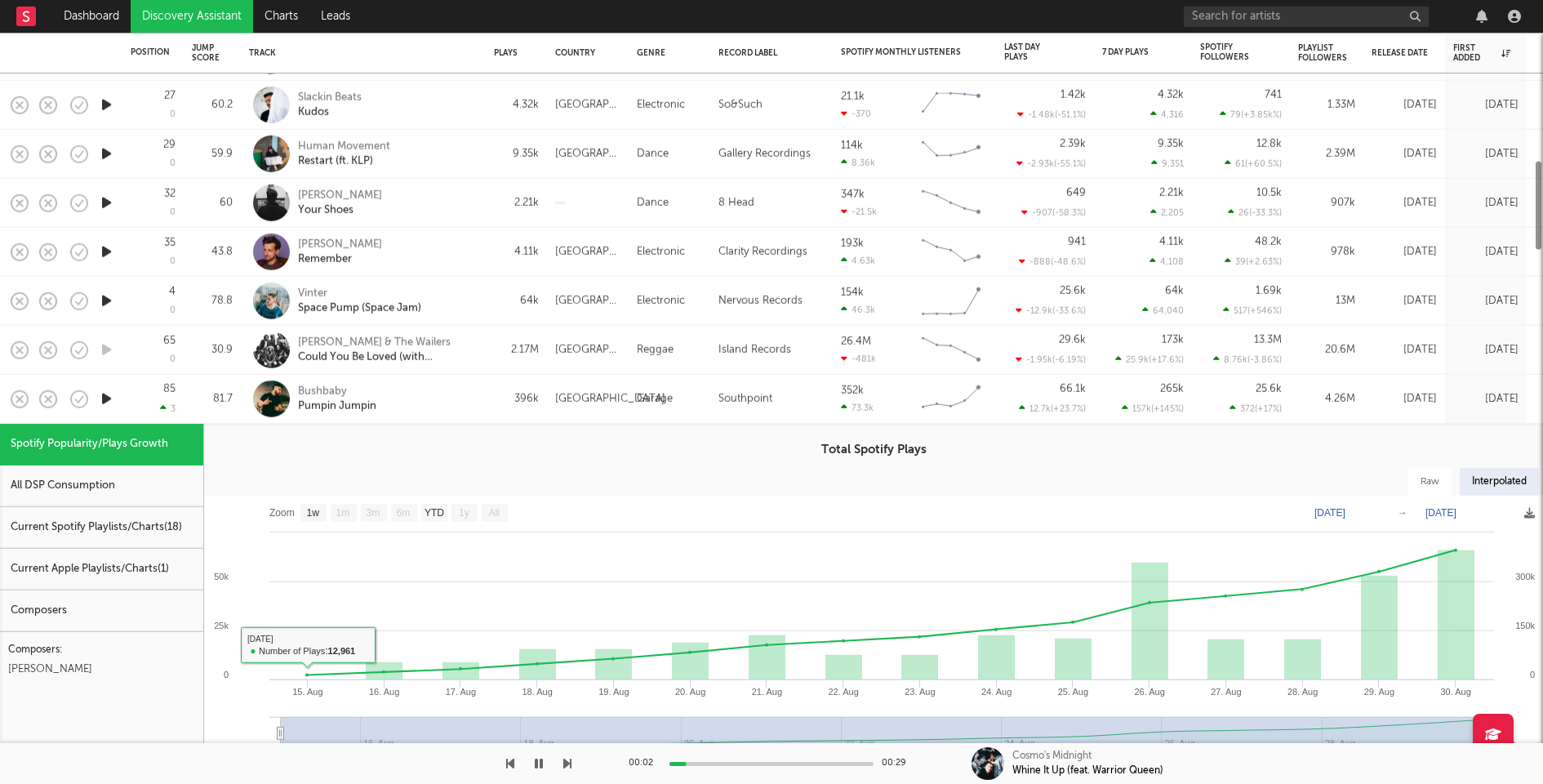
click at [154, 538] on div "Current Spotify Playlists/Charts ( 18 )" at bounding box center [101, 528] width 204 height 42
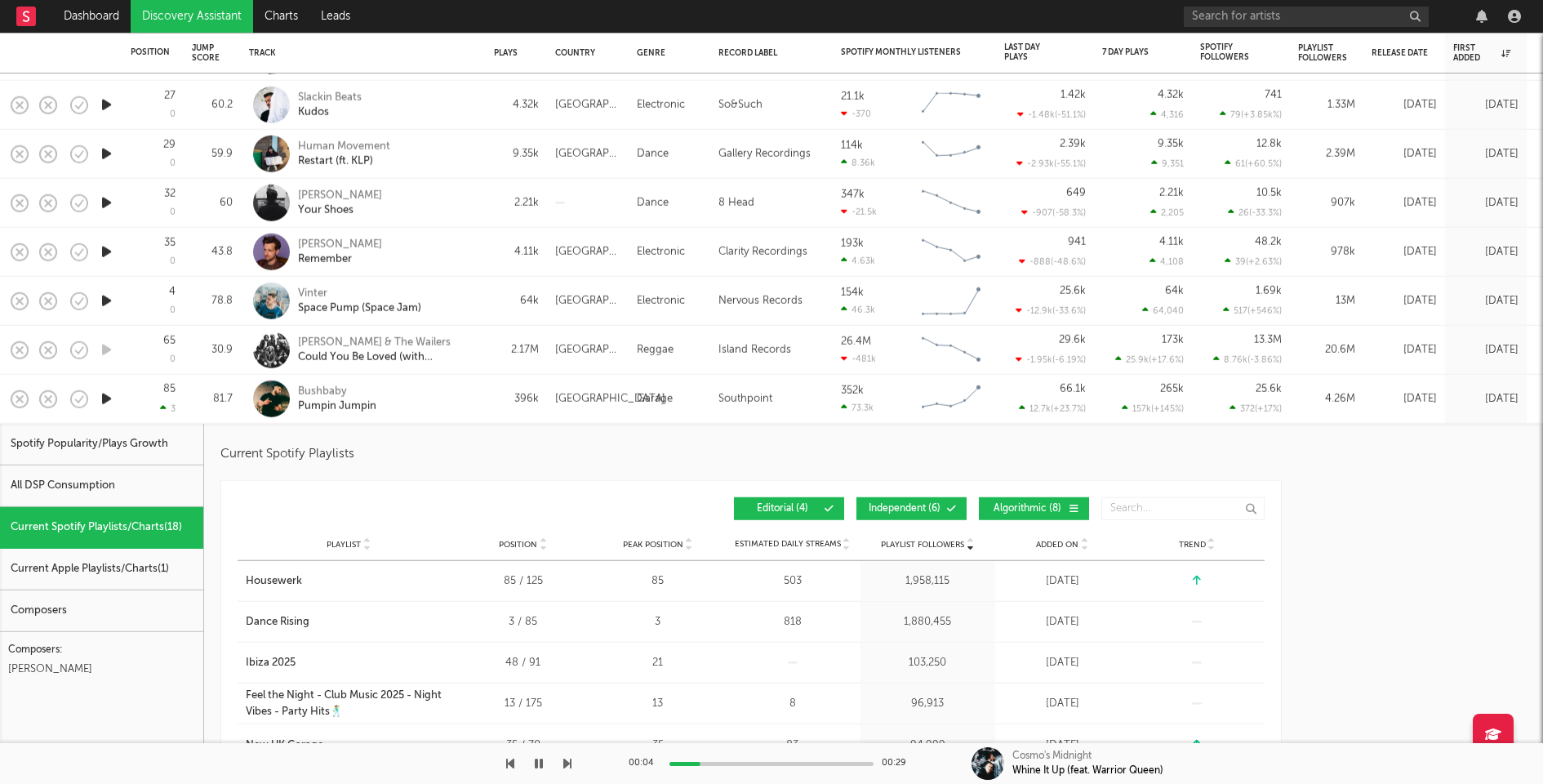
click at [897, 513] on button "Independent ( 6 )" at bounding box center [912, 508] width 111 height 23
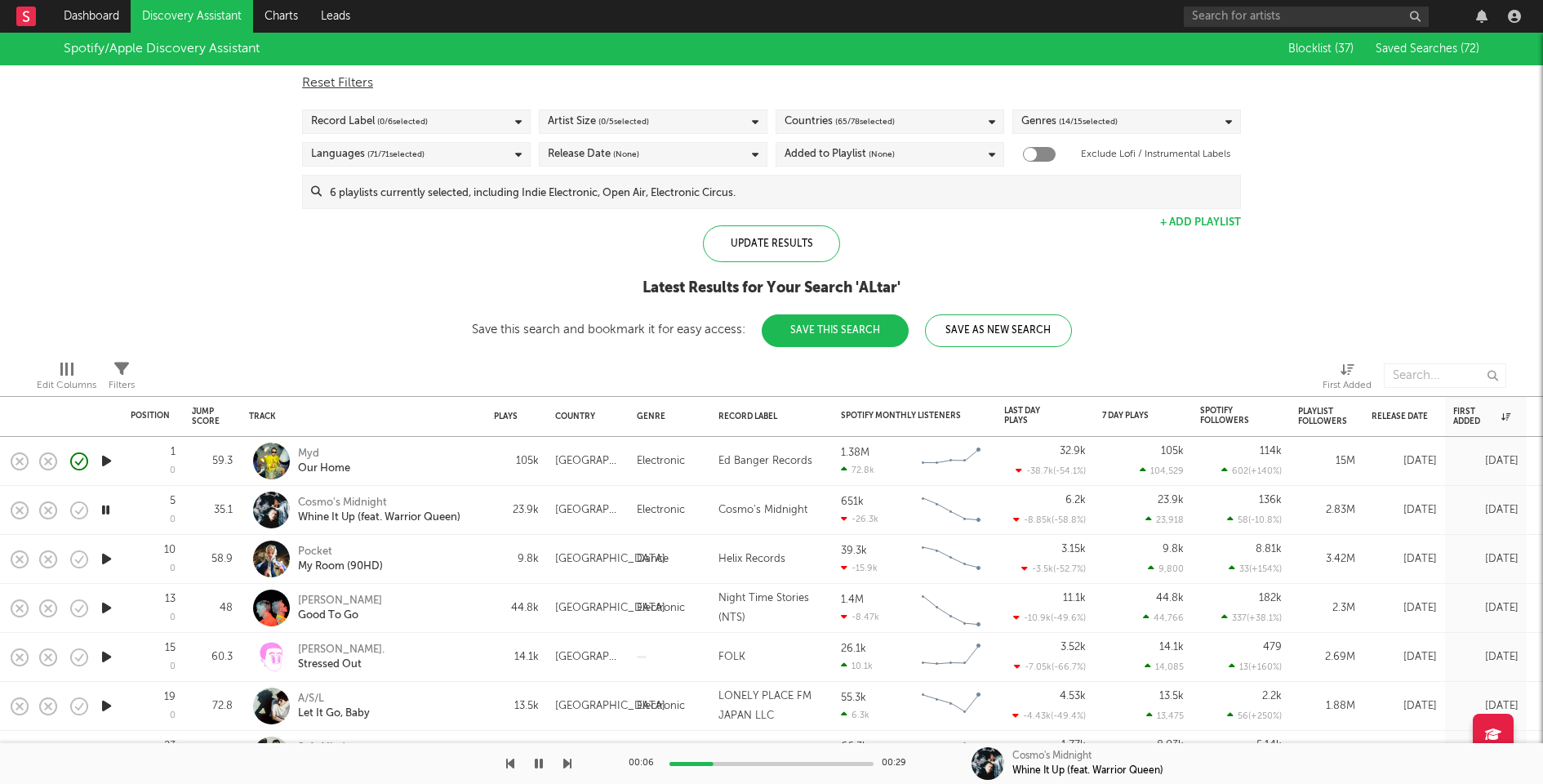
click at [105, 459] on icon "button" at bounding box center [106, 461] width 17 height 20
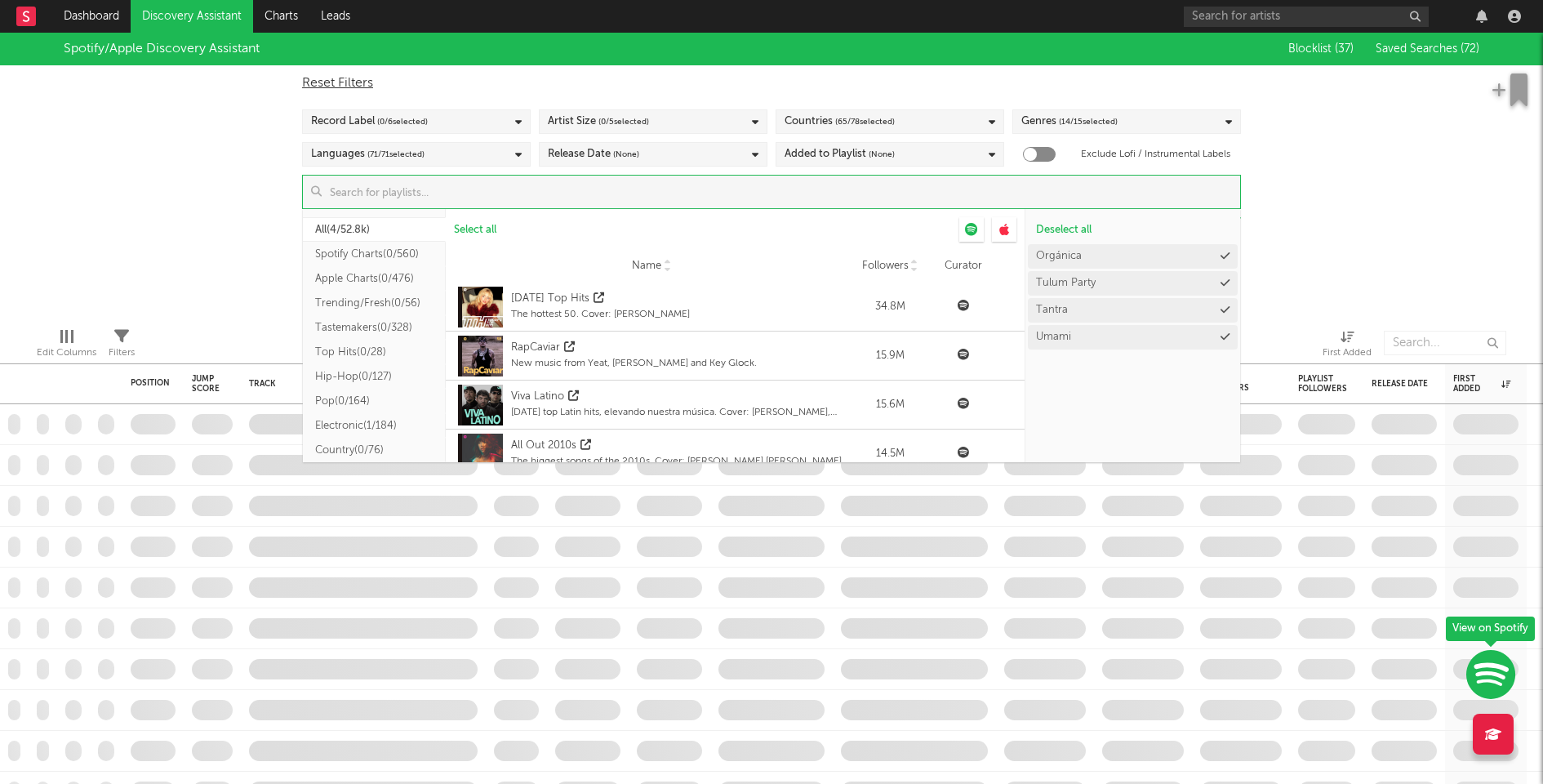
click at [632, 194] on input at bounding box center [781, 192] width 919 height 33
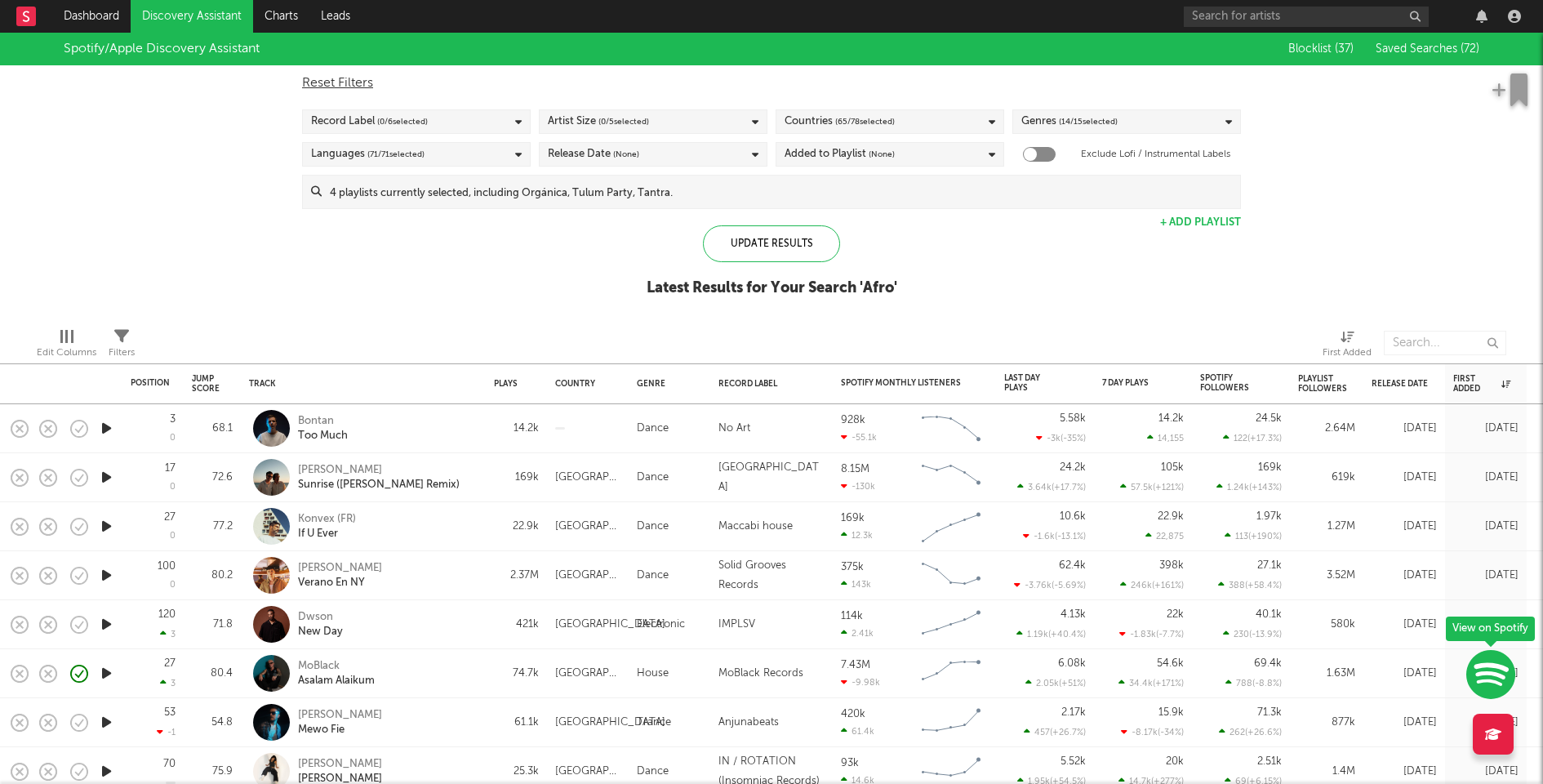
click at [1425, 235] on div "Spotify/Apple Discovery Assistant Blocklist ( 37 ) Saved Searches ( 72 ) Reset …" at bounding box center [772, 173] width 1543 height 281
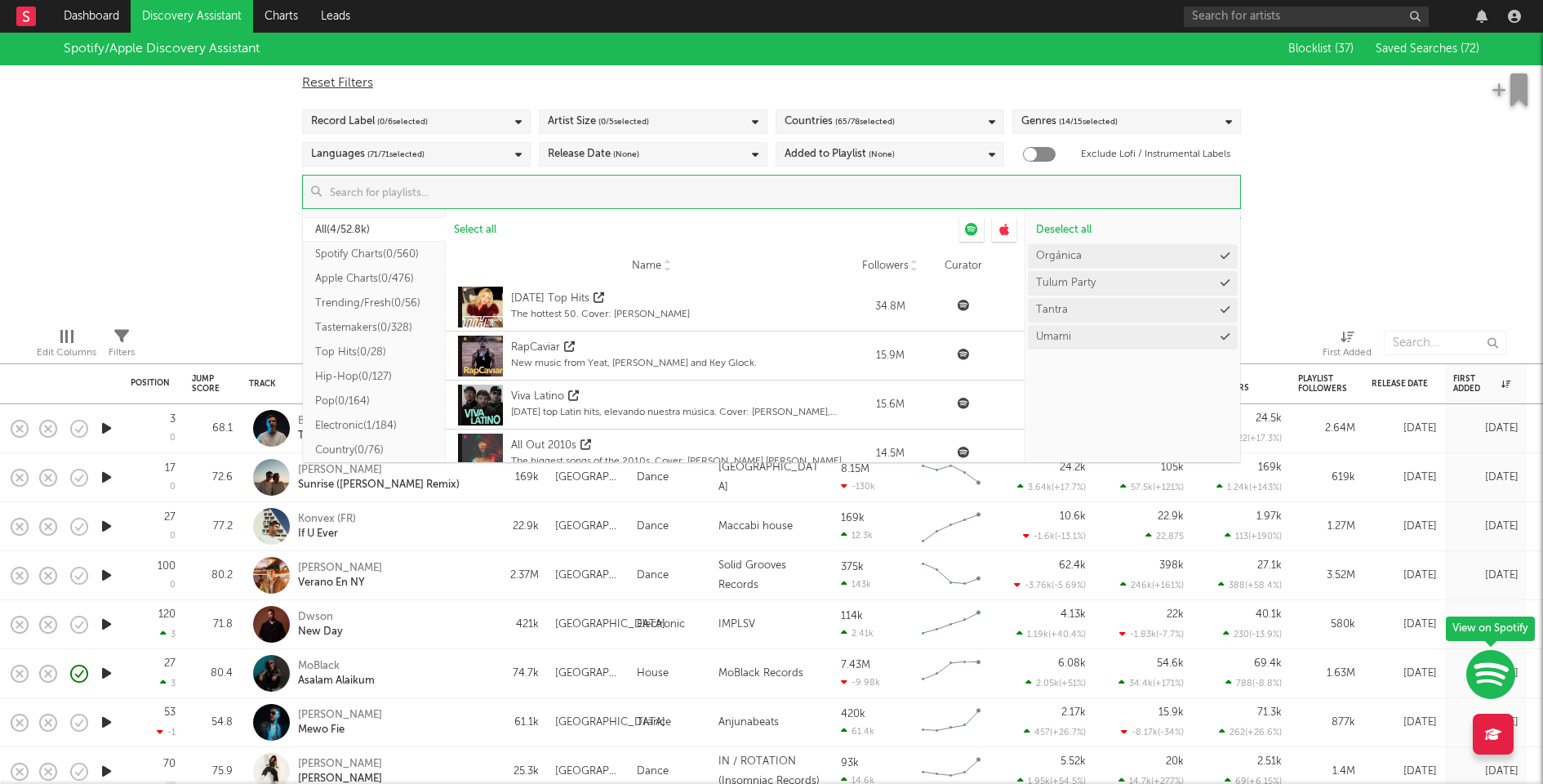
click at [1112, 183] on input at bounding box center [781, 192] width 919 height 33
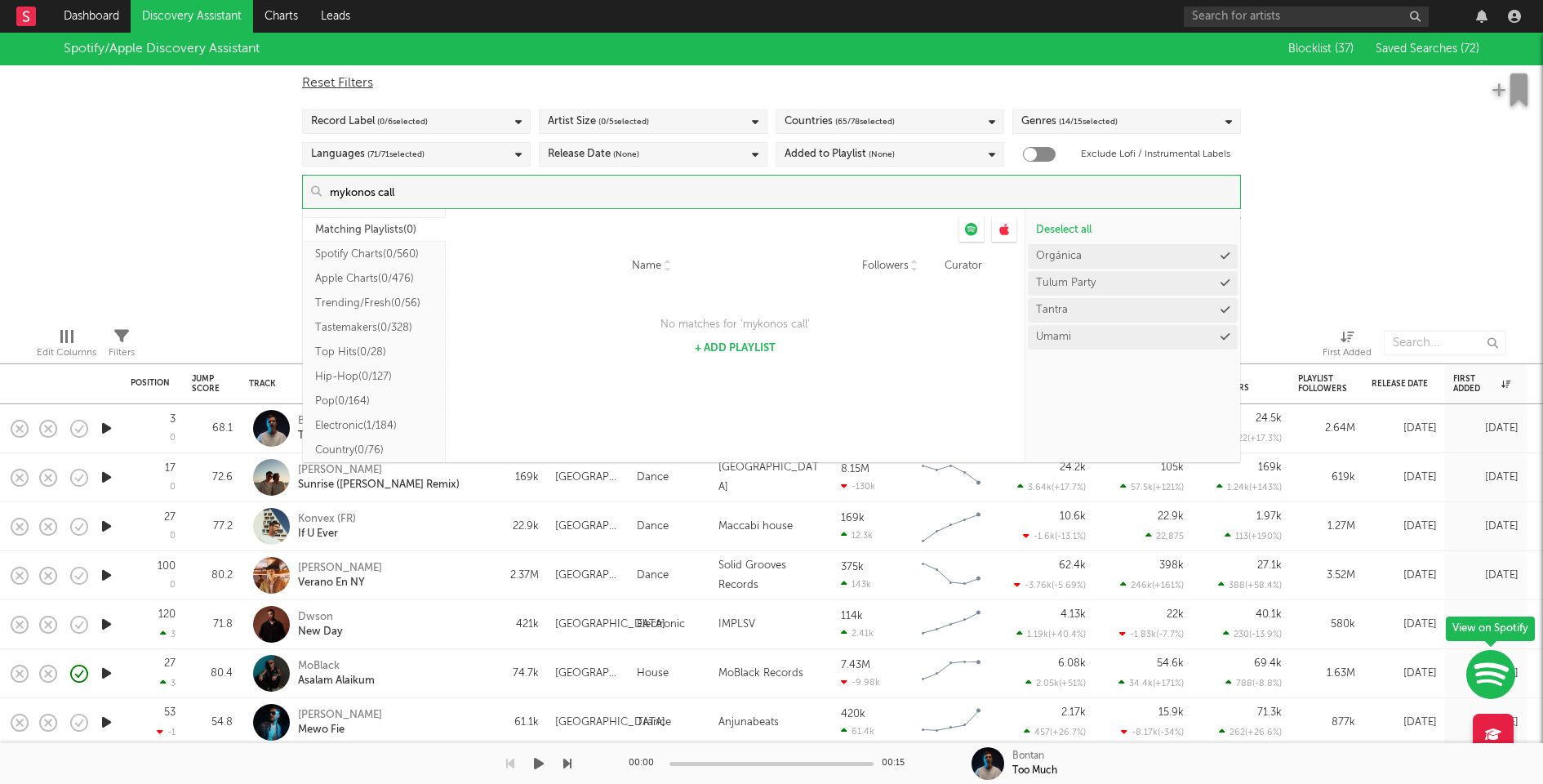
type input "mykonos call"
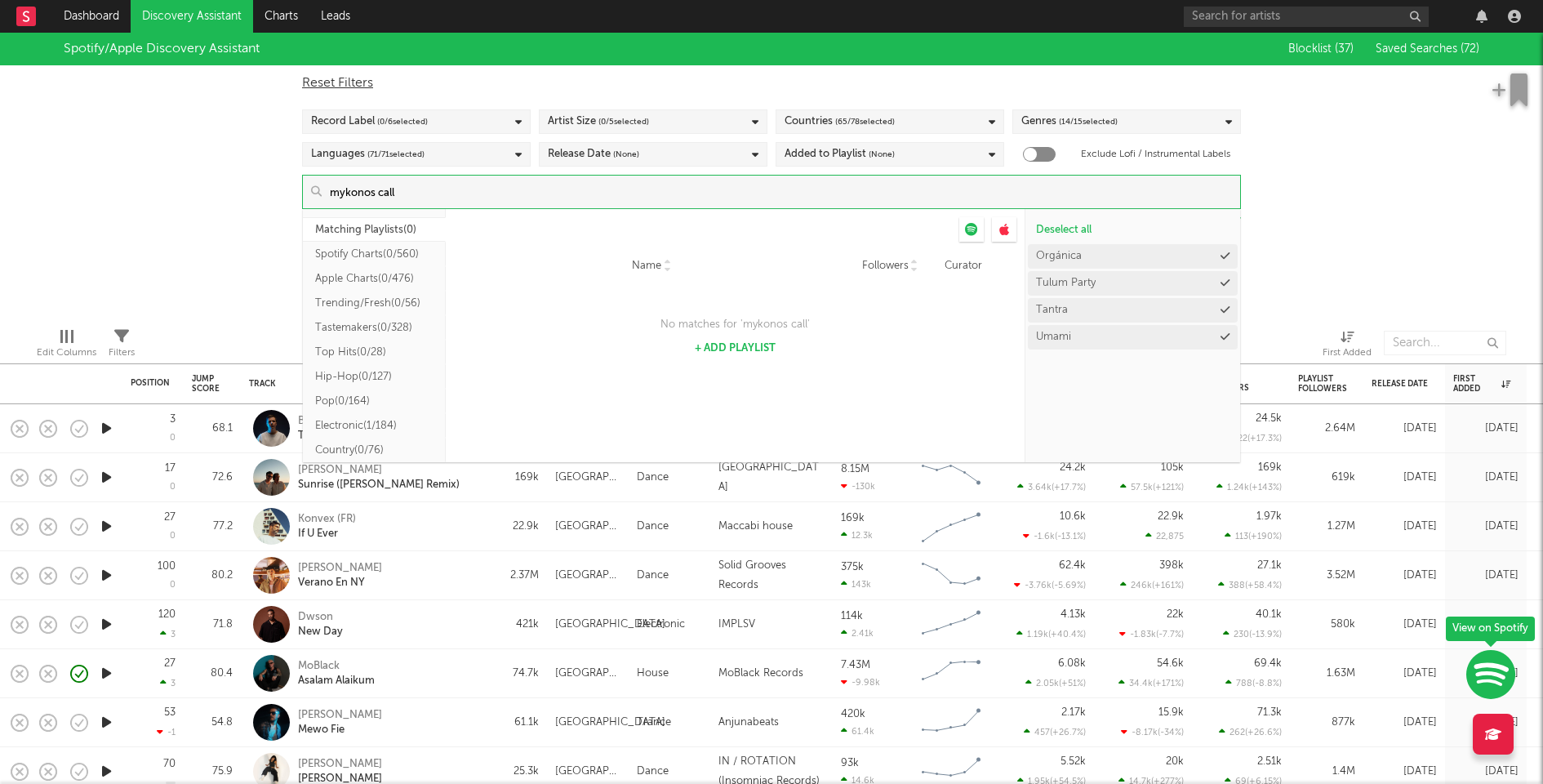
click at [585, 195] on input "mykonos call" at bounding box center [781, 192] width 919 height 33
type input "mykonos call"
click at [751, 347] on button "+ Add Playlist" at bounding box center [735, 348] width 81 height 11
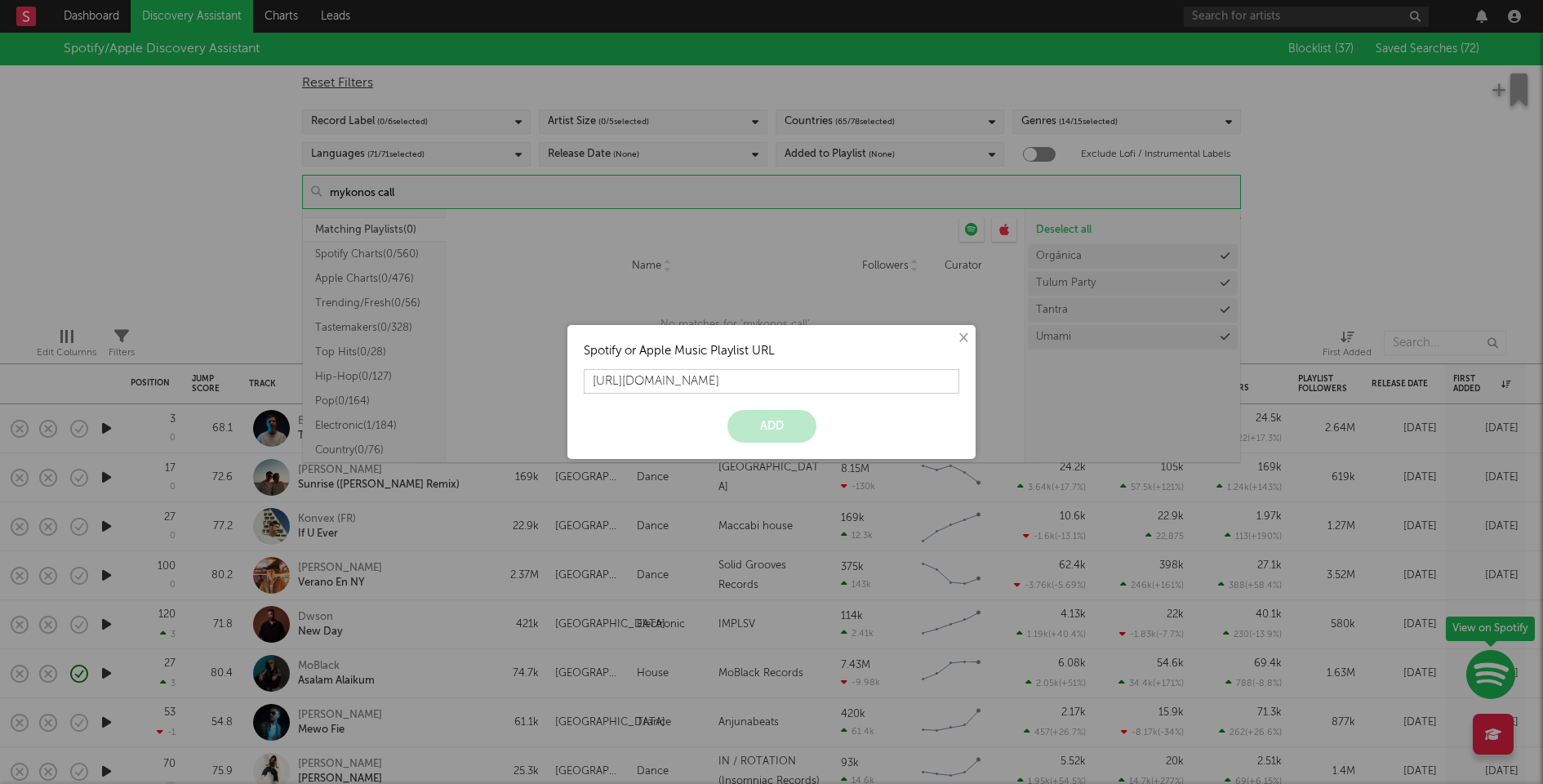
scroll to position [0, 113]
type input "[URL][DOMAIN_NAME]"
click at [782, 418] on button "Add" at bounding box center [772, 426] width 89 height 33
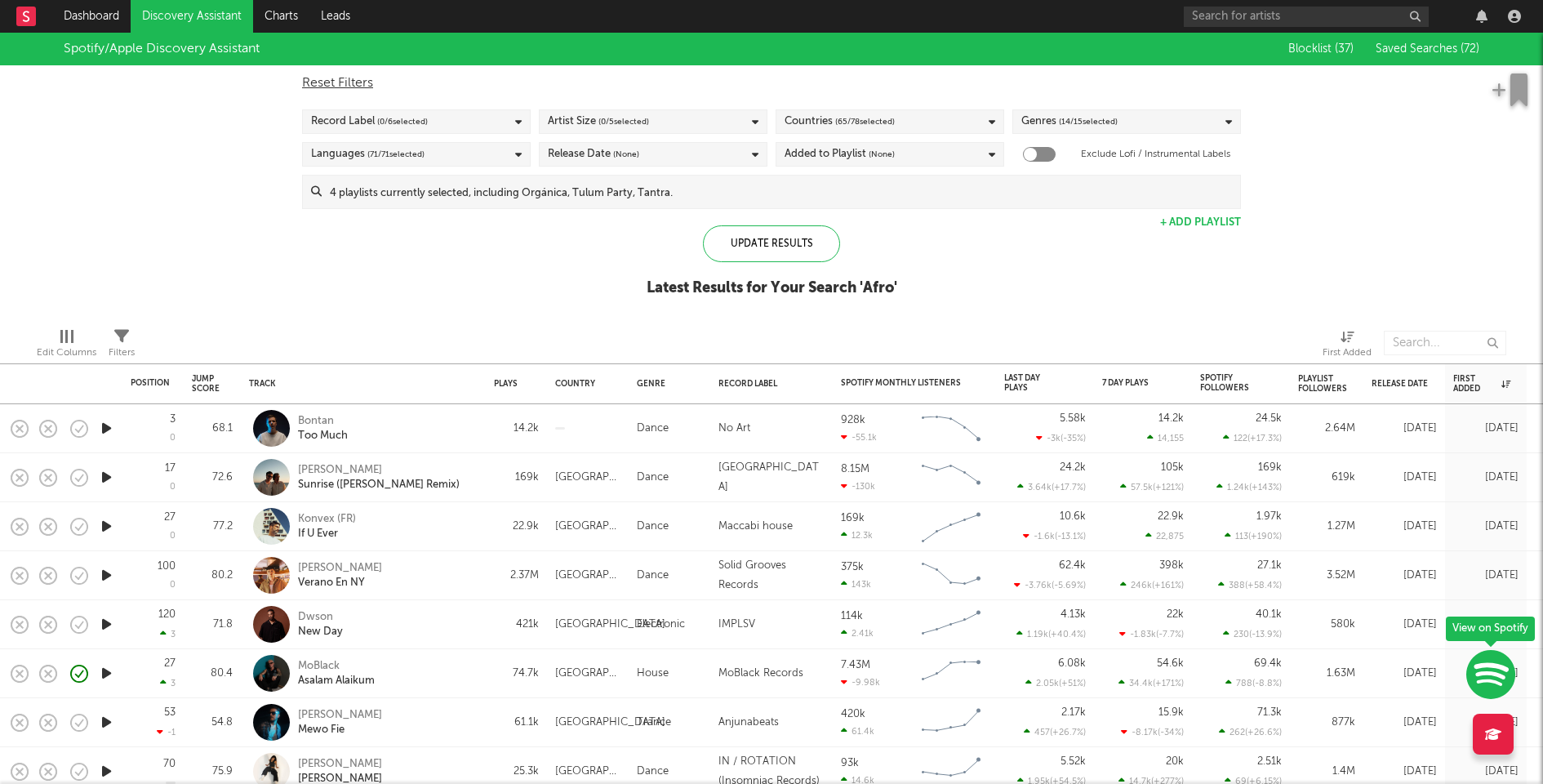
click at [667, 196] on input at bounding box center [781, 192] width 919 height 33
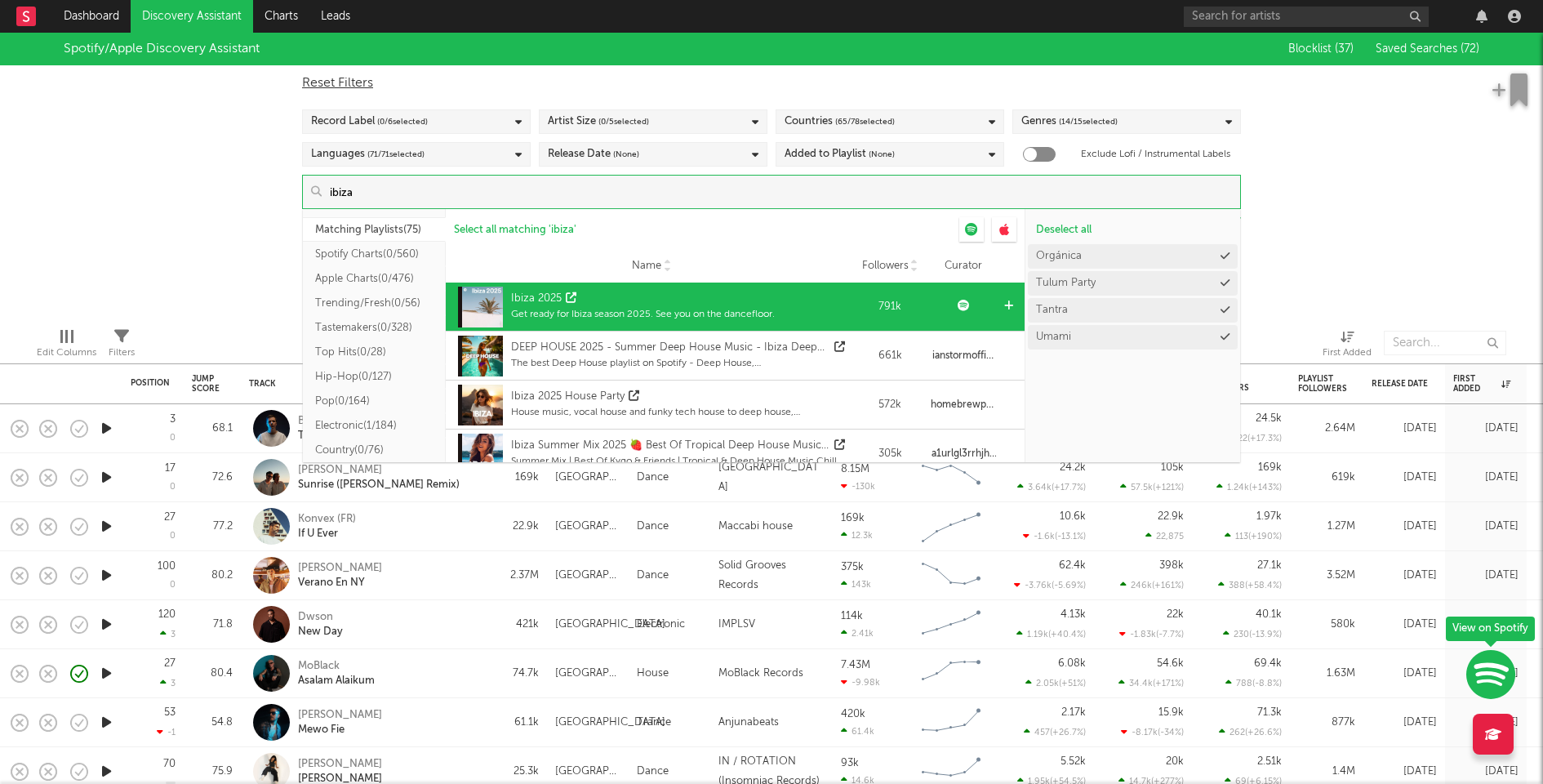
type input "ibiza"
click at [1004, 302] on icon at bounding box center [1009, 306] width 9 height 11
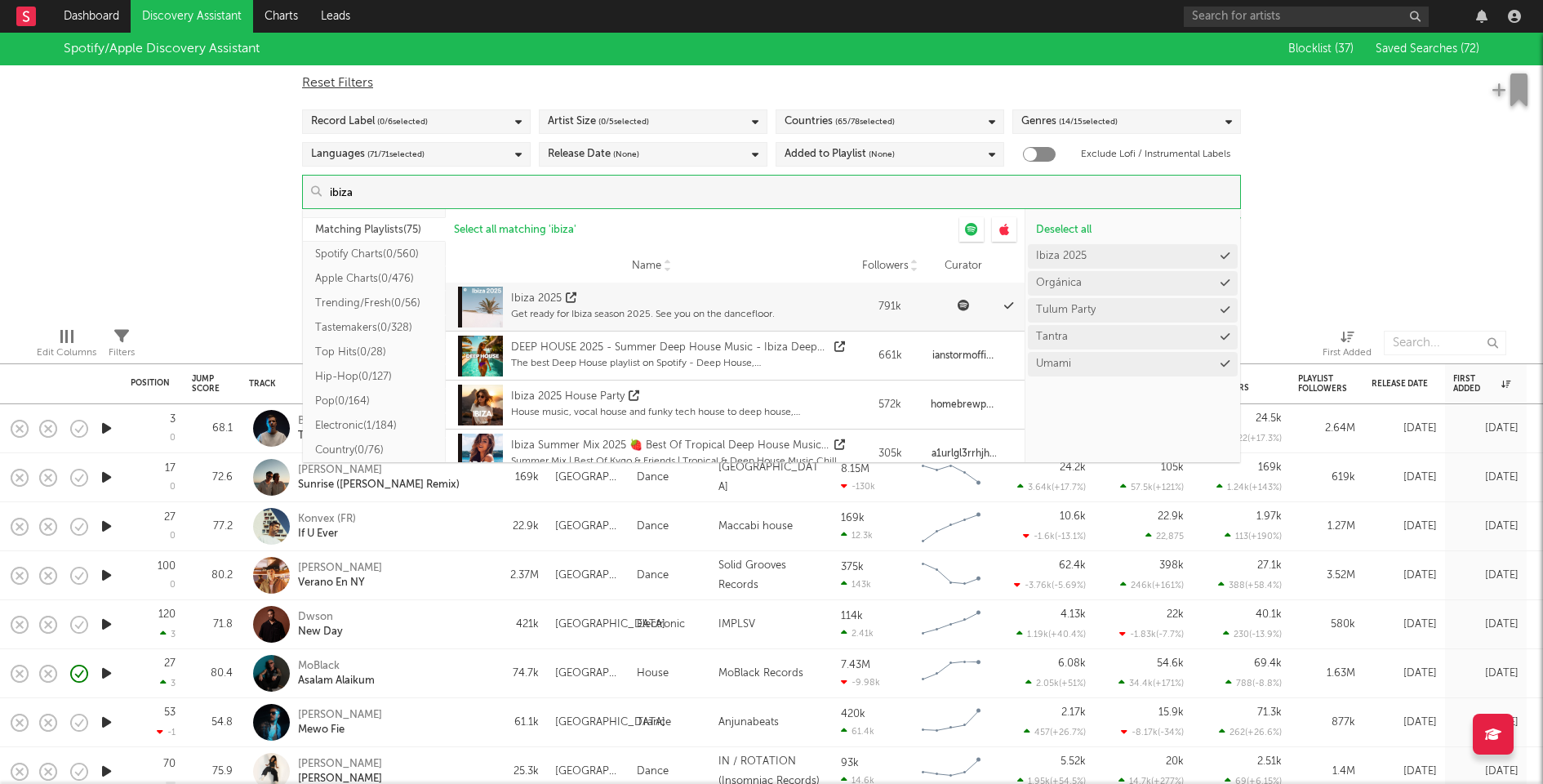
click at [1323, 226] on div "Spotify/Apple Discovery Assistant Blocklist ( 37 ) Saved Searches ( 72 ) Reset …" at bounding box center [772, 173] width 1543 height 281
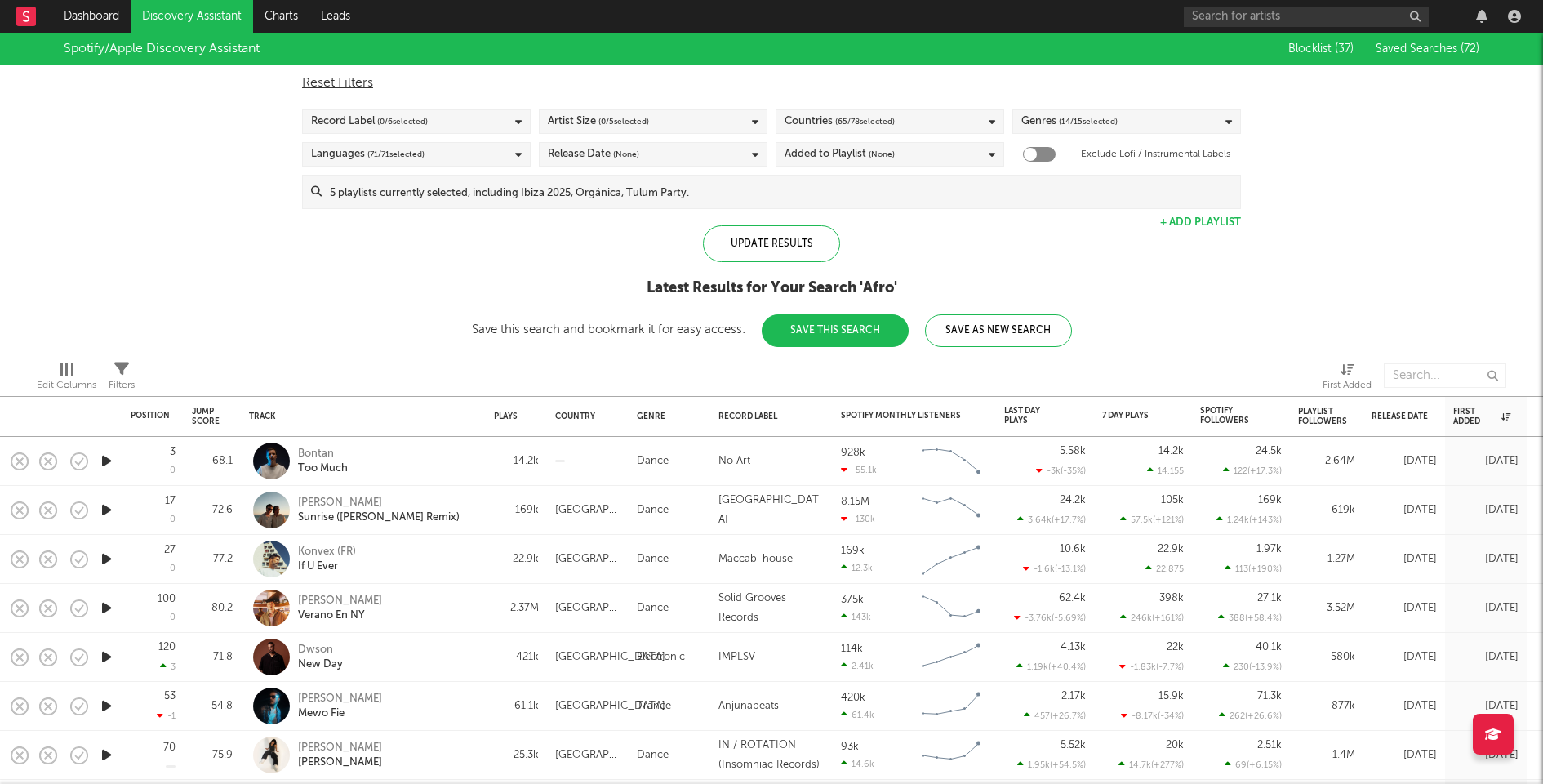
click at [782, 328] on button "Save This Search" at bounding box center [834, 330] width 147 height 33
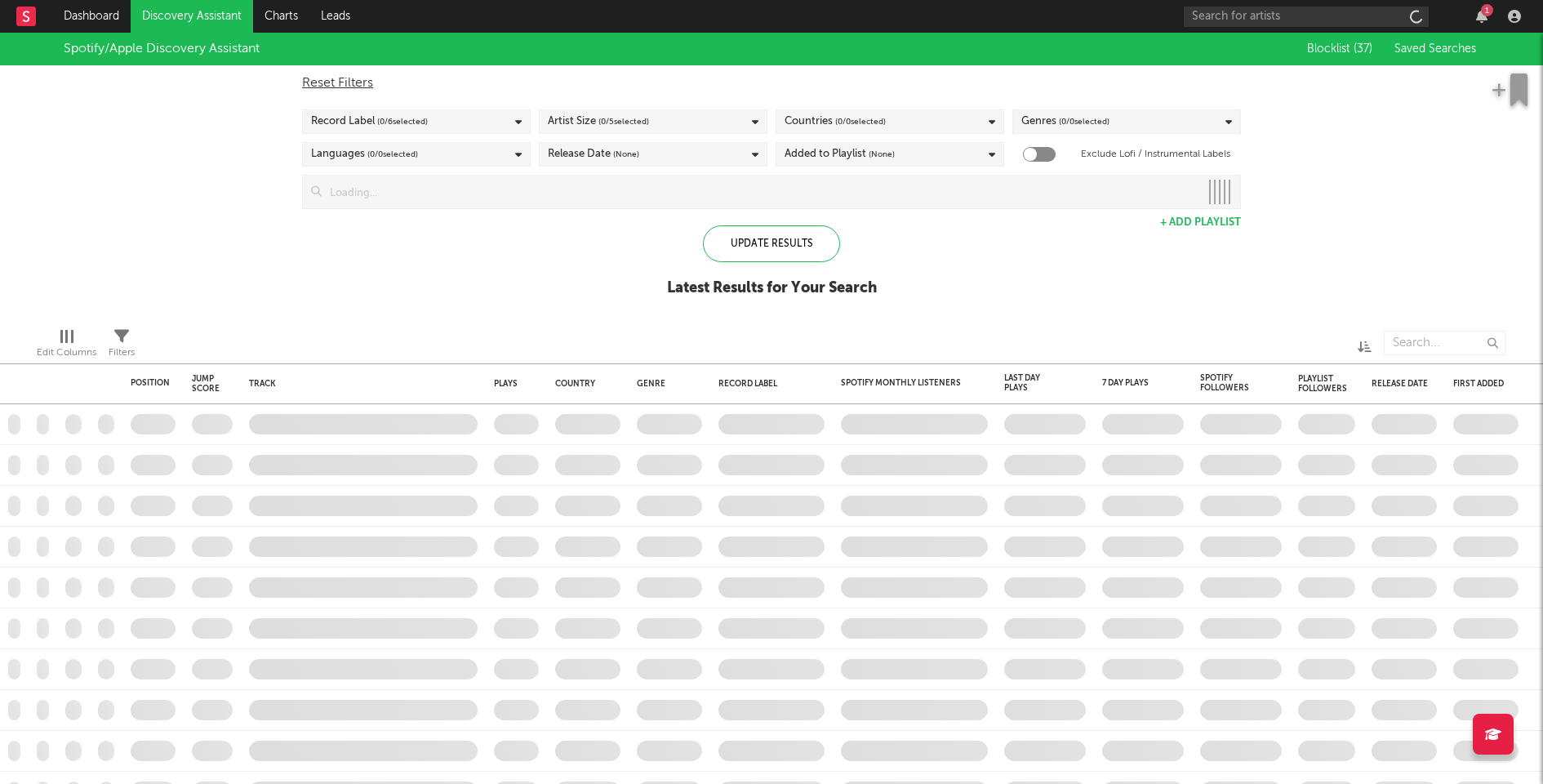
click at [216, 17] on link "Discovery Assistant" at bounding box center [192, 16] width 122 height 33
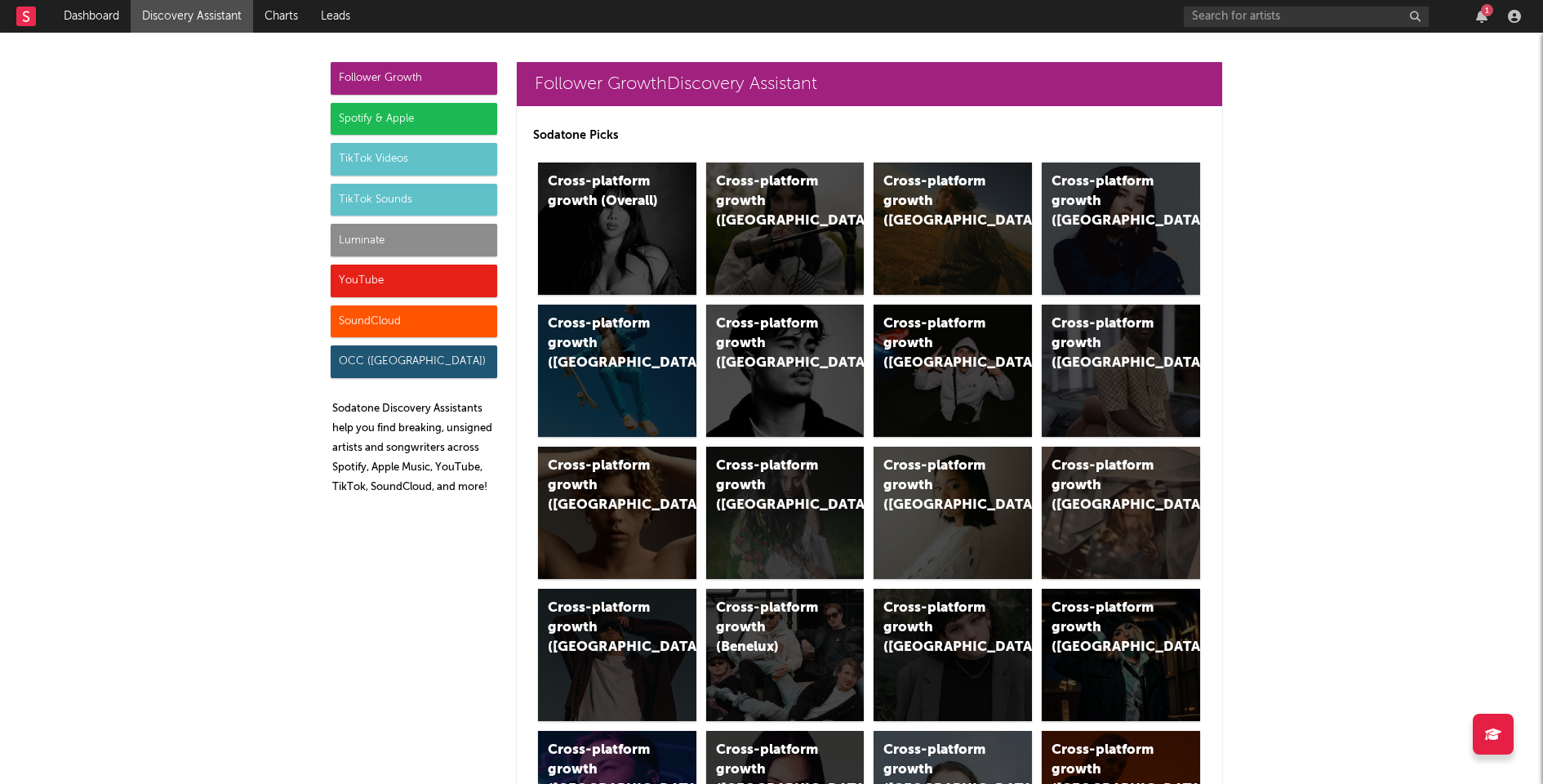
click at [432, 113] on div "Spotify & Apple" at bounding box center [414, 119] width 167 height 33
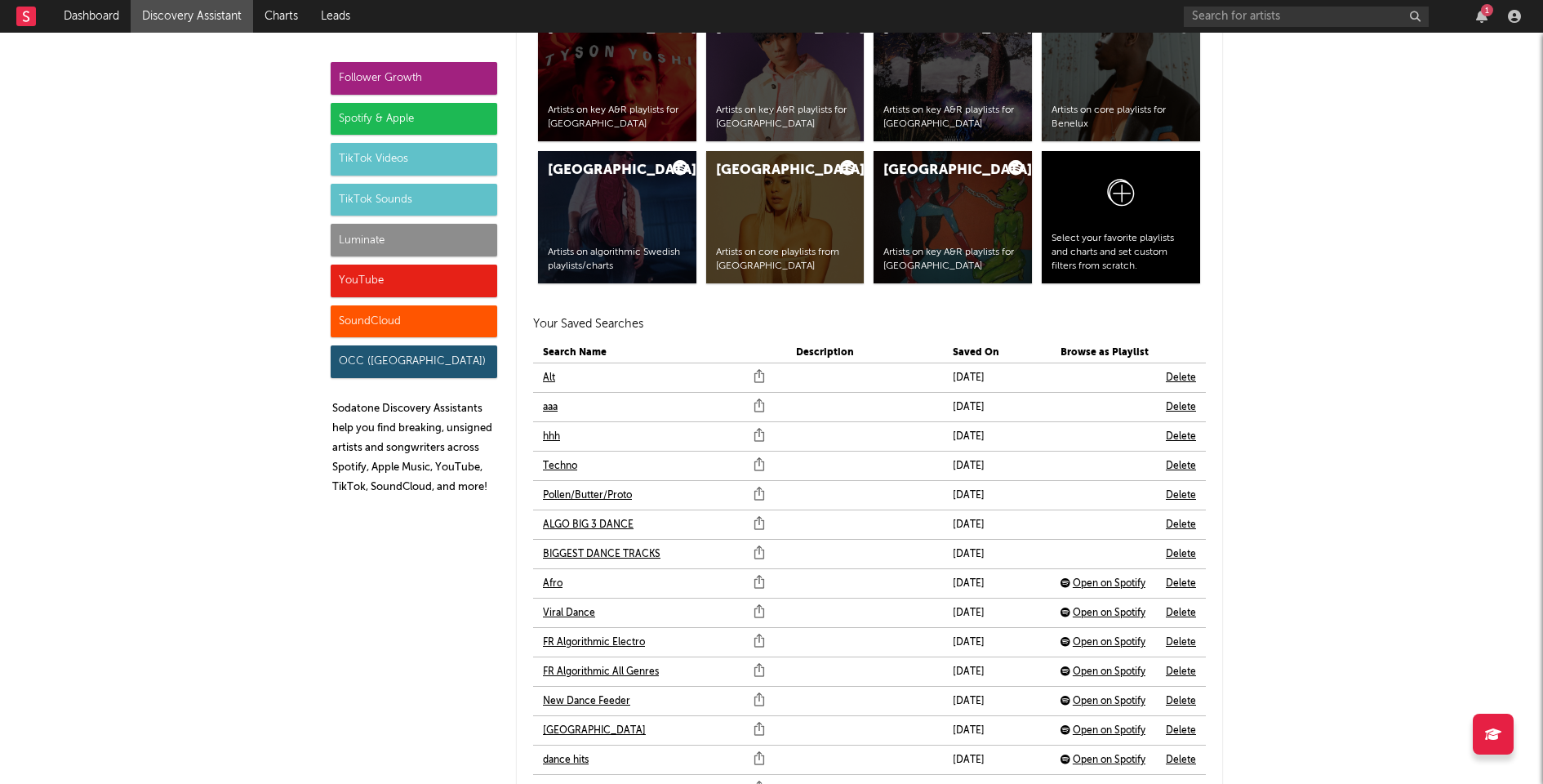
scroll to position [3422, 0]
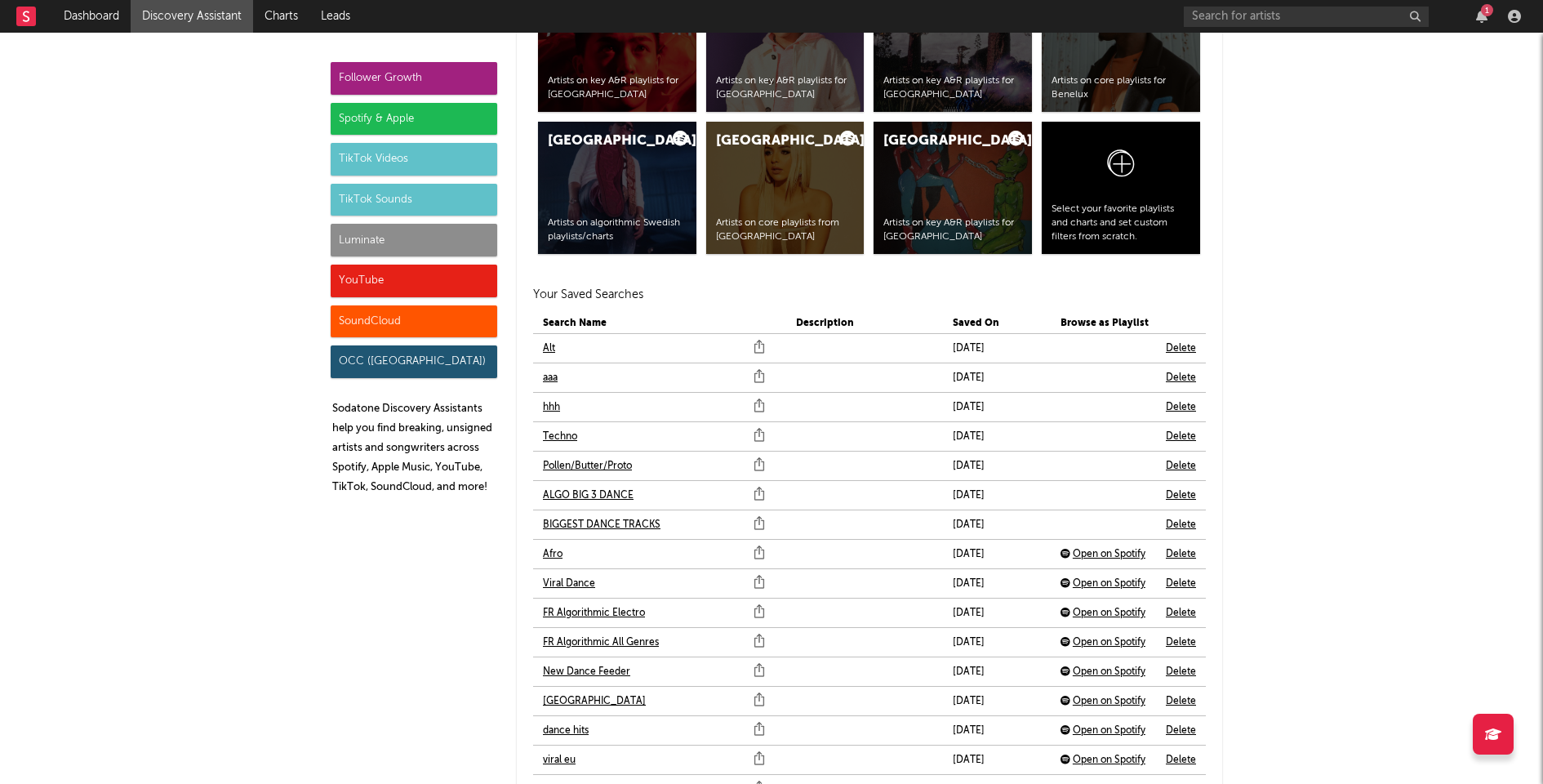
click at [590, 456] on link "Pollen/Butter/Proto" at bounding box center [587, 466] width 89 height 19
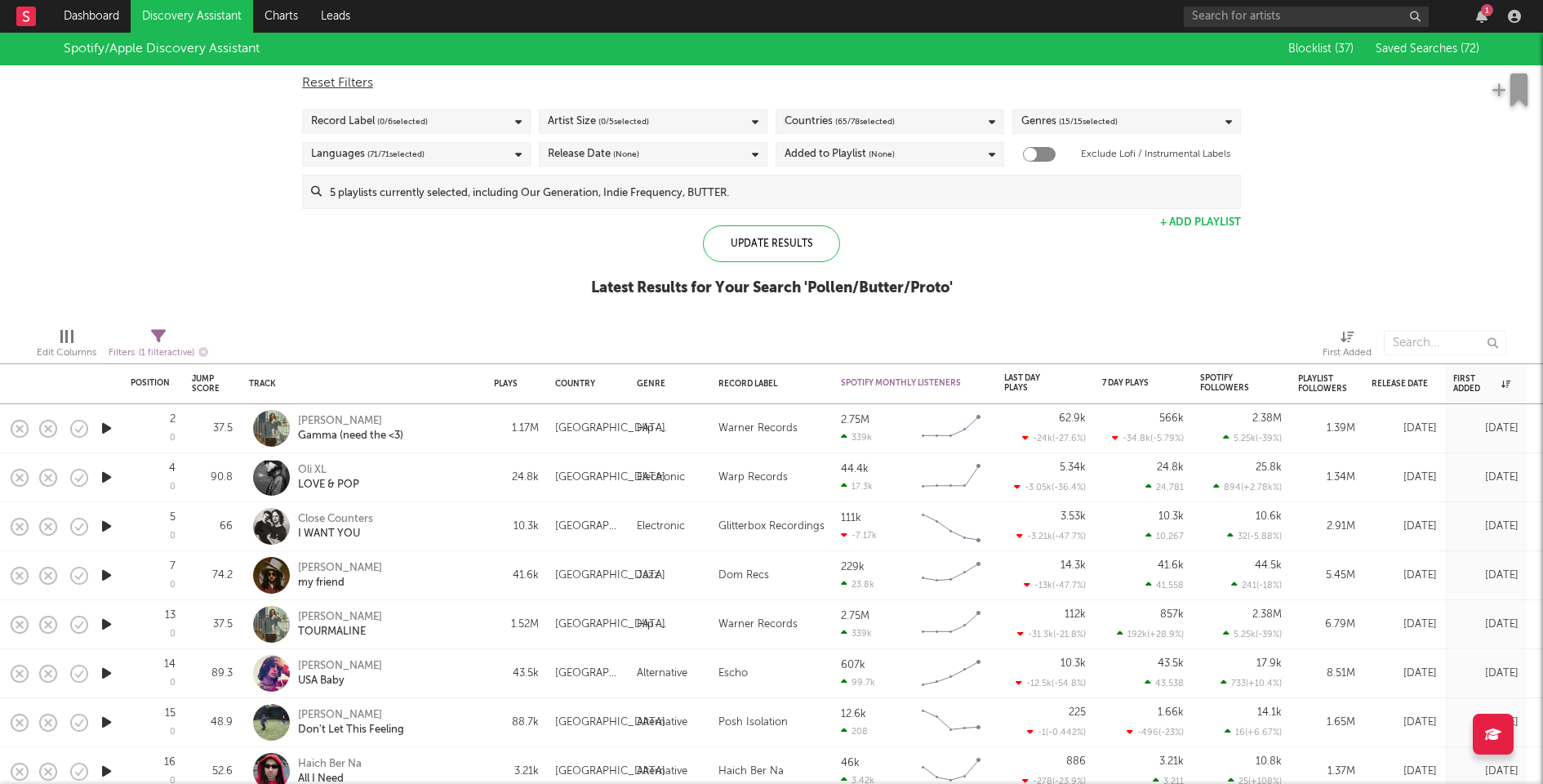
click at [103, 424] on icon "button" at bounding box center [106, 428] width 17 height 20
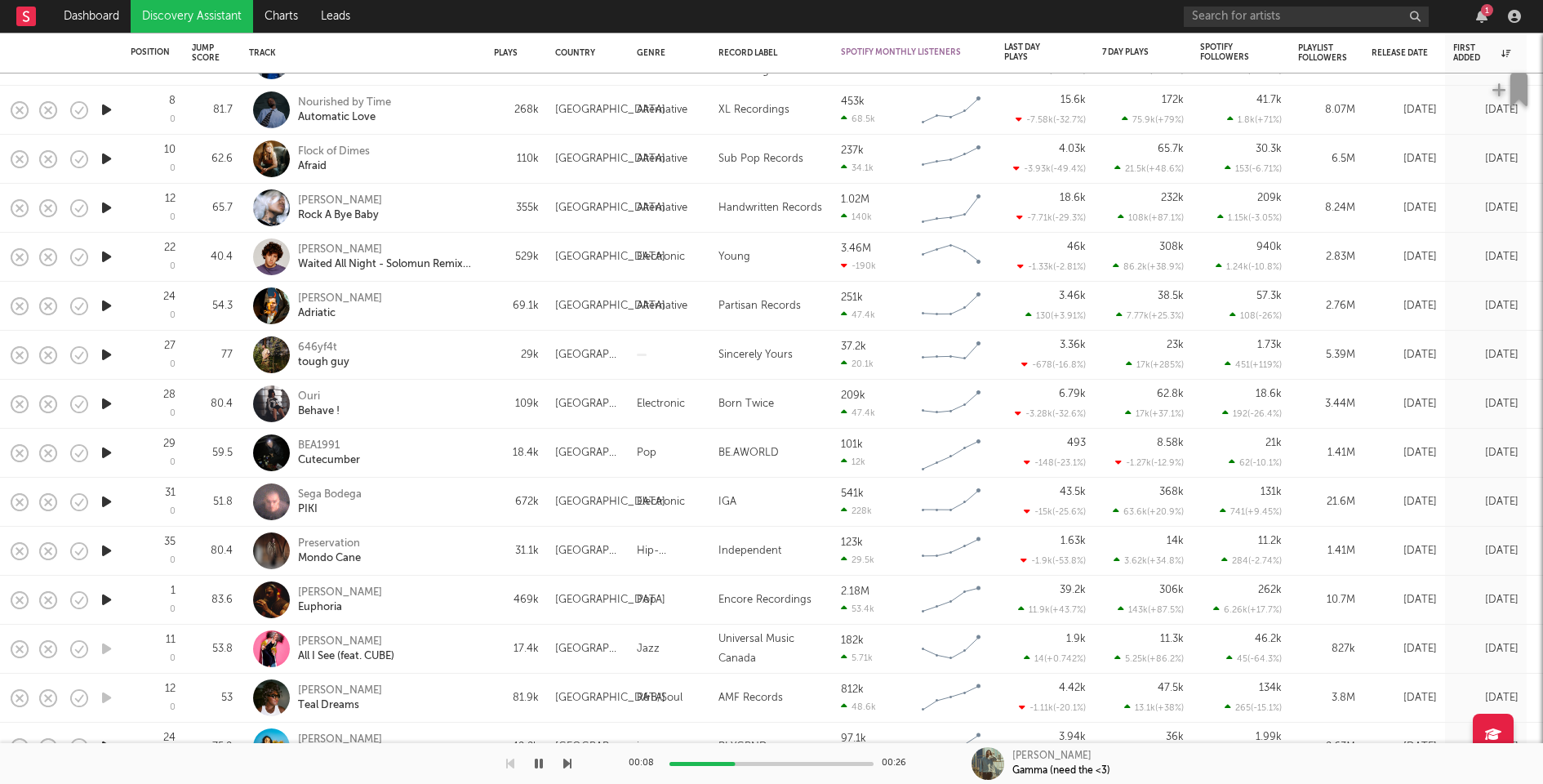
click at [107, 255] on icon "button" at bounding box center [106, 256] width 17 height 20
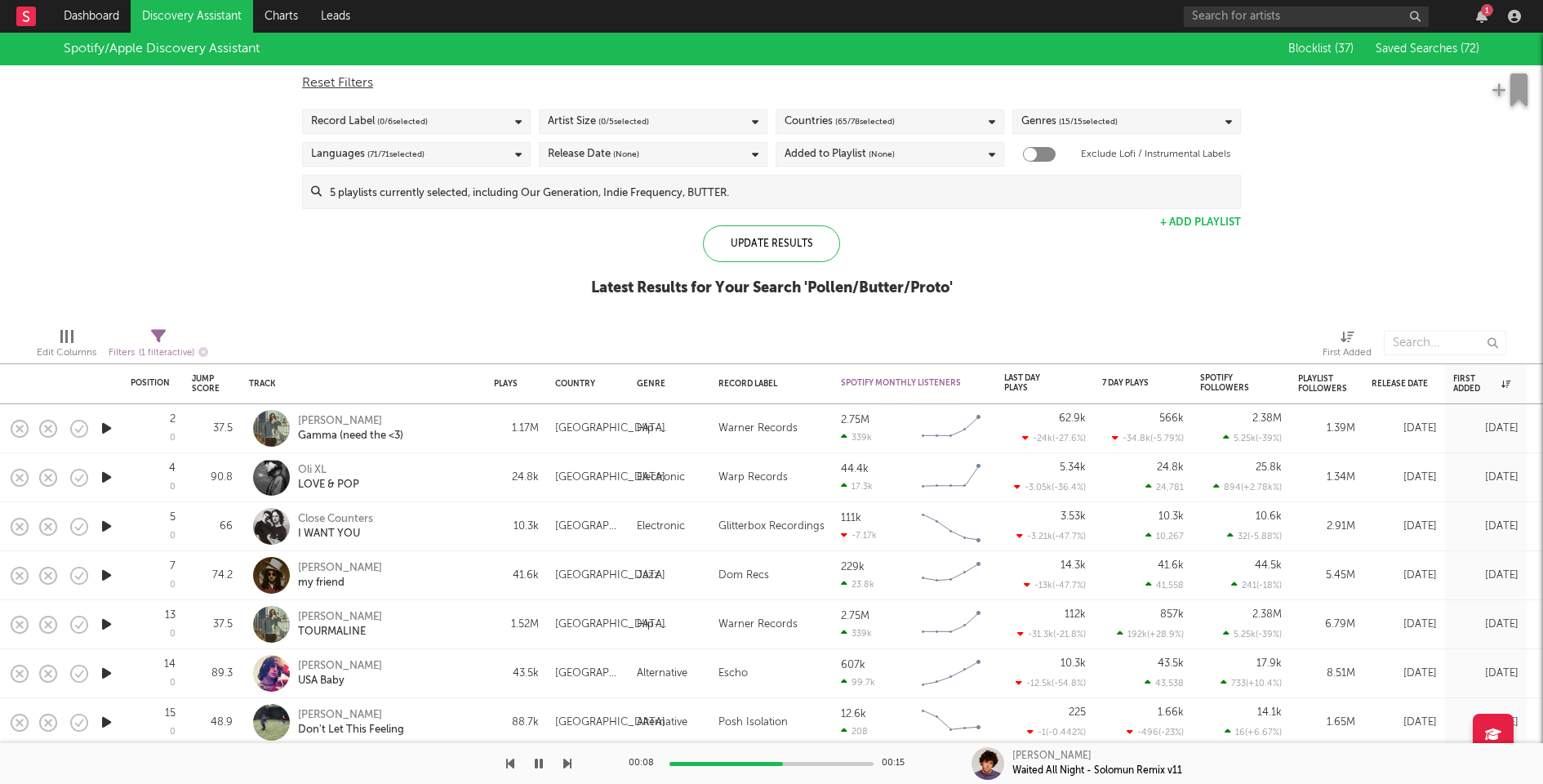
click at [110, 479] on icon "button" at bounding box center [106, 477] width 17 height 20
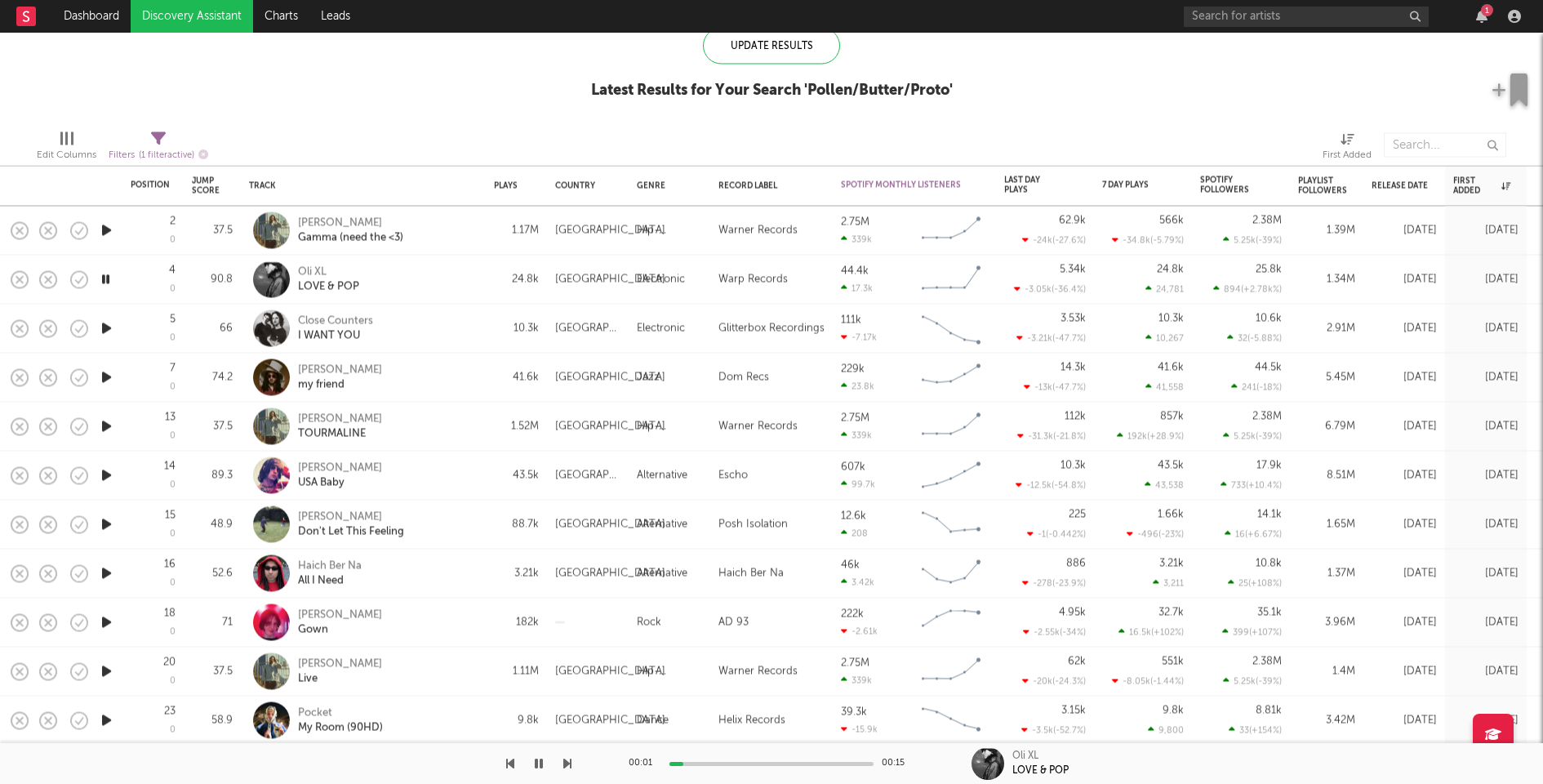
click at [741, 763] on div at bounding box center [772, 763] width 204 height 4
click at [794, 764] on div at bounding box center [772, 763] width 204 height 4
click at [108, 325] on icon "button" at bounding box center [106, 328] width 17 height 20
click at [107, 282] on icon "button" at bounding box center [106, 280] width 17 height 20
click at [844, 764] on div at bounding box center [772, 763] width 204 height 4
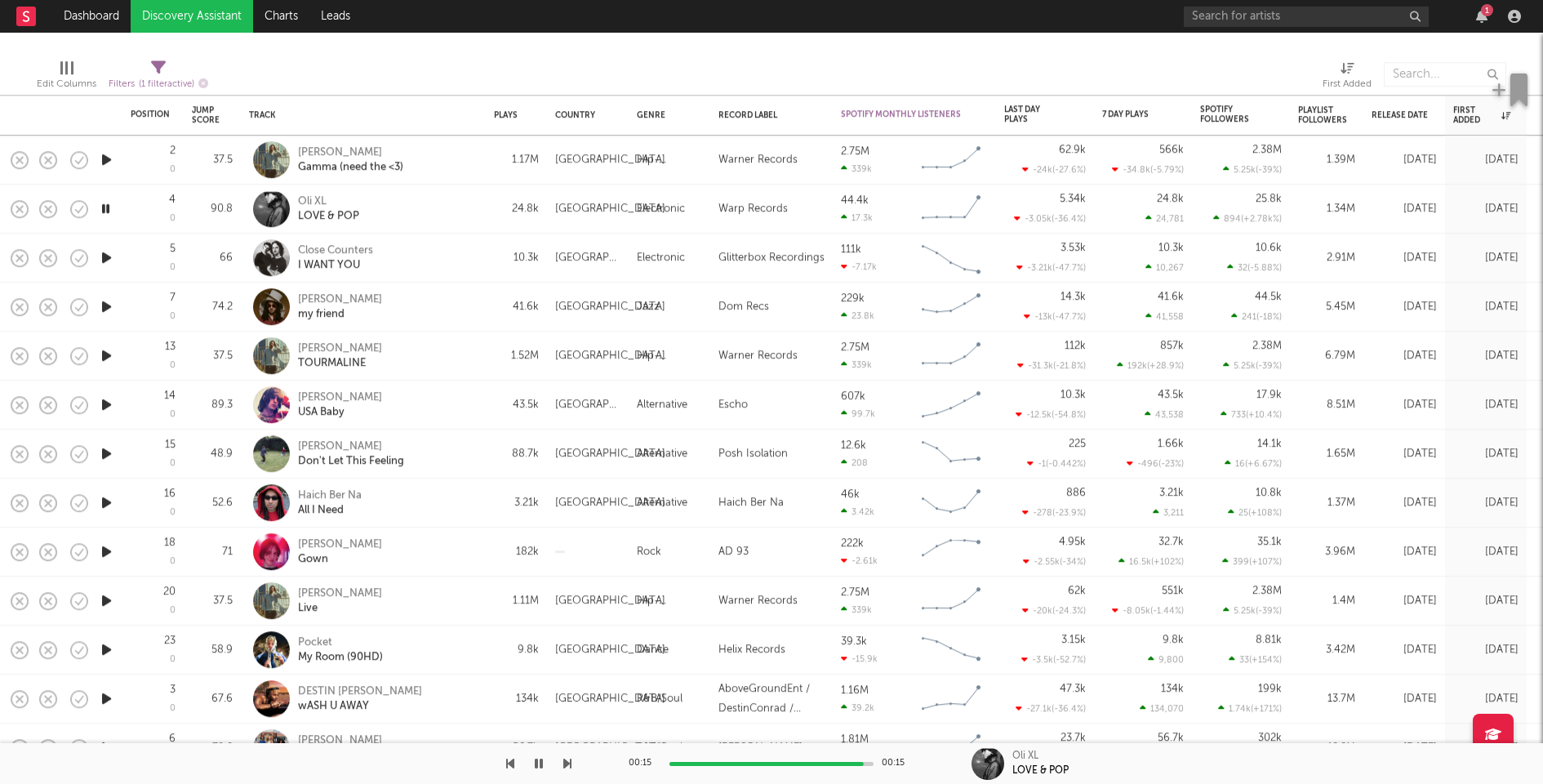
click at [104, 307] on icon "button" at bounding box center [106, 307] width 17 height 20
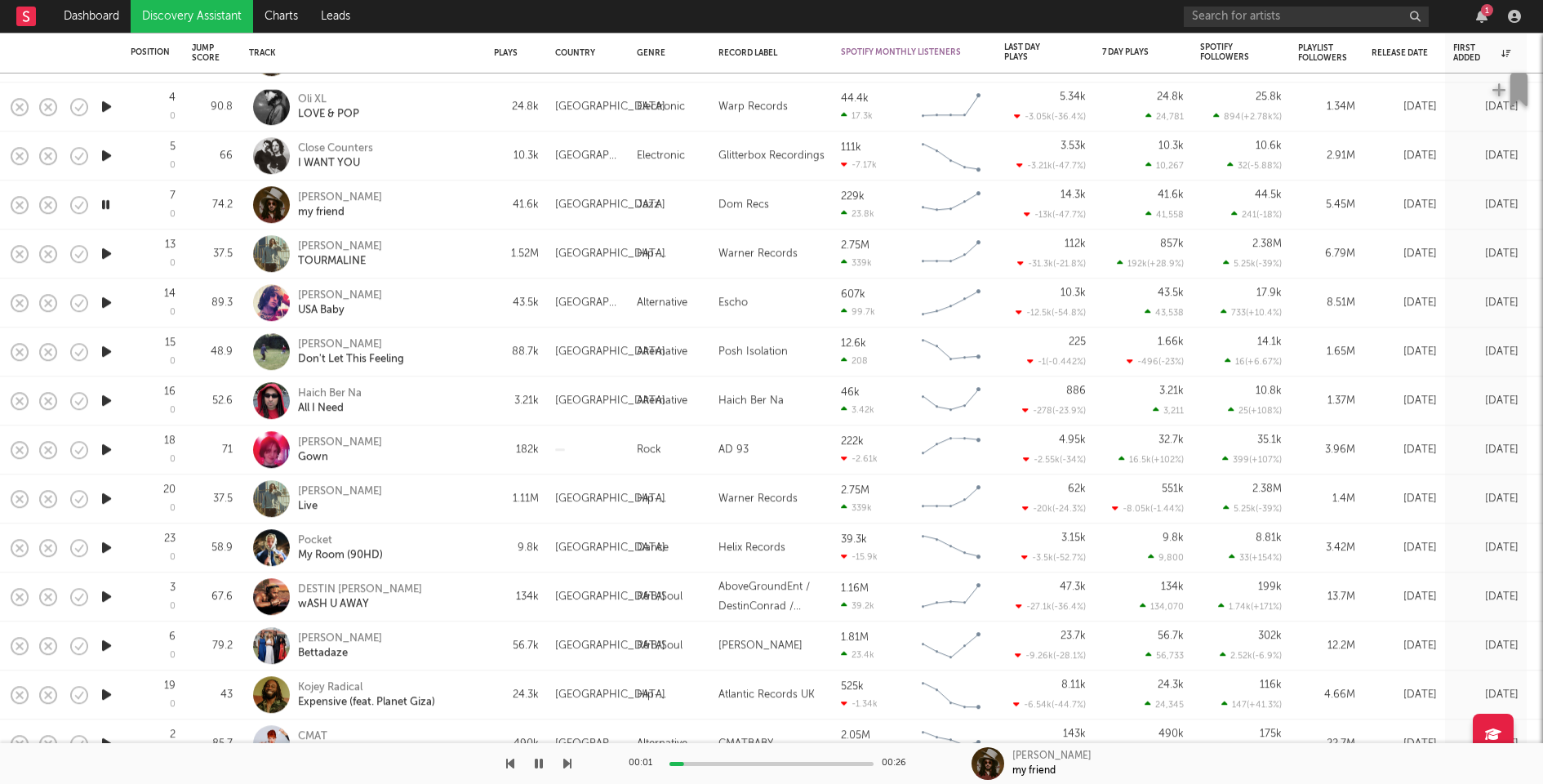
click at [103, 254] on icon "button" at bounding box center [106, 253] width 17 height 20
click at [106, 302] on icon "button" at bounding box center [106, 302] width 17 height 20
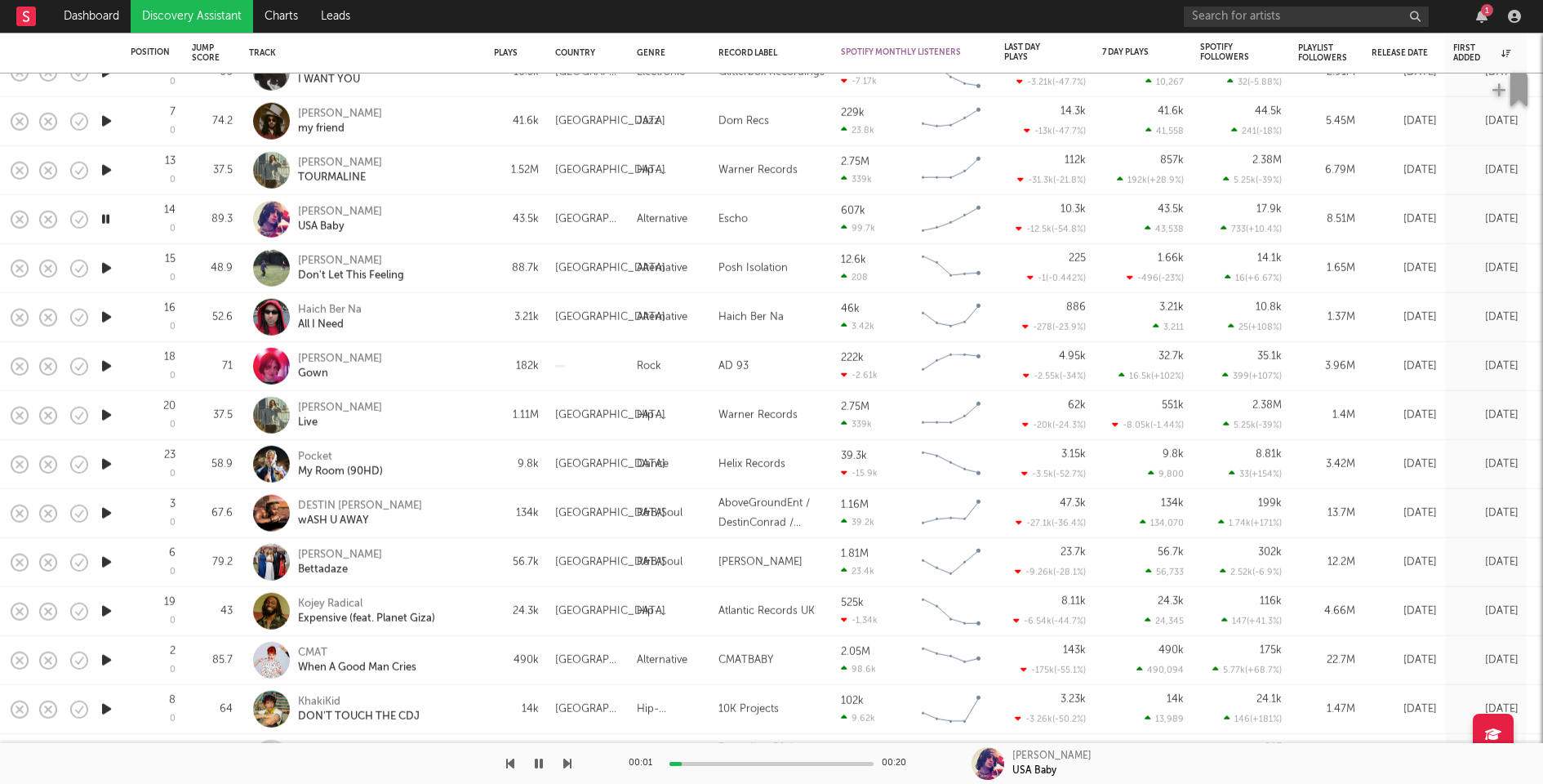
click at [107, 268] on icon "button" at bounding box center [106, 268] width 17 height 20
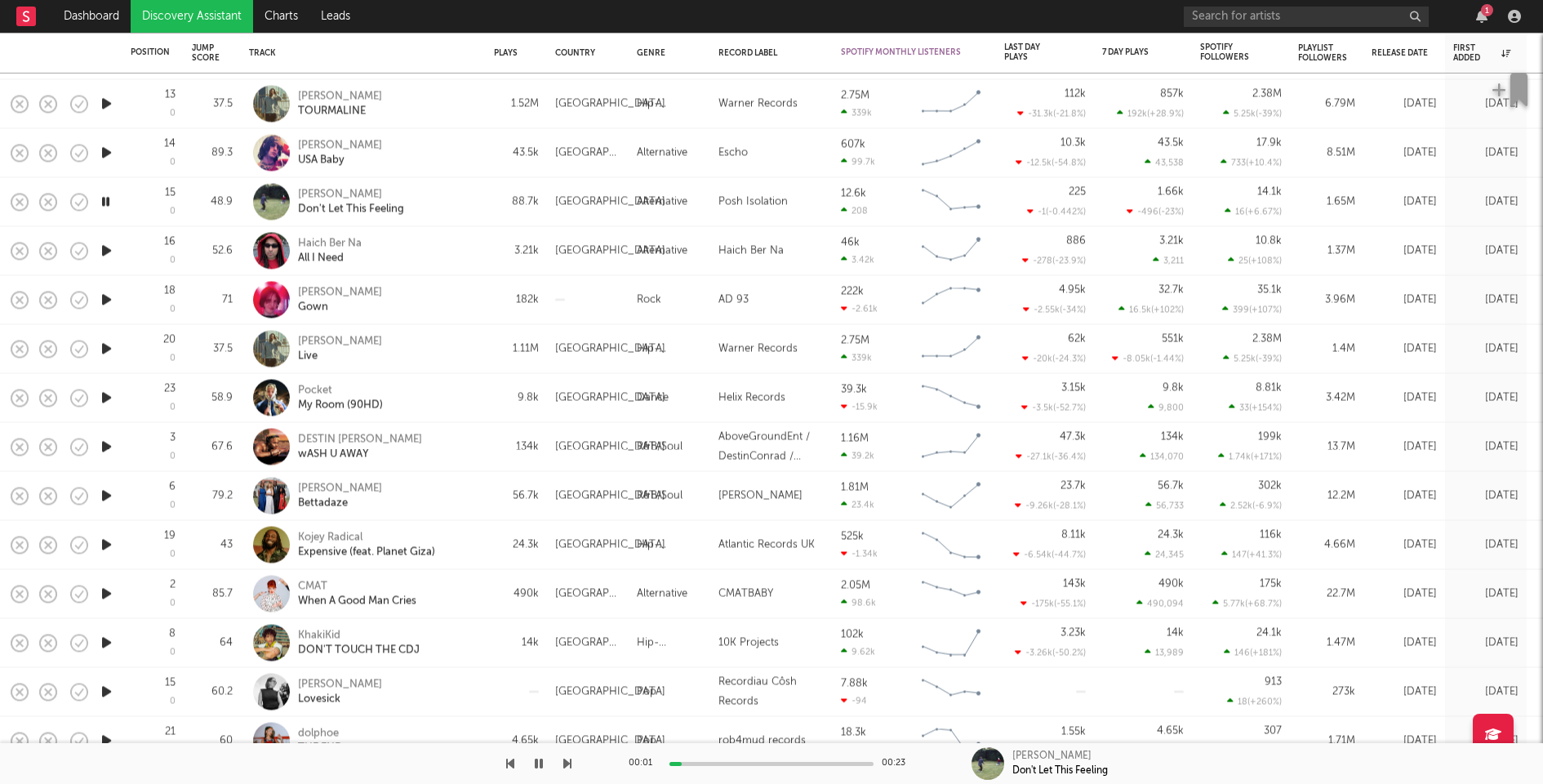
click at [108, 251] on icon "button" at bounding box center [106, 251] width 17 height 20
click at [454, 241] on div "Haich Ber Na All I Need" at bounding box center [386, 250] width 176 height 29
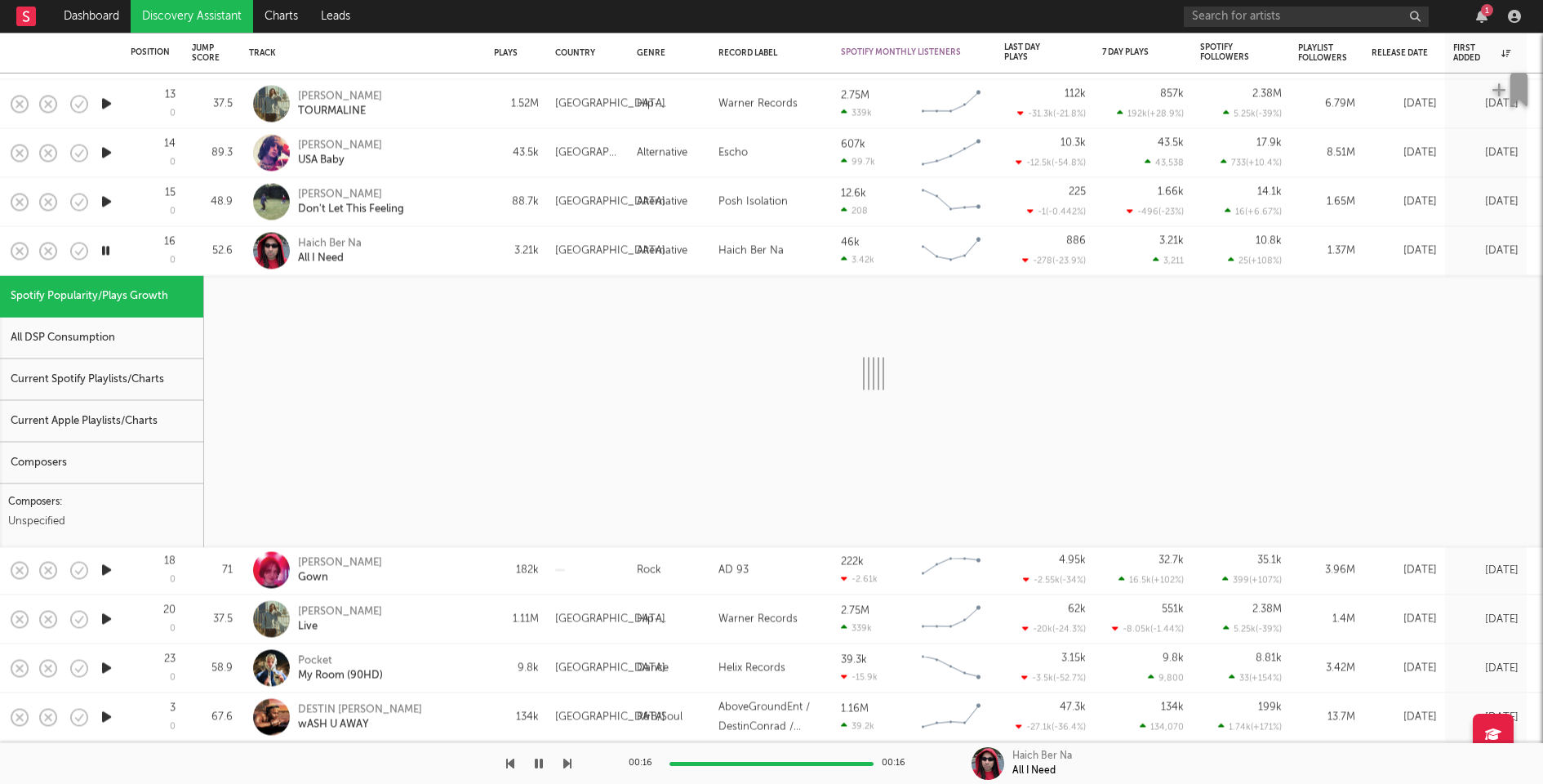
select select "1w"
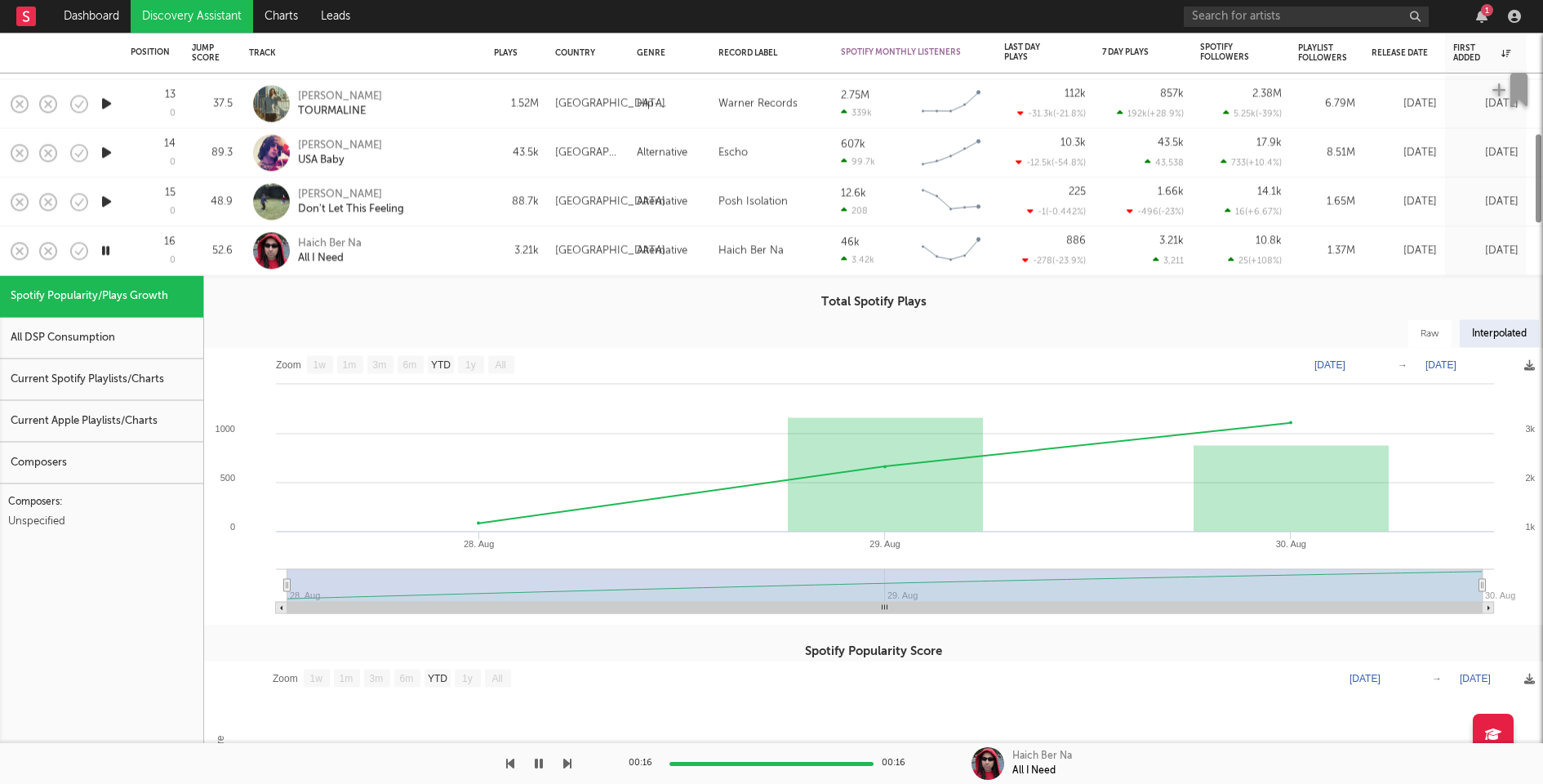
click at [156, 377] on div "Current Spotify Playlists/Charts" at bounding box center [101, 380] width 204 height 42
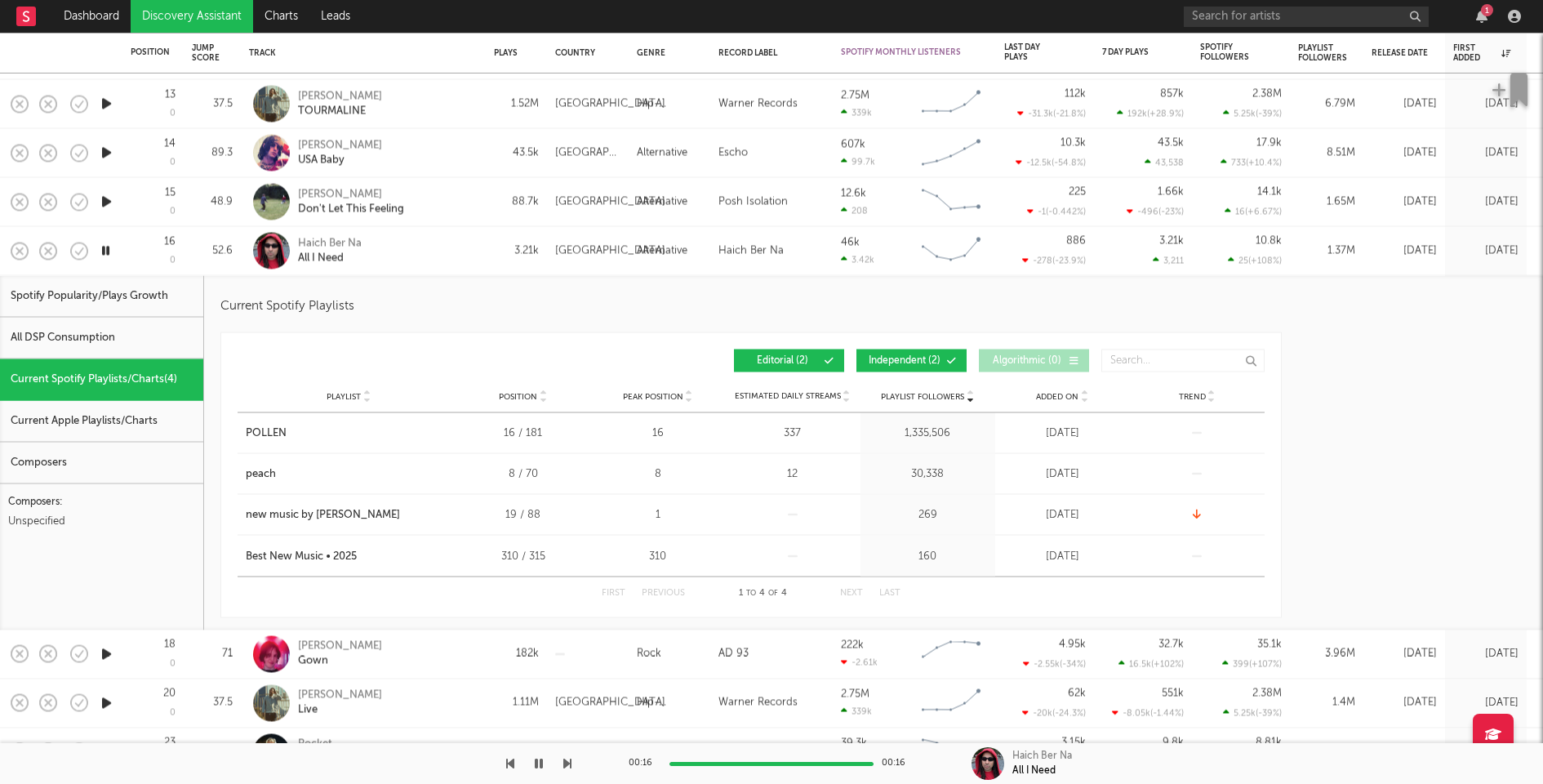
click at [457, 248] on div "Haich Ber Na All I Need" at bounding box center [386, 250] width 176 height 29
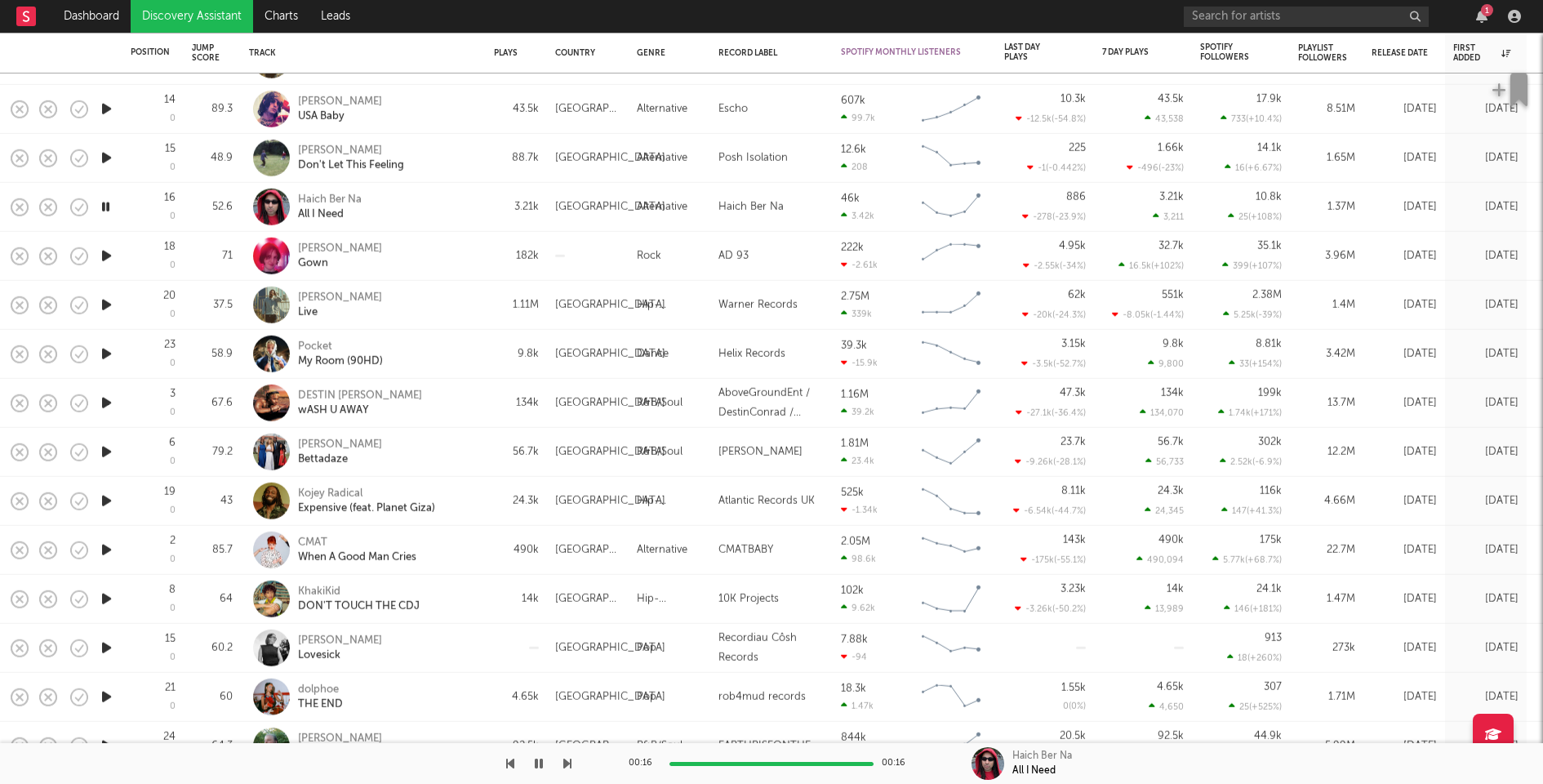
click at [101, 253] on icon "button" at bounding box center [106, 255] width 17 height 20
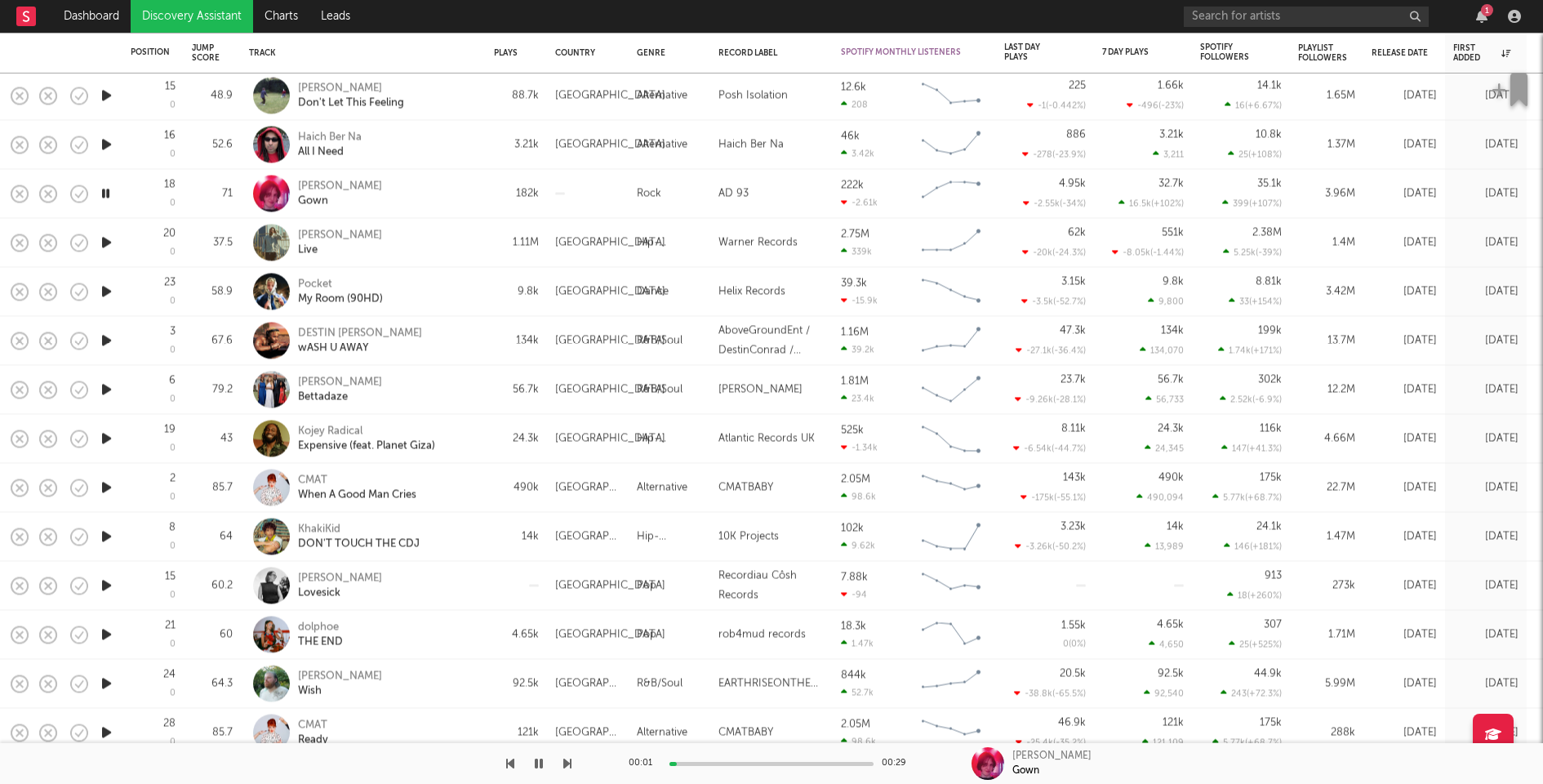
click at [108, 240] on icon "button" at bounding box center [106, 243] width 17 height 20
click at [106, 336] on icon "button" at bounding box center [106, 341] width 17 height 20
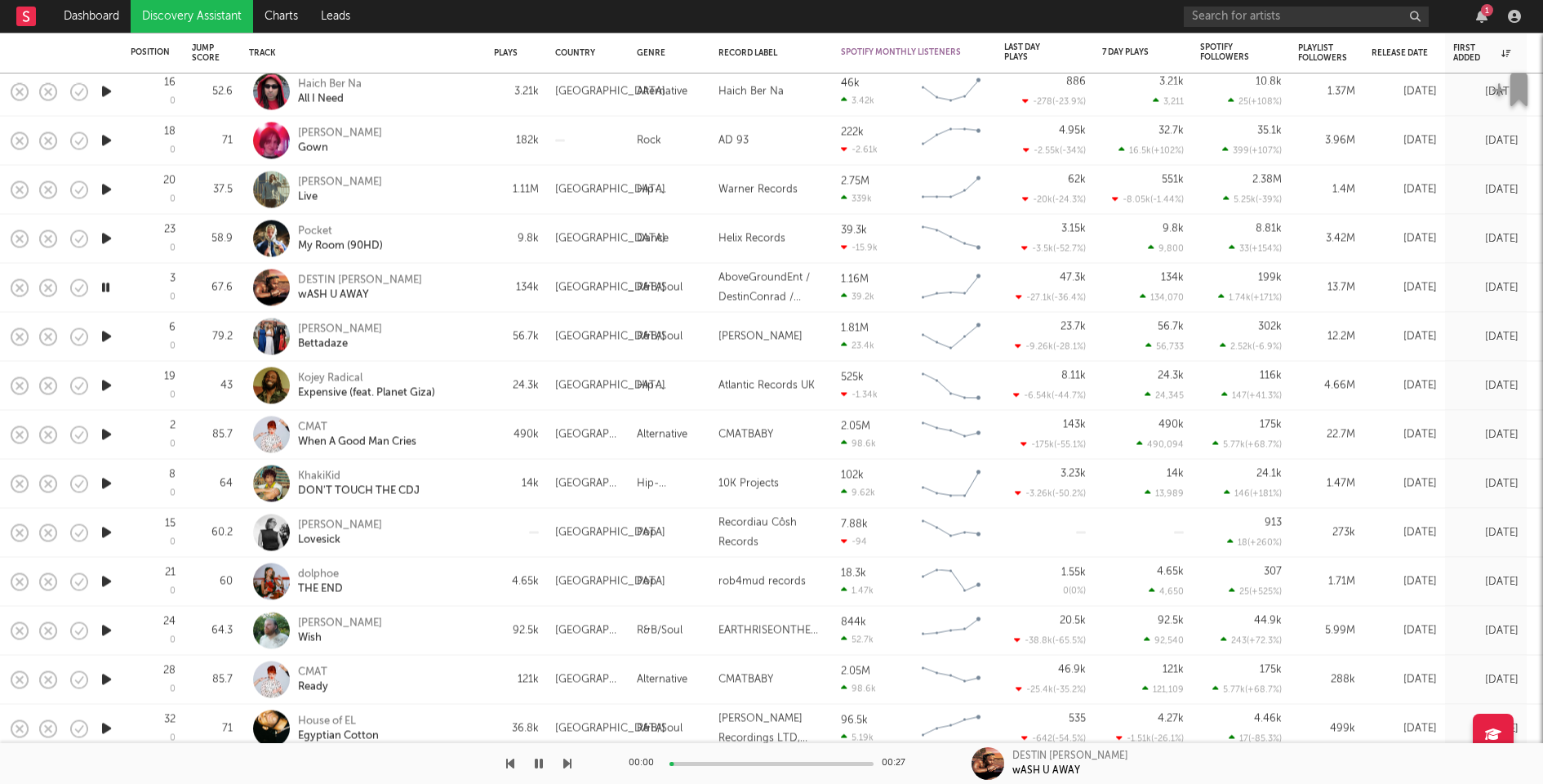
click at [106, 335] on icon "button" at bounding box center [106, 337] width 17 height 20
click at [106, 383] on icon "button" at bounding box center [106, 385] width 17 height 20
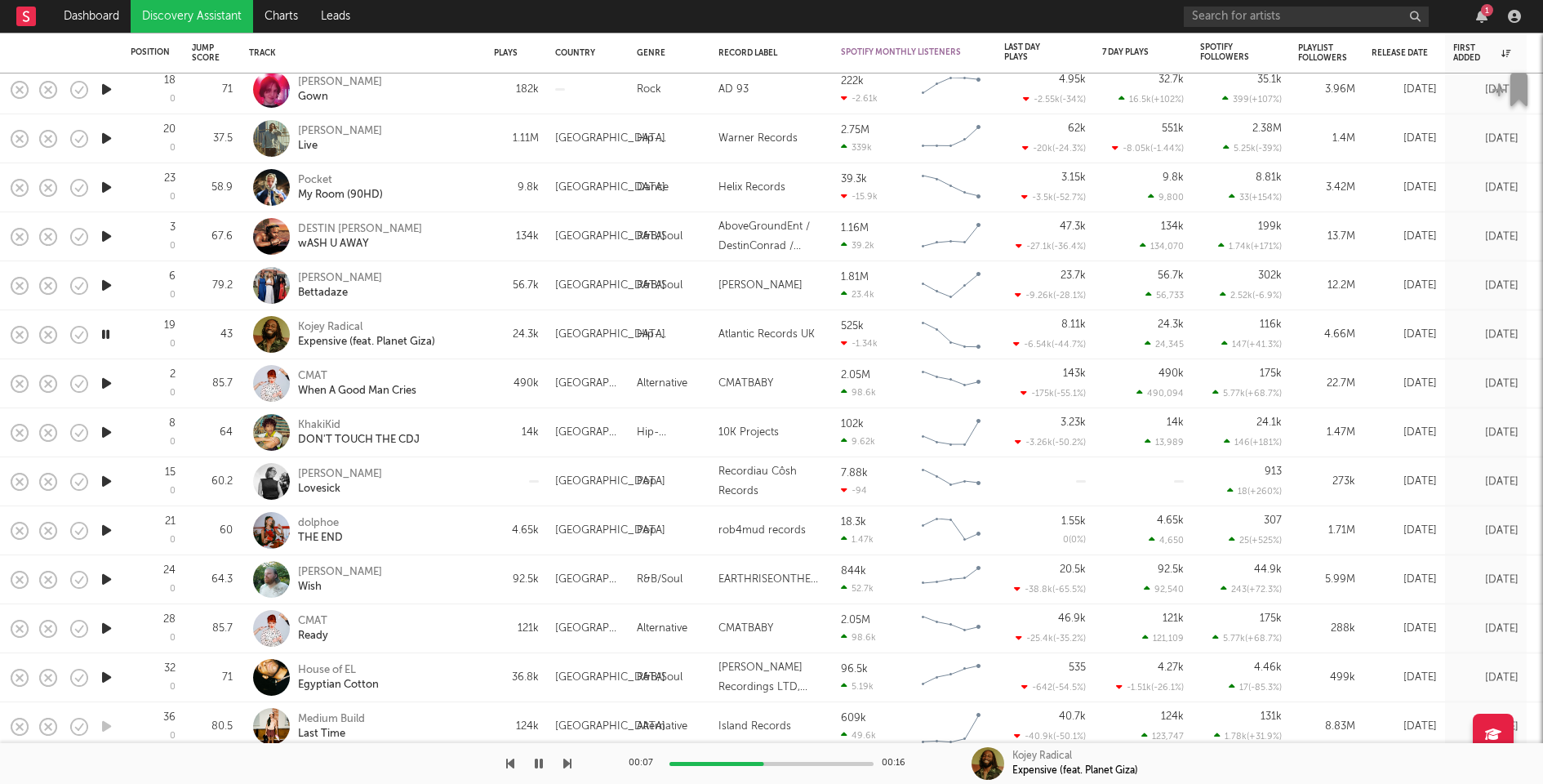
click at [106, 383] on icon "button" at bounding box center [106, 383] width 17 height 20
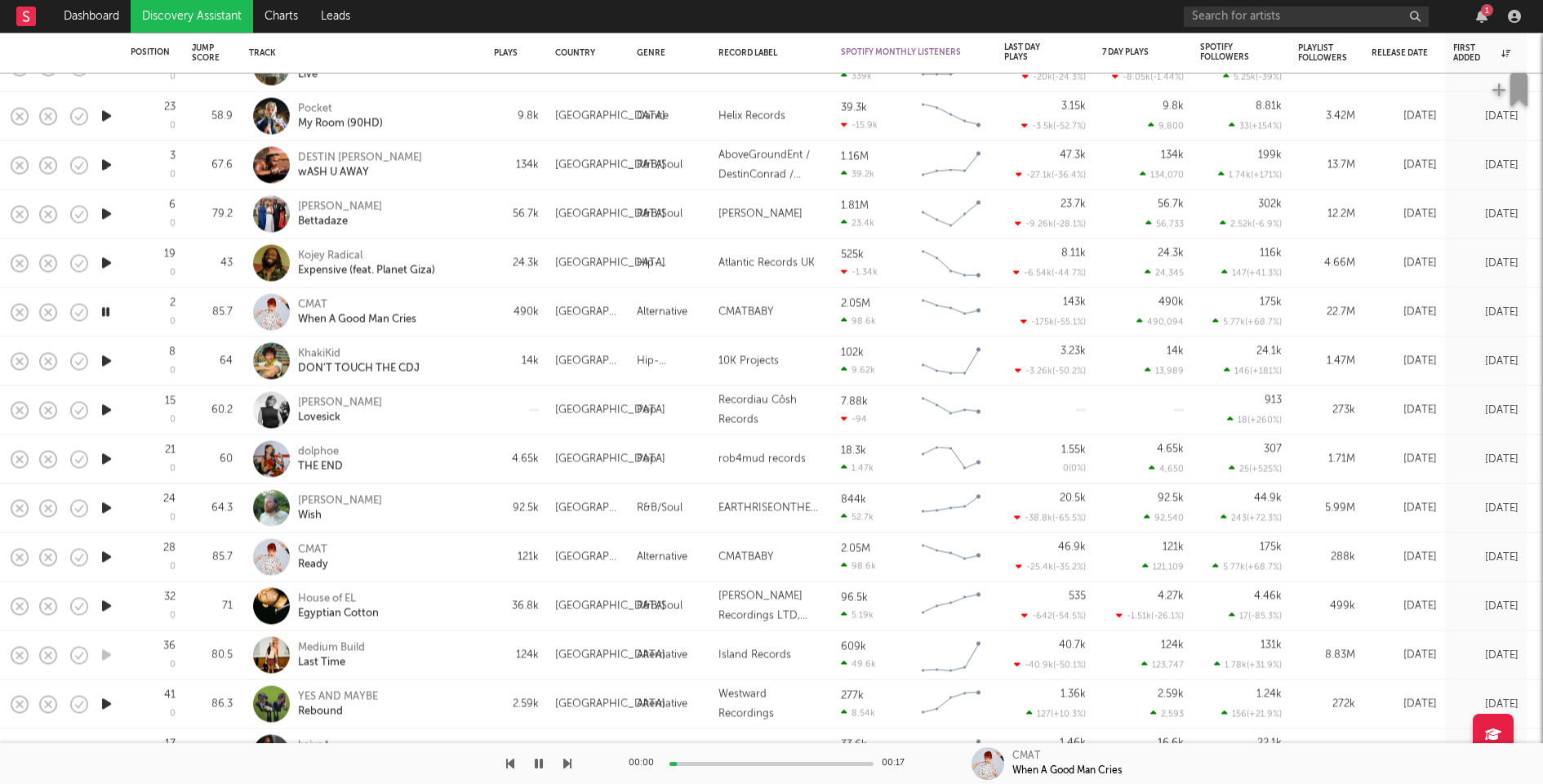
click at [105, 365] on icon "button" at bounding box center [106, 361] width 17 height 20
click at [109, 407] on icon "button" at bounding box center [106, 410] width 17 height 20
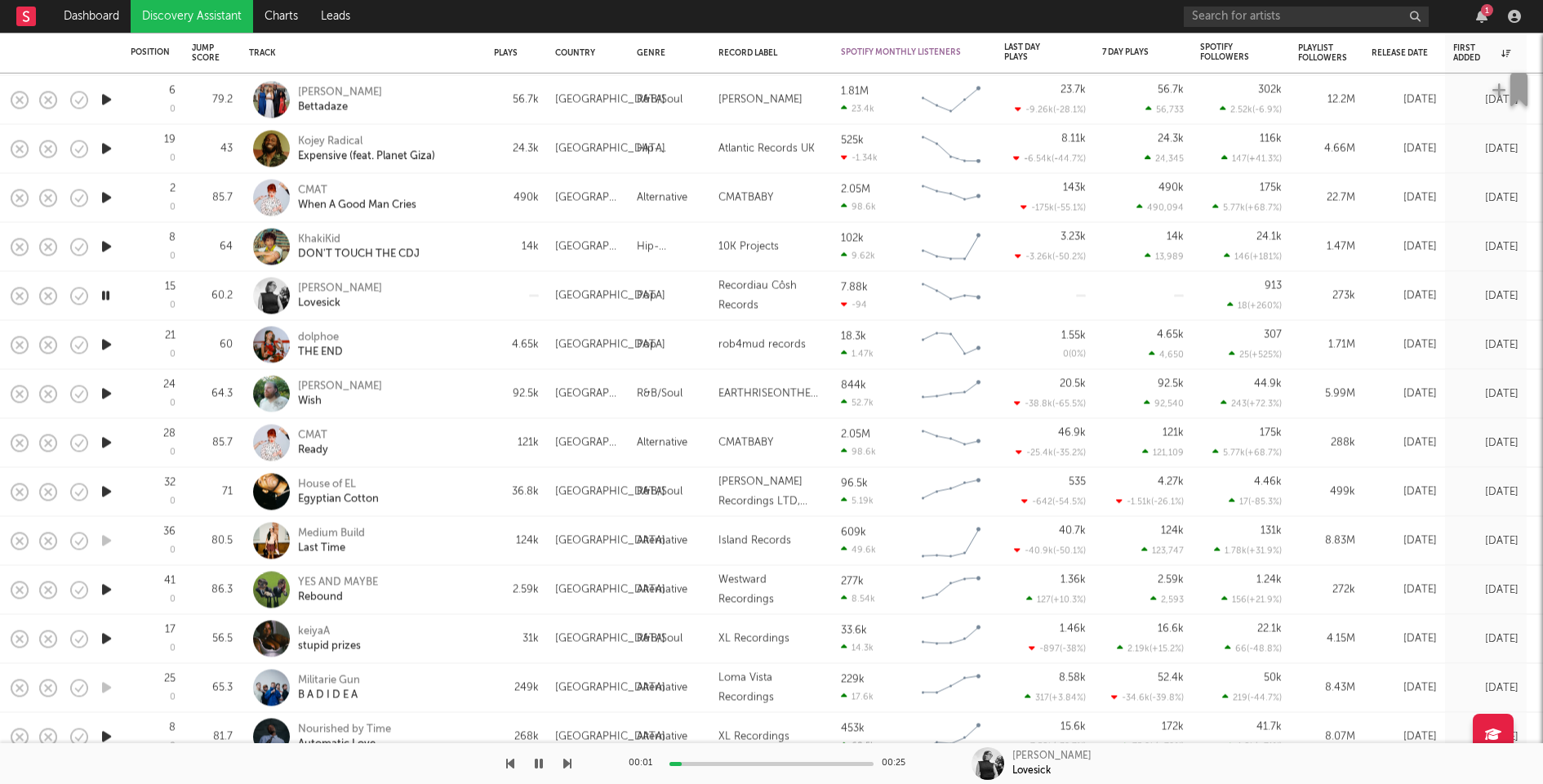
click at [105, 340] on icon "button" at bounding box center [106, 345] width 17 height 20
click at [107, 394] on icon "button" at bounding box center [106, 394] width 17 height 20
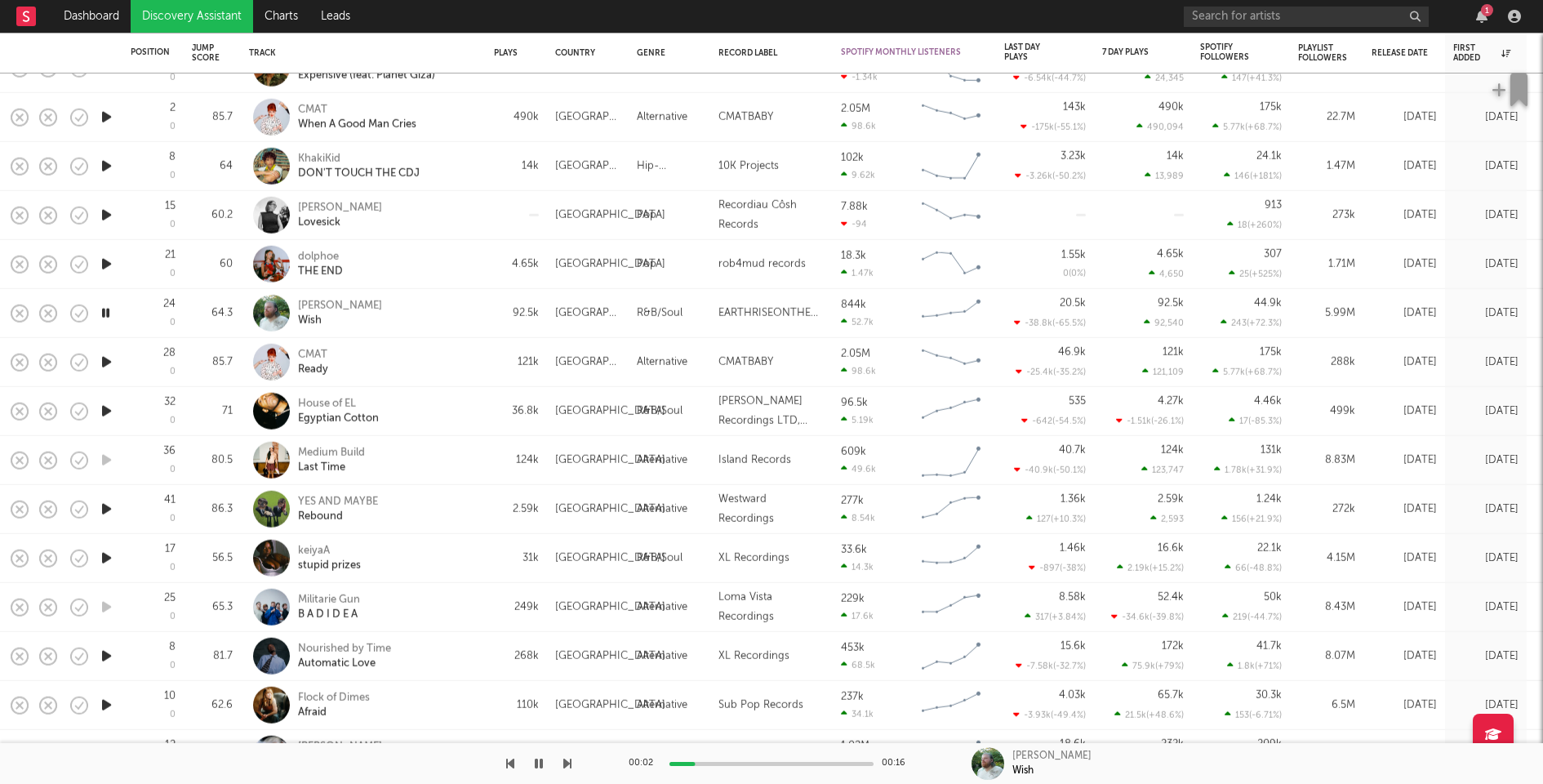
click at [107, 360] on icon "button" at bounding box center [106, 362] width 17 height 20
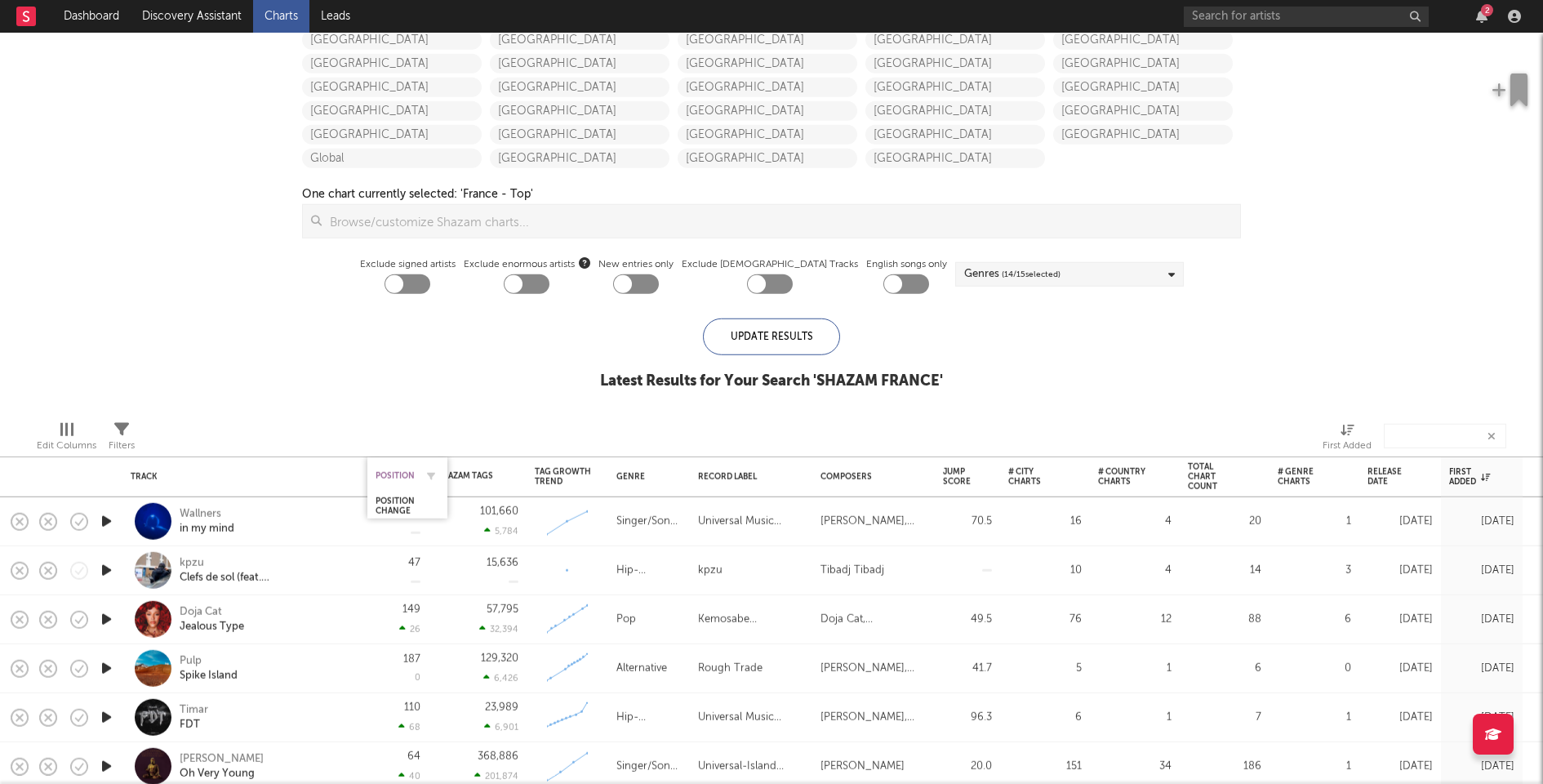
click at [389, 474] on div "Position" at bounding box center [395, 475] width 39 height 10
